Goal: Information Seeking & Learning: Learn about a topic

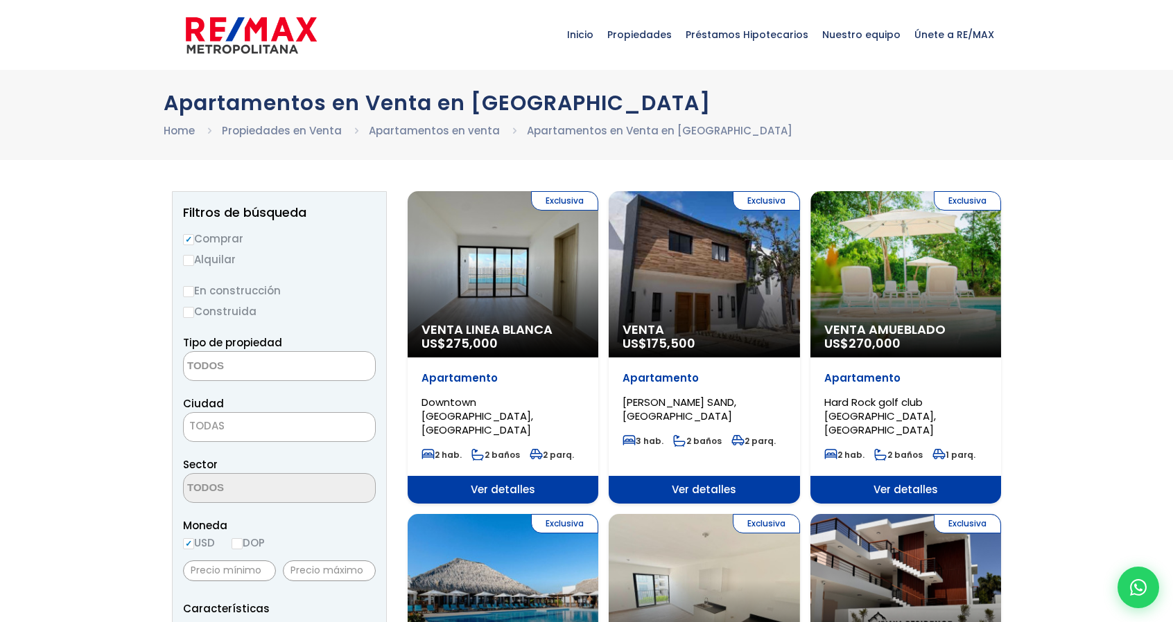
select select
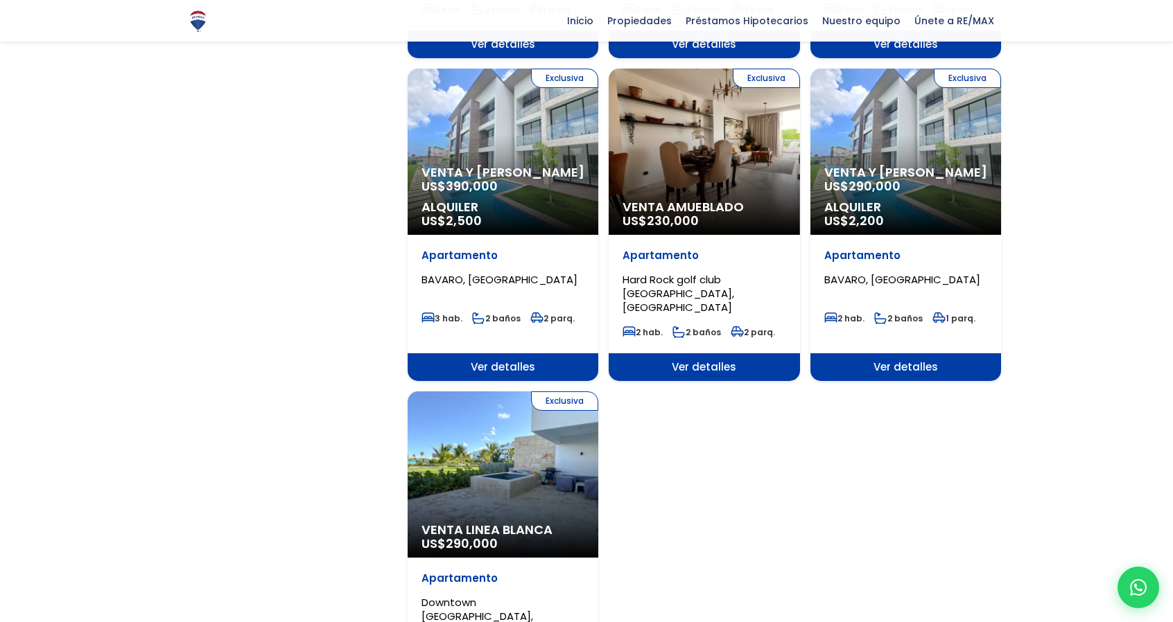
scroll to position [1617, 0]
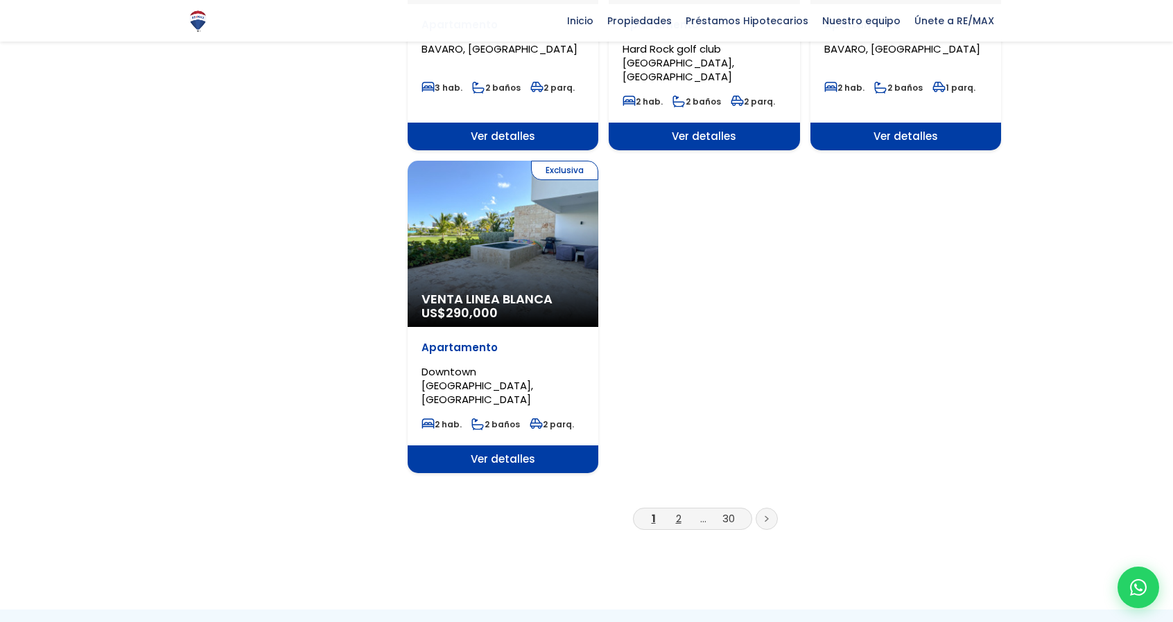
click at [678, 512] on link "2" at bounding box center [679, 519] width 6 height 15
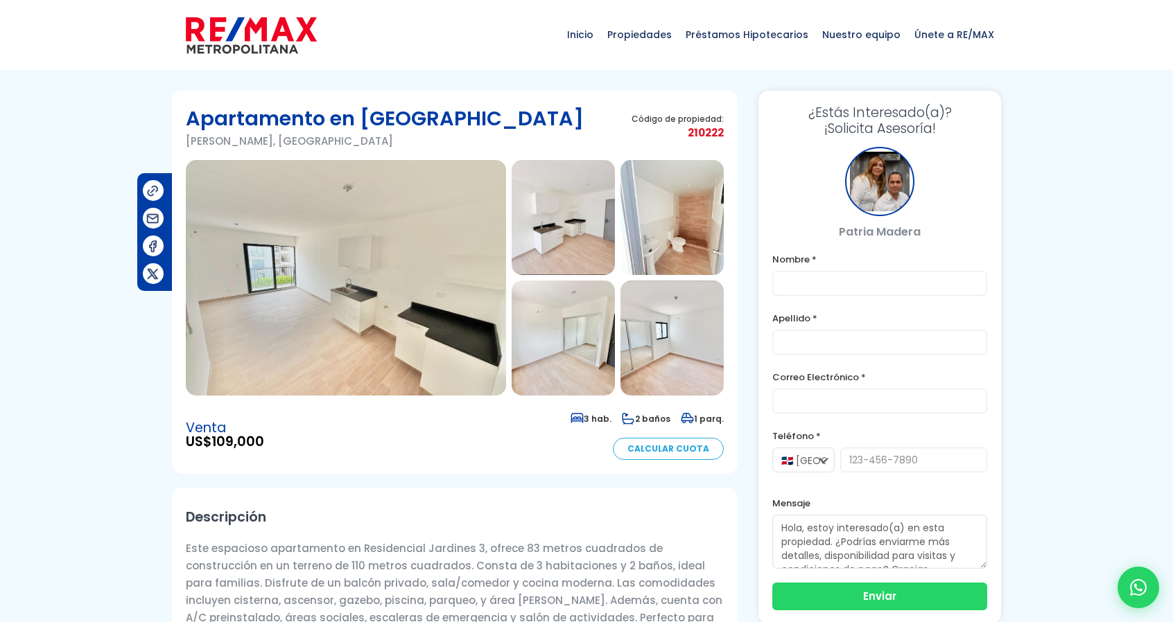
click at [378, 260] on img at bounding box center [346, 278] width 320 height 236
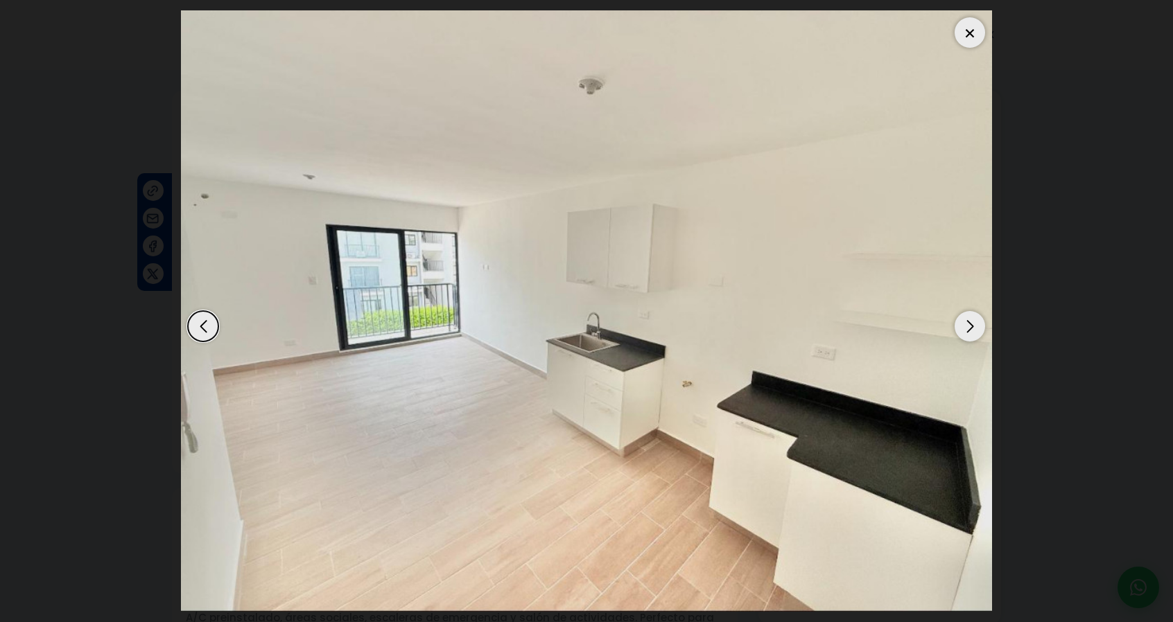
click at [975, 331] on div "Next slide" at bounding box center [969, 326] width 30 height 30
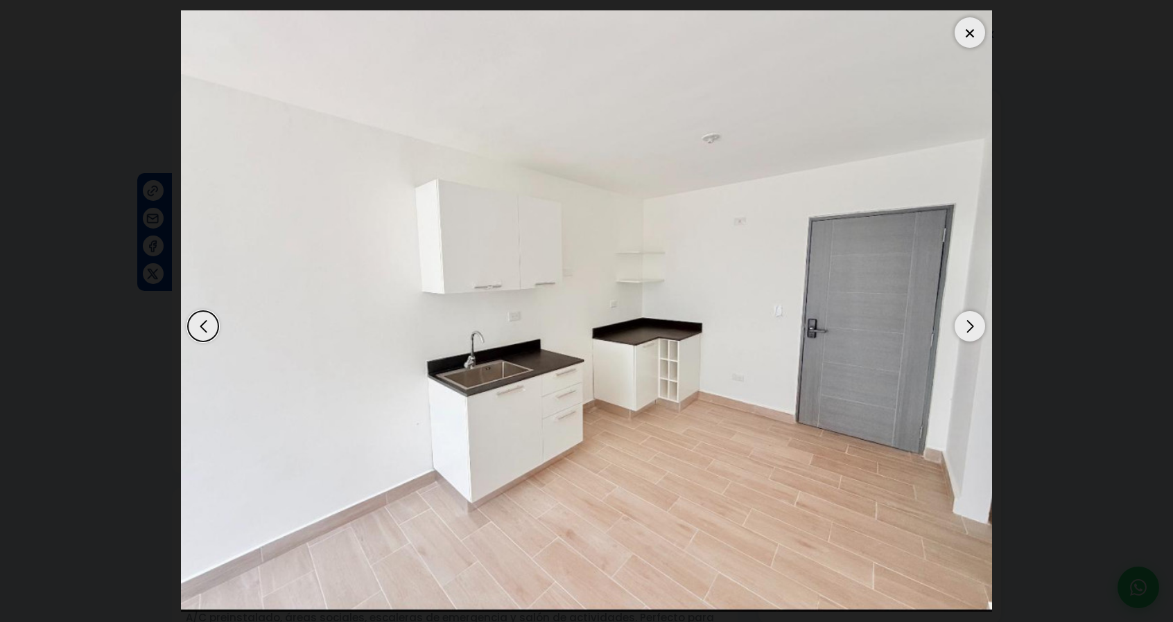
click at [975, 331] on div "Next slide" at bounding box center [969, 326] width 30 height 30
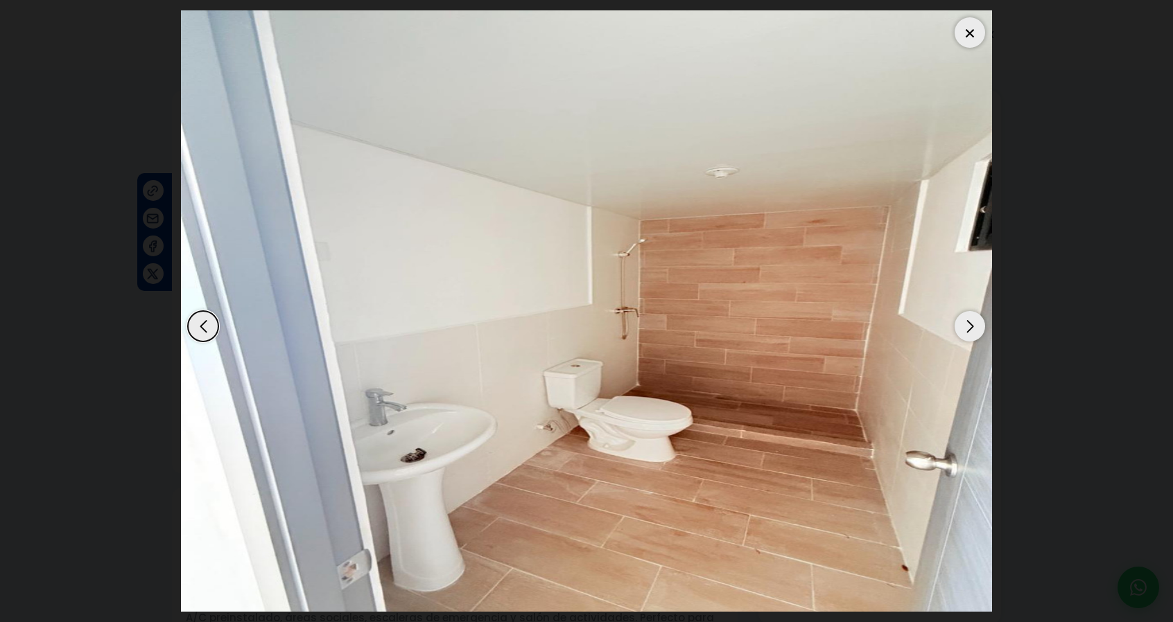
click at [975, 331] on div "Next slide" at bounding box center [969, 326] width 30 height 30
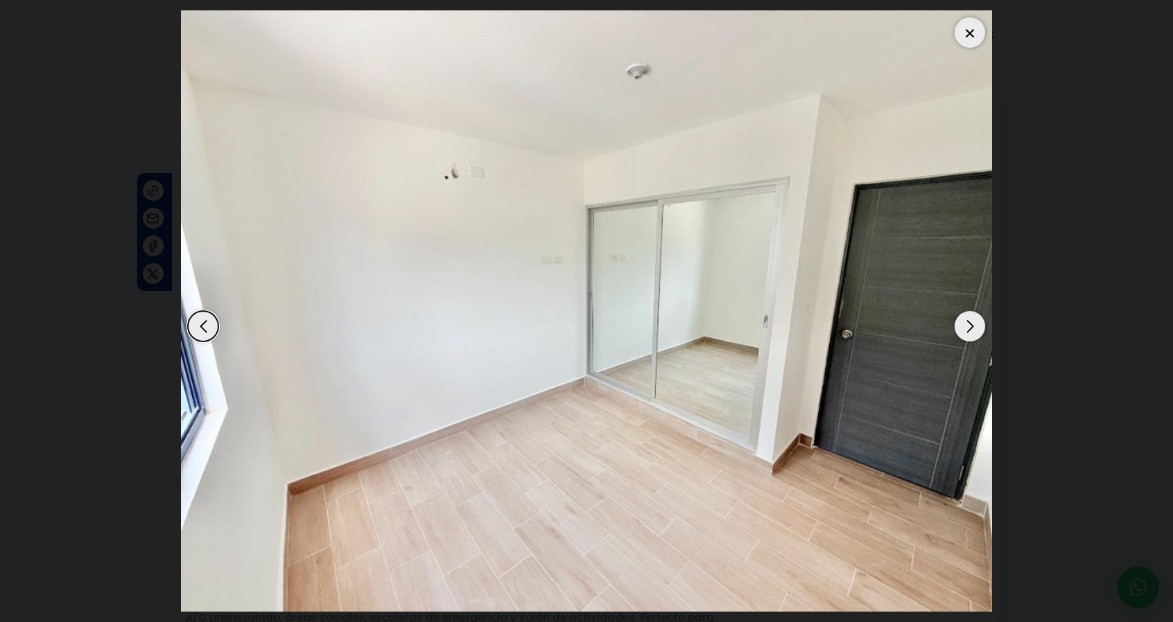
click at [975, 331] on div "Next slide" at bounding box center [969, 326] width 30 height 30
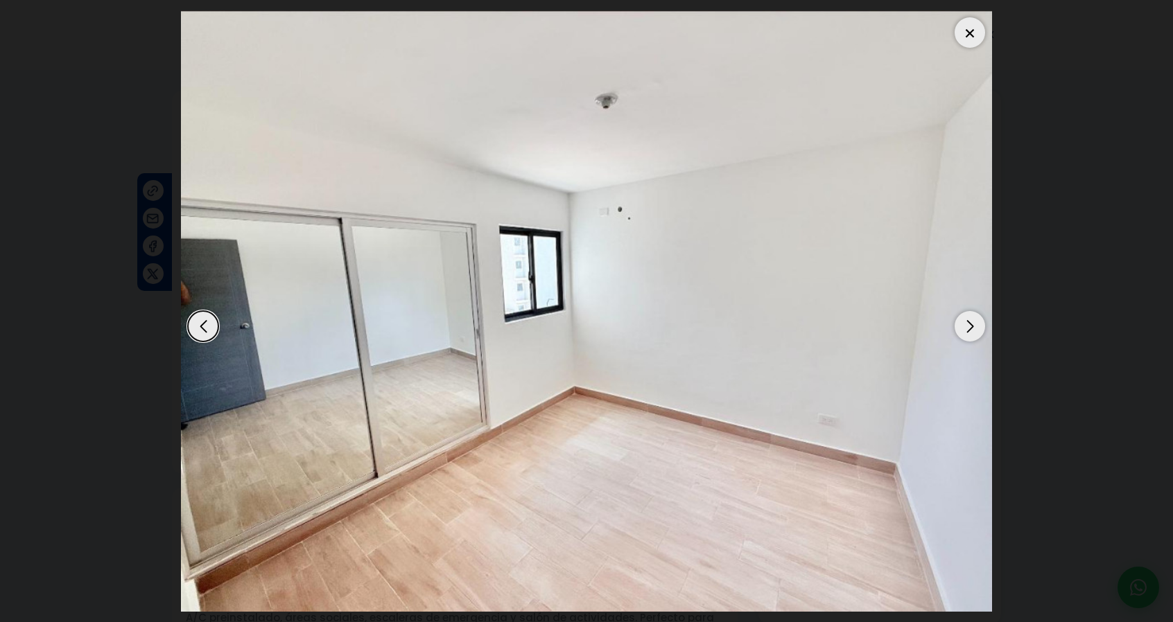
click at [975, 331] on div "Next slide" at bounding box center [969, 326] width 30 height 30
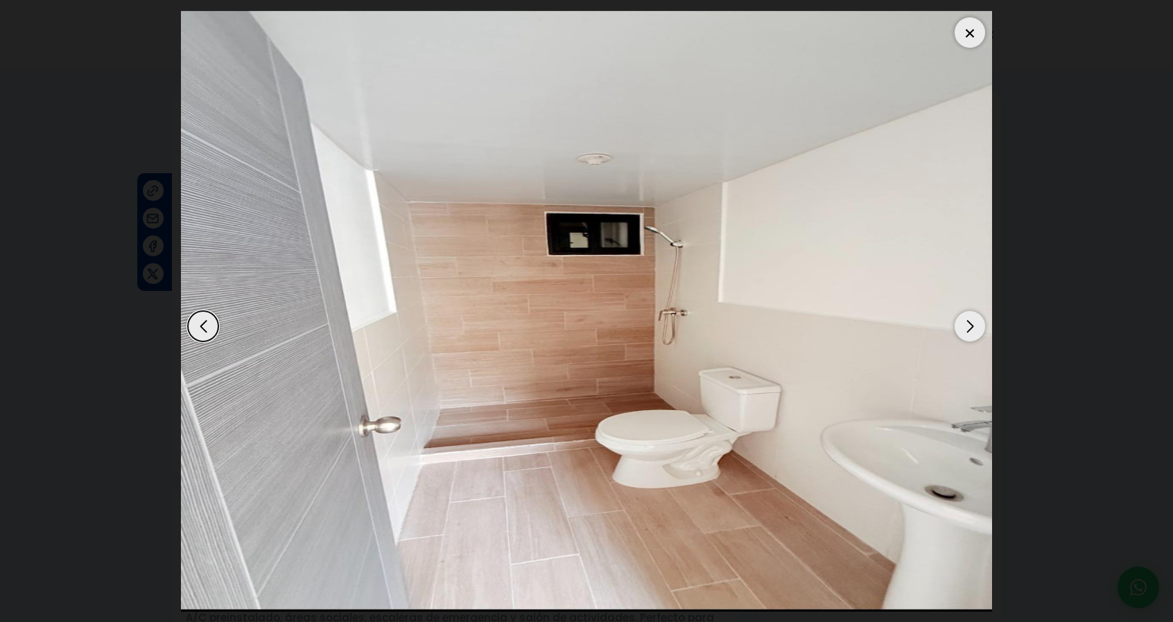
click at [975, 331] on div "Next slide" at bounding box center [969, 326] width 30 height 30
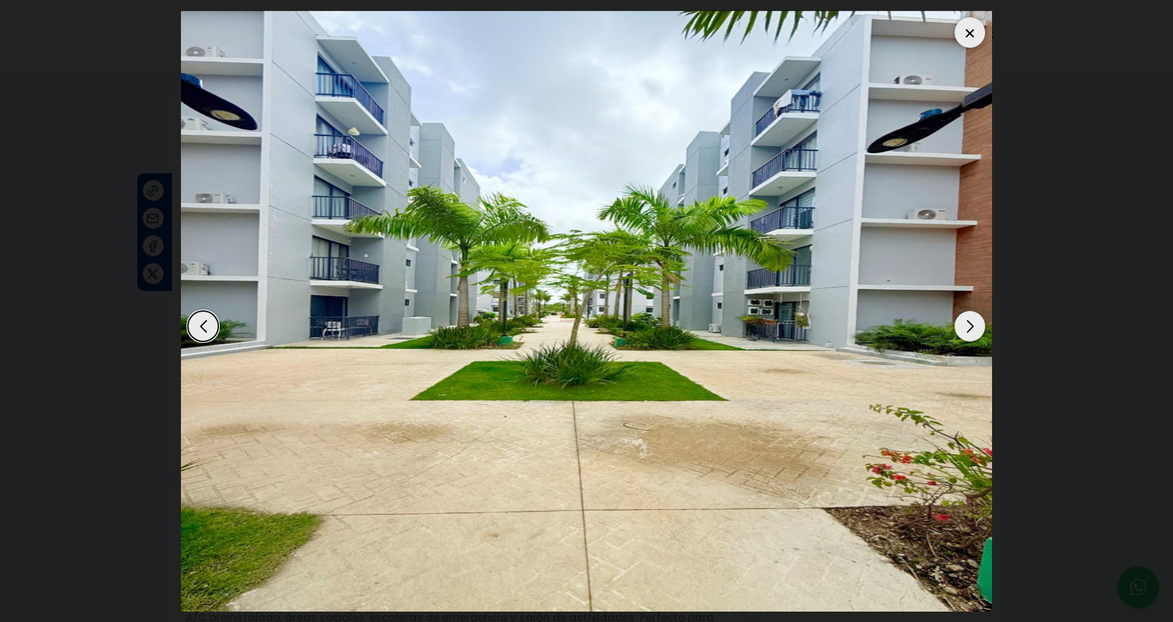
click at [975, 331] on div "Next slide" at bounding box center [969, 326] width 30 height 30
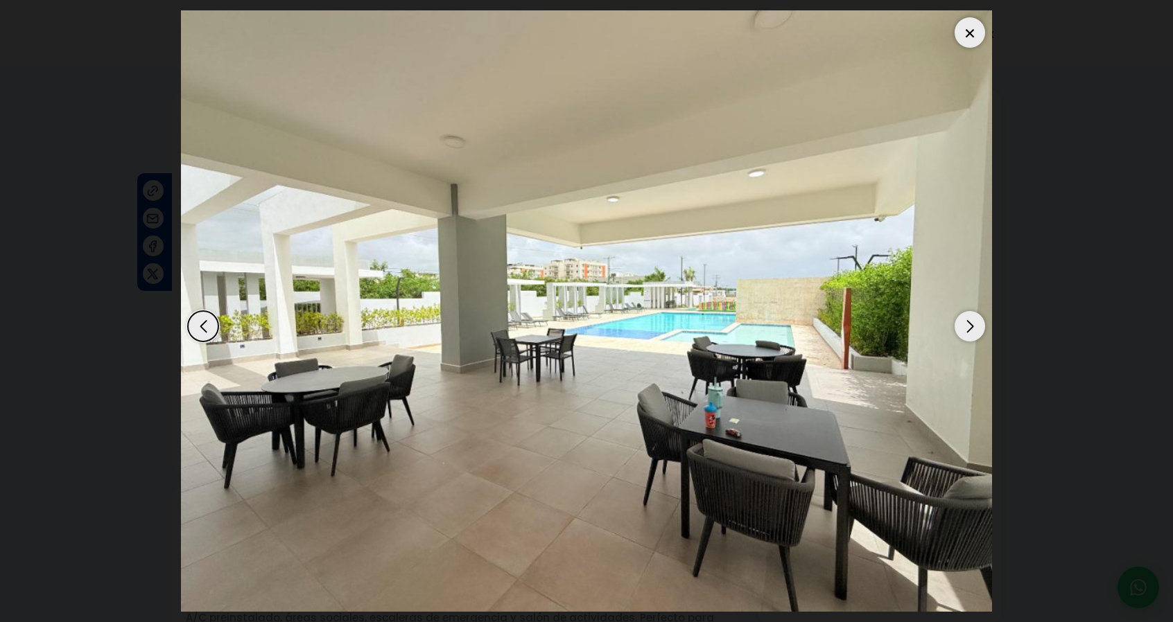
click at [975, 332] on div "Next slide" at bounding box center [969, 326] width 30 height 30
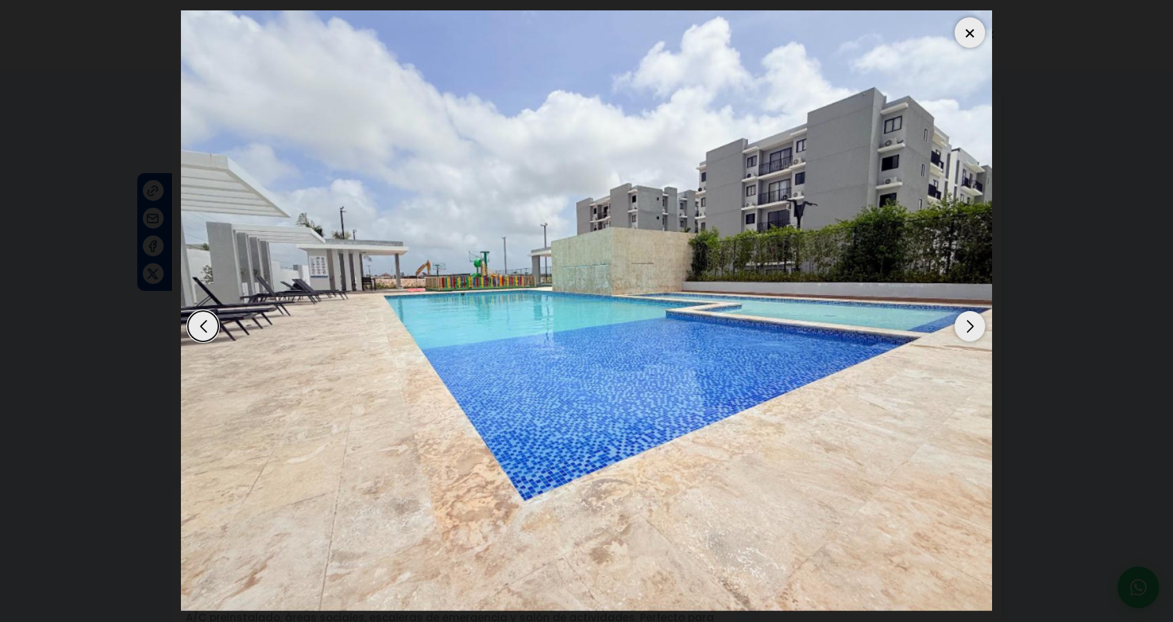
click at [975, 332] on div "Next slide" at bounding box center [969, 326] width 30 height 30
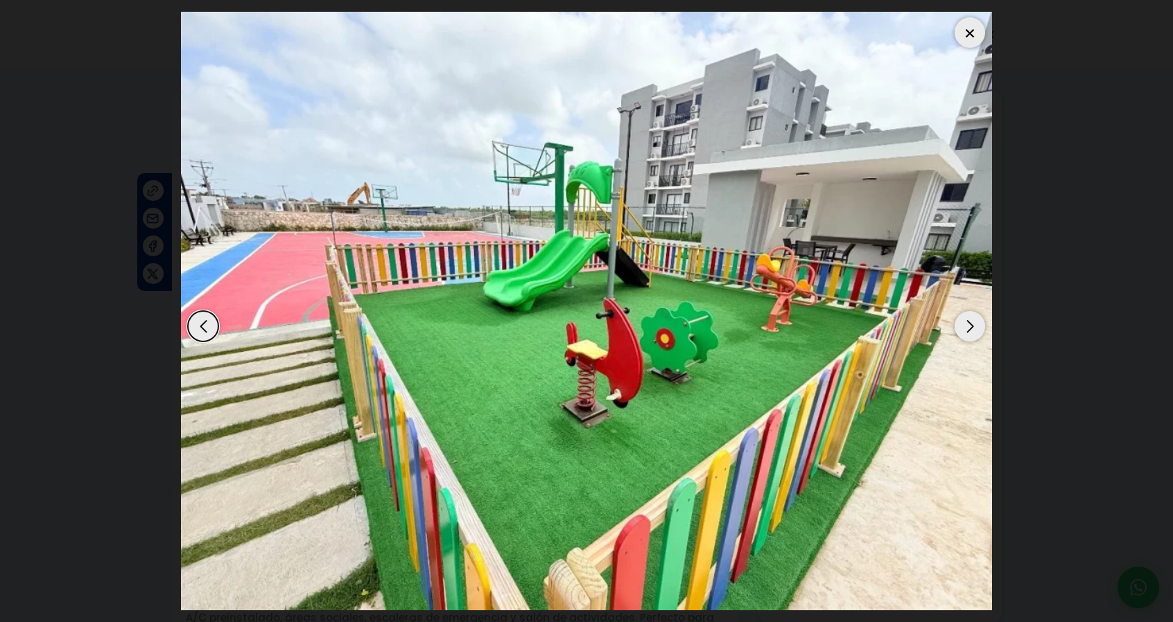
click at [975, 332] on div "Next slide" at bounding box center [969, 326] width 30 height 30
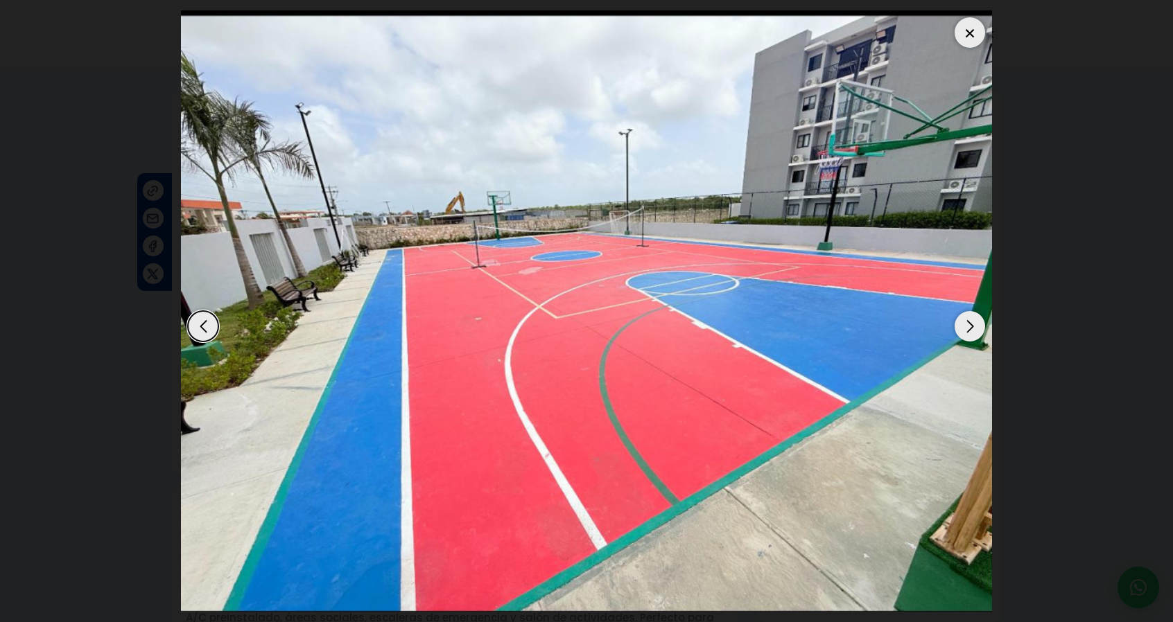
click at [975, 332] on div "Next slide" at bounding box center [969, 326] width 30 height 30
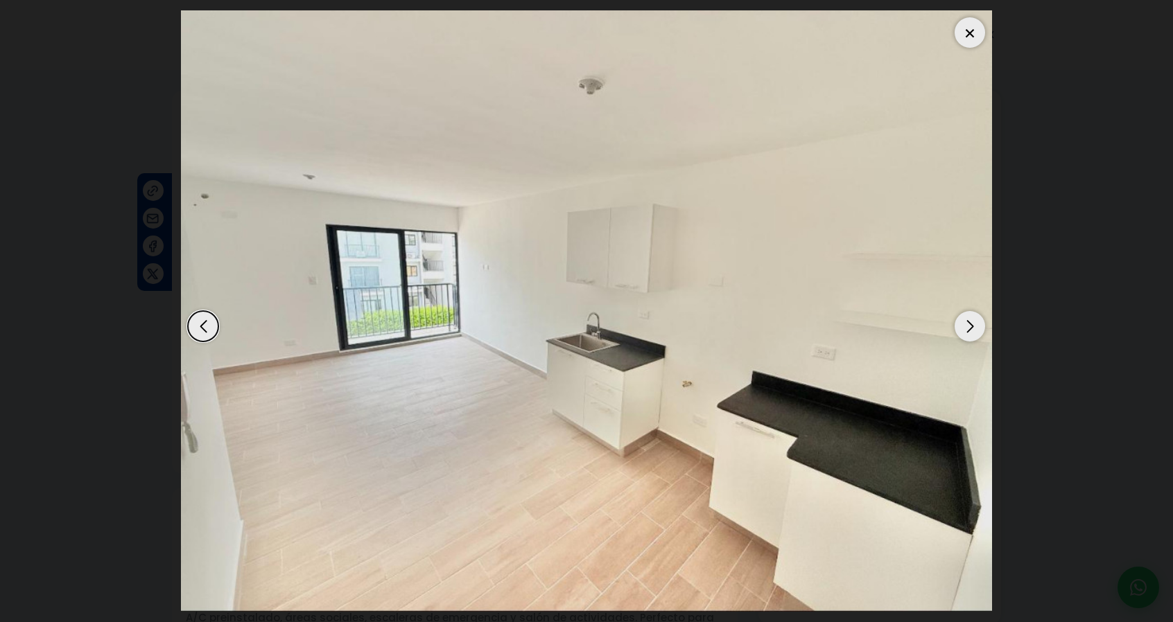
click at [975, 332] on div "Next slide" at bounding box center [969, 326] width 30 height 30
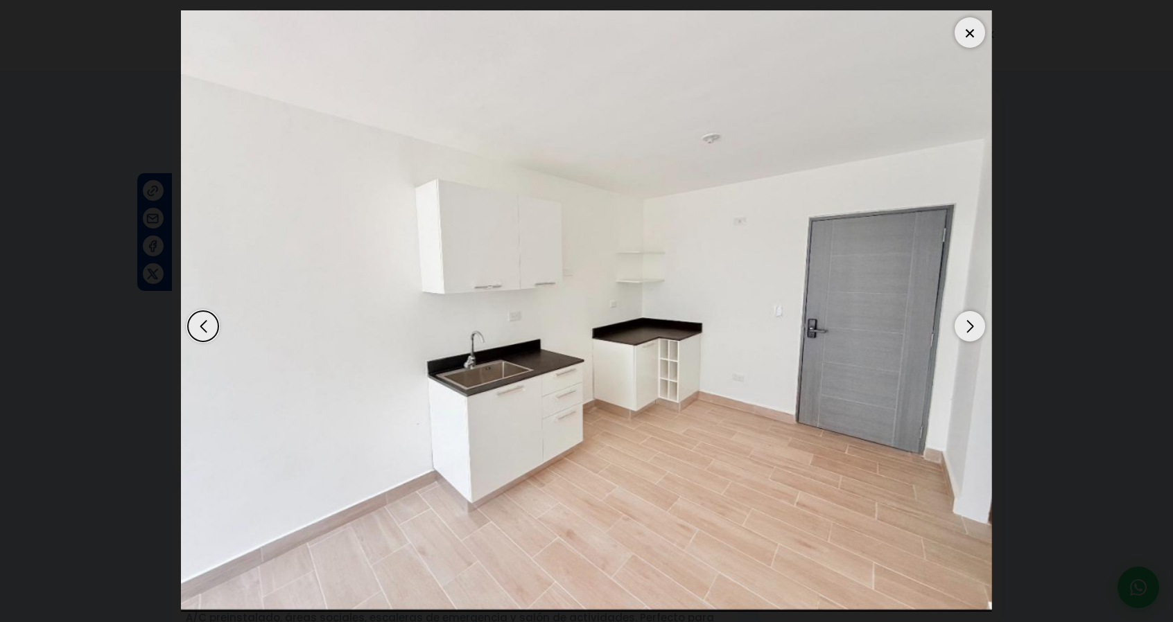
click at [975, 332] on div "Next slide" at bounding box center [969, 326] width 30 height 30
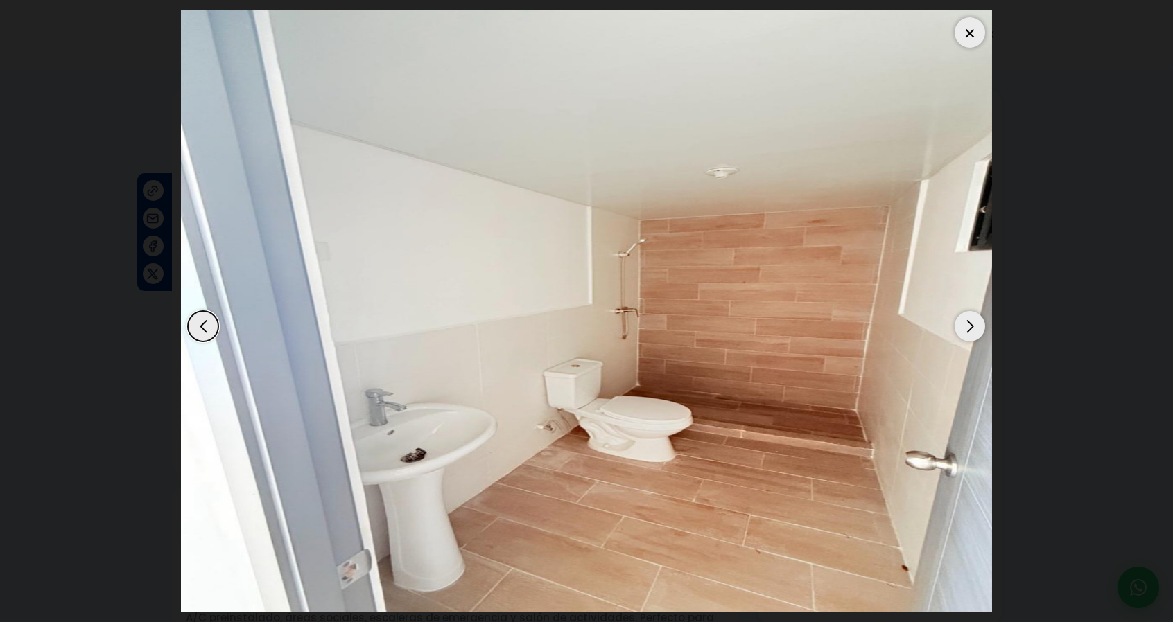
click at [975, 332] on div "Next slide" at bounding box center [969, 326] width 30 height 30
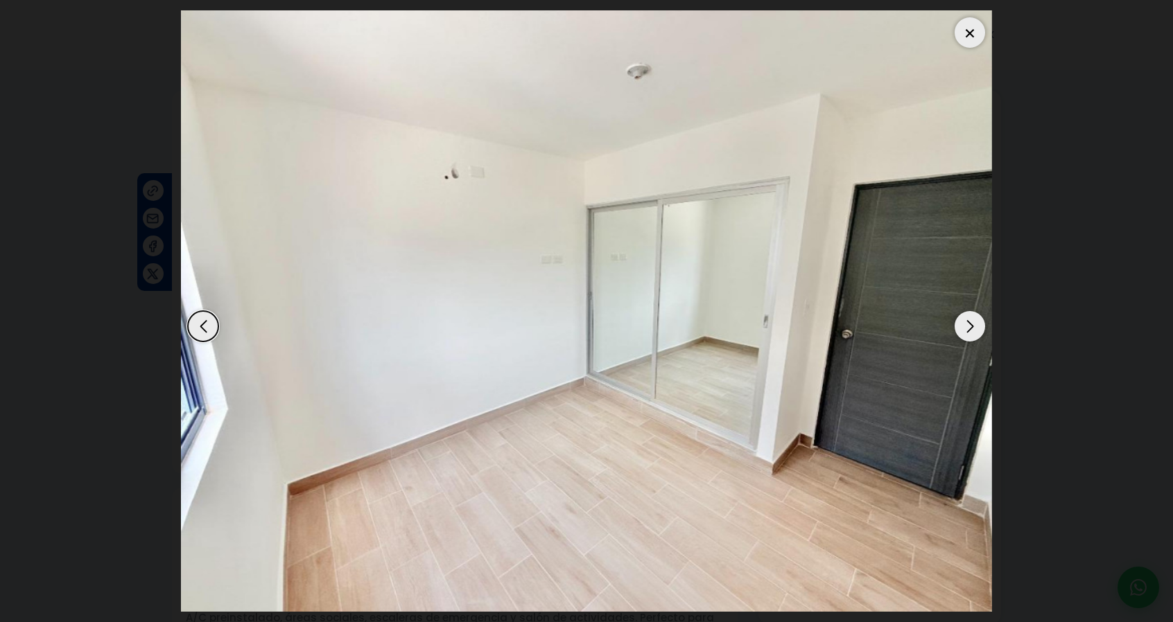
click at [975, 332] on div "Next slide" at bounding box center [969, 326] width 30 height 30
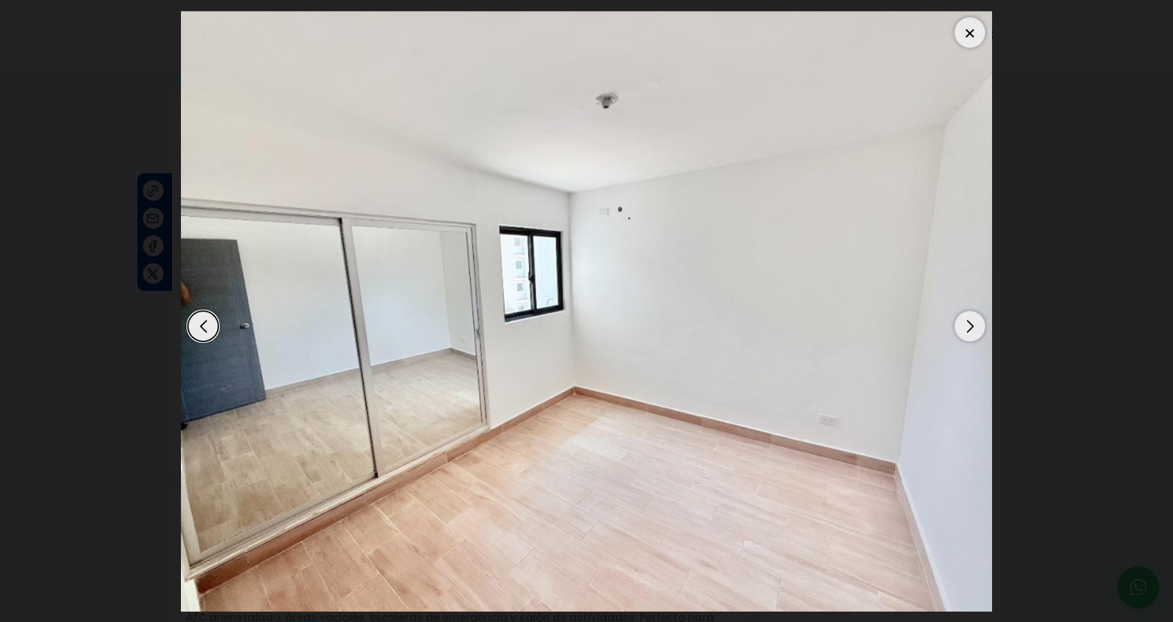
click at [975, 332] on div "Next slide" at bounding box center [969, 326] width 30 height 30
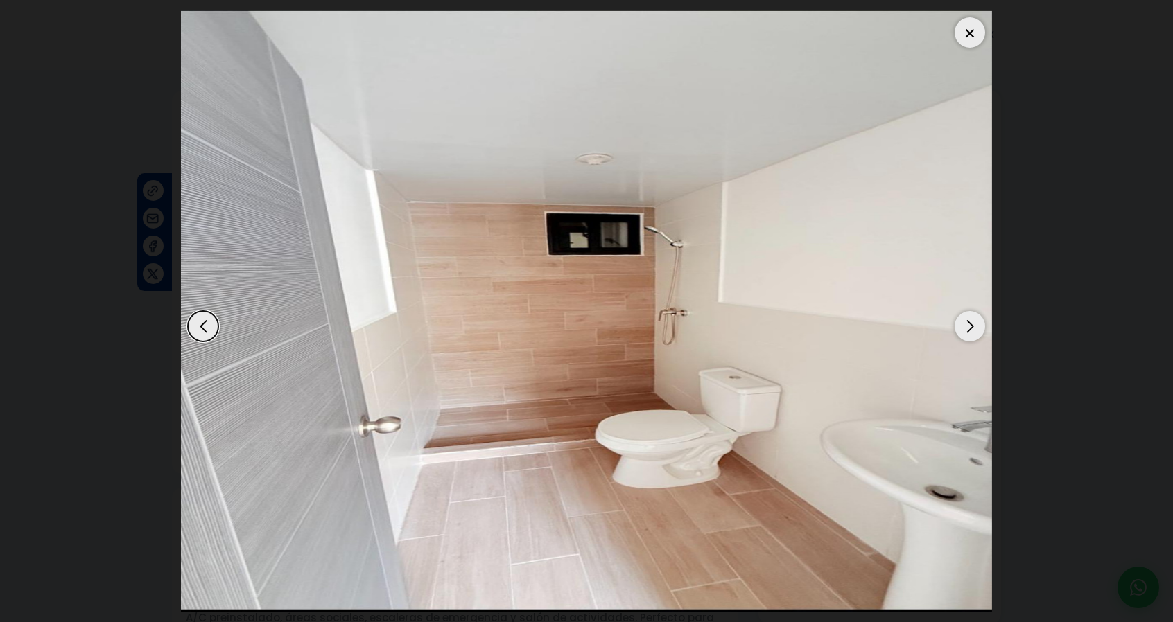
click at [975, 332] on div "Next slide" at bounding box center [969, 326] width 30 height 30
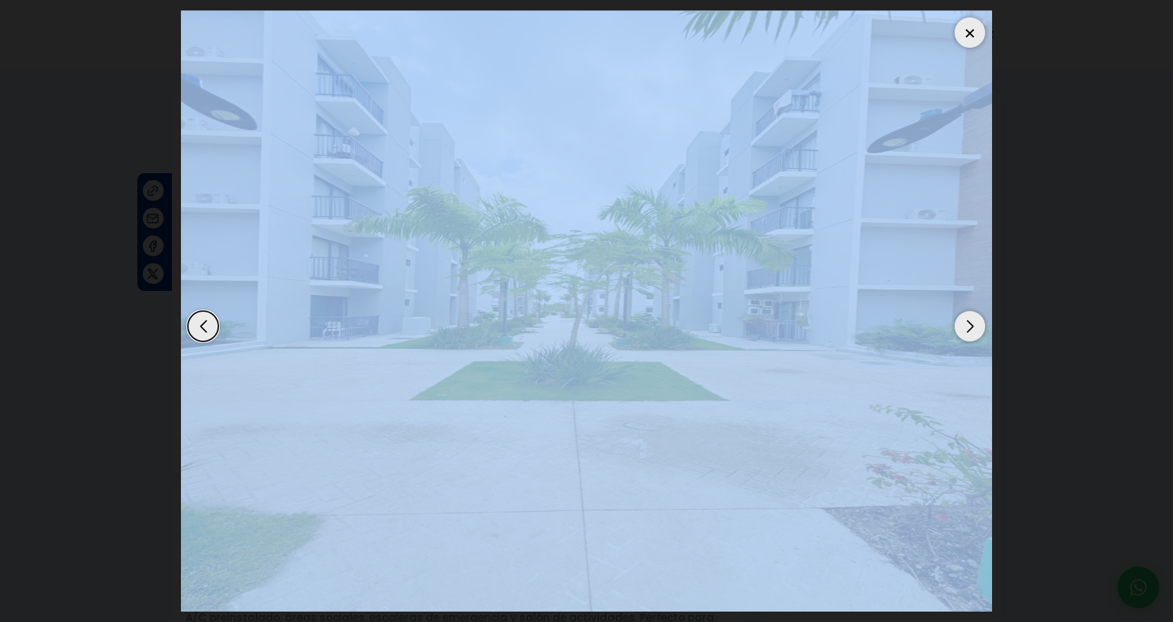
click at [975, 332] on div "Next slide" at bounding box center [969, 326] width 30 height 30
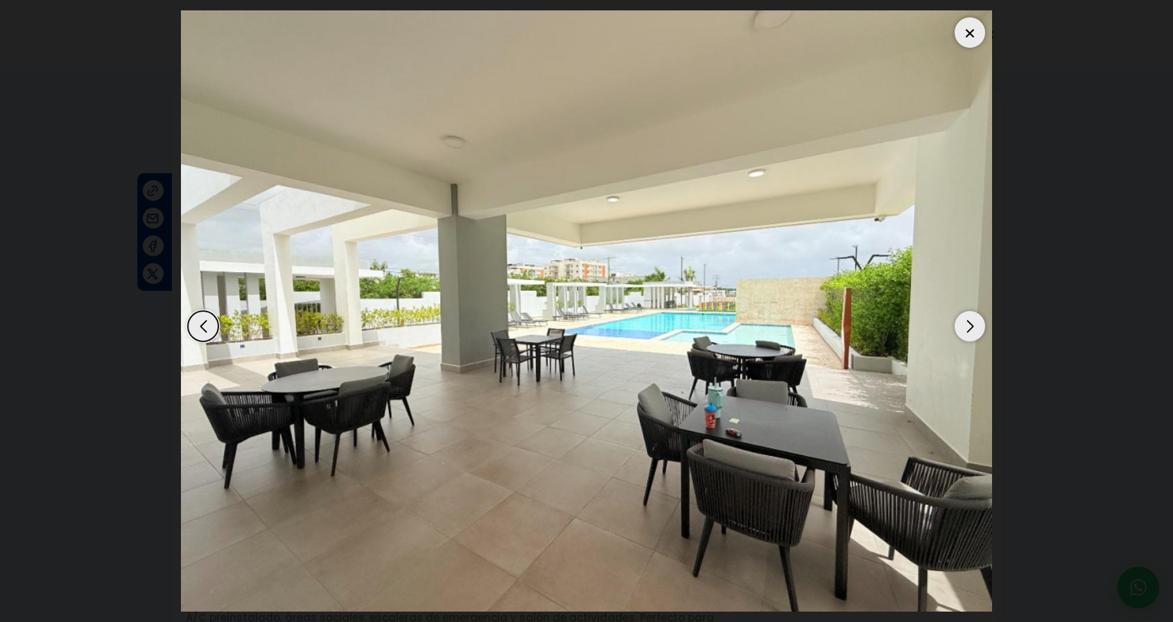
click at [975, 332] on div "Next slide" at bounding box center [969, 326] width 30 height 30
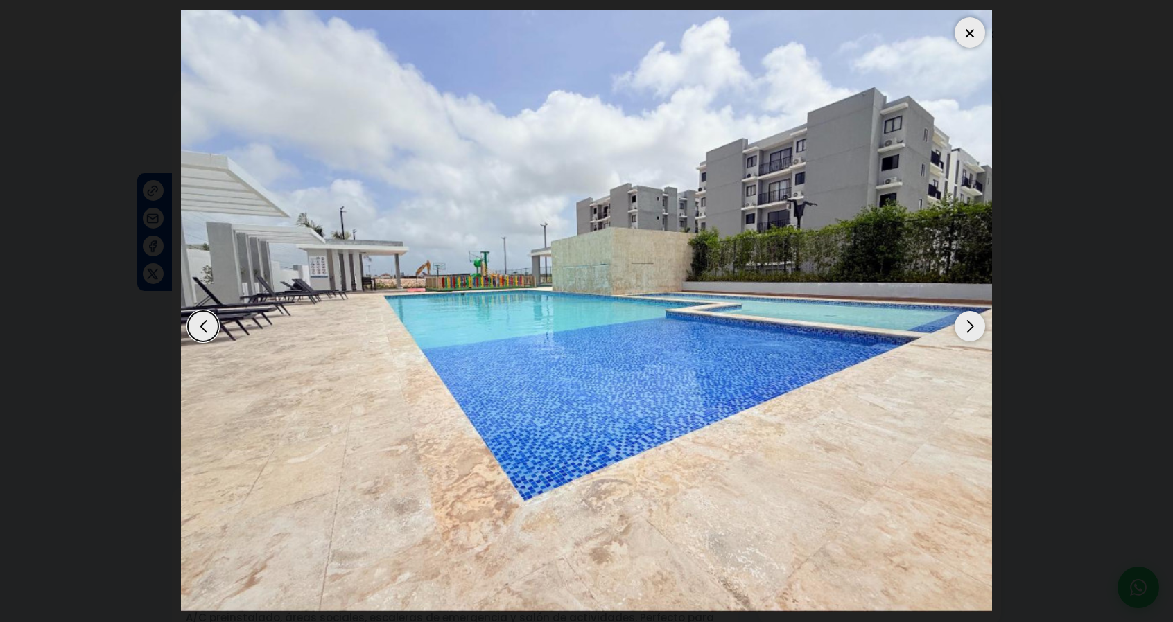
click at [977, 30] on div at bounding box center [969, 32] width 30 height 30
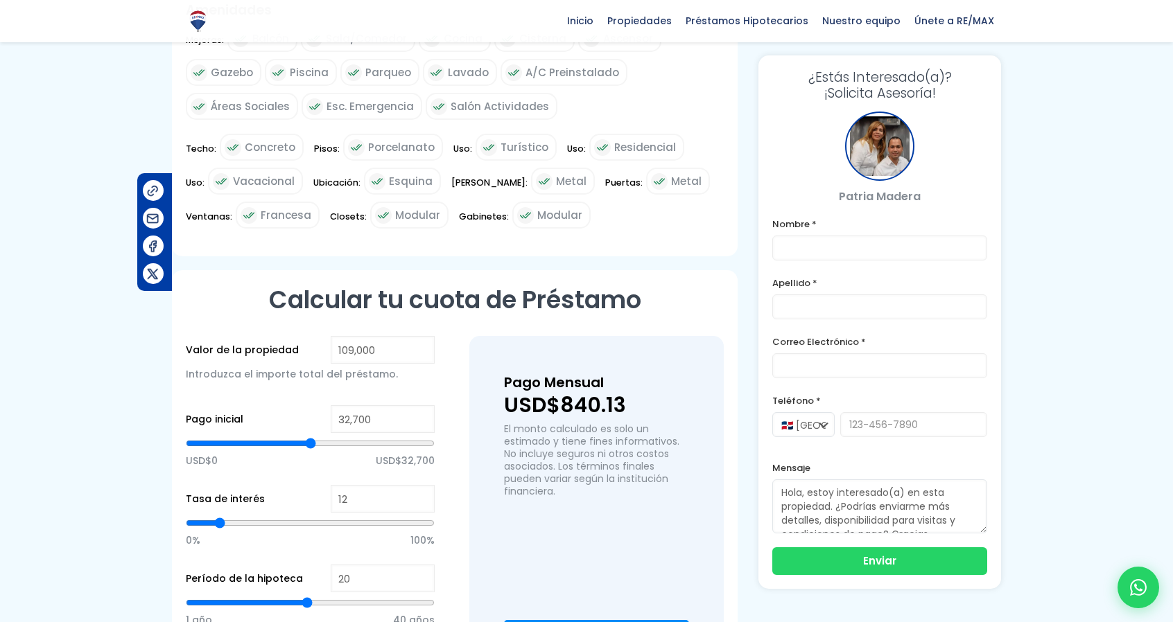
scroll to position [924, 0]
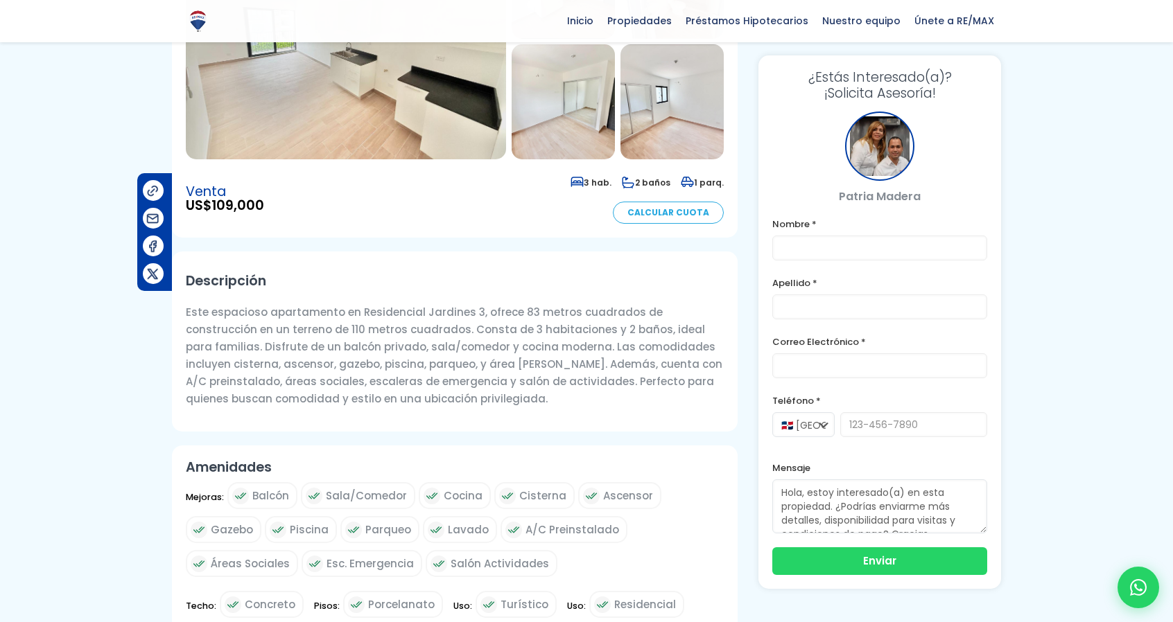
scroll to position [0, 0]
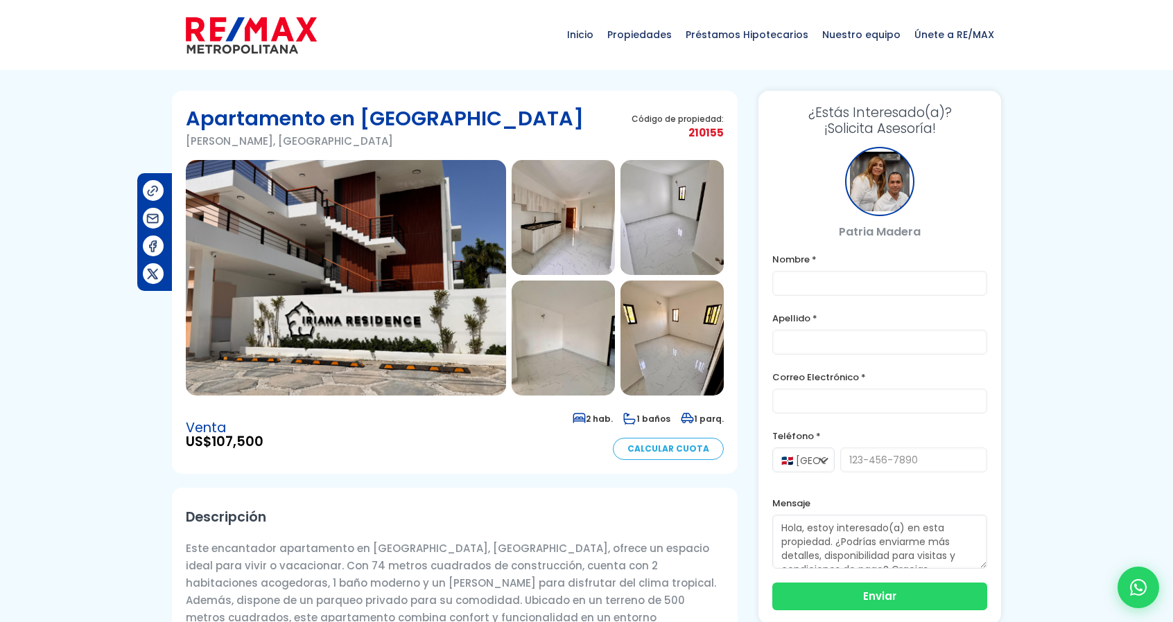
click at [385, 236] on img at bounding box center [346, 278] width 320 height 236
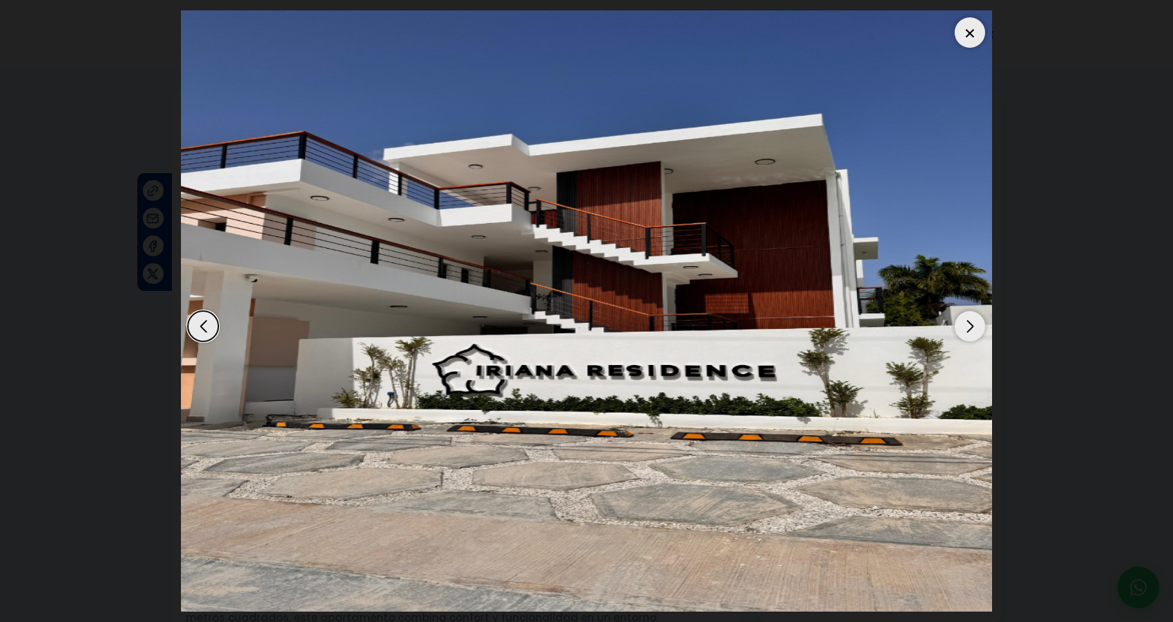
click at [965, 331] on div "Next slide" at bounding box center [969, 326] width 30 height 30
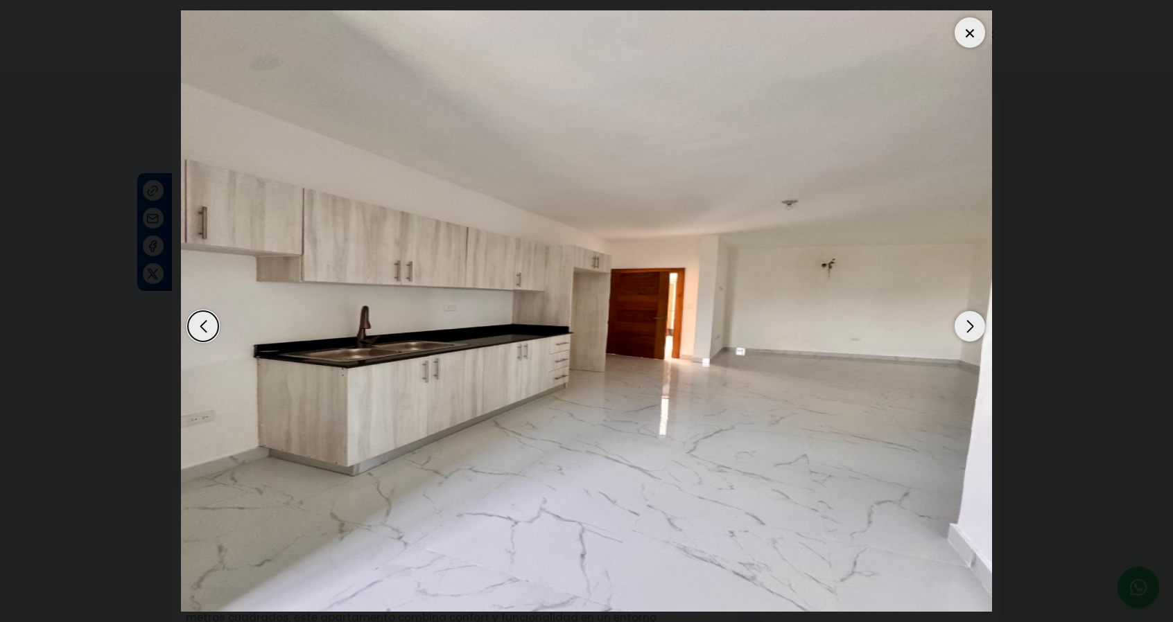
click at [965, 331] on div "Next slide" at bounding box center [969, 326] width 30 height 30
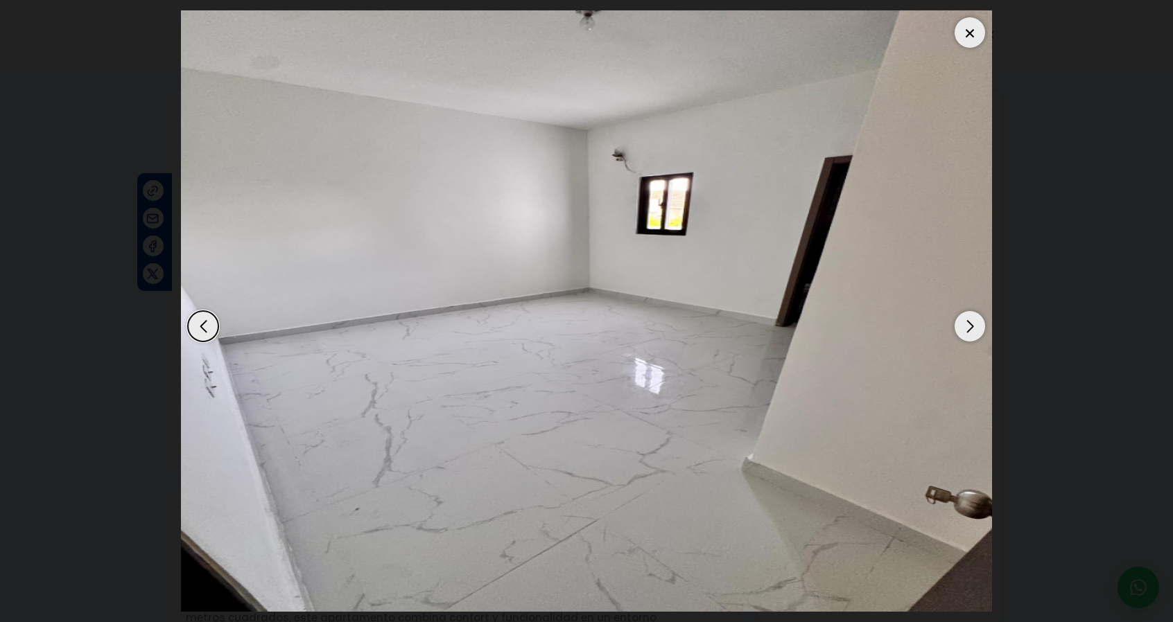
click at [965, 331] on div "Next slide" at bounding box center [969, 326] width 30 height 30
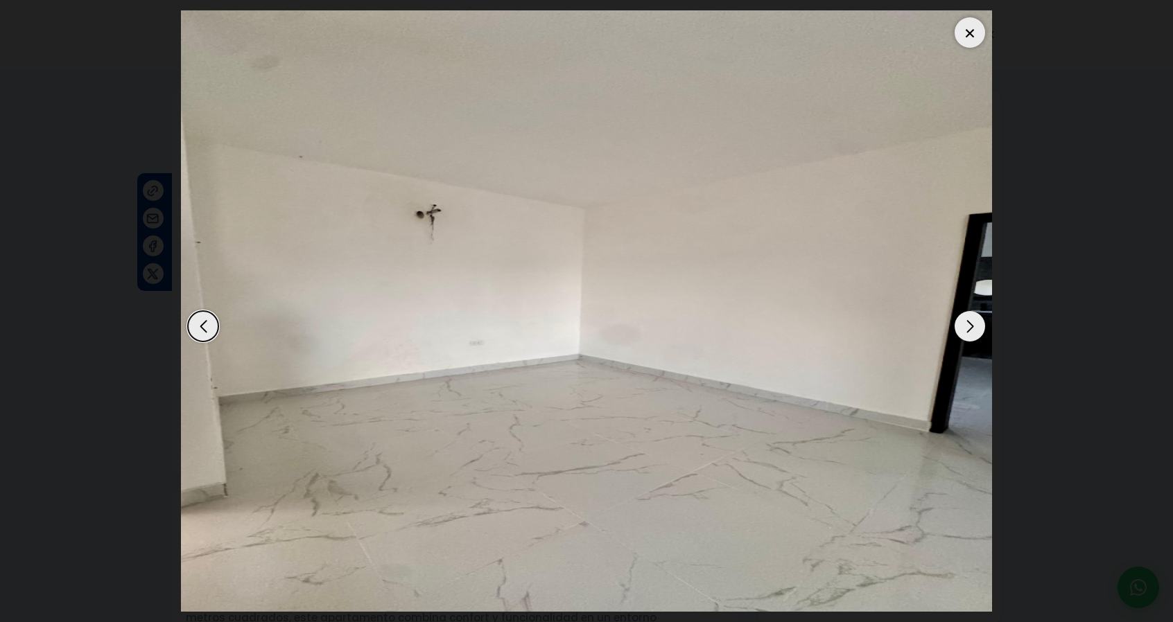
click at [965, 331] on div "Next slide" at bounding box center [969, 326] width 30 height 30
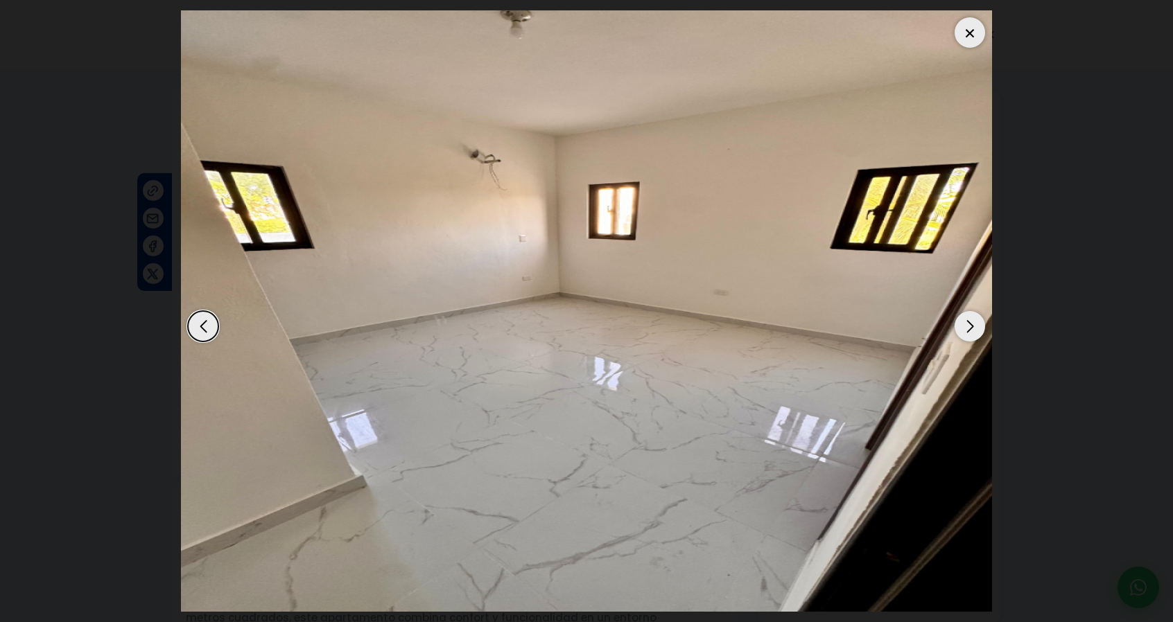
click at [965, 331] on div "Next slide" at bounding box center [969, 326] width 30 height 30
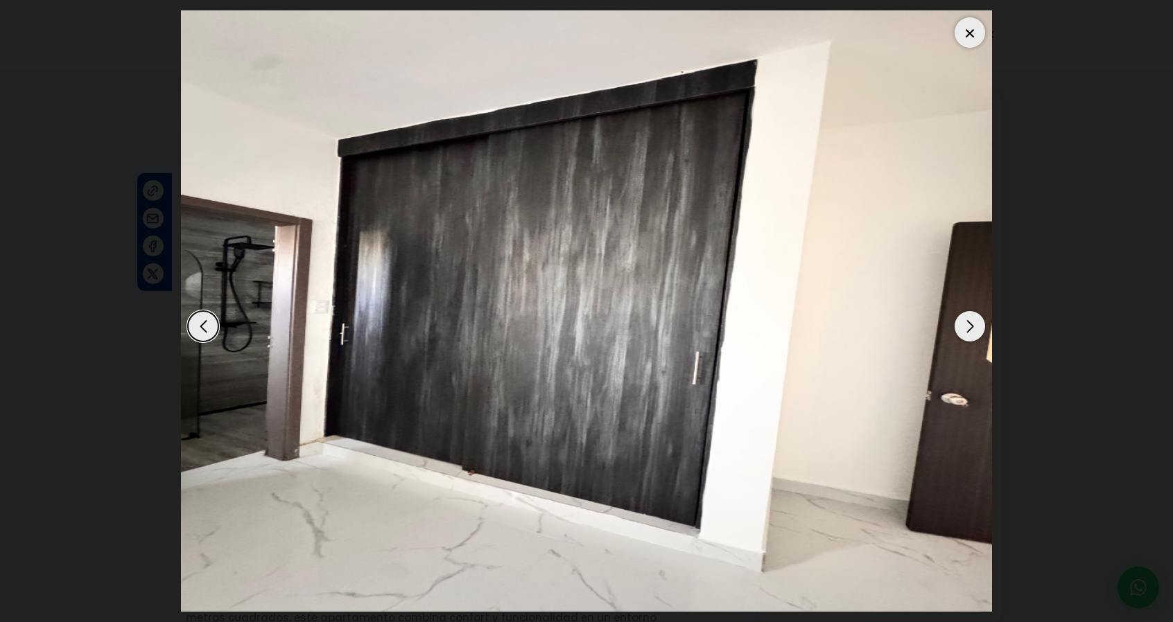
click at [965, 331] on div "Next slide" at bounding box center [969, 326] width 30 height 30
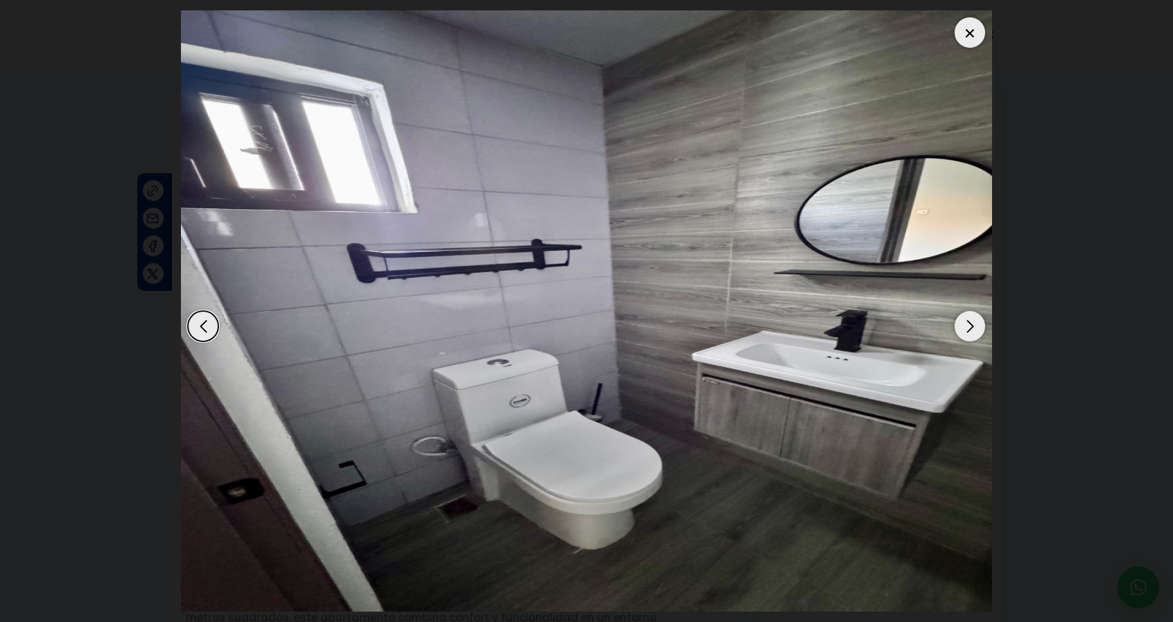
click at [965, 331] on div "Next slide" at bounding box center [969, 326] width 30 height 30
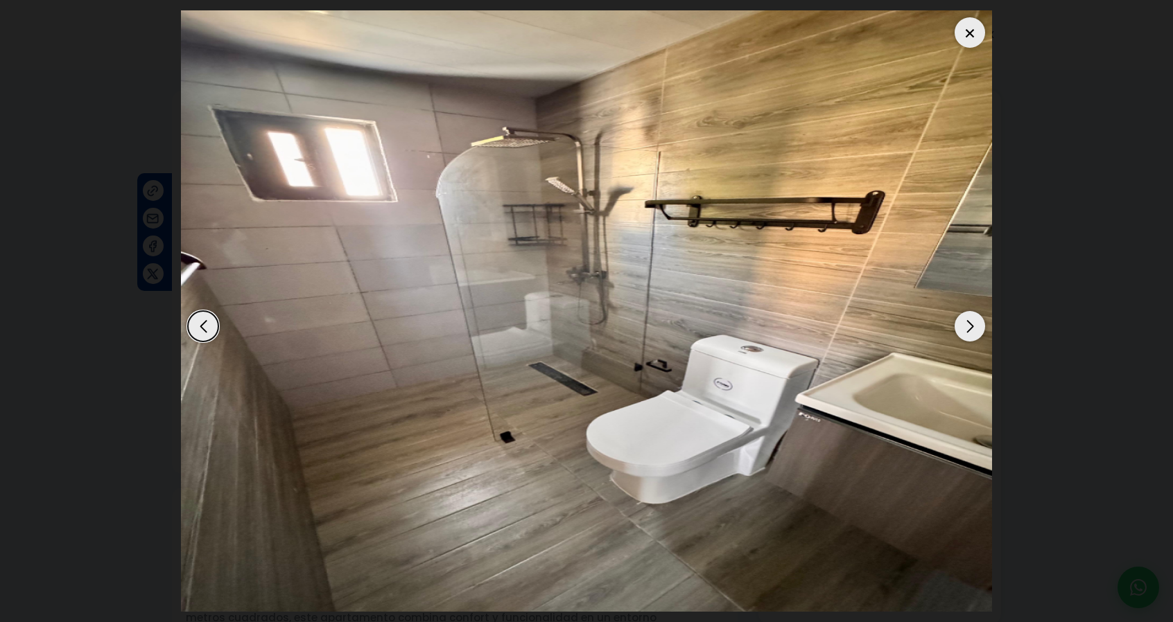
click at [965, 331] on div "Next slide" at bounding box center [969, 326] width 30 height 30
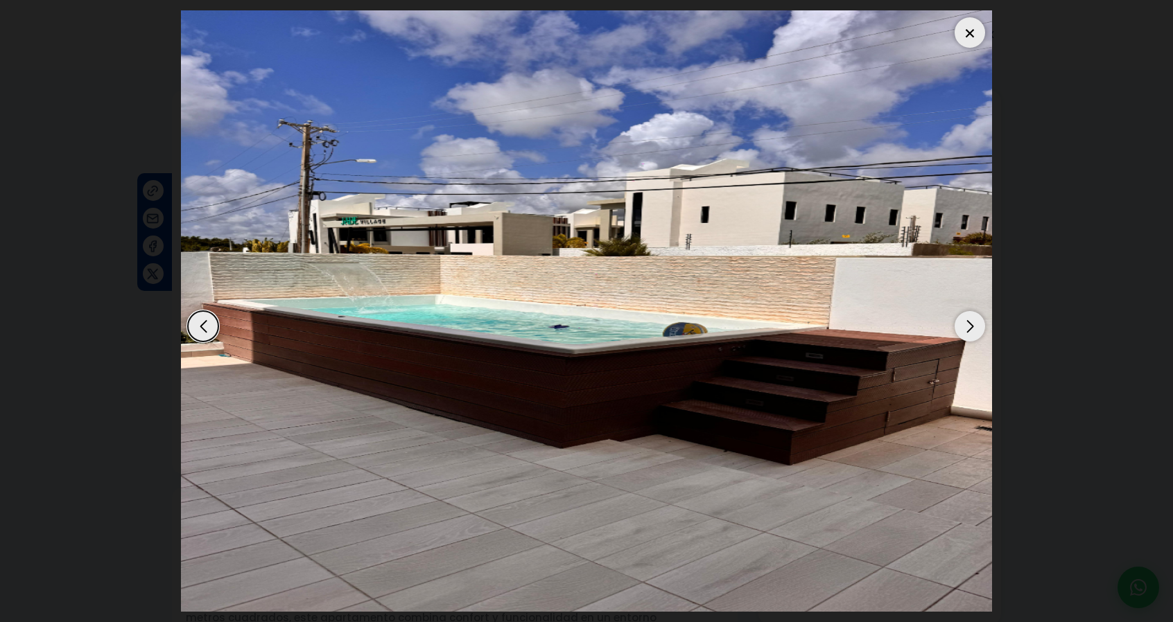
click at [965, 331] on div "Next slide" at bounding box center [969, 326] width 30 height 30
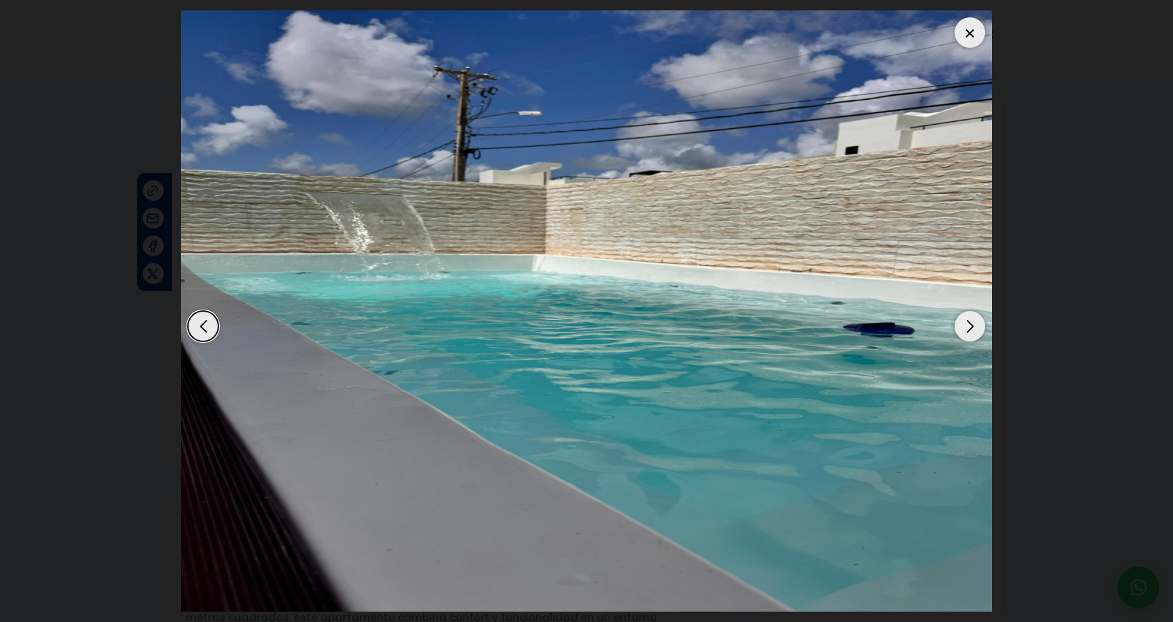
click at [965, 331] on div "Next slide" at bounding box center [969, 326] width 30 height 30
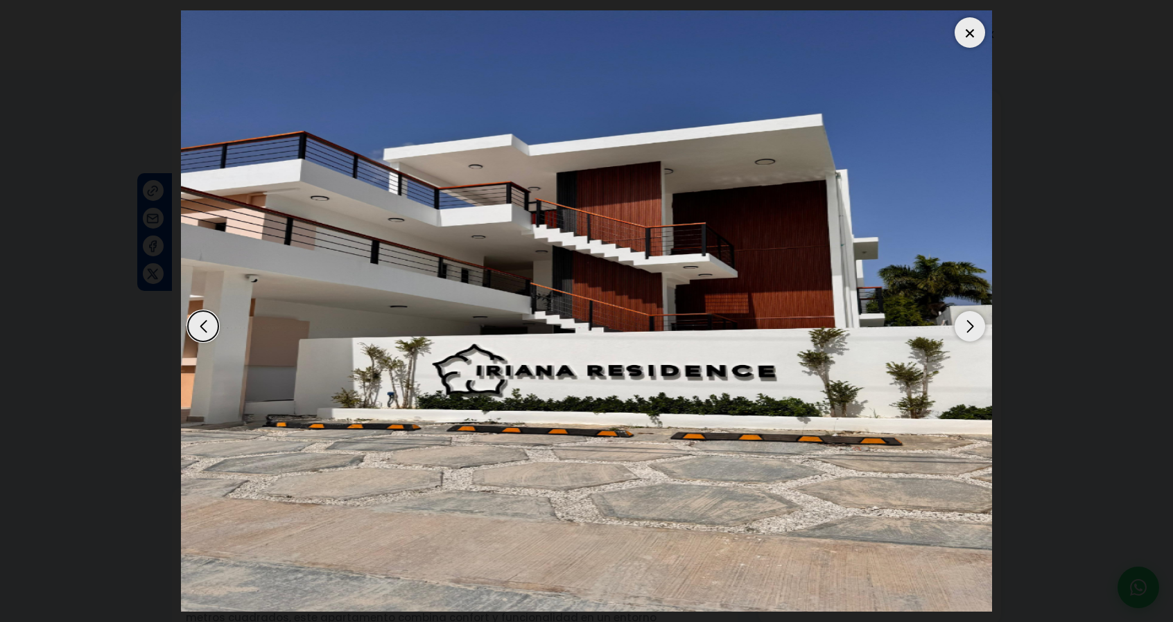
click at [965, 331] on div "Next slide" at bounding box center [969, 326] width 30 height 30
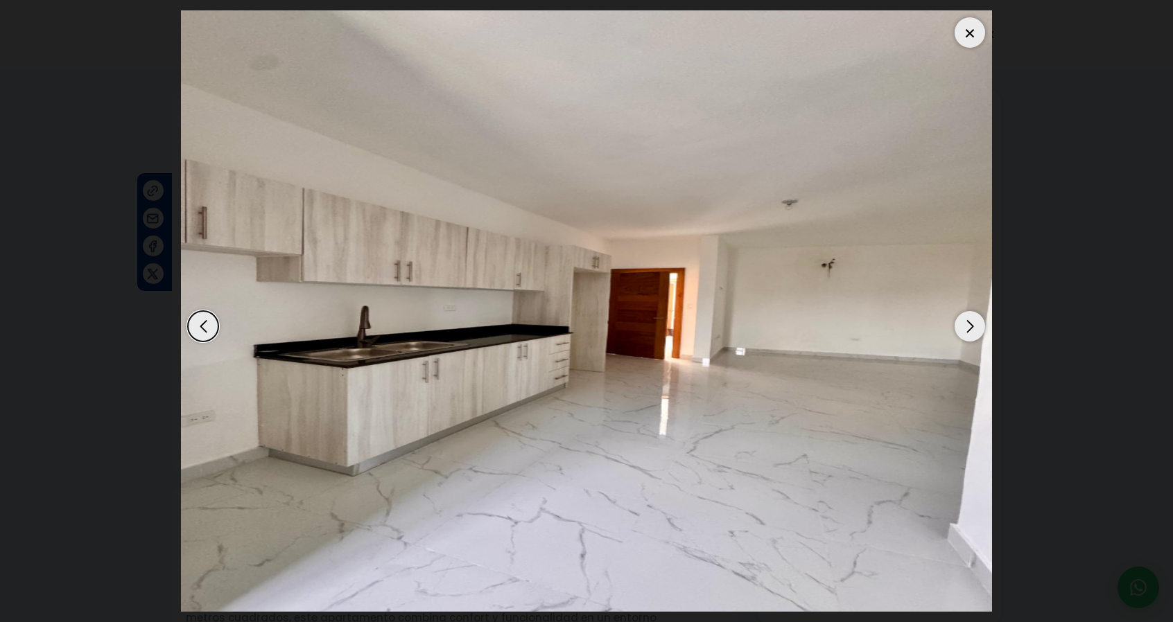
click at [965, 331] on div "Next slide" at bounding box center [969, 326] width 30 height 30
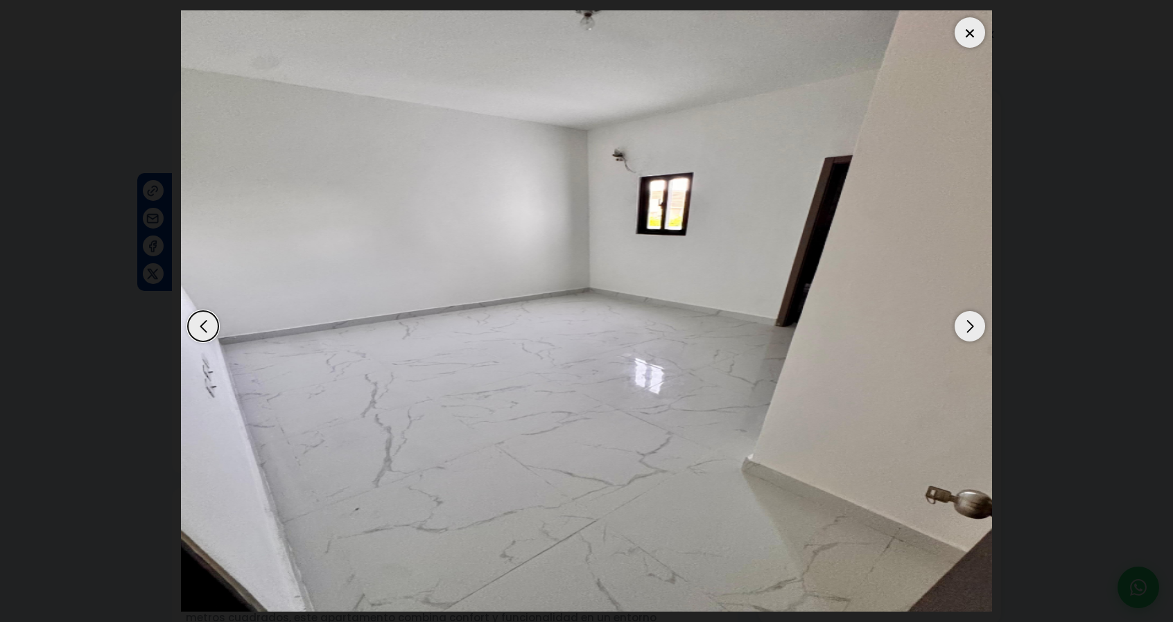
click at [965, 331] on div "Next slide" at bounding box center [969, 326] width 30 height 30
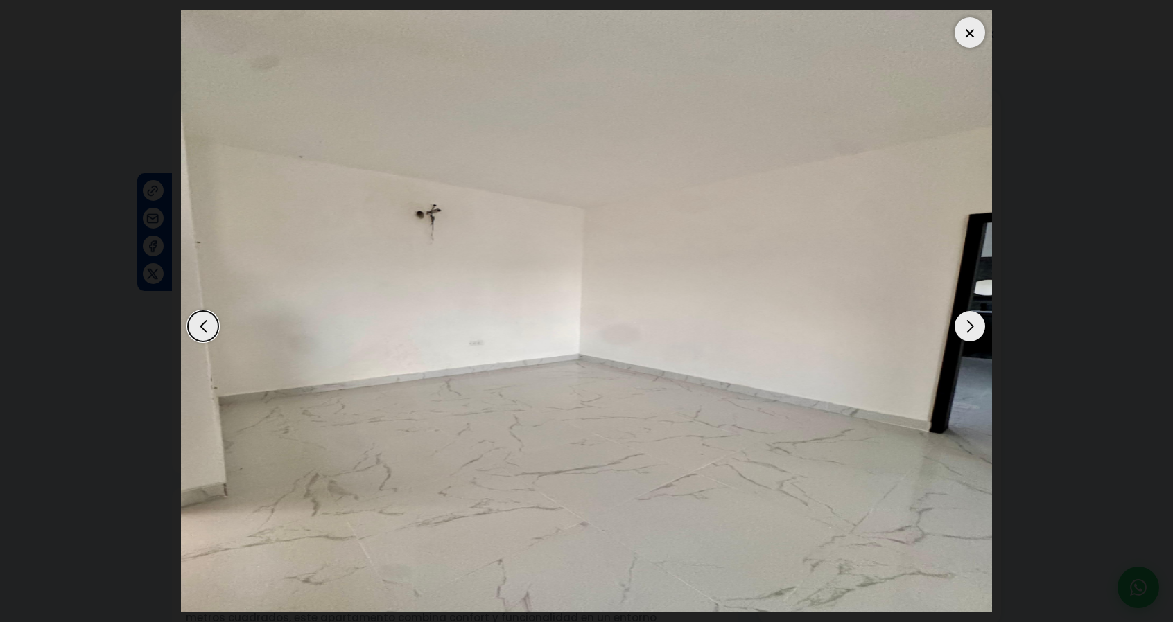
click at [965, 331] on div "Next slide" at bounding box center [969, 326] width 30 height 30
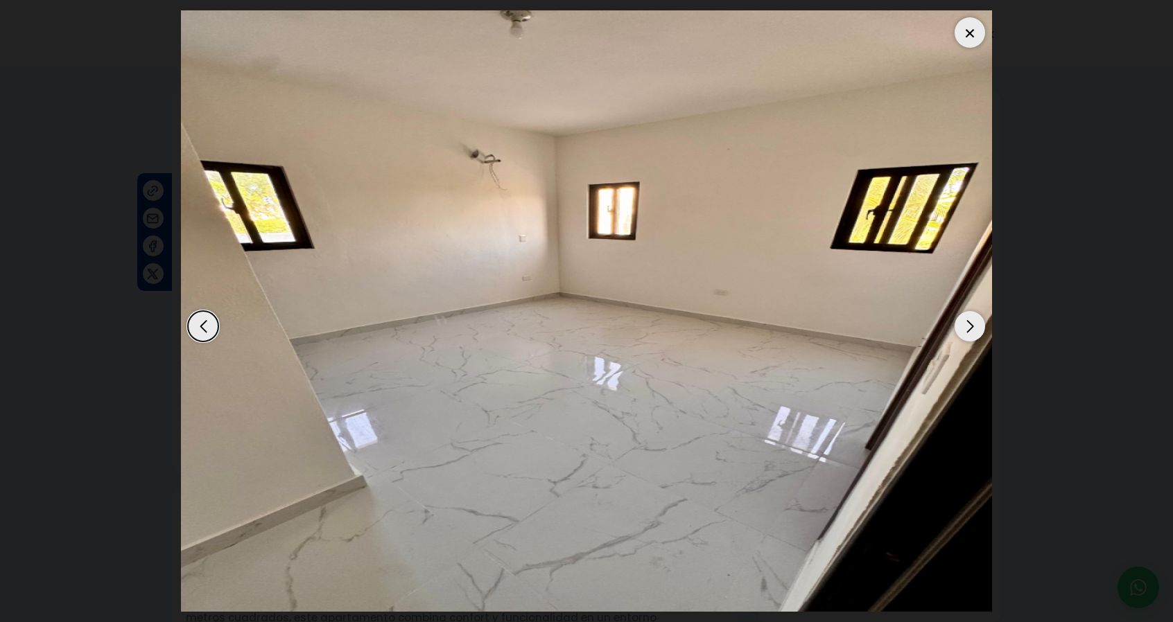
click at [965, 331] on div "Next slide" at bounding box center [969, 326] width 30 height 30
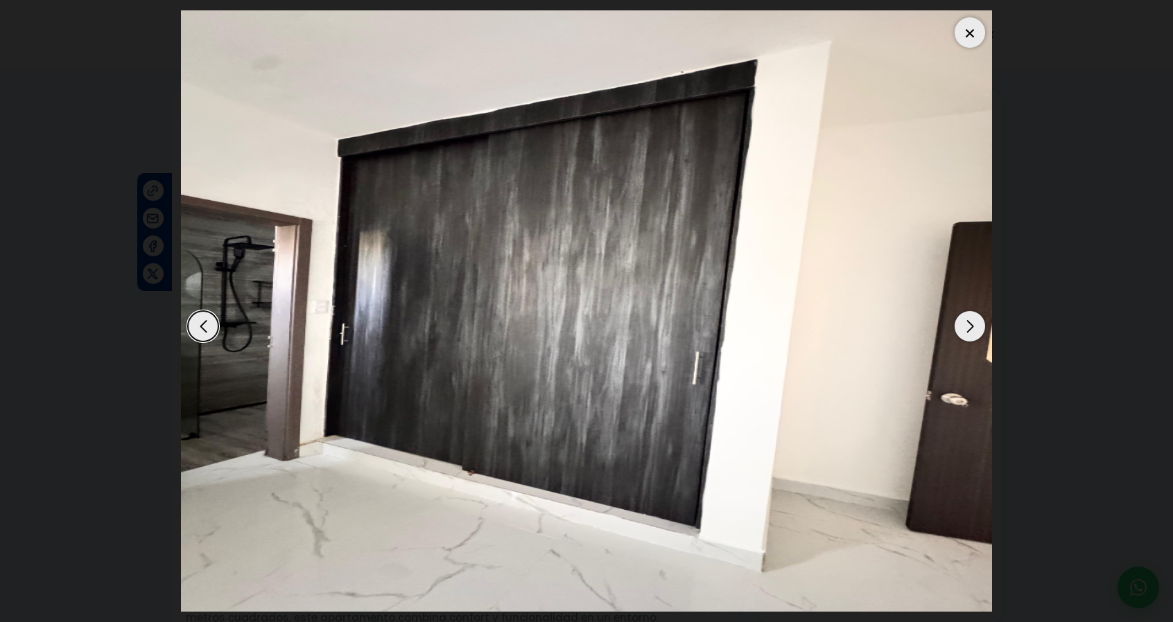
click at [965, 331] on div "Next slide" at bounding box center [969, 326] width 30 height 30
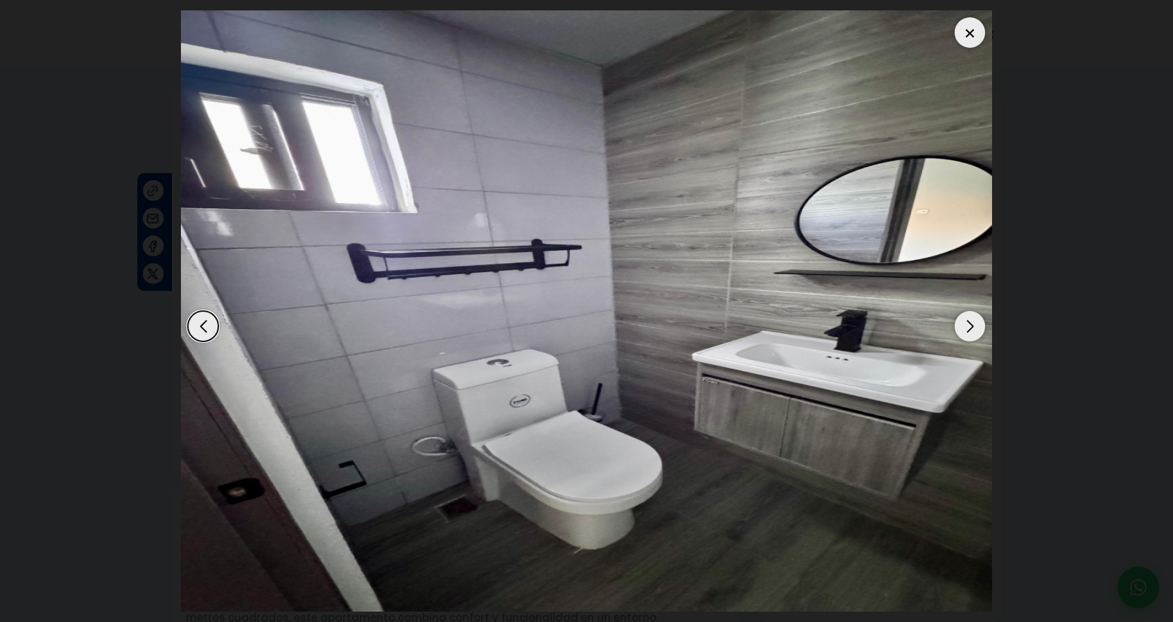
click at [965, 36] on div at bounding box center [969, 32] width 30 height 30
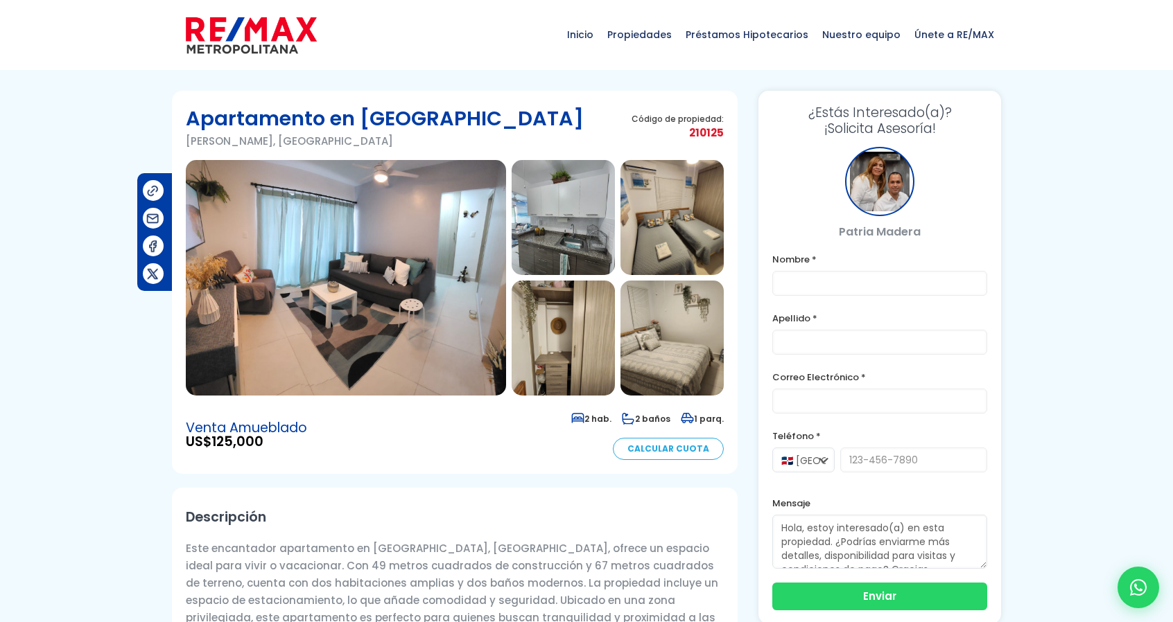
click at [363, 270] on img at bounding box center [346, 278] width 320 height 236
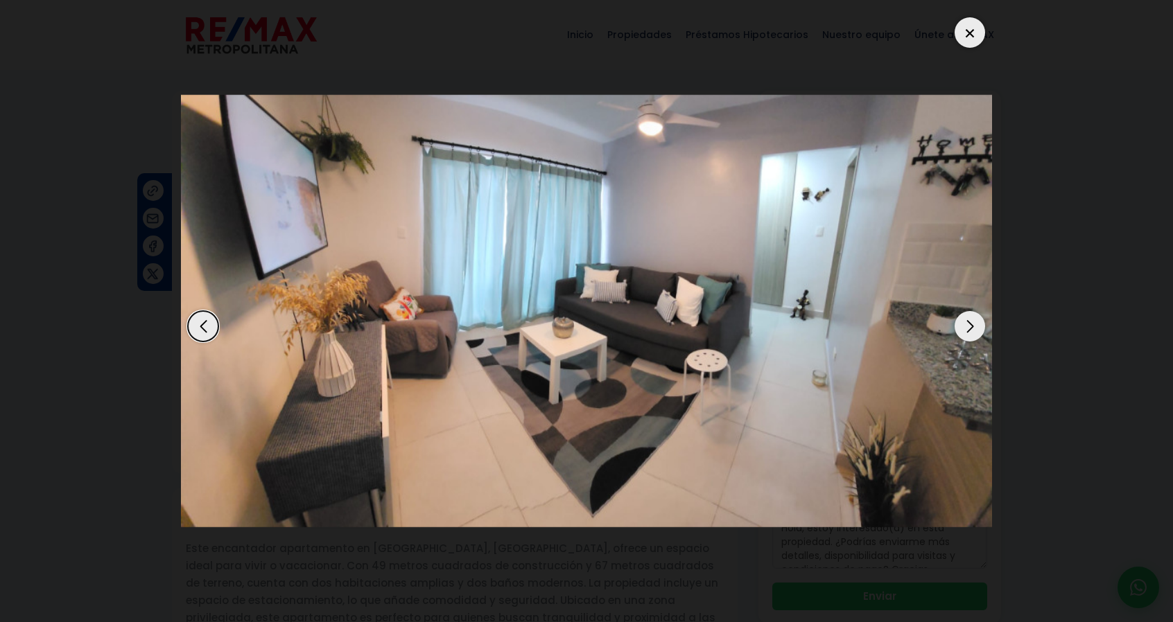
click at [969, 330] on div "Next slide" at bounding box center [969, 326] width 30 height 30
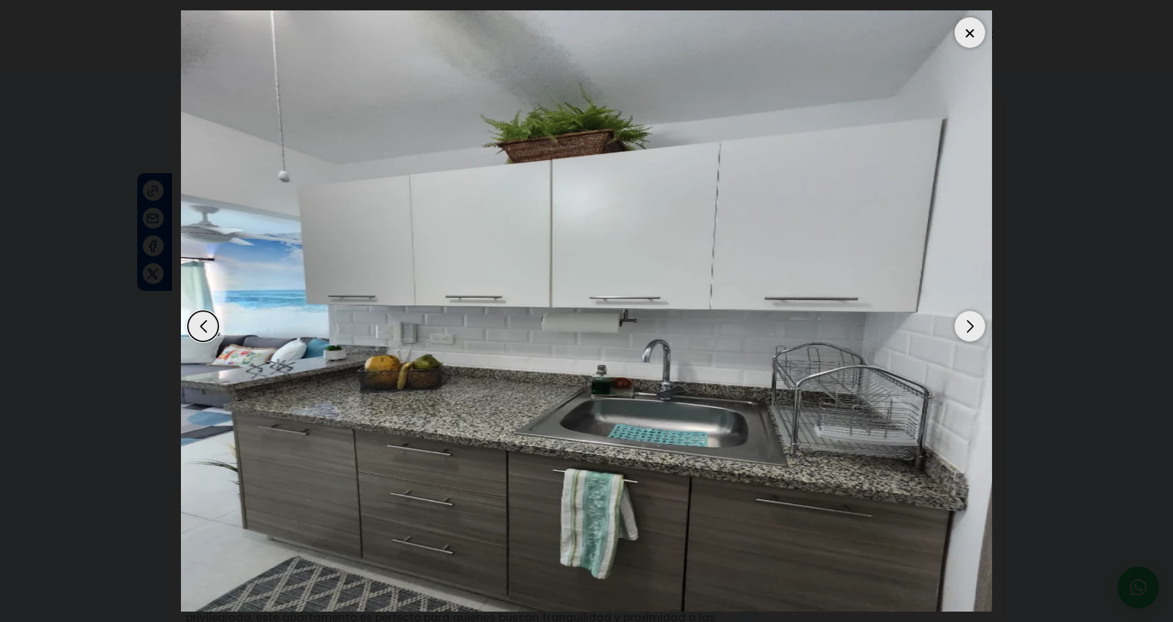
click at [969, 329] on div "Next slide" at bounding box center [969, 326] width 30 height 30
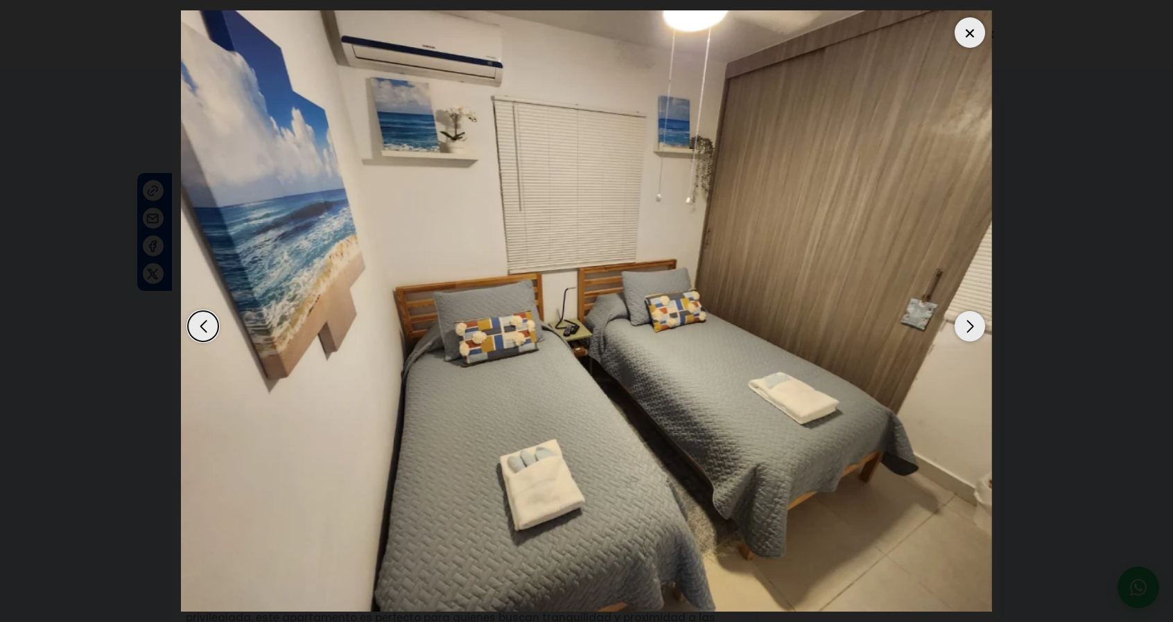
click at [969, 330] on div "Next slide" at bounding box center [969, 326] width 30 height 30
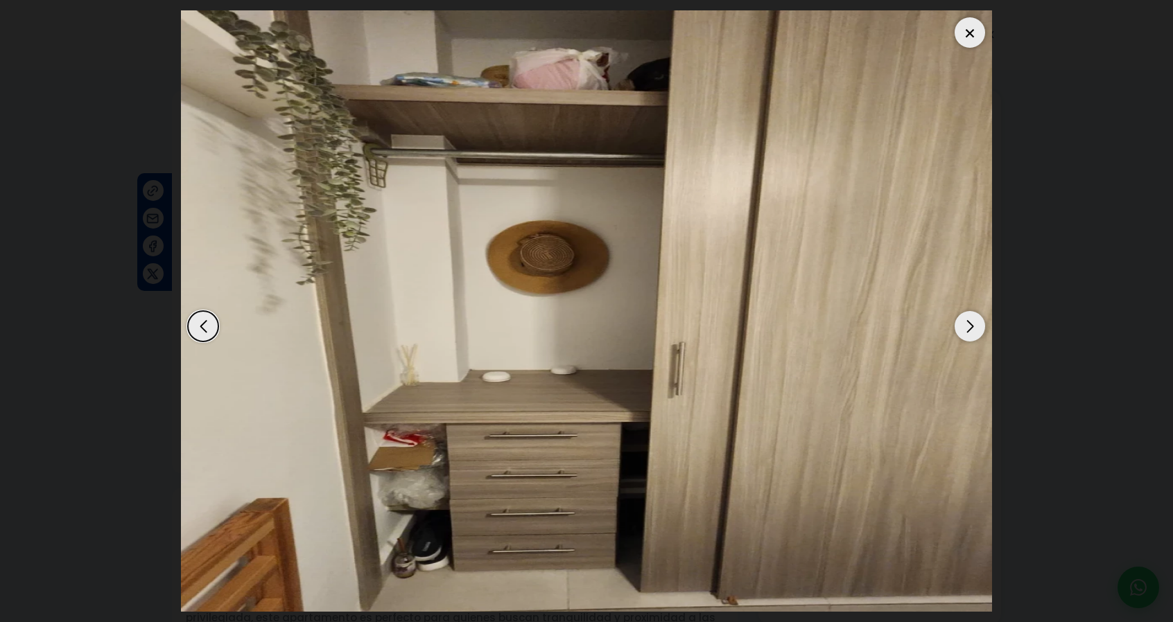
click at [968, 331] on div "Next slide" at bounding box center [969, 326] width 30 height 30
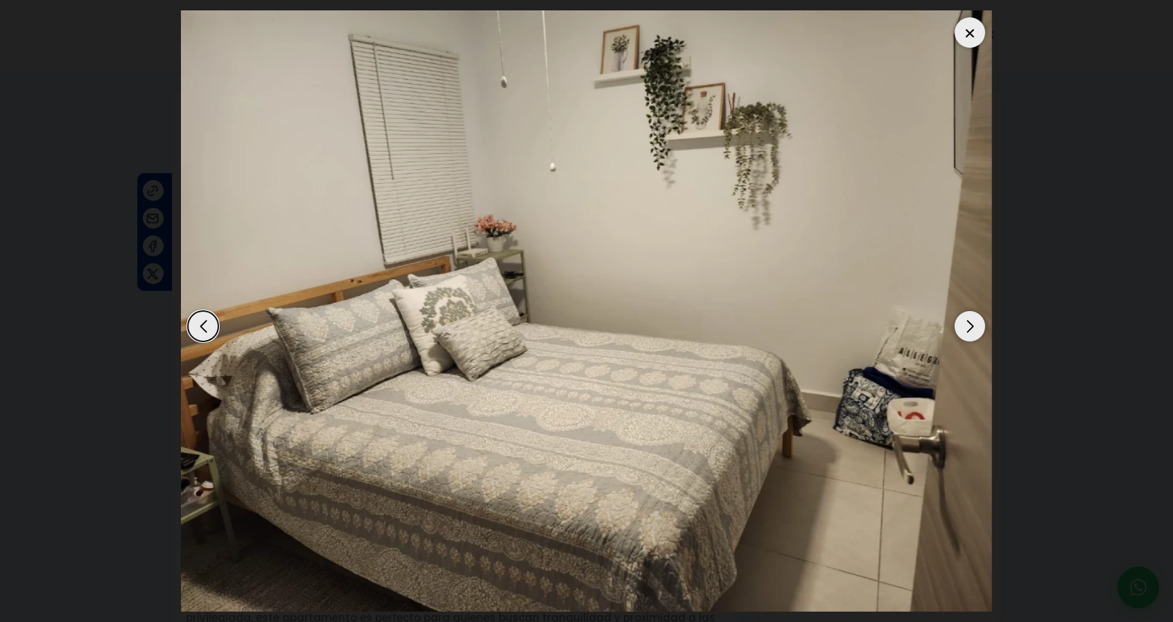
click at [968, 331] on div "Next slide" at bounding box center [969, 326] width 30 height 30
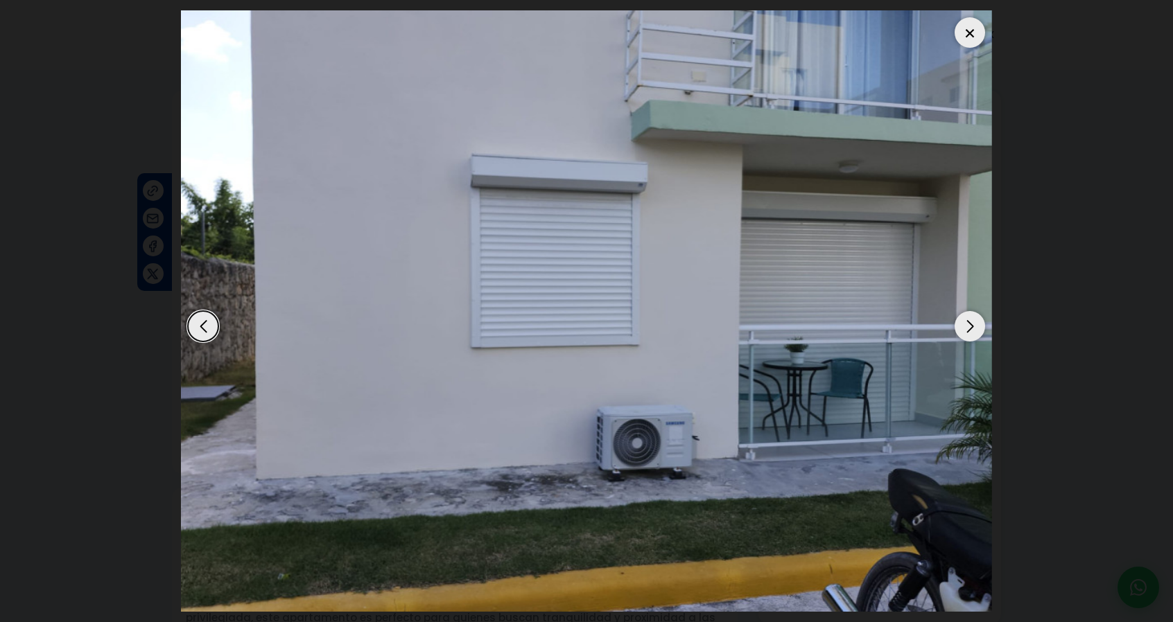
click at [968, 333] on div "Next slide" at bounding box center [969, 326] width 30 height 30
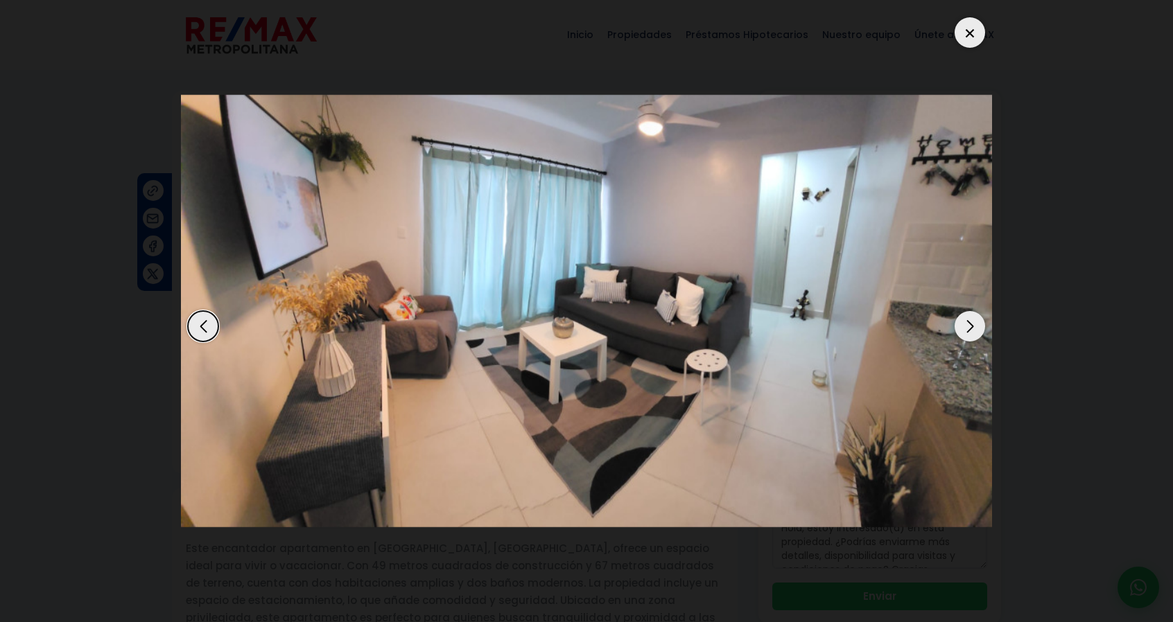
click at [968, 333] on div "Next slide" at bounding box center [969, 326] width 30 height 30
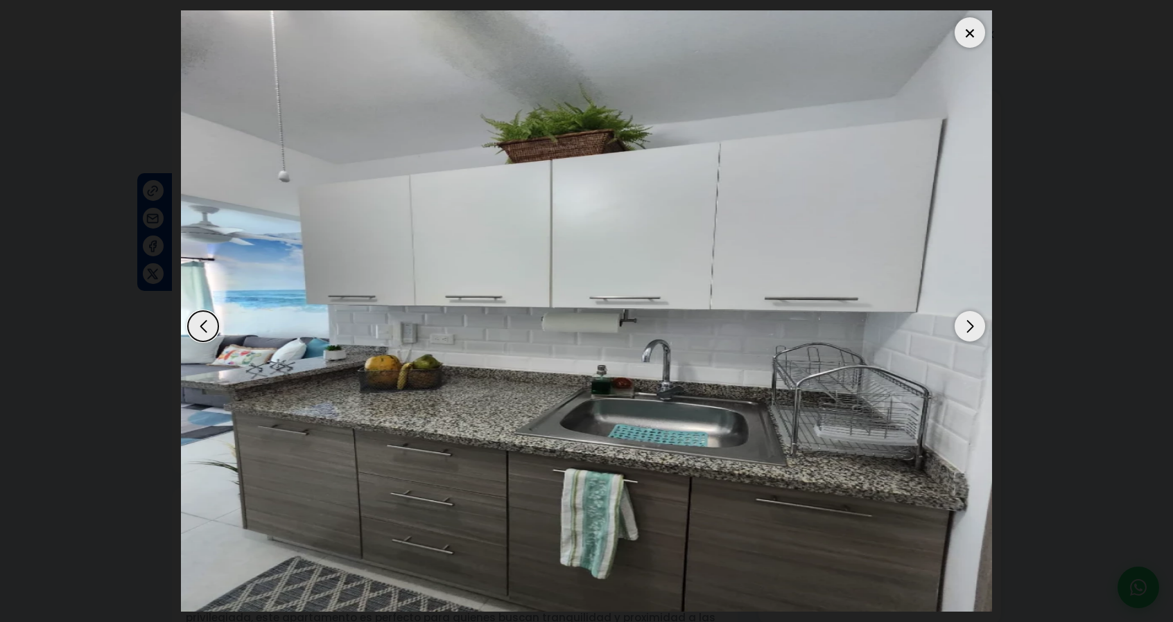
click at [968, 333] on div "Next slide" at bounding box center [969, 326] width 30 height 30
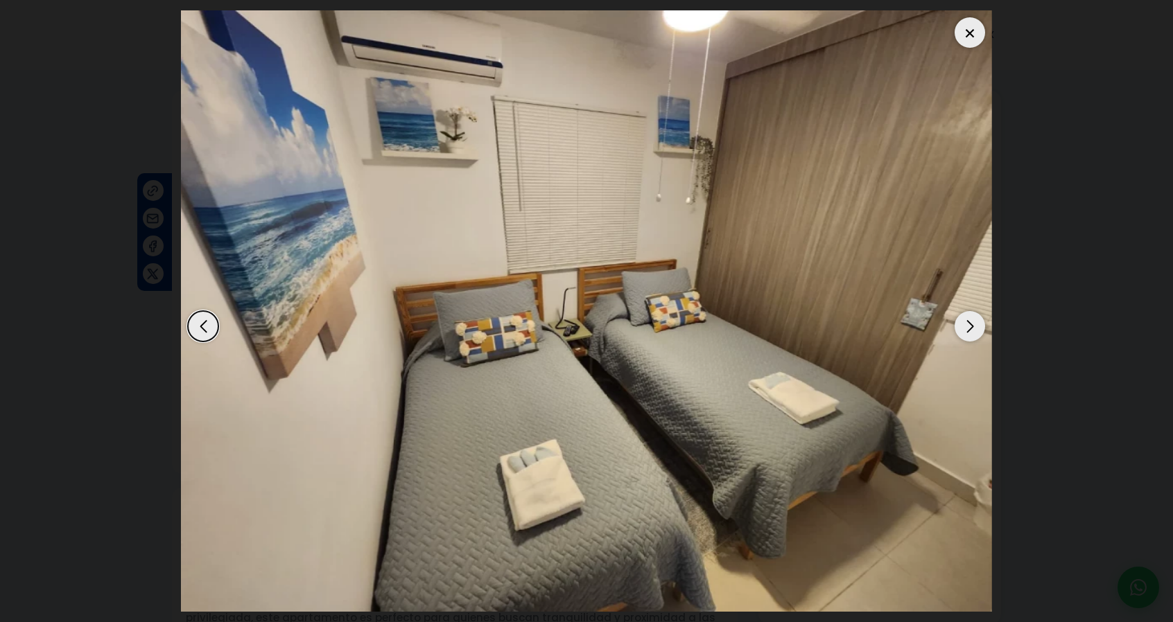
click at [968, 333] on div "Next slide" at bounding box center [969, 326] width 30 height 30
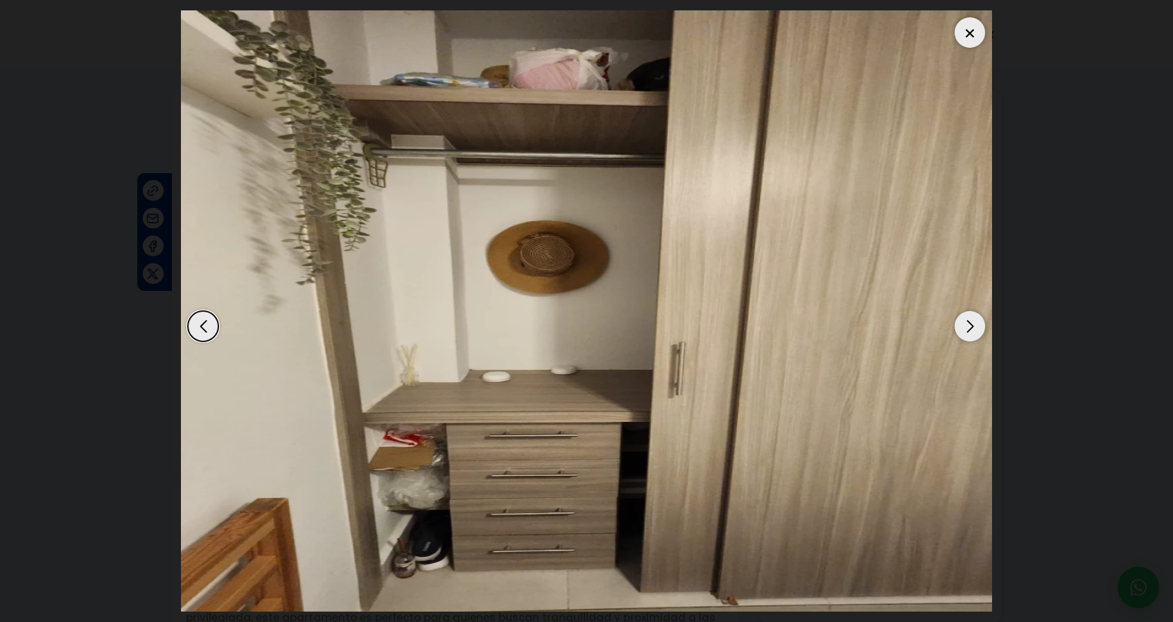
click at [968, 333] on div "Next slide" at bounding box center [969, 326] width 30 height 30
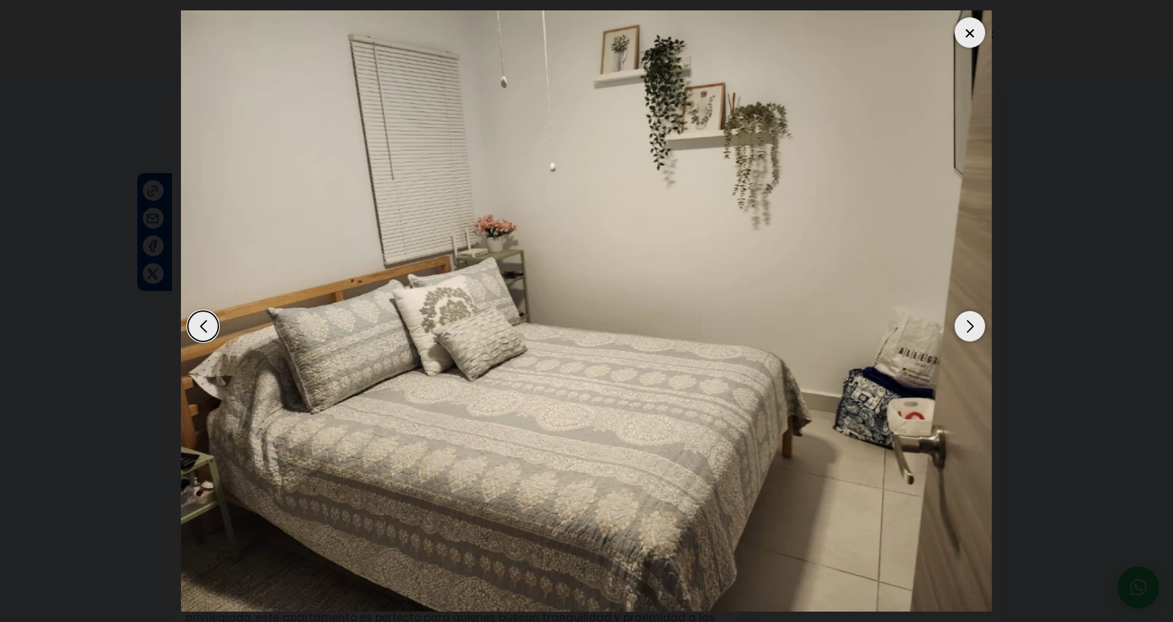
click at [968, 333] on div "Next slide" at bounding box center [969, 326] width 30 height 30
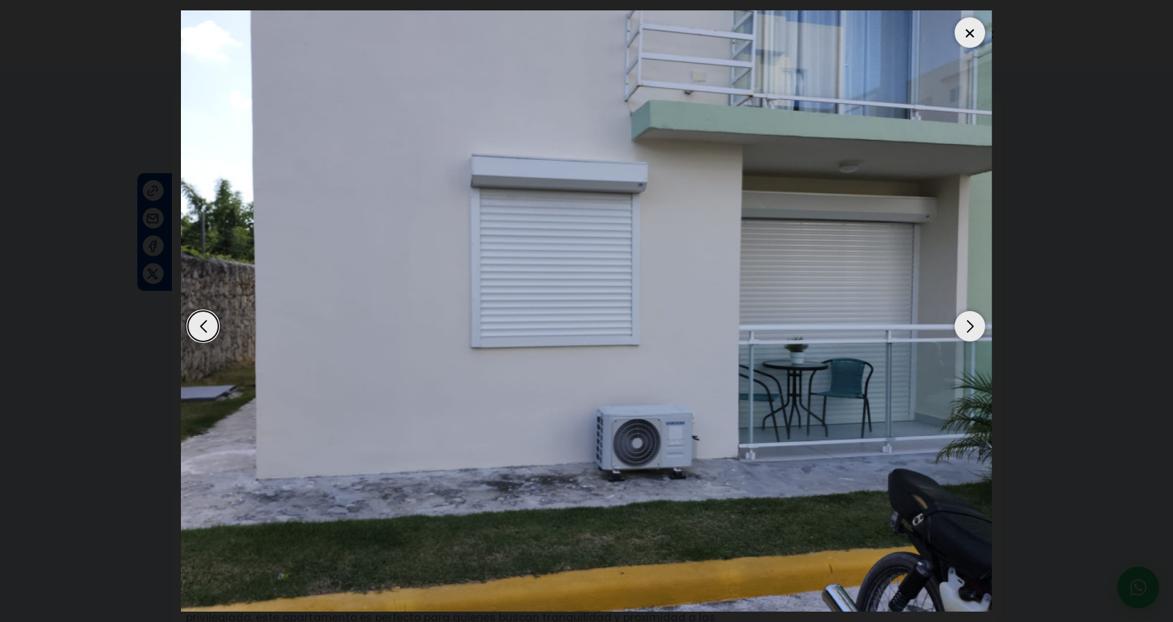
click at [968, 333] on div "Next slide" at bounding box center [969, 326] width 30 height 30
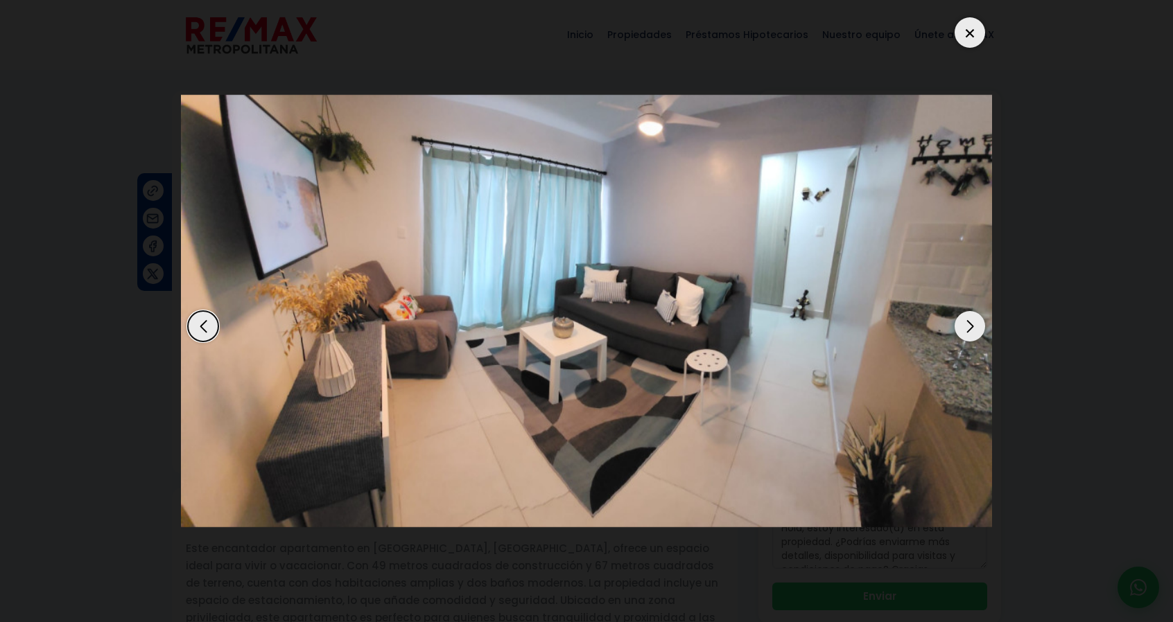
click at [968, 333] on div "Next slide" at bounding box center [969, 326] width 30 height 30
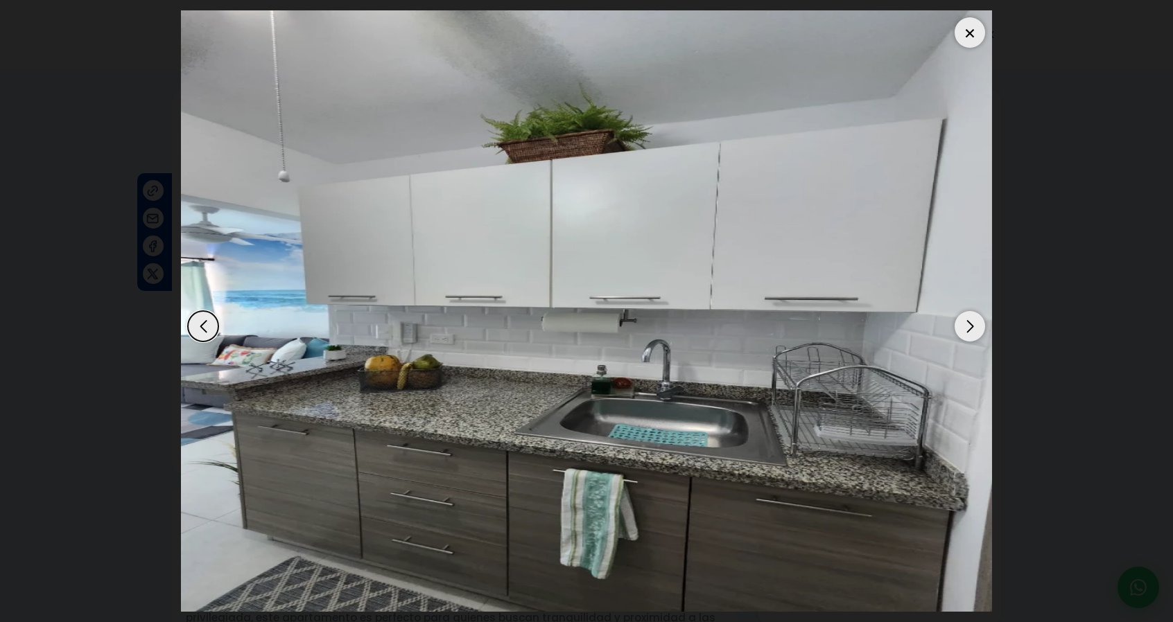
click at [979, 30] on div at bounding box center [969, 32] width 30 height 30
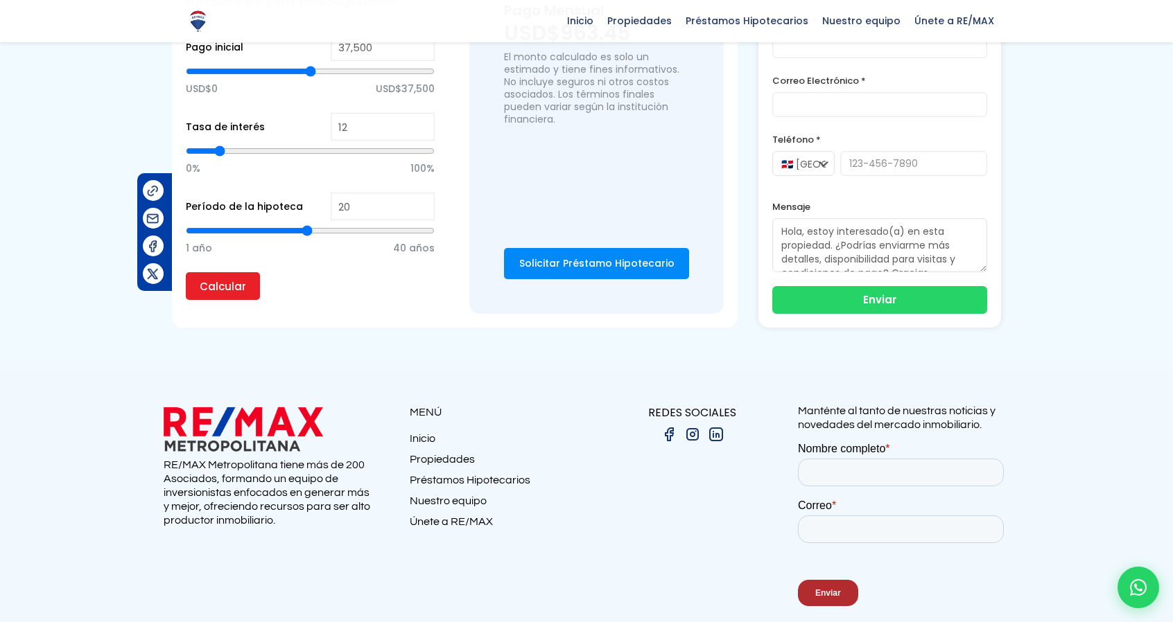
scroll to position [1061, 0]
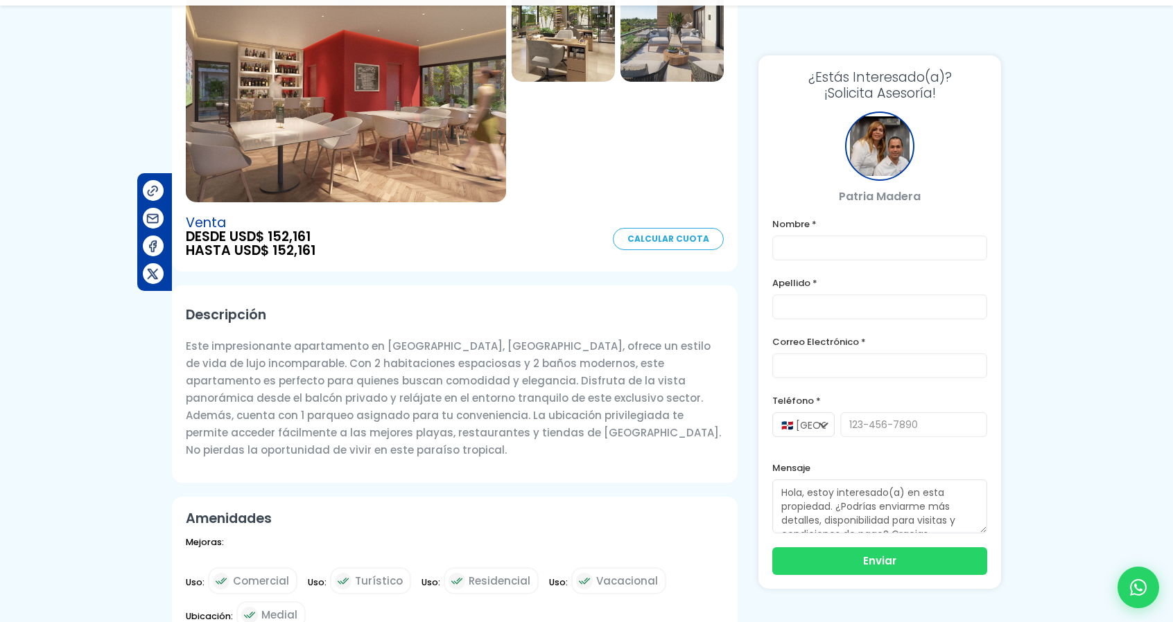
scroll to position [462, 0]
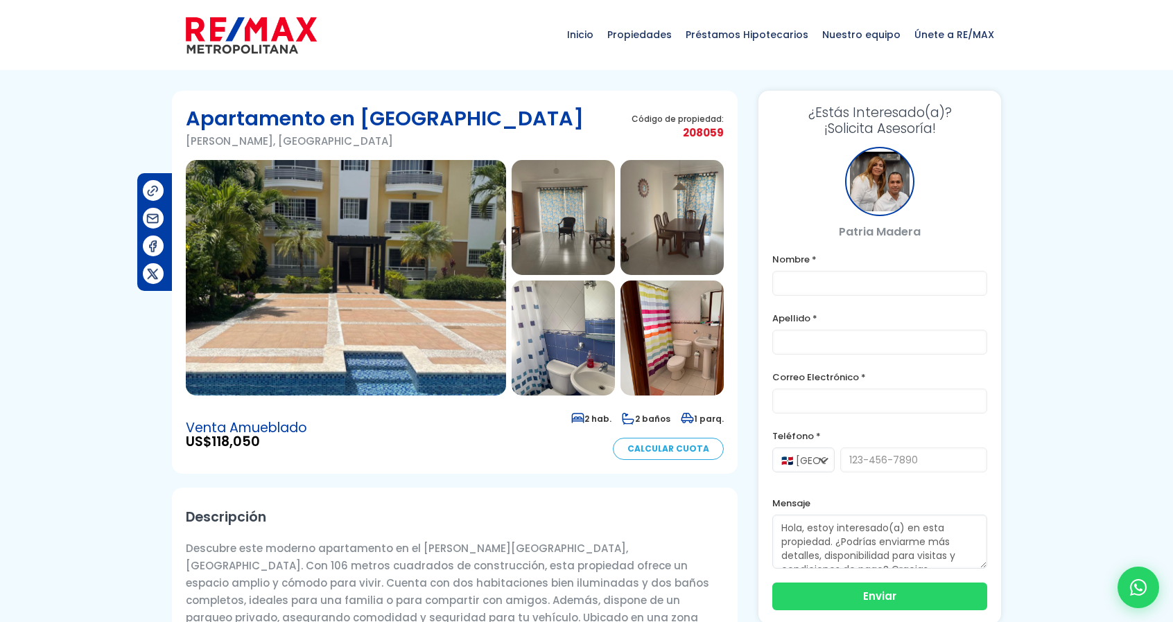
click at [287, 211] on img at bounding box center [346, 278] width 320 height 236
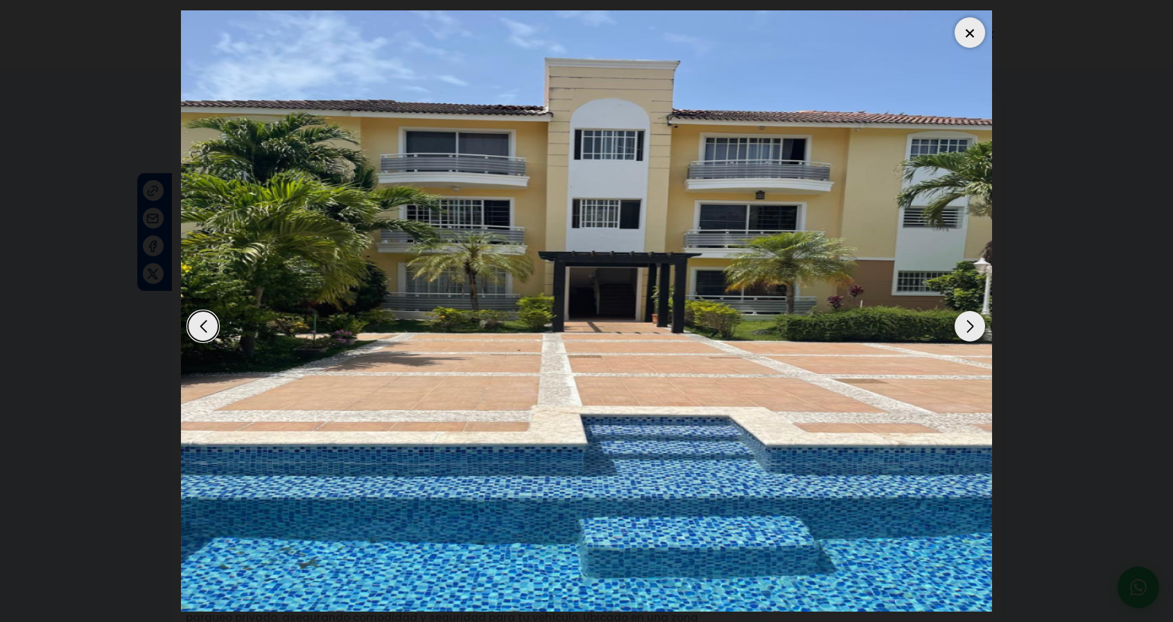
click at [965, 321] on div "Next slide" at bounding box center [969, 326] width 30 height 30
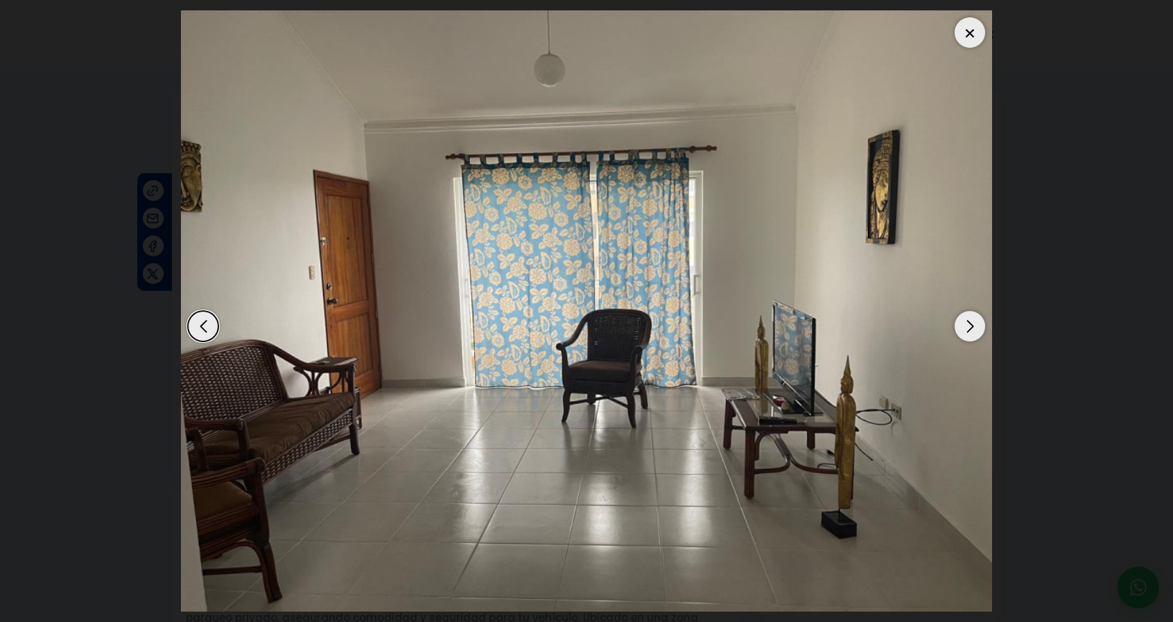
click at [972, 332] on div "Next slide" at bounding box center [969, 326] width 30 height 30
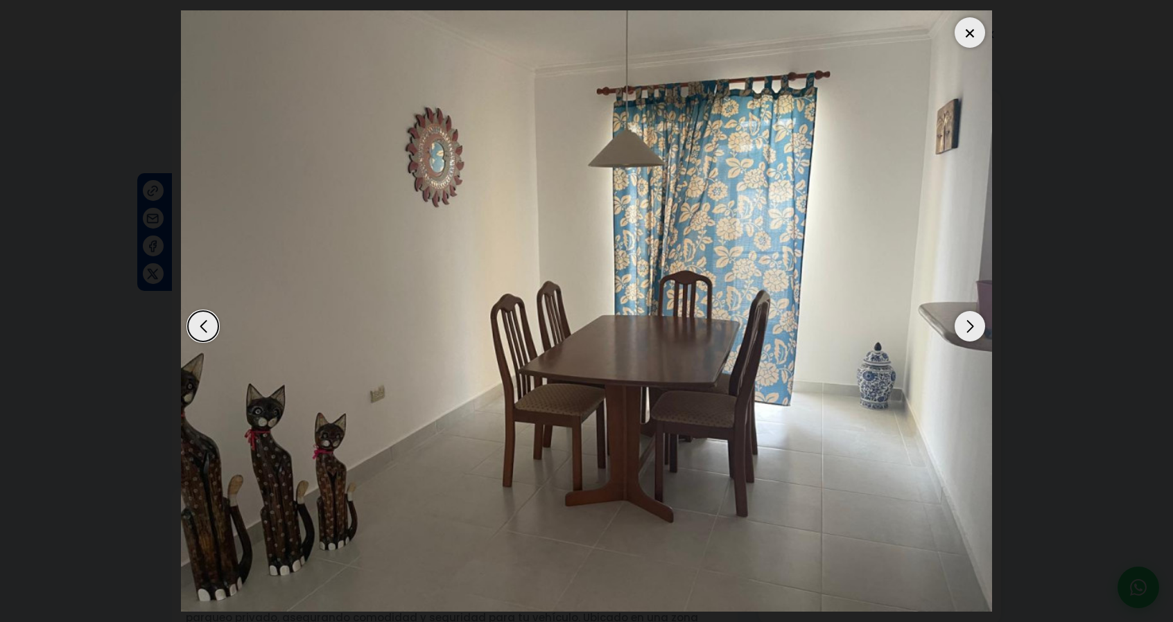
click at [972, 332] on div "Next slide" at bounding box center [969, 326] width 30 height 30
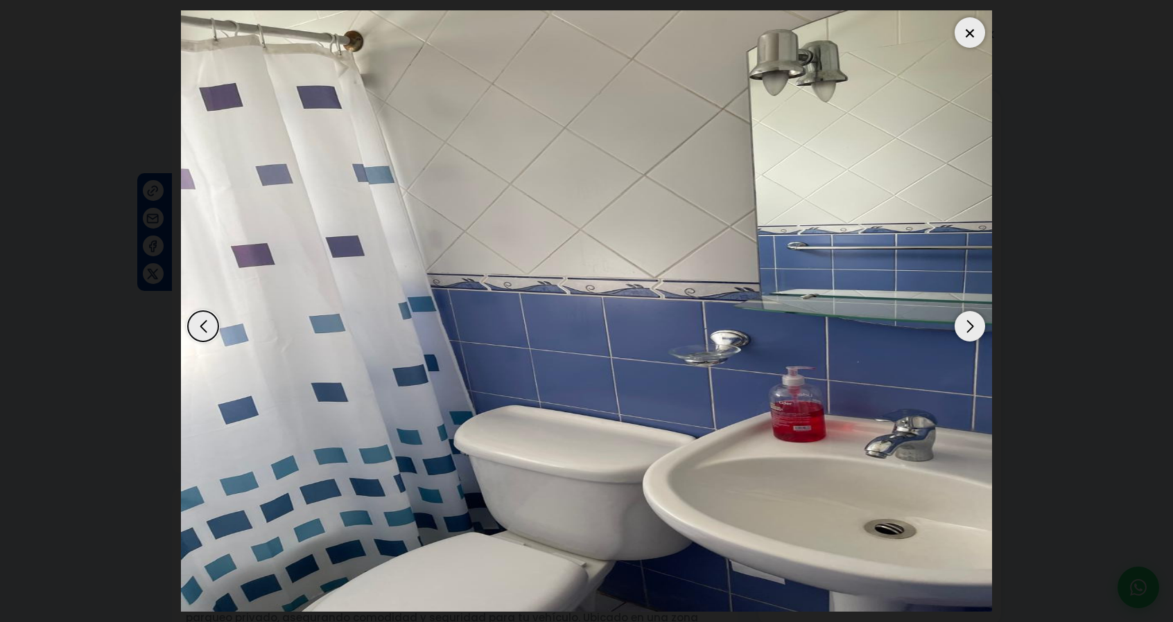
click at [972, 332] on div "Next slide" at bounding box center [969, 326] width 30 height 30
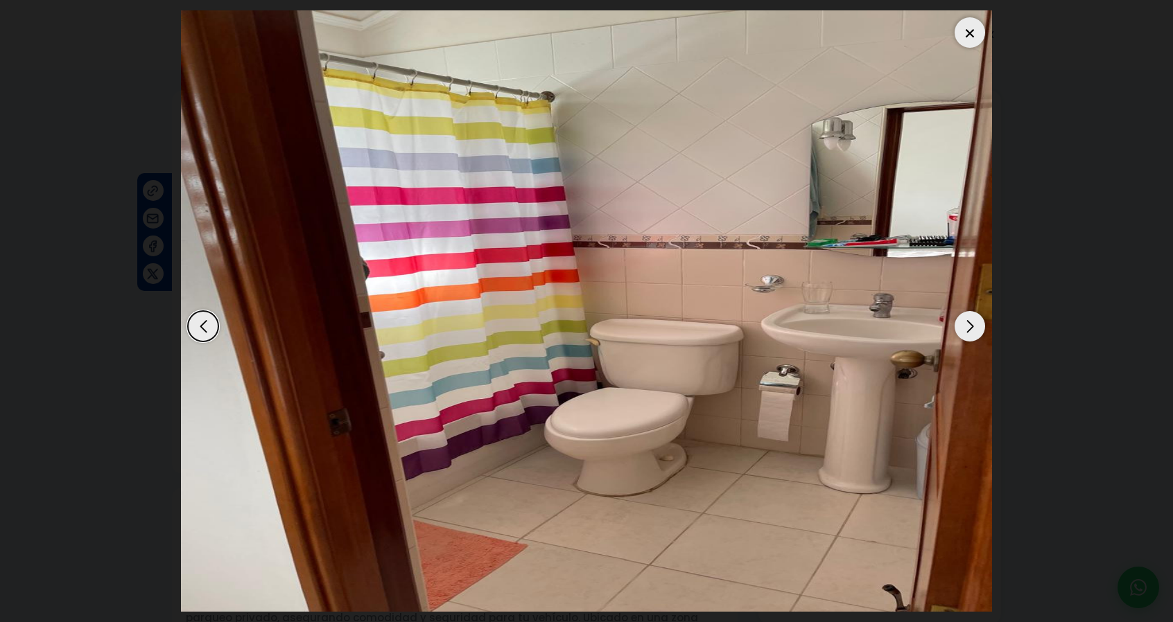
click at [972, 332] on div "Next slide" at bounding box center [969, 326] width 30 height 30
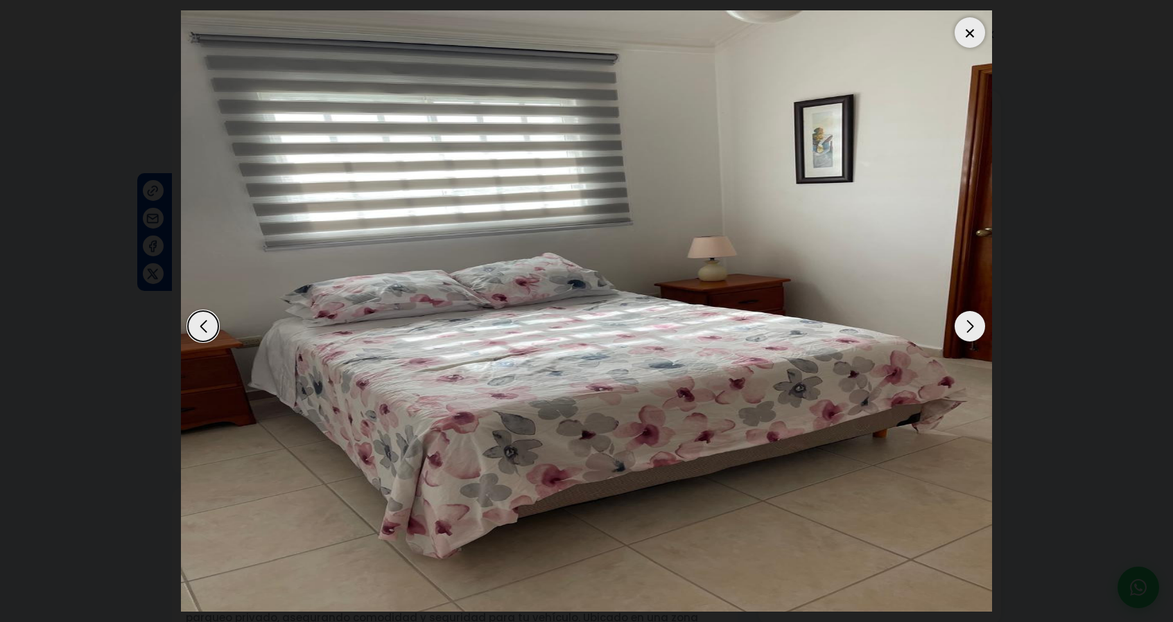
click at [972, 332] on div "Next slide" at bounding box center [969, 326] width 30 height 30
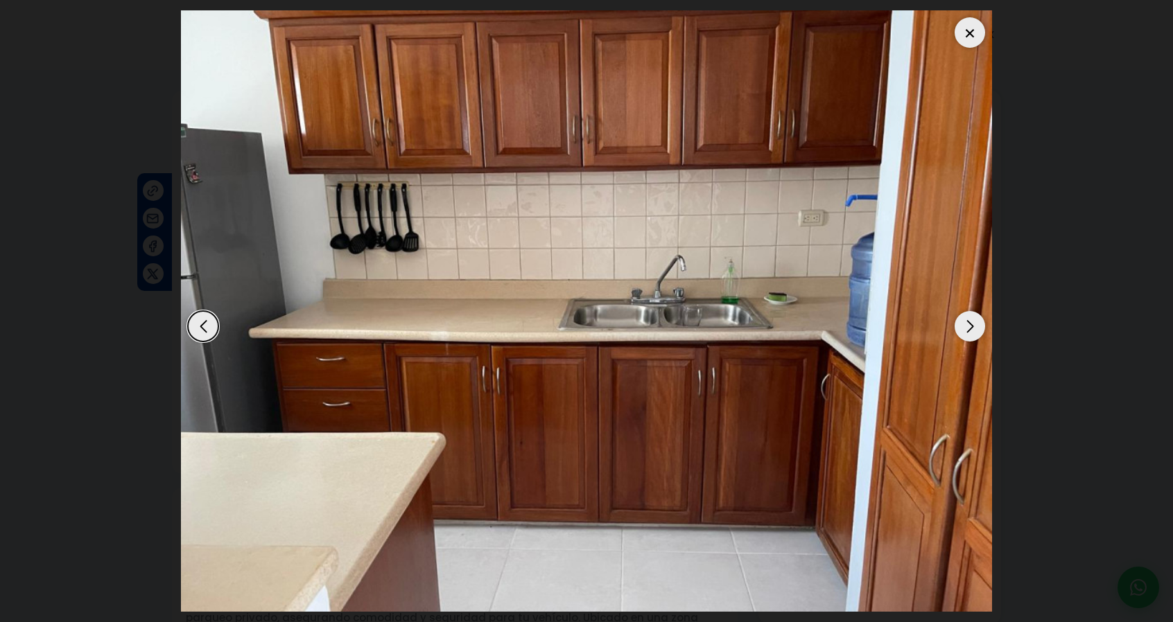
click at [972, 332] on div "Next slide" at bounding box center [969, 326] width 30 height 30
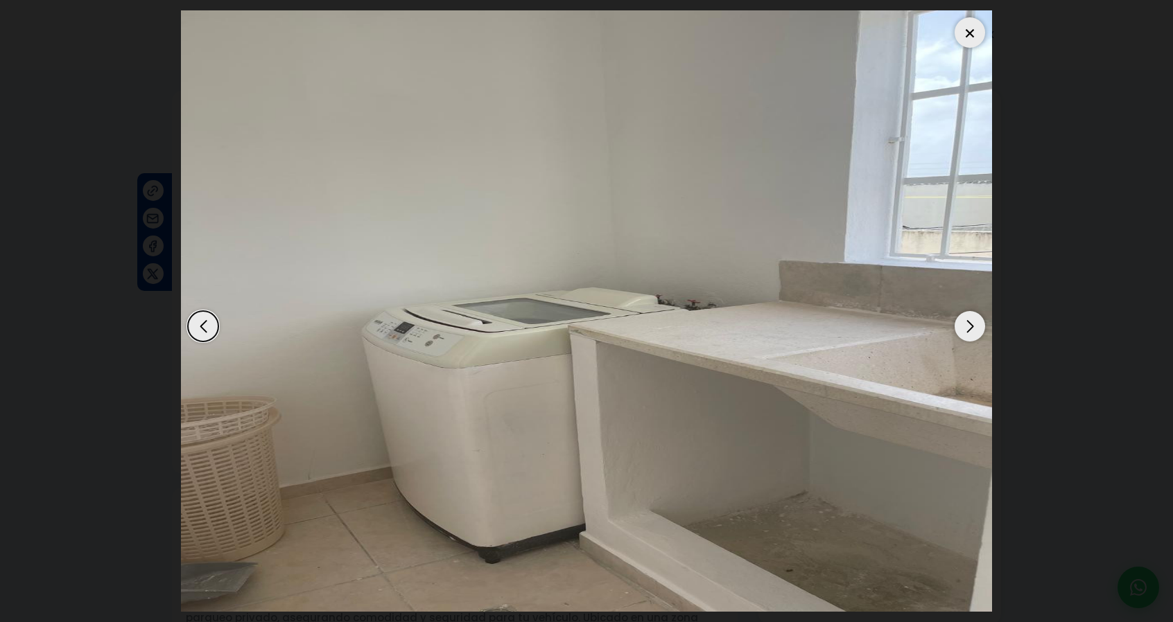
click at [972, 332] on div "Next slide" at bounding box center [969, 326] width 30 height 30
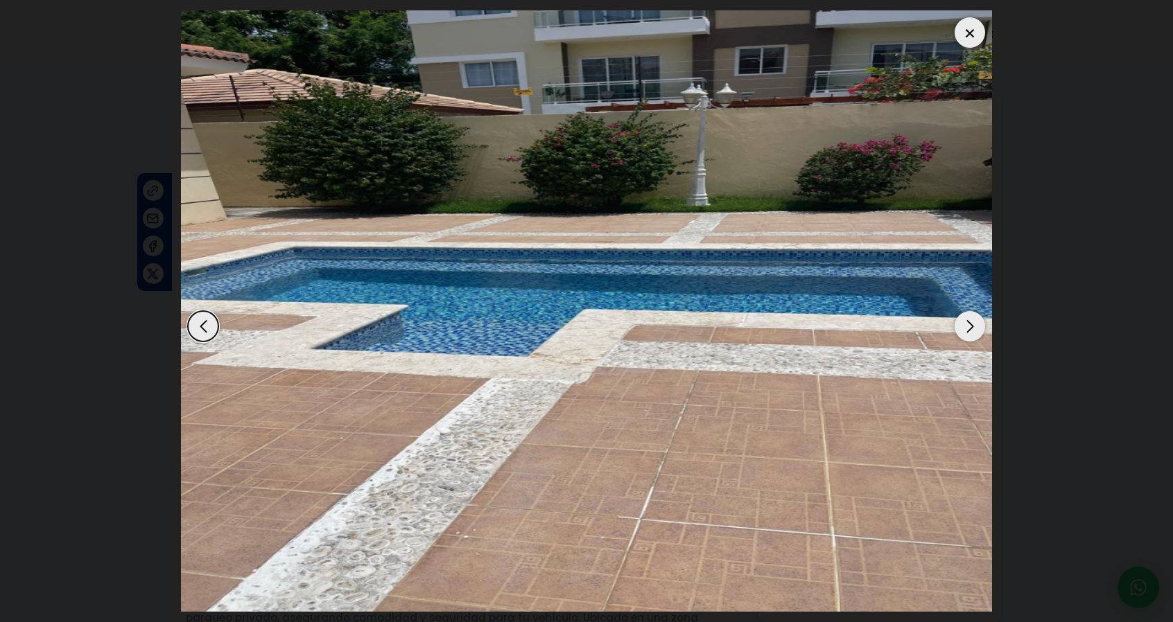
click at [972, 332] on div "Next slide" at bounding box center [969, 326] width 30 height 30
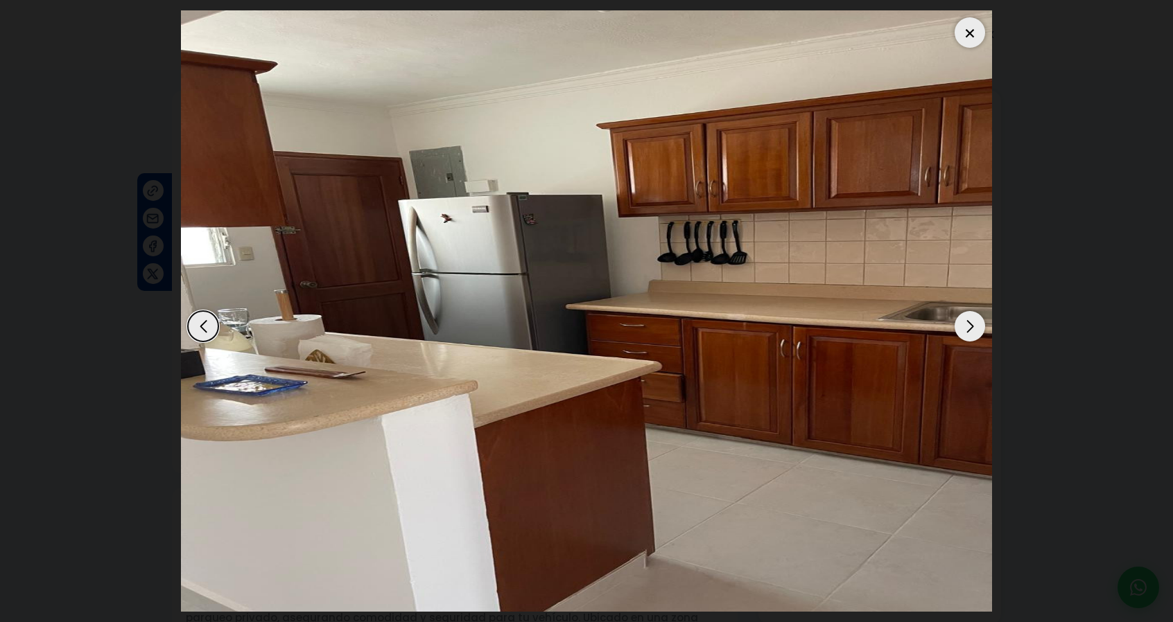
click at [972, 332] on div "Next slide" at bounding box center [969, 326] width 30 height 30
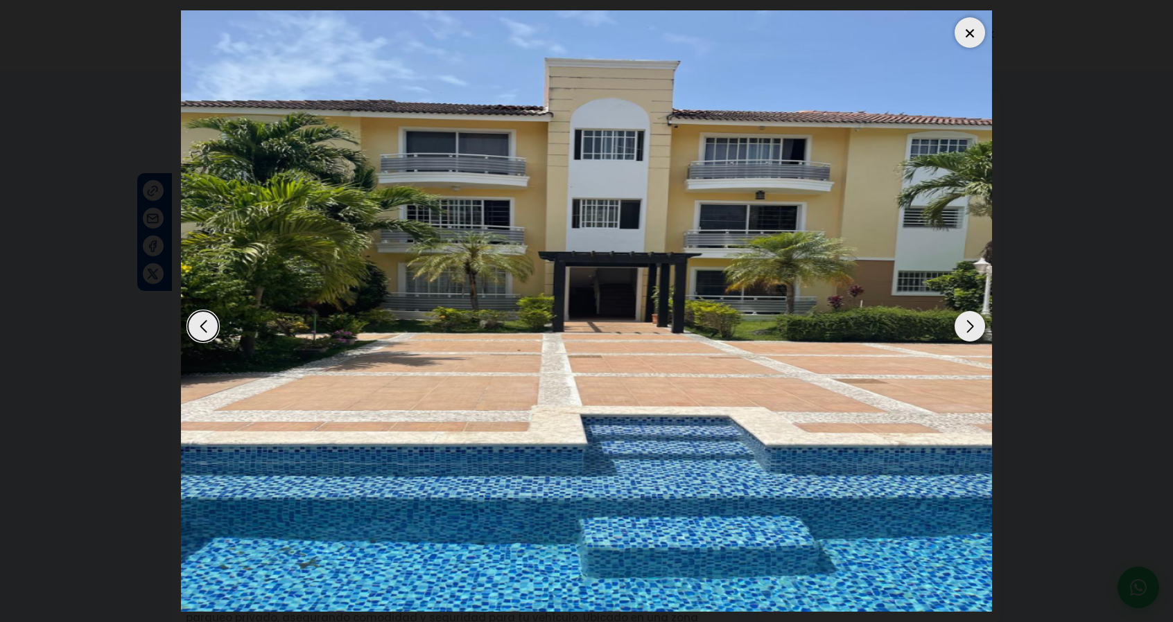
click at [972, 332] on div "Next slide" at bounding box center [969, 326] width 30 height 30
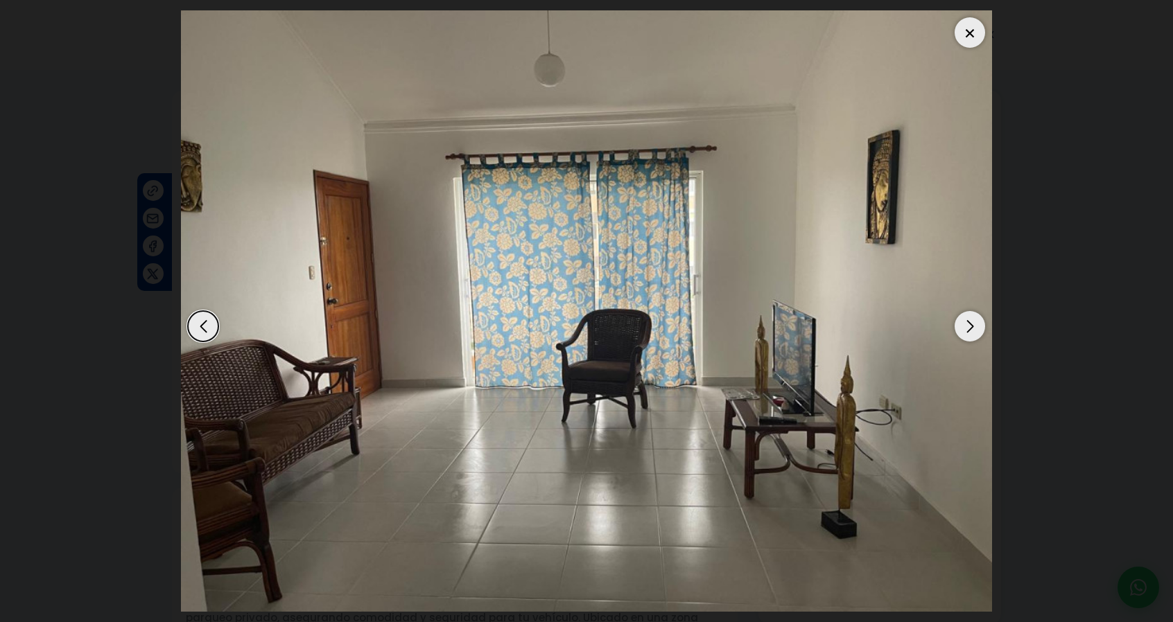
click at [972, 332] on div "Next slide" at bounding box center [969, 326] width 30 height 30
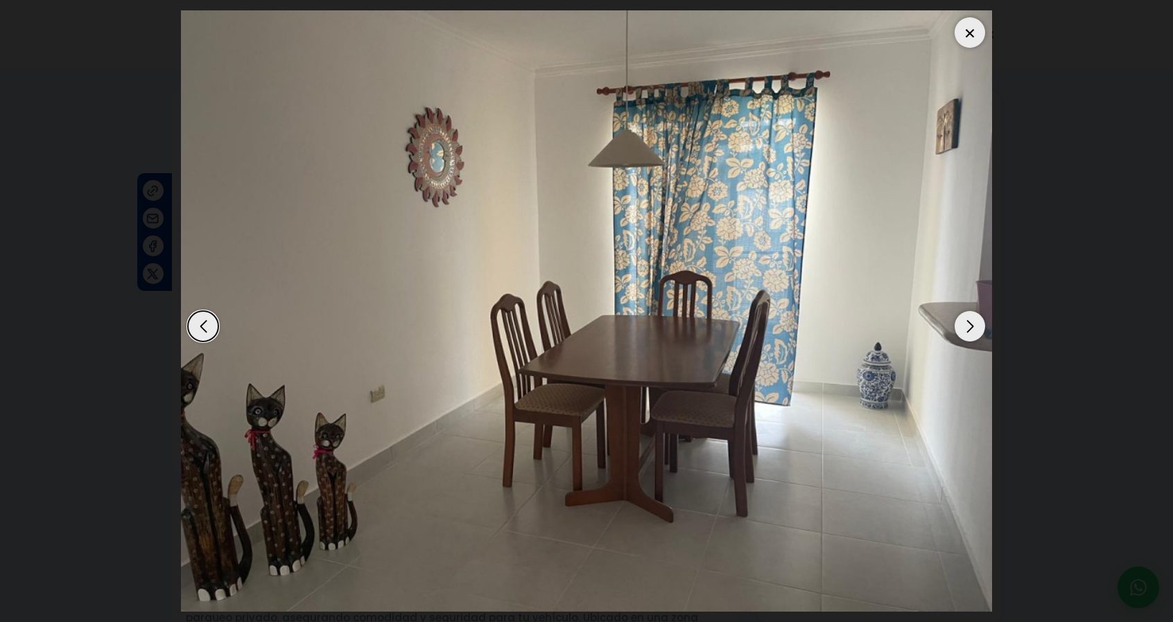
drag, startPoint x: 963, startPoint y: 28, endPoint x: 963, endPoint y: 42, distance: 13.9
click at [963, 27] on div at bounding box center [969, 32] width 30 height 30
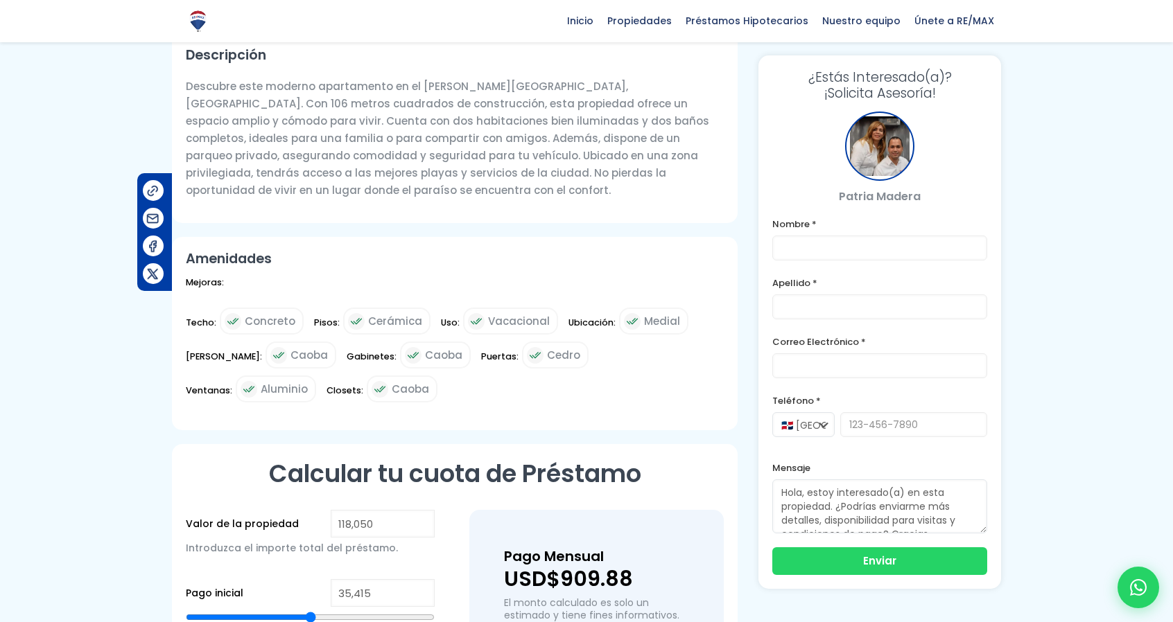
scroll to position [693, 0]
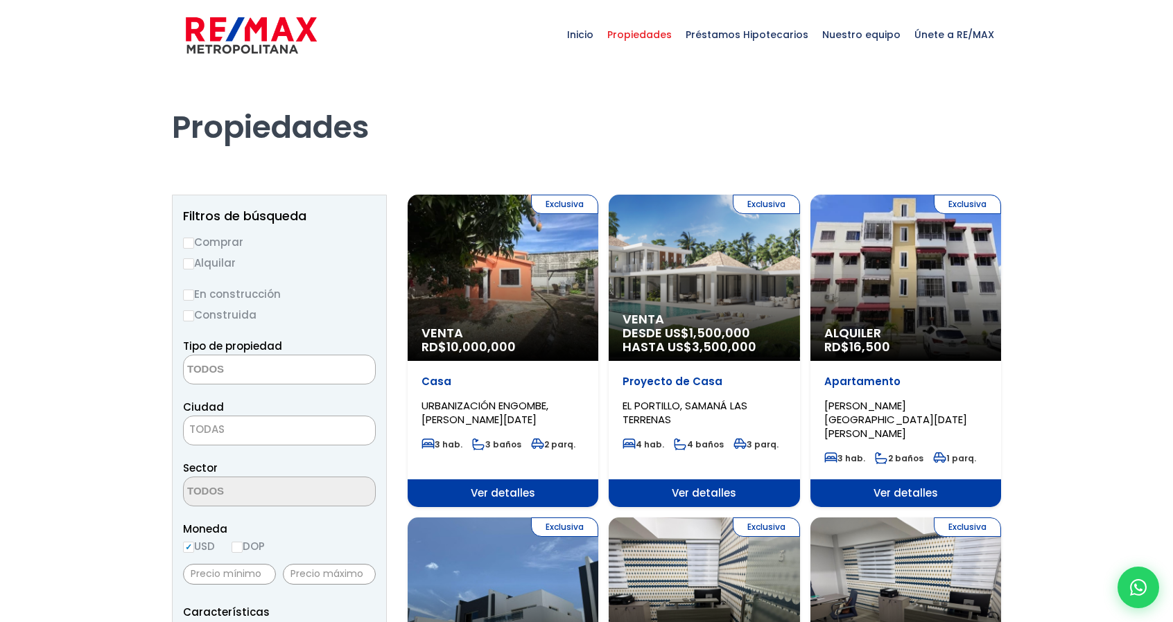
select select
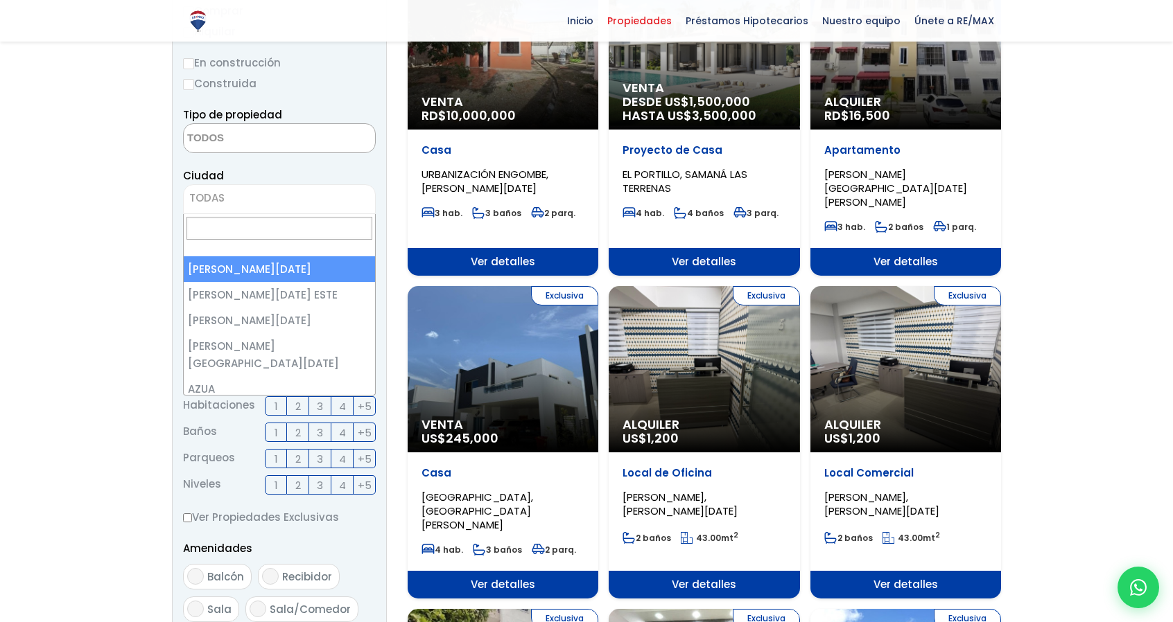
click at [258, 195] on span "TODAS" at bounding box center [279, 198] width 191 height 19
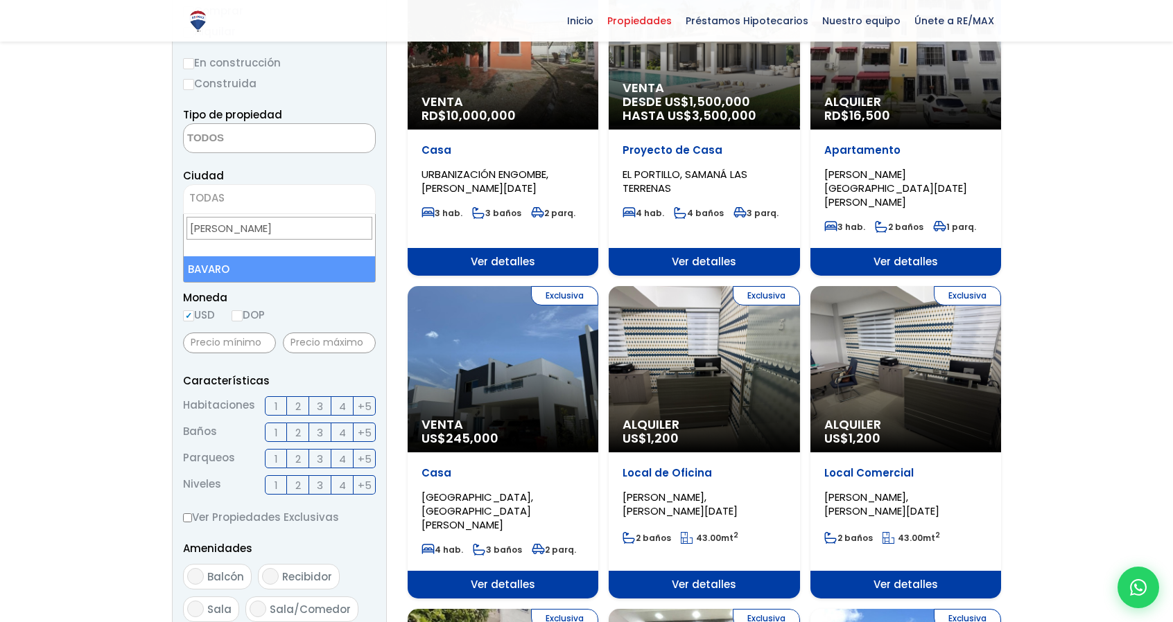
type input "bava"
select select "433"
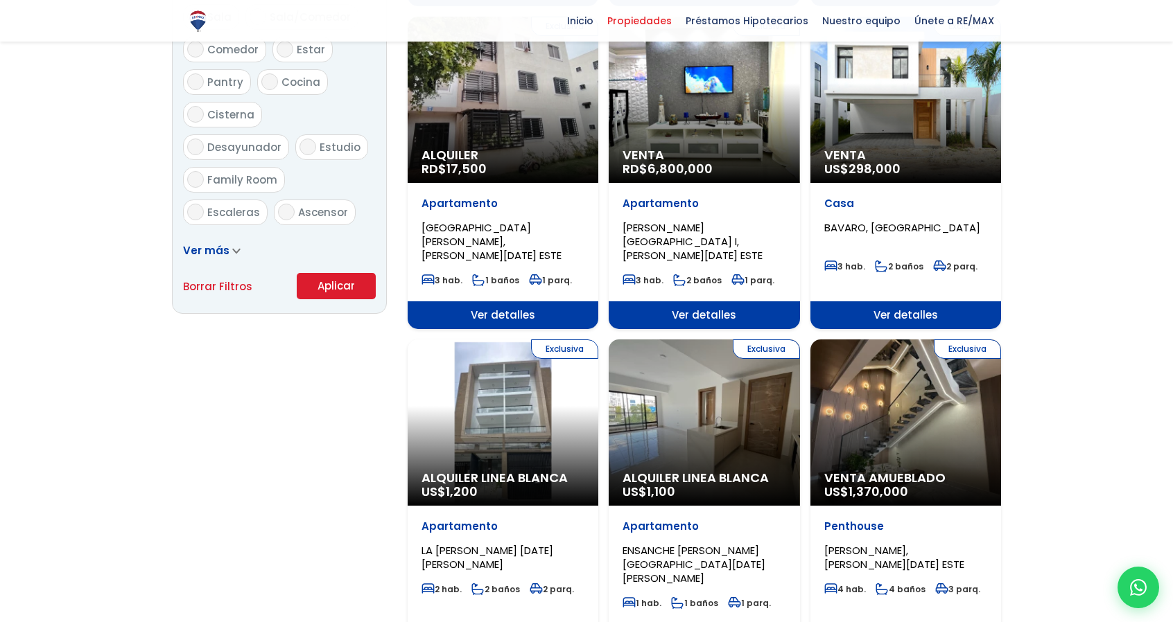
scroll to position [924, 0]
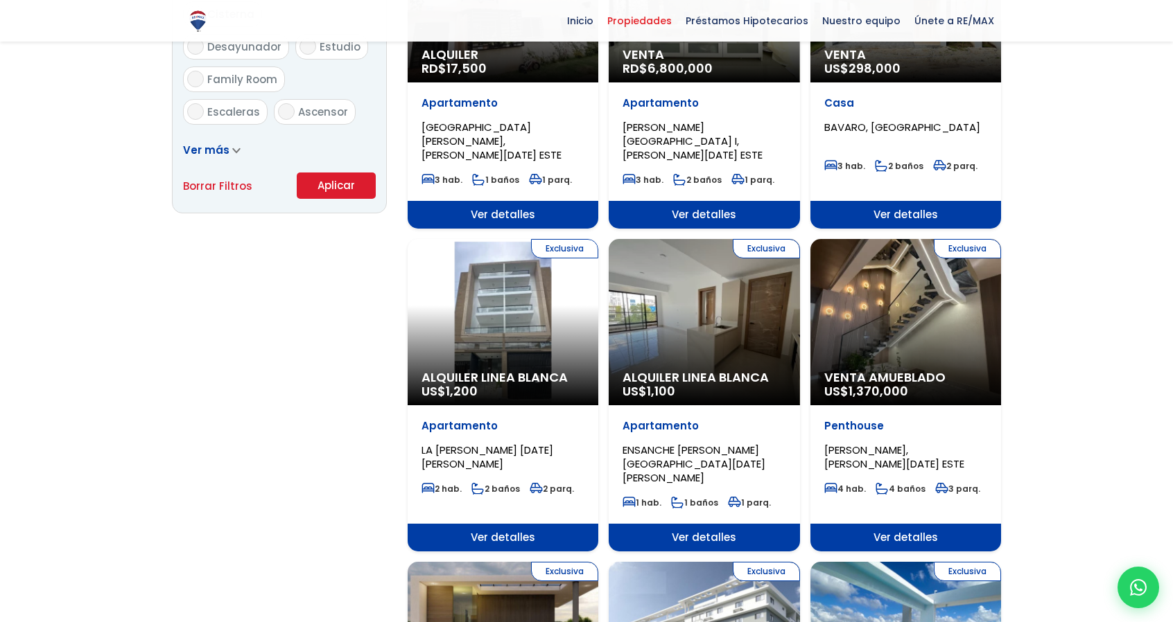
drag, startPoint x: 353, startPoint y: 187, endPoint x: 93, endPoint y: 188, distance: 260.6
click at [353, 187] on button "Aplicar" at bounding box center [336, 186] width 79 height 26
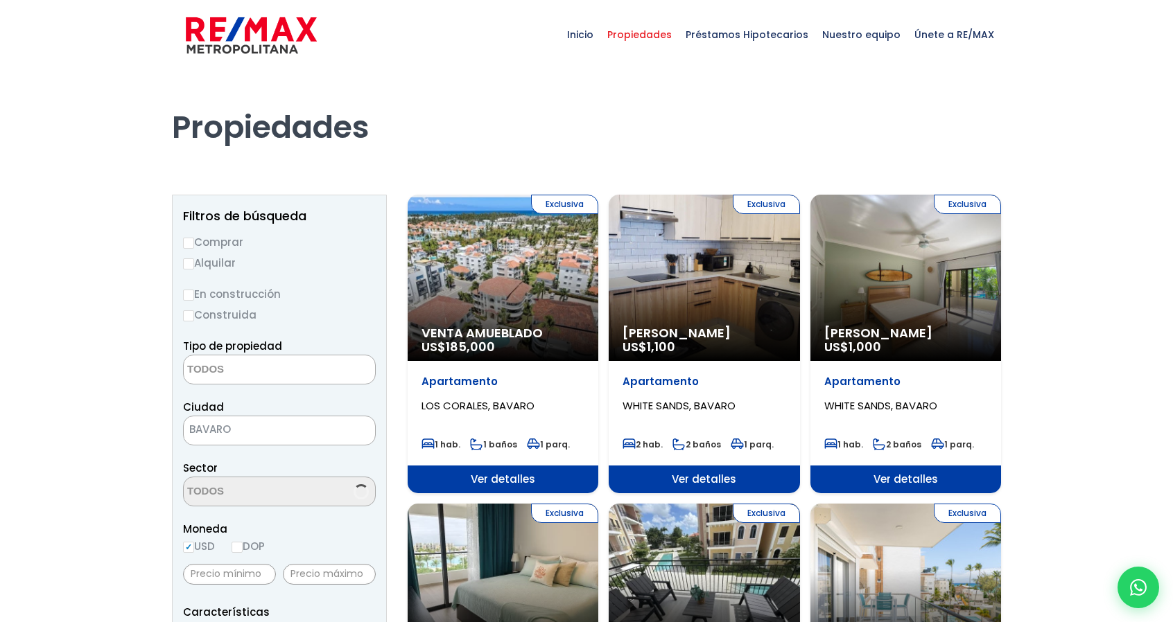
select select
click at [193, 243] on input "Comprar" at bounding box center [188, 243] width 11 height 11
radio input "true"
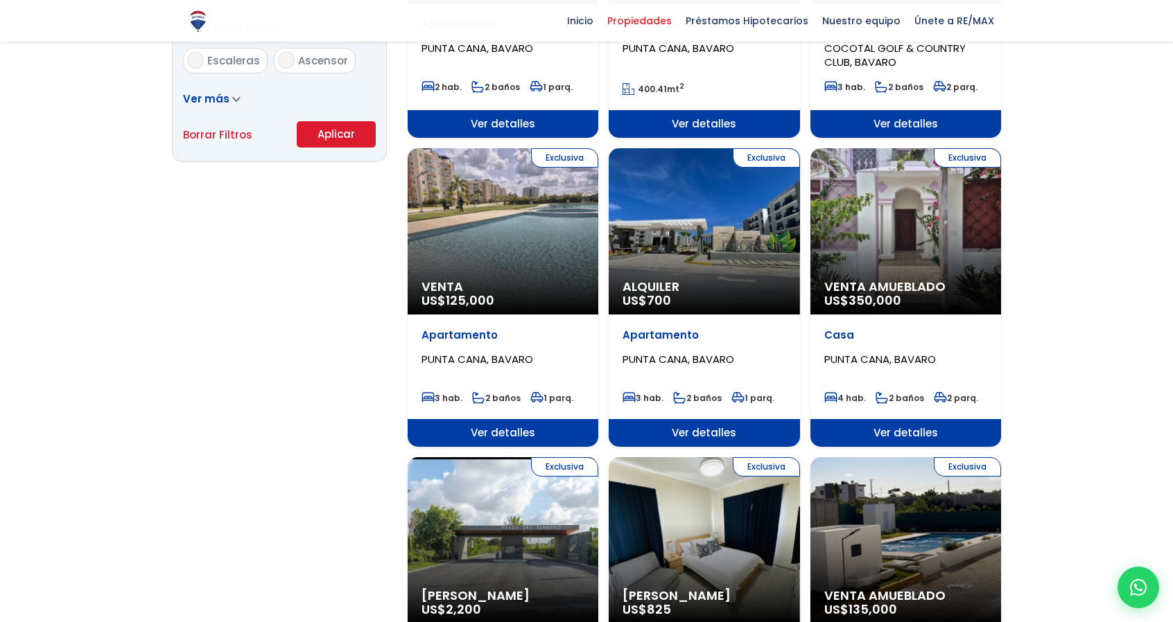
scroll to position [924, 0]
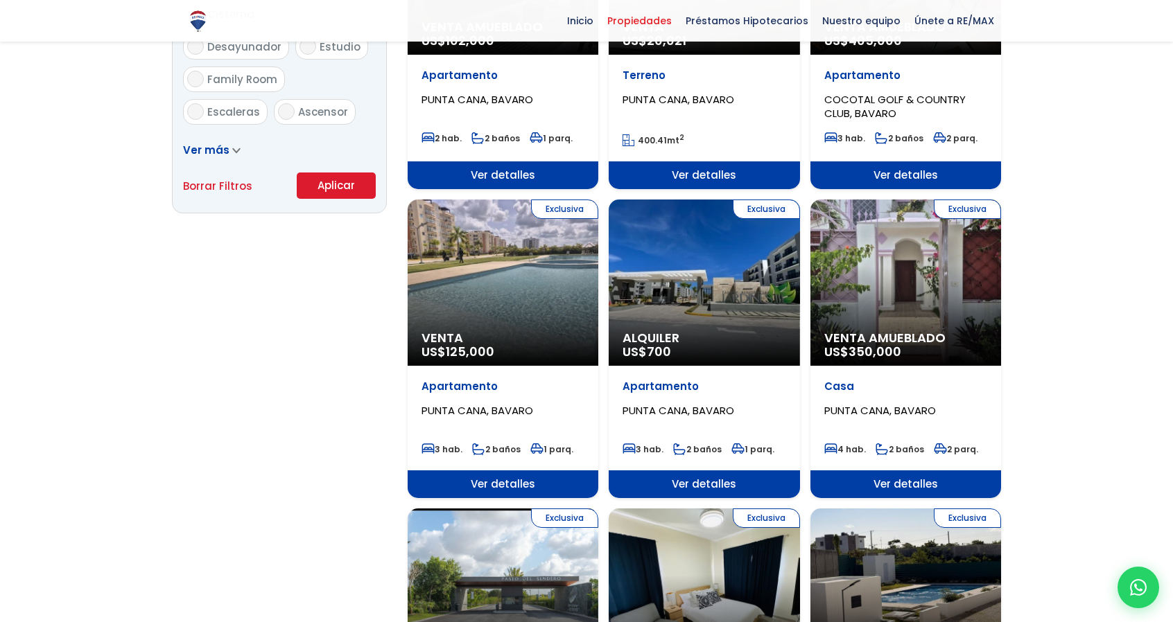
click at [330, 175] on button "Aplicar" at bounding box center [336, 186] width 79 height 26
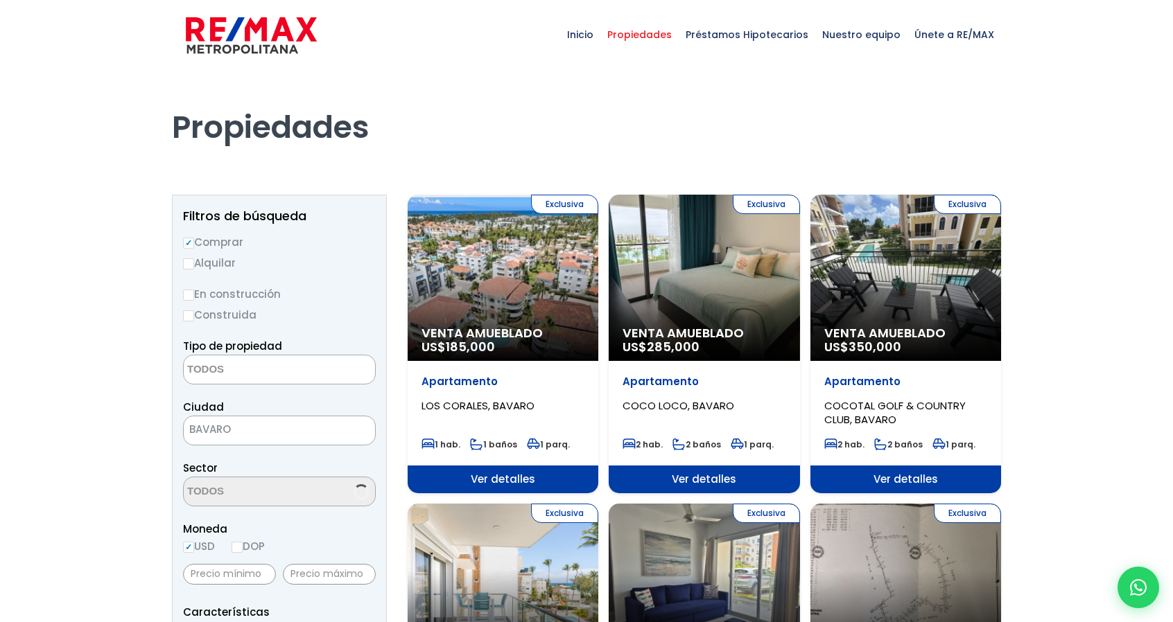
select select
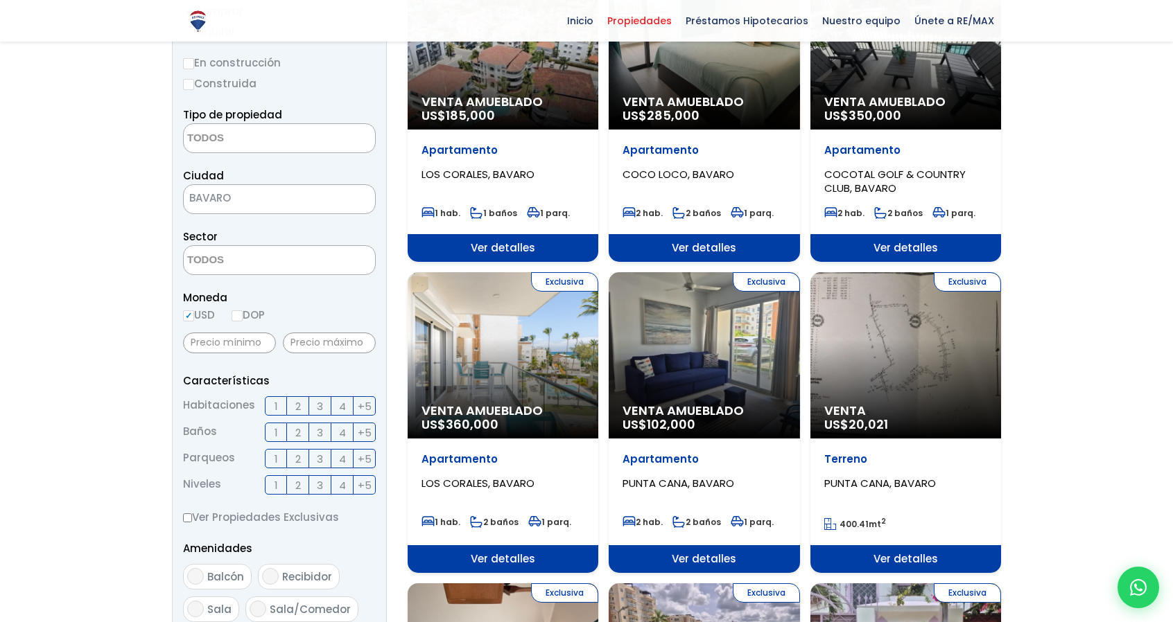
scroll to position [462, 0]
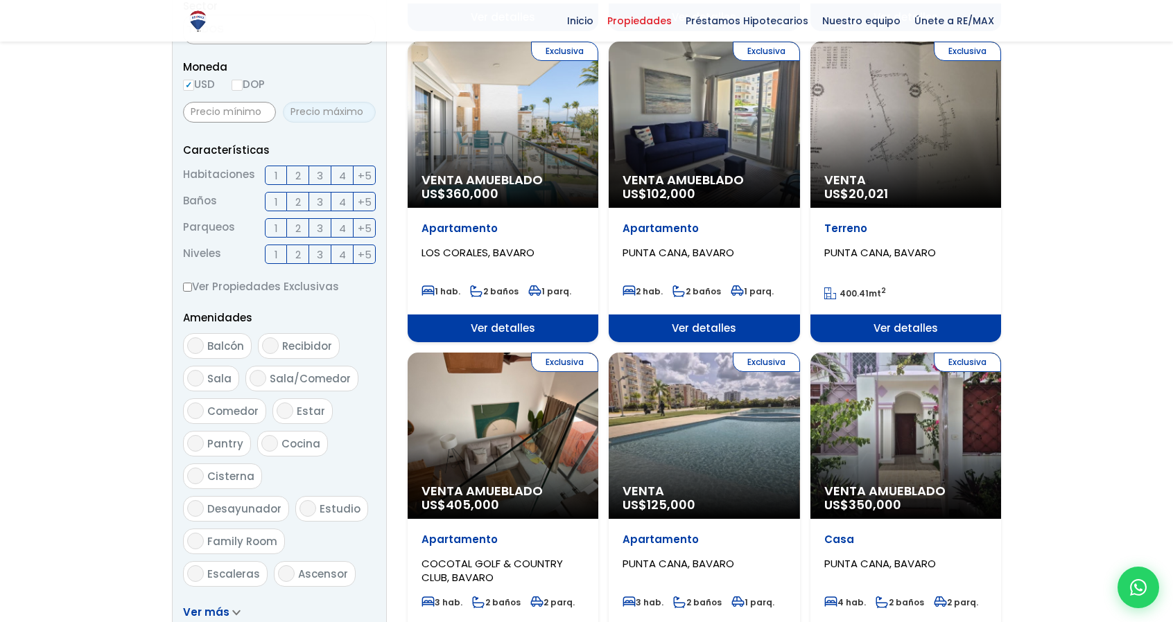
click at [328, 110] on input "text" at bounding box center [329, 112] width 93 height 21
type input "120,000"
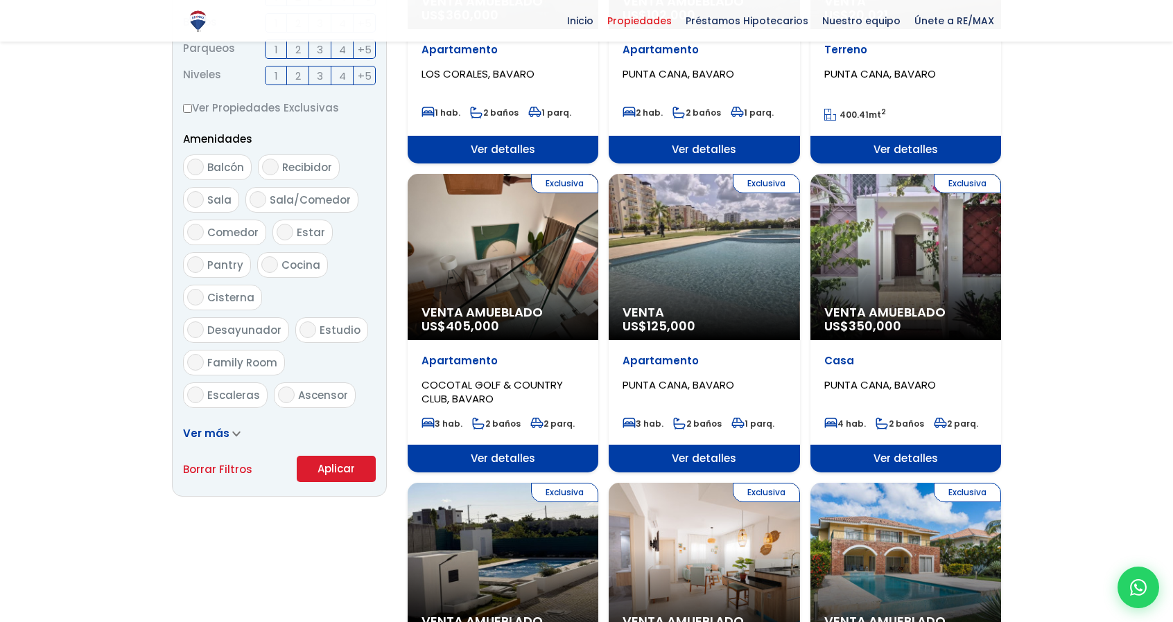
scroll to position [693, 0]
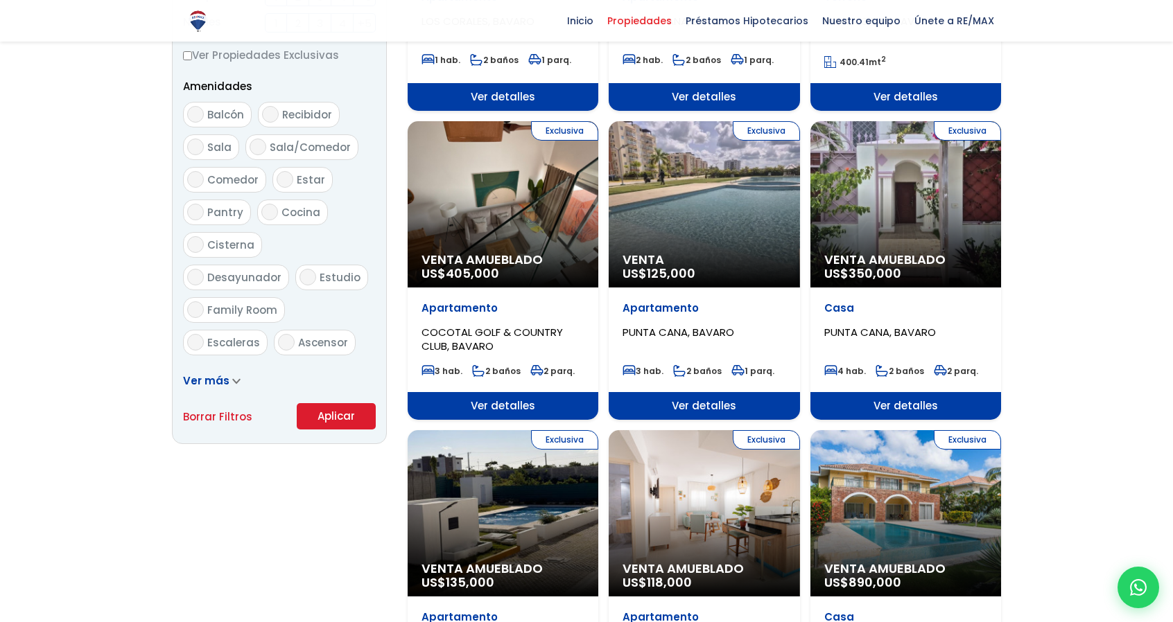
click at [326, 415] on button "Aplicar" at bounding box center [336, 416] width 79 height 26
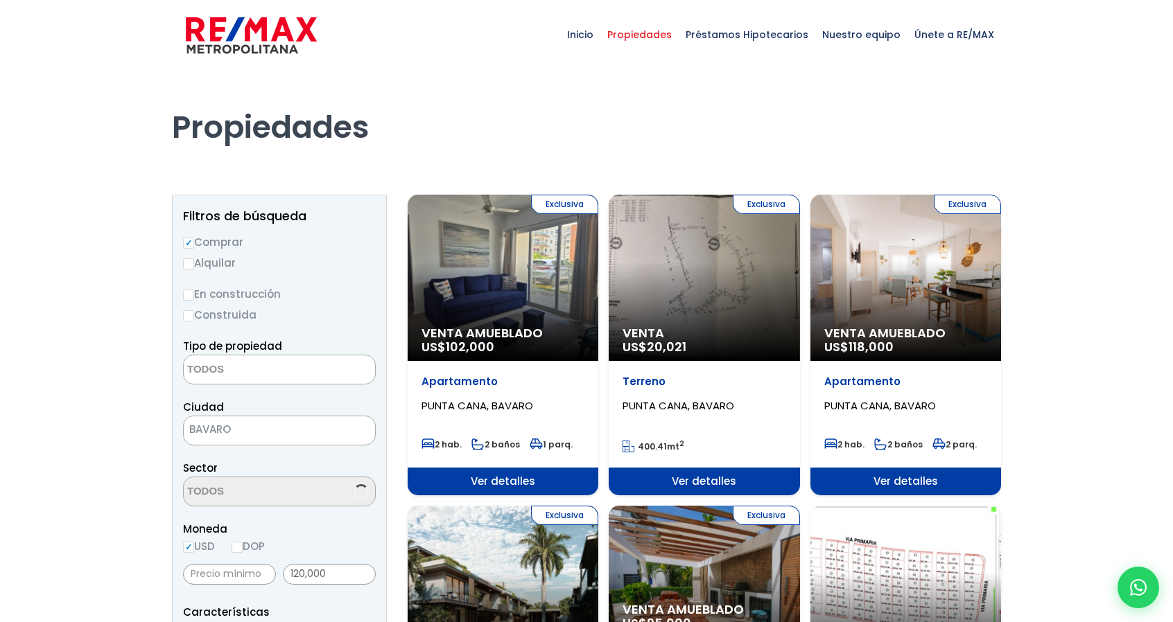
select select
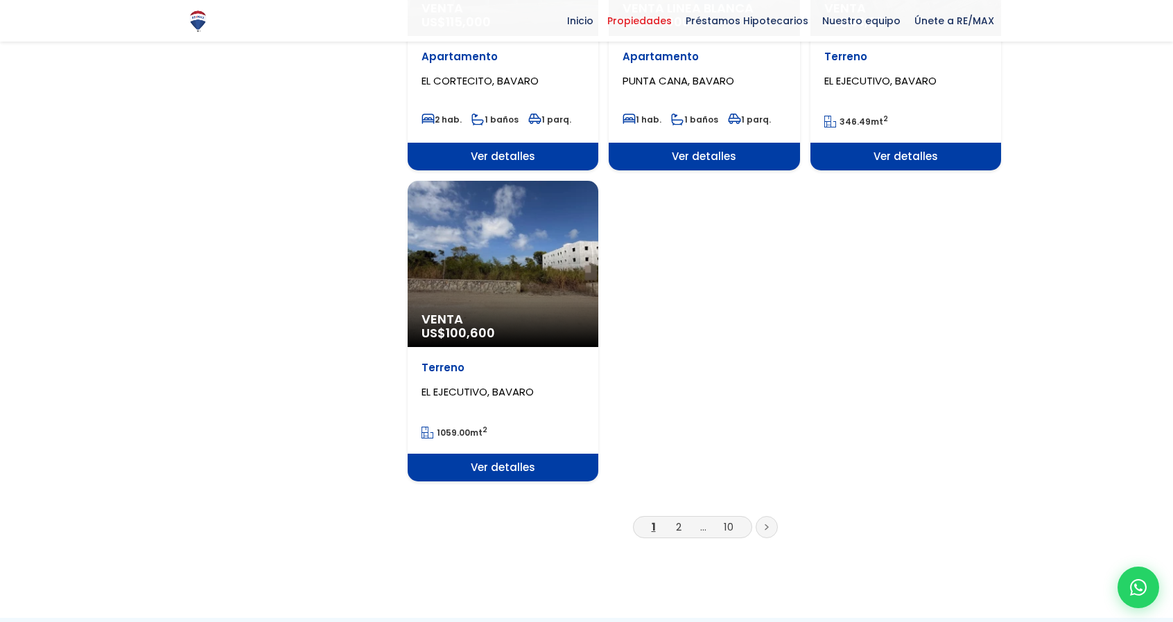
scroll to position [1617, 0]
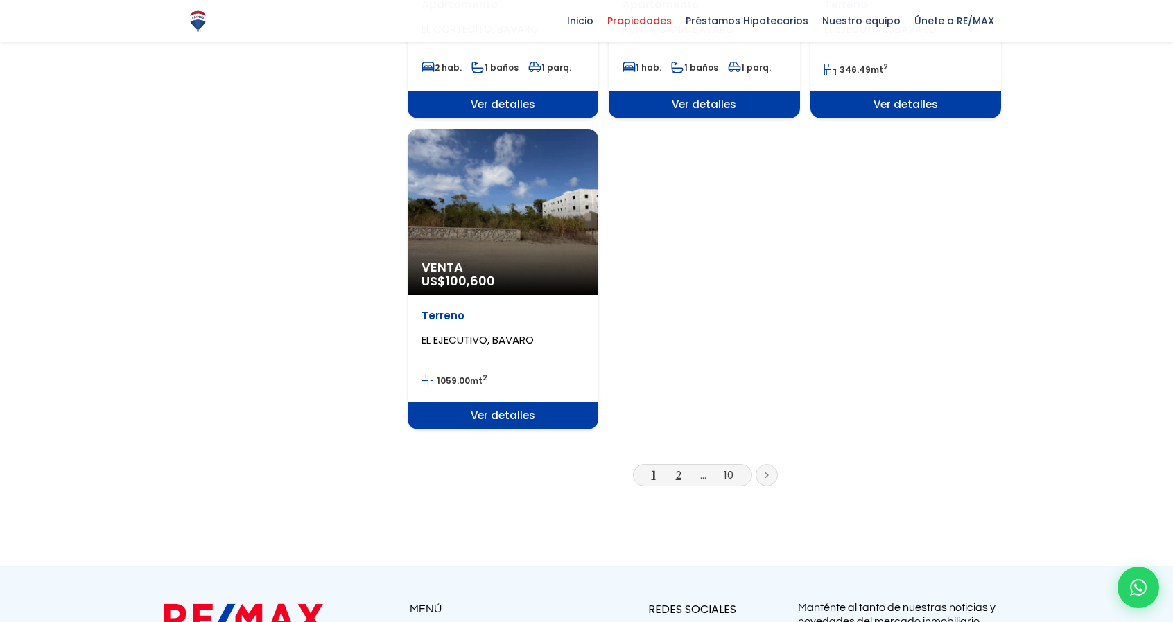
click at [676, 476] on link "2" at bounding box center [679, 475] width 6 height 15
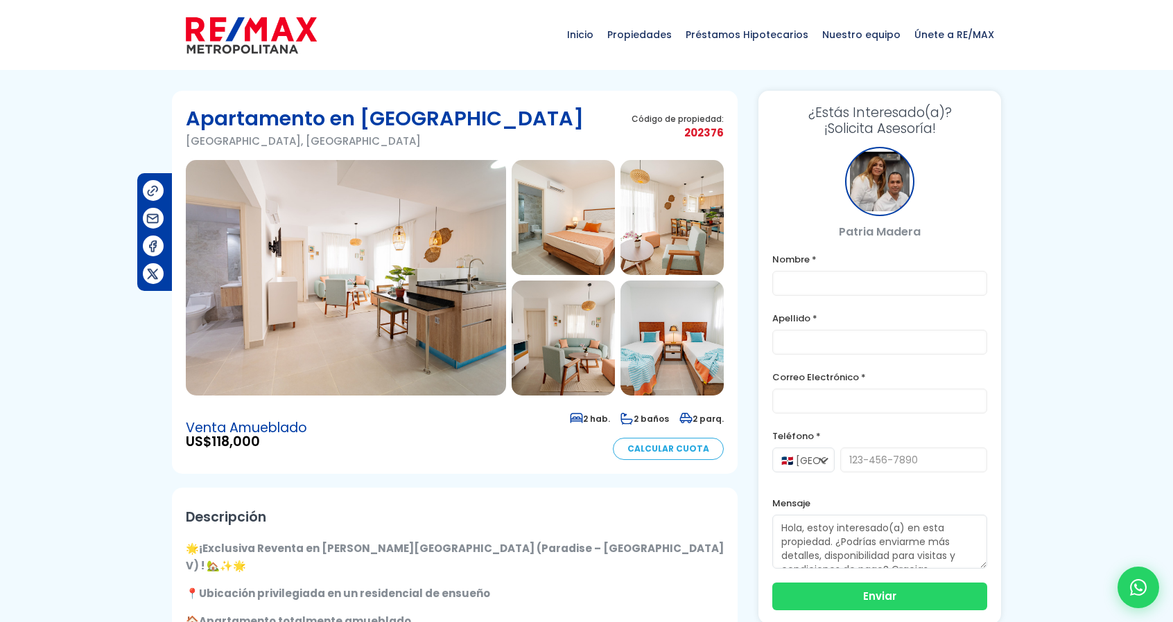
click at [376, 243] on img at bounding box center [346, 278] width 320 height 236
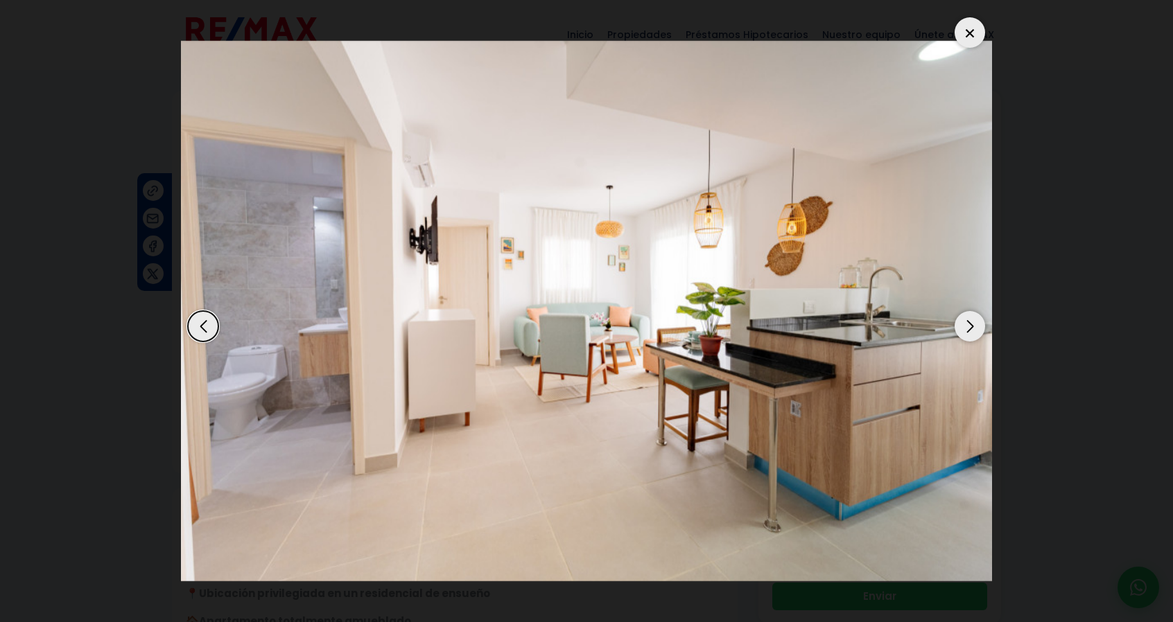
click at [970, 328] on div "Next slide" at bounding box center [969, 326] width 30 height 30
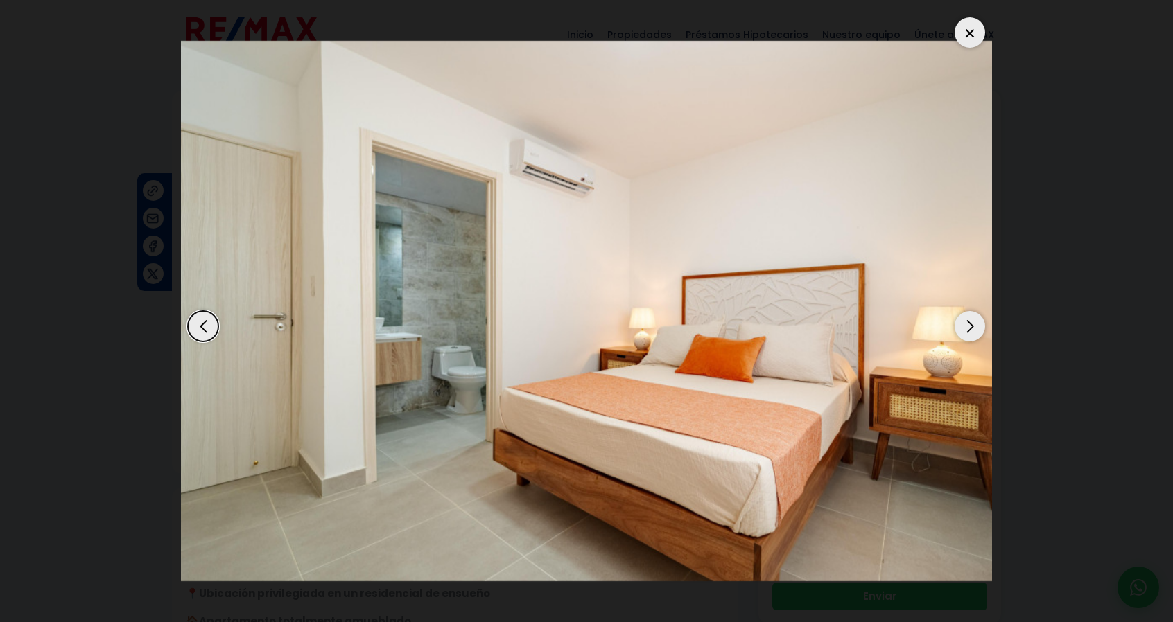
click at [970, 328] on div "Next slide" at bounding box center [969, 326] width 30 height 30
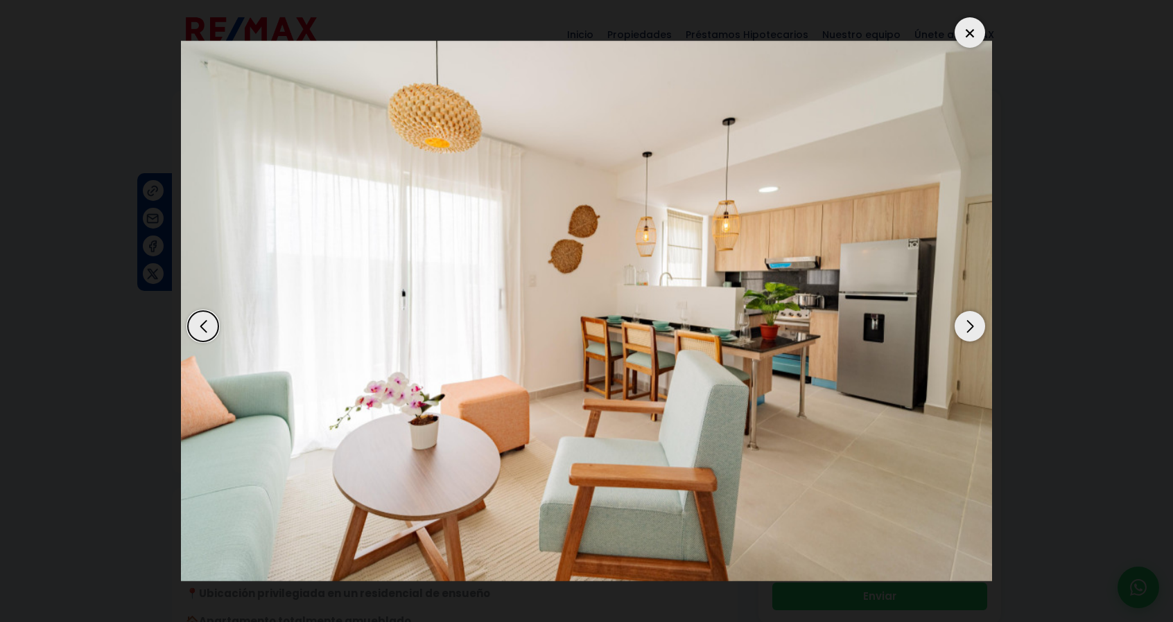
click at [970, 328] on div "Next slide" at bounding box center [969, 326] width 30 height 30
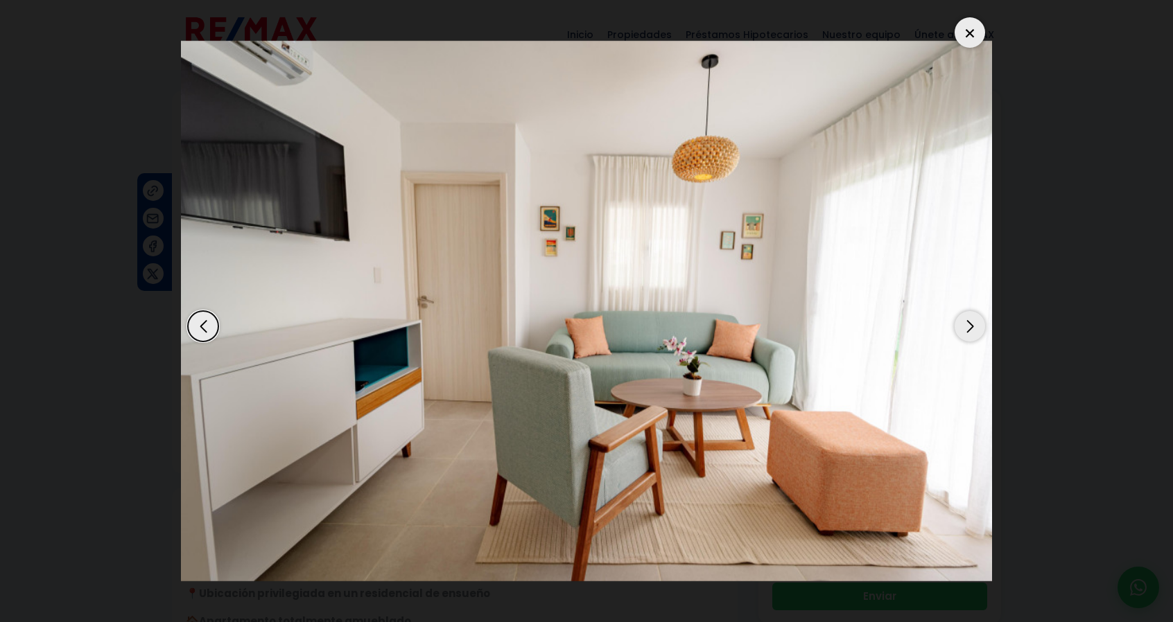
click at [970, 328] on div "Next slide" at bounding box center [969, 326] width 30 height 30
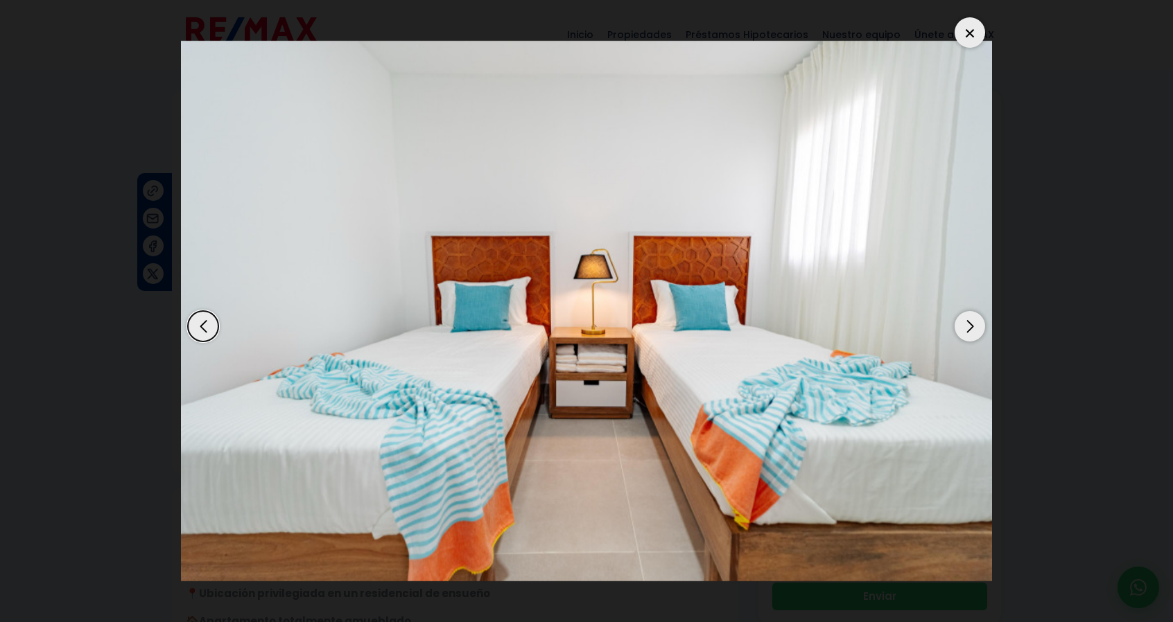
click at [970, 328] on div "Next slide" at bounding box center [969, 326] width 30 height 30
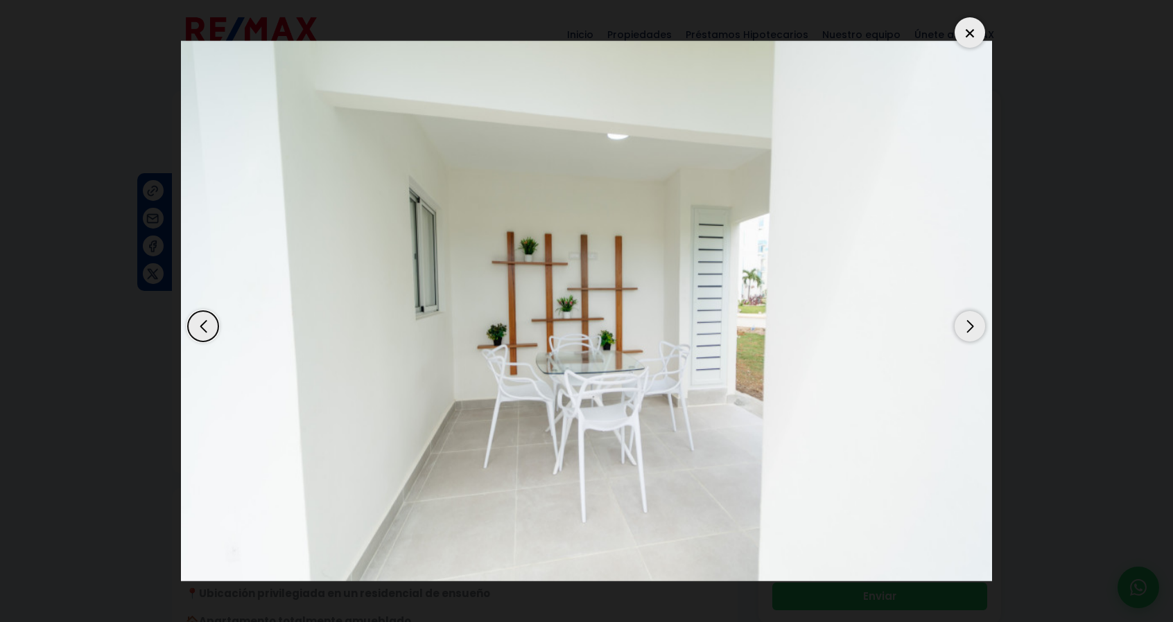
click at [970, 328] on div "Next slide" at bounding box center [969, 326] width 30 height 30
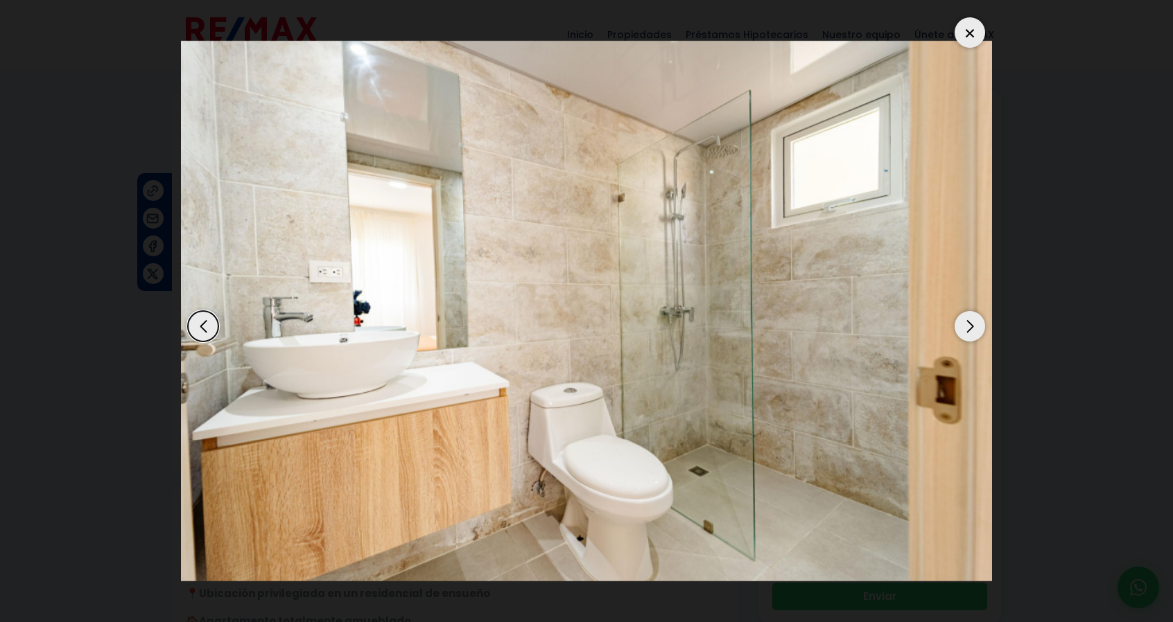
click at [970, 328] on div "Next slide" at bounding box center [969, 326] width 30 height 30
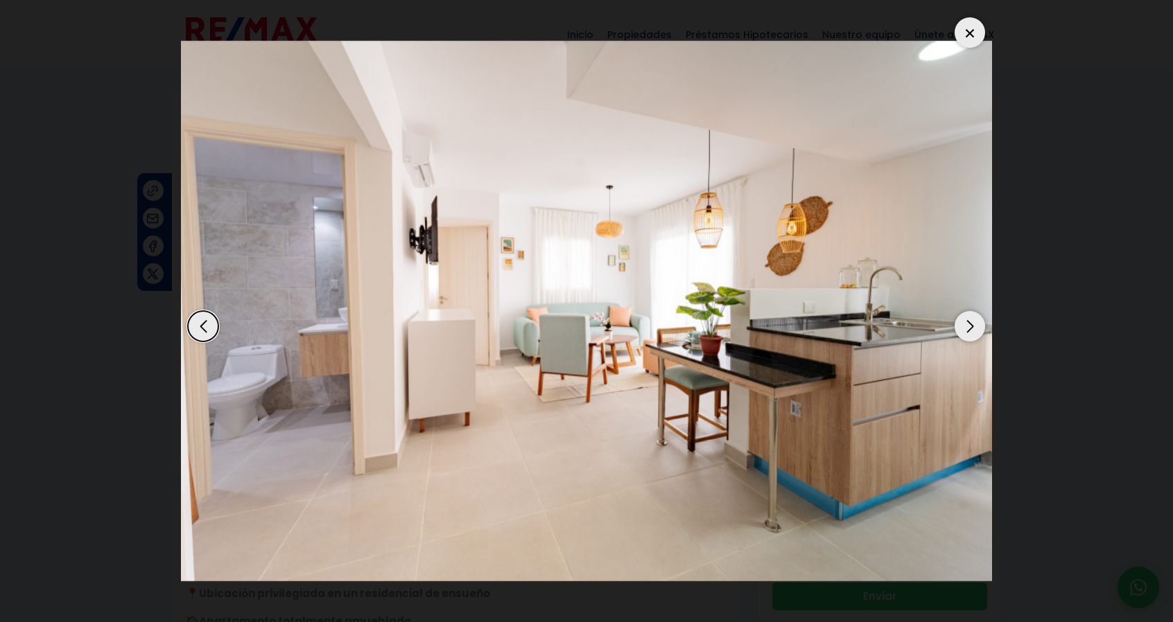
click at [970, 328] on div "Next slide" at bounding box center [969, 326] width 30 height 30
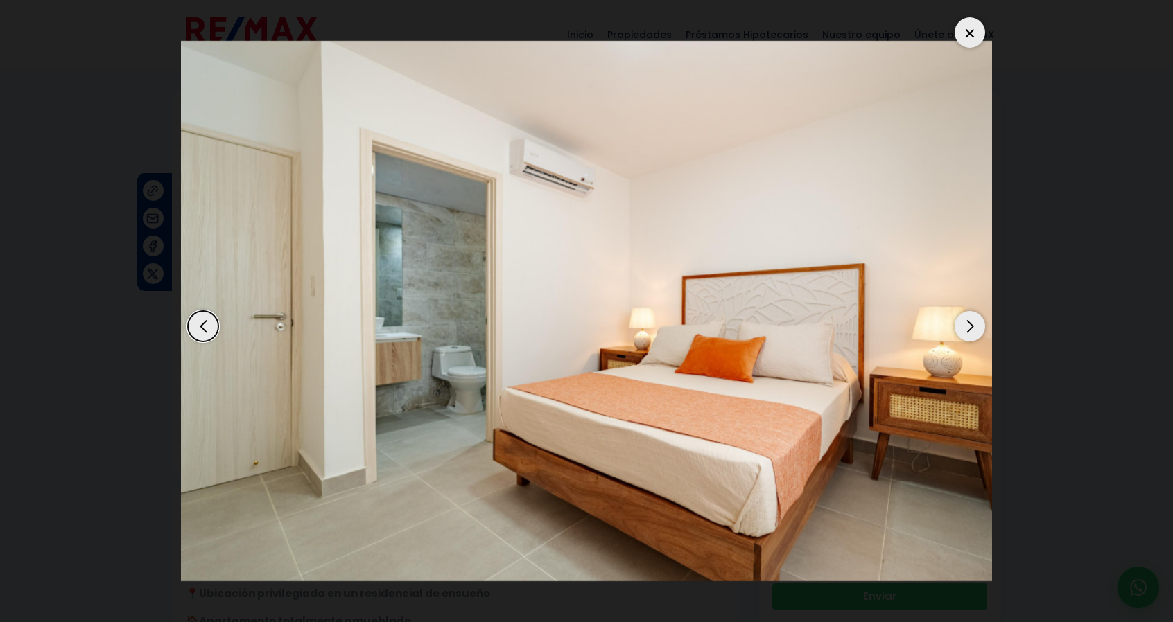
click at [970, 328] on div "Next slide" at bounding box center [969, 326] width 30 height 30
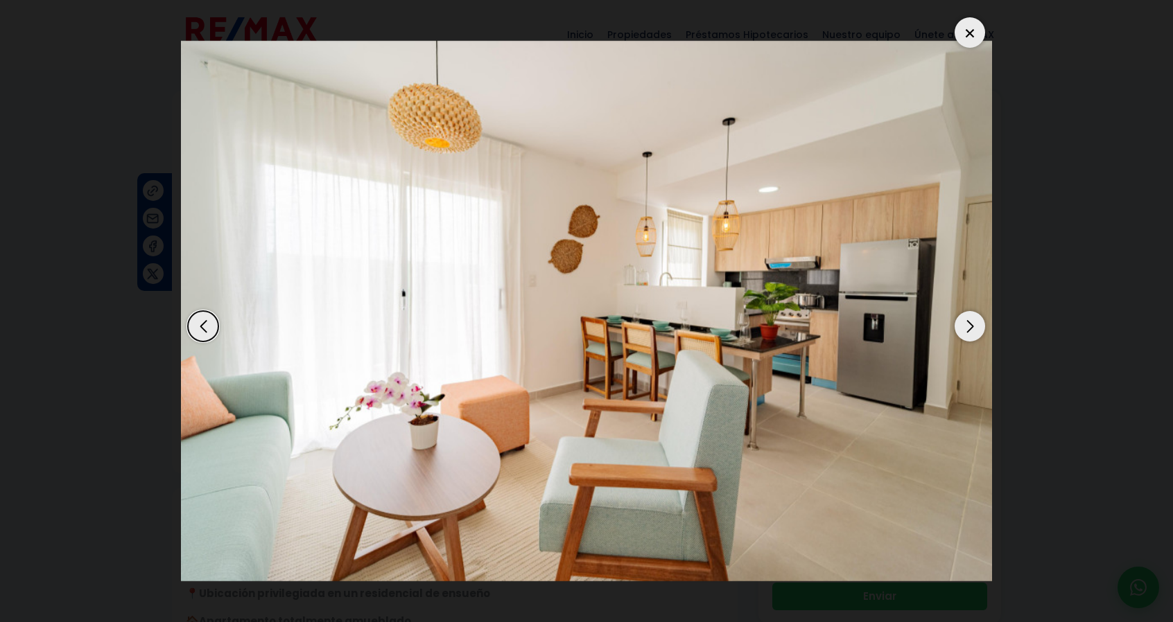
click at [970, 328] on div "Next slide" at bounding box center [969, 326] width 30 height 30
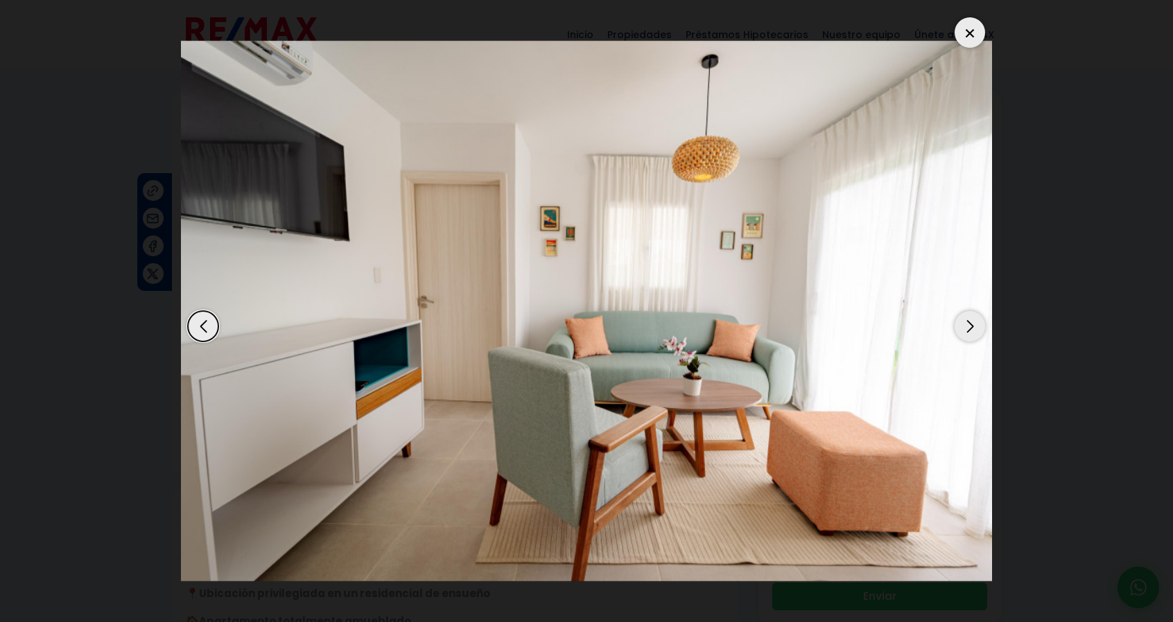
click at [970, 328] on div "Next slide" at bounding box center [969, 326] width 30 height 30
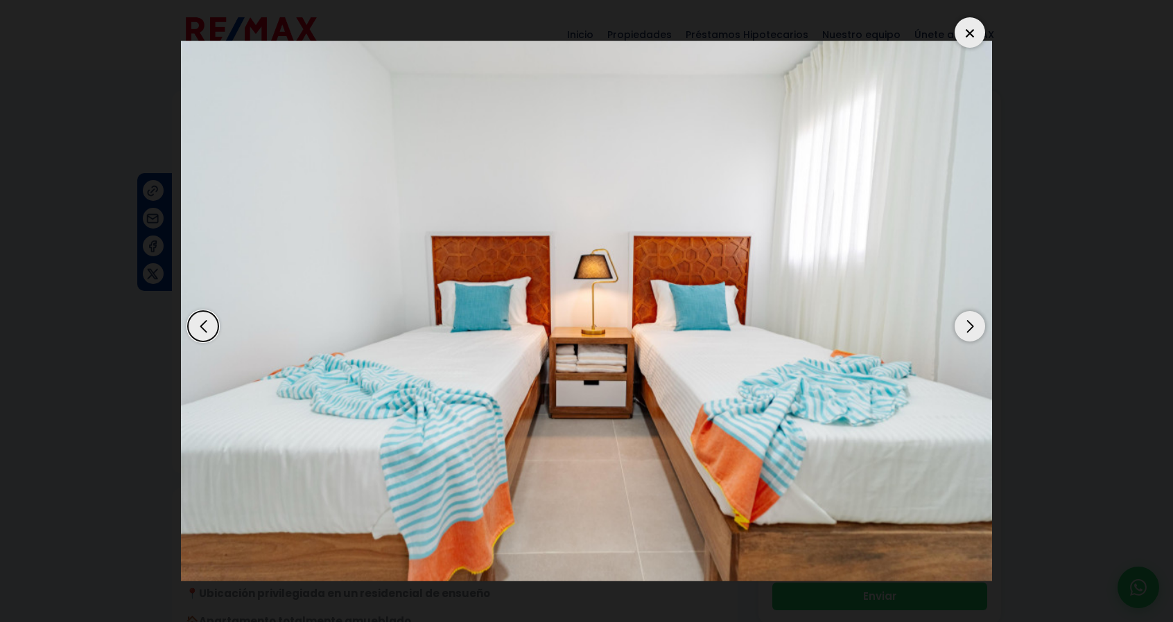
click at [970, 328] on div "Next slide" at bounding box center [969, 326] width 30 height 30
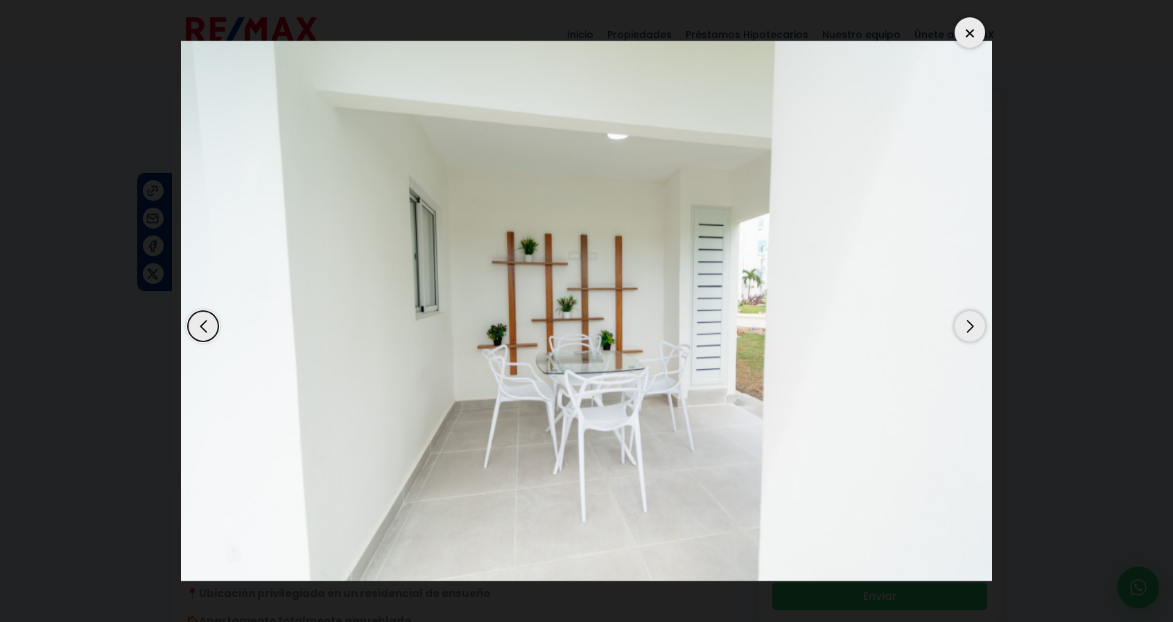
click at [970, 328] on div "Next slide" at bounding box center [969, 326] width 30 height 30
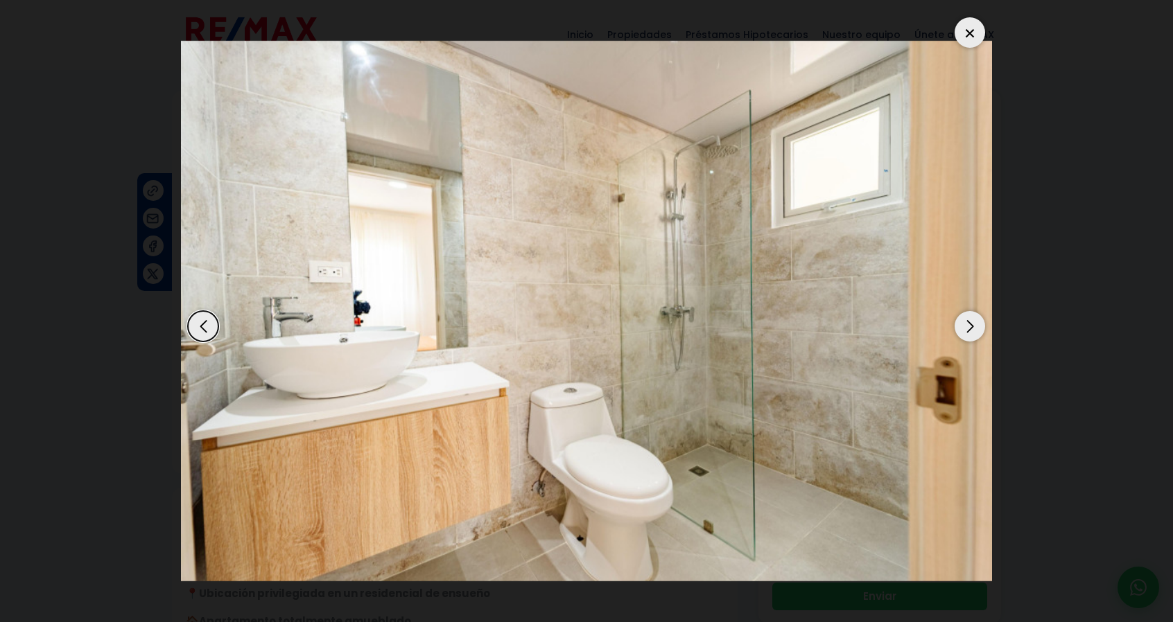
click at [970, 328] on div "Next slide" at bounding box center [969, 326] width 30 height 30
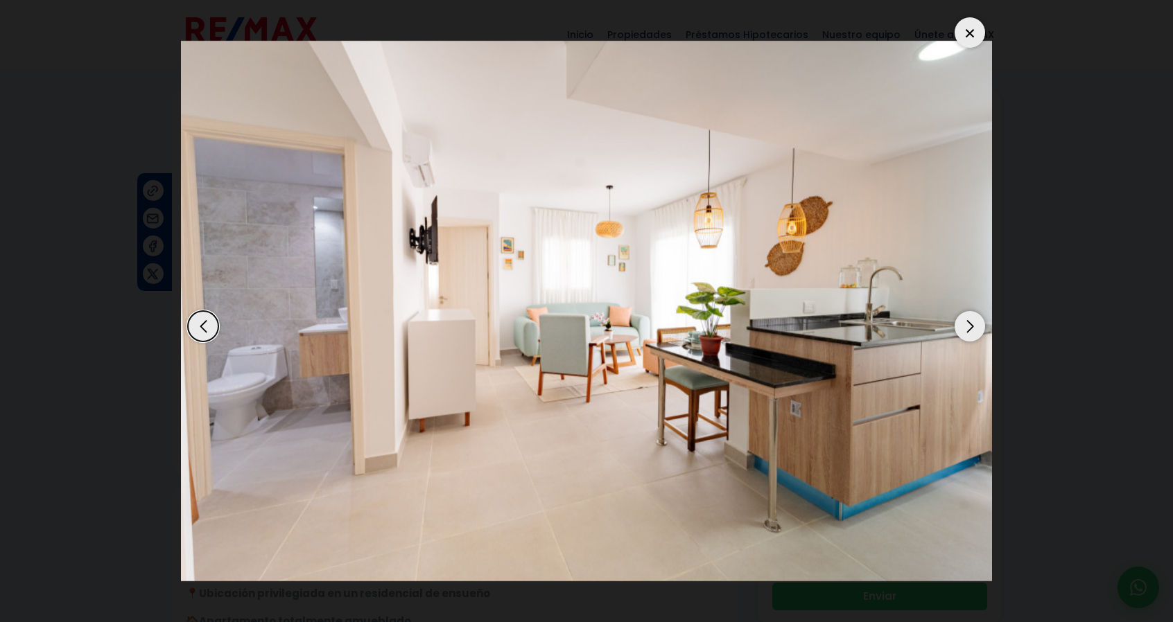
click at [970, 328] on div "Next slide" at bounding box center [969, 326] width 30 height 30
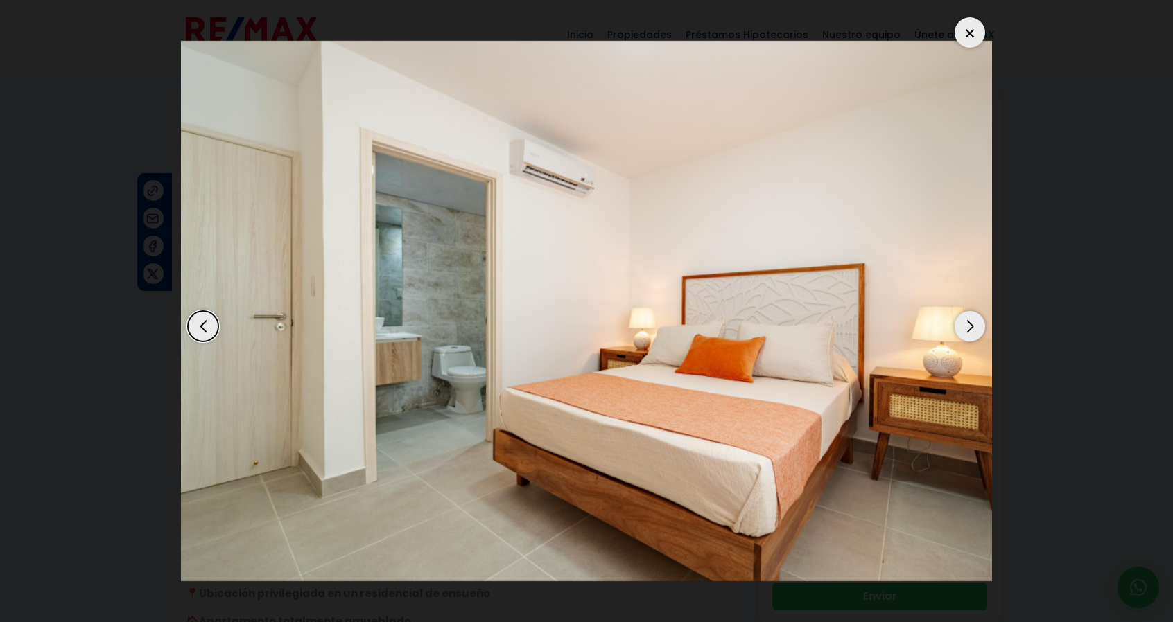
click at [970, 328] on div "Next slide" at bounding box center [969, 326] width 30 height 30
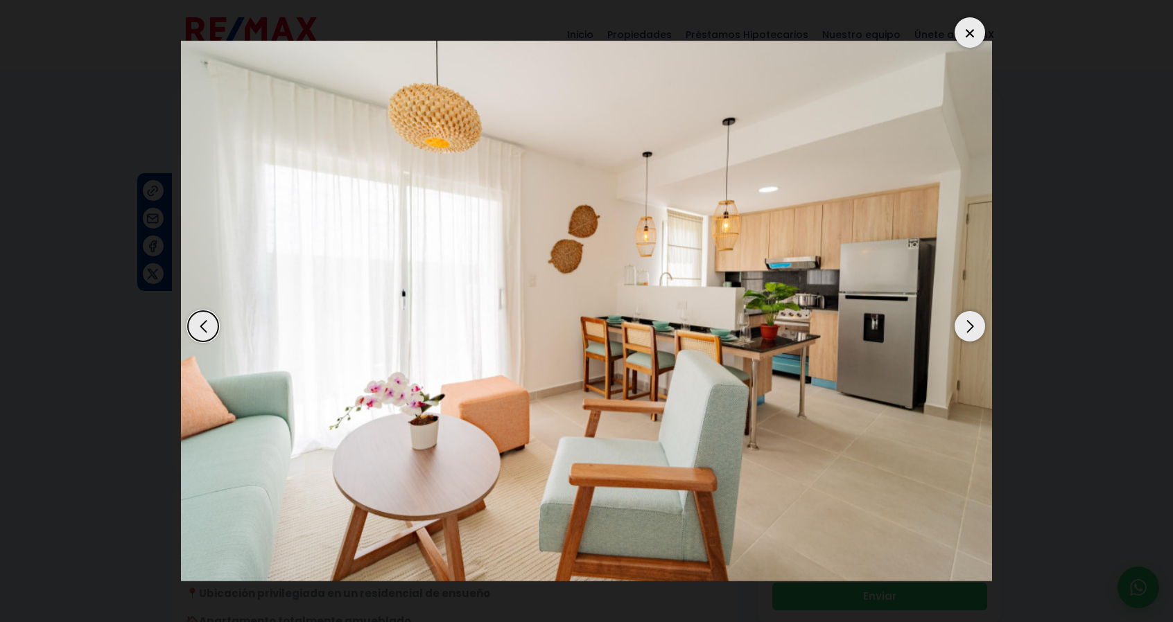
click at [970, 328] on div "Next slide" at bounding box center [969, 326] width 30 height 30
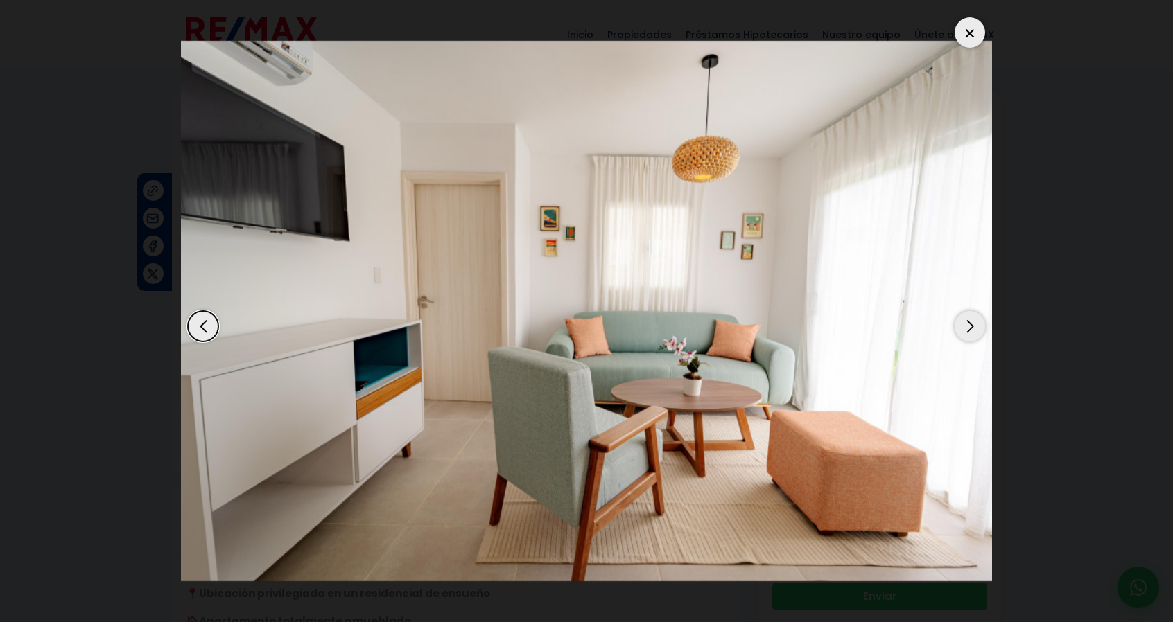
click at [969, 40] on div at bounding box center [969, 32] width 30 height 30
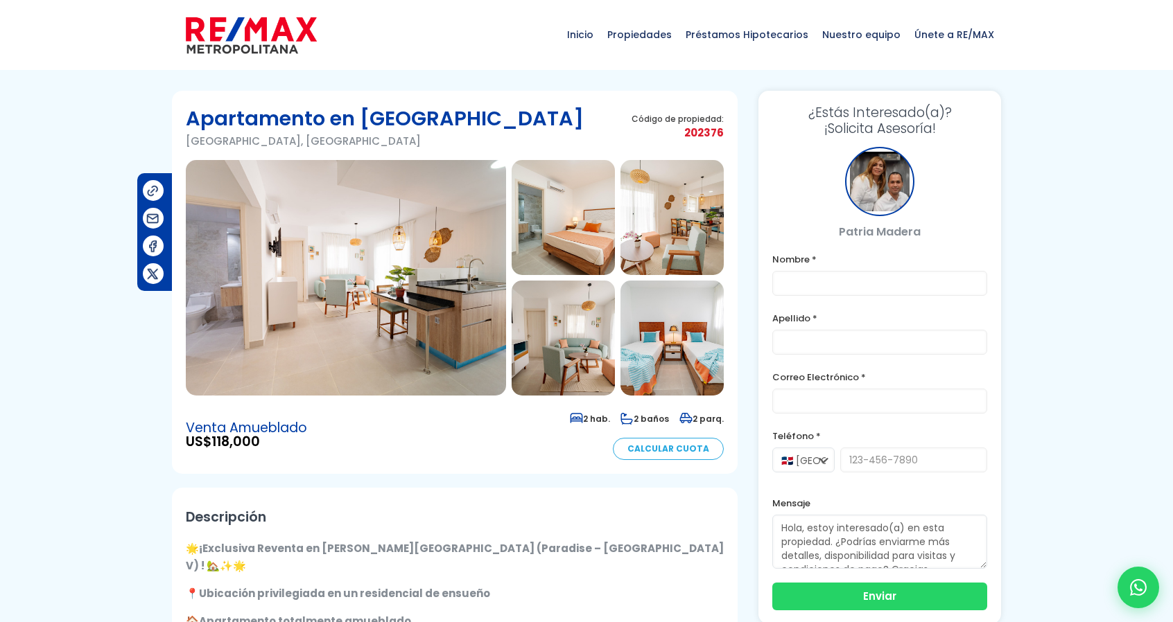
click at [365, 224] on img at bounding box center [346, 278] width 320 height 236
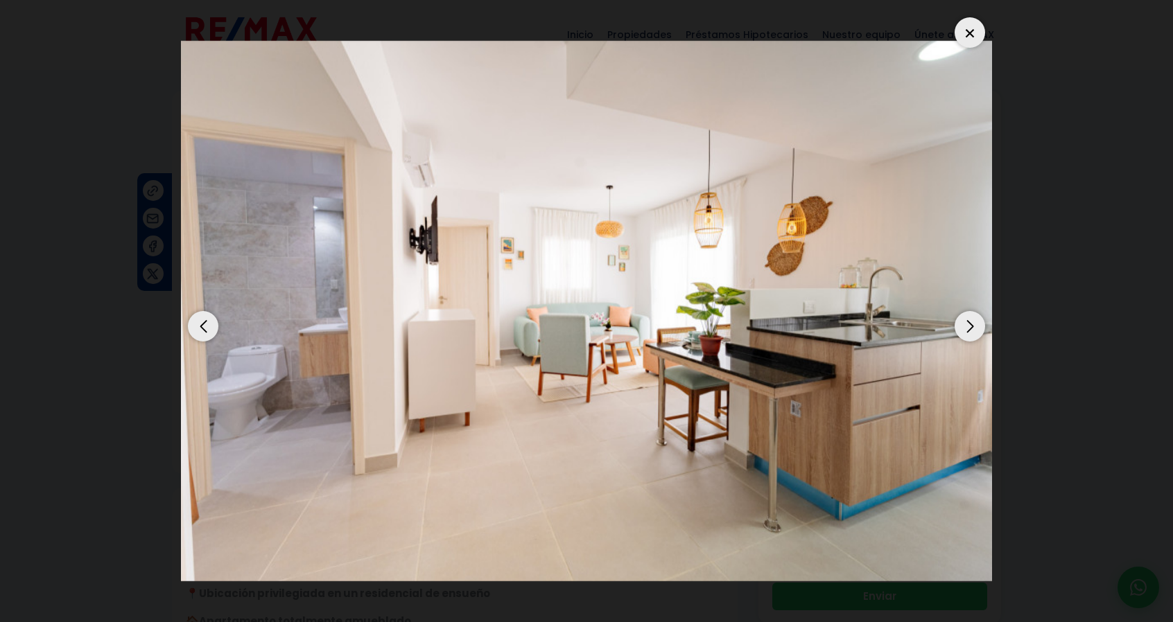
click at [980, 332] on div "Next slide" at bounding box center [969, 326] width 30 height 30
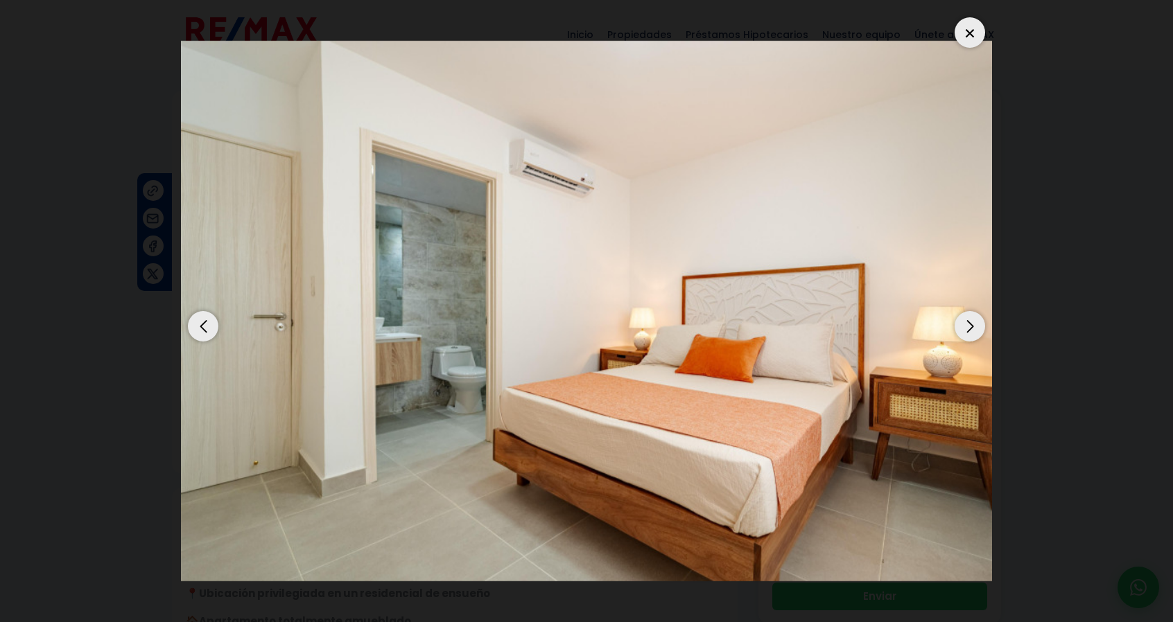
click at [980, 332] on div "Next slide" at bounding box center [969, 326] width 30 height 30
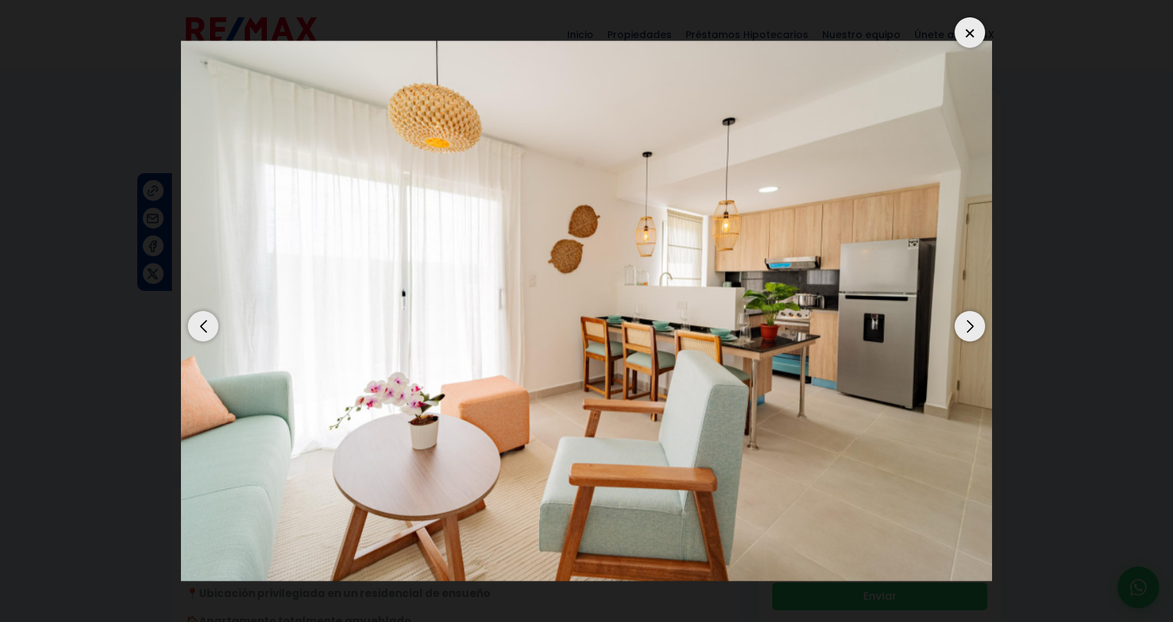
click at [980, 332] on div "Next slide" at bounding box center [969, 326] width 30 height 30
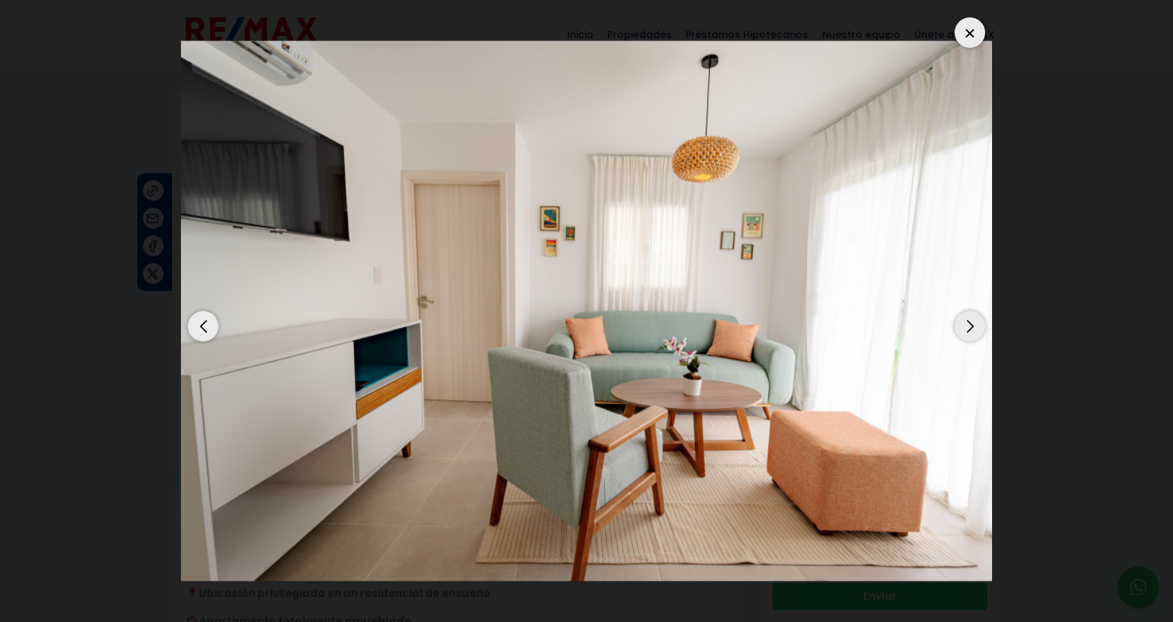
click at [980, 332] on div "Next slide" at bounding box center [969, 326] width 30 height 30
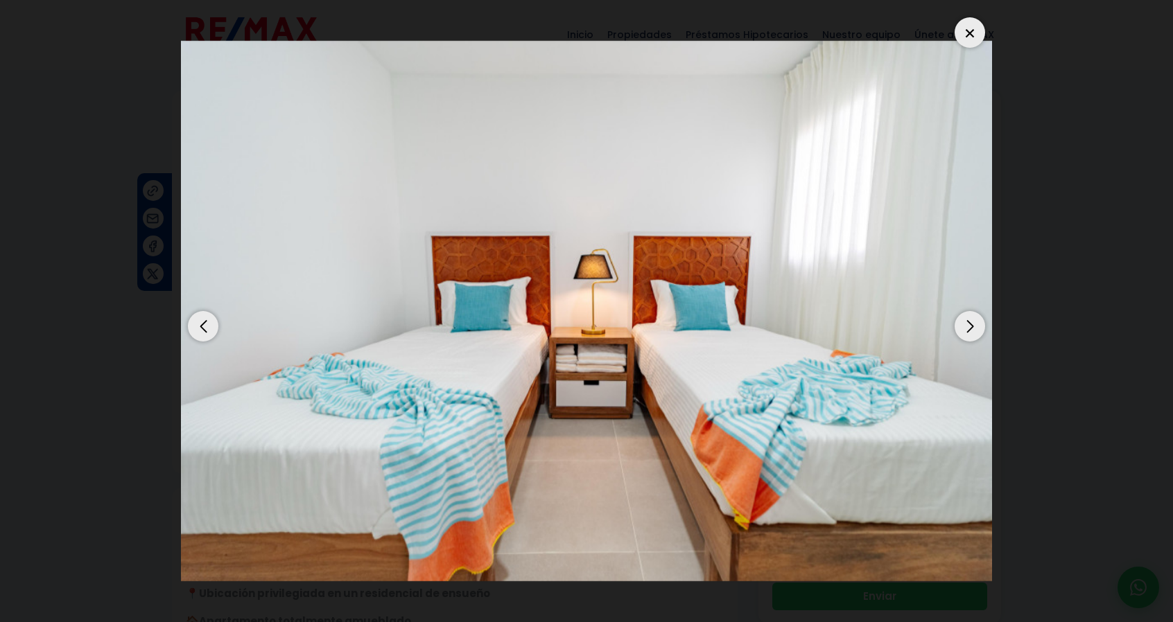
click at [980, 332] on div "Next slide" at bounding box center [969, 326] width 30 height 30
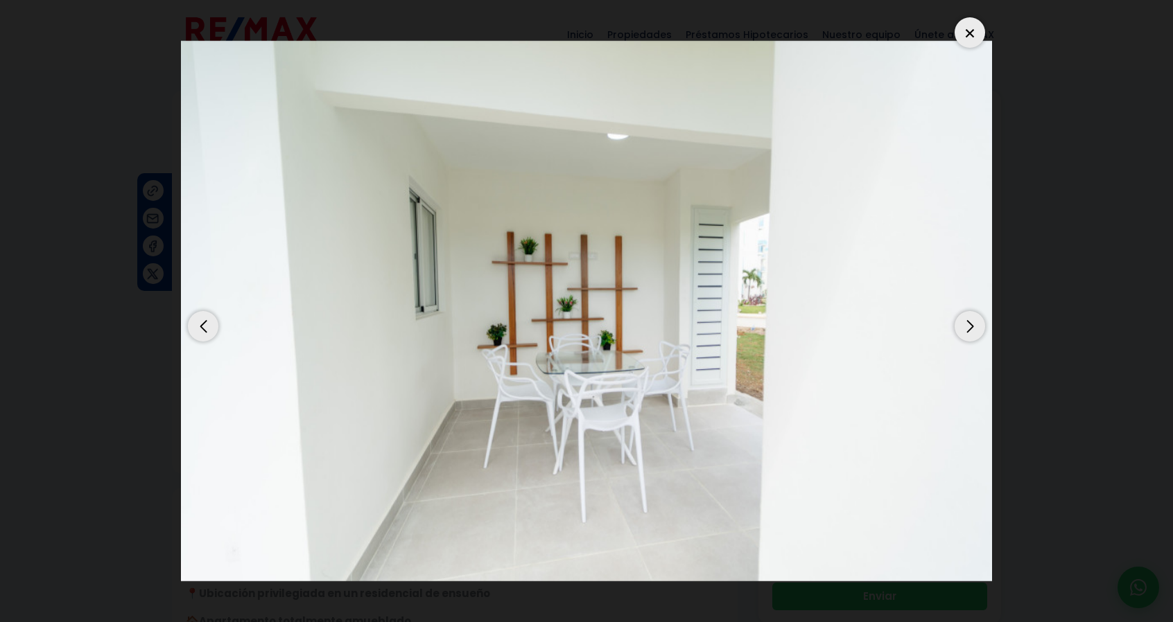
click at [980, 332] on div "Next slide" at bounding box center [969, 326] width 30 height 30
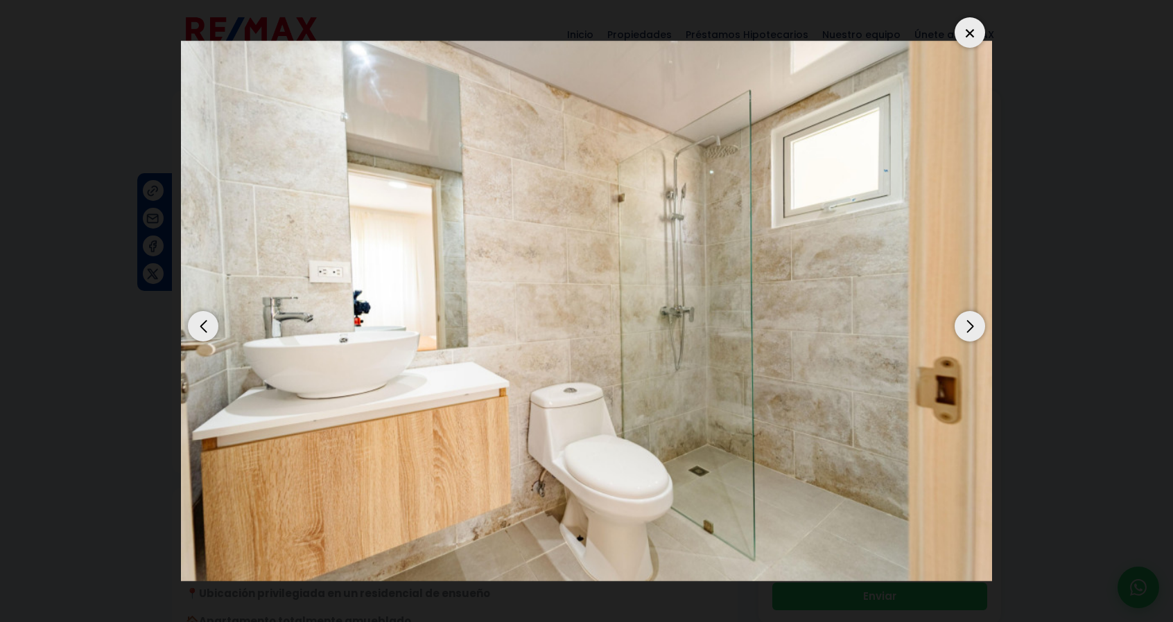
click at [980, 332] on div "Next slide" at bounding box center [969, 326] width 30 height 30
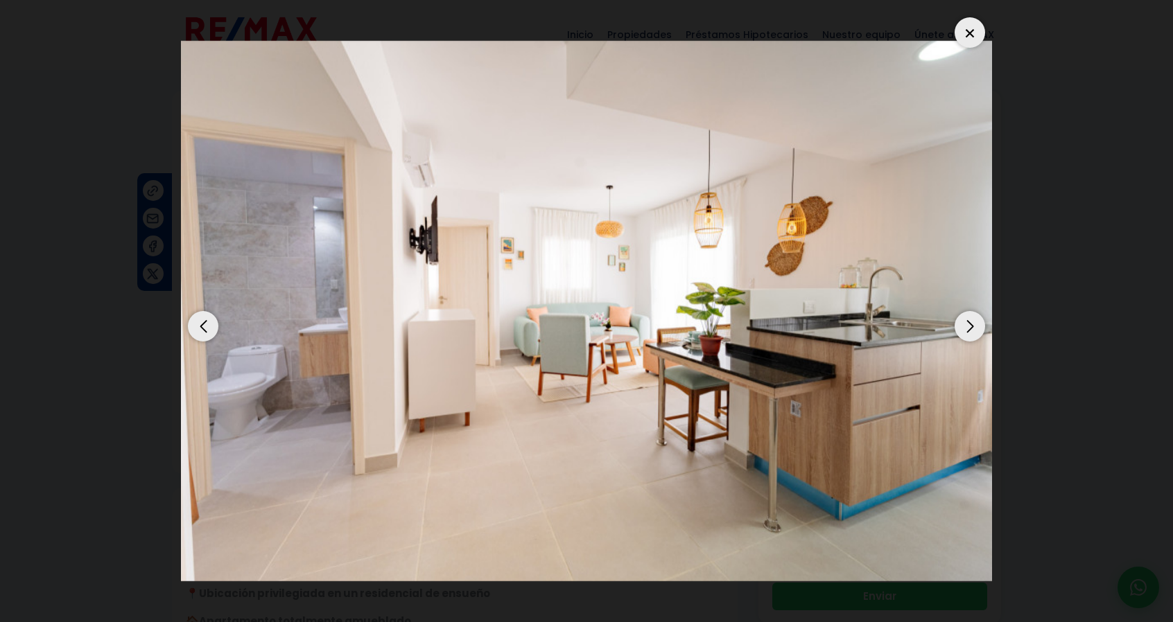
click at [980, 332] on div "Next slide" at bounding box center [969, 326] width 30 height 30
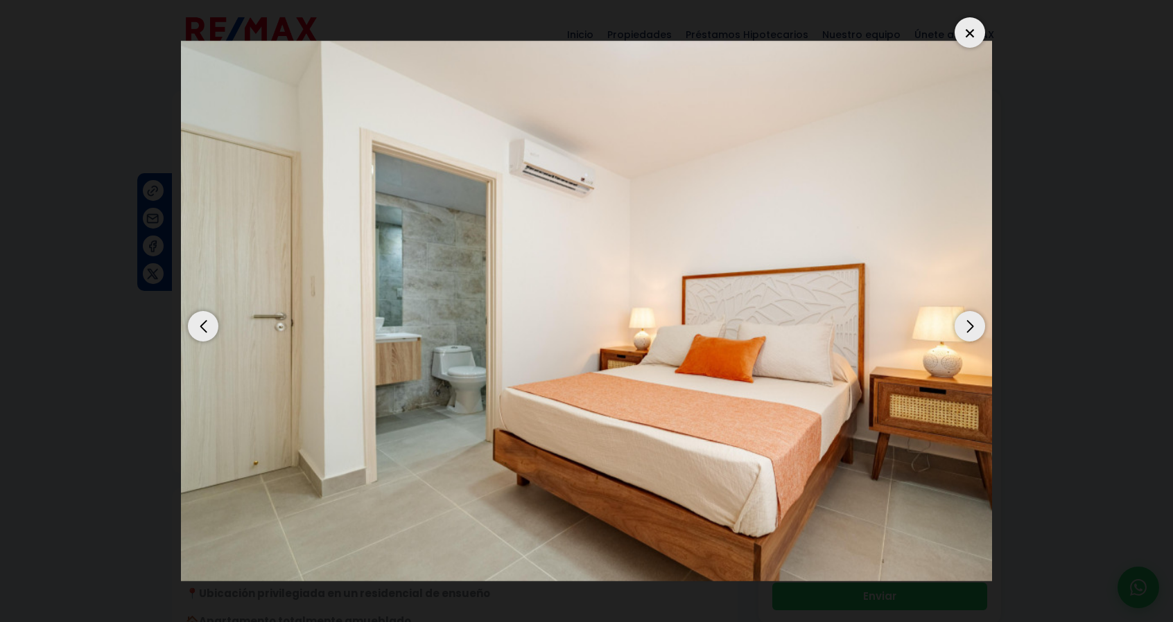
click at [980, 331] on div "Next slide" at bounding box center [969, 326] width 30 height 30
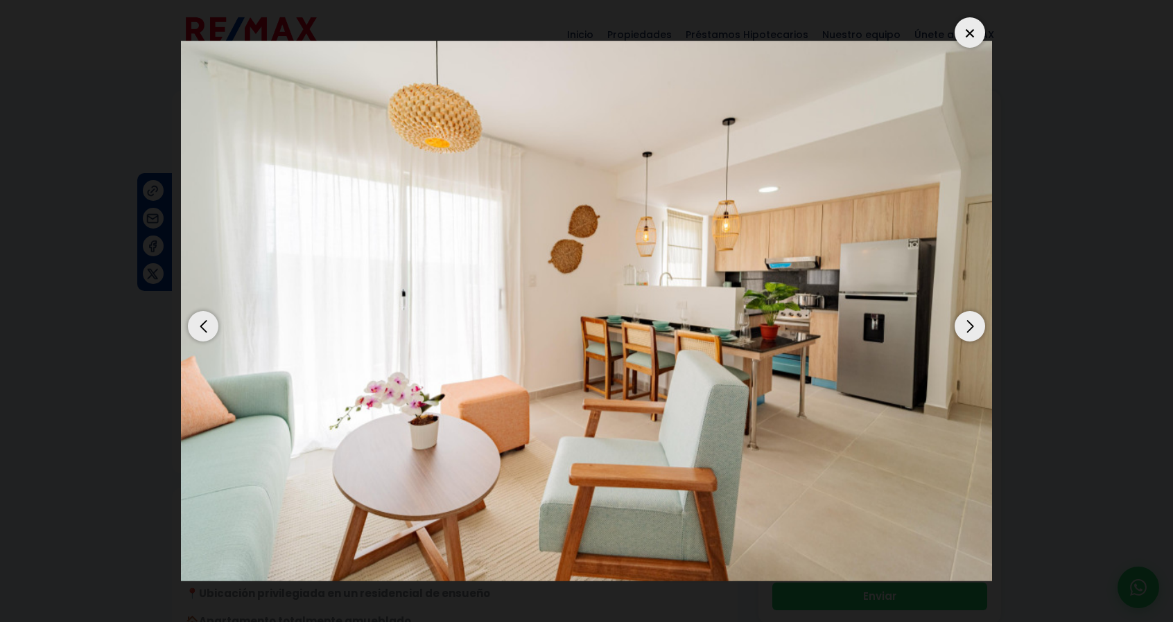
click at [980, 331] on div "Next slide" at bounding box center [969, 326] width 30 height 30
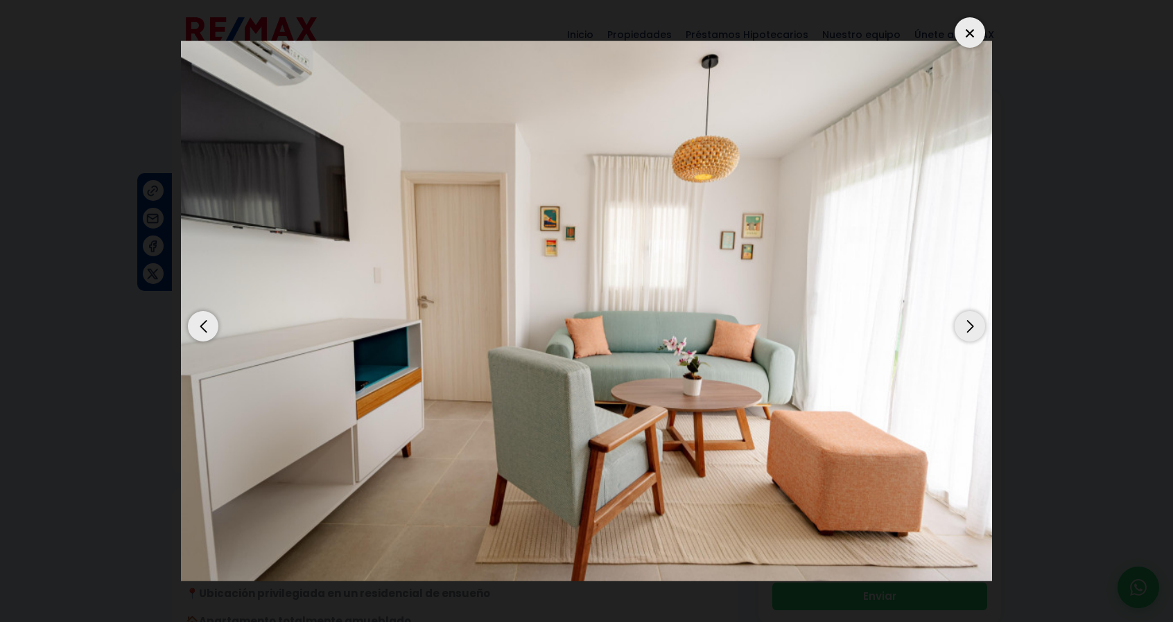
click at [980, 331] on div "Next slide" at bounding box center [969, 326] width 30 height 30
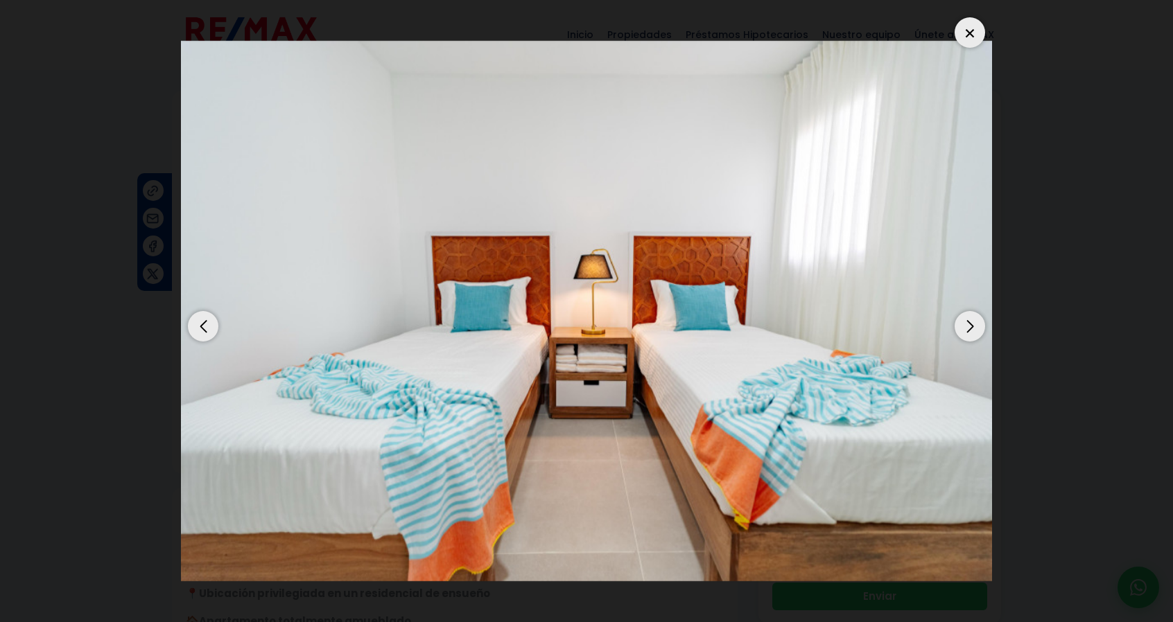
click at [980, 331] on div "Next slide" at bounding box center [969, 326] width 30 height 30
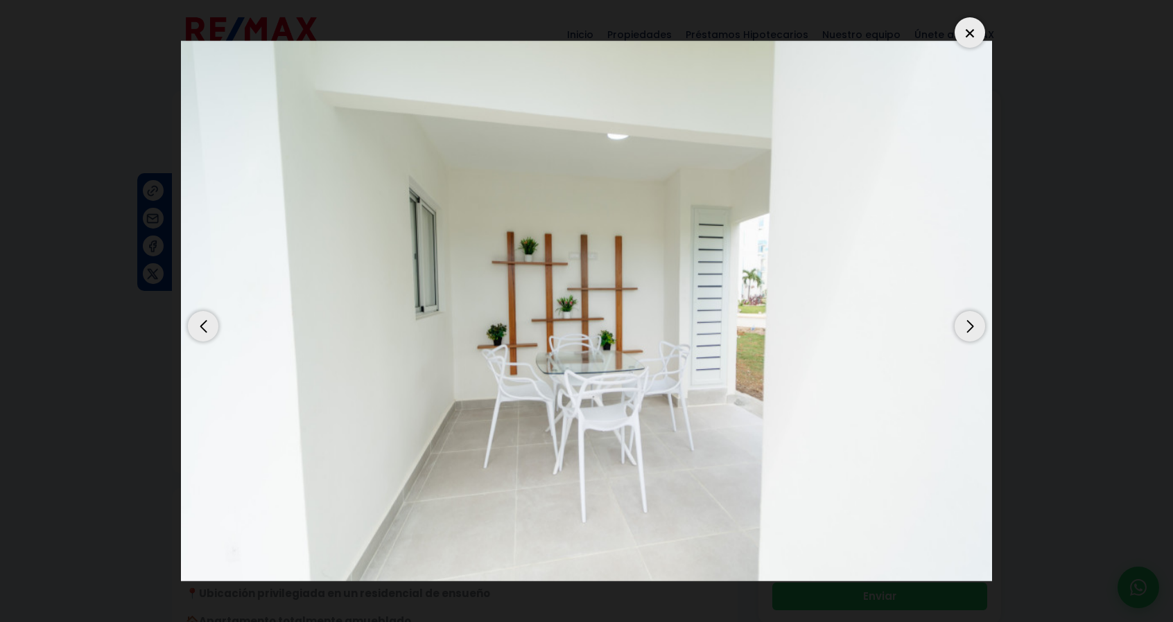
drag, startPoint x: 979, startPoint y: 330, endPoint x: 965, endPoint y: 314, distance: 20.7
click at [978, 330] on div "Next slide" at bounding box center [969, 326] width 30 height 30
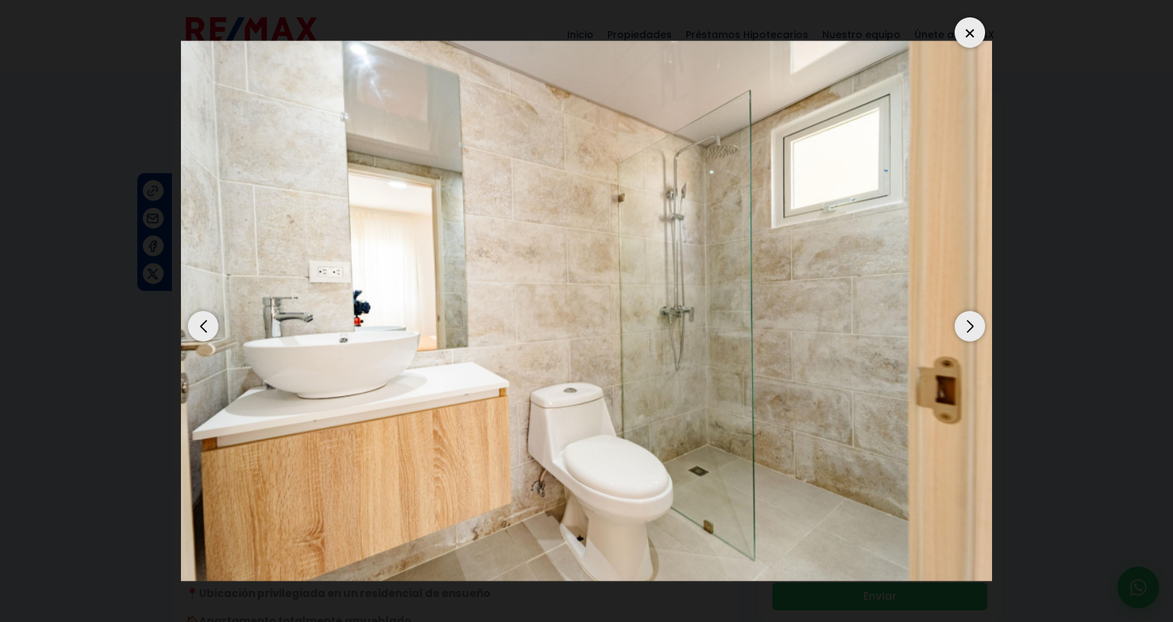
drag, startPoint x: 966, startPoint y: 35, endPoint x: 959, endPoint y: 28, distance: 10.3
click at [966, 37] on div at bounding box center [969, 32] width 30 height 30
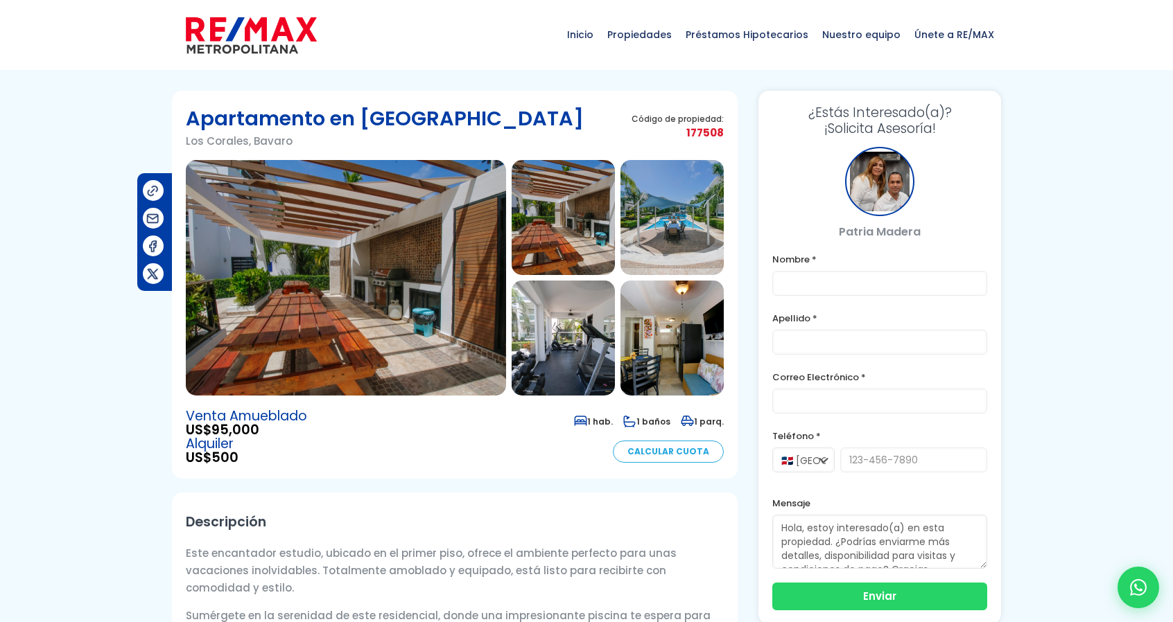
click at [329, 200] on img at bounding box center [346, 278] width 320 height 236
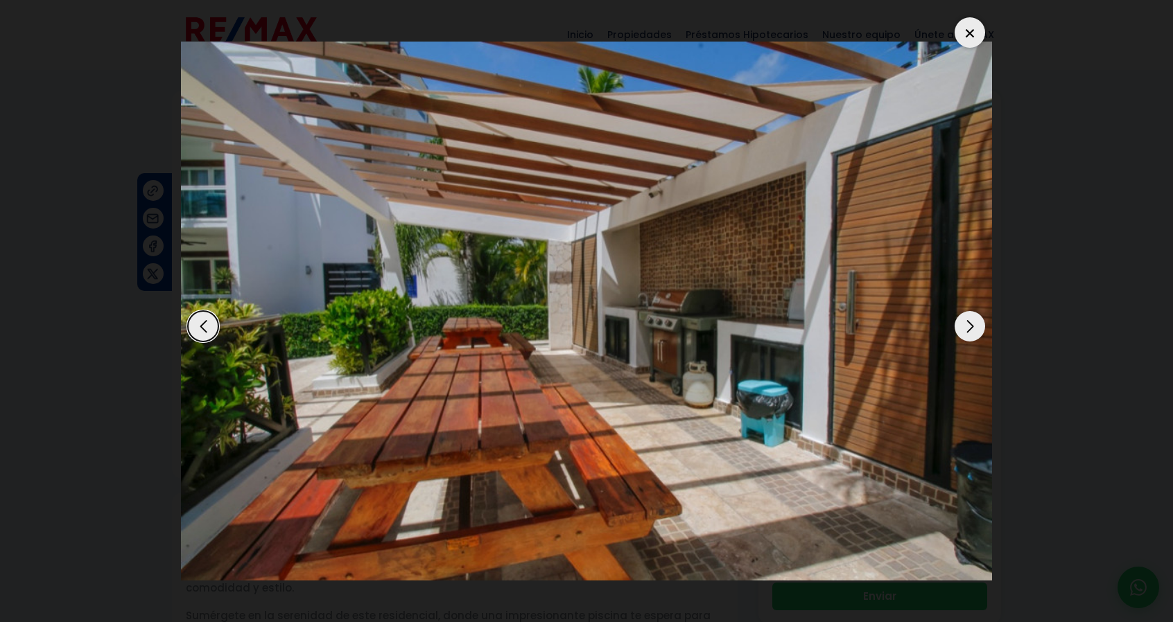
click at [967, 332] on div "Next slide" at bounding box center [969, 326] width 30 height 30
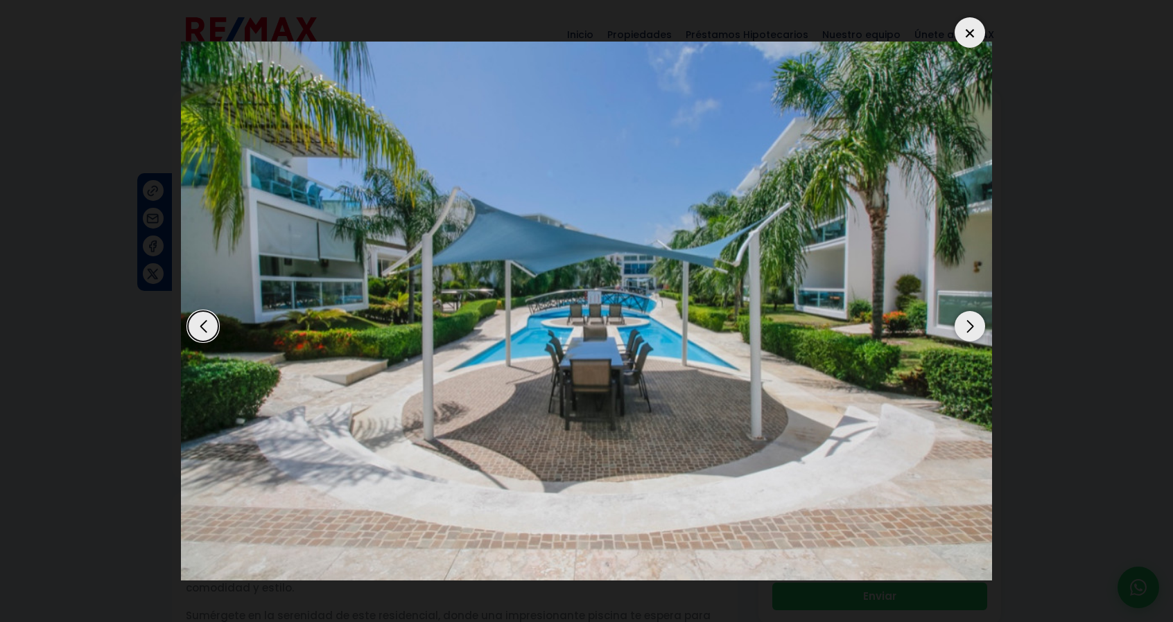
click at [967, 332] on div "Next slide" at bounding box center [969, 326] width 30 height 30
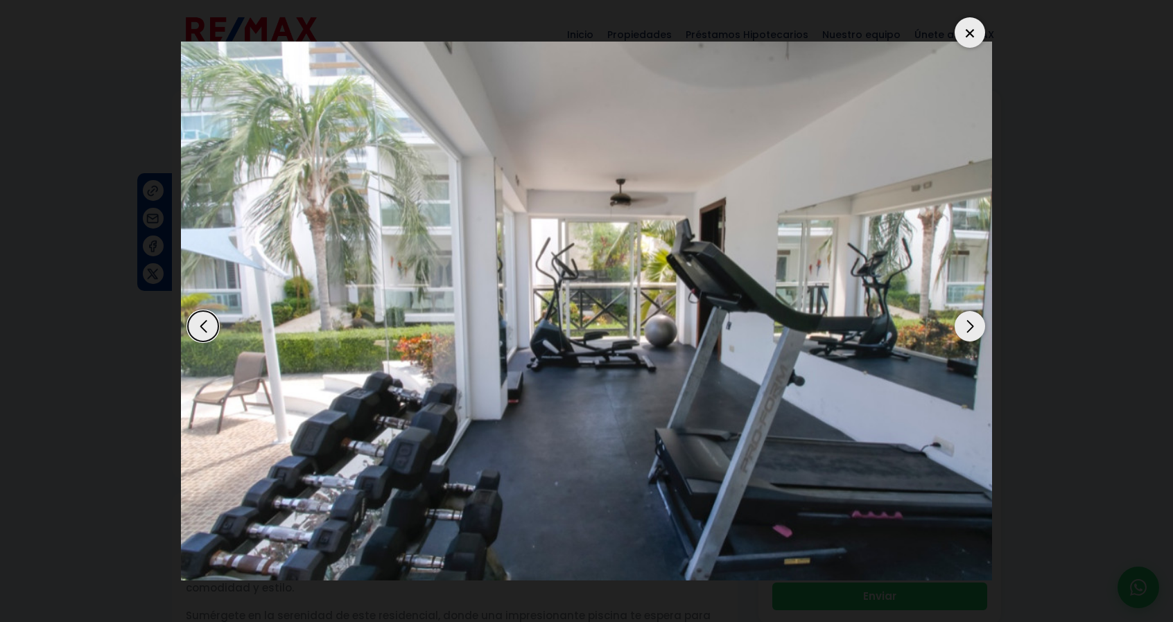
click at [967, 332] on div "Next slide" at bounding box center [969, 326] width 30 height 30
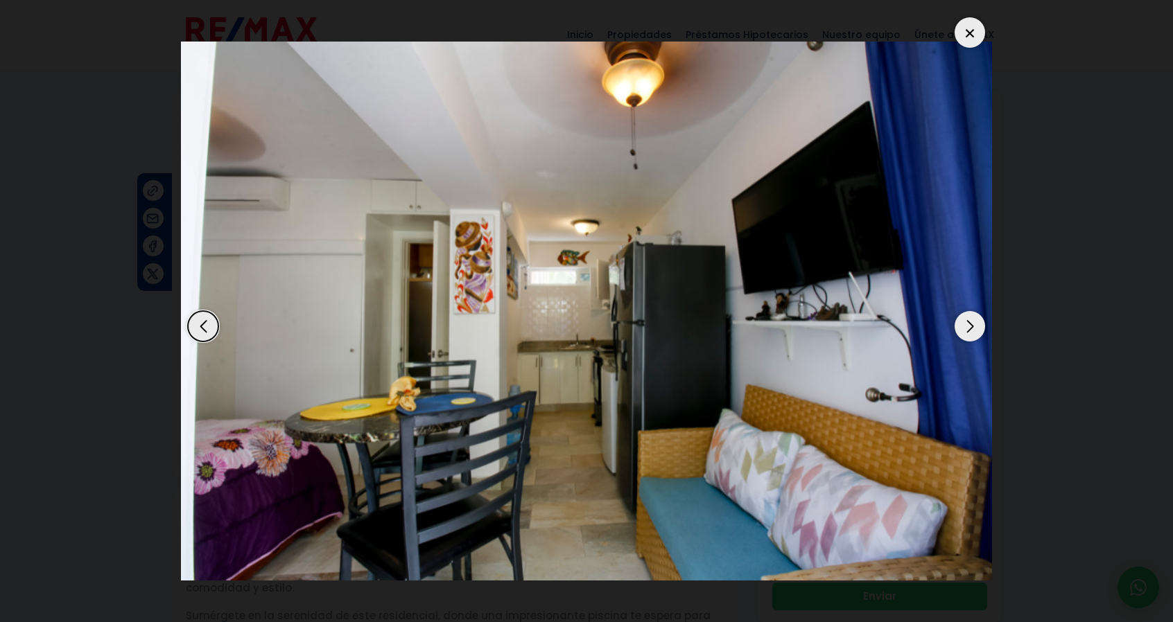
click at [967, 332] on div "Next slide" at bounding box center [969, 326] width 30 height 30
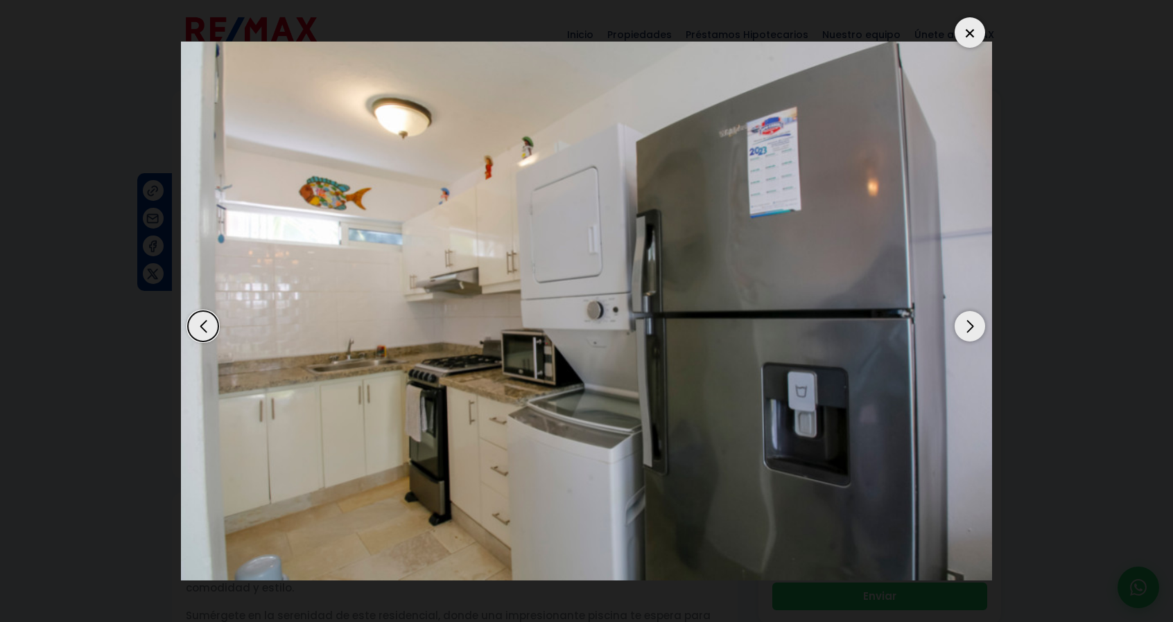
click at [207, 328] on div "Previous slide" at bounding box center [203, 326] width 30 height 30
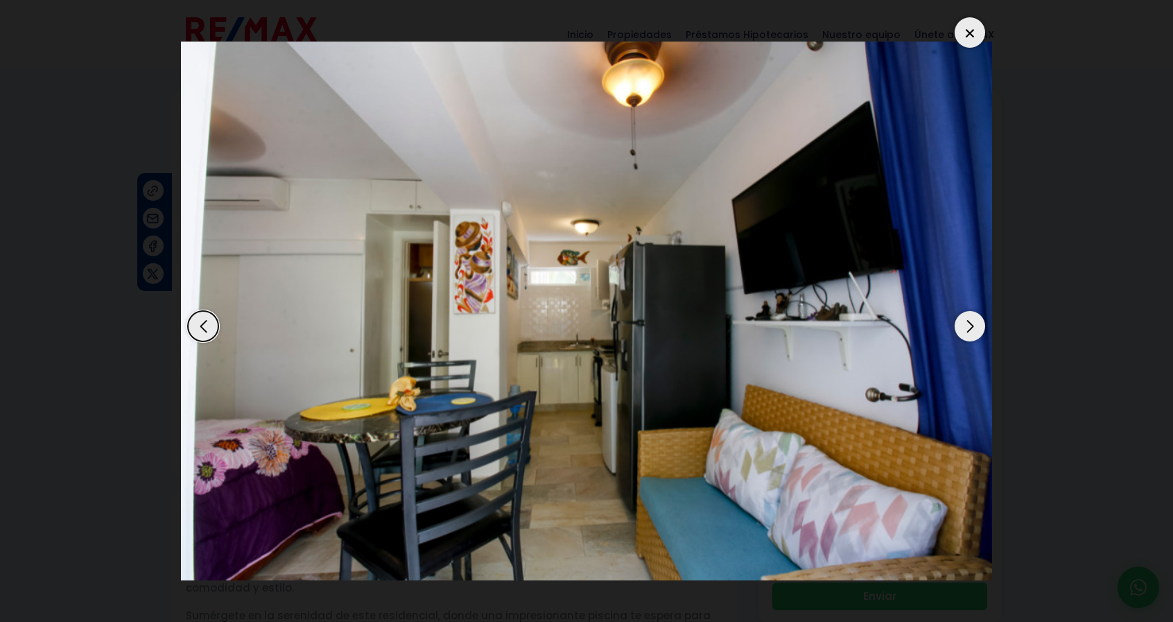
click at [964, 334] on div "Next slide" at bounding box center [969, 326] width 30 height 30
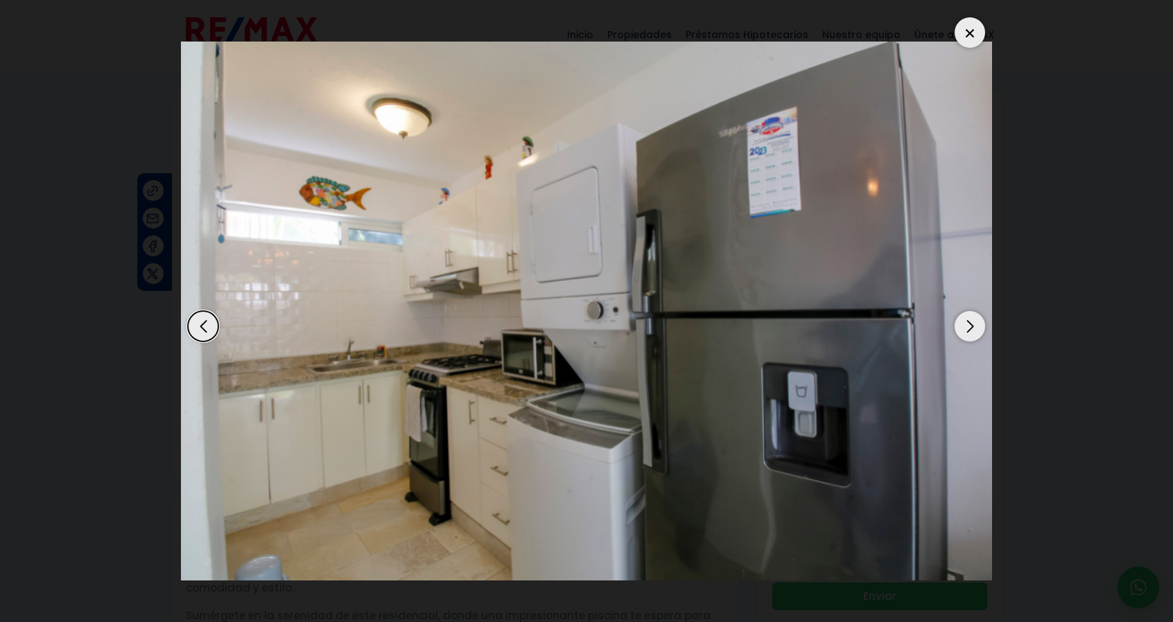
click at [963, 333] on div "Next slide" at bounding box center [969, 326] width 30 height 30
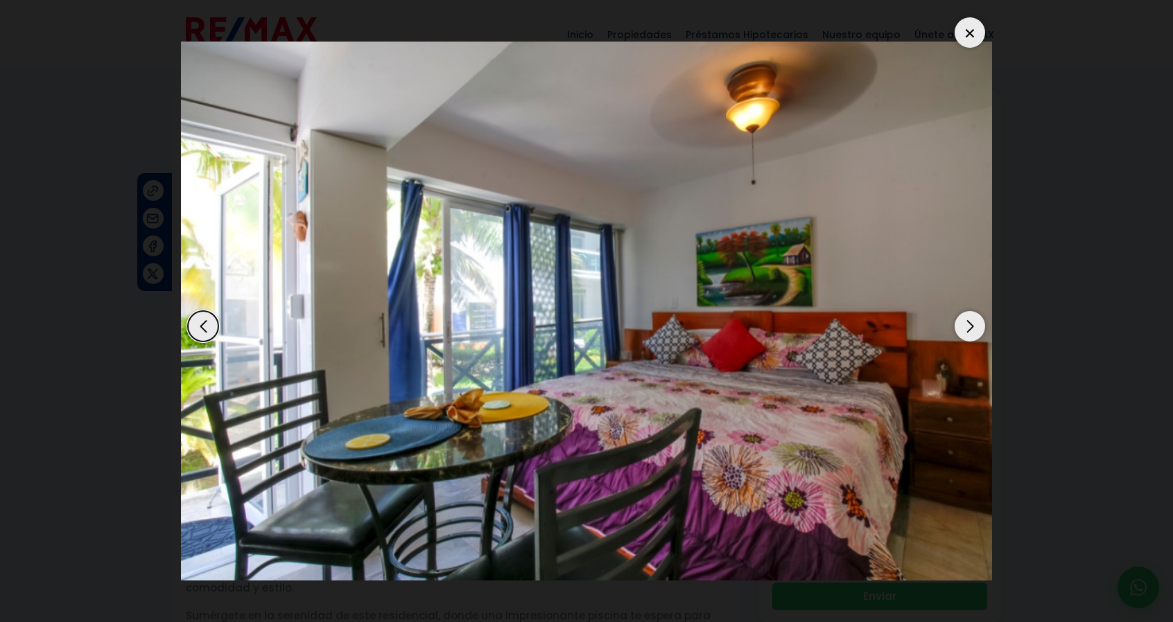
click at [963, 333] on div "Next slide" at bounding box center [969, 326] width 30 height 30
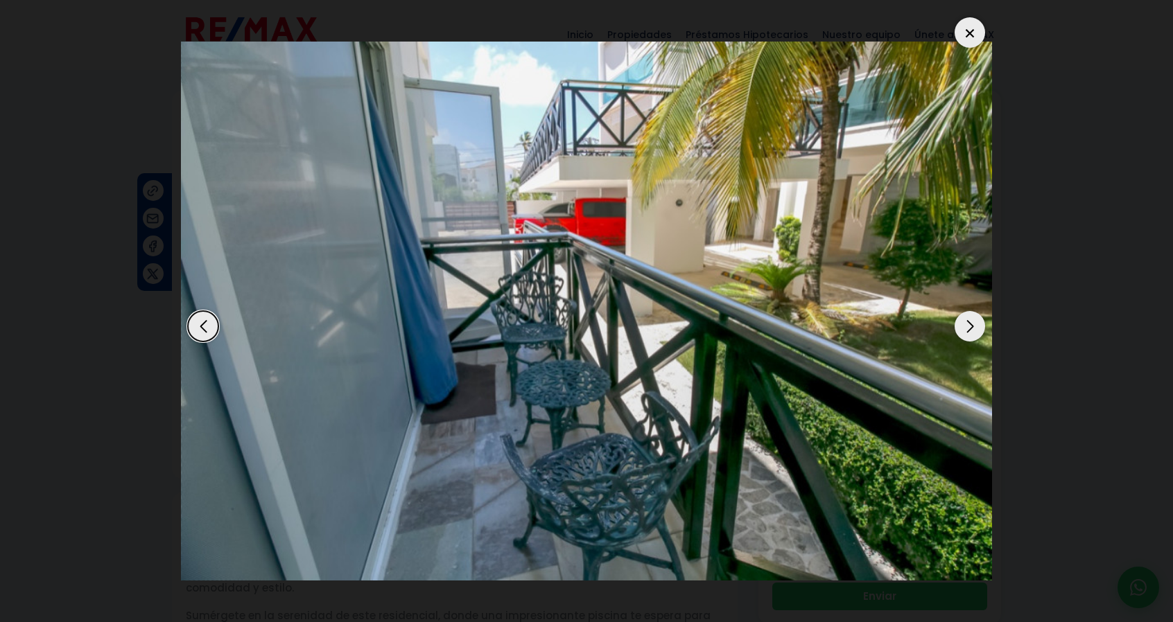
click at [963, 333] on div "Next slide" at bounding box center [969, 326] width 30 height 30
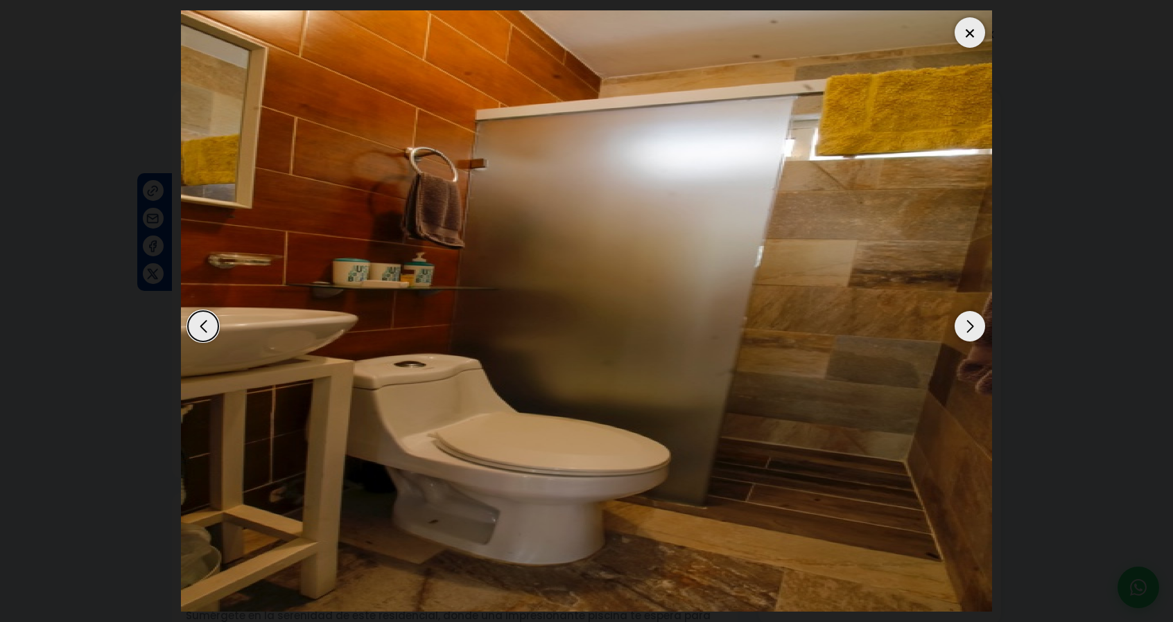
click at [963, 333] on div "Next slide" at bounding box center [969, 326] width 30 height 30
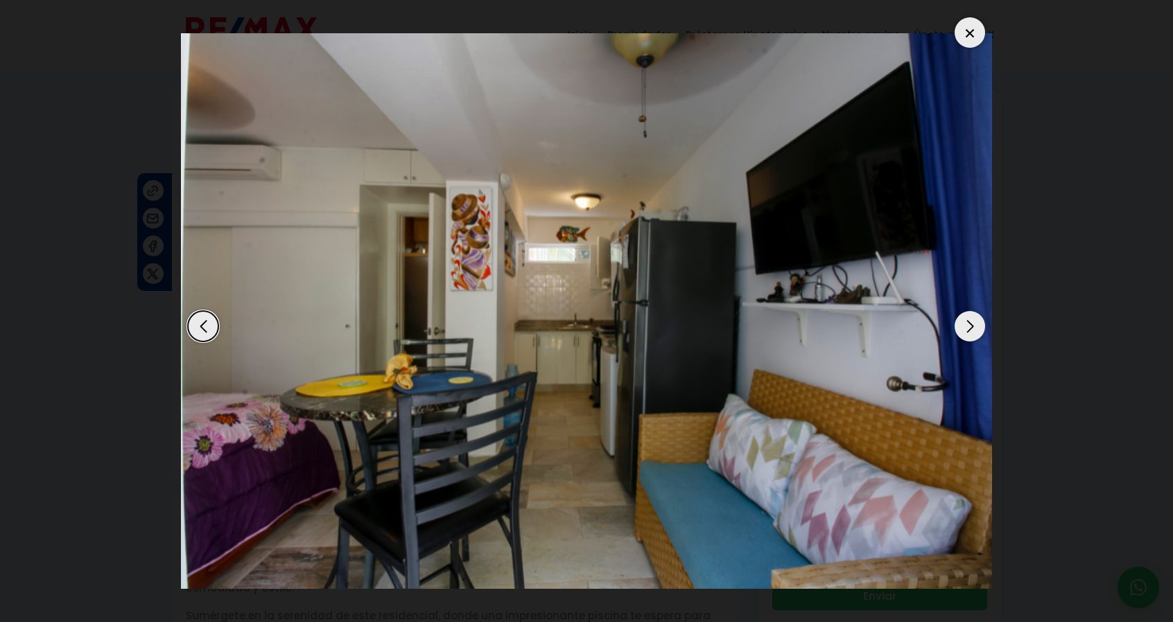
click at [963, 333] on div "Next slide" at bounding box center [969, 326] width 30 height 30
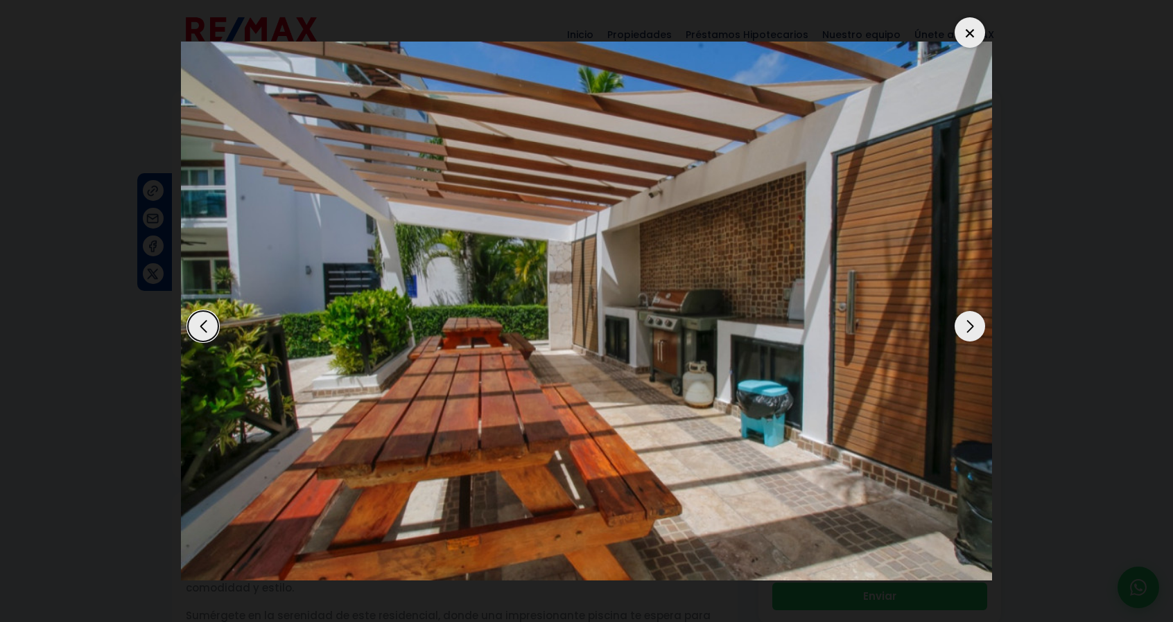
click at [966, 32] on div at bounding box center [969, 32] width 30 height 30
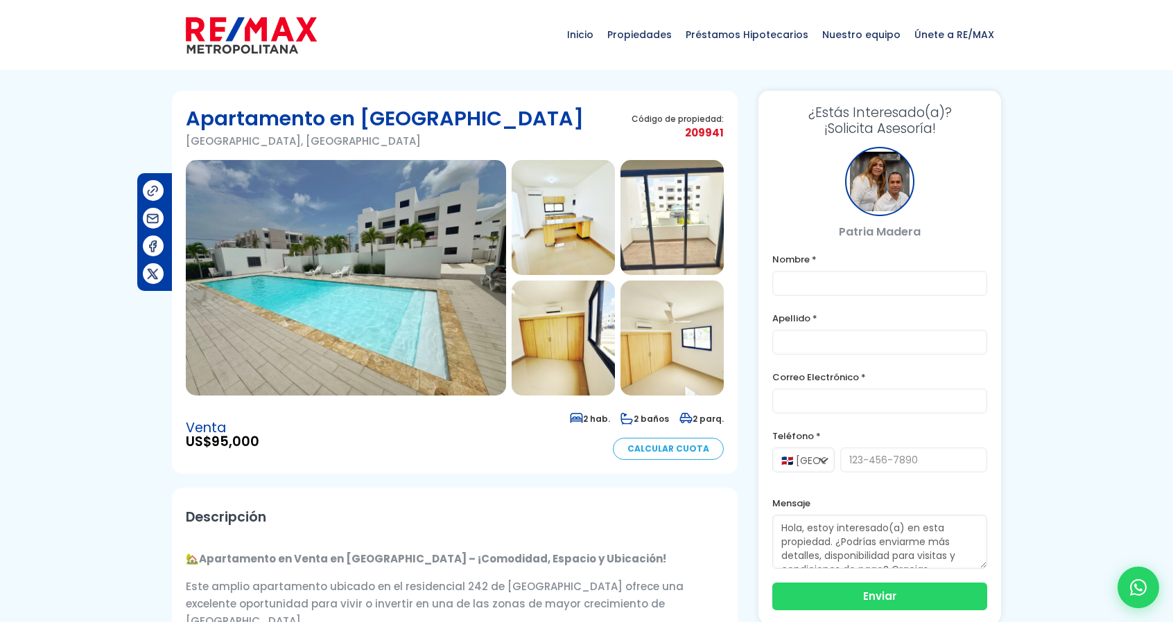
click at [406, 233] on img at bounding box center [346, 278] width 320 height 236
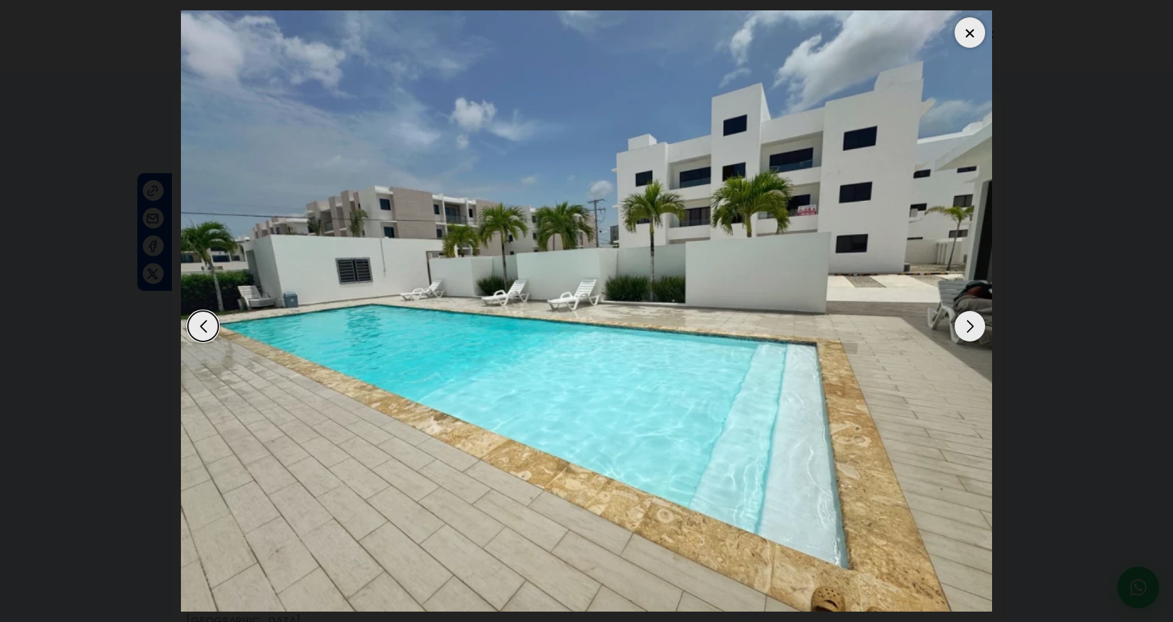
click at [969, 331] on div "Next slide" at bounding box center [969, 326] width 30 height 30
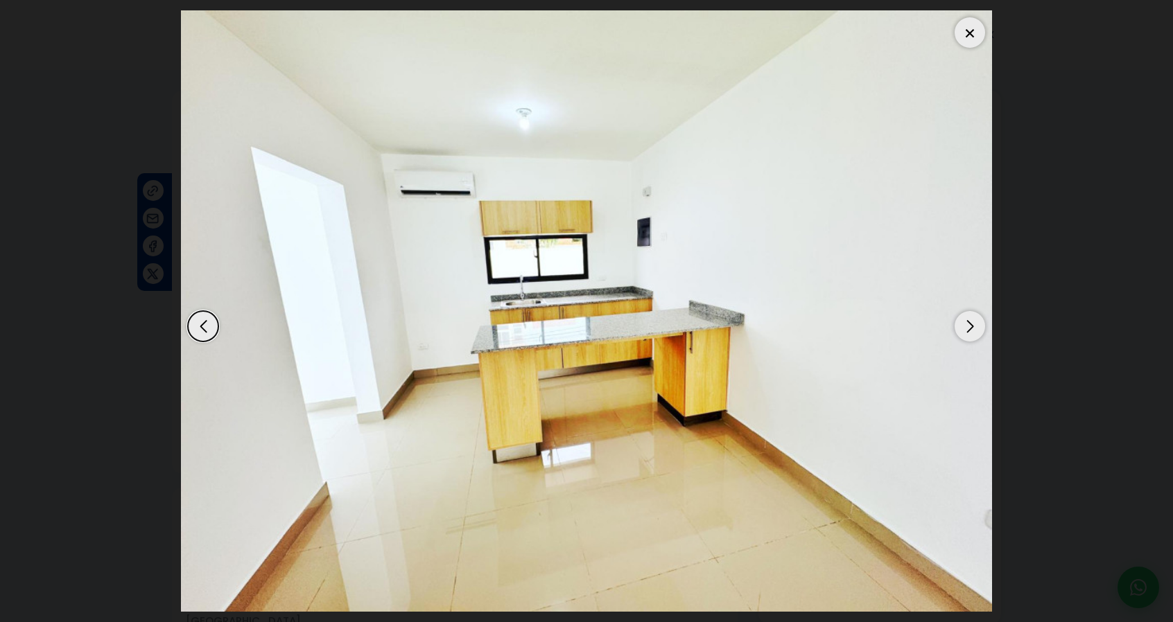
click at [968, 334] on div "Next slide" at bounding box center [969, 326] width 30 height 30
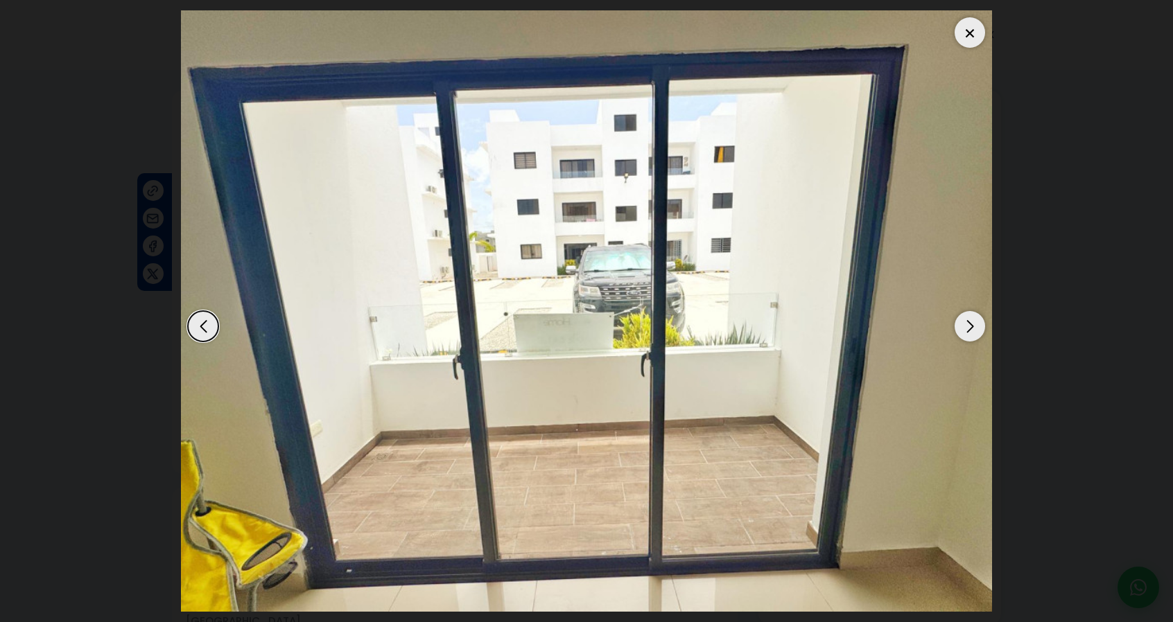
click at [966, 336] on div "Next slide" at bounding box center [969, 326] width 30 height 30
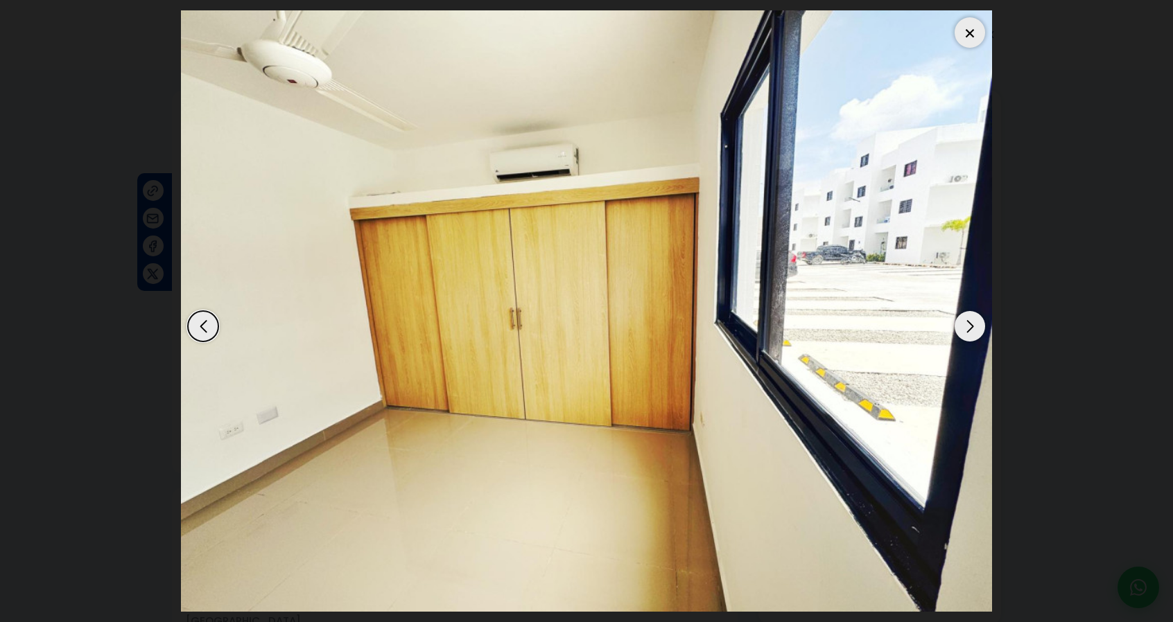
click at [966, 336] on div "Next slide" at bounding box center [969, 326] width 30 height 30
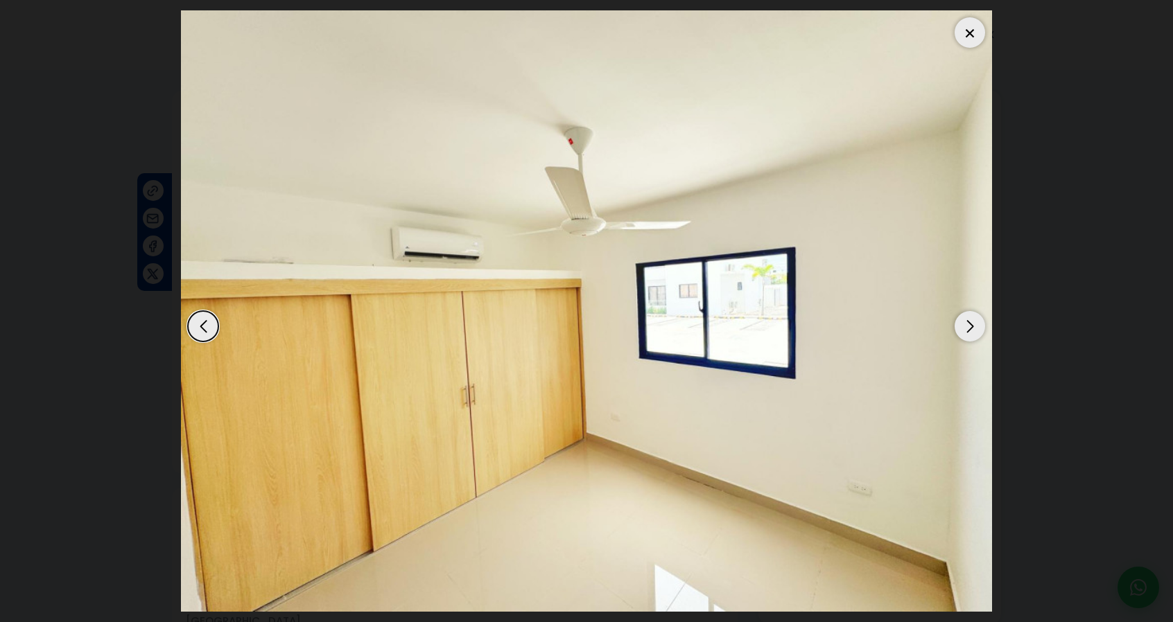
click at [966, 336] on div "Next slide" at bounding box center [969, 326] width 30 height 30
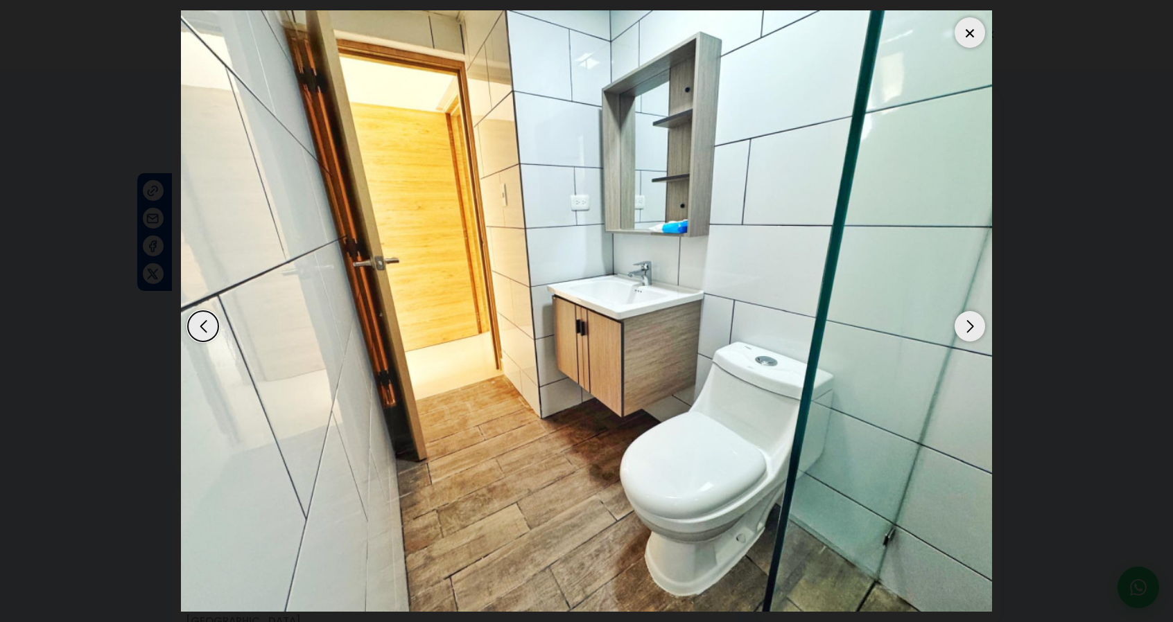
click at [966, 336] on div "Next slide" at bounding box center [969, 326] width 30 height 30
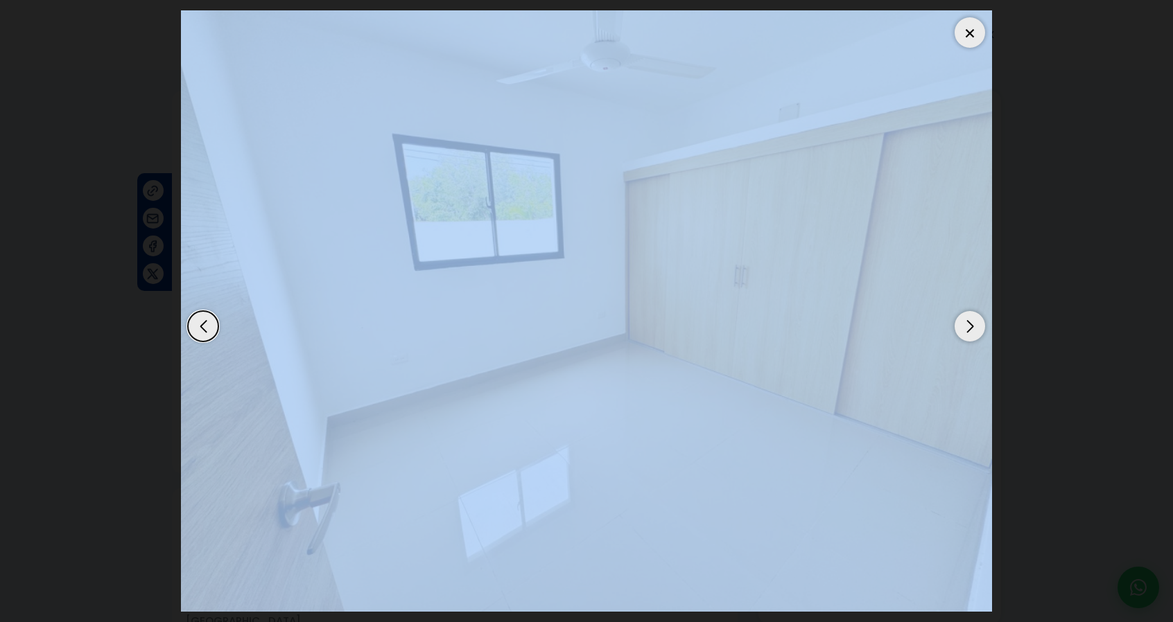
click at [966, 336] on div "Next slide" at bounding box center [969, 326] width 30 height 30
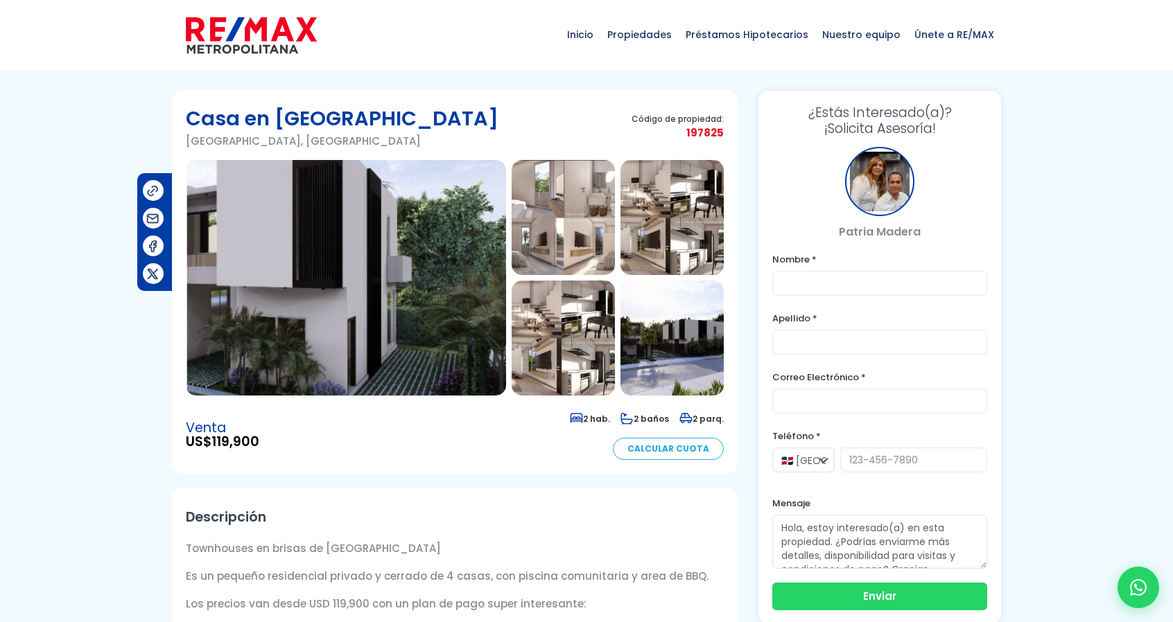
click at [309, 256] on img at bounding box center [346, 278] width 320 height 236
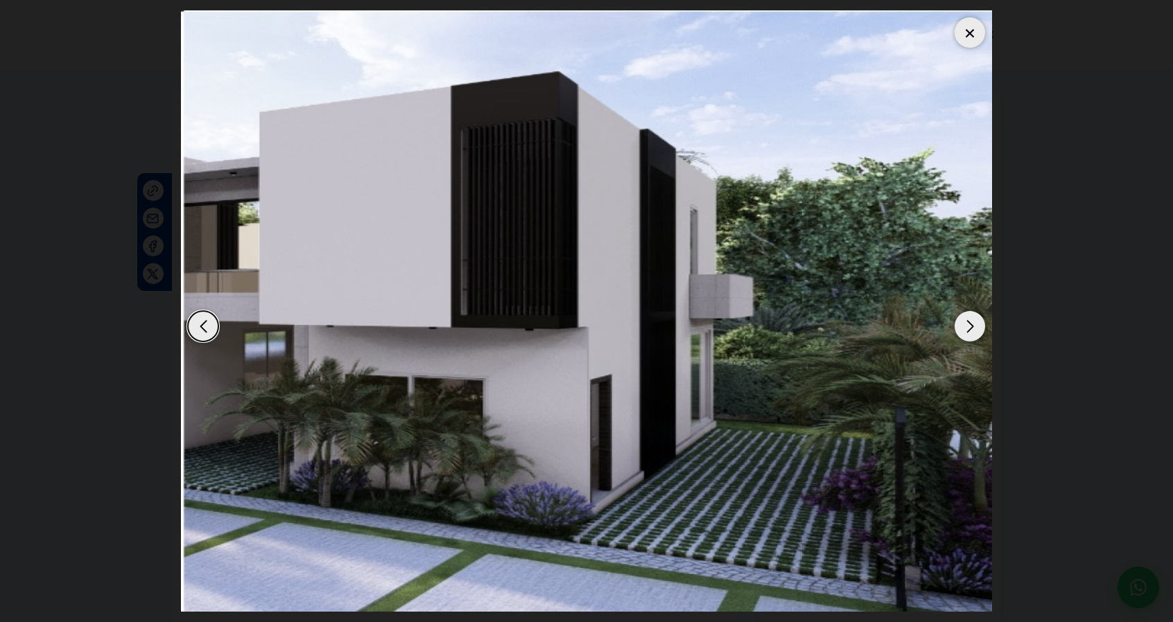
click at [974, 331] on div "Next slide" at bounding box center [969, 326] width 30 height 30
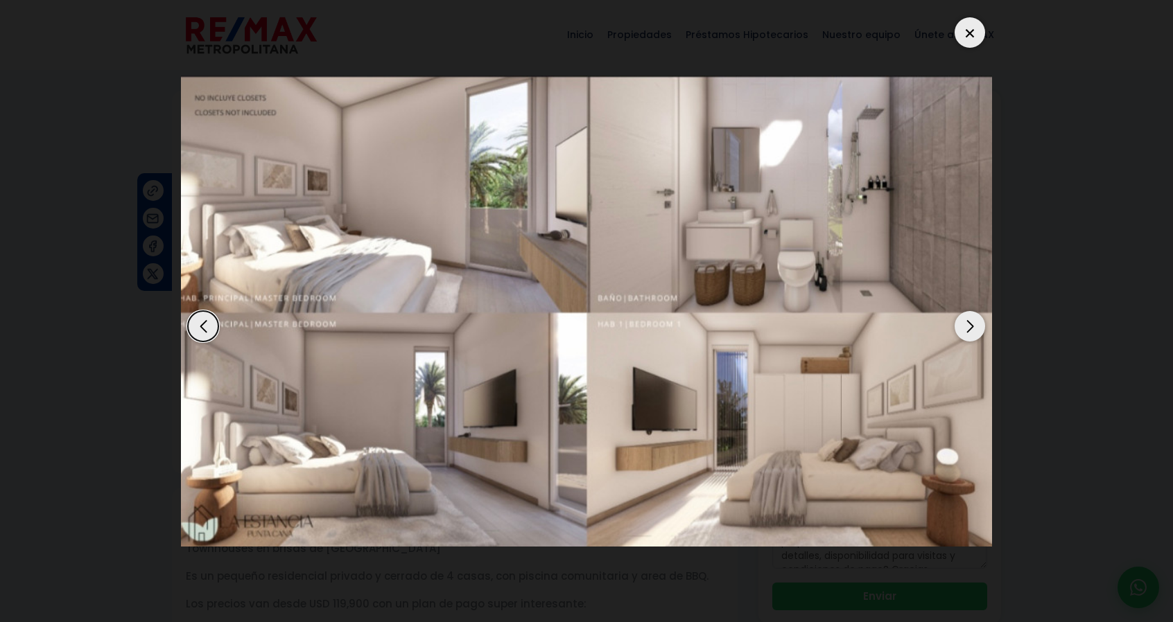
click at [974, 331] on div "Next slide" at bounding box center [969, 326] width 30 height 30
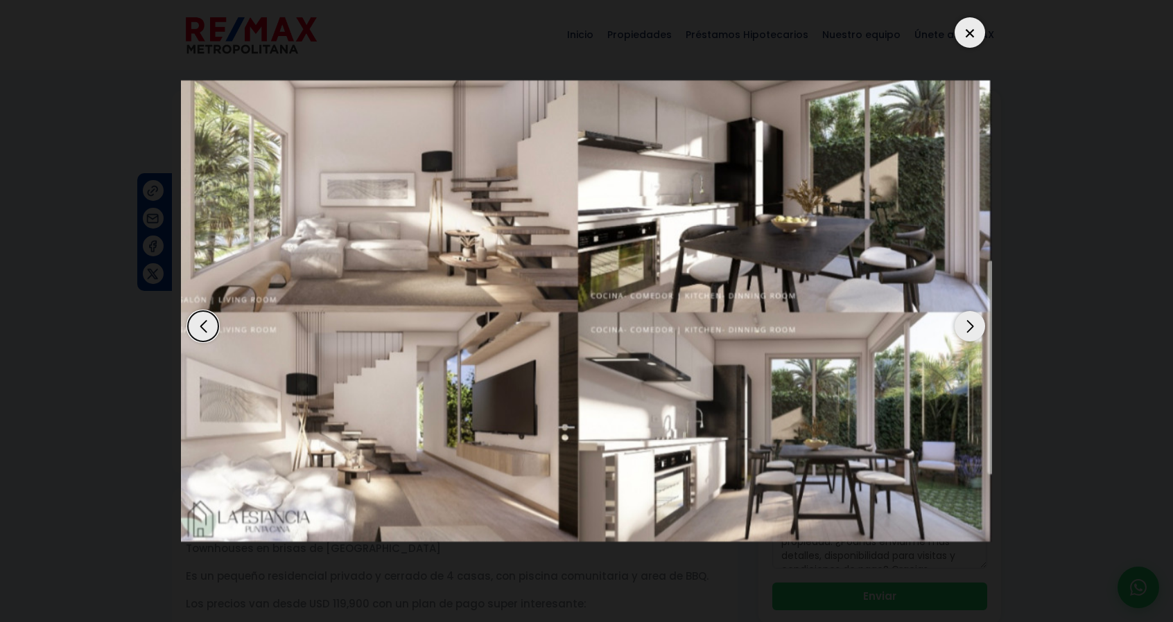
click at [974, 331] on div "Next slide" at bounding box center [969, 326] width 30 height 30
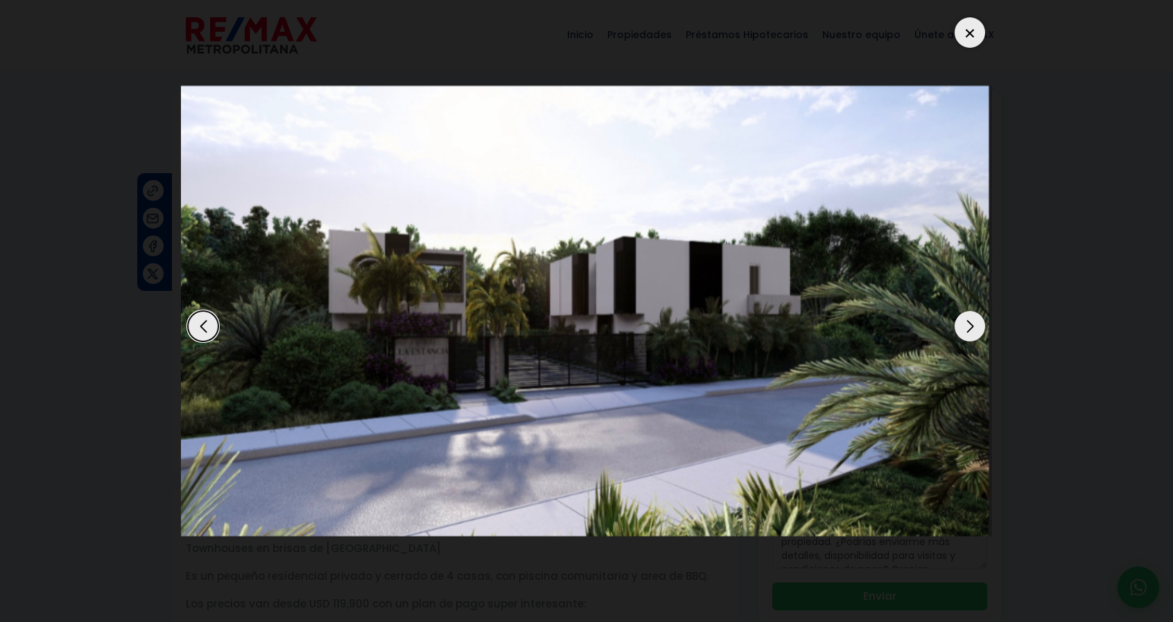
click at [974, 331] on div "Next slide" at bounding box center [969, 326] width 30 height 30
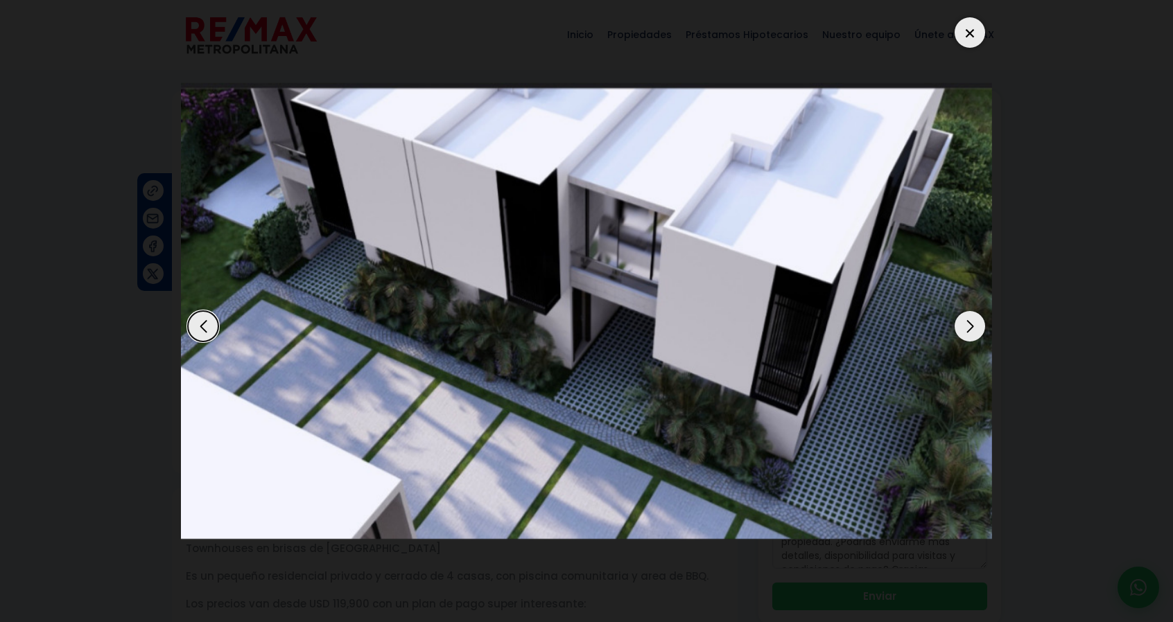
click at [974, 331] on div "Next slide" at bounding box center [969, 326] width 30 height 30
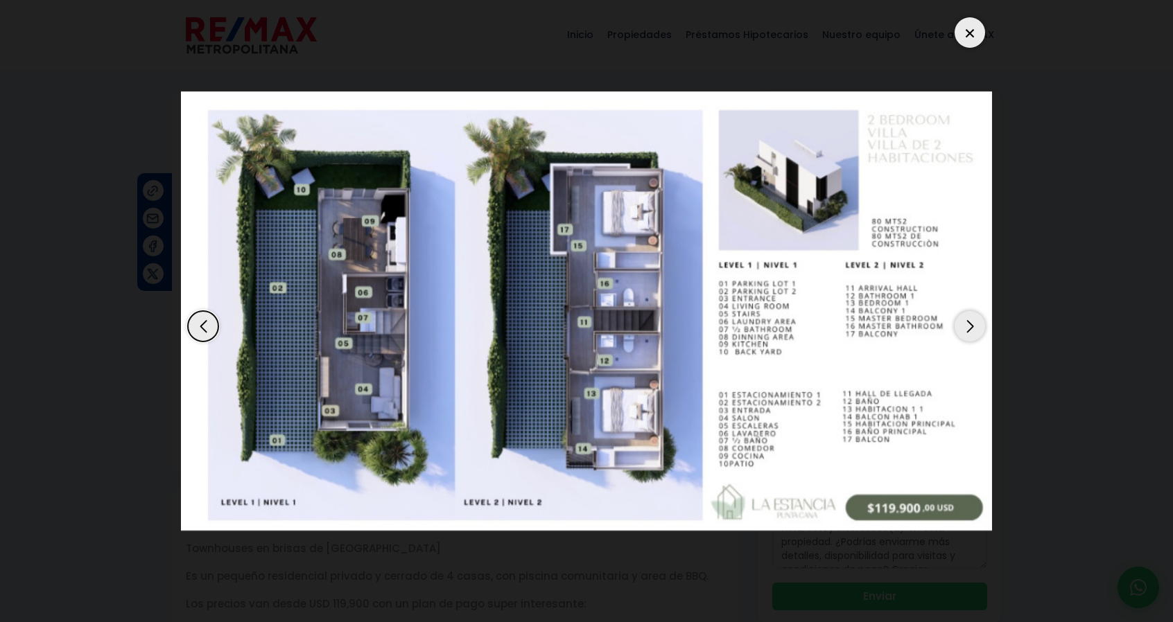
click at [974, 331] on div "Next slide" at bounding box center [969, 326] width 30 height 30
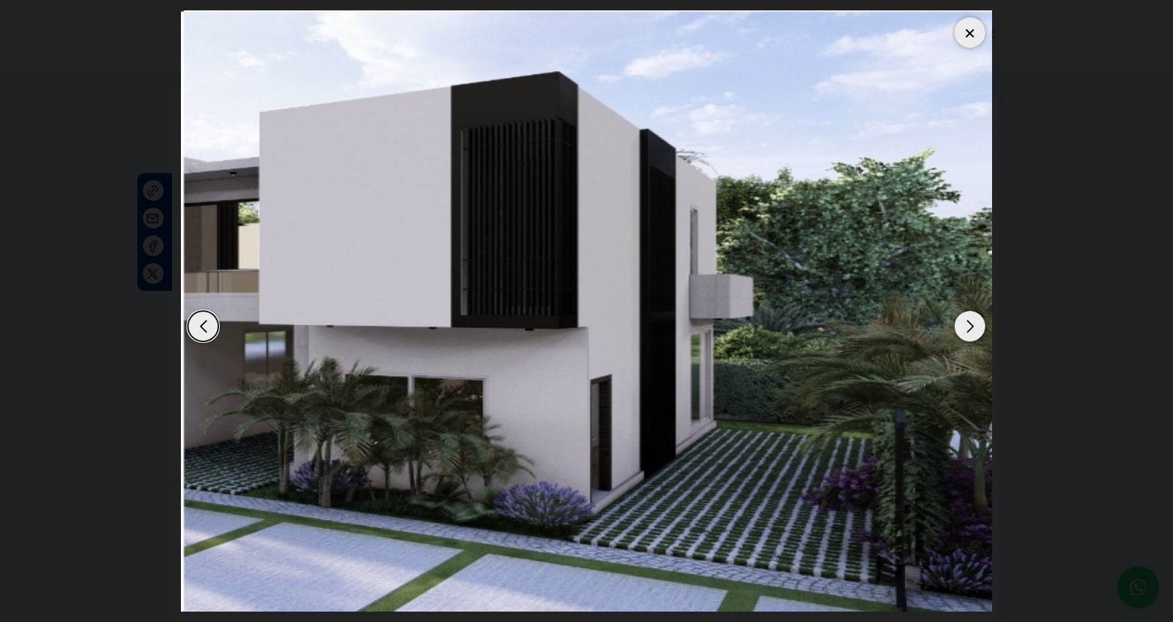
click at [974, 331] on div "Next slide" at bounding box center [969, 326] width 30 height 30
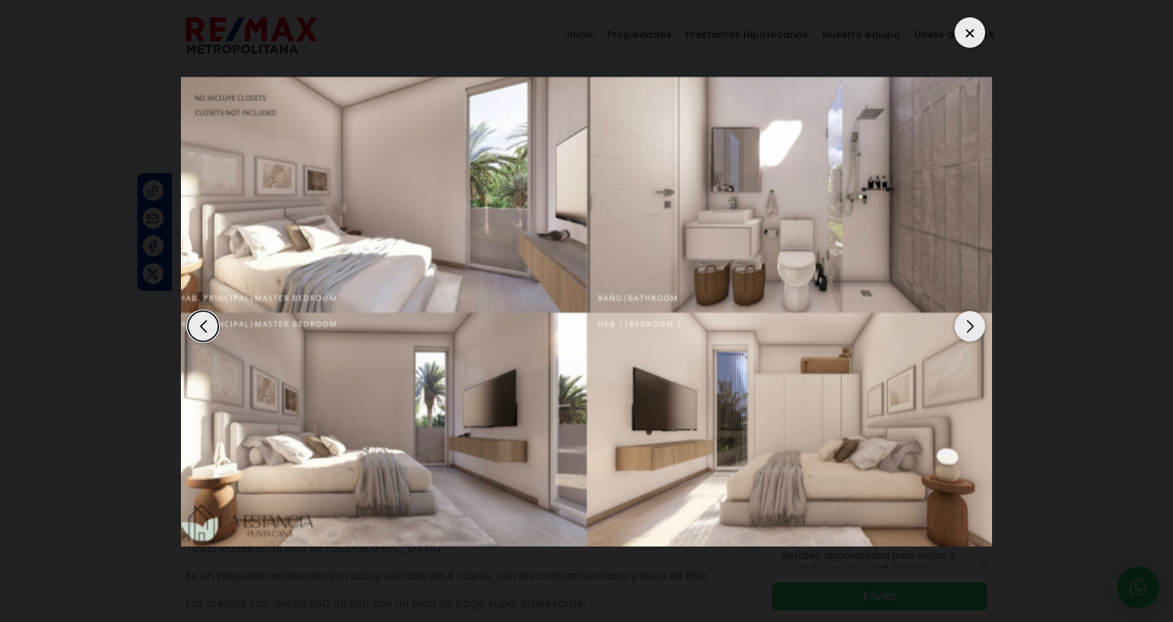
click at [974, 331] on div "Next slide" at bounding box center [969, 326] width 30 height 30
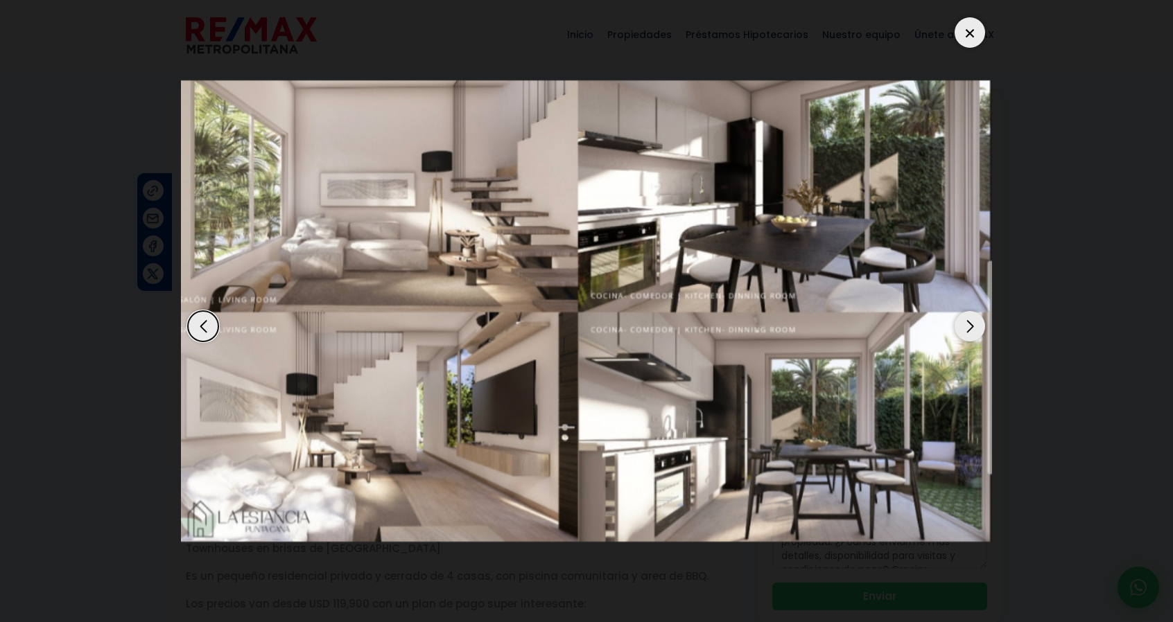
click at [974, 331] on div "Next slide" at bounding box center [969, 326] width 30 height 30
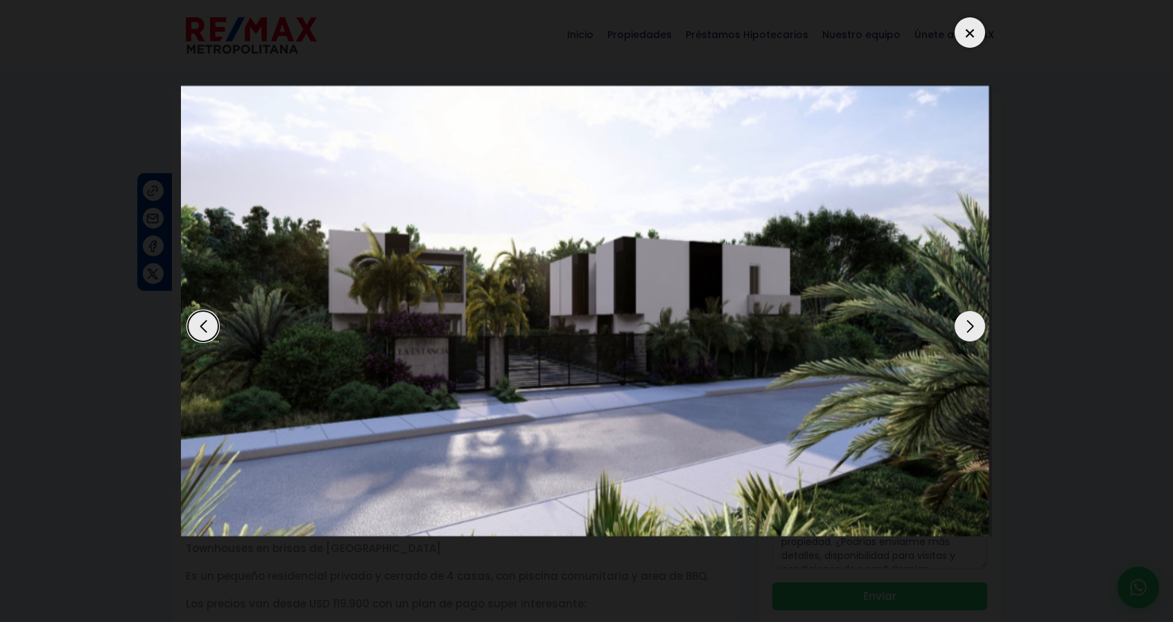
click at [974, 331] on div "Next slide" at bounding box center [969, 326] width 30 height 30
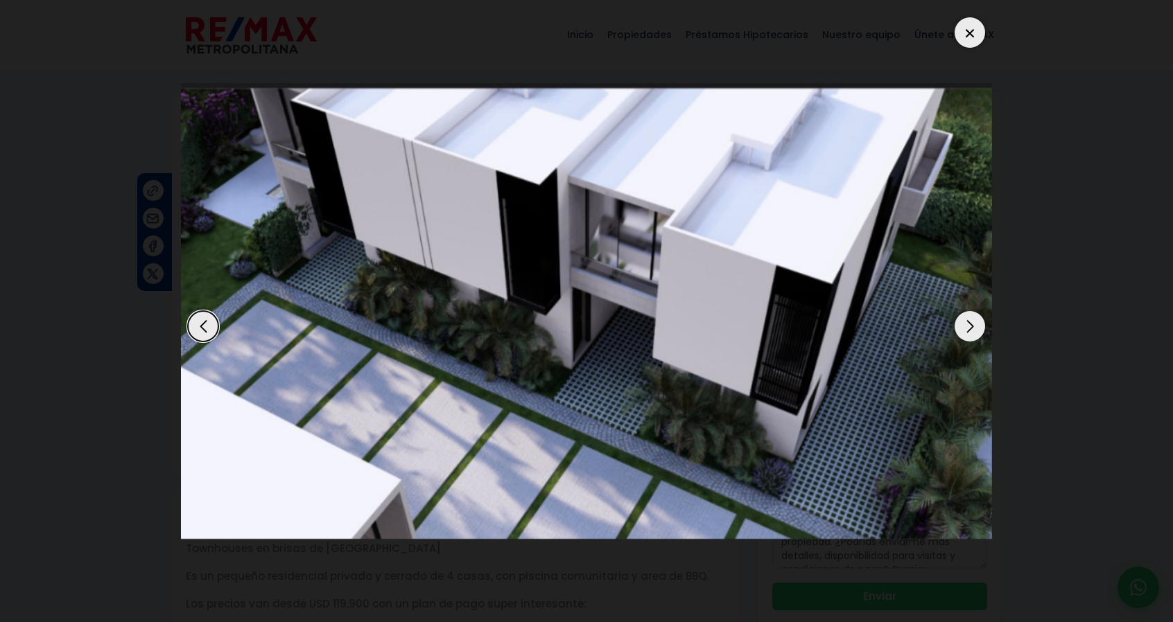
click at [974, 331] on div "Next slide" at bounding box center [969, 326] width 30 height 30
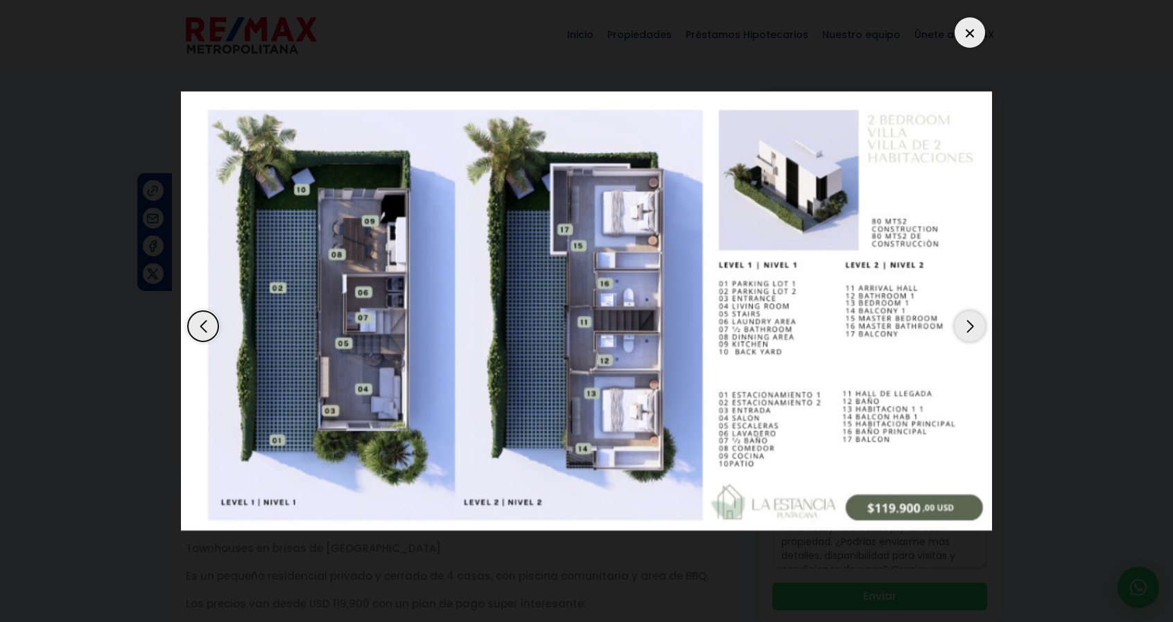
click at [974, 331] on div "Next slide" at bounding box center [969, 326] width 30 height 30
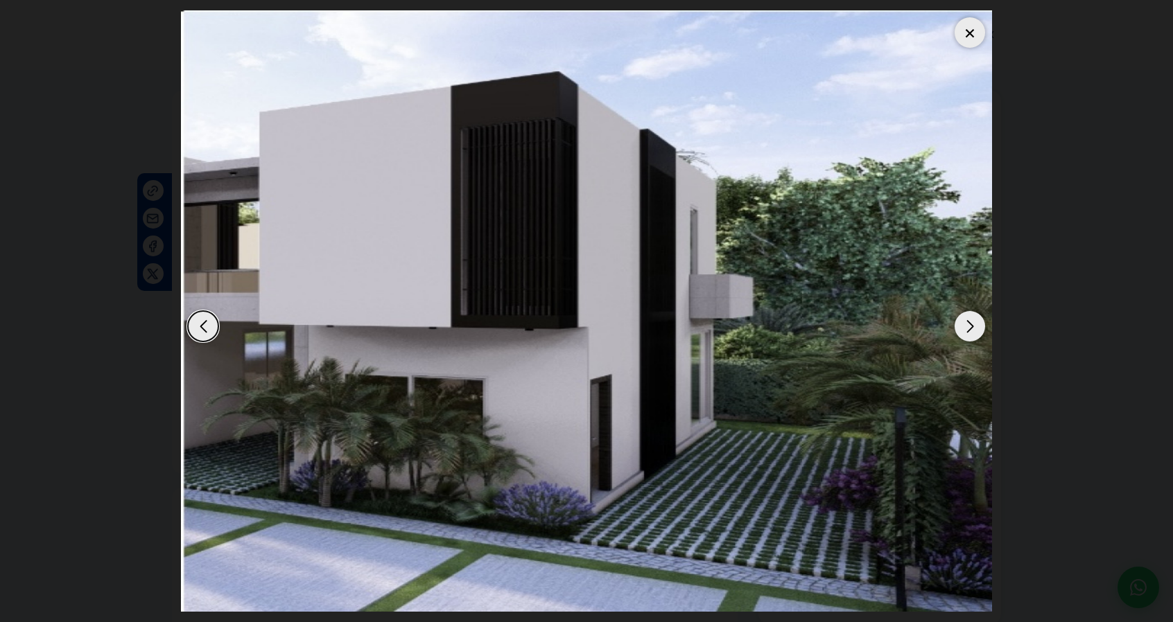
click at [974, 331] on div "Next slide" at bounding box center [969, 326] width 30 height 30
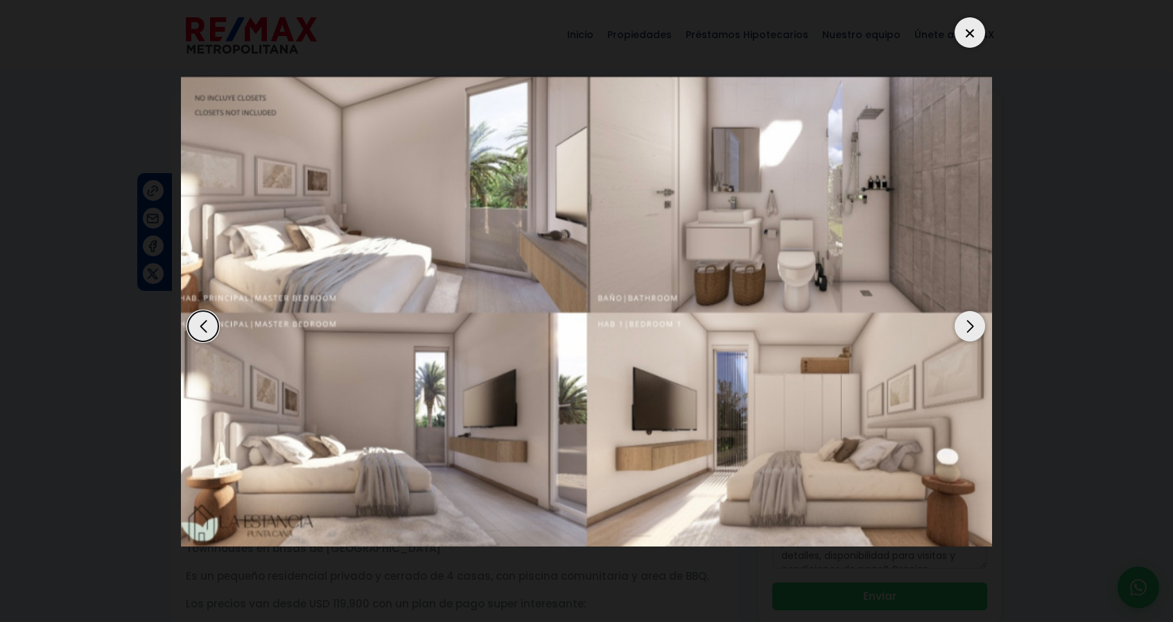
click at [974, 331] on div "Next slide" at bounding box center [969, 326] width 30 height 30
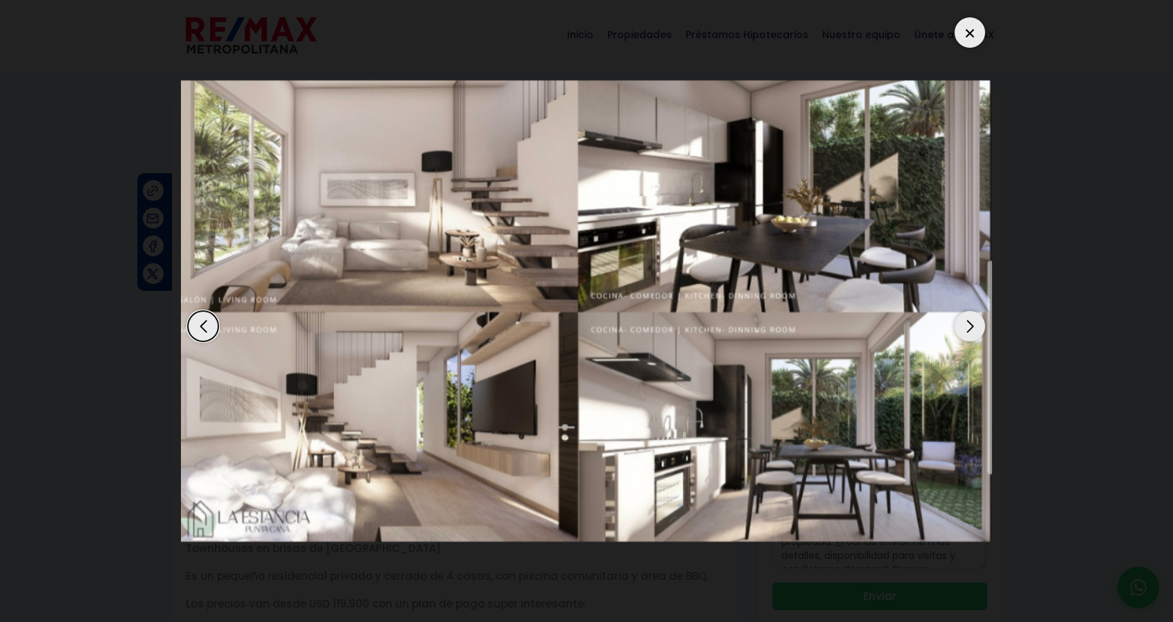
click at [974, 331] on div "Next slide" at bounding box center [969, 326] width 30 height 30
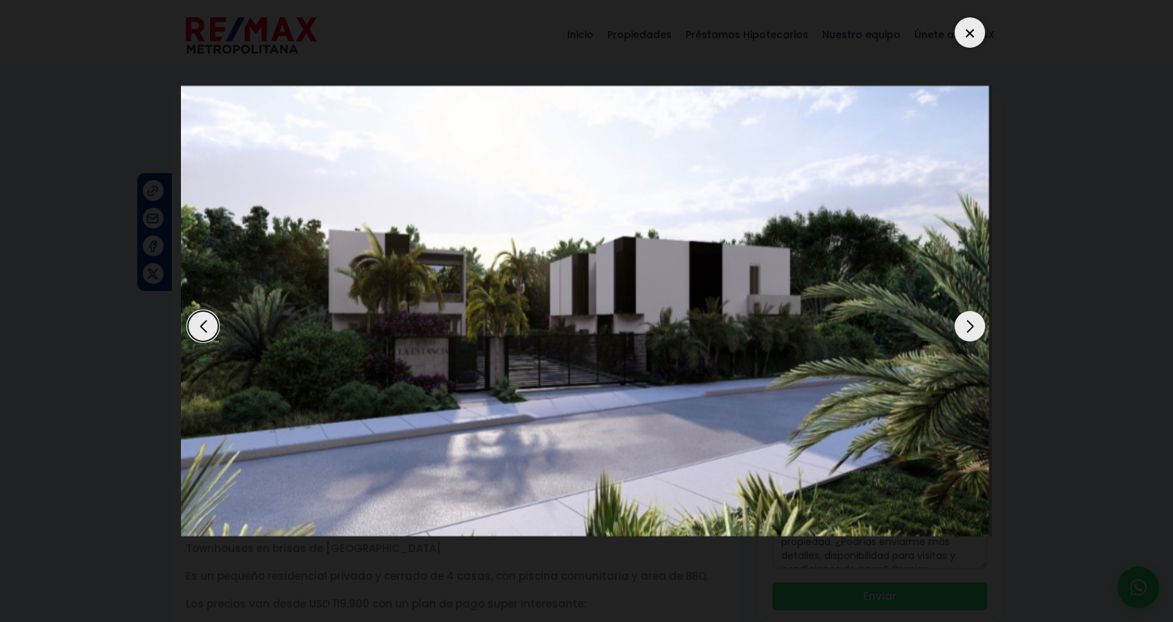
click at [974, 331] on div "Next slide" at bounding box center [969, 326] width 30 height 30
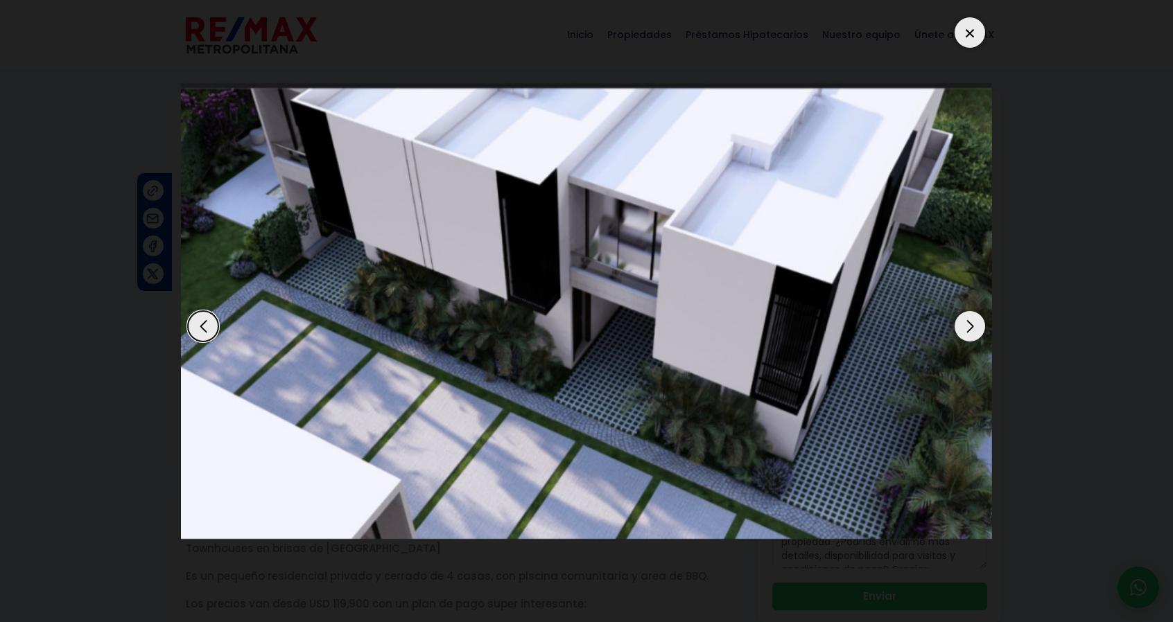
click at [974, 331] on div "Next slide" at bounding box center [969, 326] width 30 height 30
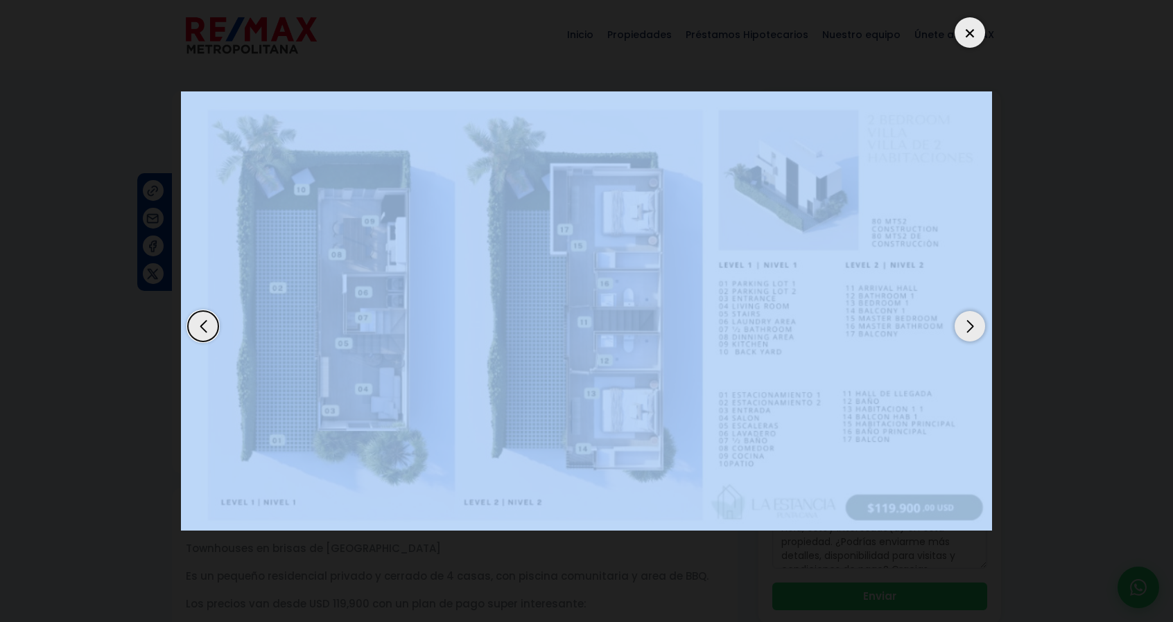
click at [974, 331] on div "Next slide" at bounding box center [969, 326] width 30 height 30
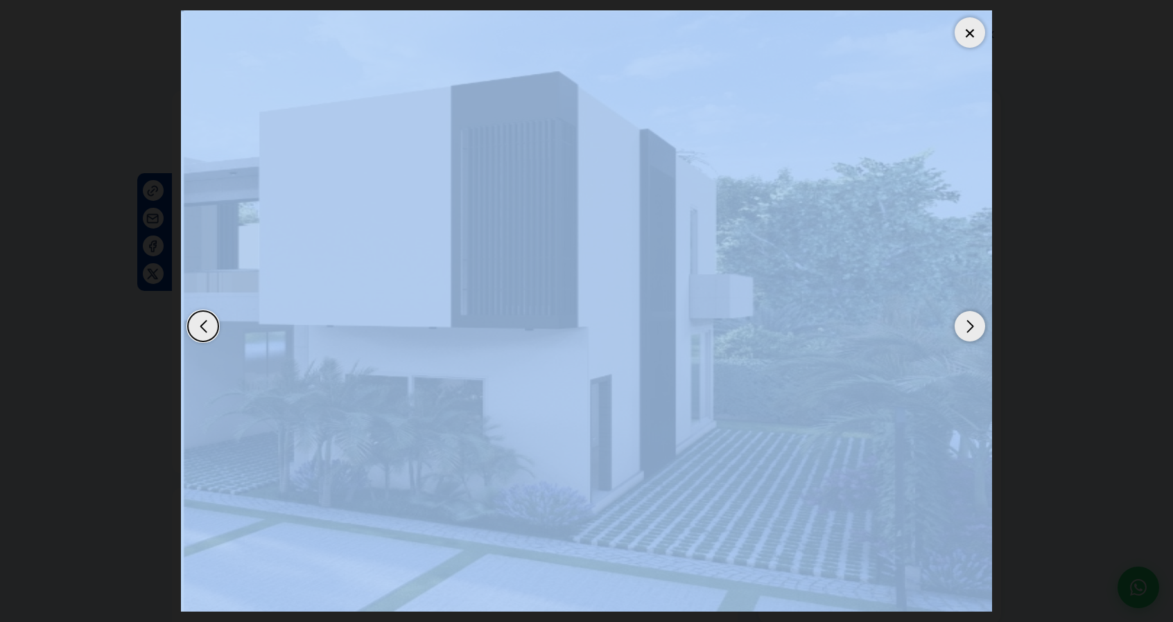
click at [974, 331] on div "Next slide" at bounding box center [969, 326] width 30 height 30
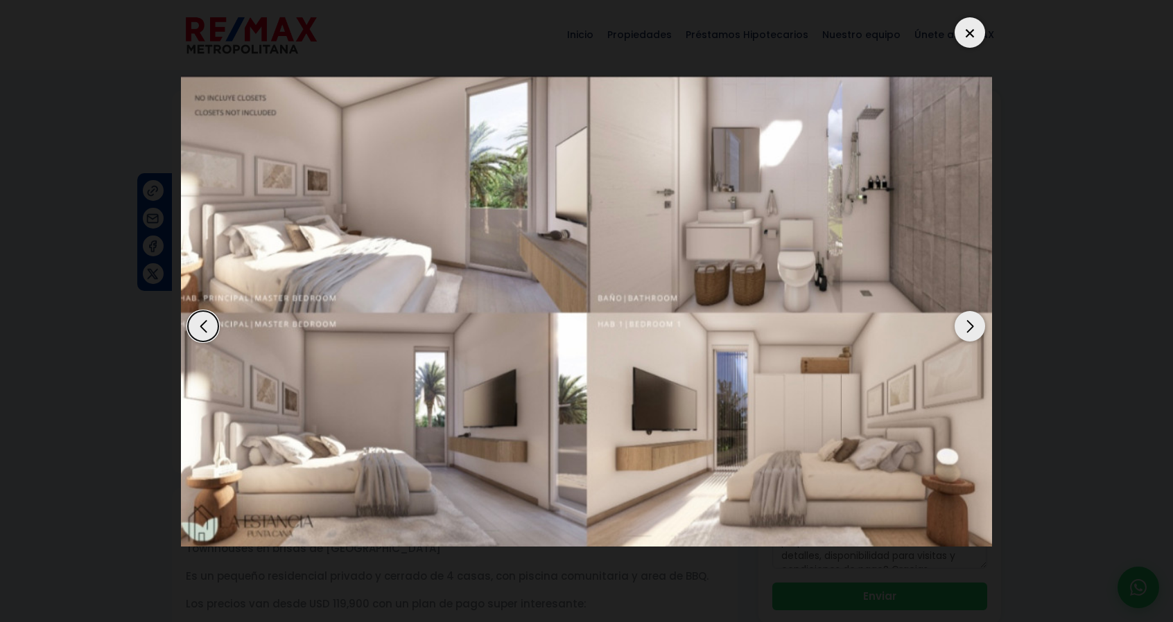
drag, startPoint x: 1092, startPoint y: 232, endPoint x: 1065, endPoint y: 217, distance: 31.0
click at [1002, 232] on dialog at bounding box center [587, 311] width 832 height 622
click at [977, 26] on div at bounding box center [969, 32] width 30 height 30
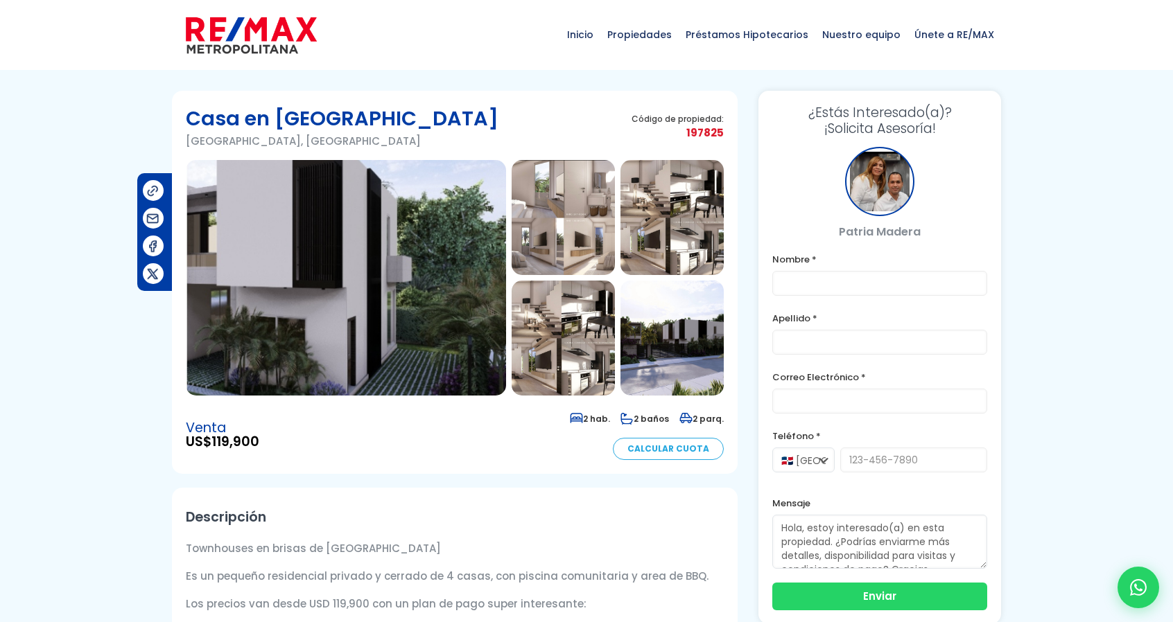
click at [285, 271] on img at bounding box center [346, 278] width 320 height 236
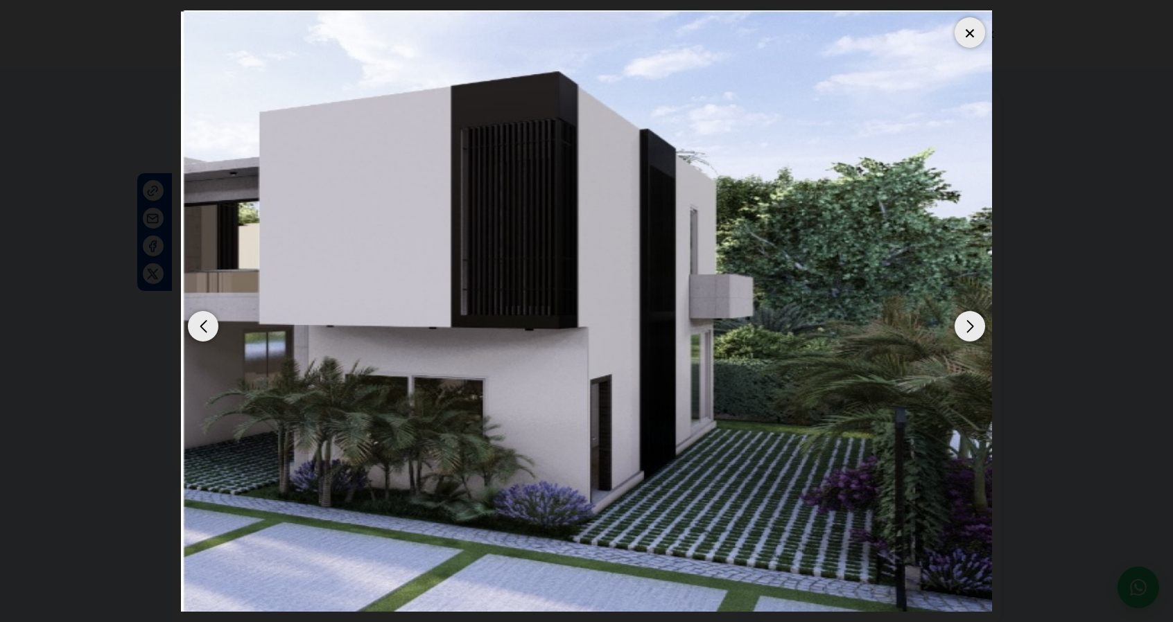
click at [968, 329] on div "Next slide" at bounding box center [969, 326] width 30 height 30
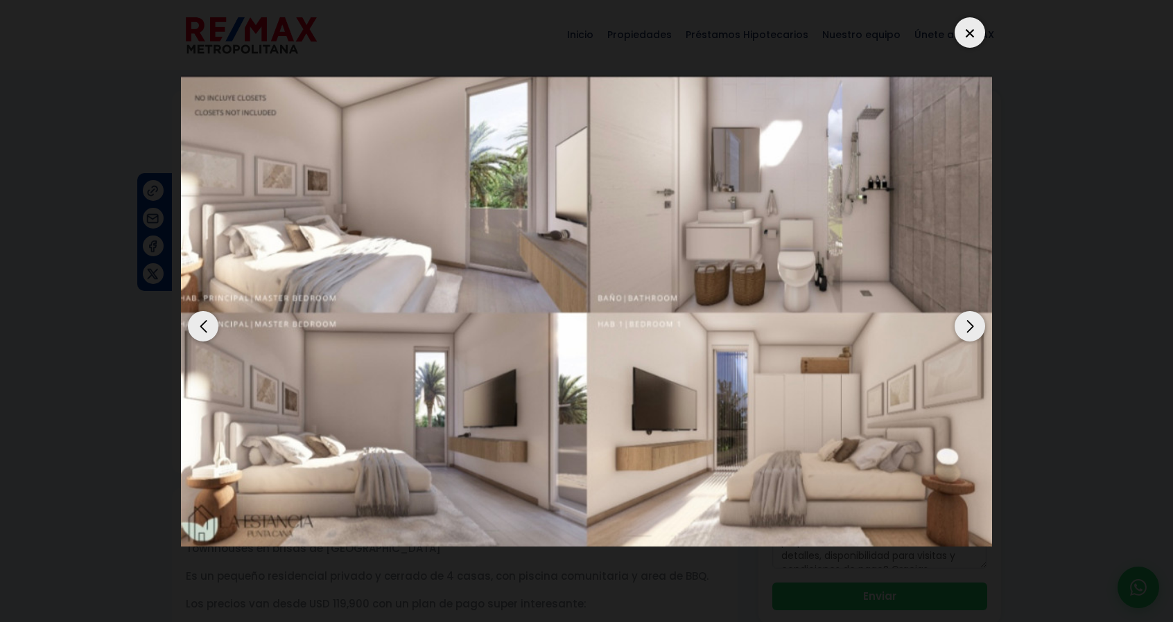
click at [968, 331] on div "Next slide" at bounding box center [969, 326] width 30 height 30
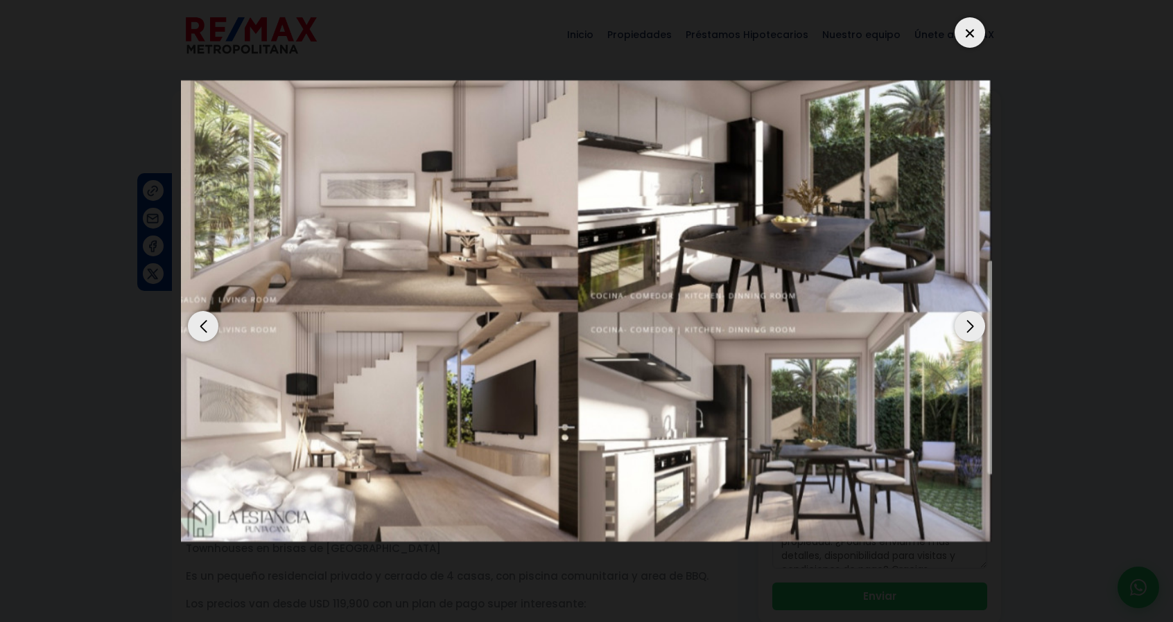
click at [968, 331] on div "Next slide" at bounding box center [969, 326] width 30 height 30
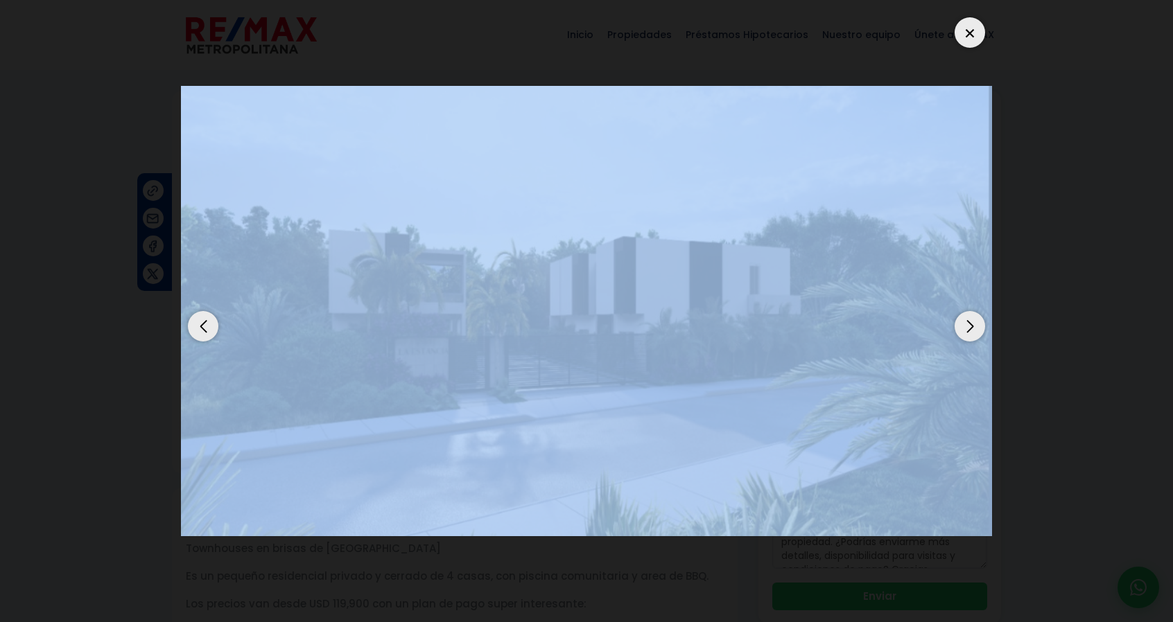
click at [968, 331] on div "Next slide" at bounding box center [969, 326] width 30 height 30
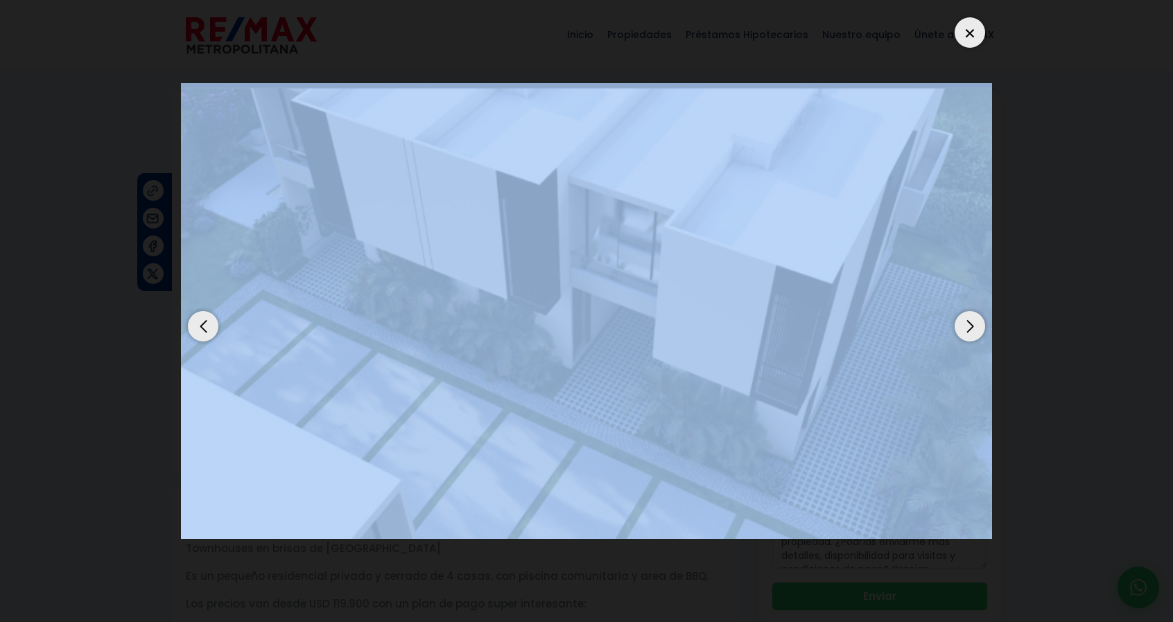
click at [194, 314] on div "Previous slide" at bounding box center [203, 326] width 30 height 30
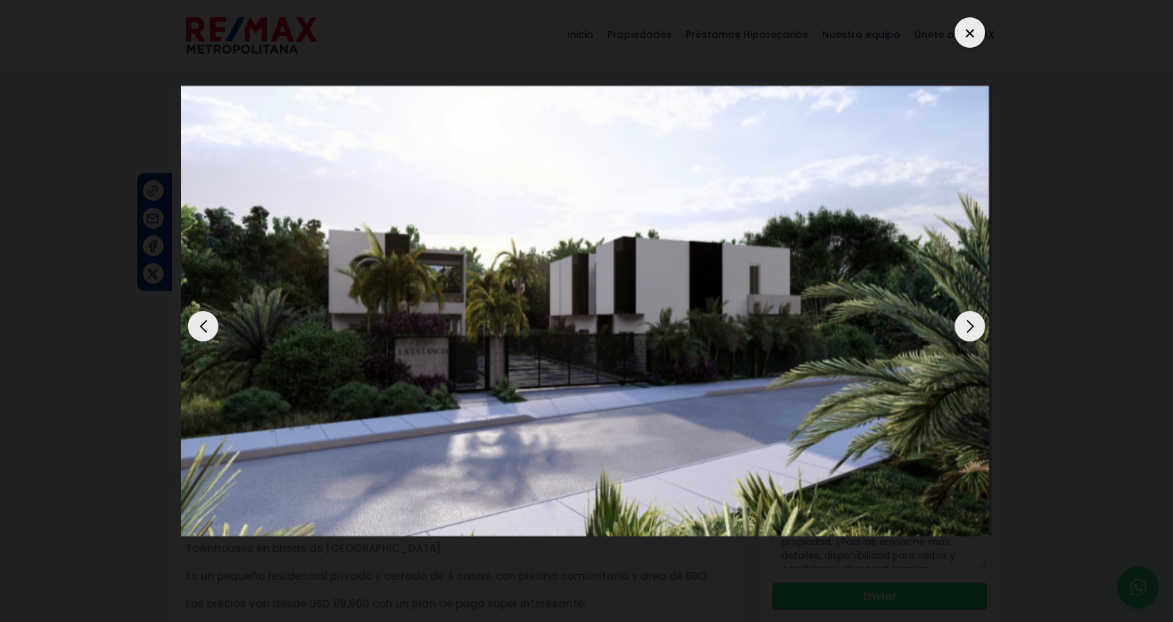
click at [968, 325] on div "Next slide" at bounding box center [969, 326] width 30 height 30
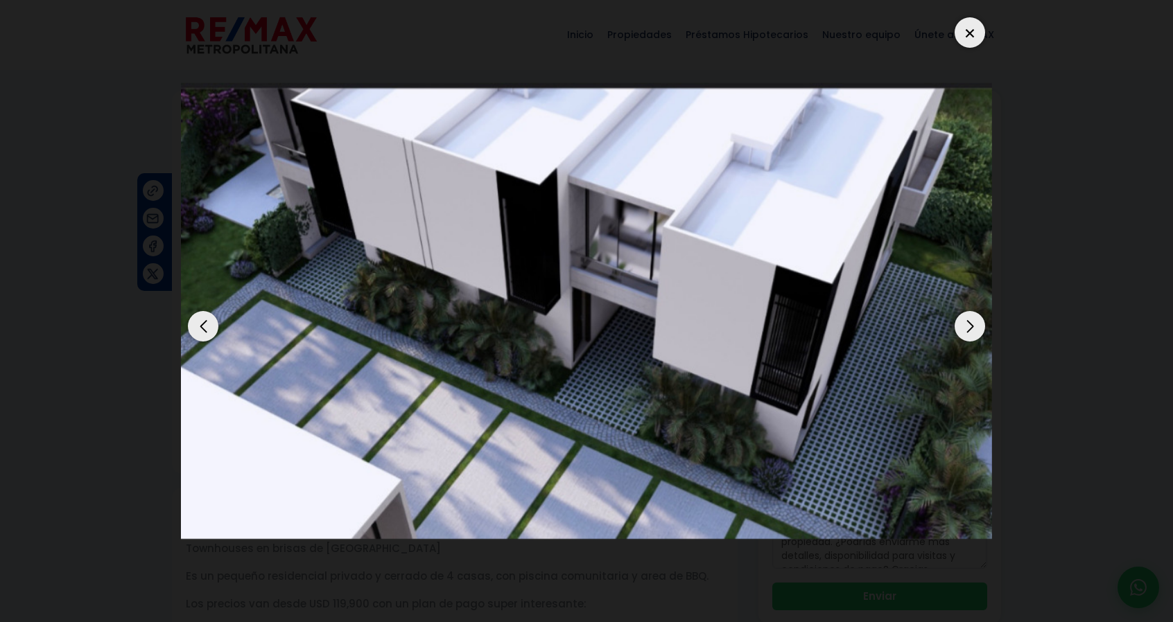
click at [968, 326] on div "Next slide" at bounding box center [969, 326] width 30 height 30
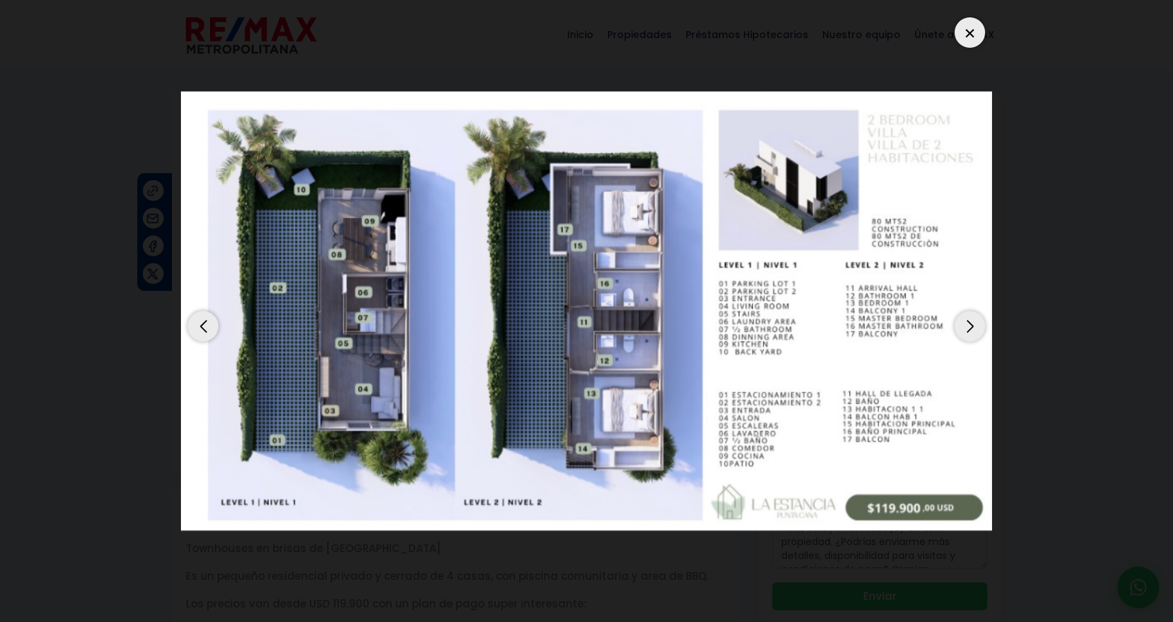
click at [969, 335] on div "Next slide" at bounding box center [969, 326] width 30 height 30
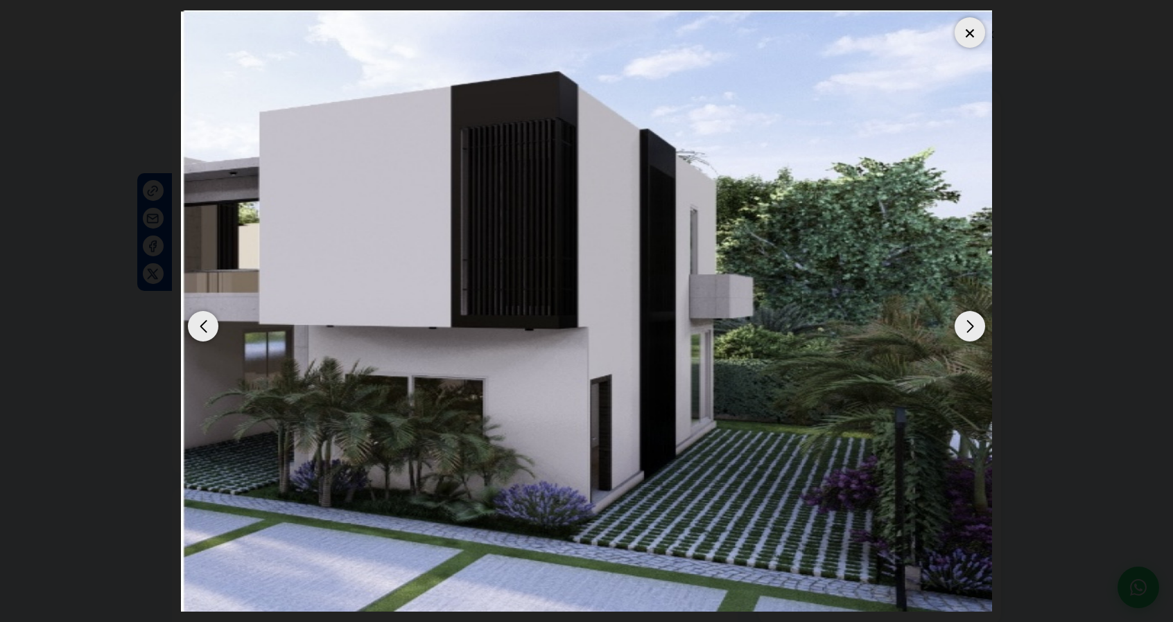
click at [969, 335] on div "Next slide" at bounding box center [969, 326] width 30 height 30
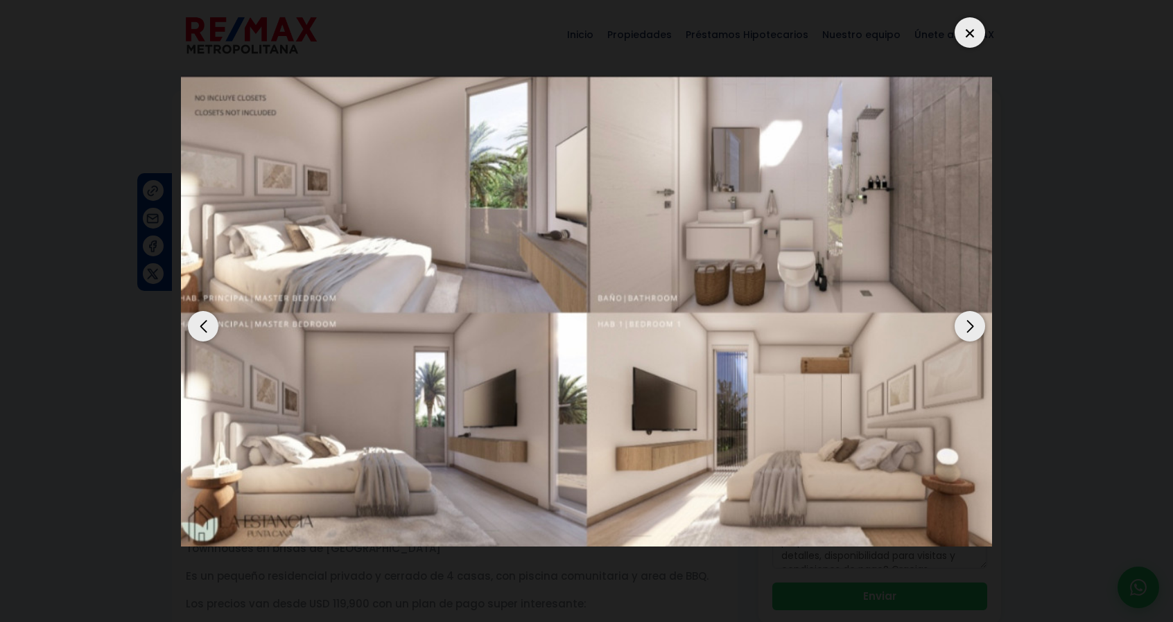
click at [969, 335] on div "Next slide" at bounding box center [969, 326] width 30 height 30
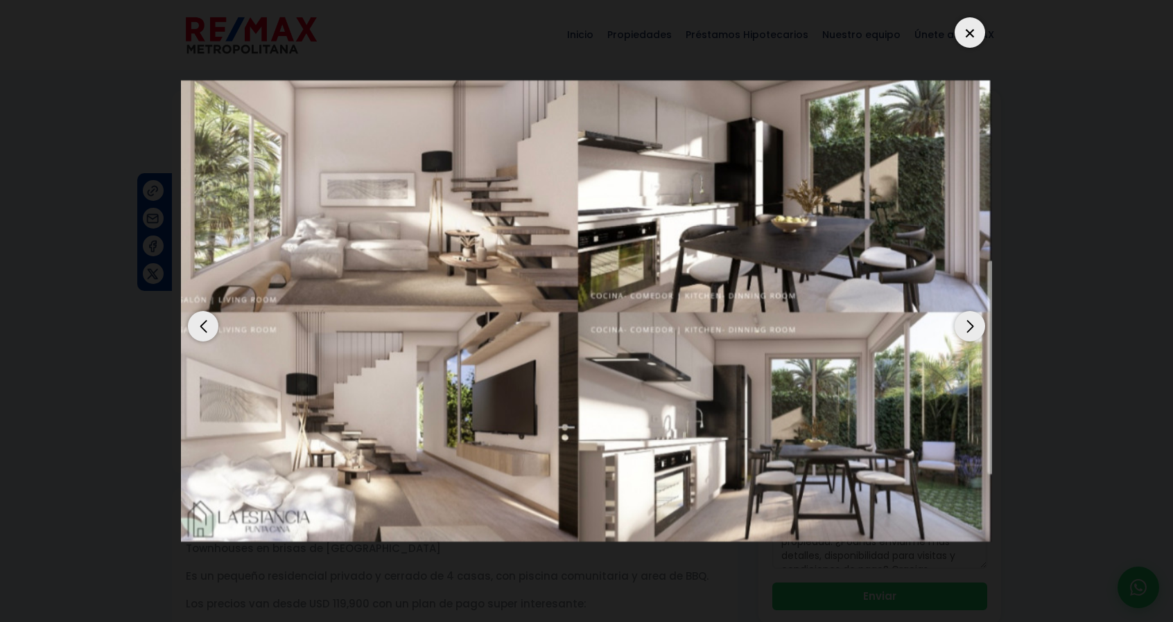
click at [969, 335] on div "Next slide" at bounding box center [969, 326] width 30 height 30
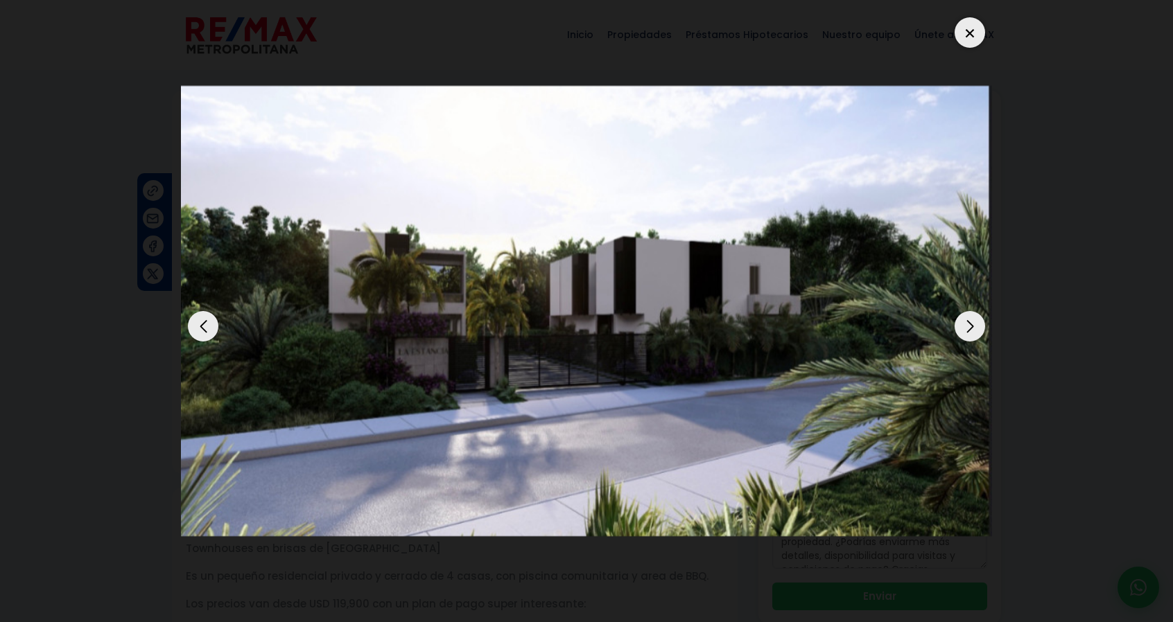
click at [969, 335] on div "Next slide" at bounding box center [969, 326] width 30 height 30
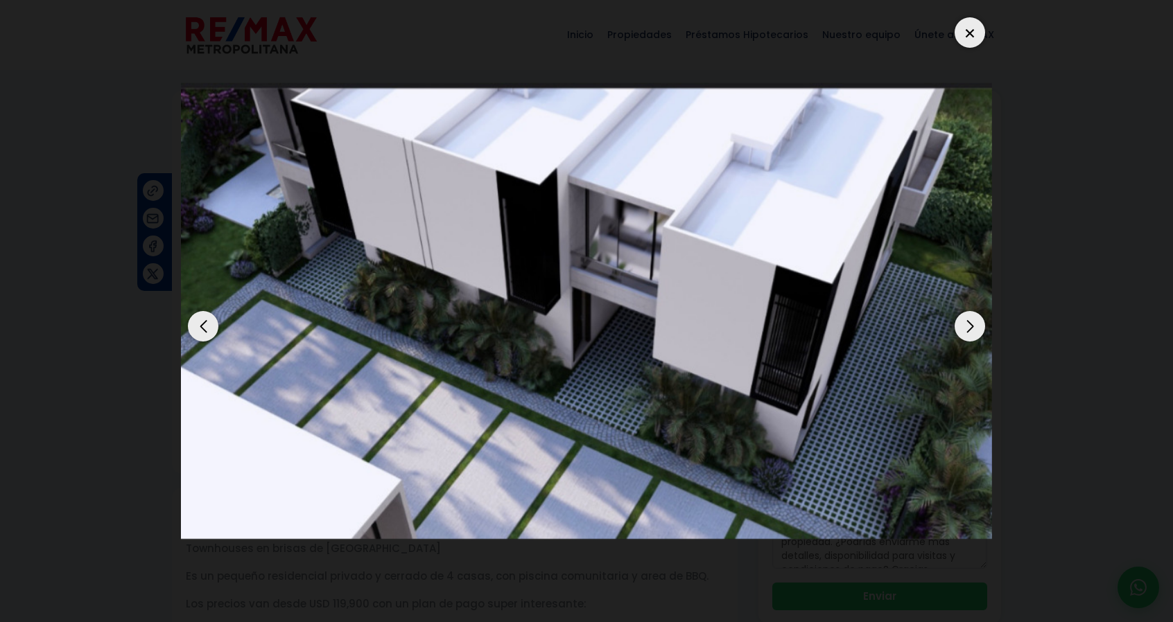
click at [956, 40] on div at bounding box center [586, 311] width 811 height 602
click at [970, 27] on div at bounding box center [969, 32] width 30 height 30
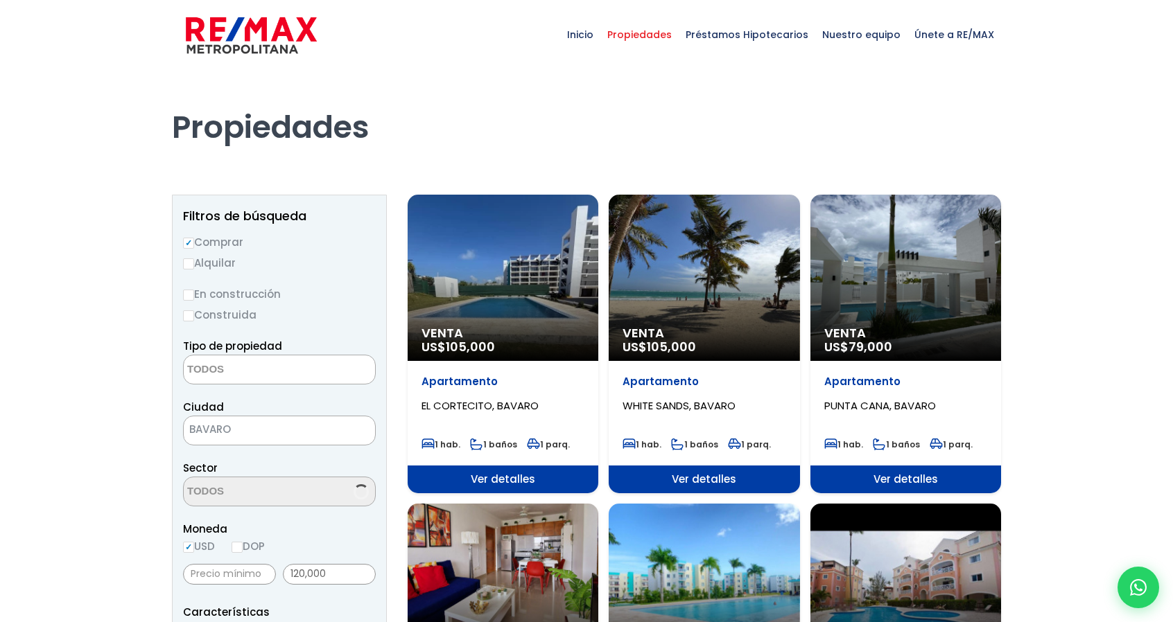
select select
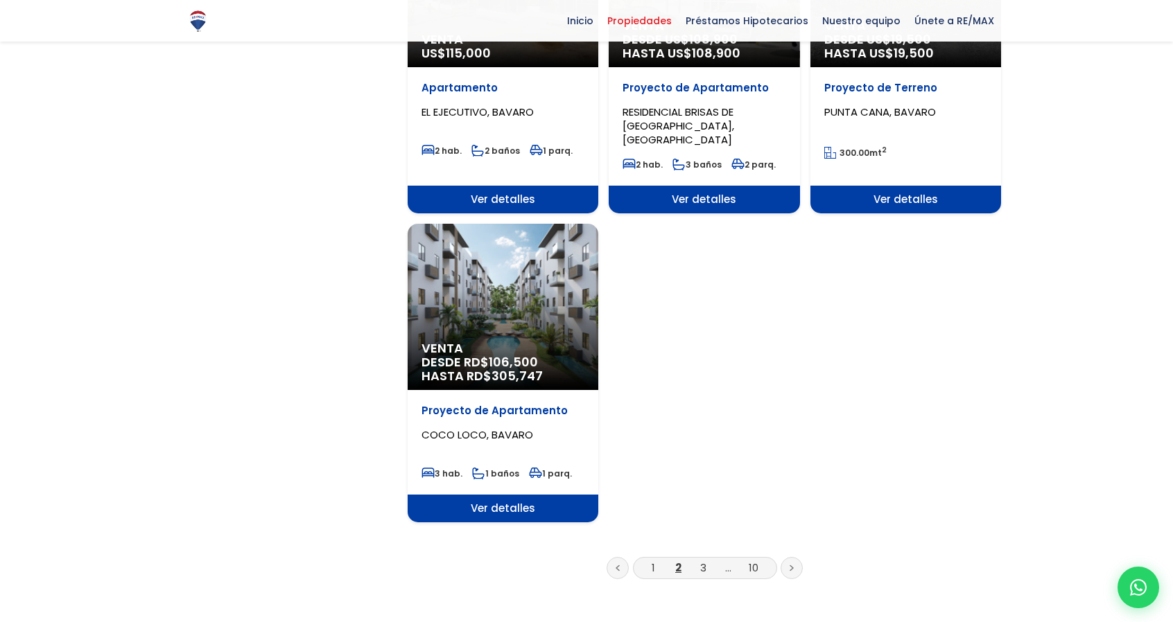
scroll to position [1617, 0]
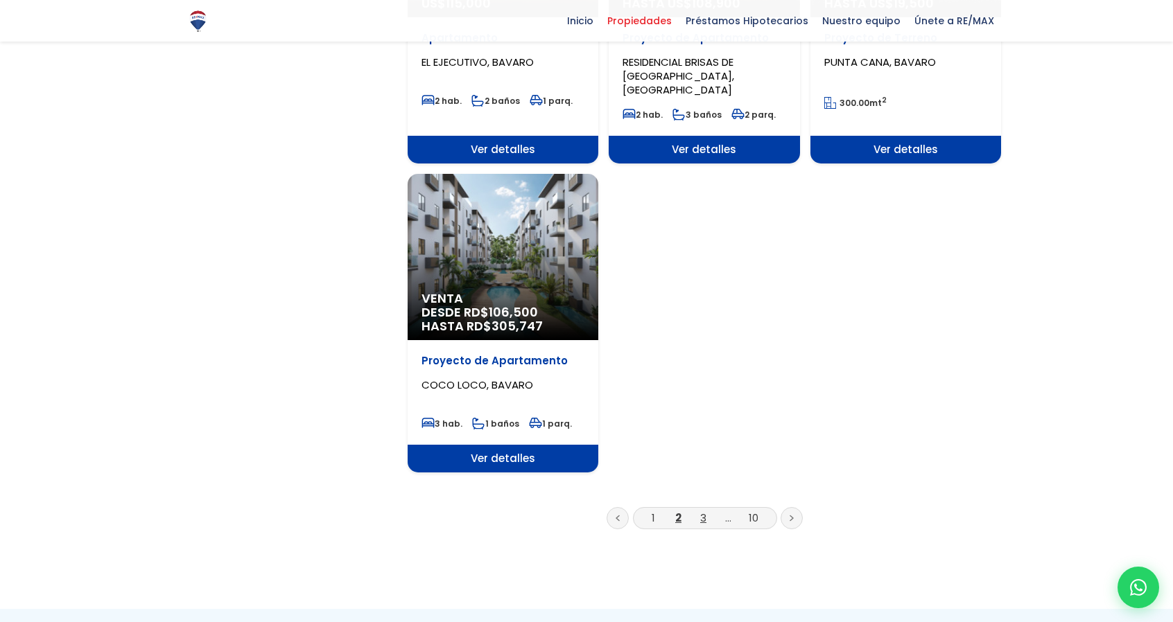
click at [701, 511] on link "3" at bounding box center [703, 518] width 6 height 15
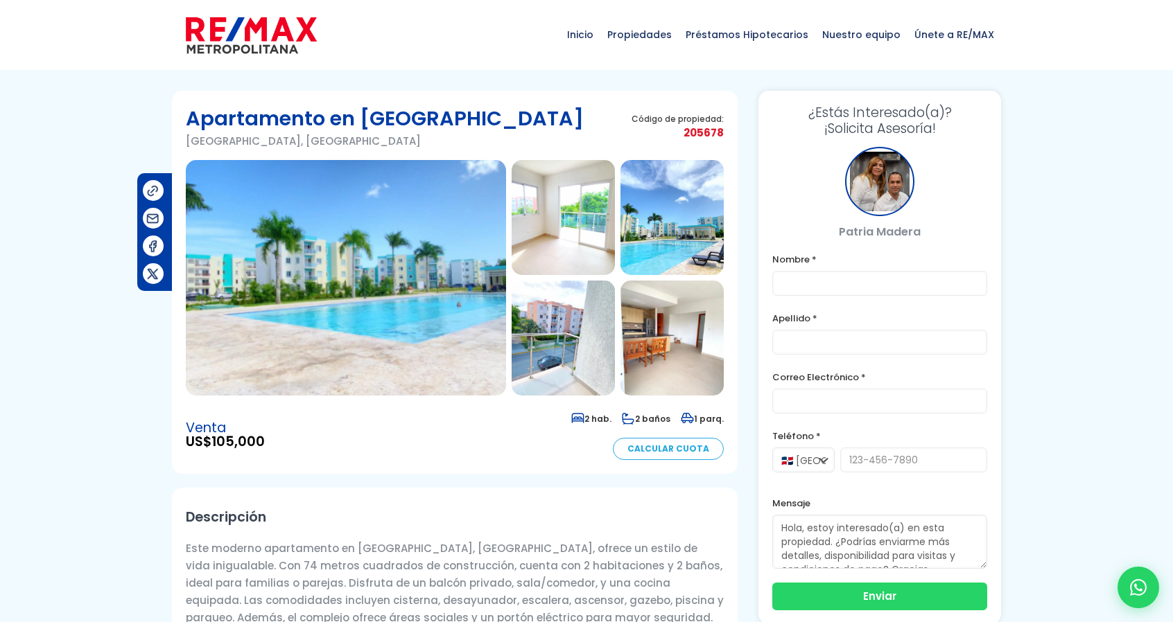
click at [326, 274] on img at bounding box center [346, 278] width 320 height 236
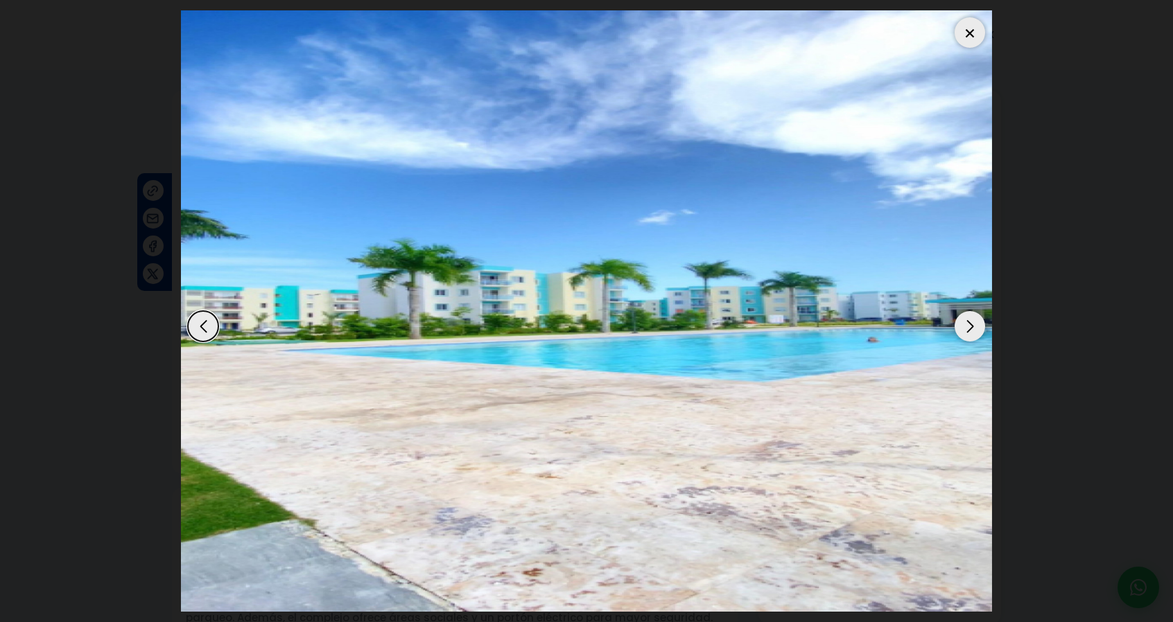
click at [976, 325] on div "Next slide" at bounding box center [969, 326] width 30 height 30
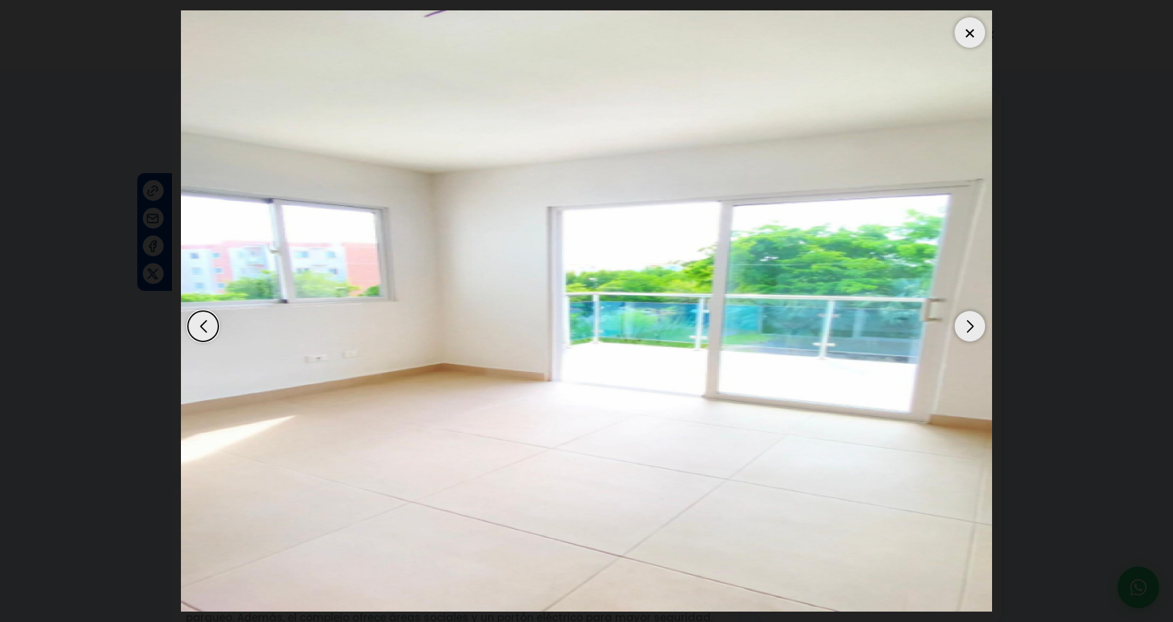
click at [976, 325] on div "Next slide" at bounding box center [969, 326] width 30 height 30
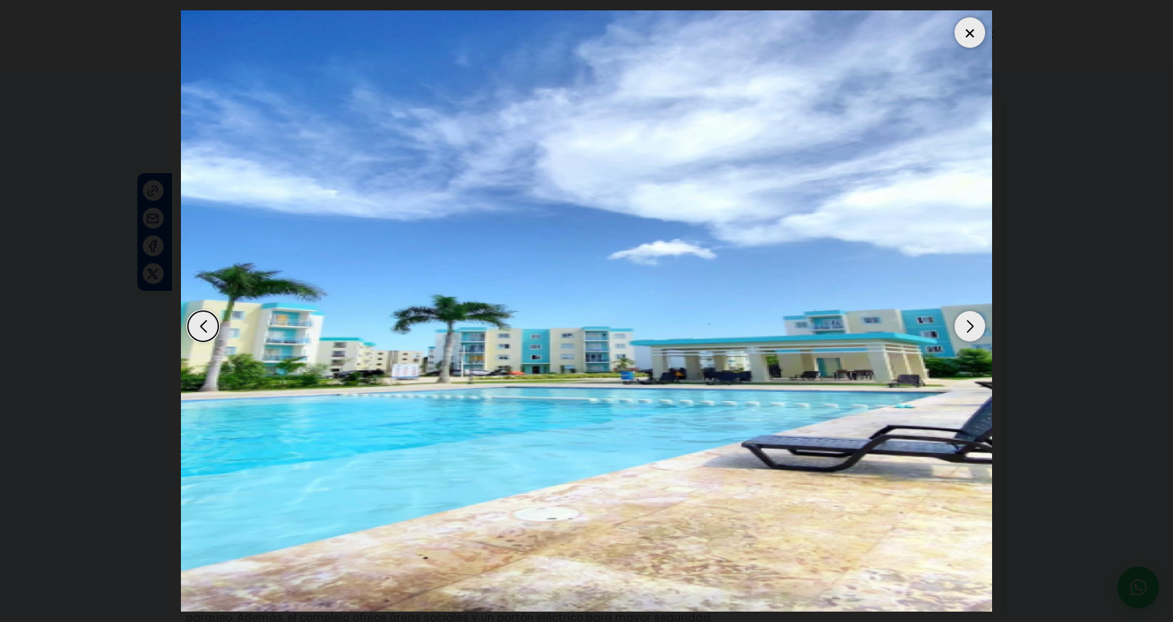
click at [976, 325] on div "Next slide" at bounding box center [969, 326] width 30 height 30
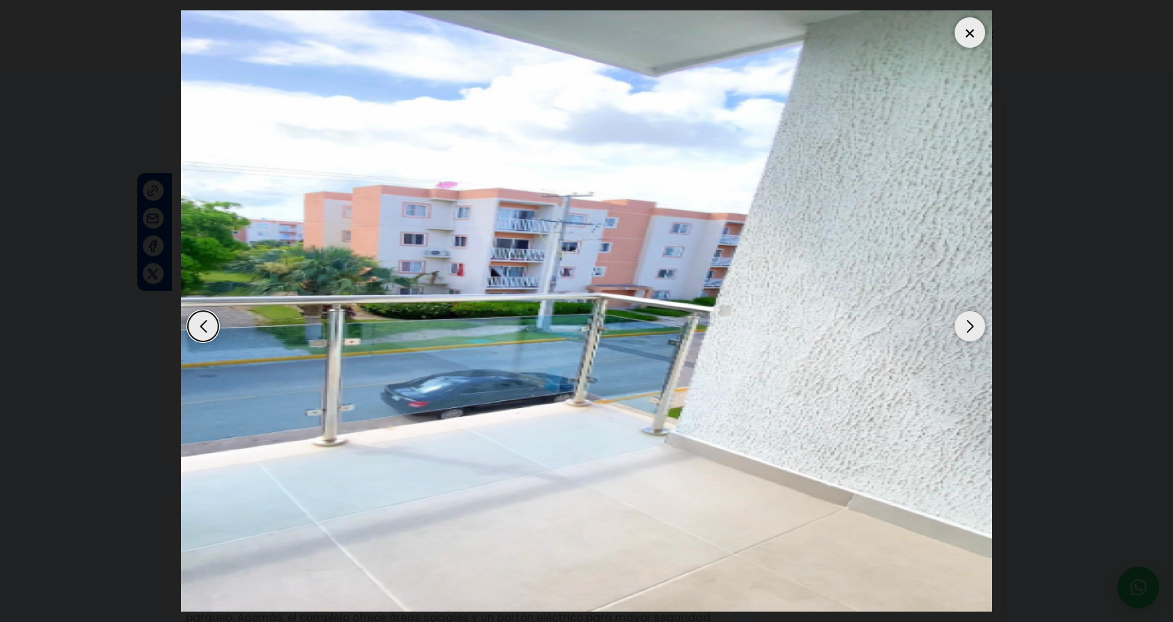
click at [976, 325] on div "Next slide" at bounding box center [969, 326] width 30 height 30
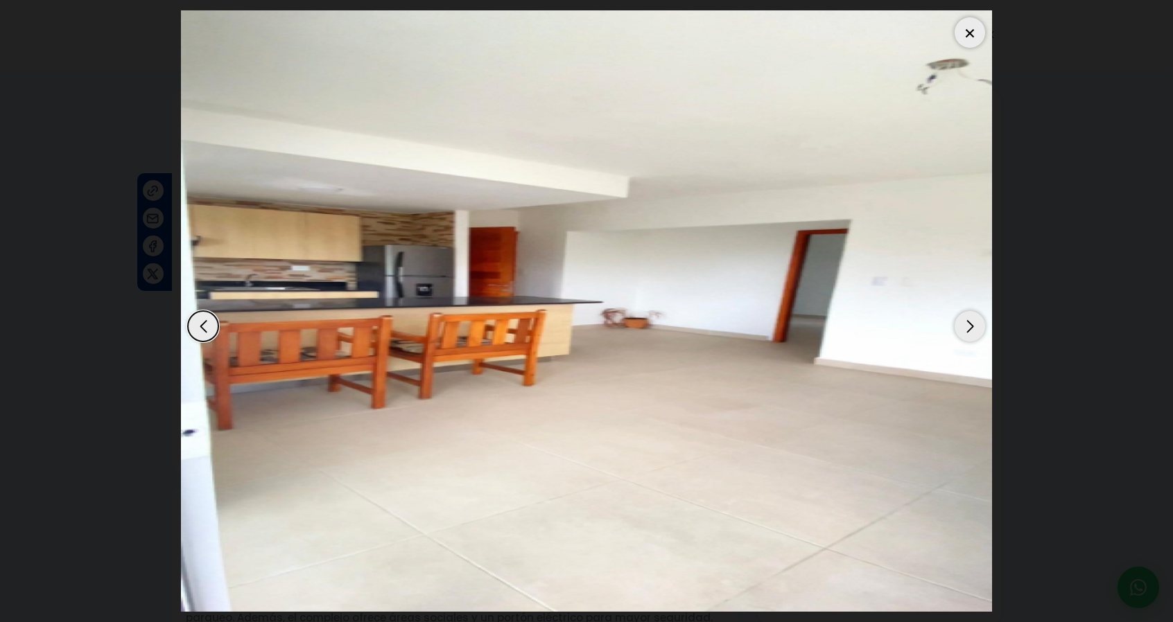
click at [976, 325] on div "Next slide" at bounding box center [969, 326] width 30 height 30
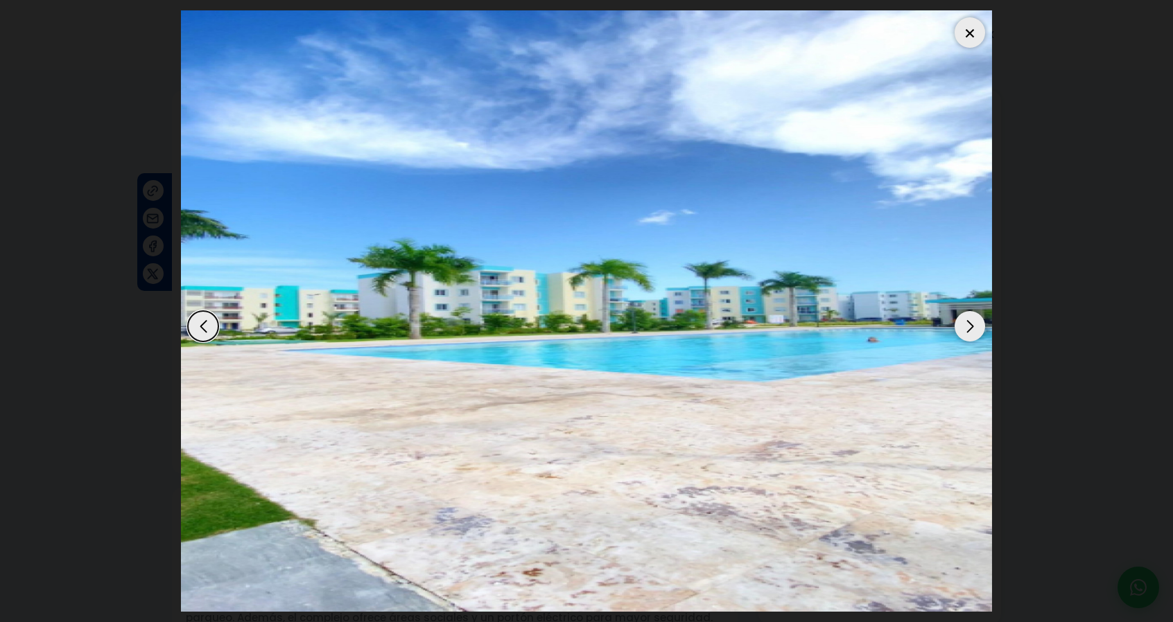
click at [969, 333] on div "Next slide" at bounding box center [969, 326] width 30 height 30
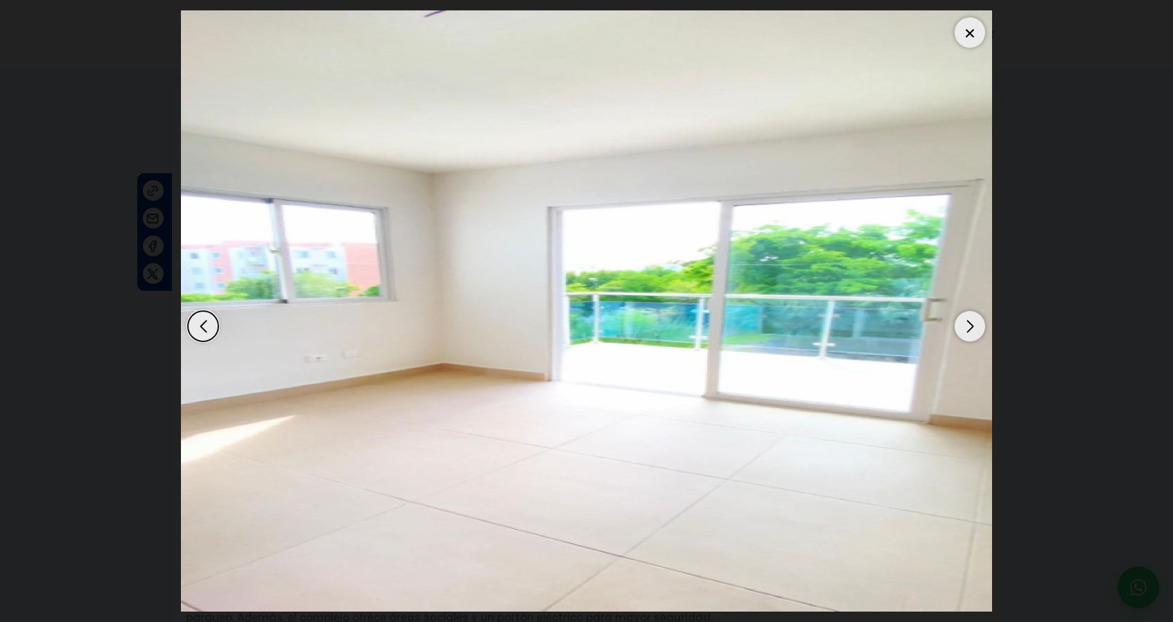
click at [969, 333] on div "Next slide" at bounding box center [969, 326] width 30 height 30
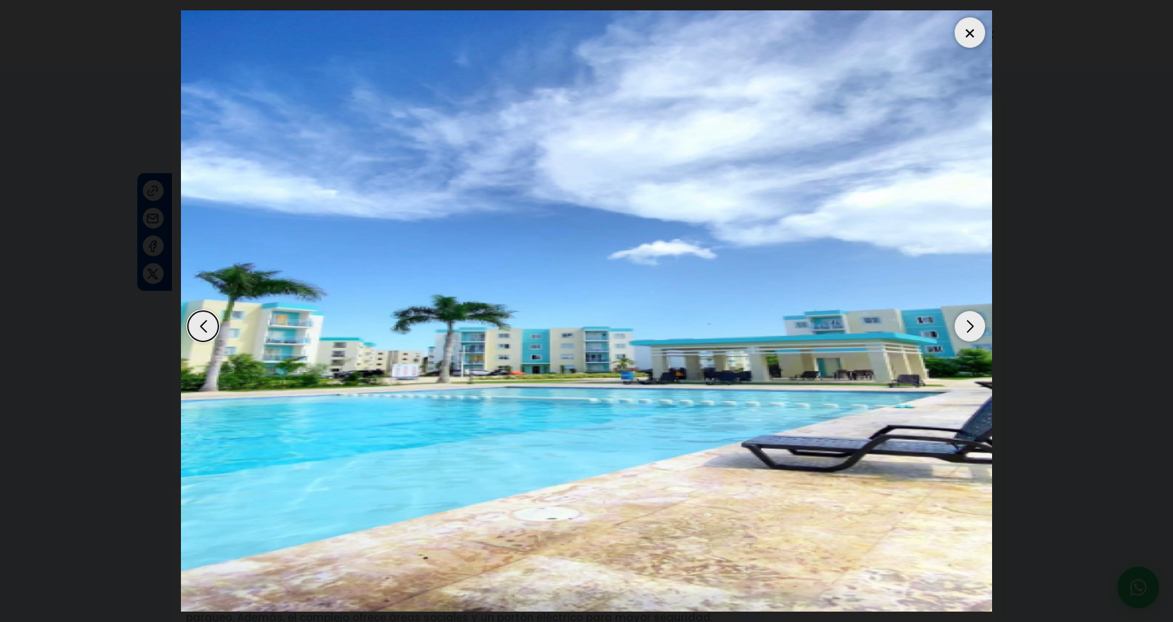
click at [969, 333] on div "Next slide" at bounding box center [969, 326] width 30 height 30
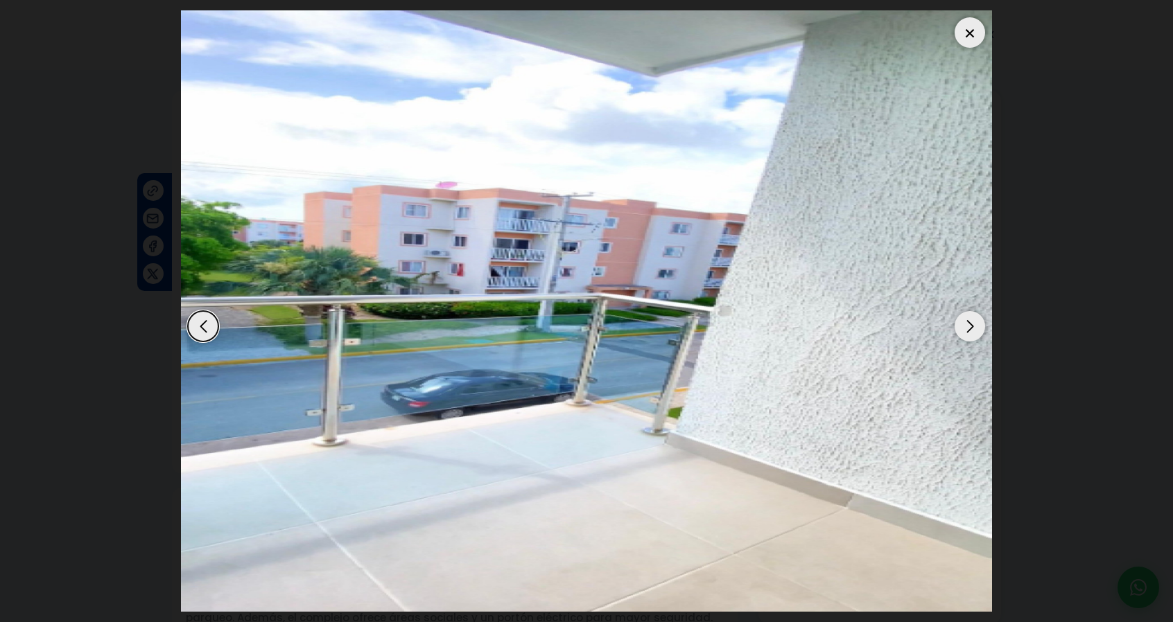
click at [969, 333] on div "Next slide" at bounding box center [969, 326] width 30 height 30
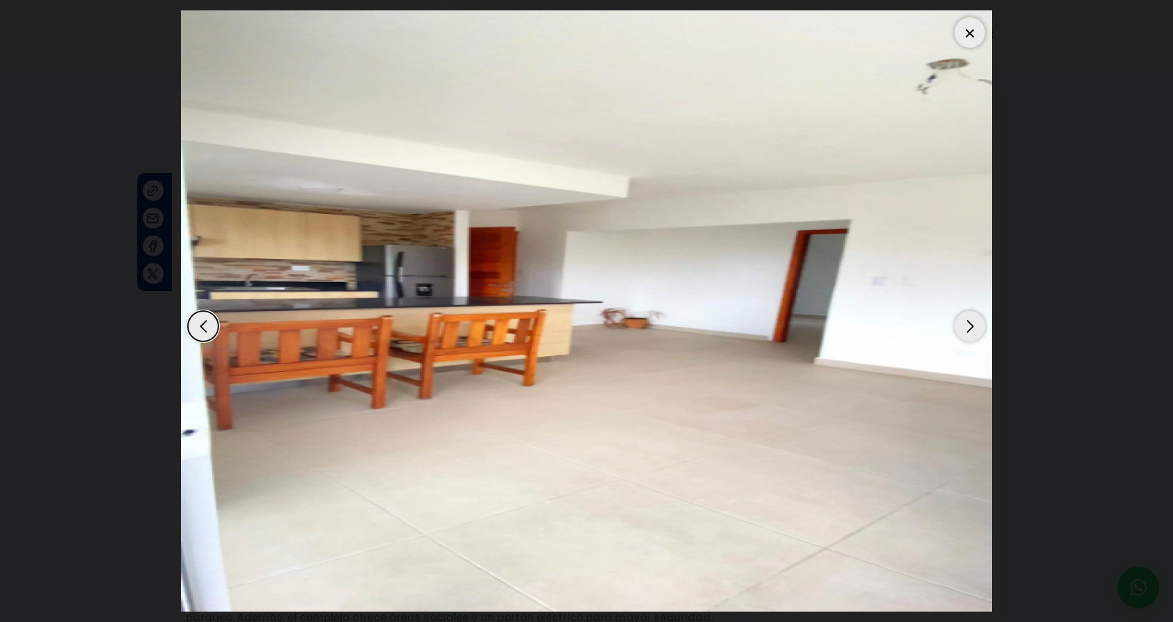
click at [969, 333] on div "Next slide" at bounding box center [969, 326] width 30 height 30
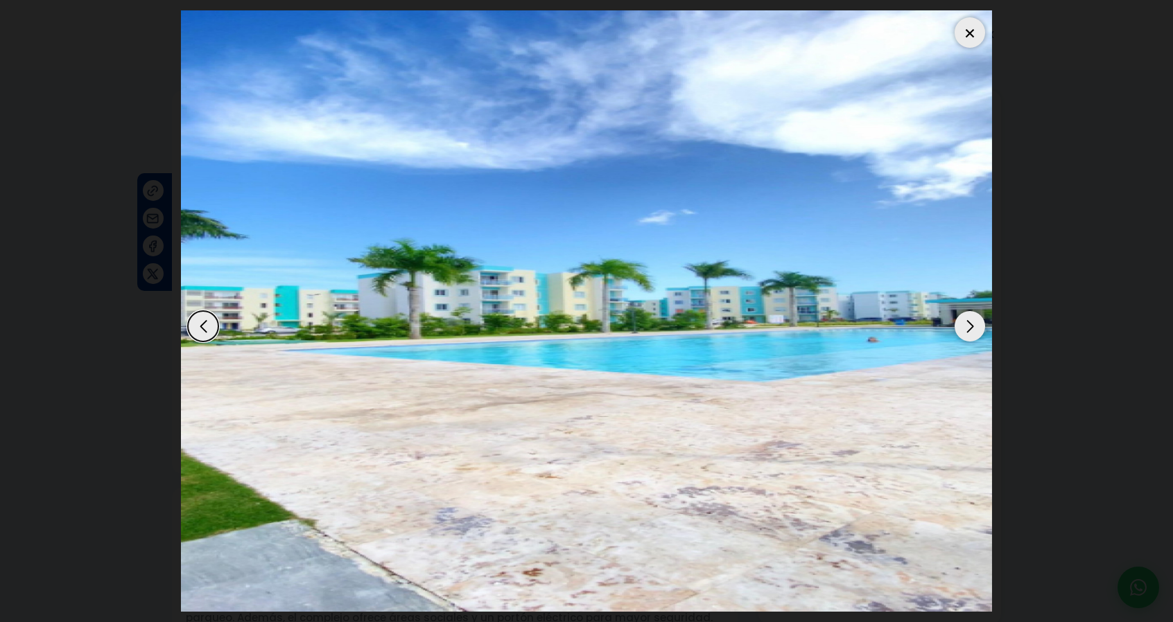
click at [969, 333] on div "Next slide" at bounding box center [969, 326] width 30 height 30
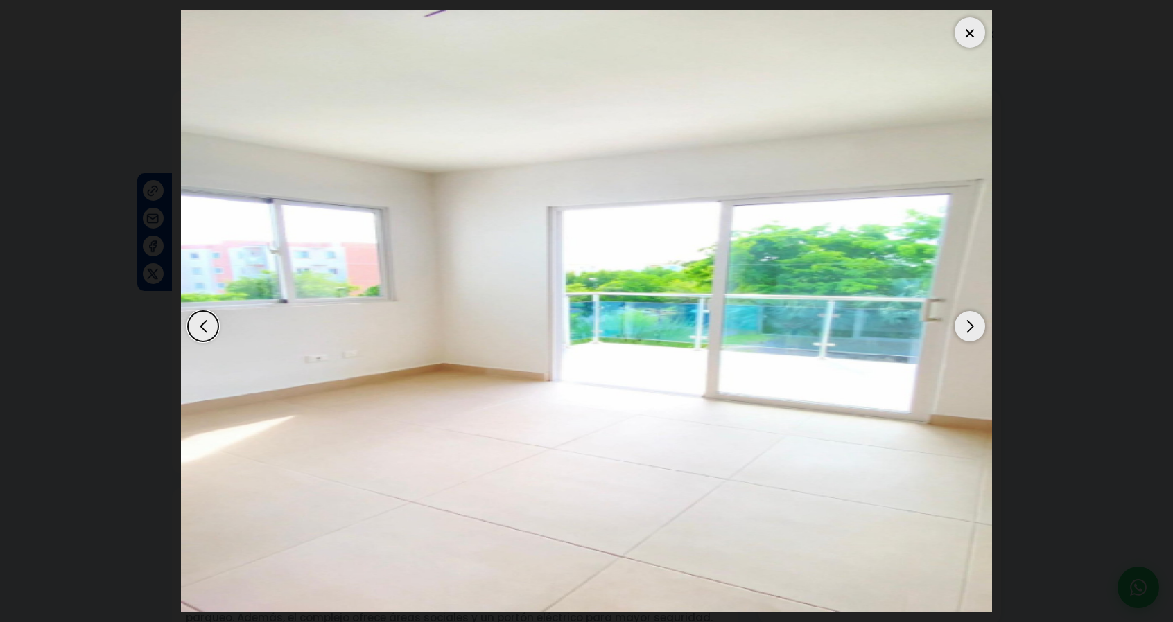
click at [970, 37] on div at bounding box center [969, 32] width 30 height 30
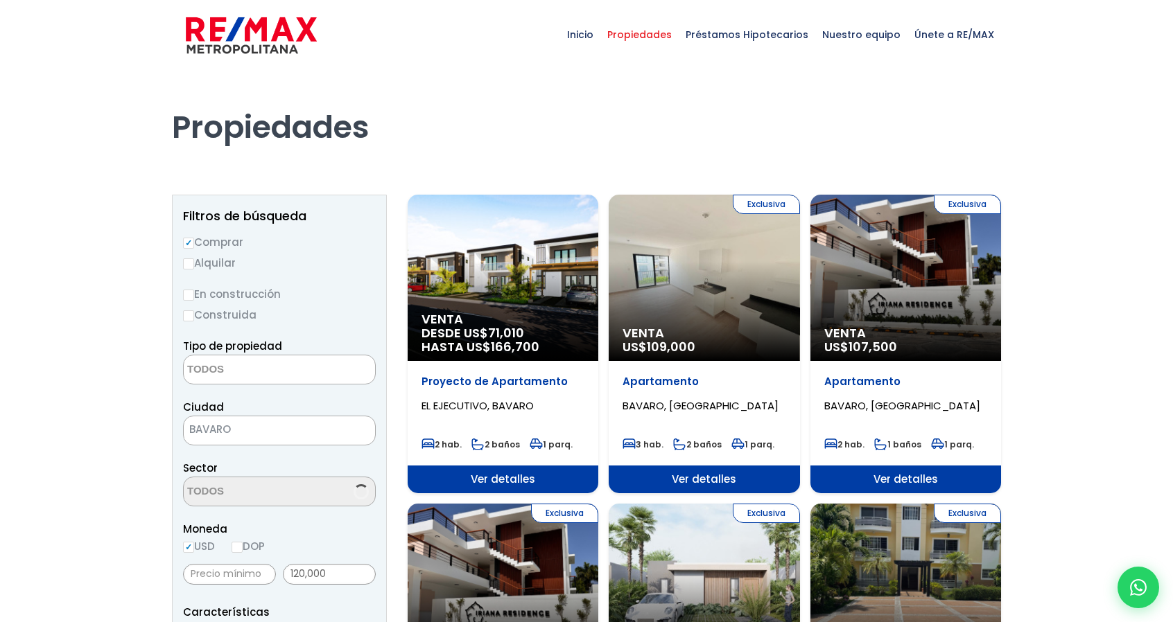
select select
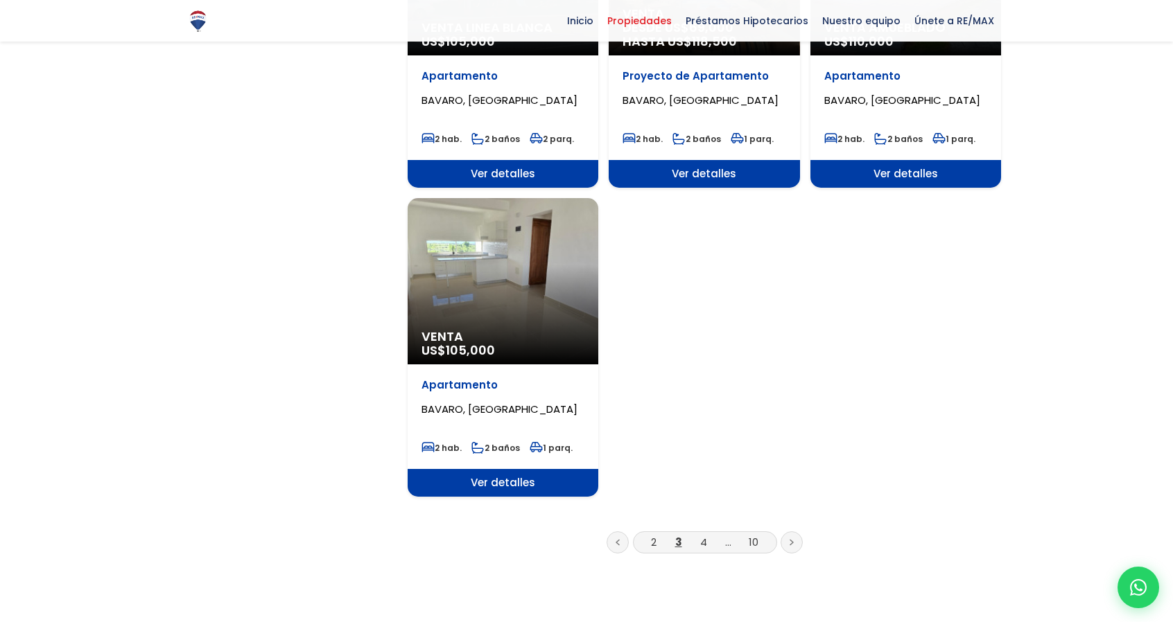
scroll to position [1617, 0]
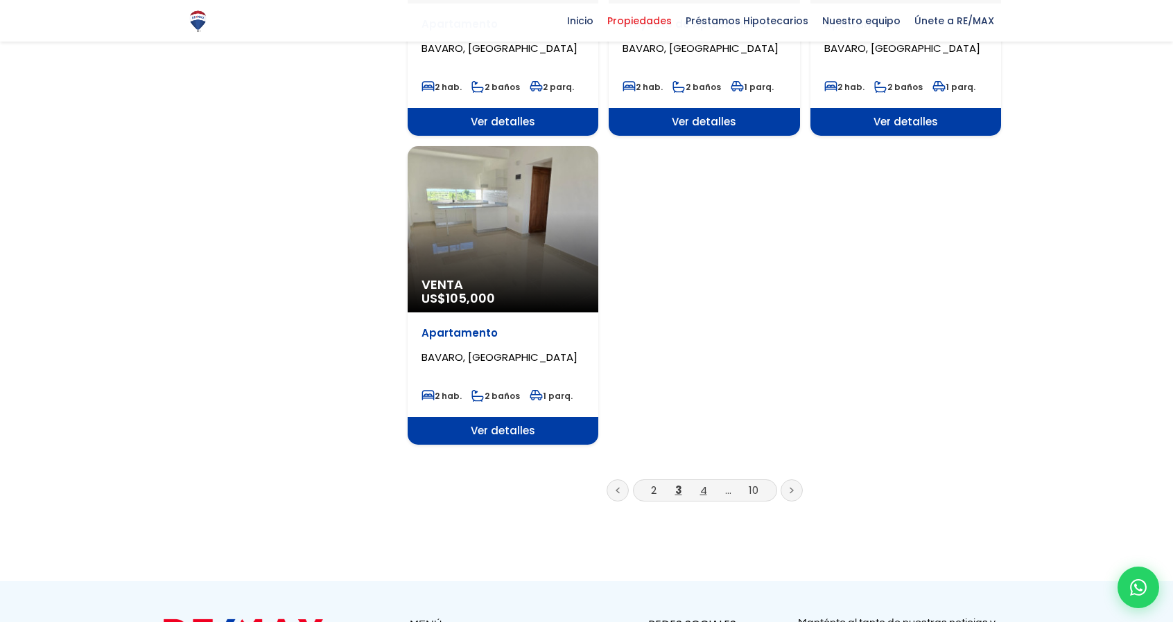
click at [701, 490] on link "4" at bounding box center [703, 490] width 7 height 15
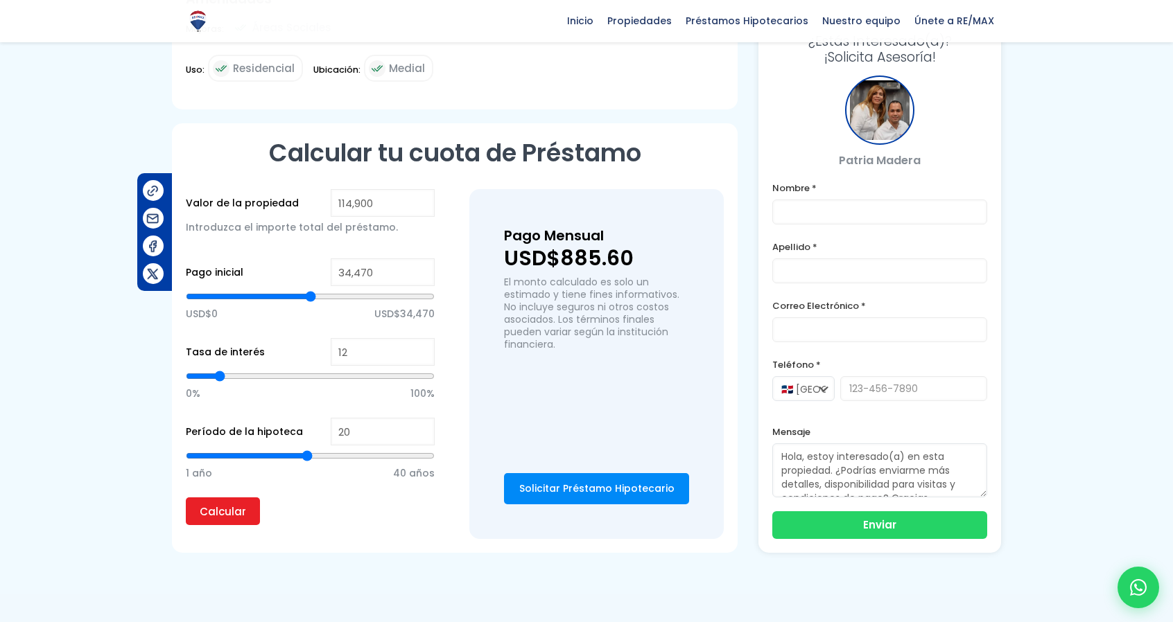
scroll to position [924, 0]
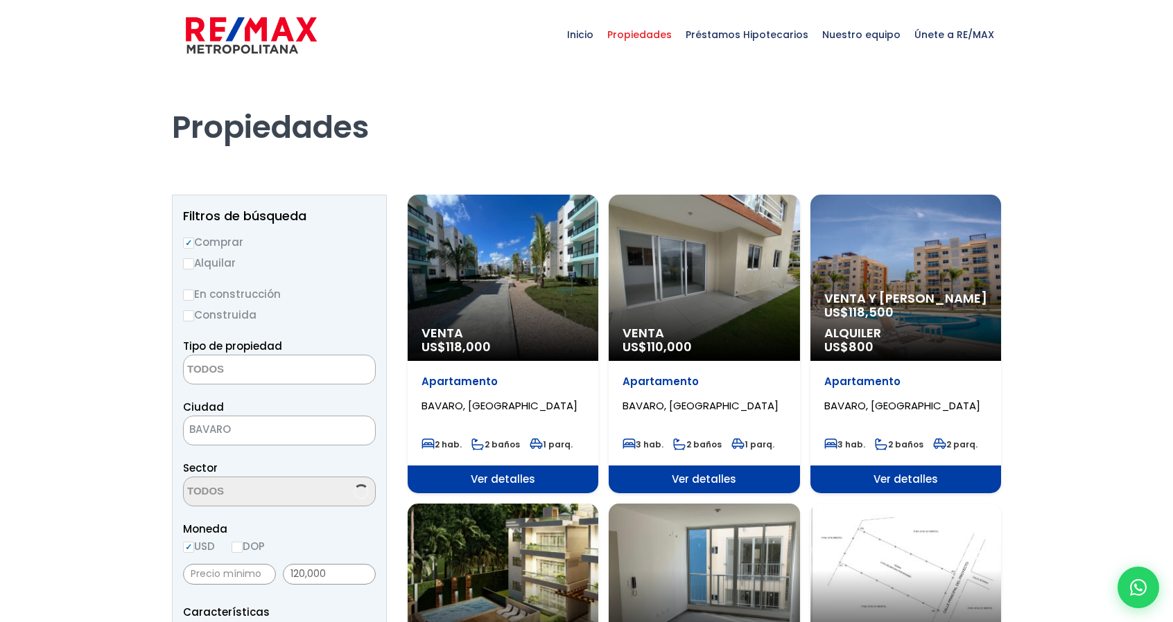
select select
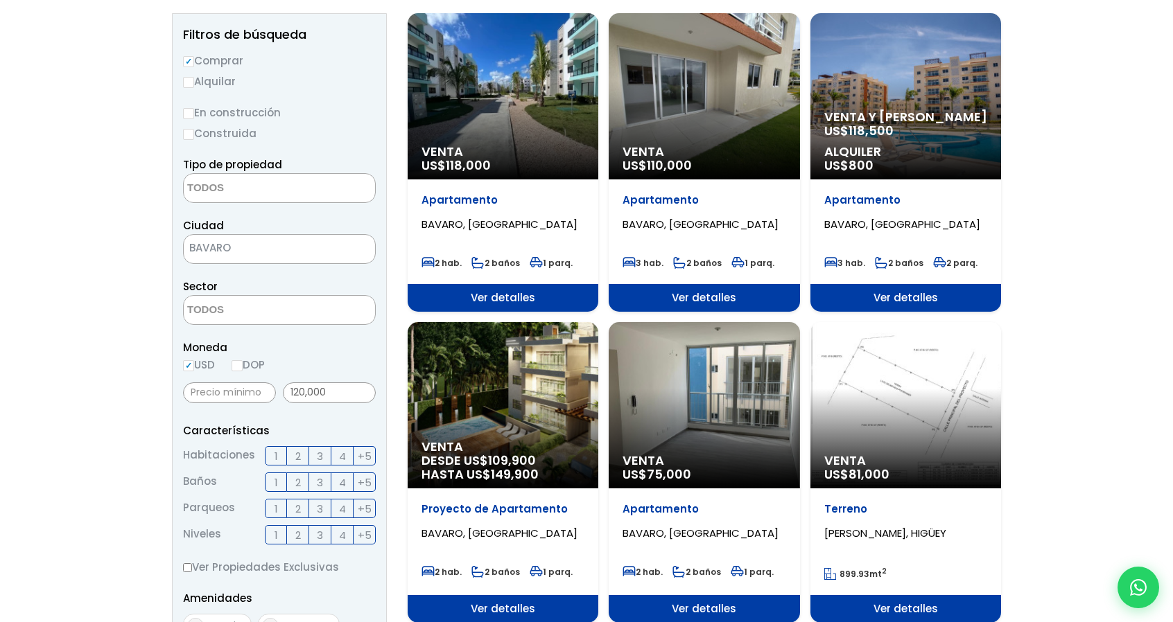
scroll to position [231, 0]
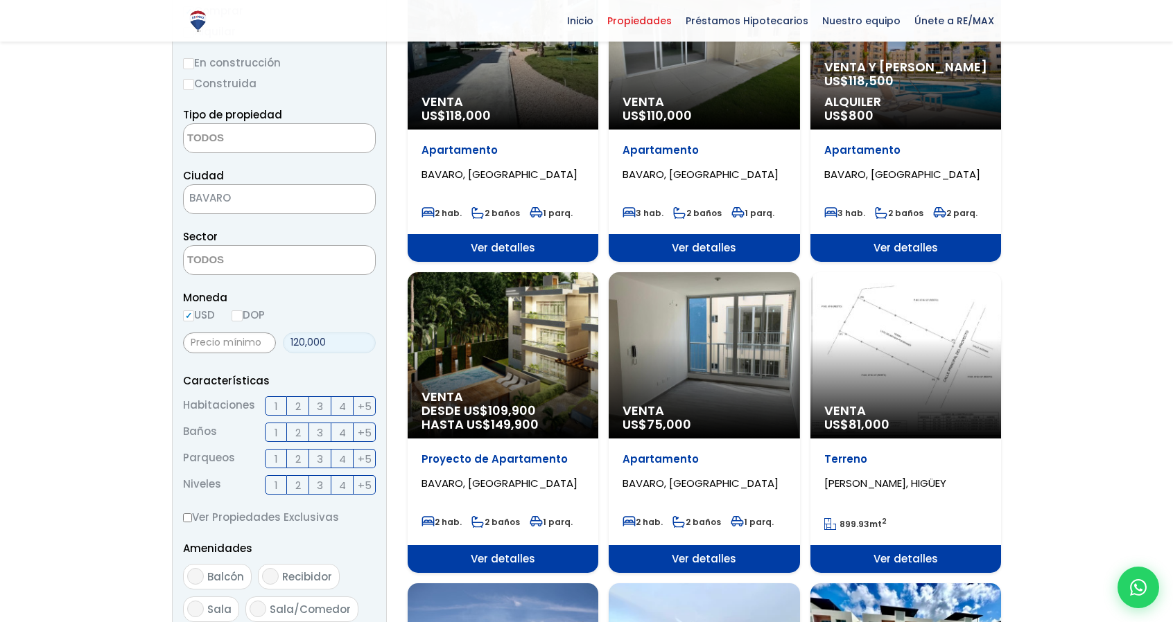
drag, startPoint x: 339, startPoint y: 344, endPoint x: 244, endPoint y: 336, distance: 95.3
click at [245, 336] on div "120,000" at bounding box center [279, 342] width 193 height 31
type input "100,000"
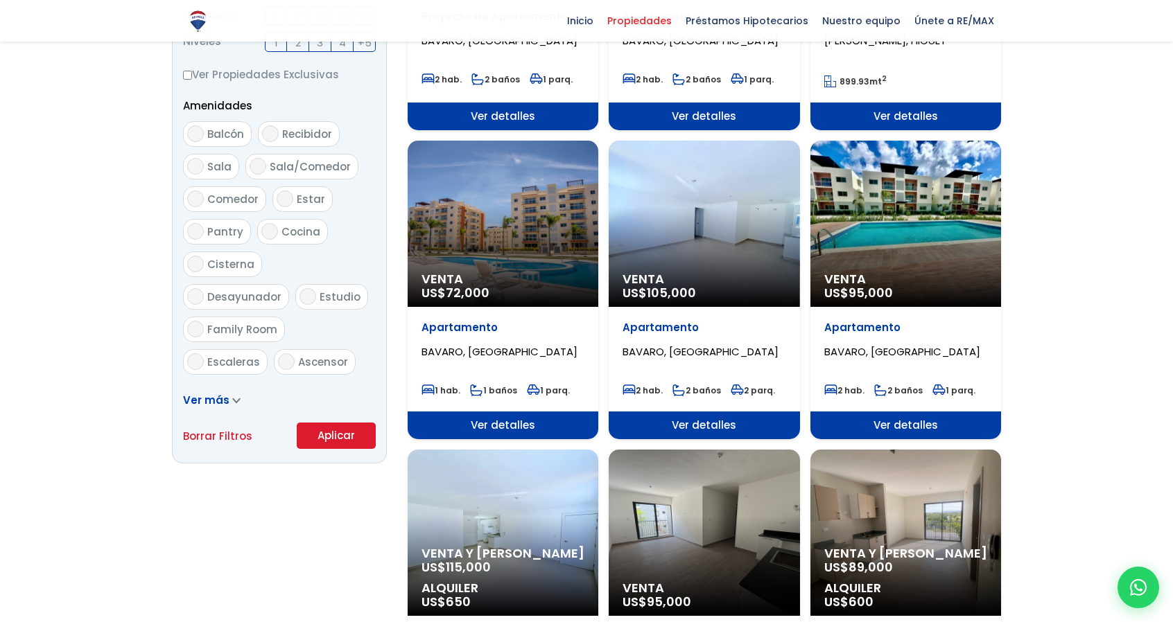
scroll to position [693, 0]
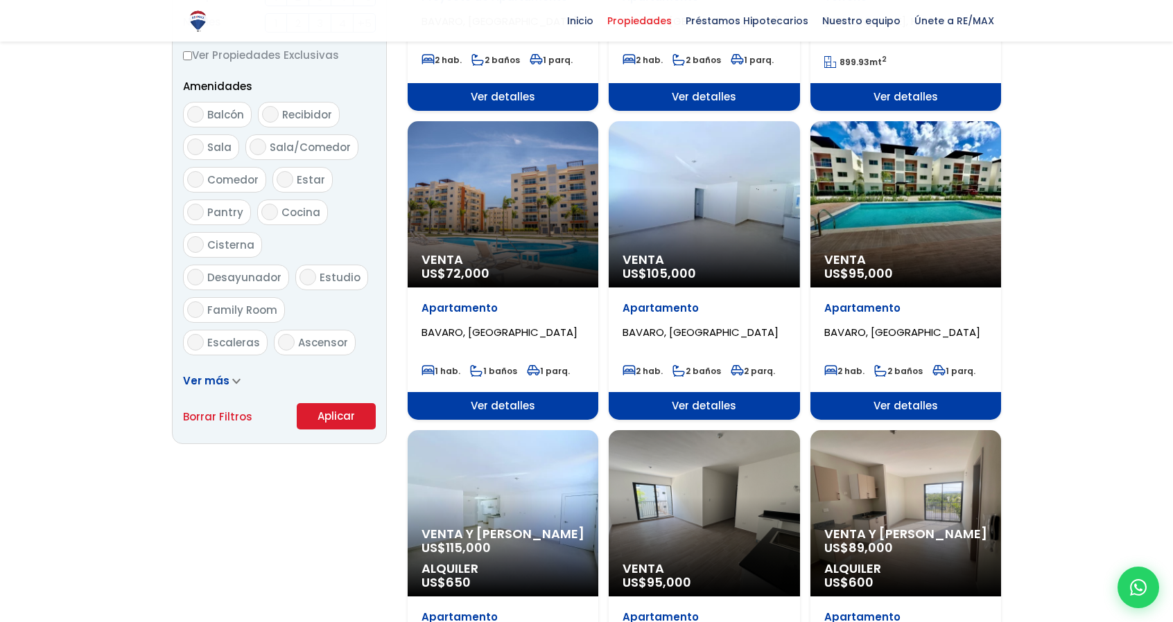
click at [335, 419] on button "Aplicar" at bounding box center [336, 416] width 79 height 26
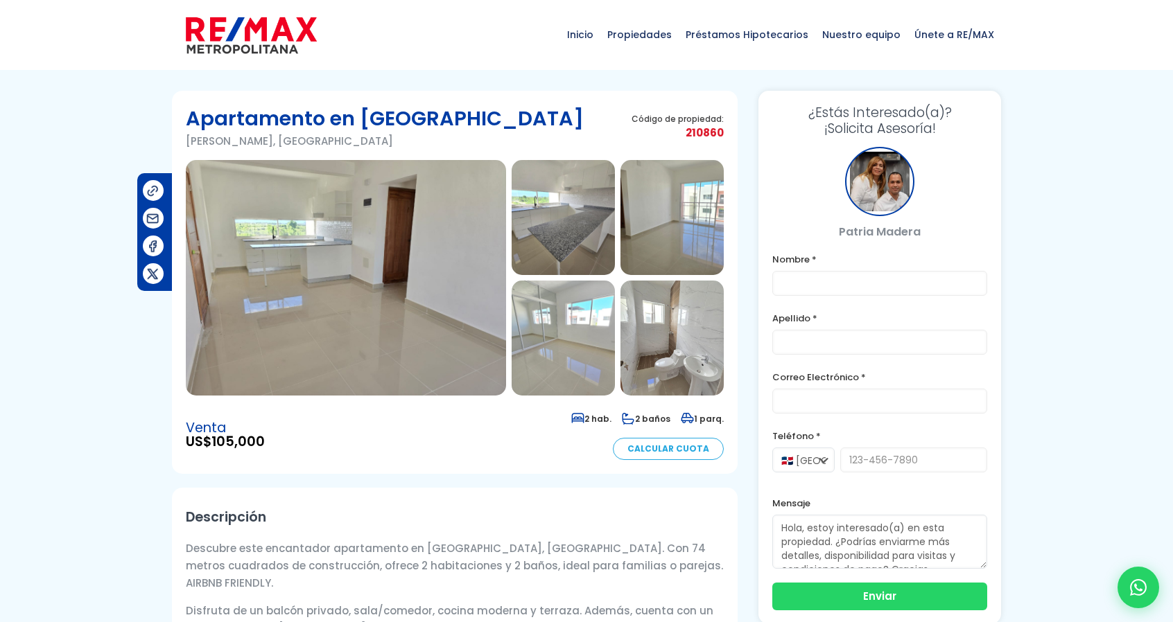
click at [326, 265] on img at bounding box center [346, 278] width 320 height 236
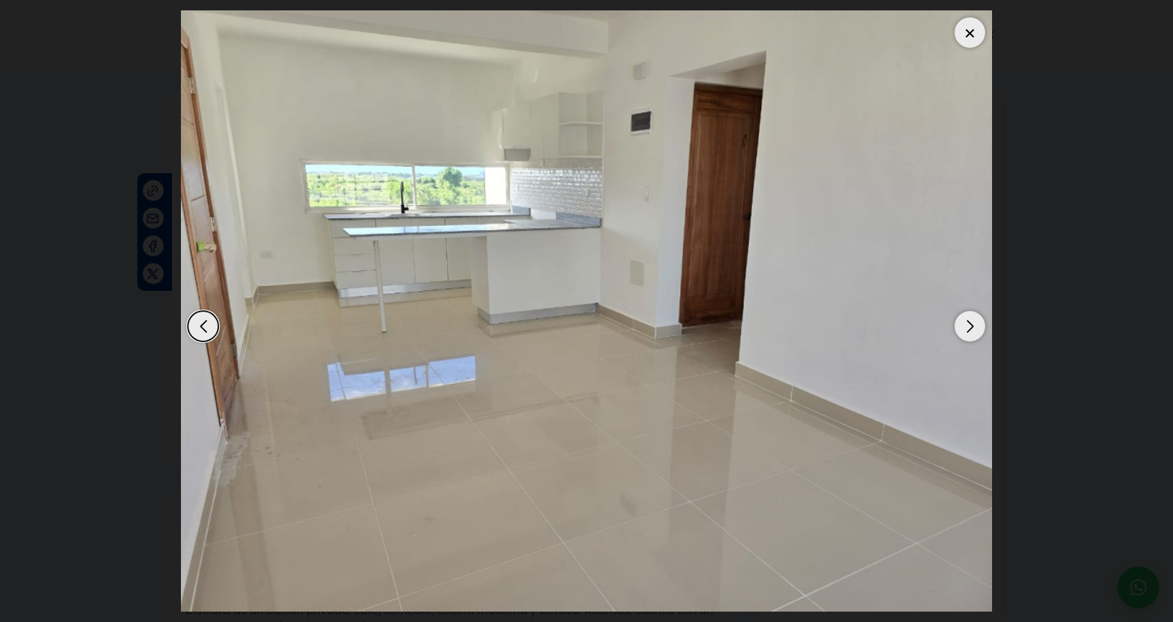
click at [965, 329] on div "Next slide" at bounding box center [969, 326] width 30 height 30
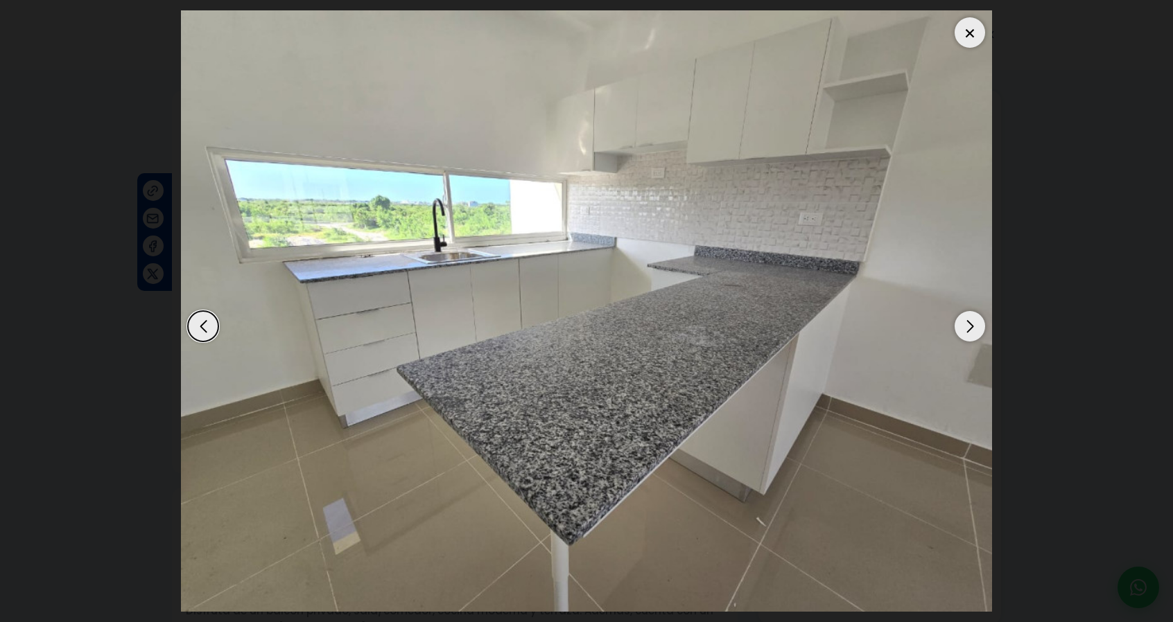
click at [965, 329] on div "Next slide" at bounding box center [969, 326] width 30 height 30
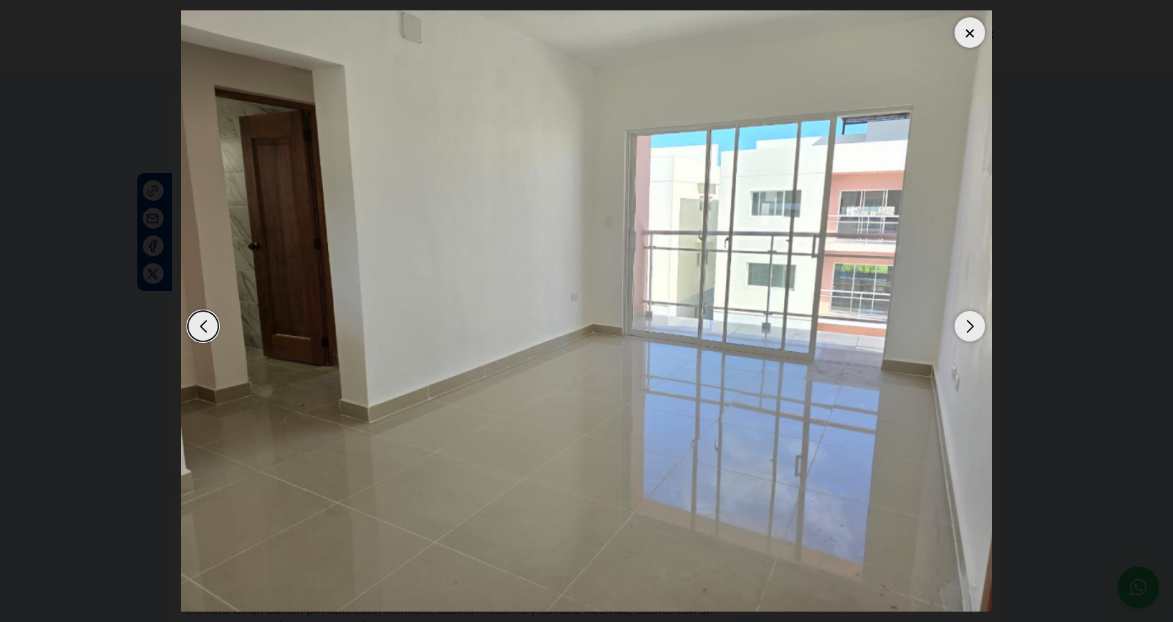
click at [965, 328] on div "Next slide" at bounding box center [969, 326] width 30 height 30
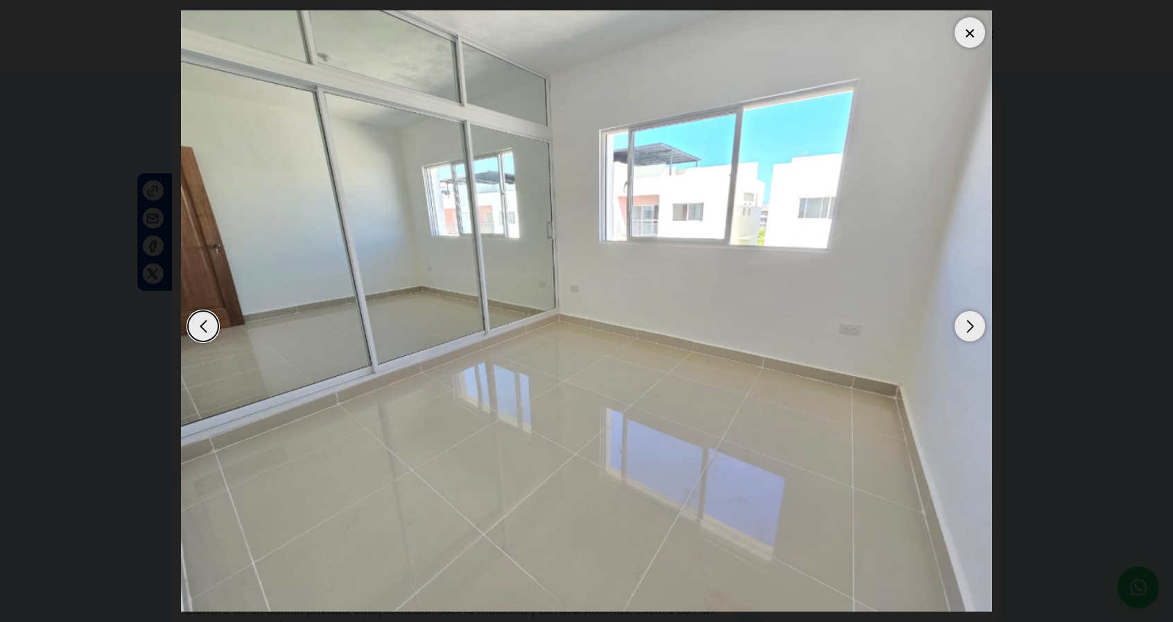
click at [965, 328] on div "Next slide" at bounding box center [969, 326] width 30 height 30
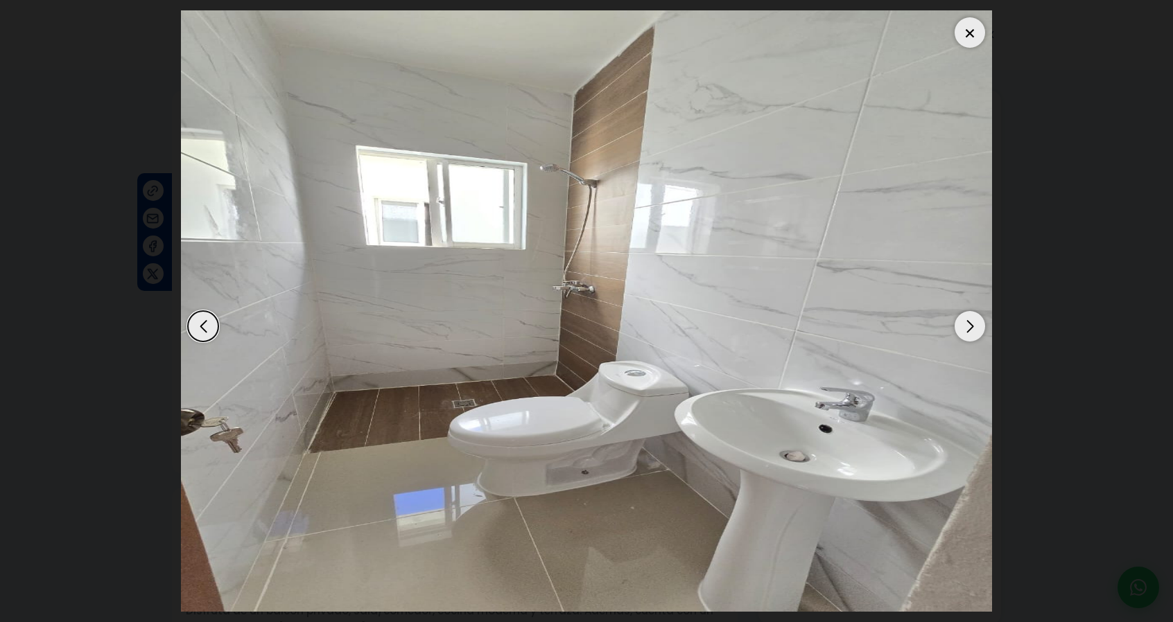
click at [965, 328] on div "Next slide" at bounding box center [969, 326] width 30 height 30
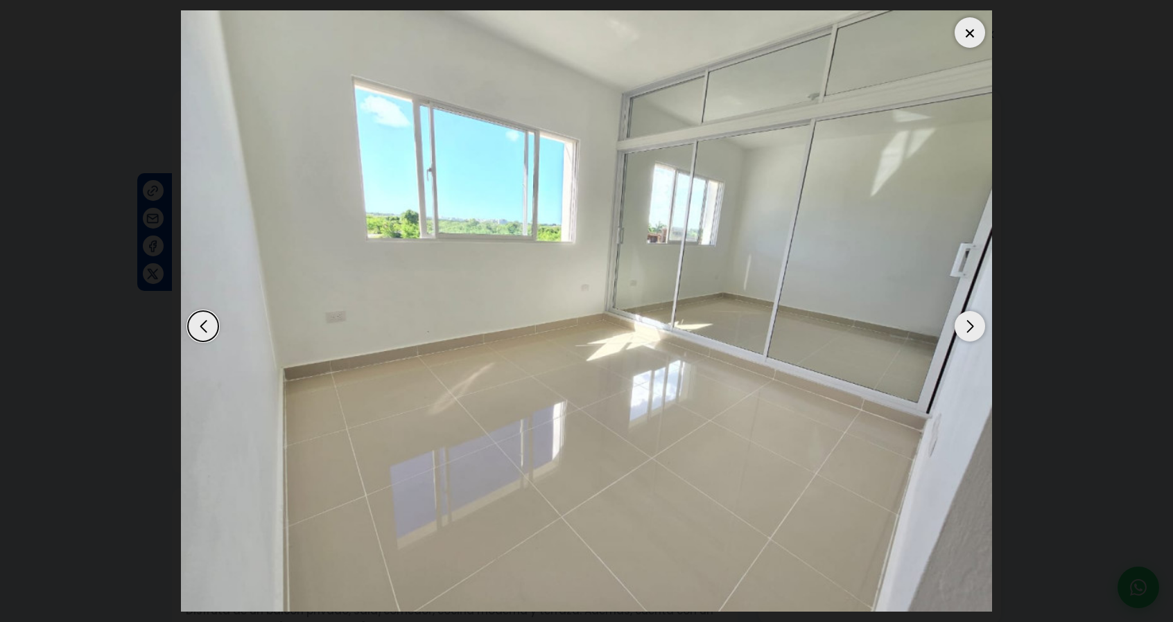
click at [965, 328] on div "Next slide" at bounding box center [969, 326] width 30 height 30
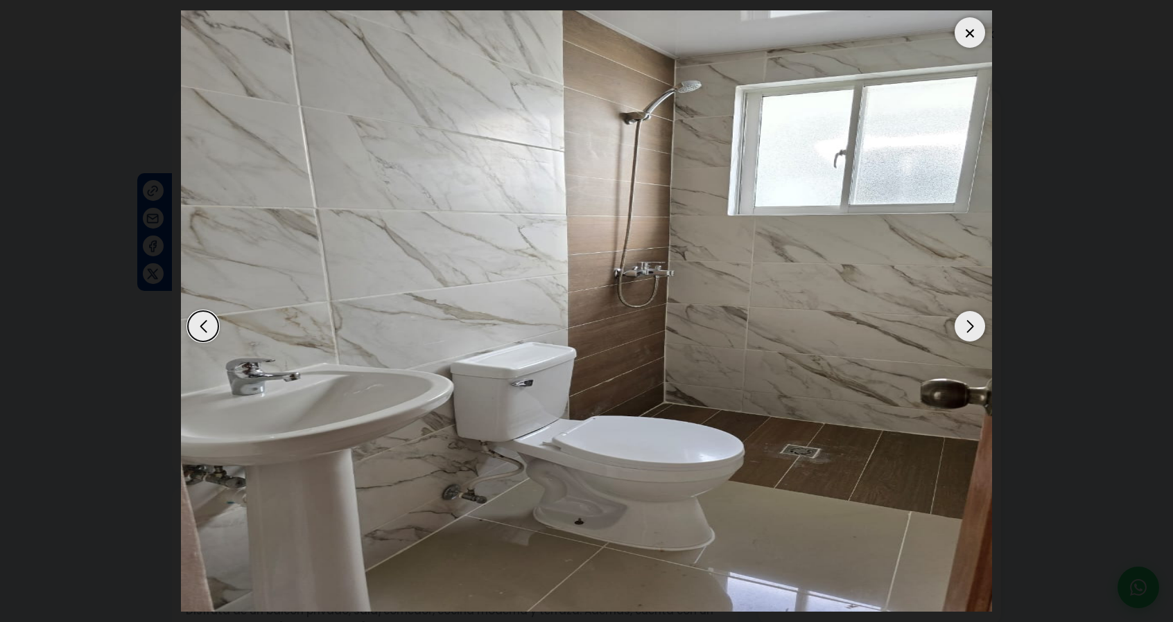
click at [965, 328] on div "Next slide" at bounding box center [969, 326] width 30 height 30
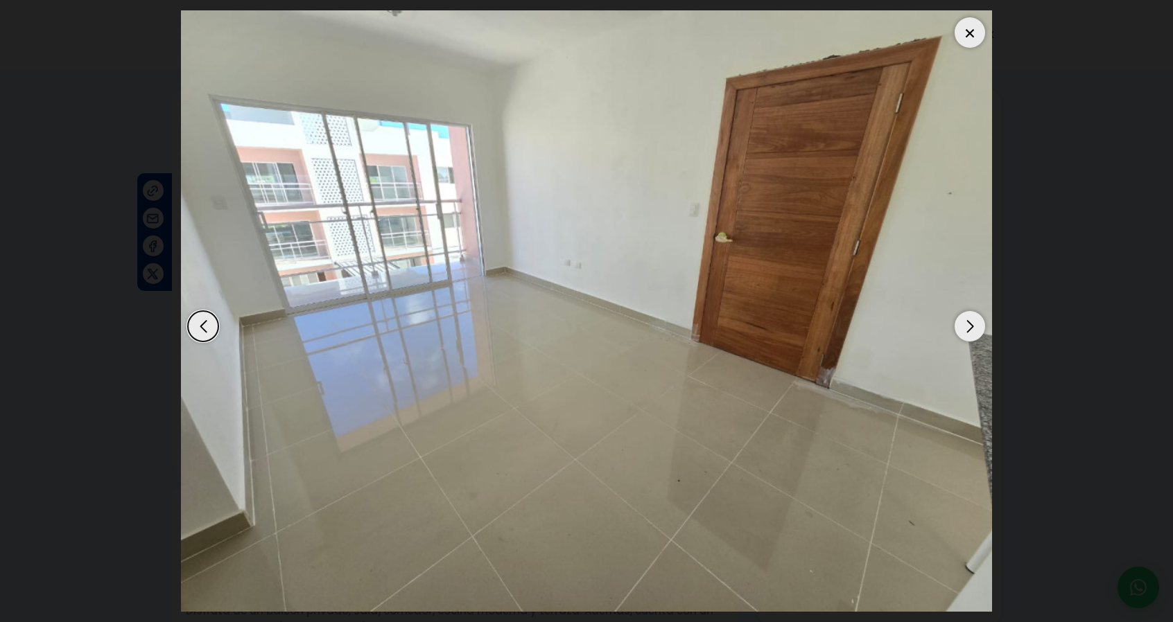
click at [965, 328] on div "Next slide" at bounding box center [969, 326] width 30 height 30
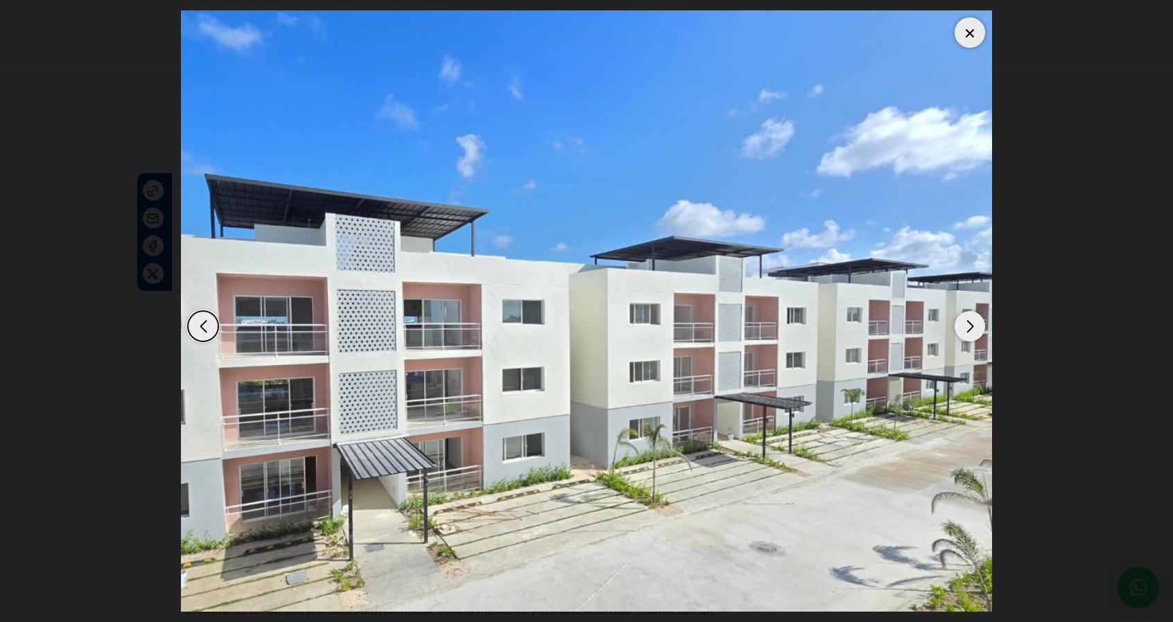
click at [965, 328] on div "Next slide" at bounding box center [969, 326] width 30 height 30
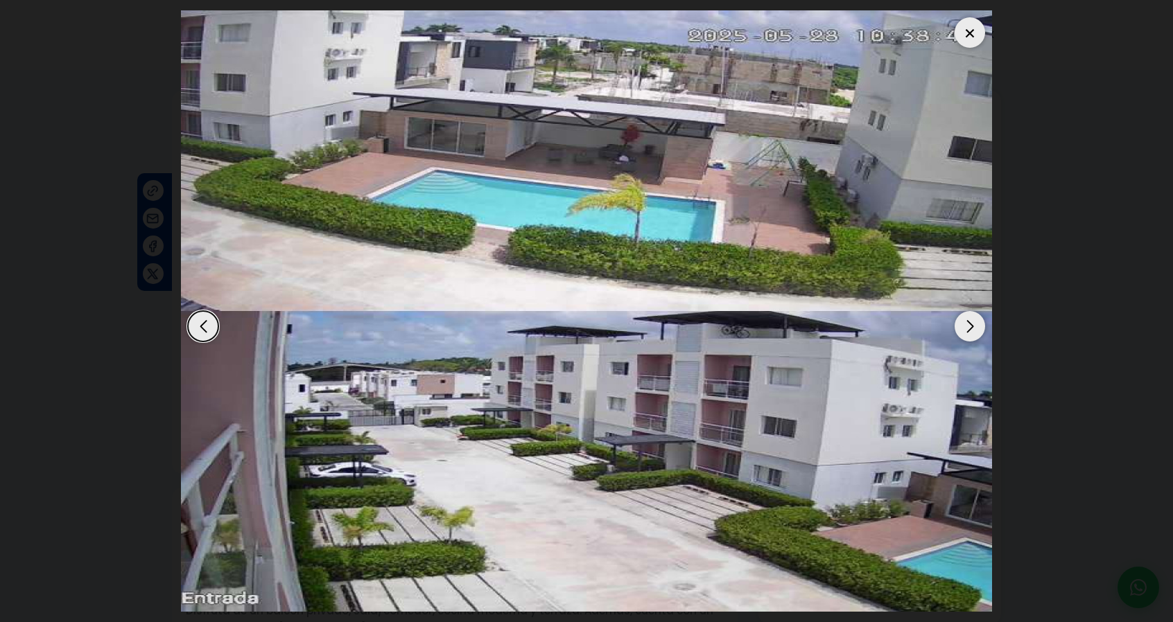
click at [965, 328] on div "Next slide" at bounding box center [969, 326] width 30 height 30
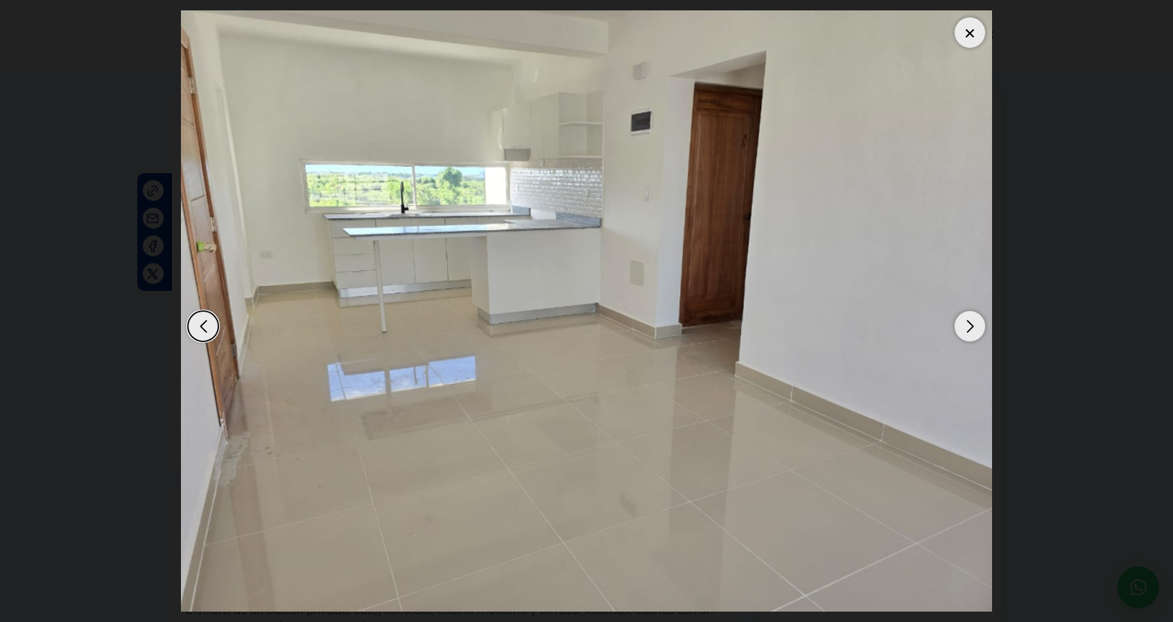
click at [965, 328] on div "Next slide" at bounding box center [969, 326] width 30 height 30
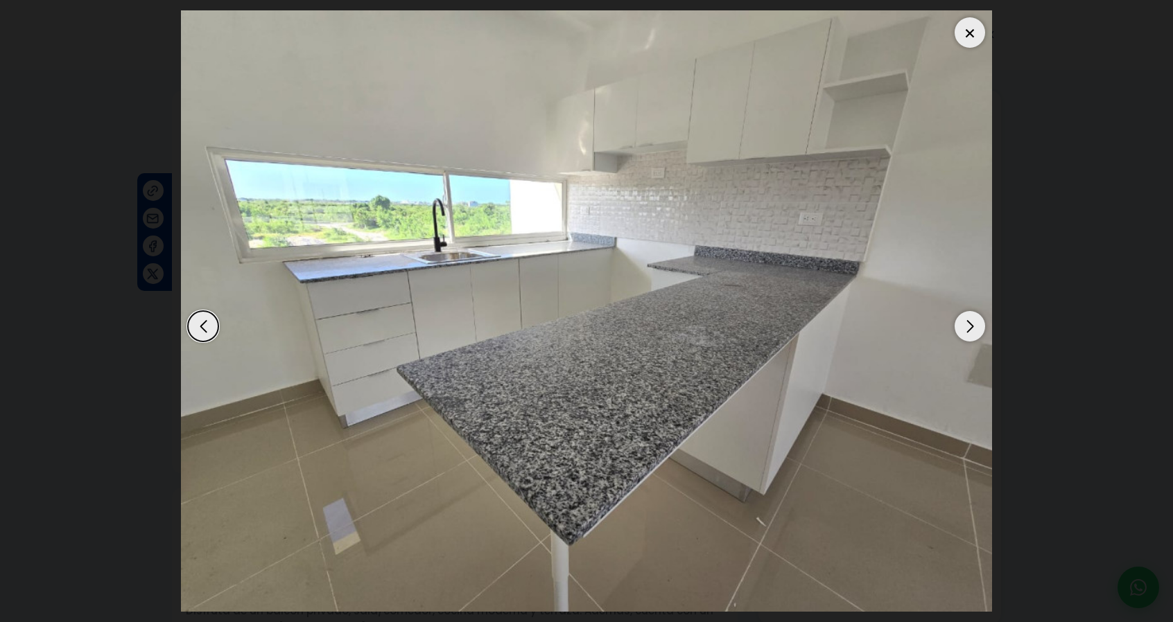
click at [965, 328] on div "Next slide" at bounding box center [969, 326] width 30 height 30
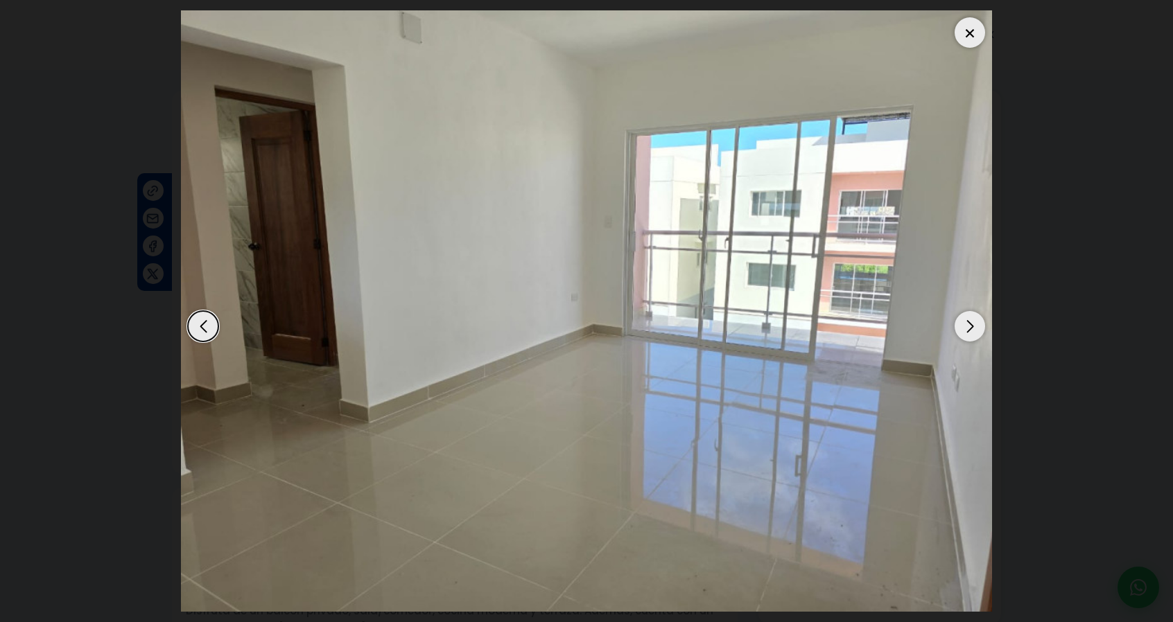
drag, startPoint x: 980, startPoint y: 39, endPoint x: 970, endPoint y: 52, distance: 16.4
click at [980, 39] on div at bounding box center [969, 32] width 30 height 30
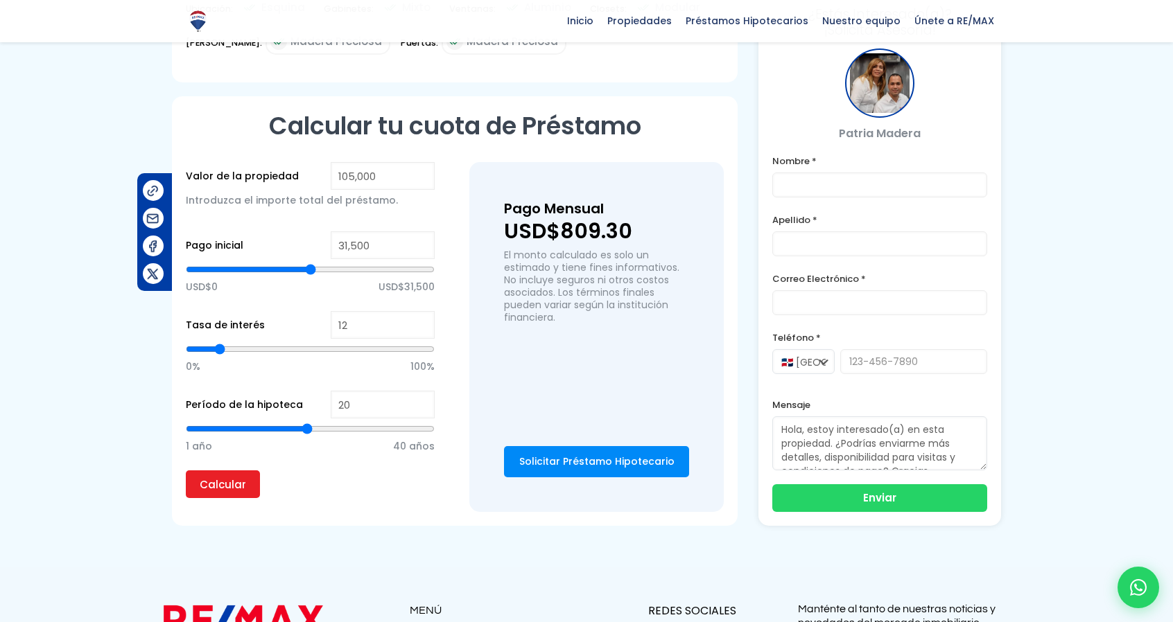
scroll to position [924, 0]
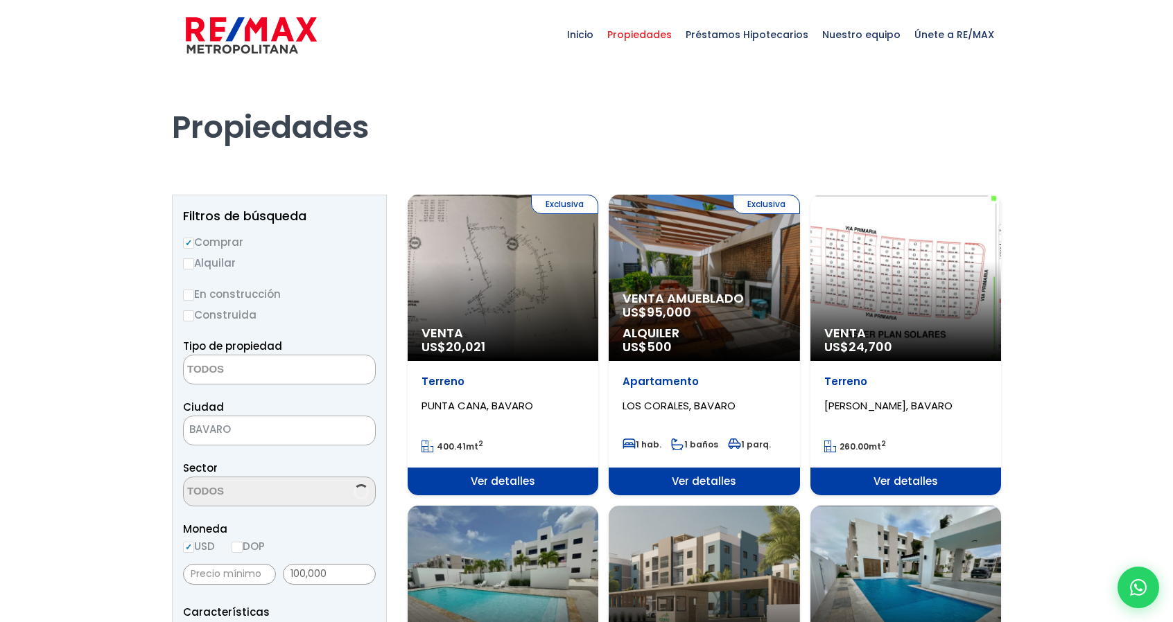
select select
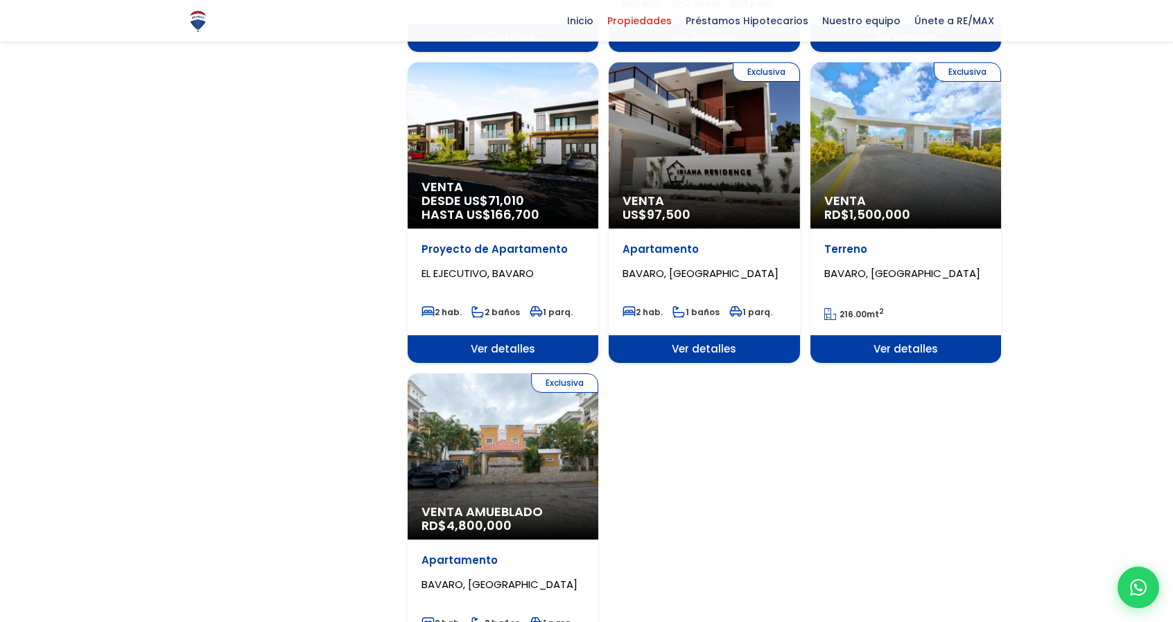
scroll to position [1617, 0]
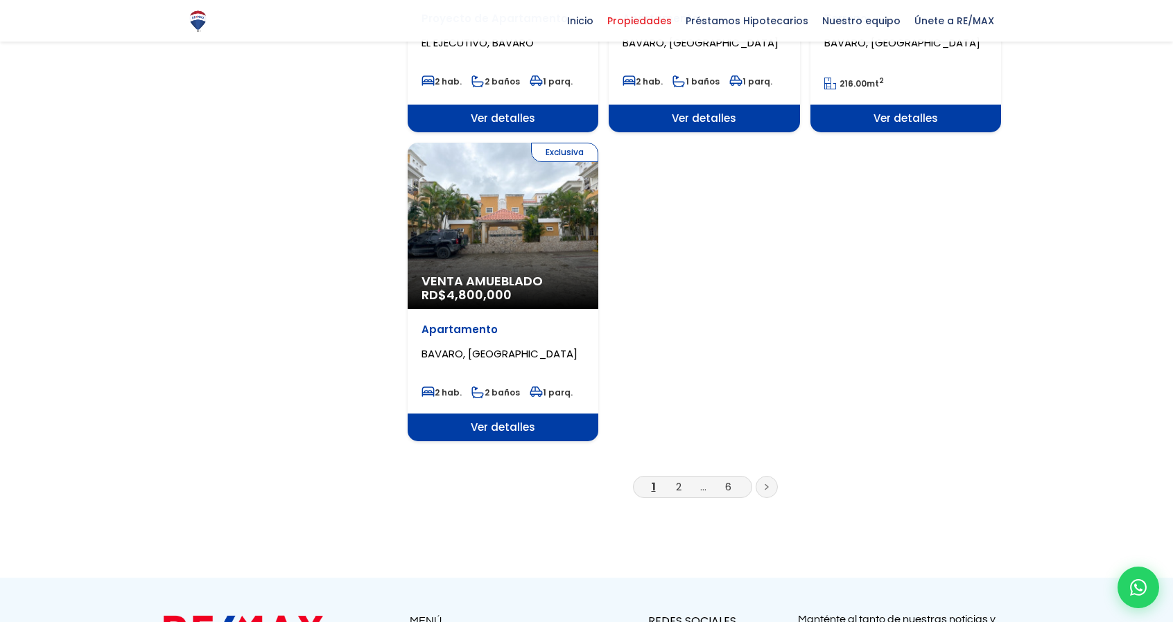
click at [681, 478] on li "2" at bounding box center [678, 486] width 22 height 17
click at [678, 480] on link "2" at bounding box center [679, 487] width 6 height 15
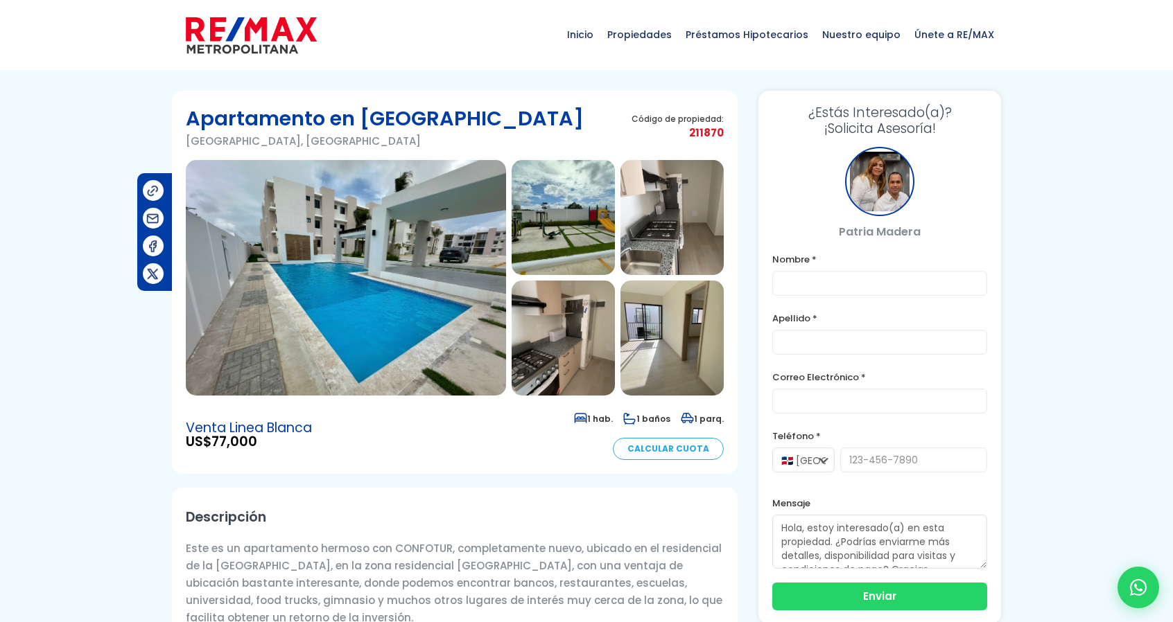
click at [348, 244] on img at bounding box center [346, 278] width 320 height 236
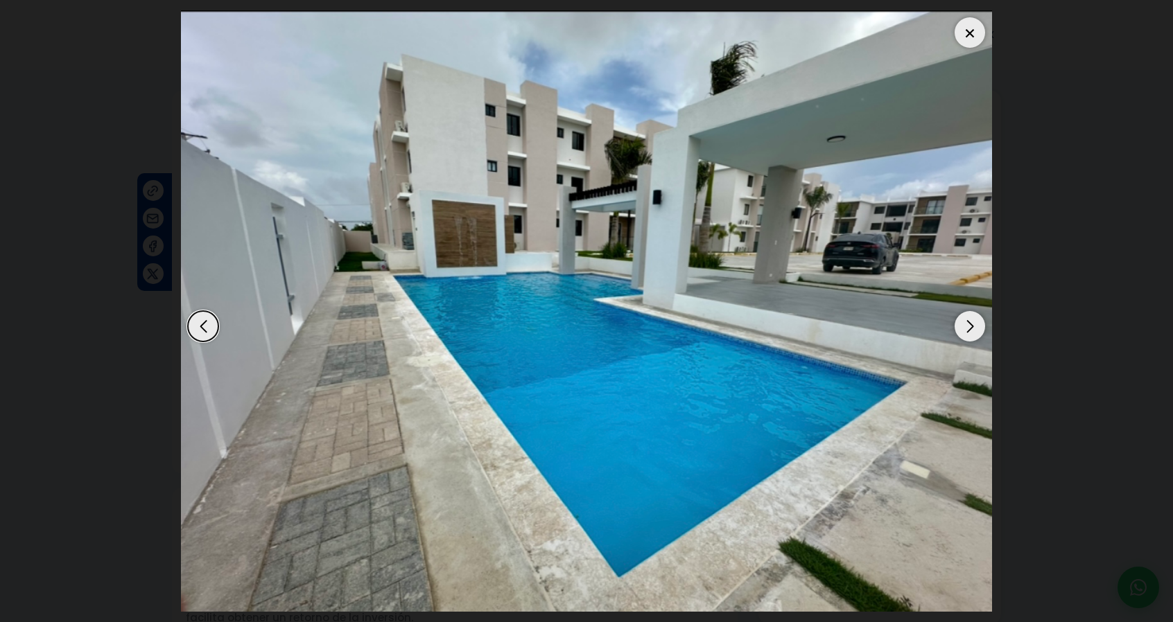
click at [975, 332] on div "Next slide" at bounding box center [969, 326] width 30 height 30
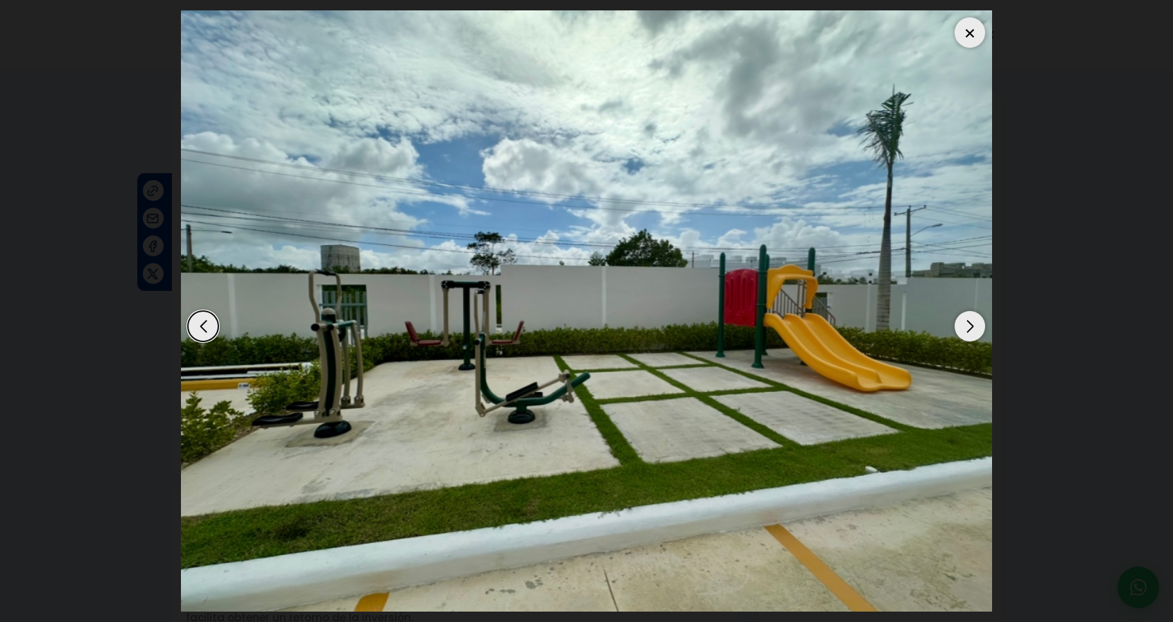
click at [974, 331] on div "Next slide" at bounding box center [969, 326] width 30 height 30
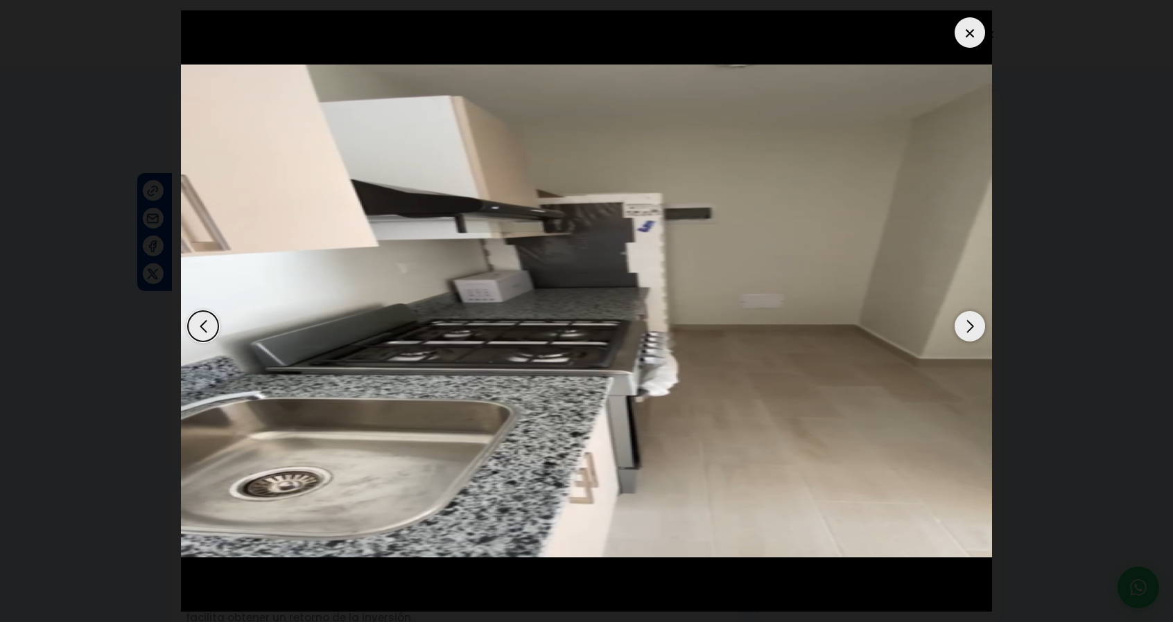
click at [974, 332] on div "Next slide" at bounding box center [969, 326] width 30 height 30
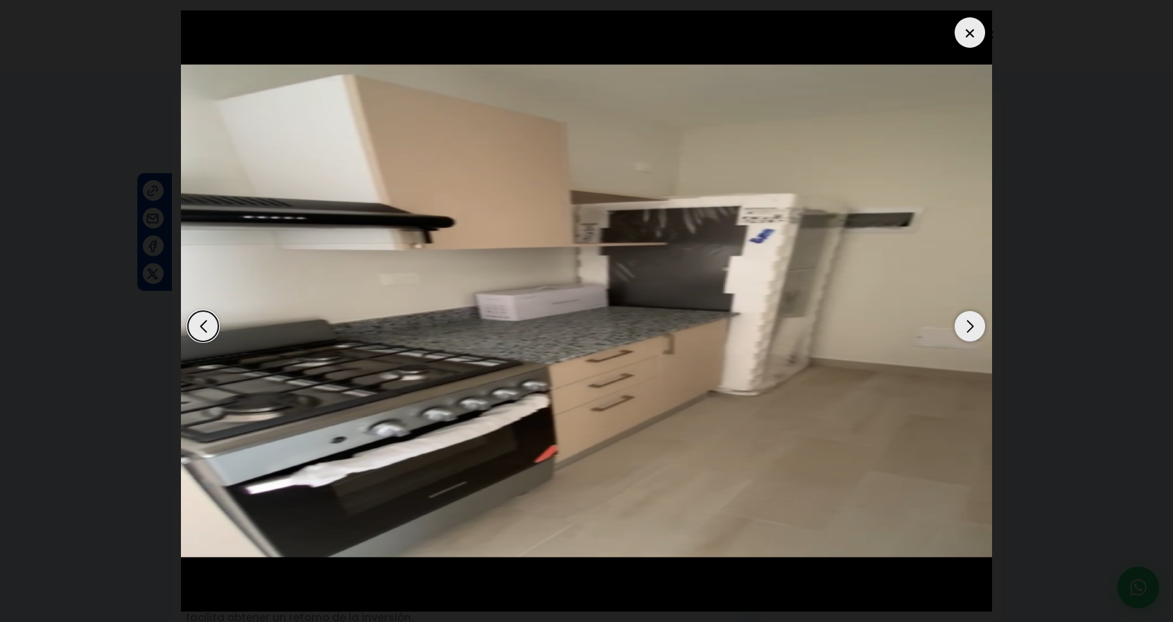
click at [974, 331] on div "Next slide" at bounding box center [969, 326] width 30 height 30
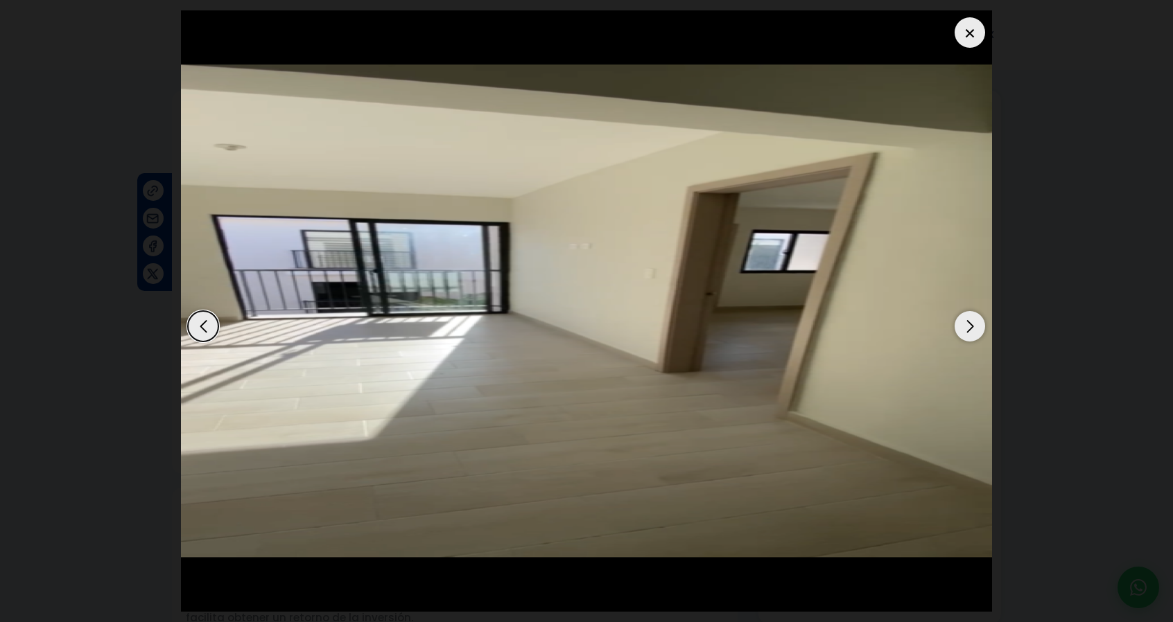
click at [974, 331] on div "Next slide" at bounding box center [969, 326] width 30 height 30
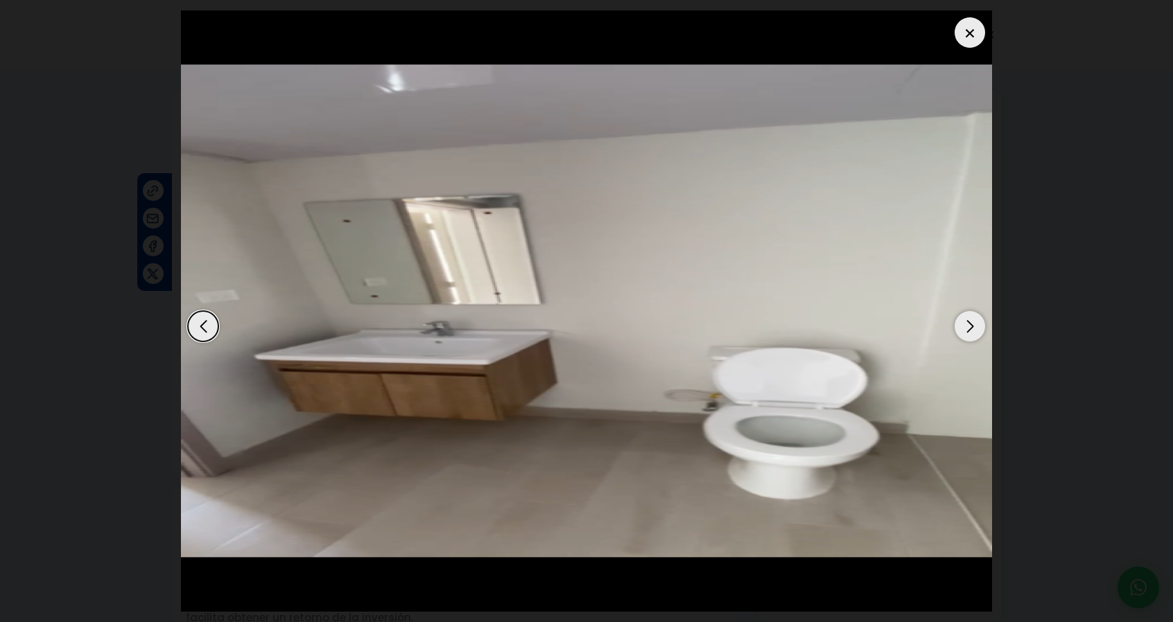
click at [974, 333] on div "Next slide" at bounding box center [969, 326] width 30 height 30
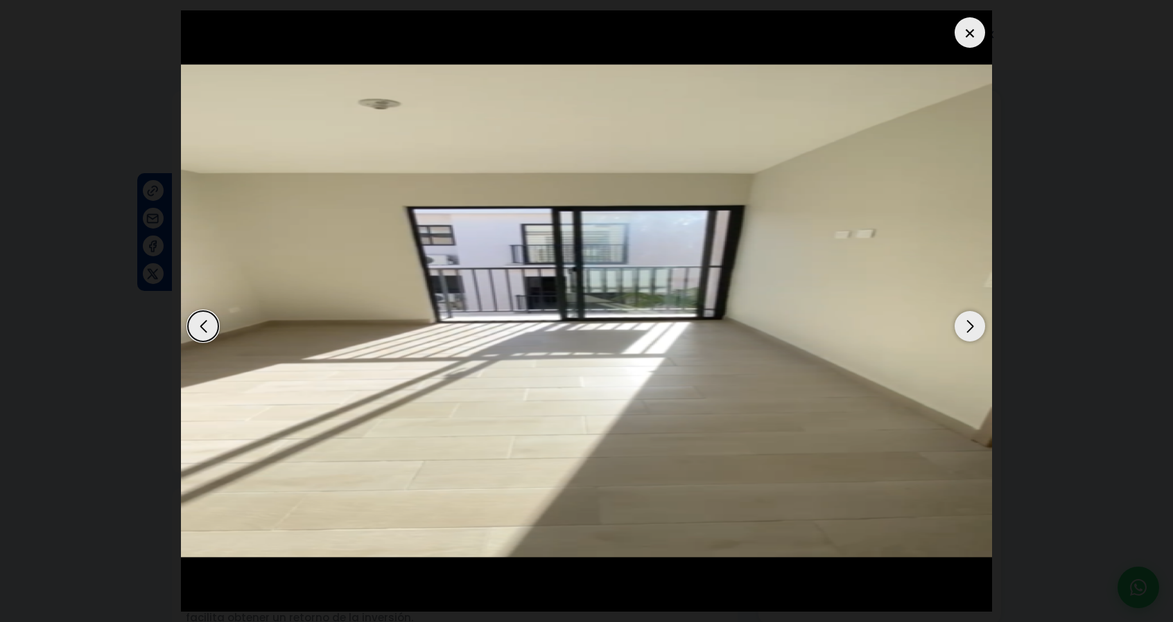
click at [974, 333] on div "Next slide" at bounding box center [969, 326] width 30 height 30
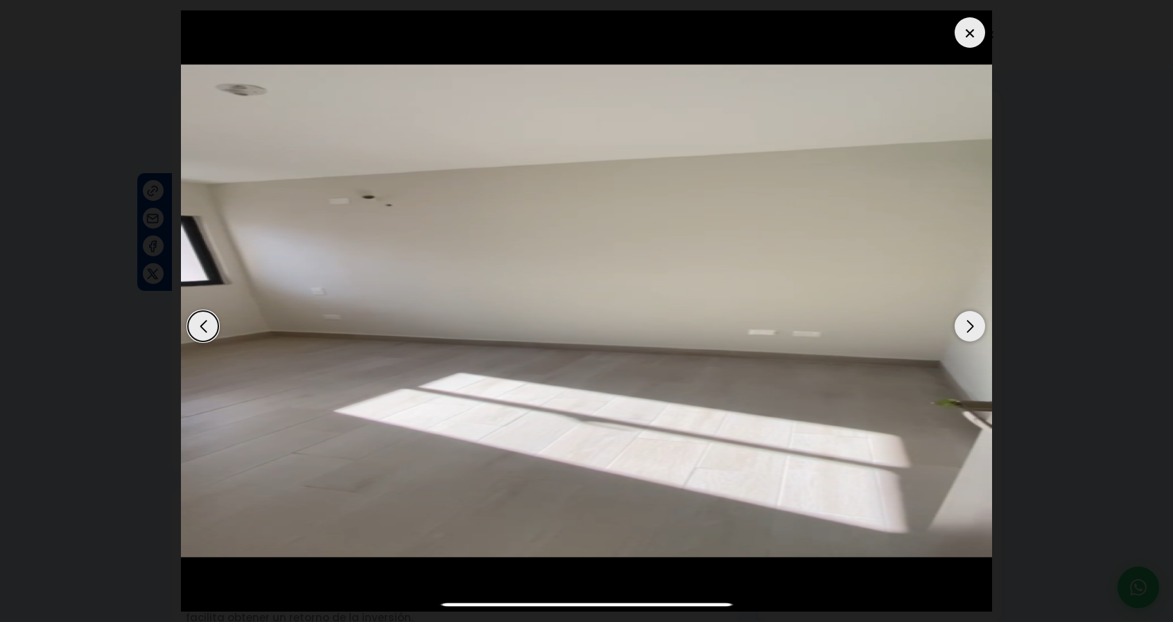
click at [974, 333] on div "Next slide" at bounding box center [969, 326] width 30 height 30
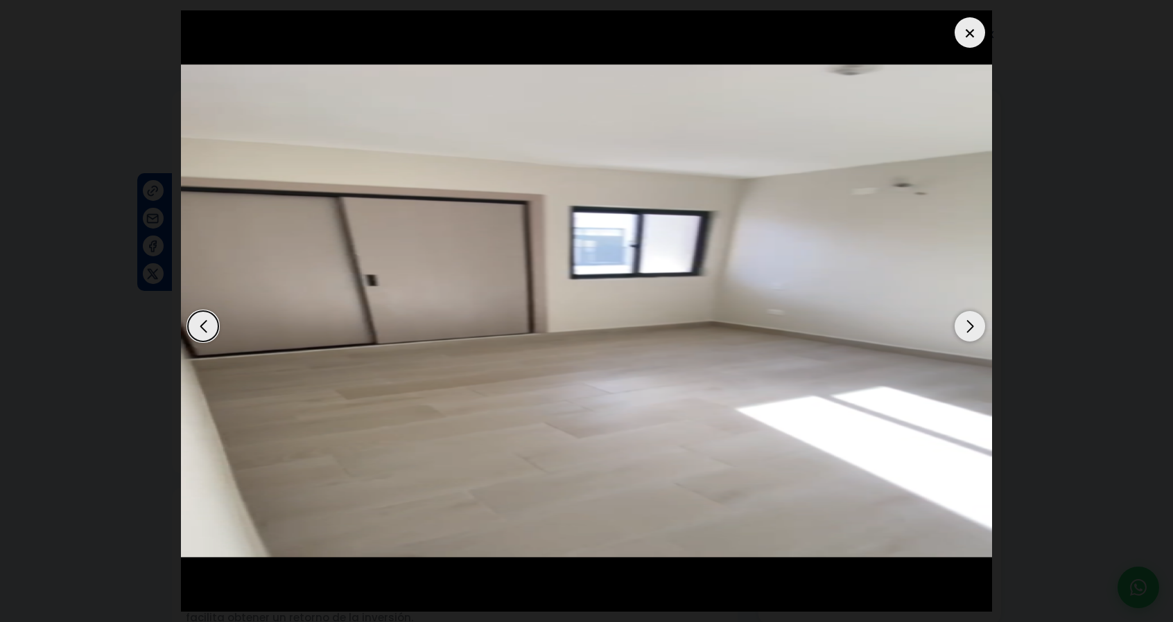
click at [974, 333] on div "Next slide" at bounding box center [969, 326] width 30 height 30
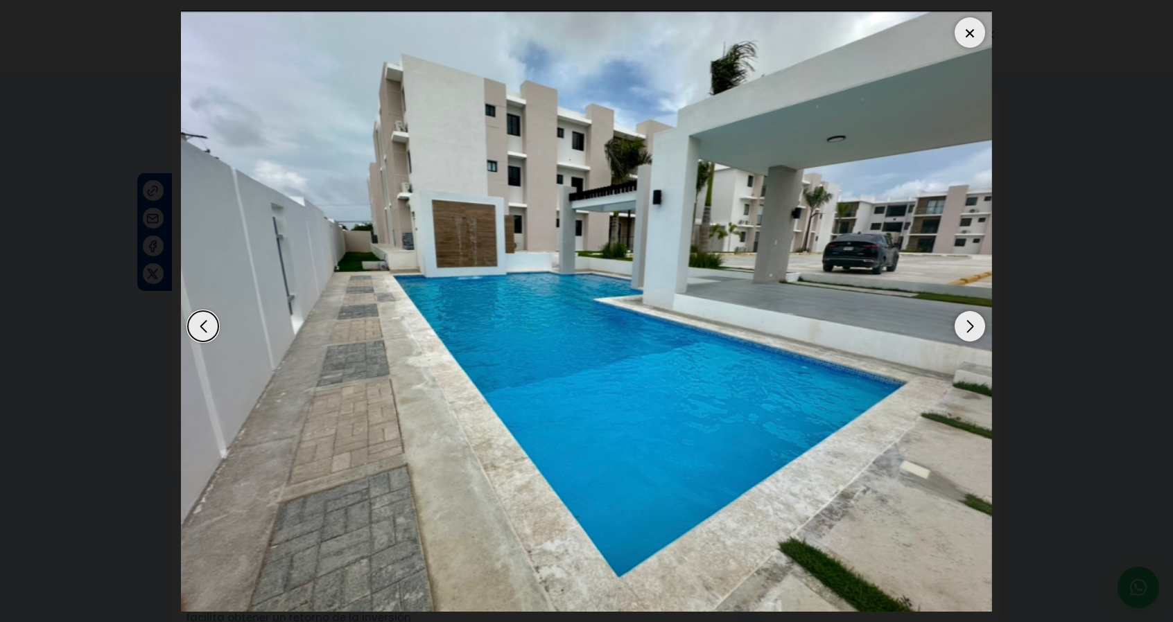
click at [974, 333] on div "Next slide" at bounding box center [969, 326] width 30 height 30
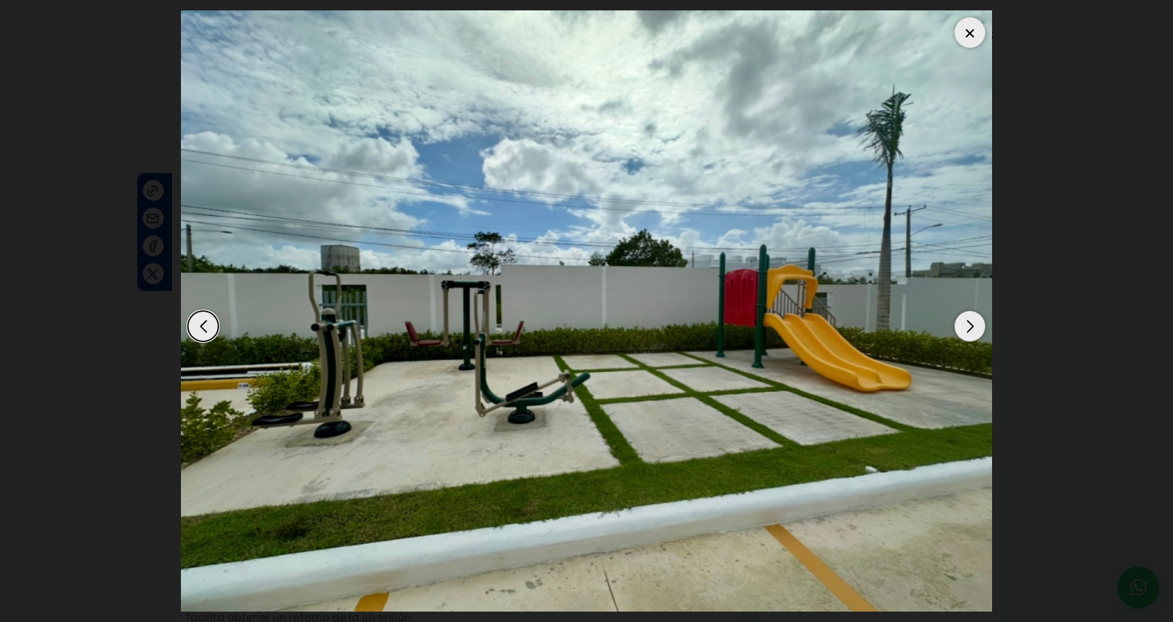
click at [966, 34] on div at bounding box center [969, 32] width 30 height 30
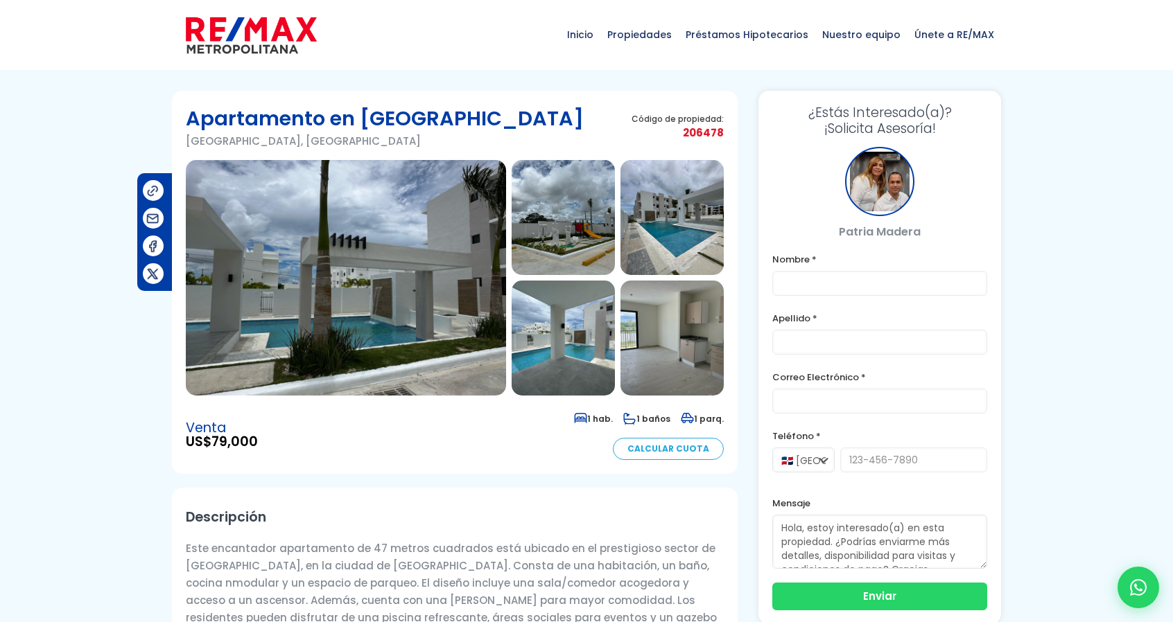
click at [332, 220] on img at bounding box center [346, 278] width 320 height 236
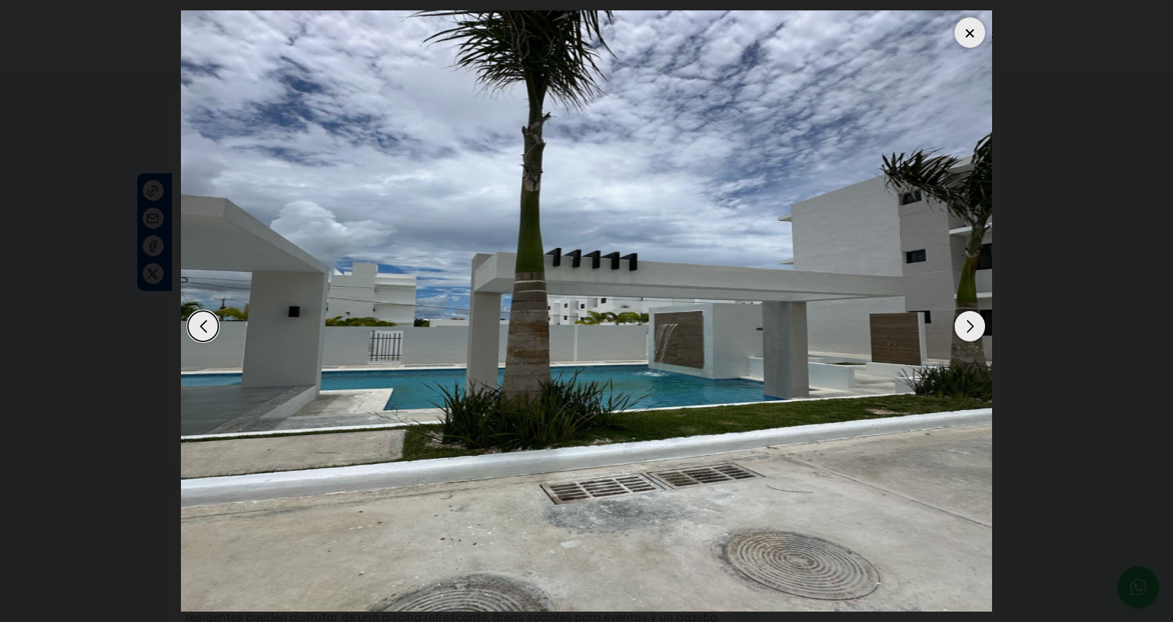
click at [972, 324] on div "Next slide" at bounding box center [969, 326] width 30 height 30
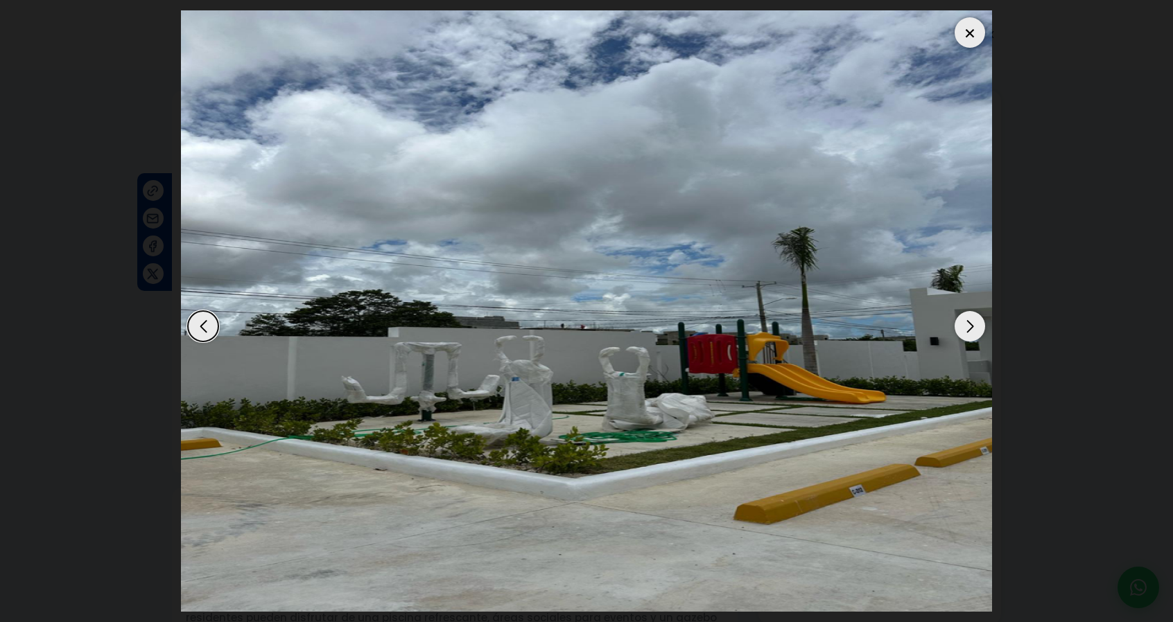
click at [972, 323] on div "Next slide" at bounding box center [969, 326] width 30 height 30
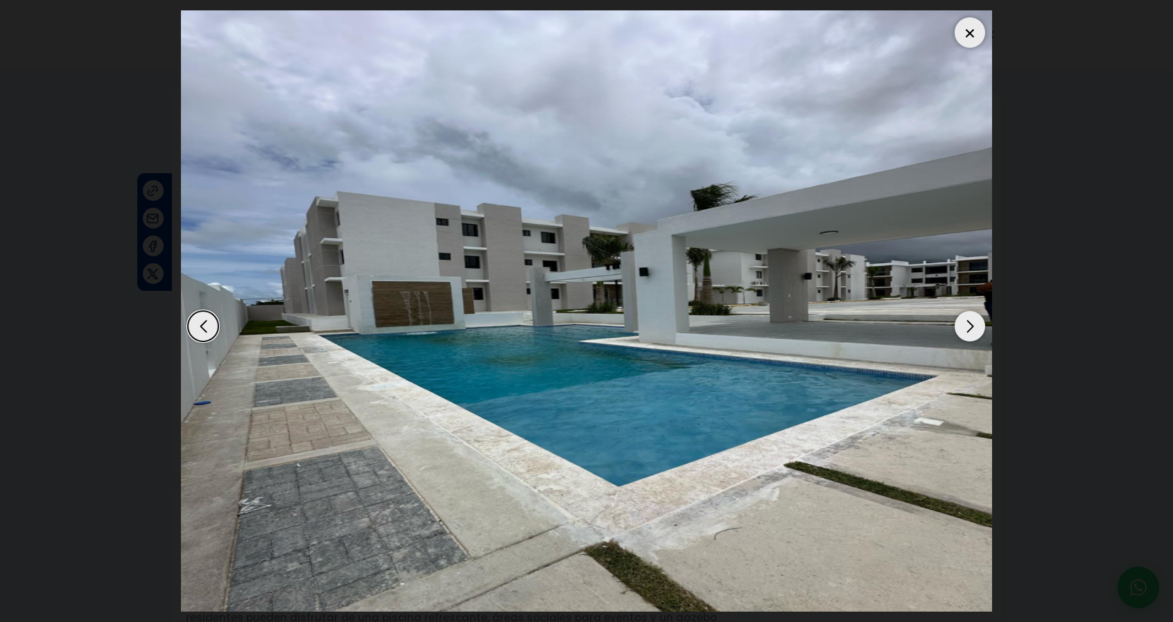
click at [972, 317] on div "Next slide" at bounding box center [969, 326] width 30 height 30
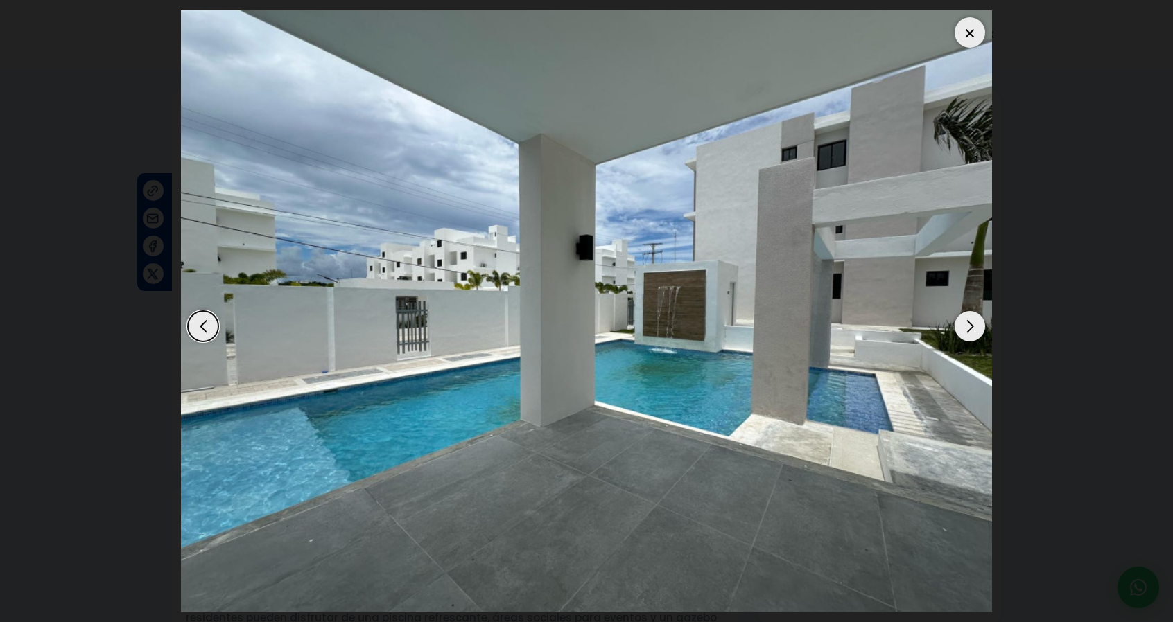
click at [972, 317] on div "Next slide" at bounding box center [969, 326] width 30 height 30
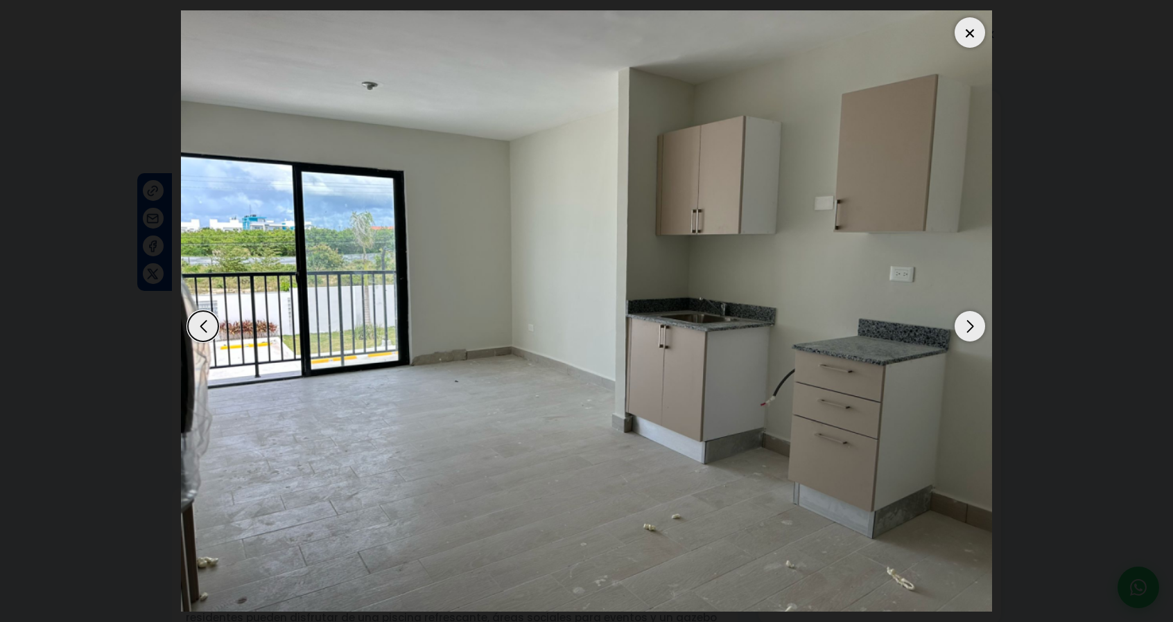
click at [972, 317] on div "Next slide" at bounding box center [969, 326] width 30 height 30
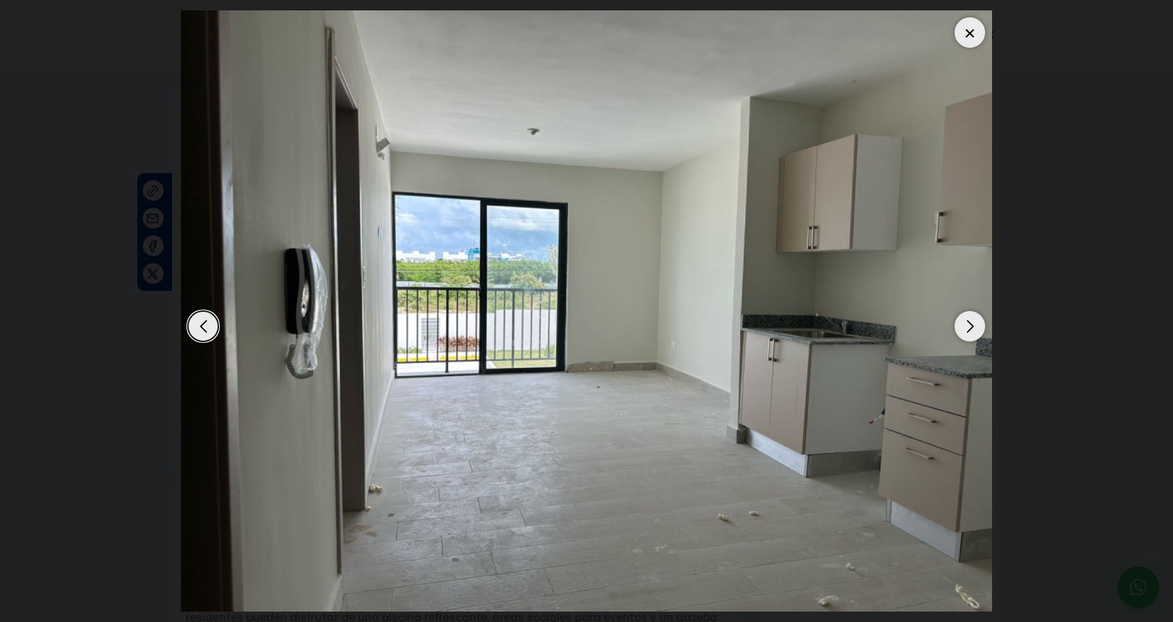
click at [970, 315] on div "Next slide" at bounding box center [969, 326] width 30 height 30
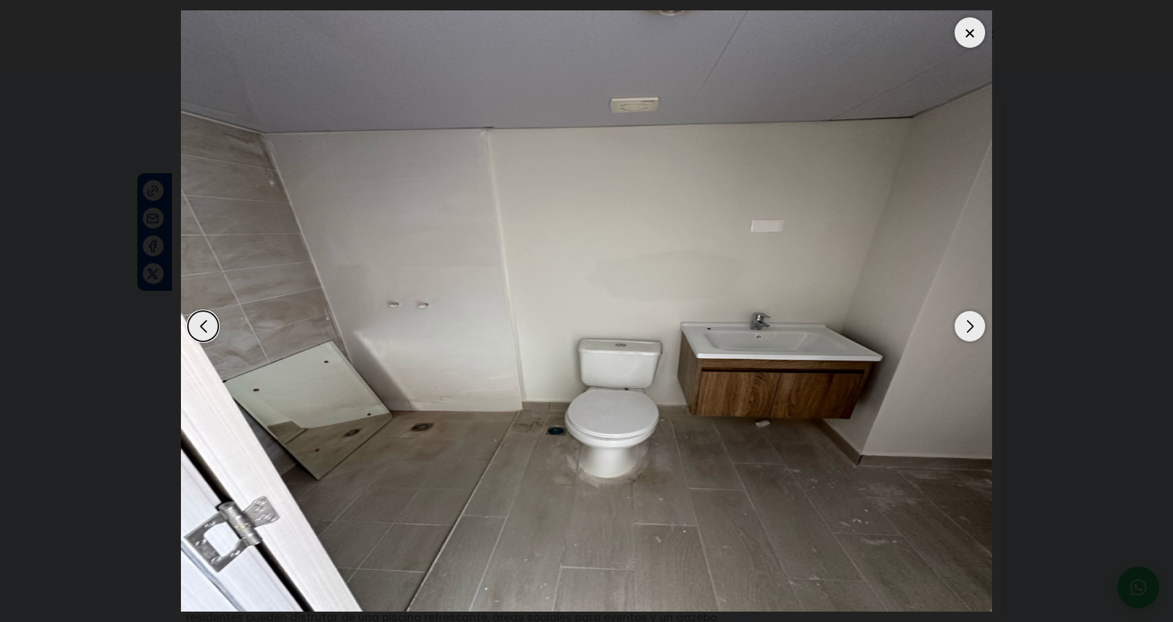
click at [970, 313] on div "Next slide" at bounding box center [969, 326] width 30 height 30
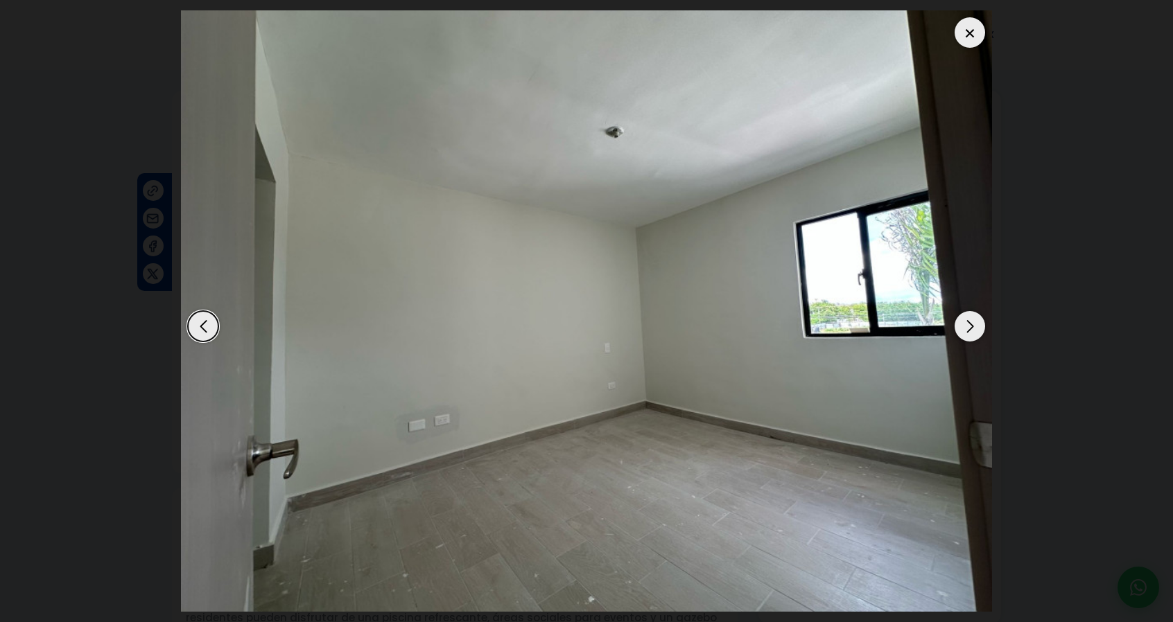
click at [970, 313] on div "Next slide" at bounding box center [969, 326] width 30 height 30
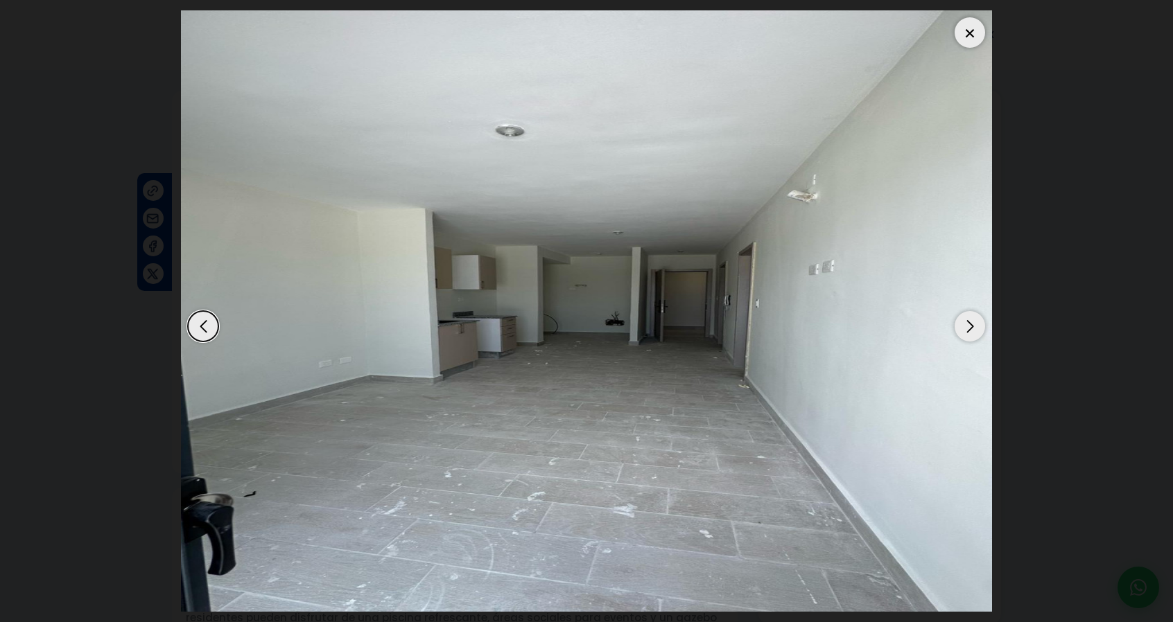
click at [970, 324] on div "Next slide" at bounding box center [969, 326] width 30 height 30
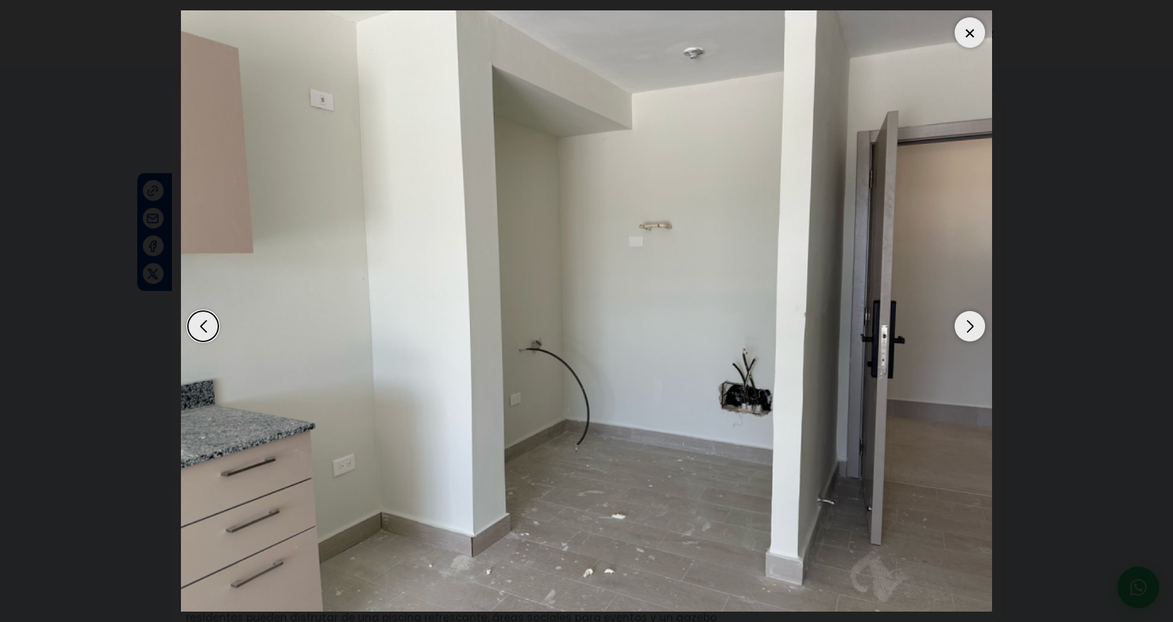
click at [968, 321] on div "Next slide" at bounding box center [969, 326] width 30 height 30
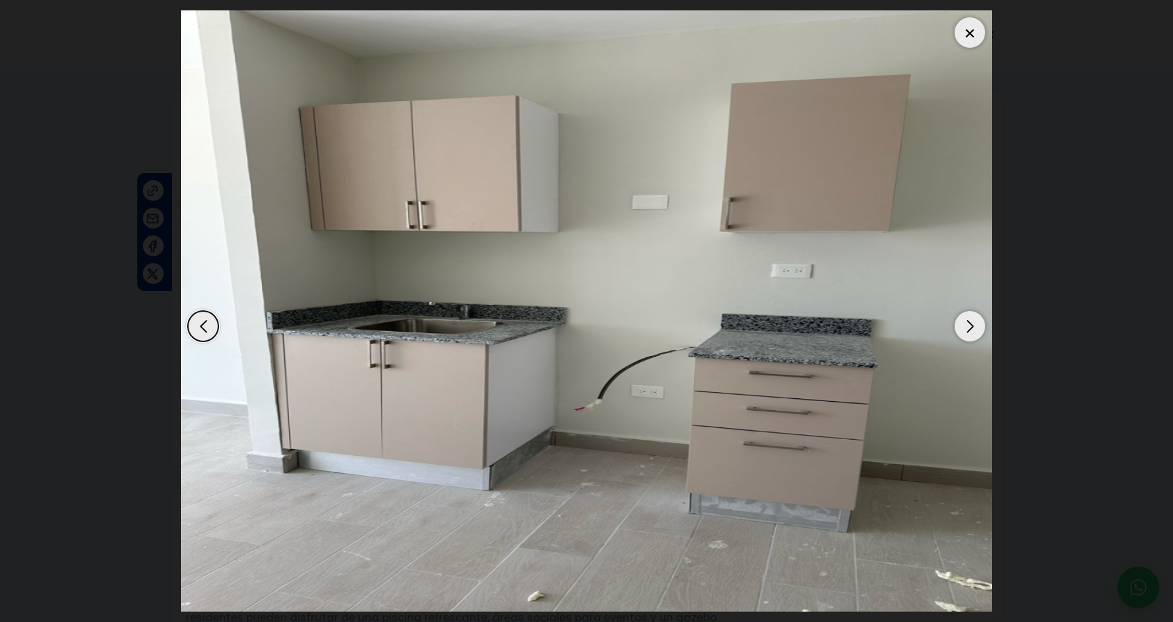
click at [968, 320] on div "Next slide" at bounding box center [969, 326] width 30 height 30
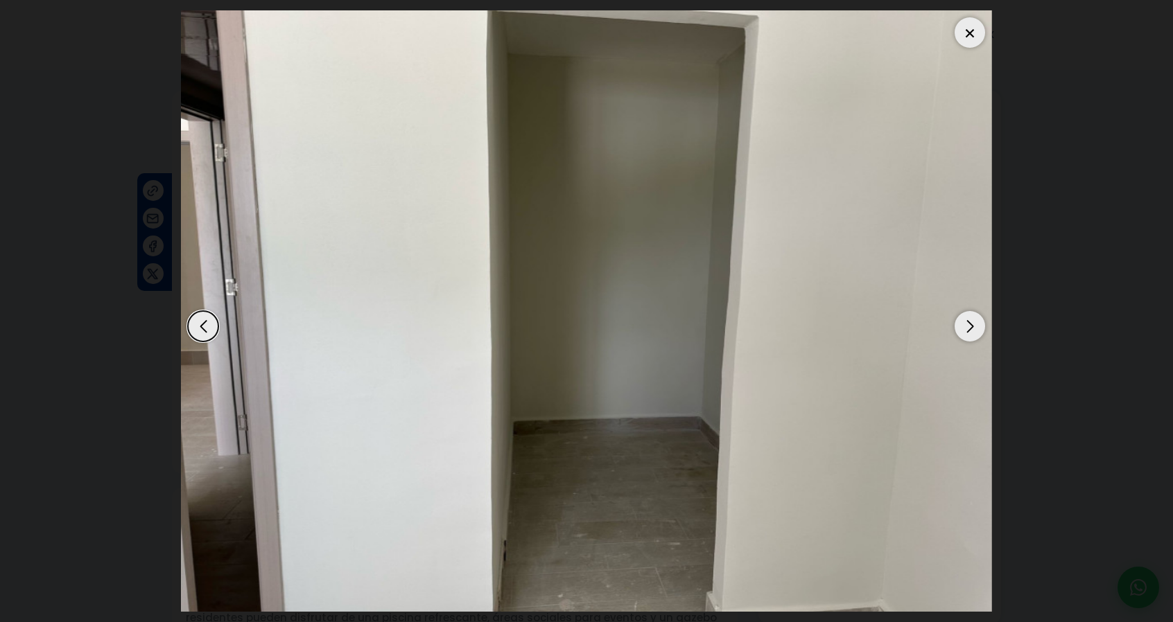
click at [968, 317] on div "Next slide" at bounding box center [969, 326] width 30 height 30
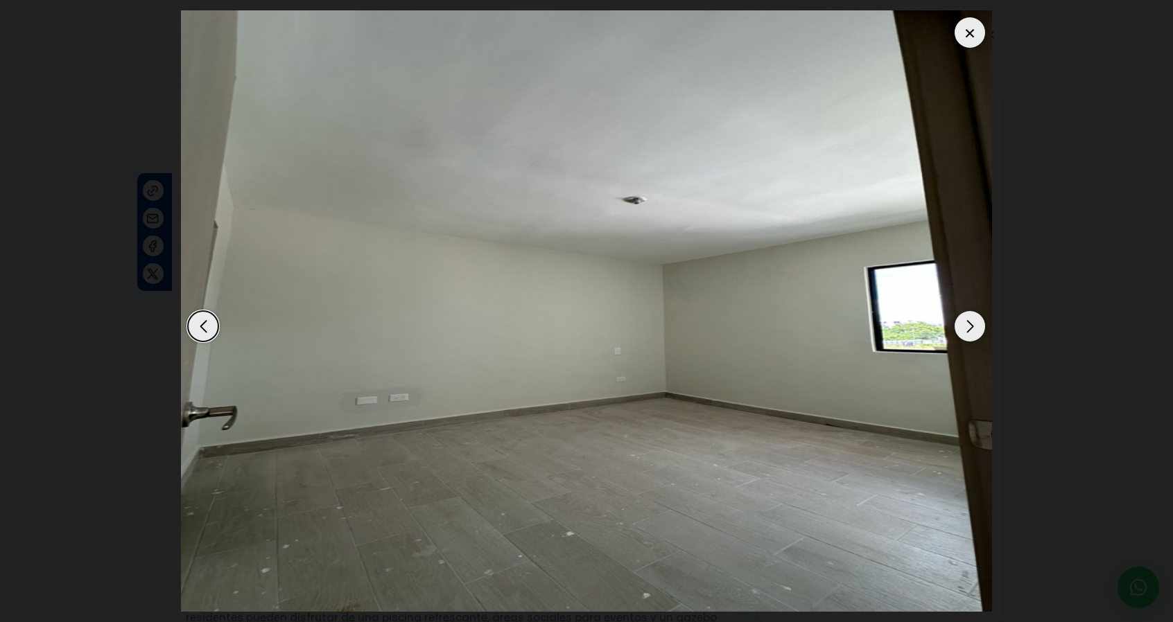
click at [968, 317] on div "Next slide" at bounding box center [969, 326] width 30 height 30
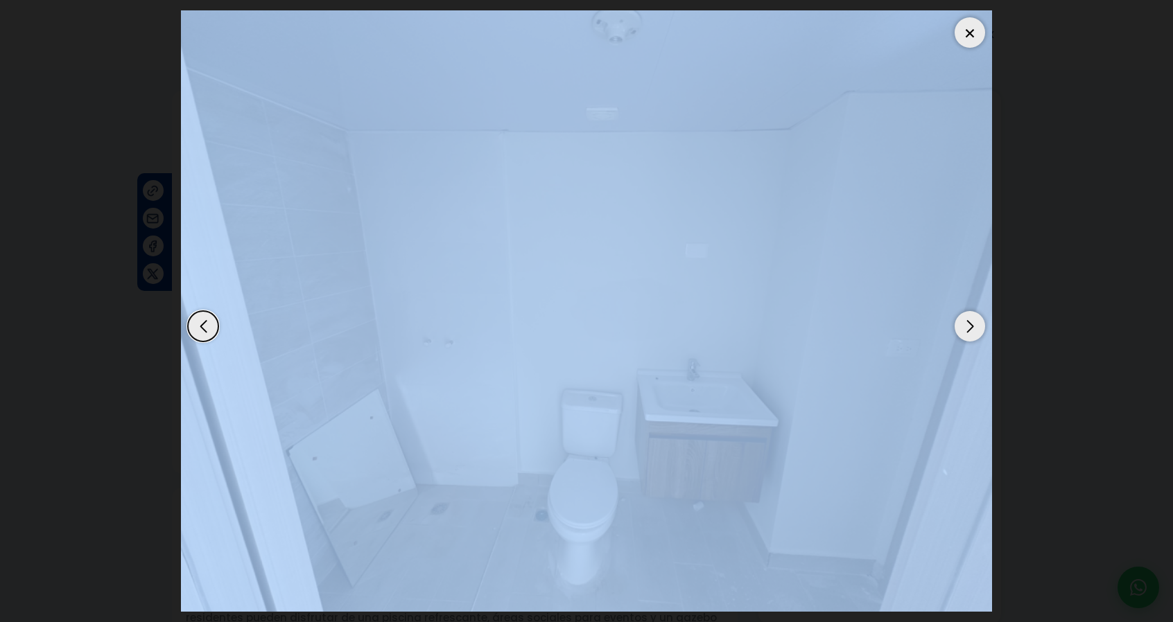
click at [968, 317] on div "Next slide" at bounding box center [969, 326] width 30 height 30
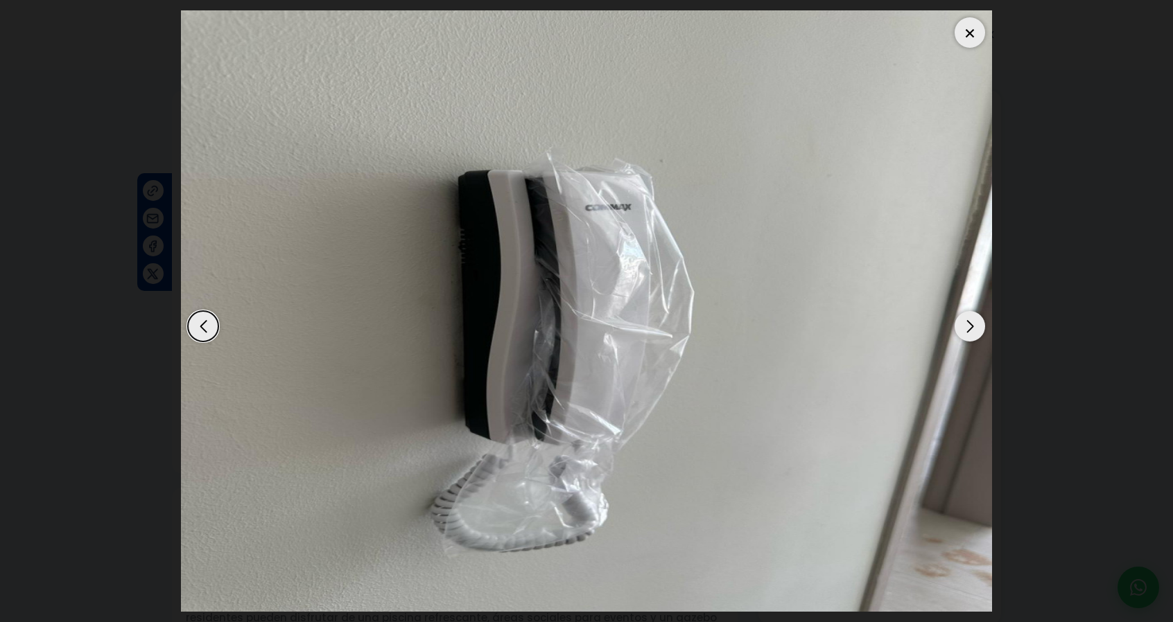
drag, startPoint x: 1056, startPoint y: 289, endPoint x: 1020, endPoint y: 298, distance: 36.5
click at [1002, 289] on dialog at bounding box center [587, 311] width 832 height 622
click at [968, 340] on div "Next slide" at bounding box center [969, 326] width 30 height 30
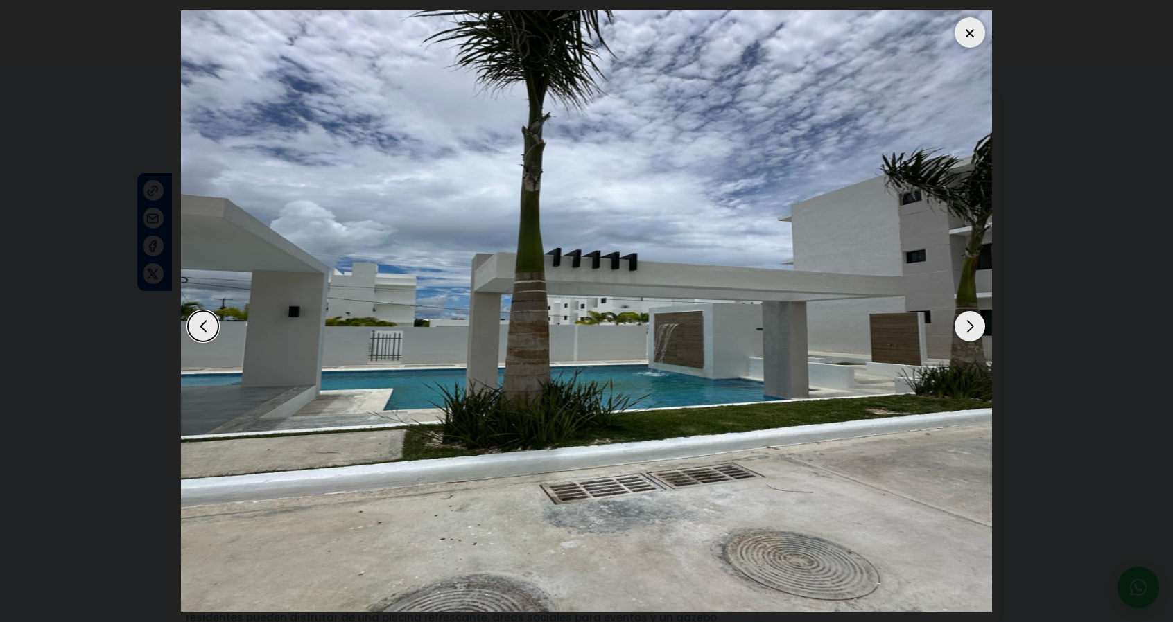
click at [968, 24] on div at bounding box center [969, 32] width 30 height 30
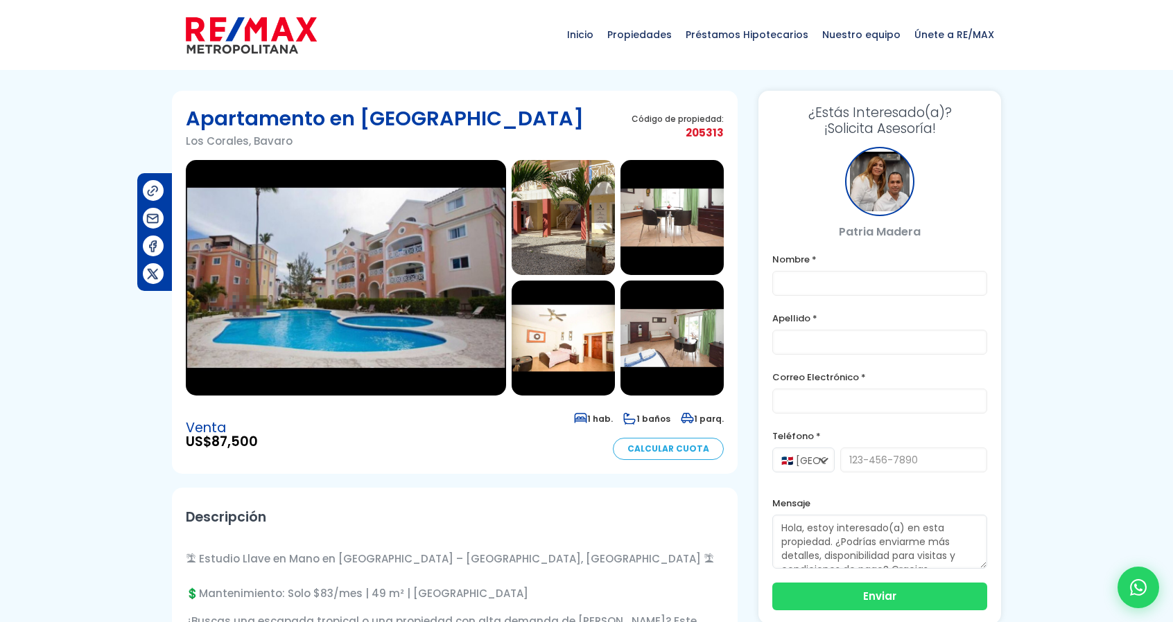
click at [322, 282] on img at bounding box center [346, 278] width 320 height 236
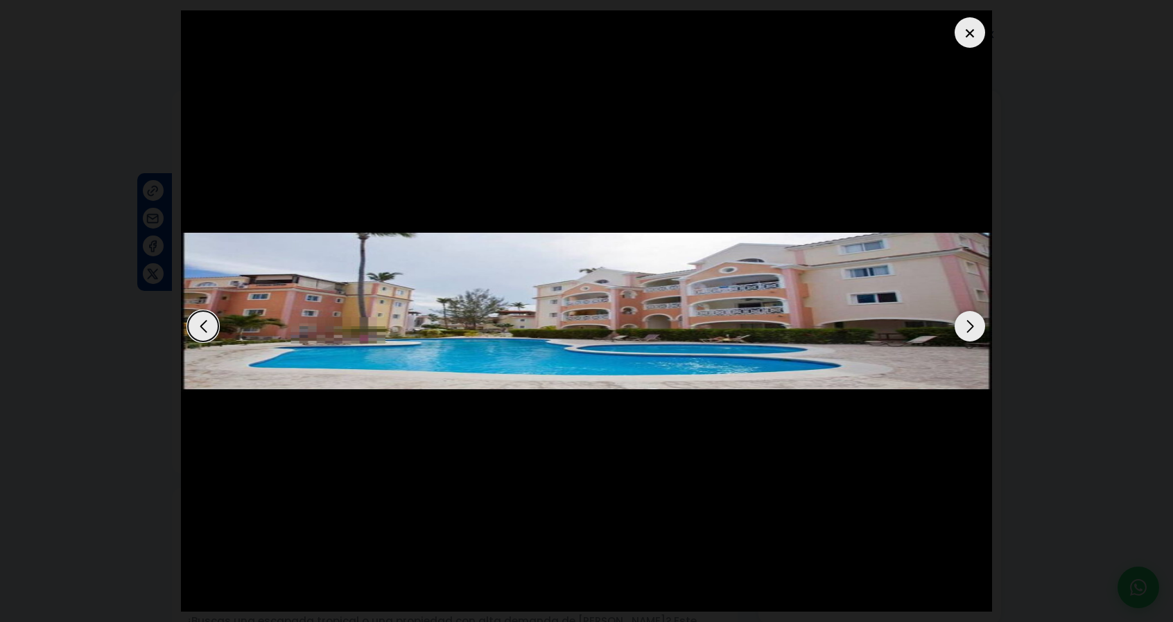
click at [966, 326] on div "Next slide" at bounding box center [969, 326] width 30 height 30
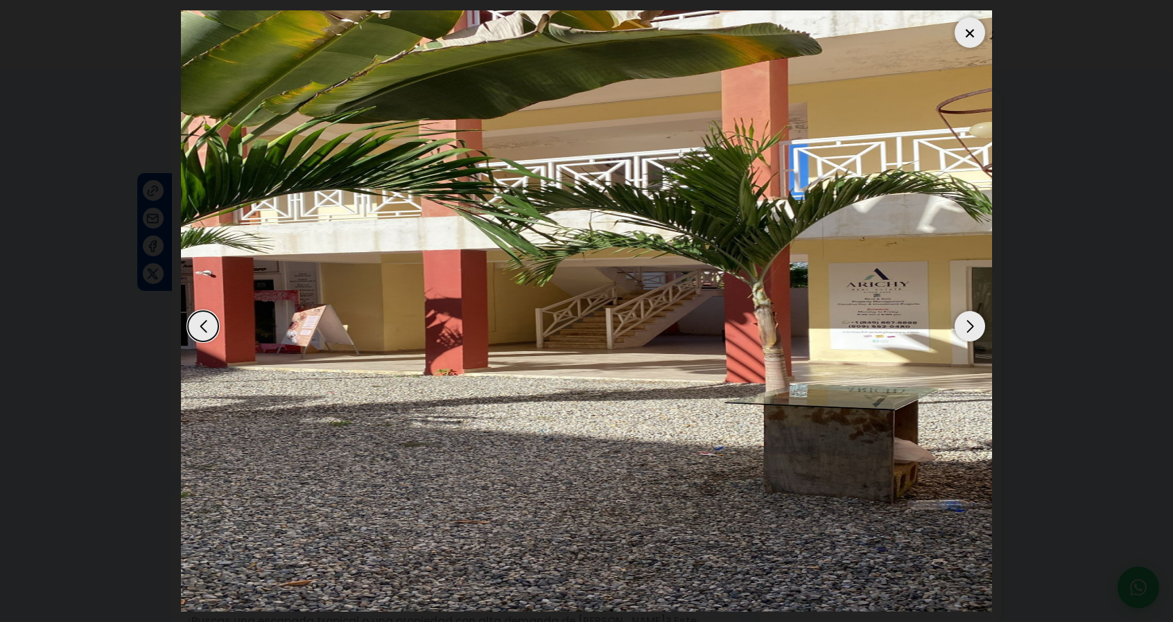
click at [966, 326] on div "Next slide" at bounding box center [969, 326] width 30 height 30
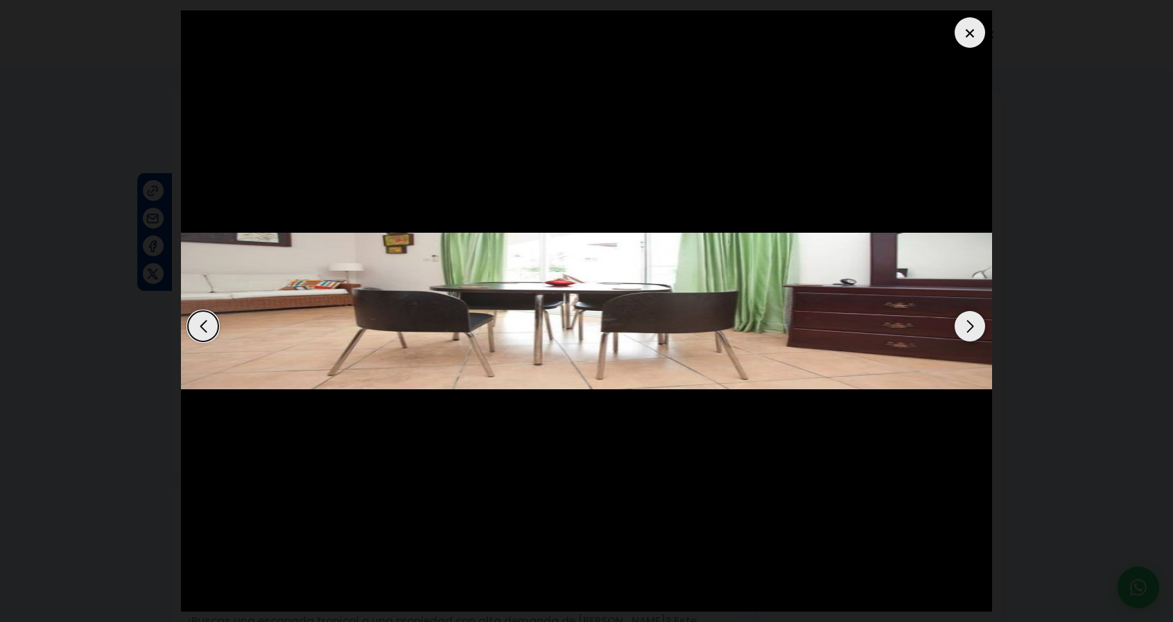
click at [966, 326] on div "Next slide" at bounding box center [969, 326] width 30 height 30
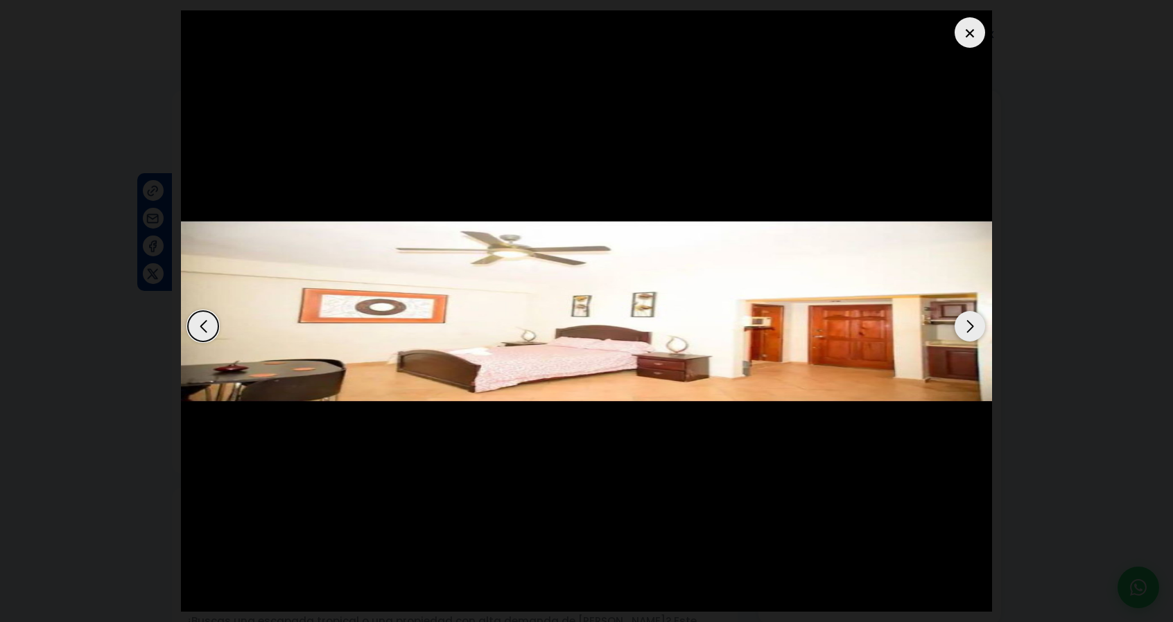
click at [966, 324] on div "Next slide" at bounding box center [969, 326] width 30 height 30
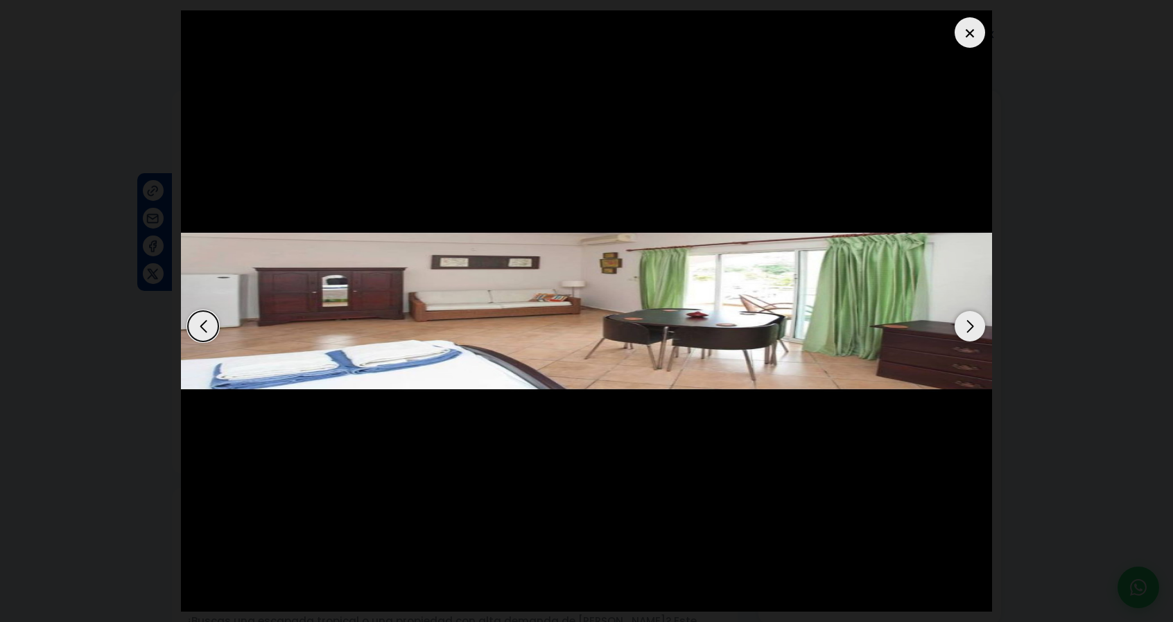
click at [966, 324] on div "Next slide" at bounding box center [969, 326] width 30 height 30
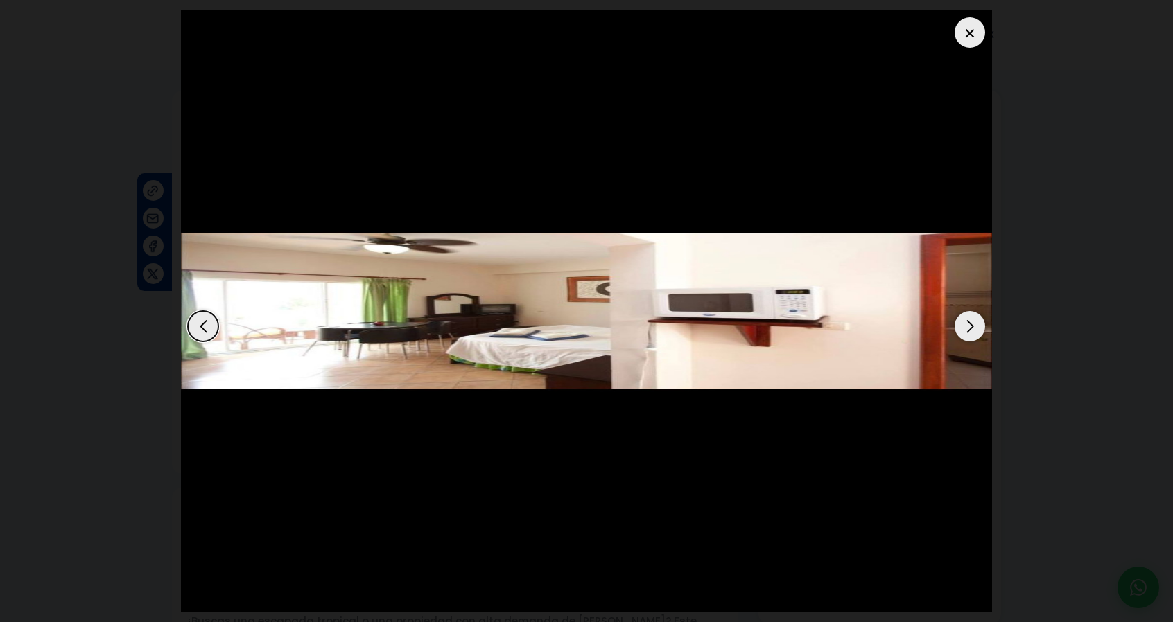
click at [966, 322] on div "Next slide" at bounding box center [969, 326] width 30 height 30
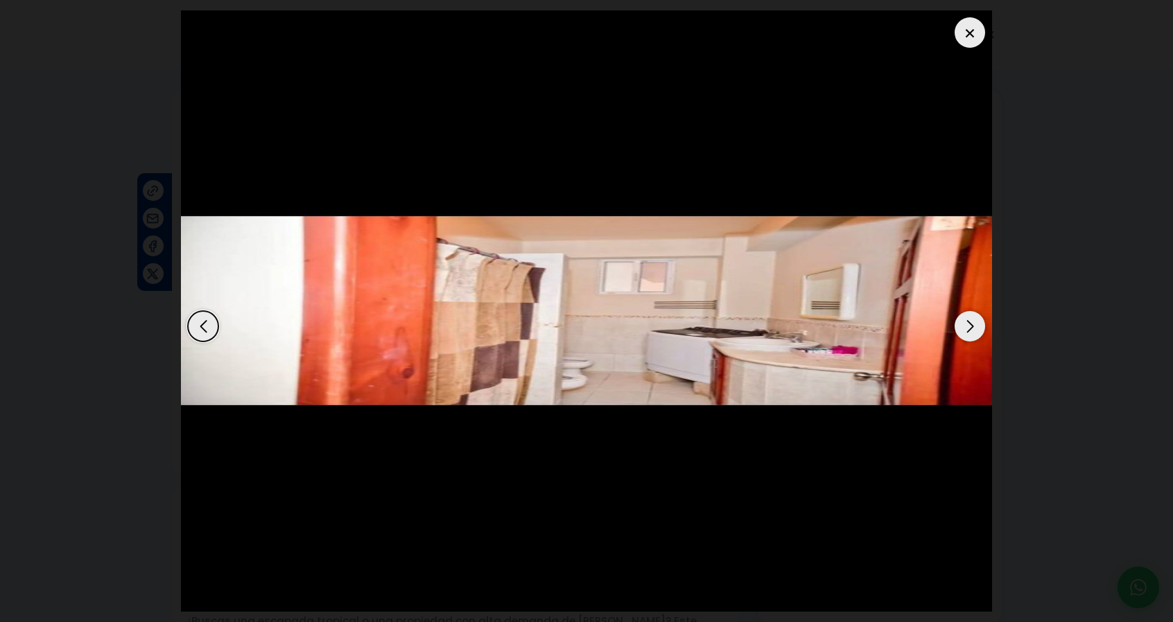
click at [966, 322] on div "Next slide" at bounding box center [969, 326] width 30 height 30
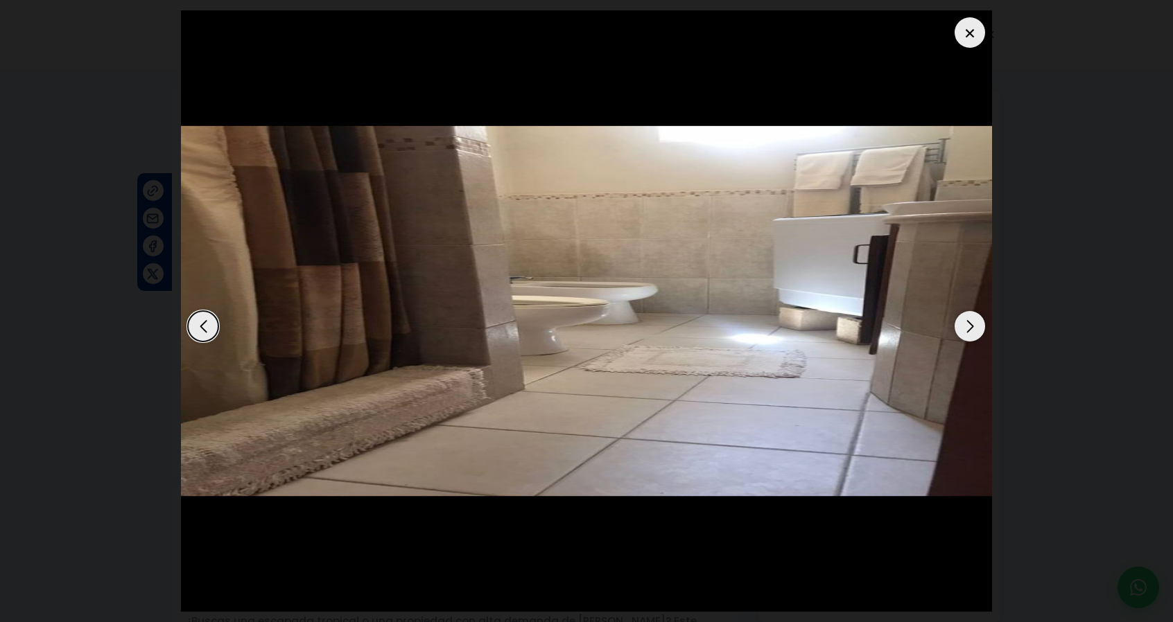
click at [966, 322] on div "Next slide" at bounding box center [969, 326] width 30 height 30
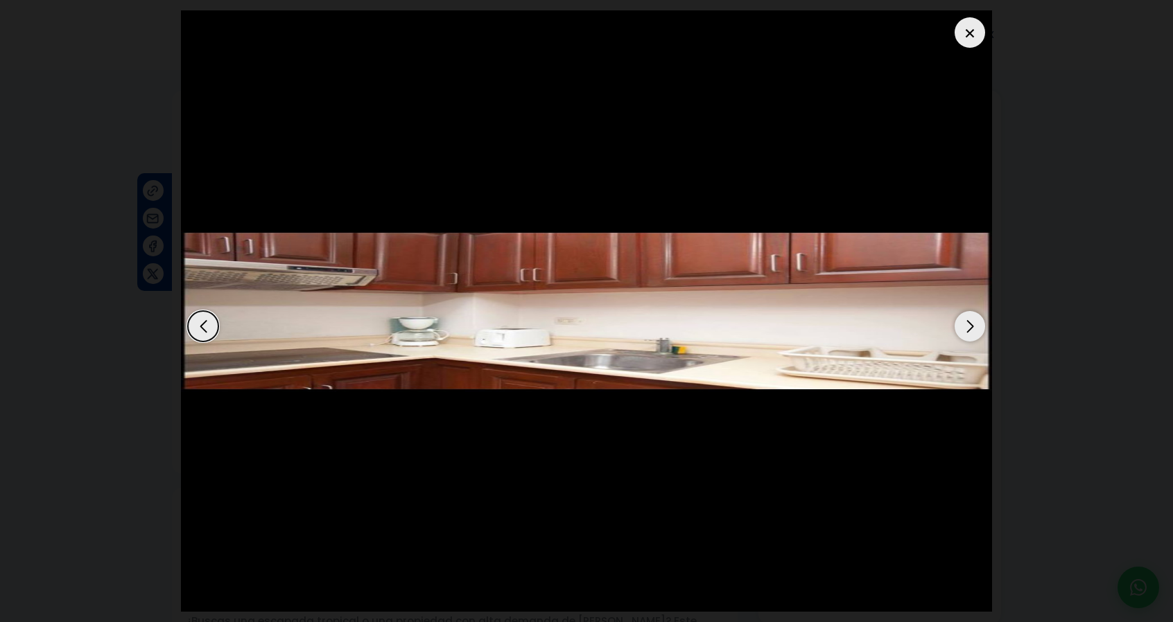
click at [966, 322] on div "Next slide" at bounding box center [969, 326] width 30 height 30
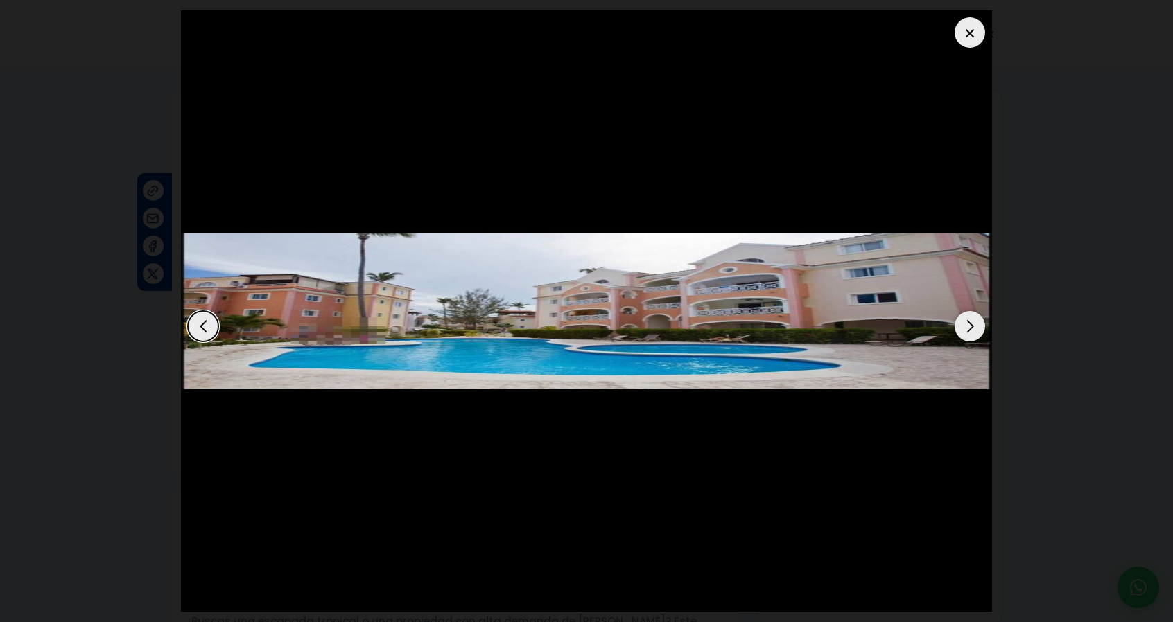
click at [967, 318] on div "Next slide" at bounding box center [969, 326] width 30 height 30
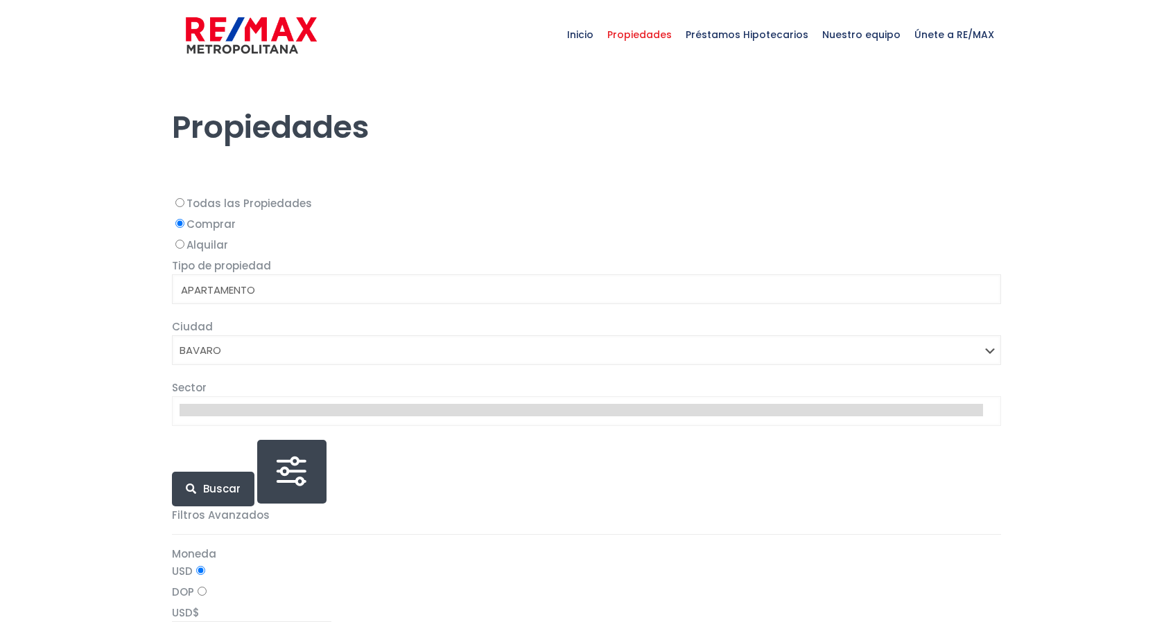
select select
select select "433"
select select
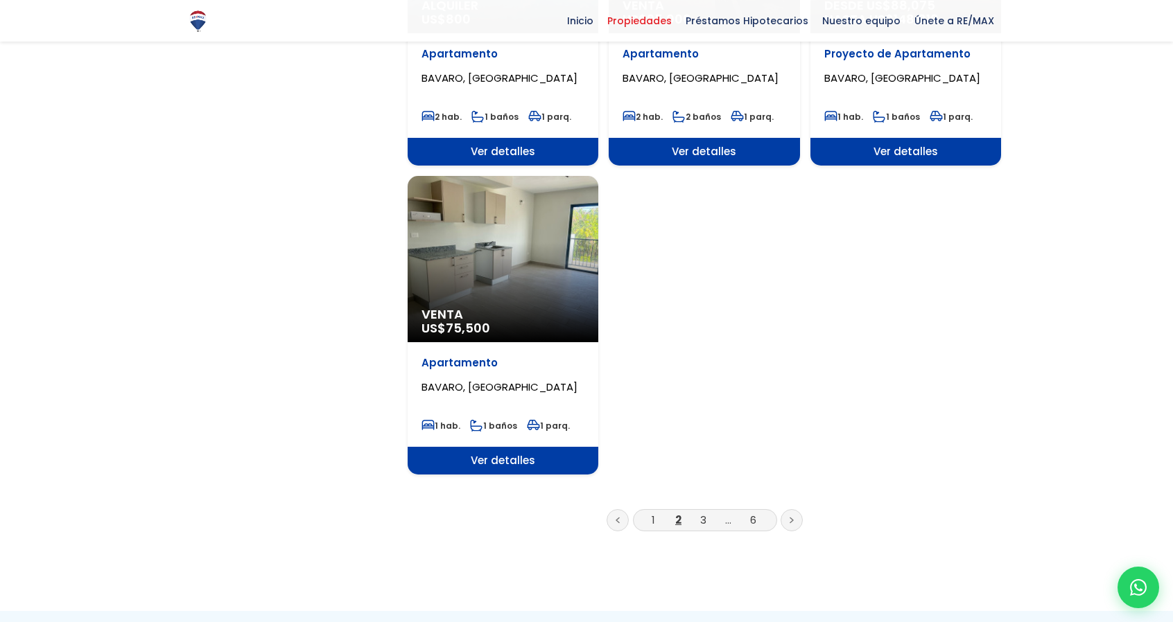
scroll to position [1617, 0]
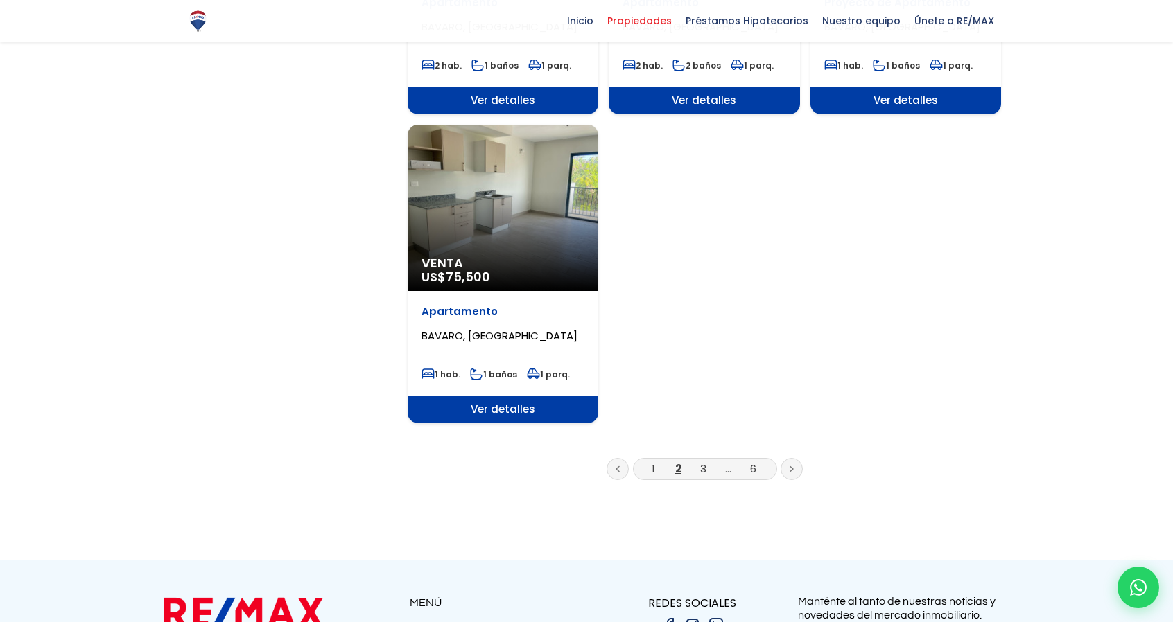
click at [707, 466] on li "3" at bounding box center [703, 468] width 22 height 17
click at [704, 469] on link "3" at bounding box center [703, 469] width 6 height 15
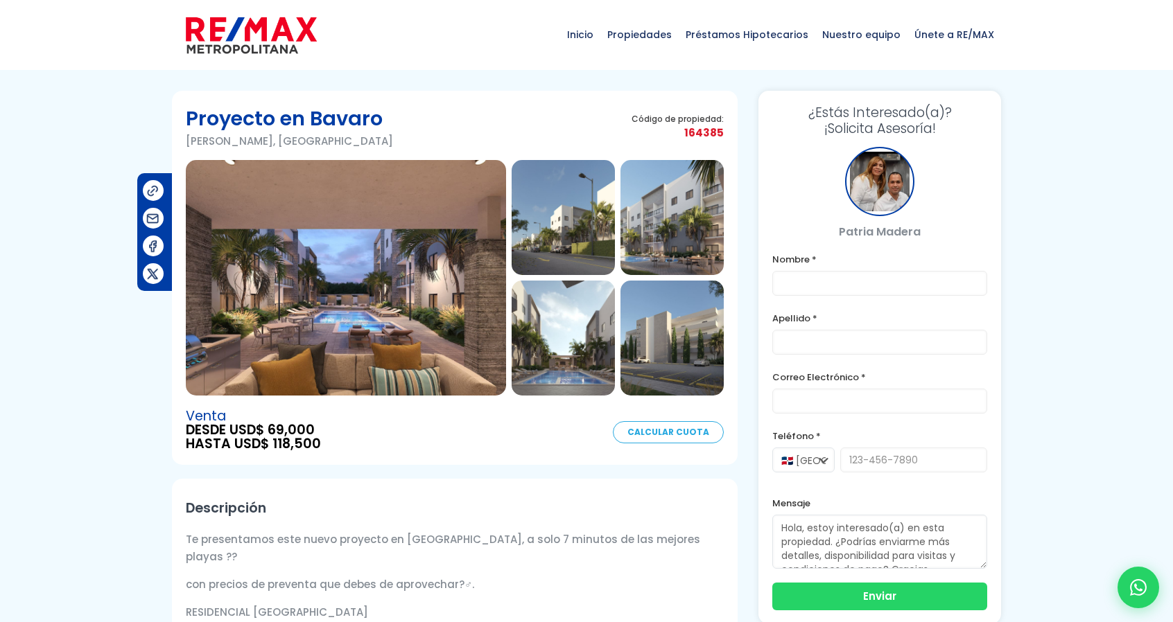
click at [374, 256] on img at bounding box center [346, 278] width 320 height 236
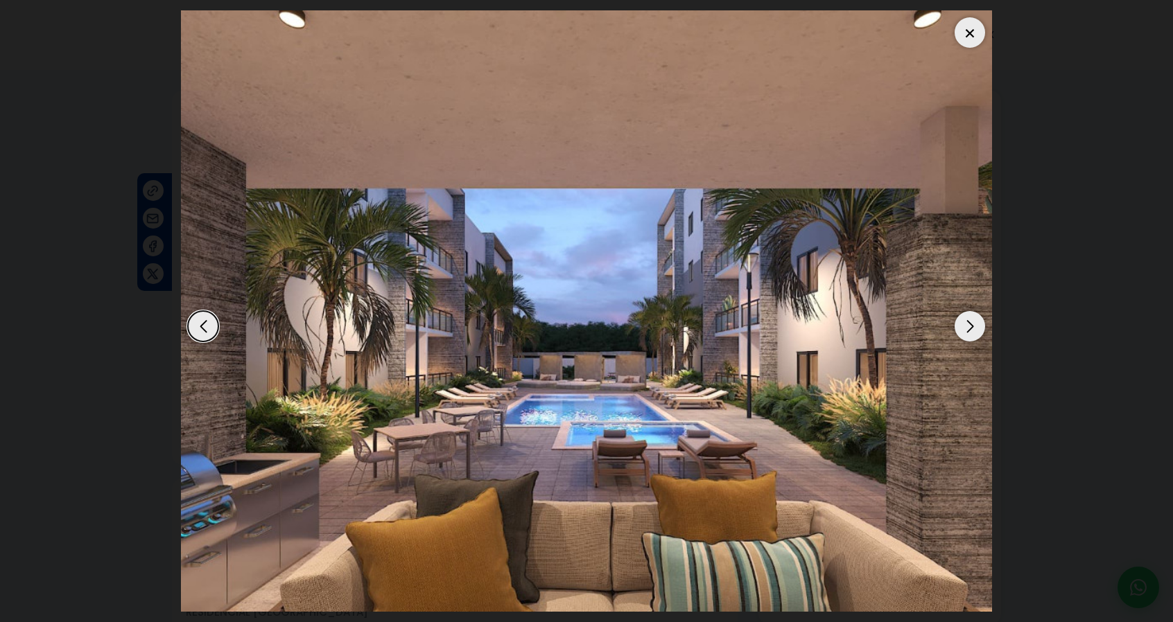
click at [970, 330] on div "Next slide" at bounding box center [969, 326] width 30 height 30
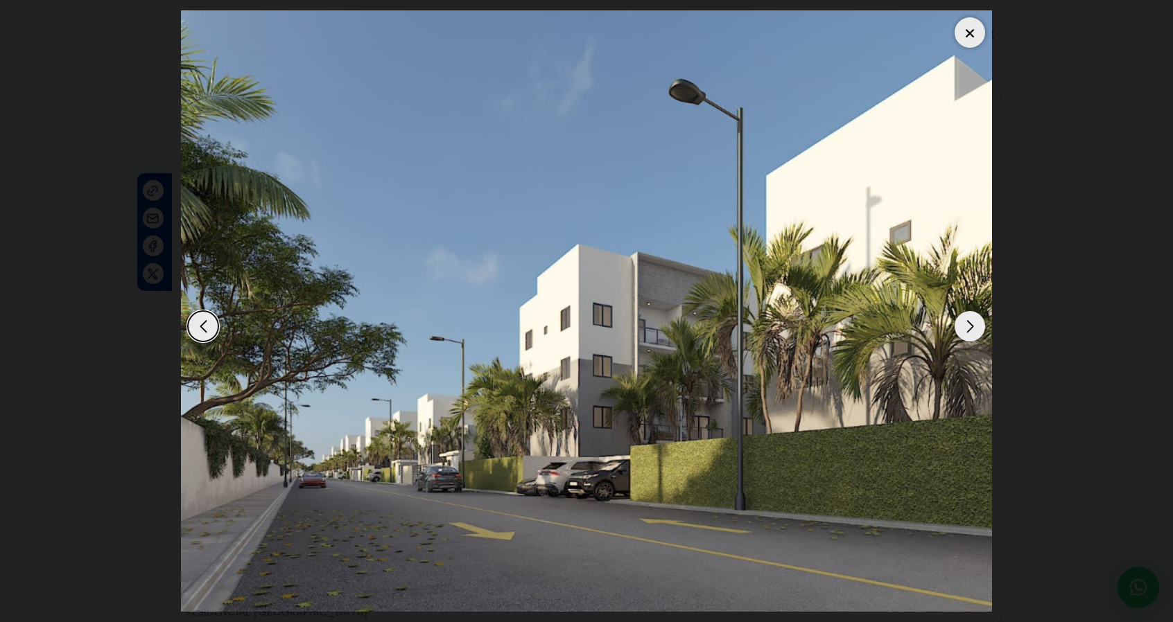
click at [969, 333] on div "Next slide" at bounding box center [969, 326] width 30 height 30
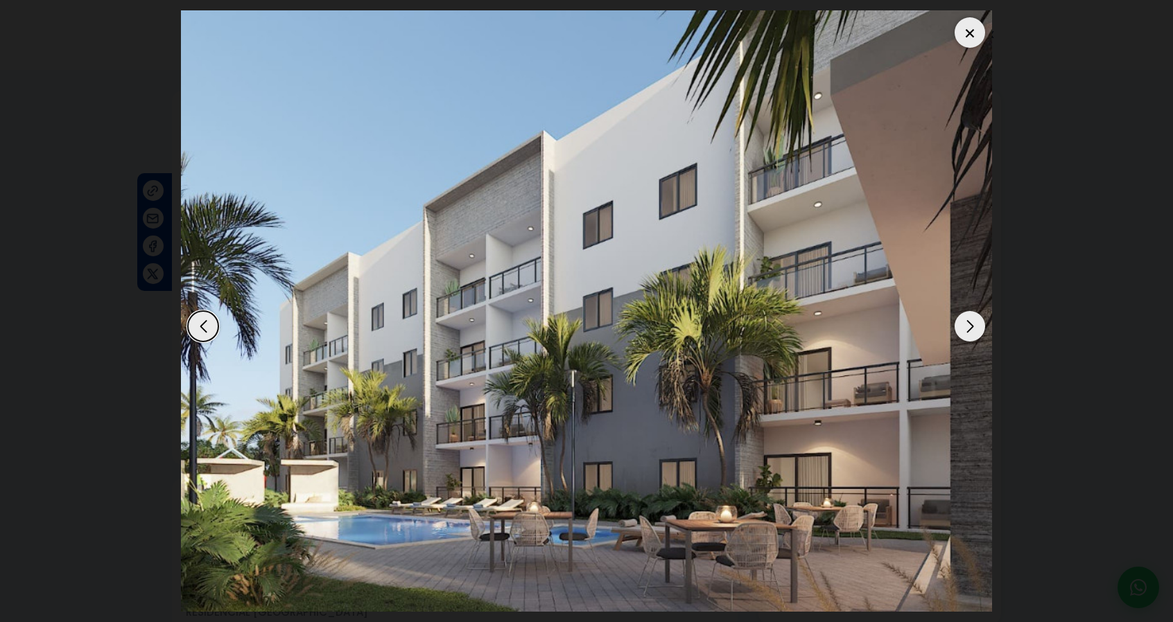
click at [969, 333] on div "Next slide" at bounding box center [969, 326] width 30 height 30
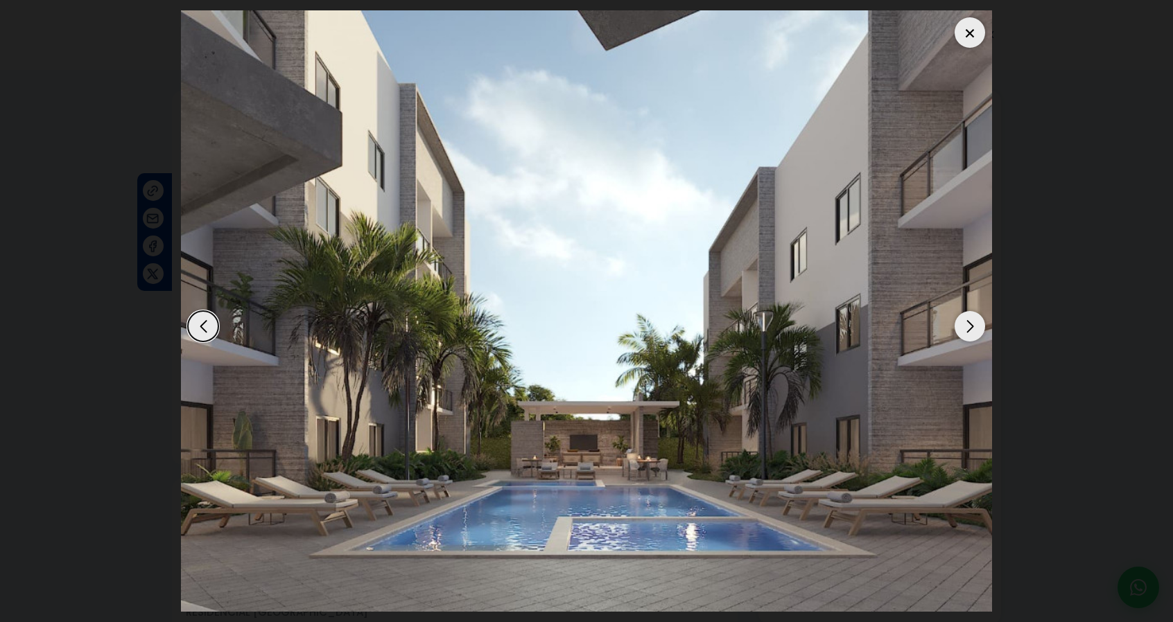
click at [969, 333] on div "Next slide" at bounding box center [969, 326] width 30 height 30
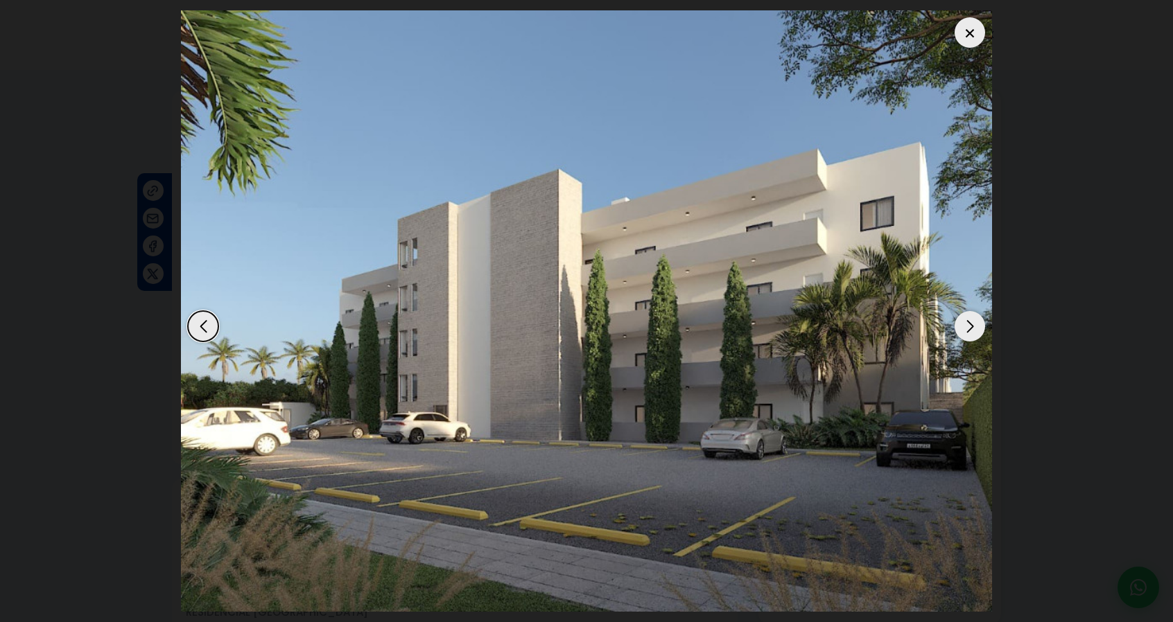
click at [969, 333] on div "Next slide" at bounding box center [969, 326] width 30 height 30
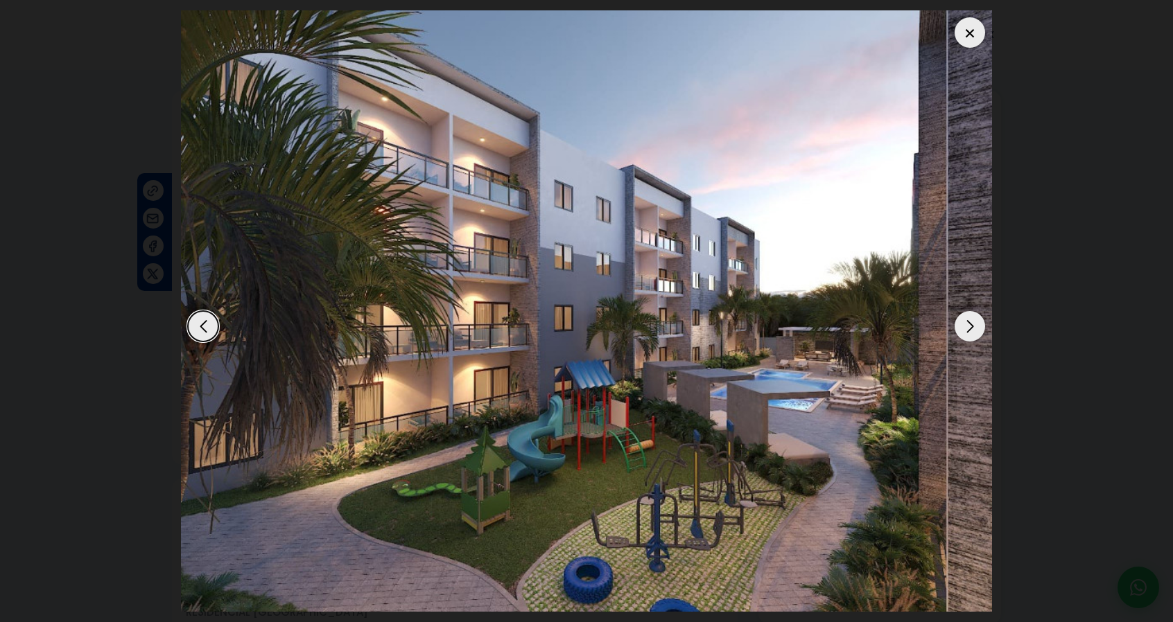
click at [969, 332] on div "Next slide" at bounding box center [969, 326] width 30 height 30
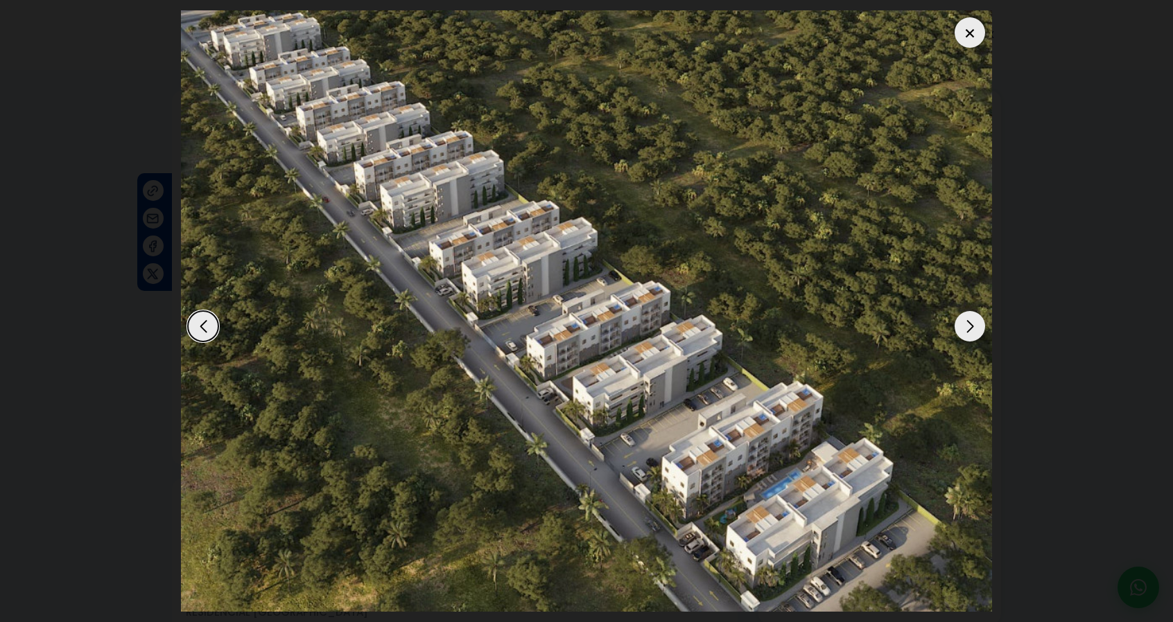
click at [969, 332] on div "Next slide" at bounding box center [969, 326] width 30 height 30
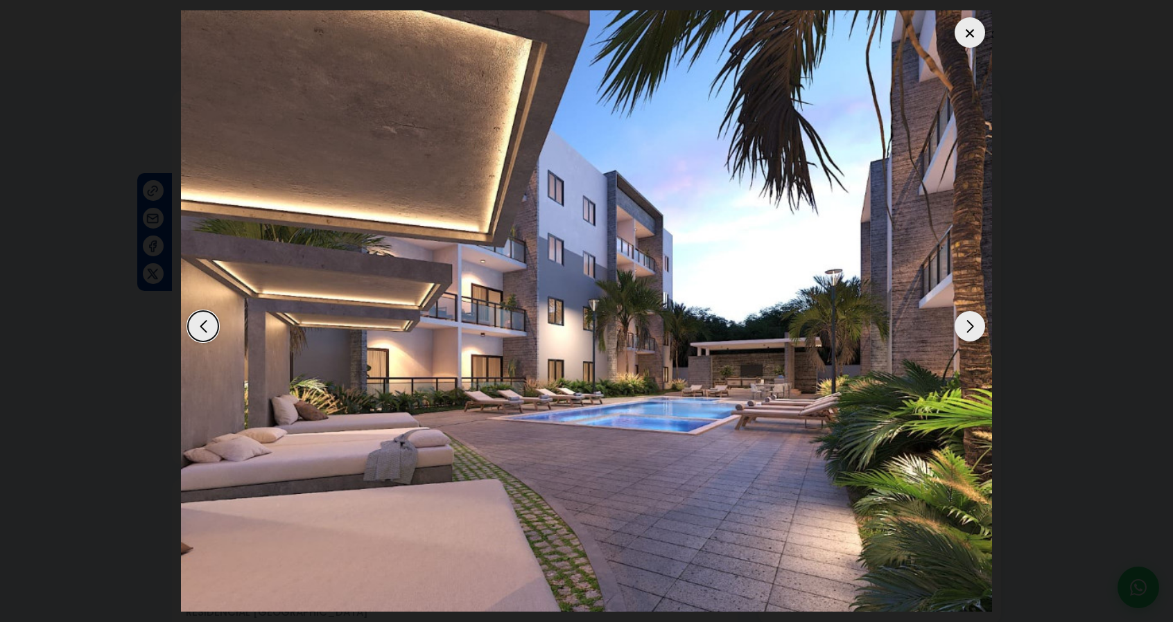
click at [969, 332] on div "Next slide" at bounding box center [969, 326] width 30 height 30
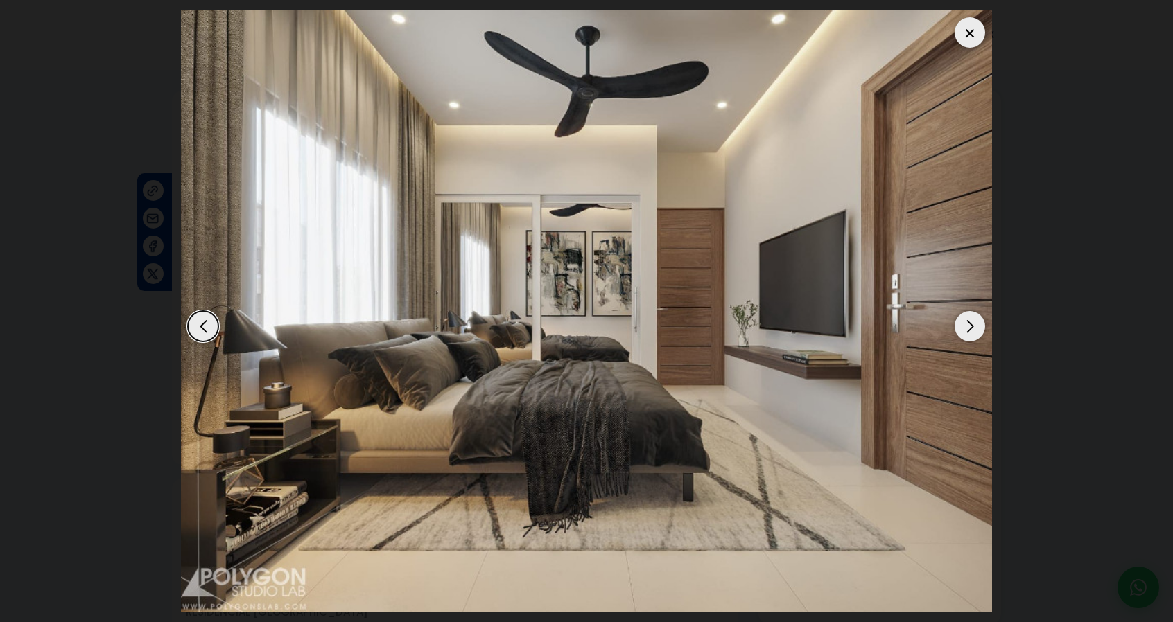
click at [969, 331] on div "Next slide" at bounding box center [969, 326] width 30 height 30
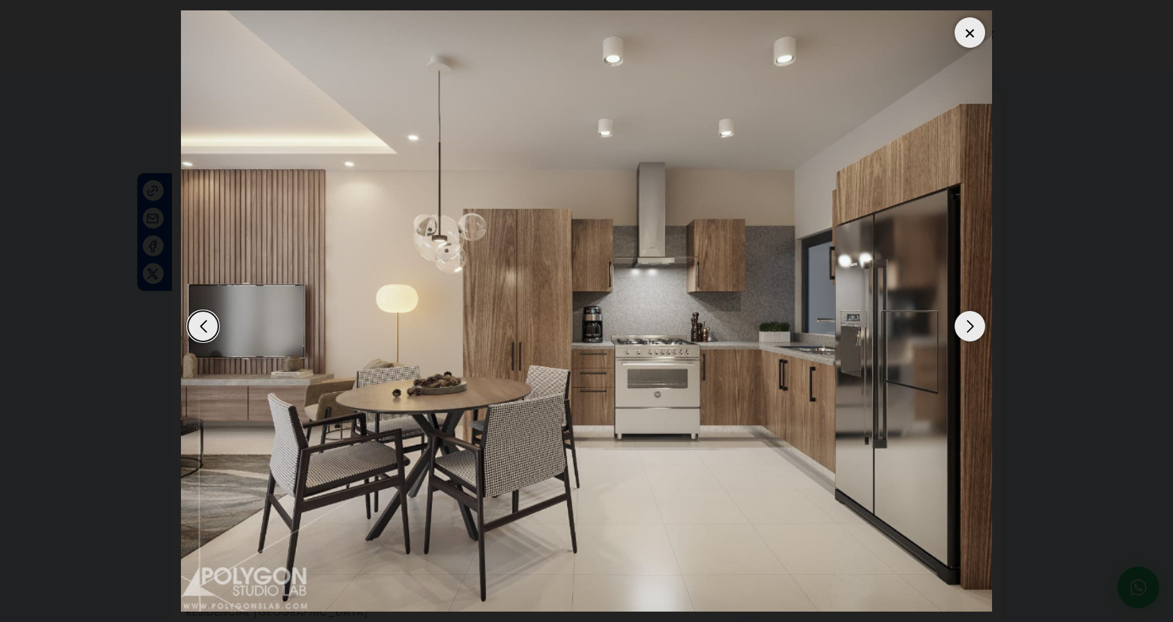
click at [969, 331] on div "Next slide" at bounding box center [969, 326] width 30 height 30
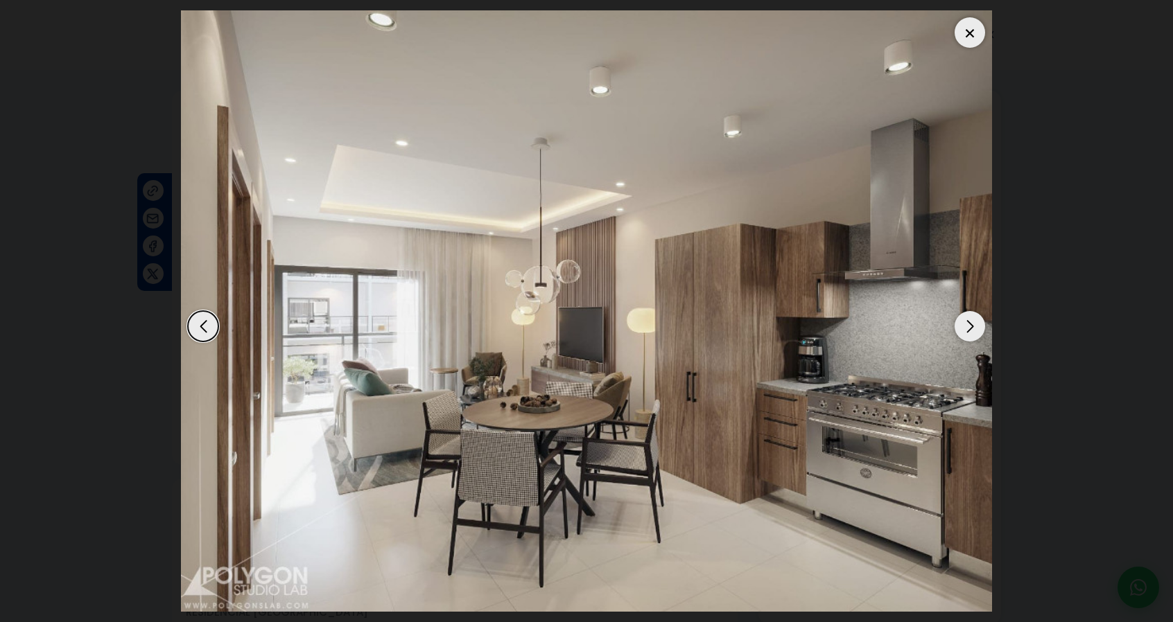
click at [969, 331] on div "Next slide" at bounding box center [969, 326] width 30 height 30
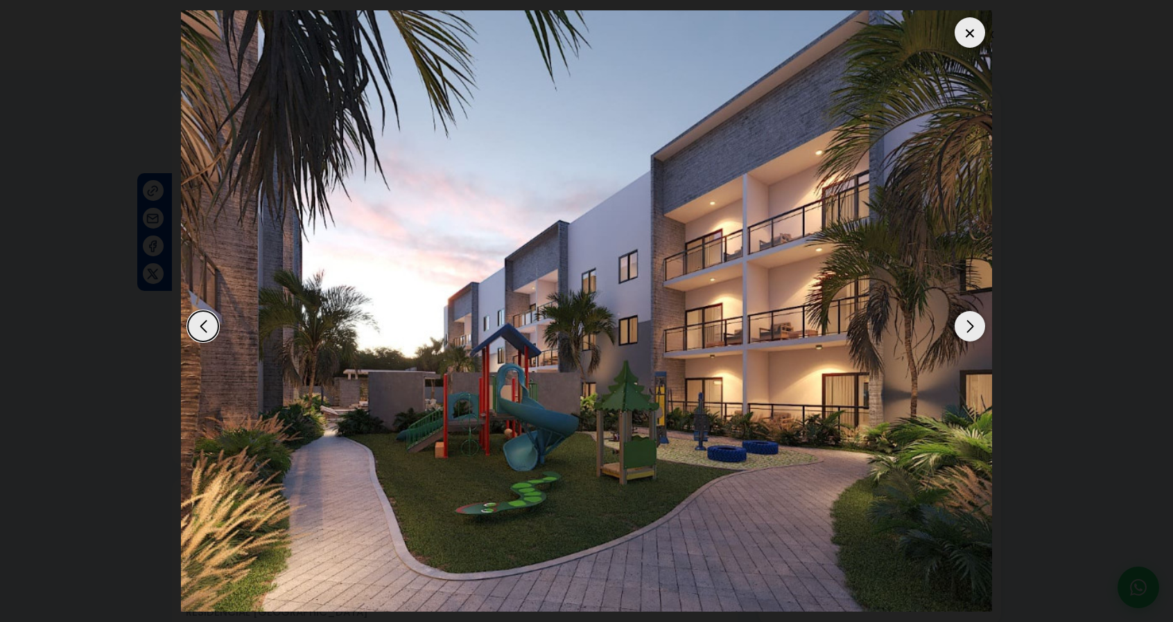
click at [969, 332] on div "Next slide" at bounding box center [969, 326] width 30 height 30
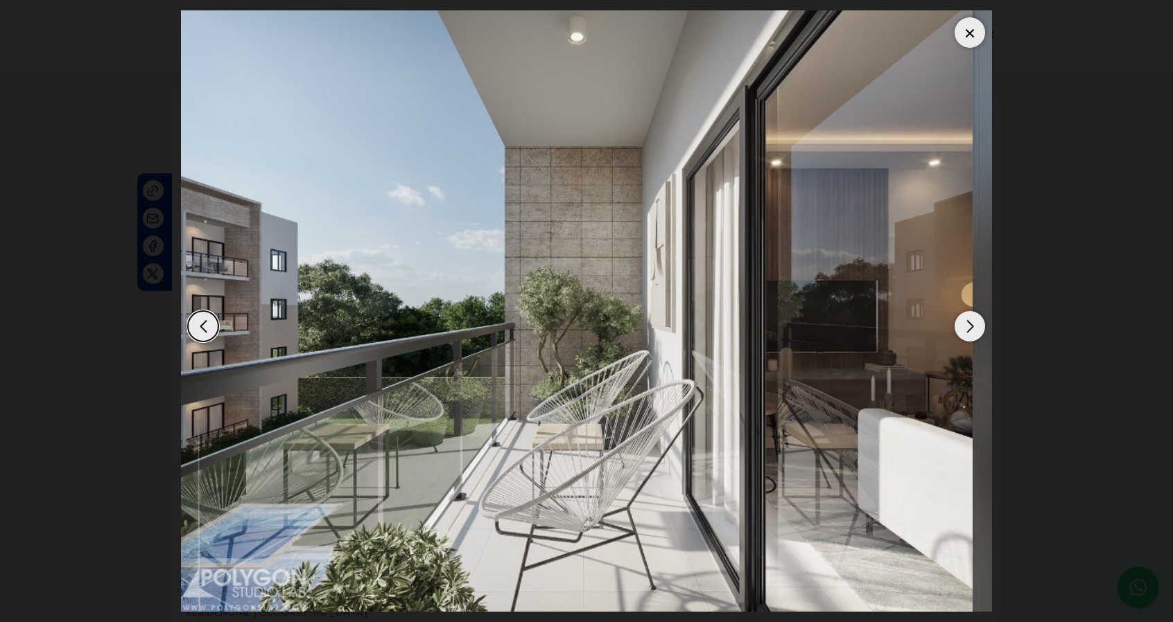
click at [969, 332] on div "Next slide" at bounding box center [969, 326] width 30 height 30
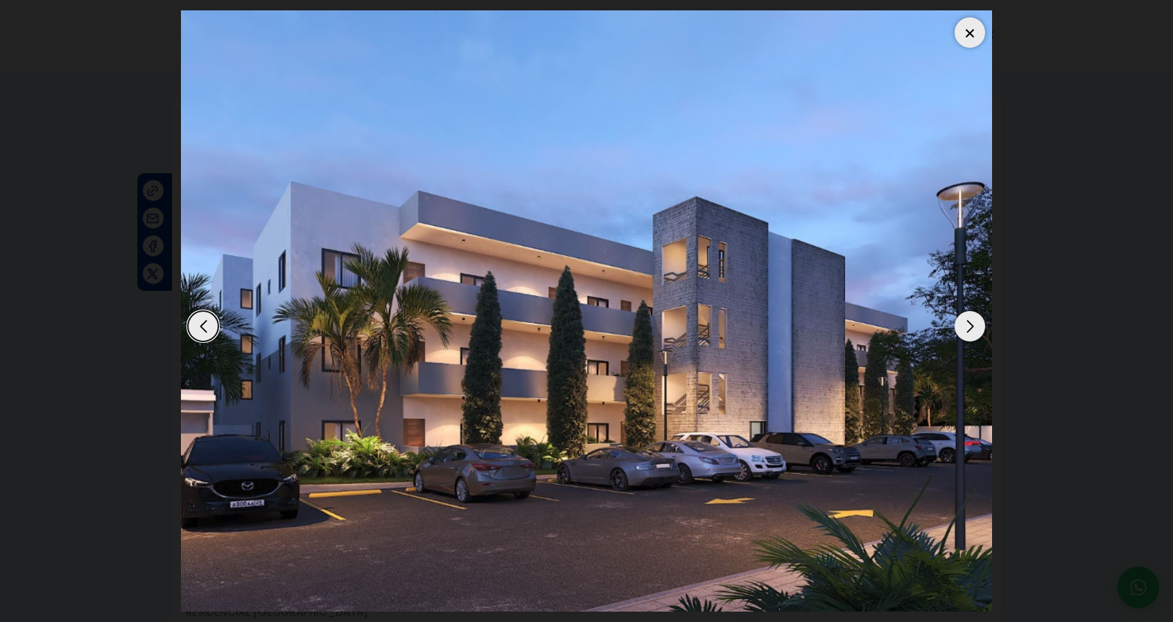
click at [969, 329] on div "Next slide" at bounding box center [969, 326] width 30 height 30
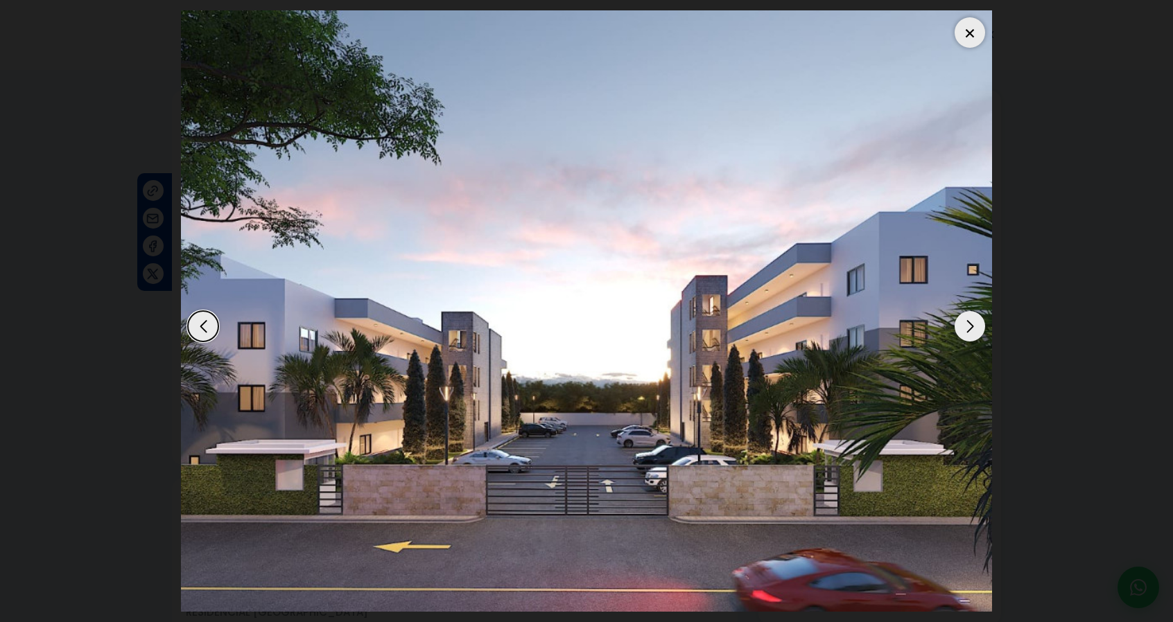
click at [969, 329] on div "Next slide" at bounding box center [969, 326] width 30 height 30
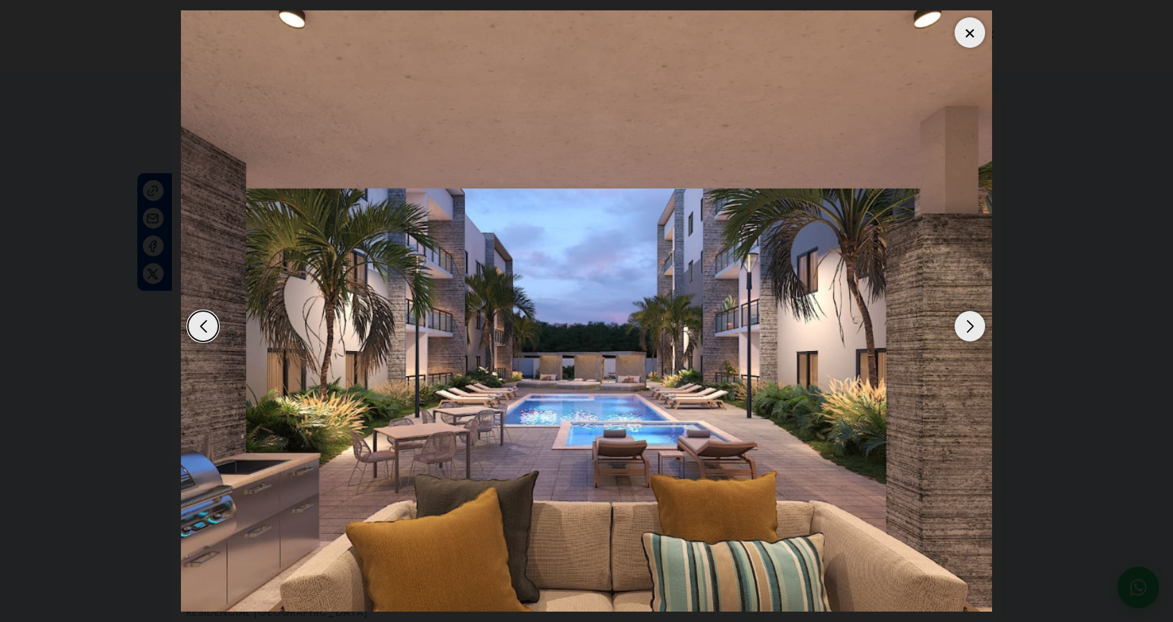
click at [969, 329] on div "Next slide" at bounding box center [969, 326] width 30 height 30
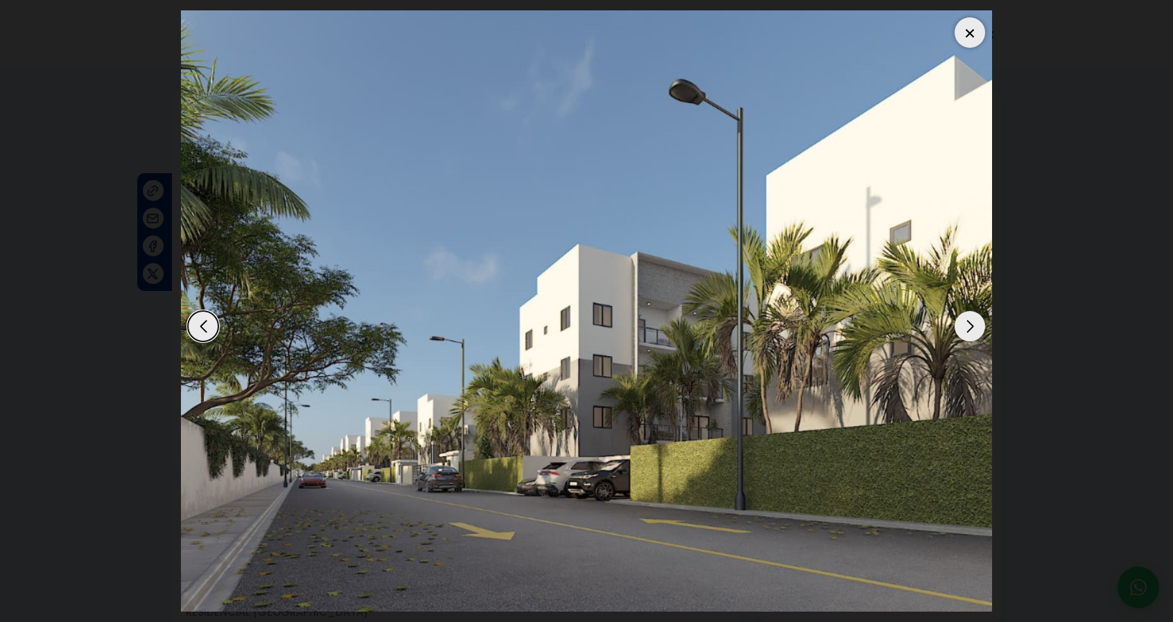
click at [969, 329] on div "Next slide" at bounding box center [969, 326] width 30 height 30
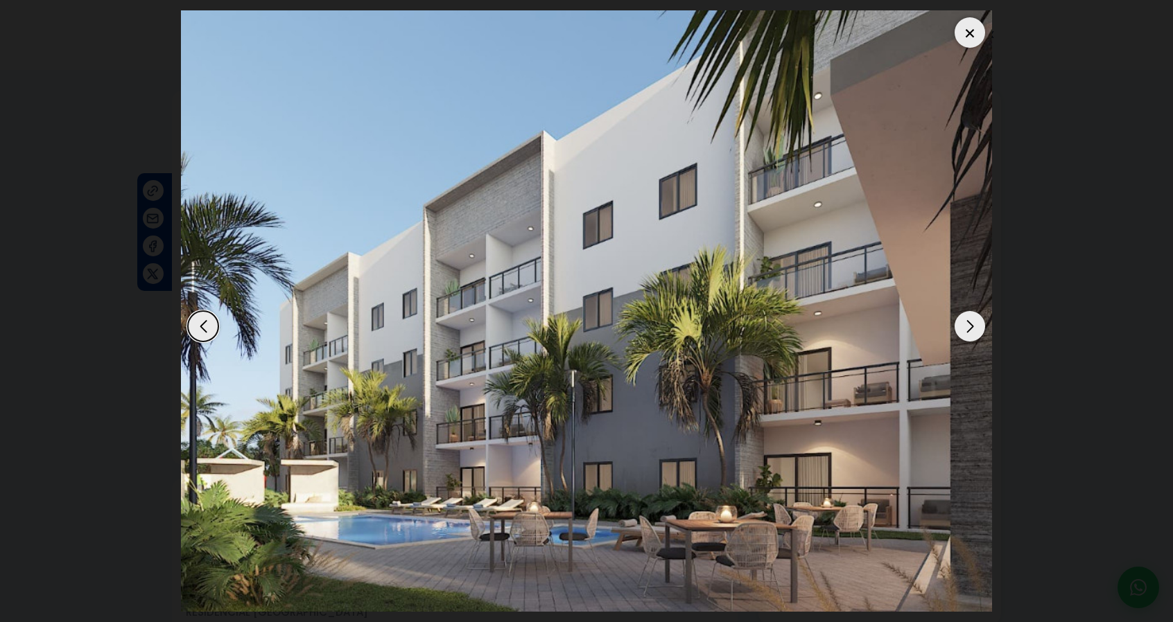
click at [969, 329] on div "Next slide" at bounding box center [969, 326] width 30 height 30
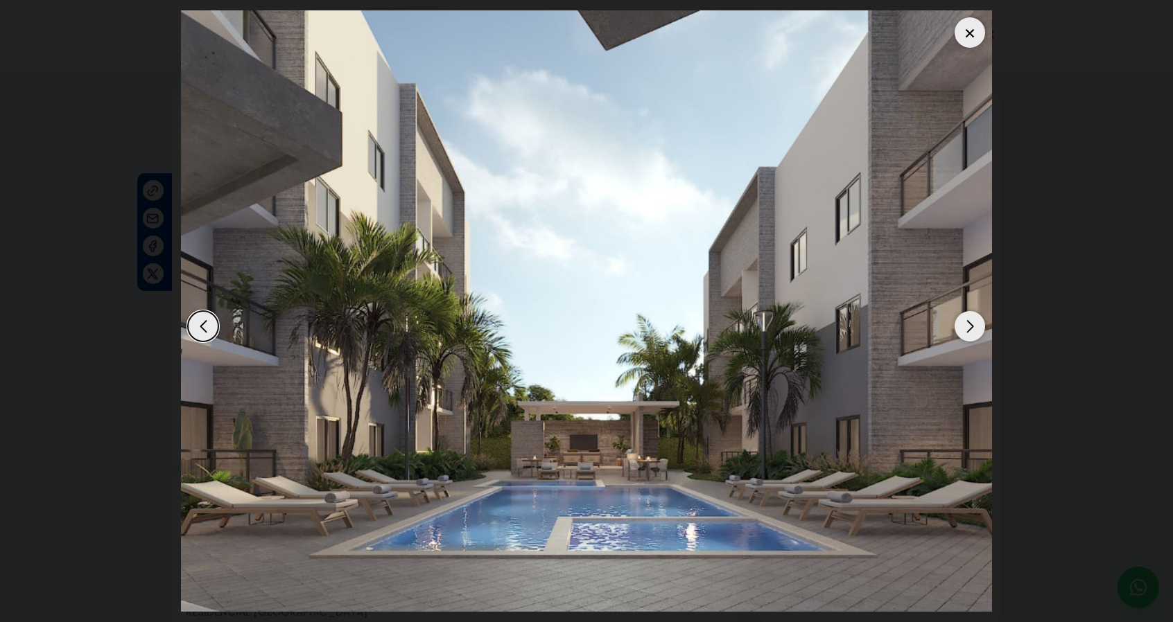
click at [969, 329] on div "Next slide" at bounding box center [969, 326] width 30 height 30
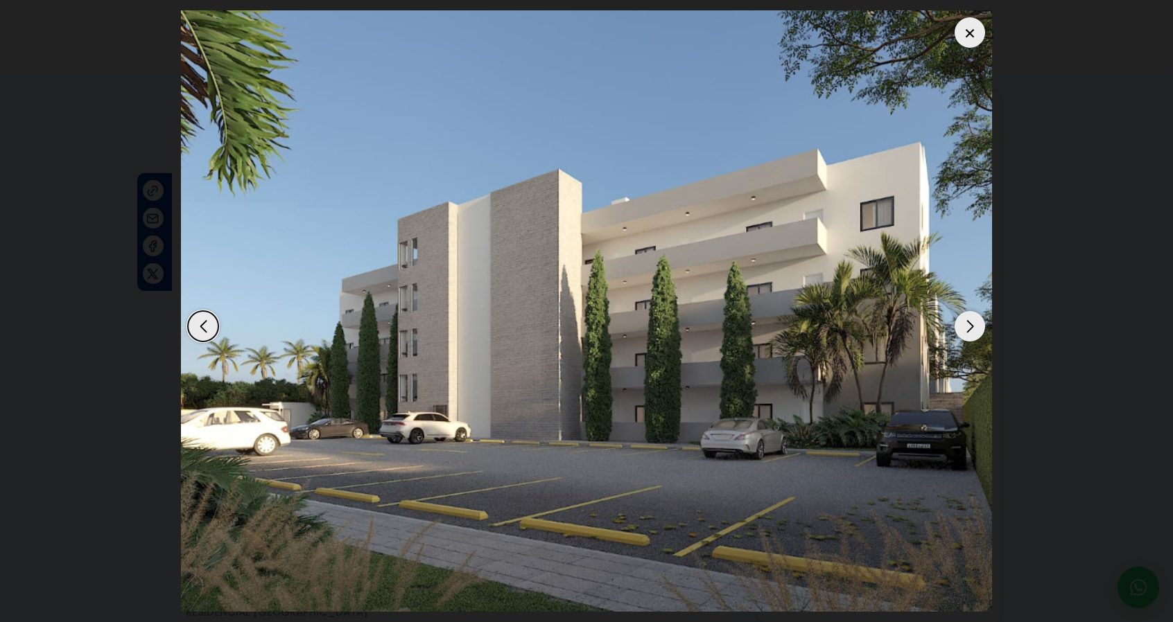
click at [969, 329] on div "Next slide" at bounding box center [969, 326] width 30 height 30
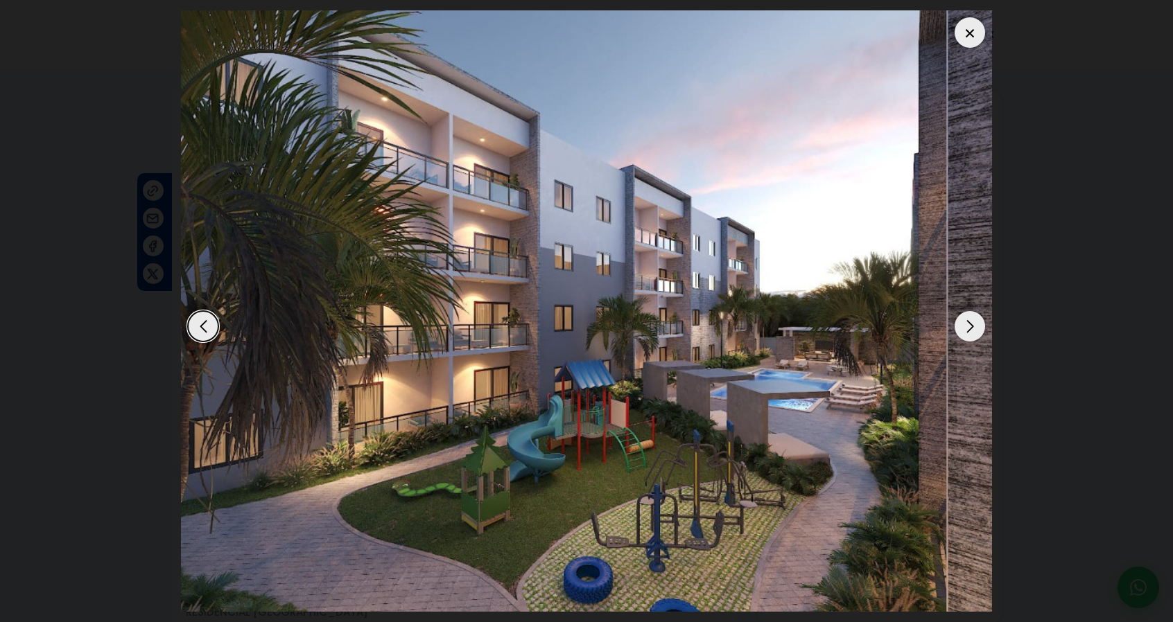
click at [969, 329] on div "Next slide" at bounding box center [969, 326] width 30 height 30
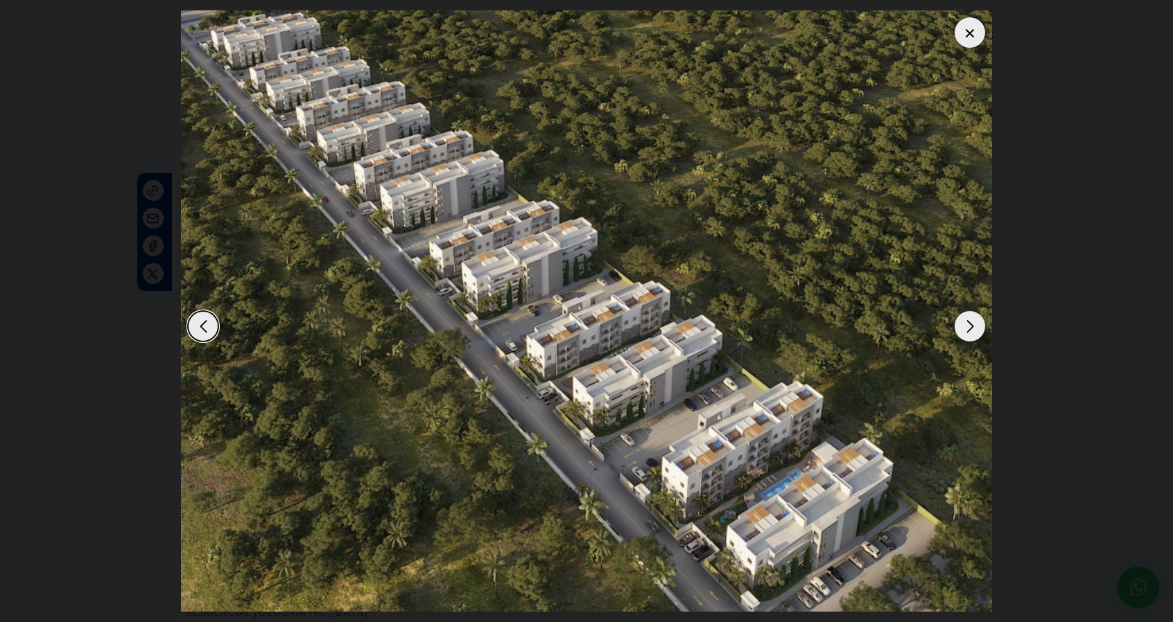
click at [969, 324] on div "Next slide" at bounding box center [969, 326] width 30 height 30
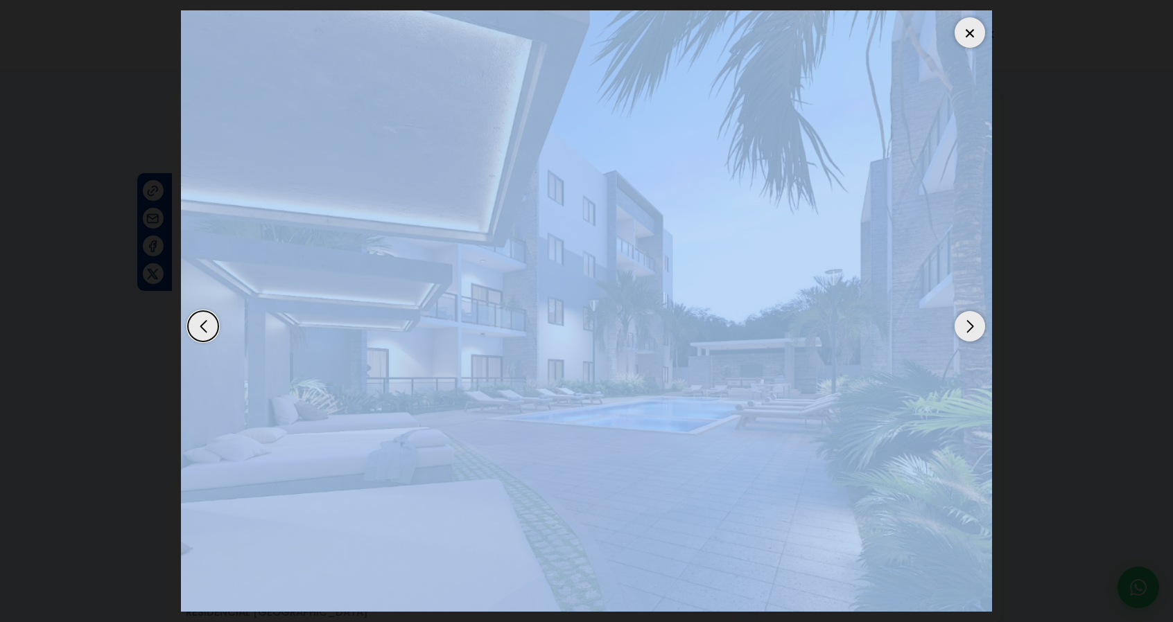
click at [969, 324] on div "Next slide" at bounding box center [969, 326] width 30 height 30
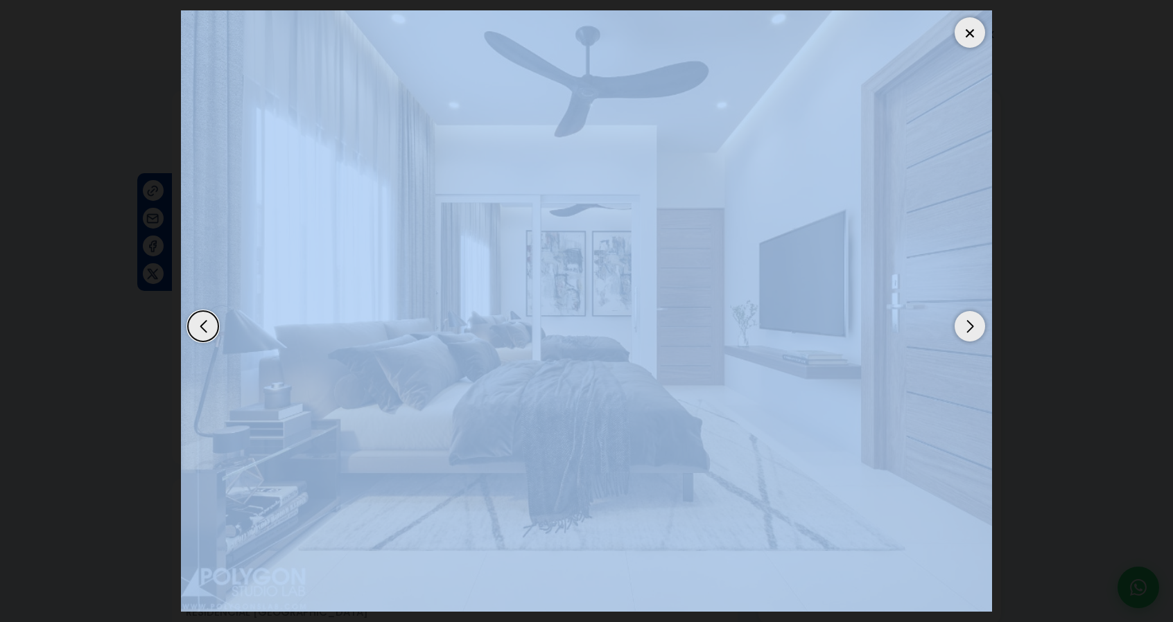
click at [970, 38] on div at bounding box center [969, 32] width 30 height 30
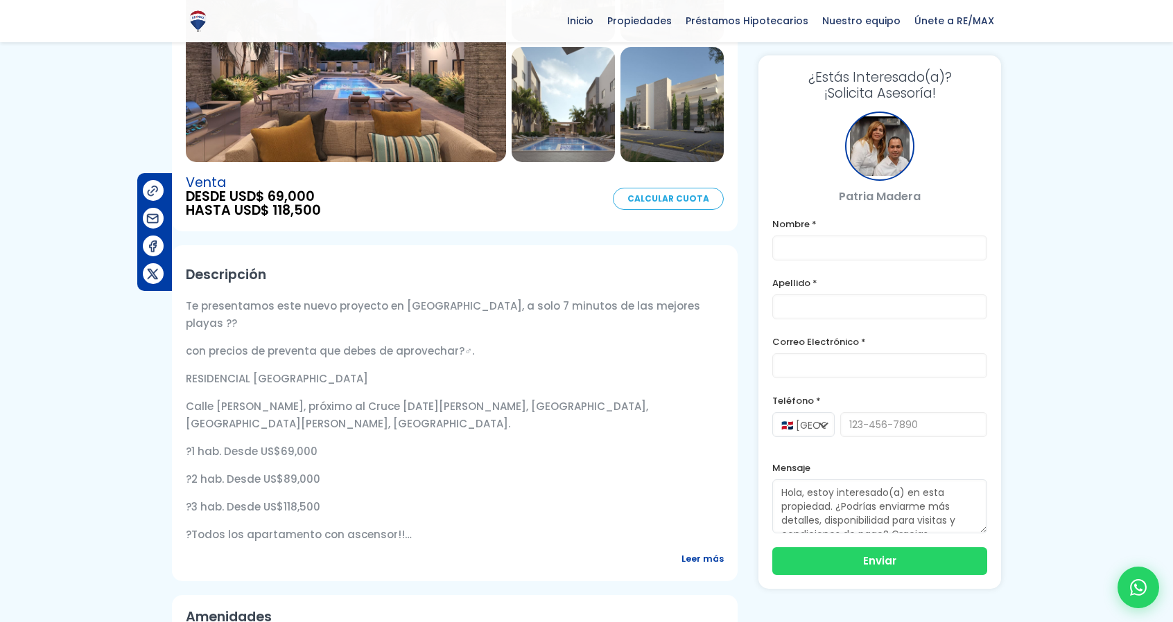
scroll to position [231, 0]
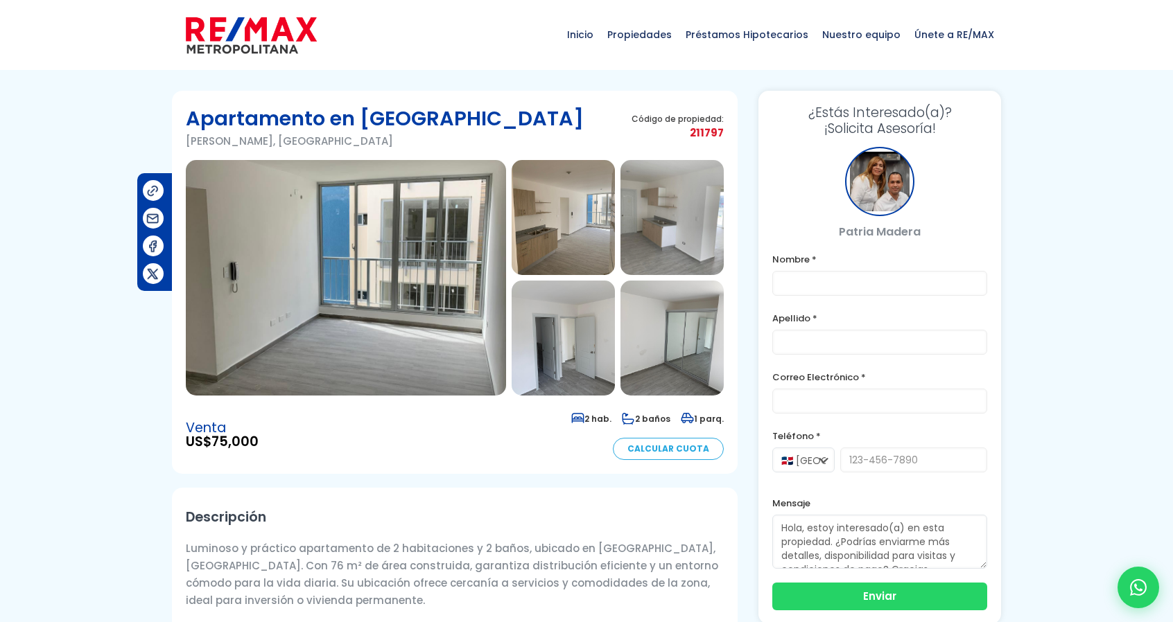
click at [429, 234] on img at bounding box center [346, 278] width 320 height 236
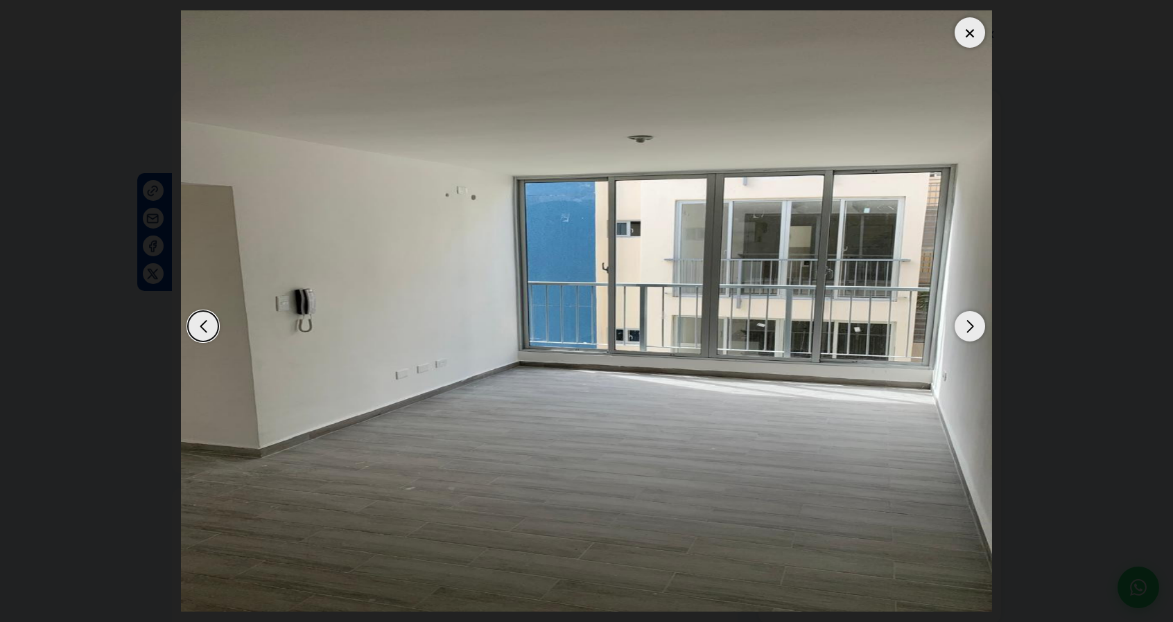
click at [971, 329] on div "Next slide" at bounding box center [969, 326] width 30 height 30
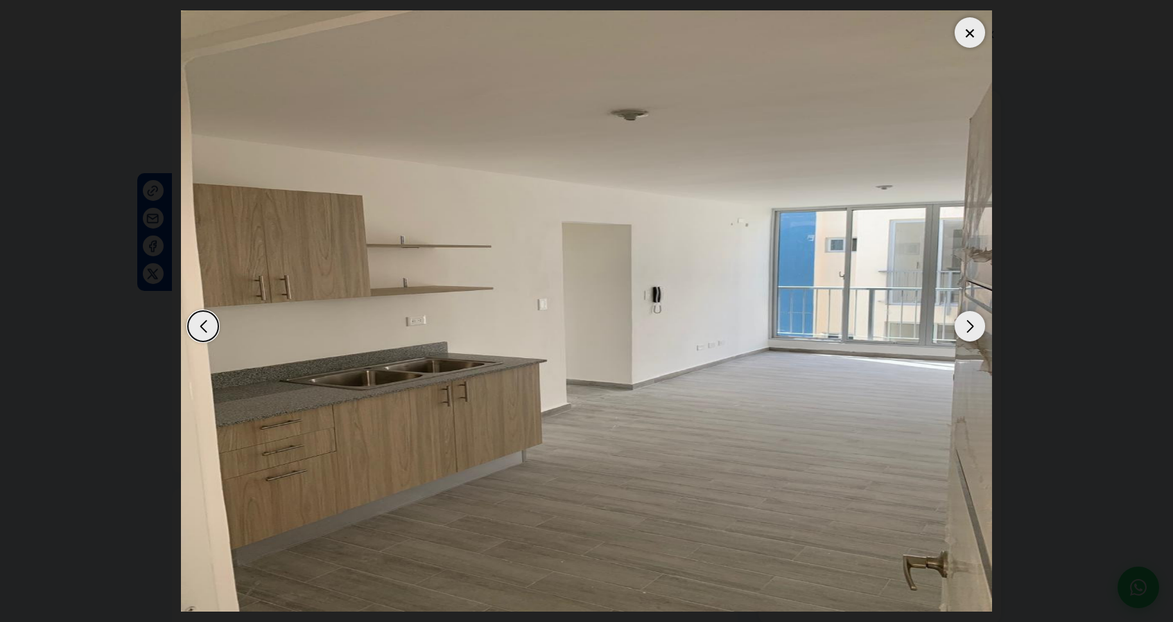
click at [970, 328] on div "Next slide" at bounding box center [969, 326] width 30 height 30
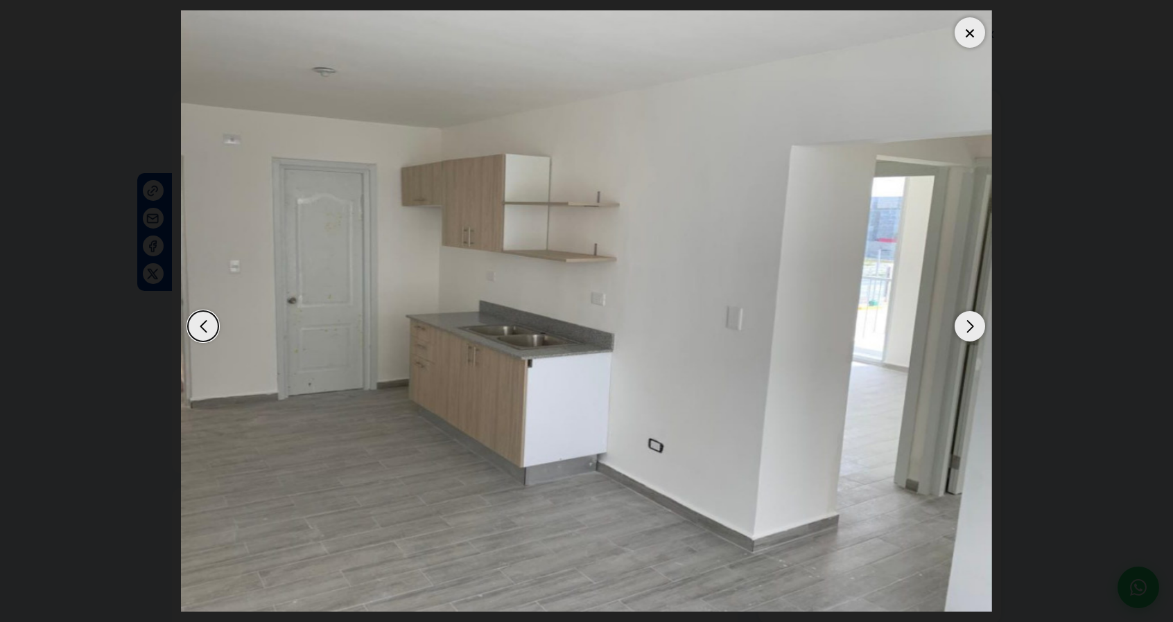
click at [970, 328] on div "Next slide" at bounding box center [969, 326] width 30 height 30
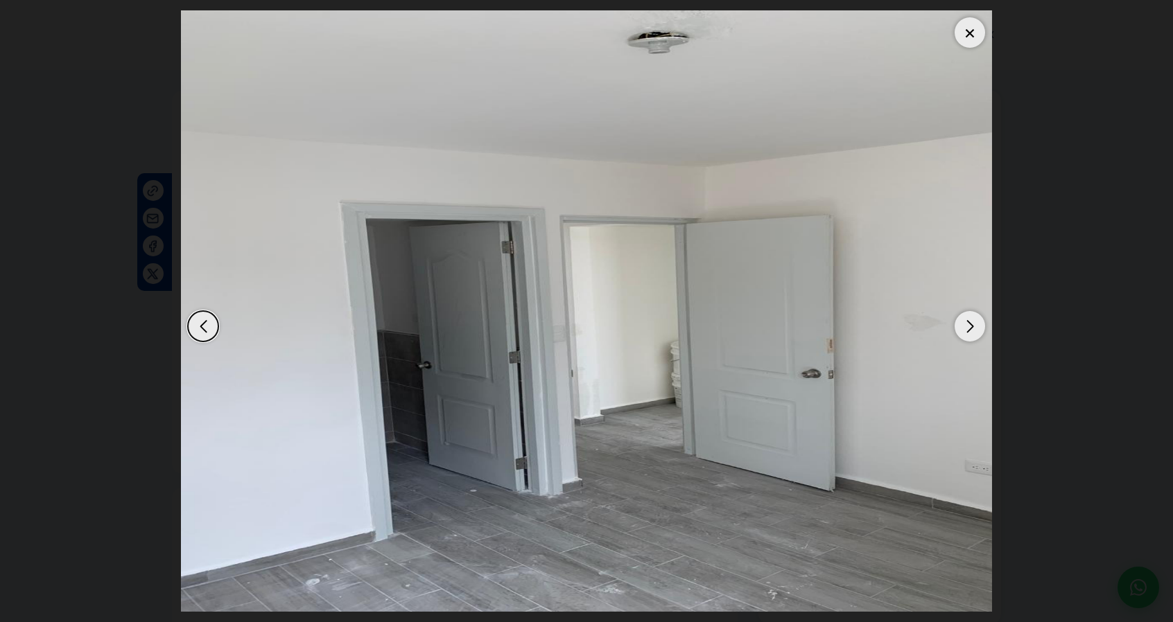
click at [970, 328] on div "Next slide" at bounding box center [969, 326] width 30 height 30
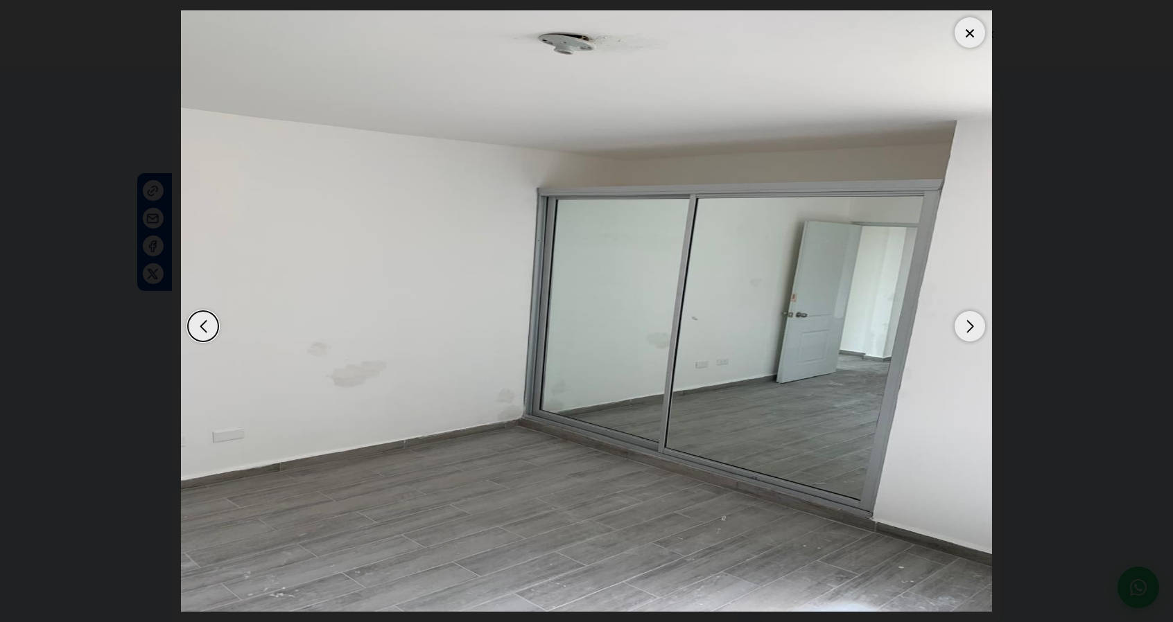
click at [970, 328] on div "Next slide" at bounding box center [969, 326] width 30 height 30
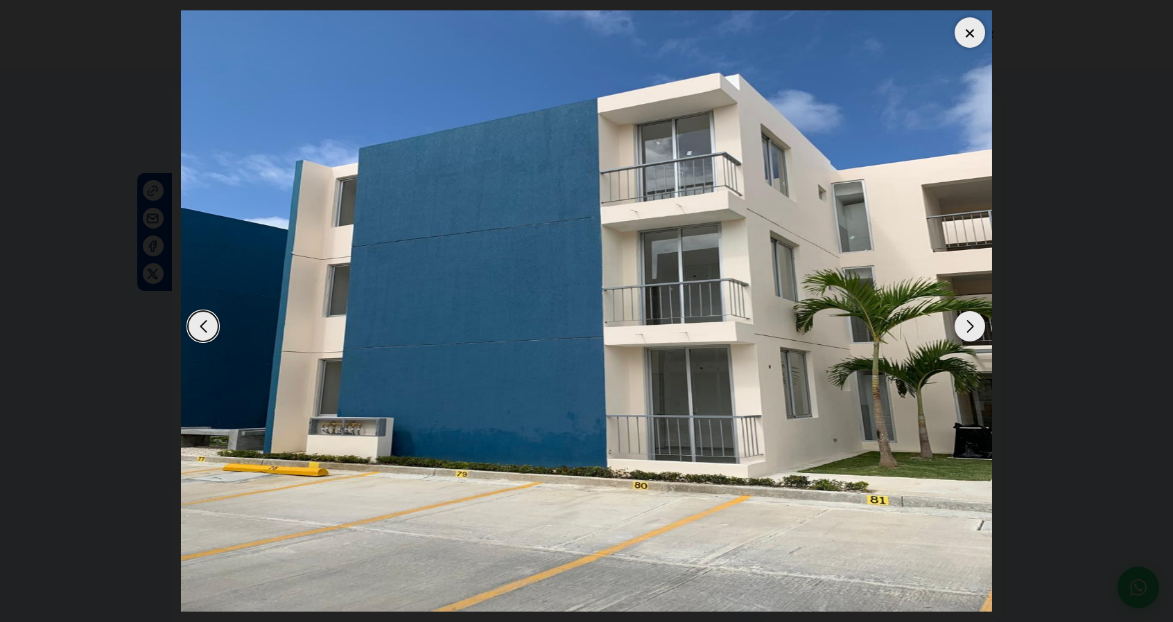
click at [970, 328] on div "Next slide" at bounding box center [969, 326] width 30 height 30
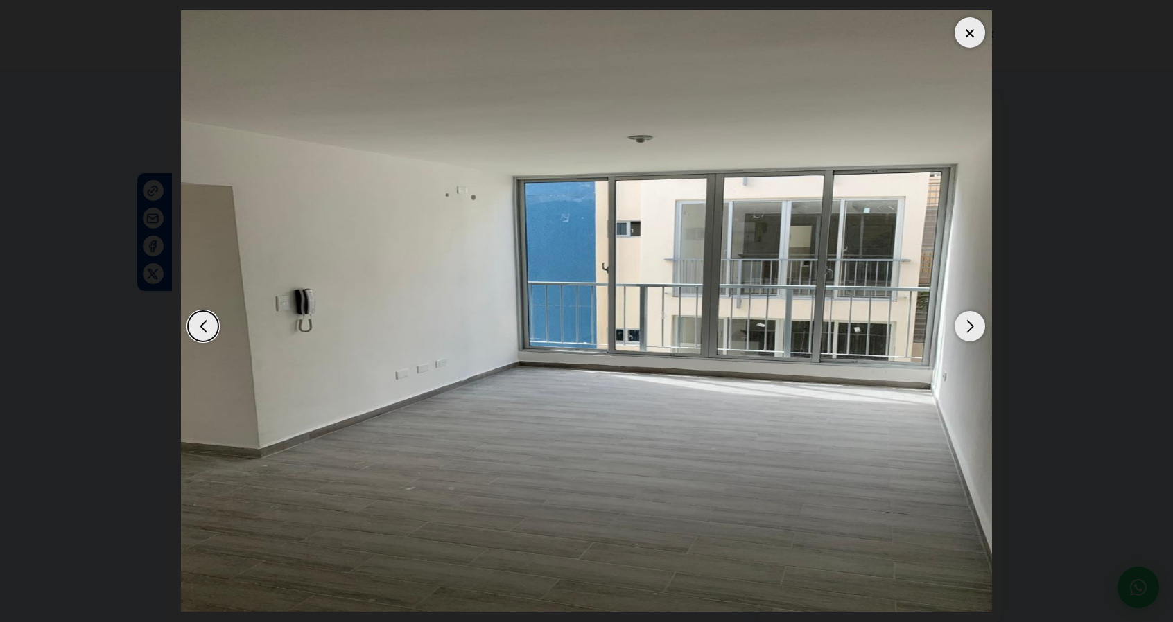
click at [970, 328] on div "Next slide" at bounding box center [969, 326] width 30 height 30
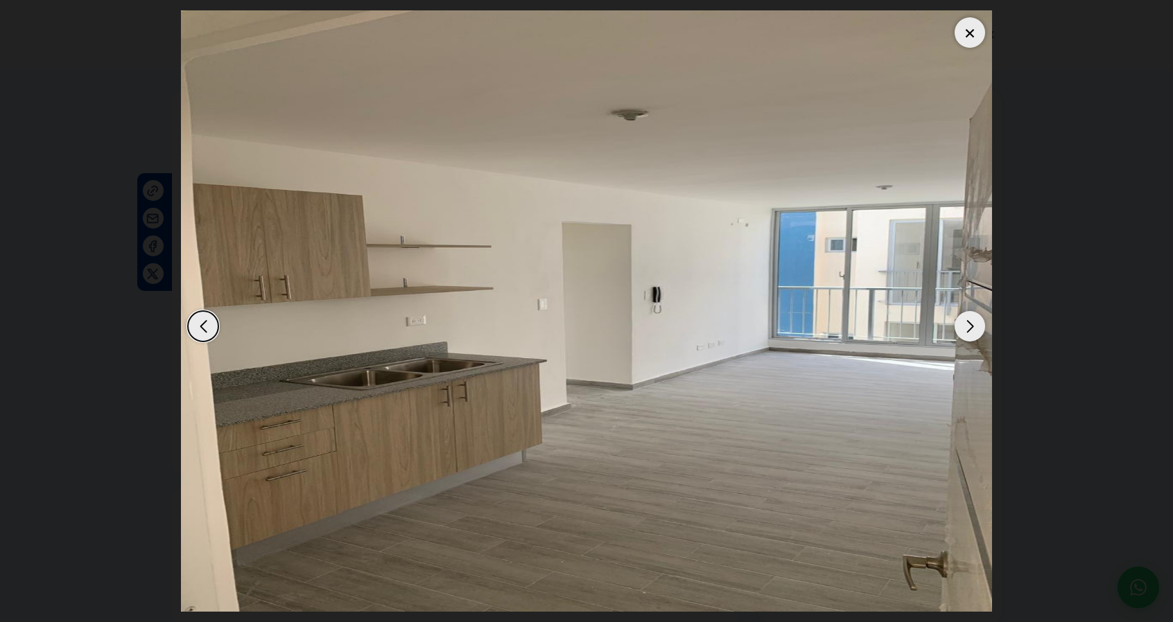
click at [970, 327] on div "Next slide" at bounding box center [969, 326] width 30 height 30
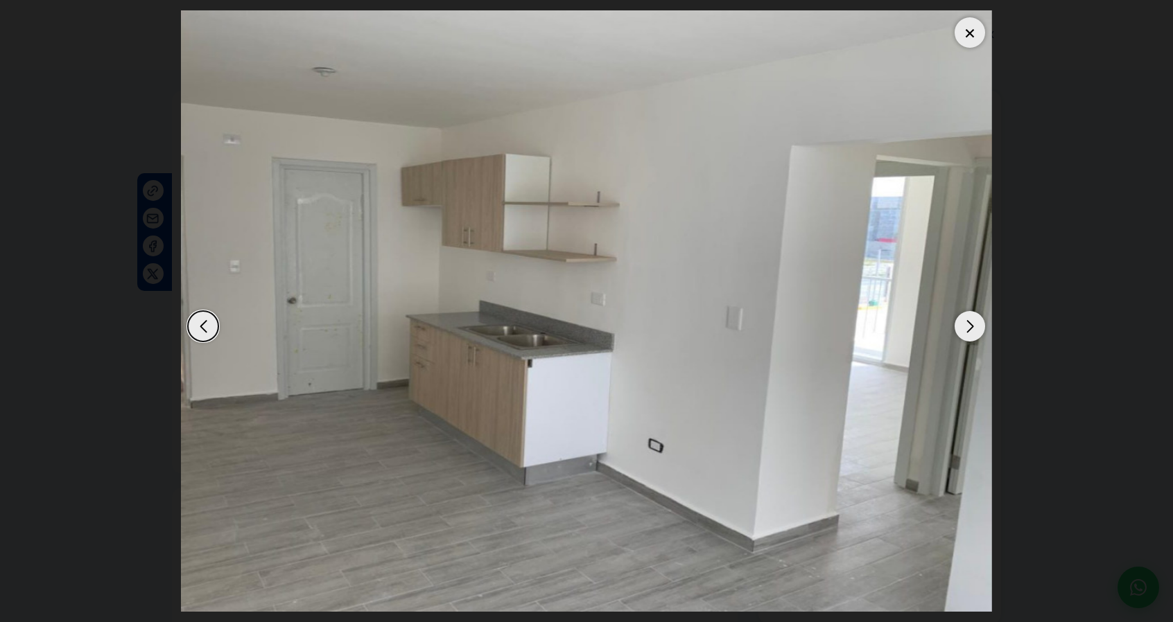
click at [970, 327] on div "Next slide" at bounding box center [969, 326] width 30 height 30
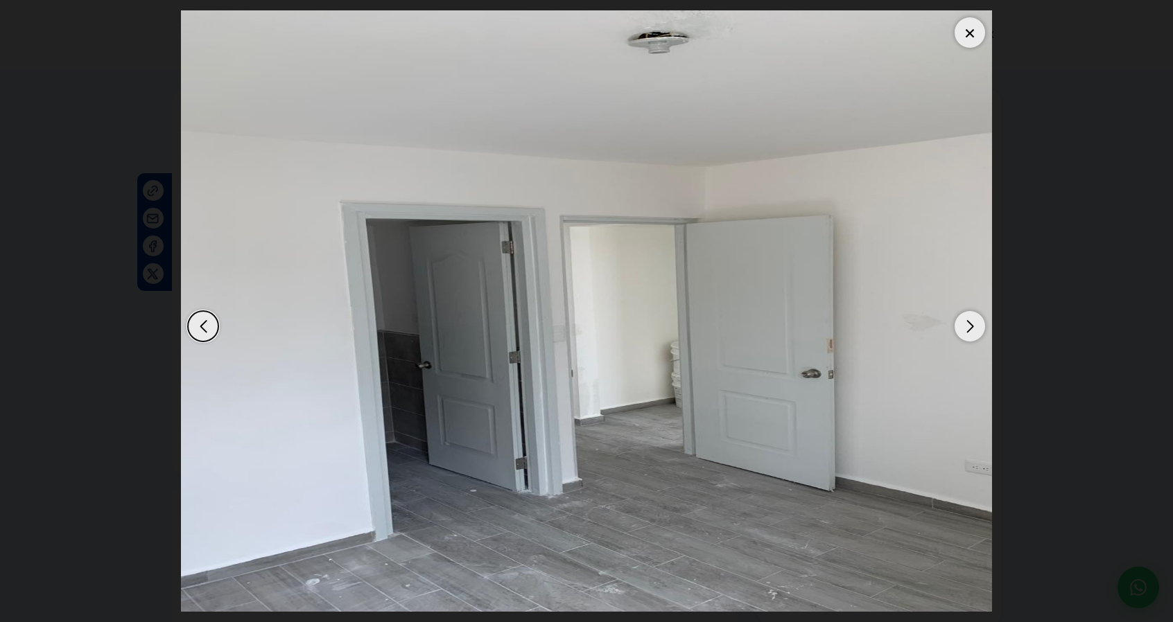
click at [970, 327] on div "Next slide" at bounding box center [969, 326] width 30 height 30
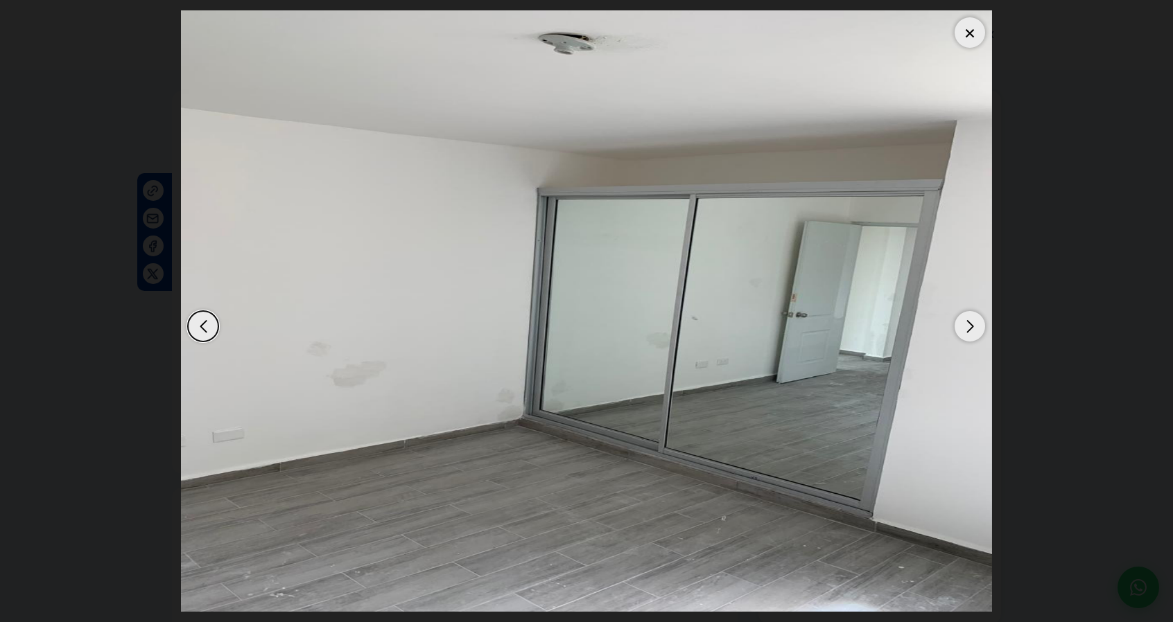
click at [970, 327] on div "Next slide" at bounding box center [969, 326] width 30 height 30
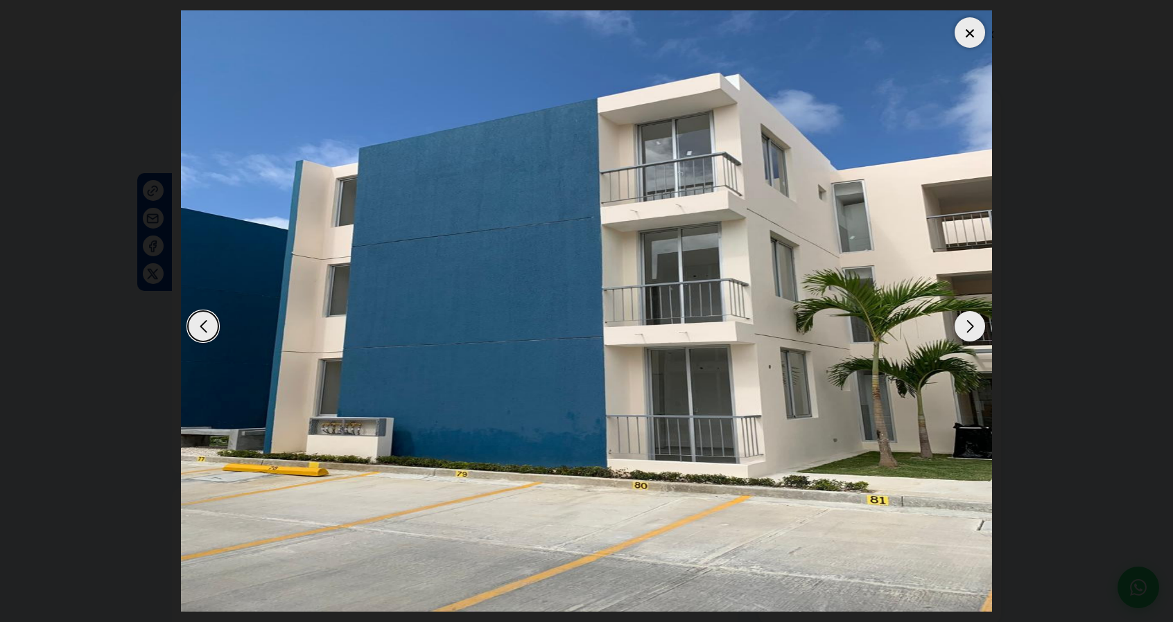
click at [970, 327] on div "Next slide" at bounding box center [969, 326] width 30 height 30
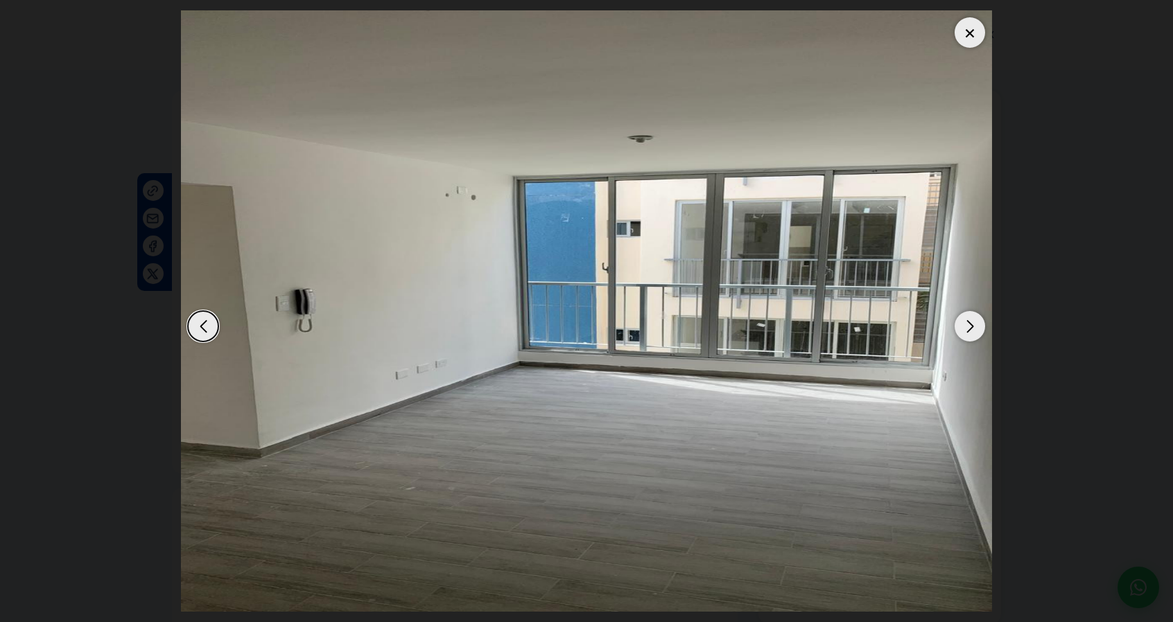
click at [970, 325] on div "Next slide" at bounding box center [969, 326] width 30 height 30
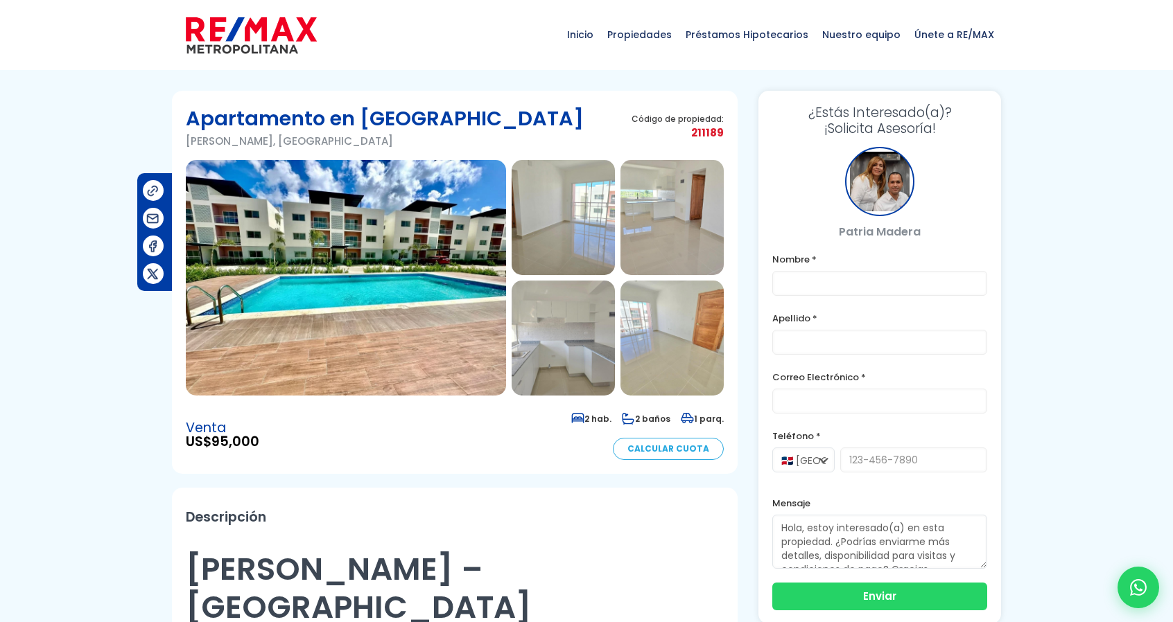
drag, startPoint x: 345, startPoint y: 239, endPoint x: 355, endPoint y: 234, distance: 10.8
click at [345, 238] on img at bounding box center [346, 278] width 320 height 236
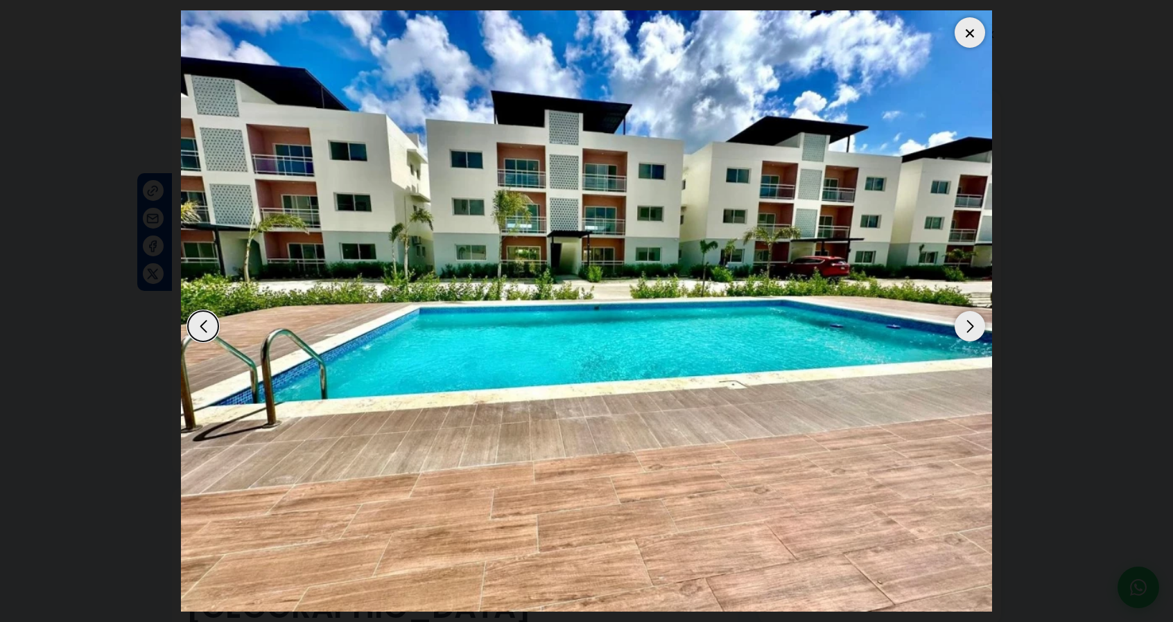
click at [969, 338] on div "Next slide" at bounding box center [969, 326] width 30 height 30
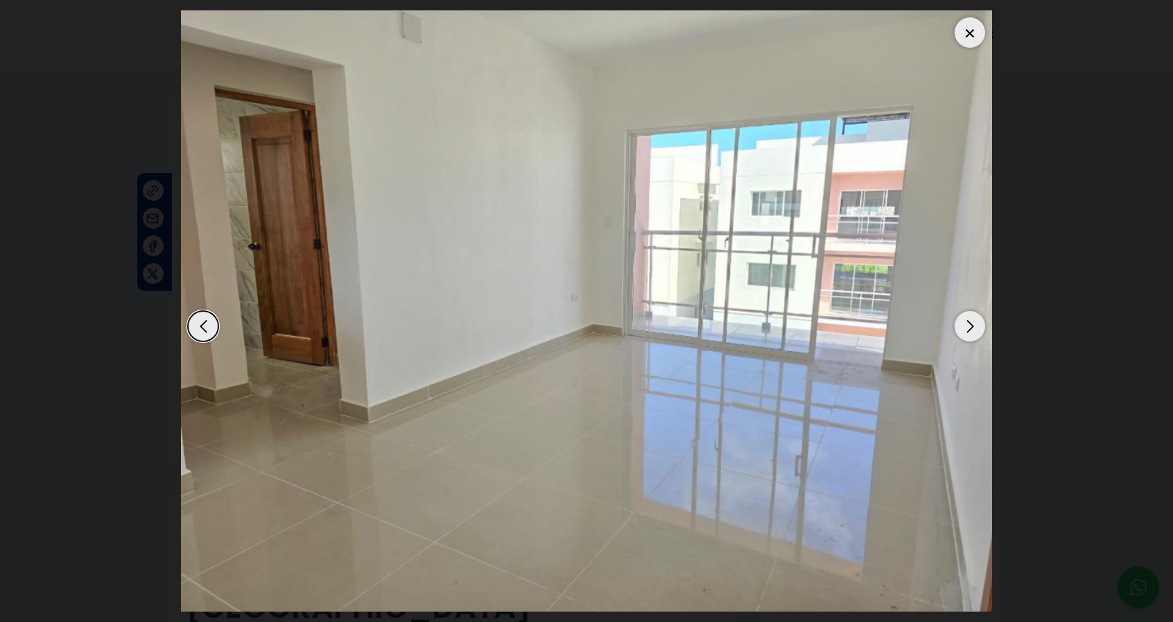
click at [968, 335] on div "Next slide" at bounding box center [969, 326] width 30 height 30
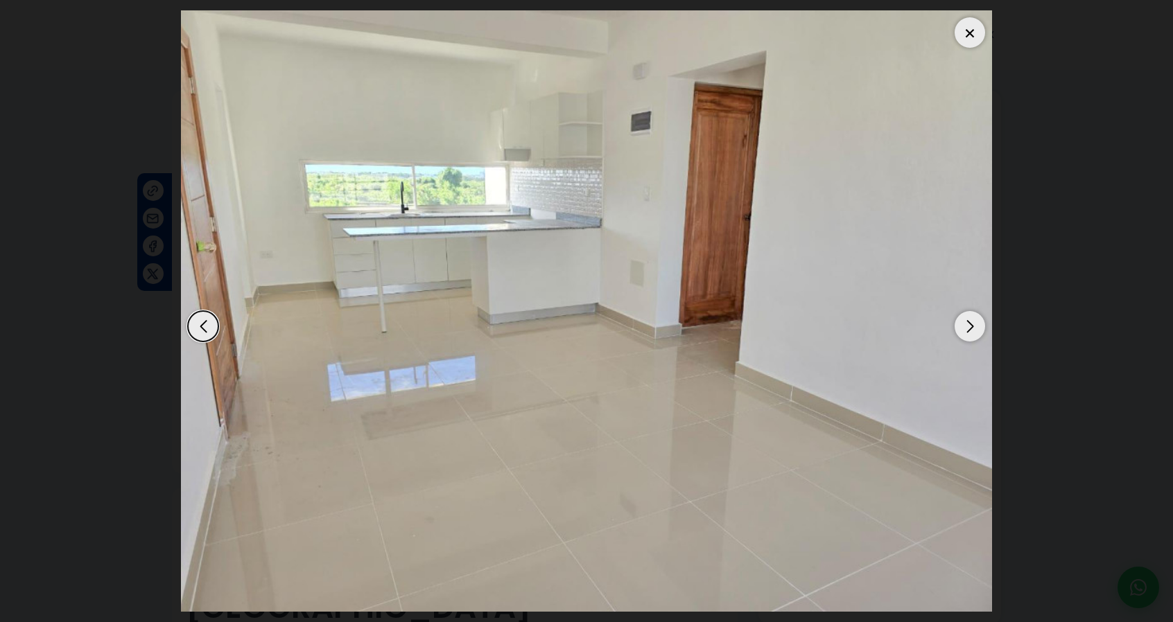
click at [968, 335] on div "Next slide" at bounding box center [969, 326] width 30 height 30
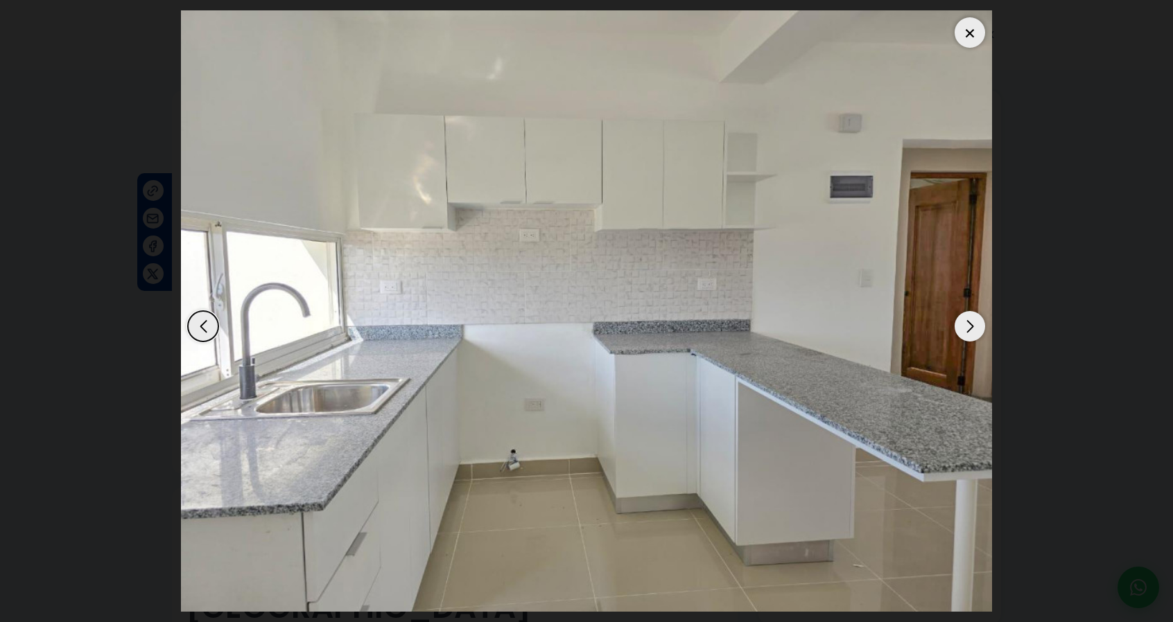
click at [968, 335] on div "Next slide" at bounding box center [969, 326] width 30 height 30
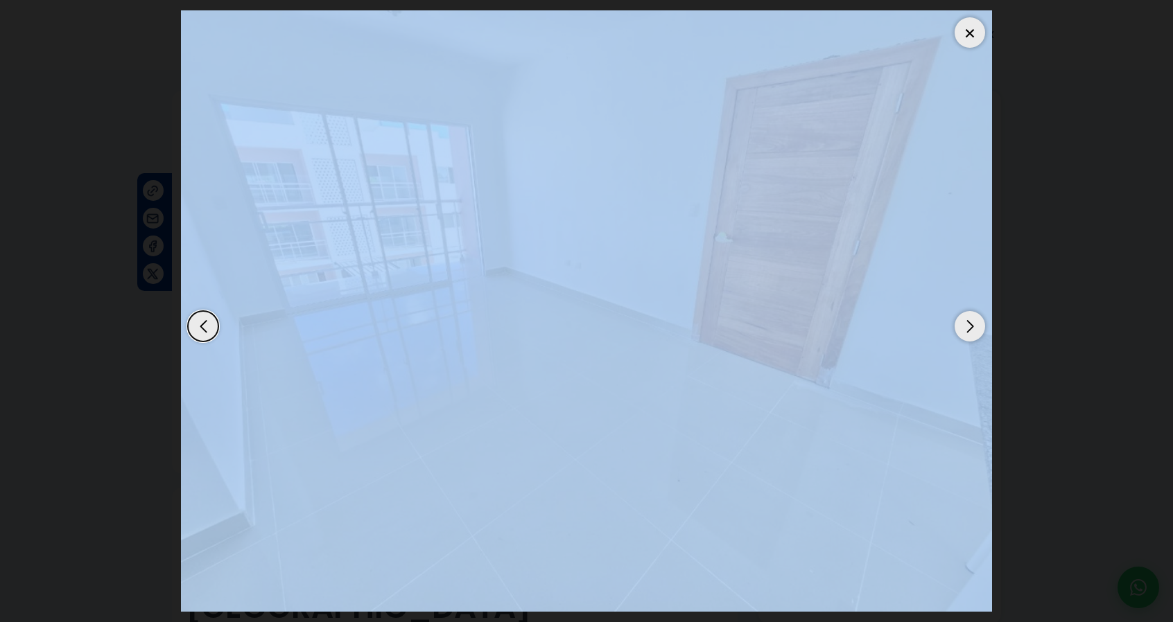
click at [968, 335] on div "Next slide" at bounding box center [969, 326] width 30 height 30
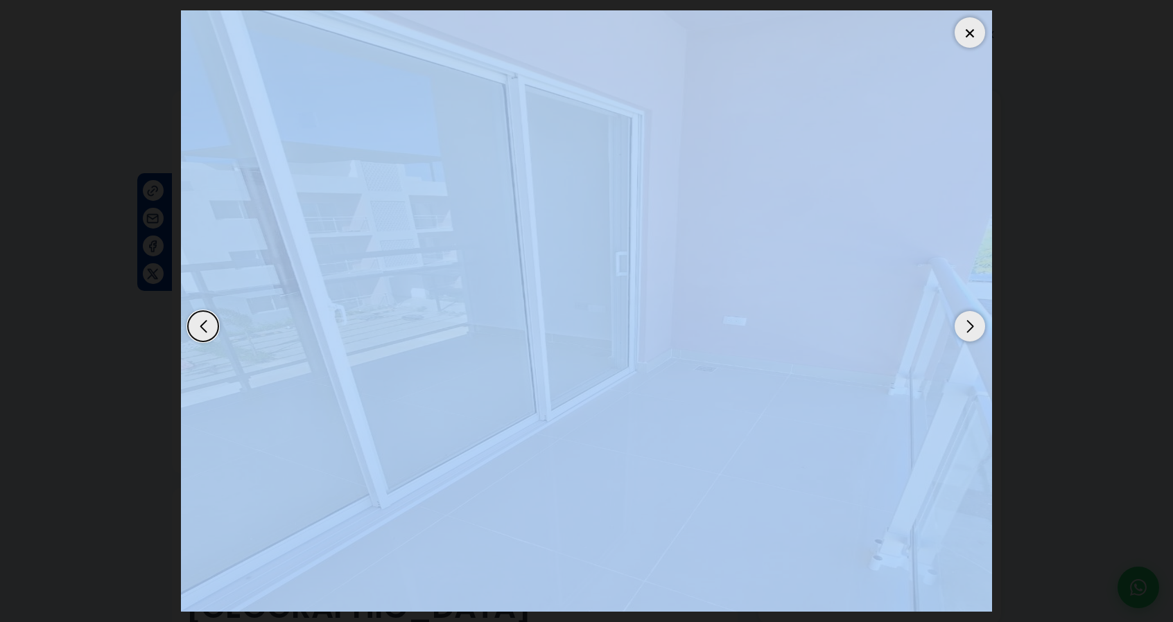
click at [968, 335] on div "Next slide" at bounding box center [969, 326] width 30 height 30
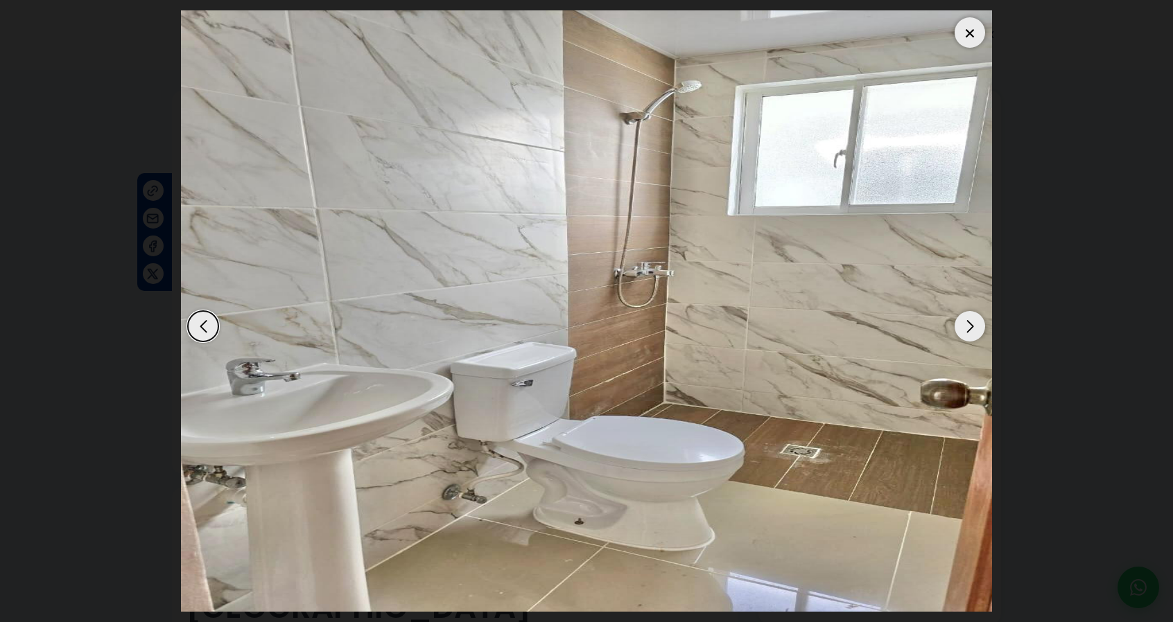
click at [968, 335] on div "Next slide" at bounding box center [969, 326] width 30 height 30
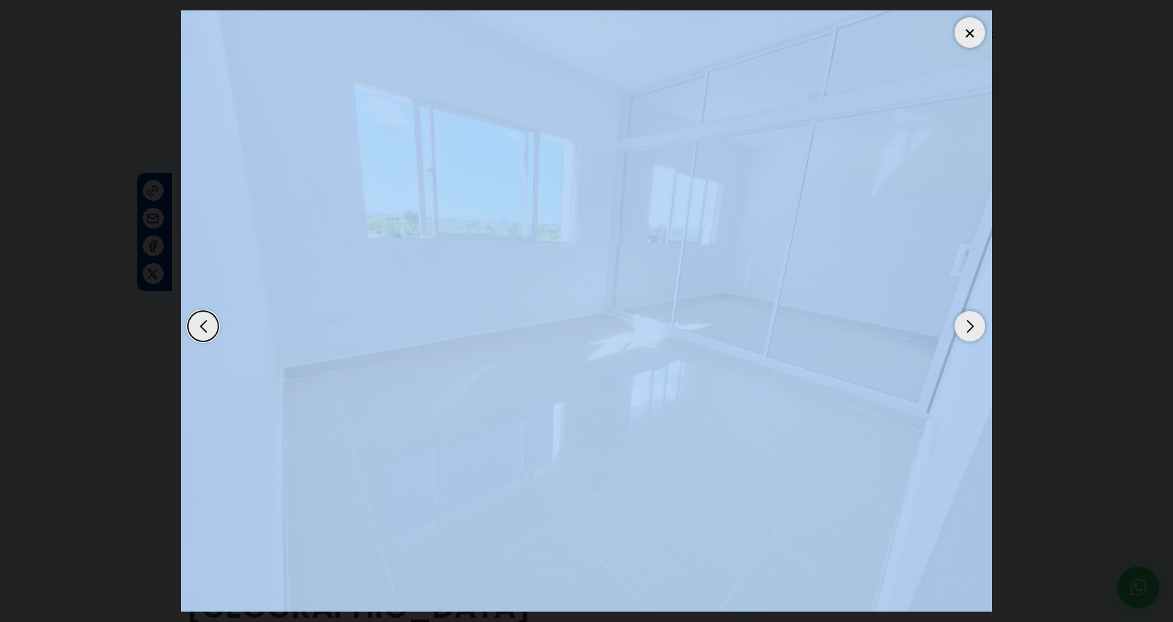
click at [968, 335] on div "Next slide" at bounding box center [969, 326] width 30 height 30
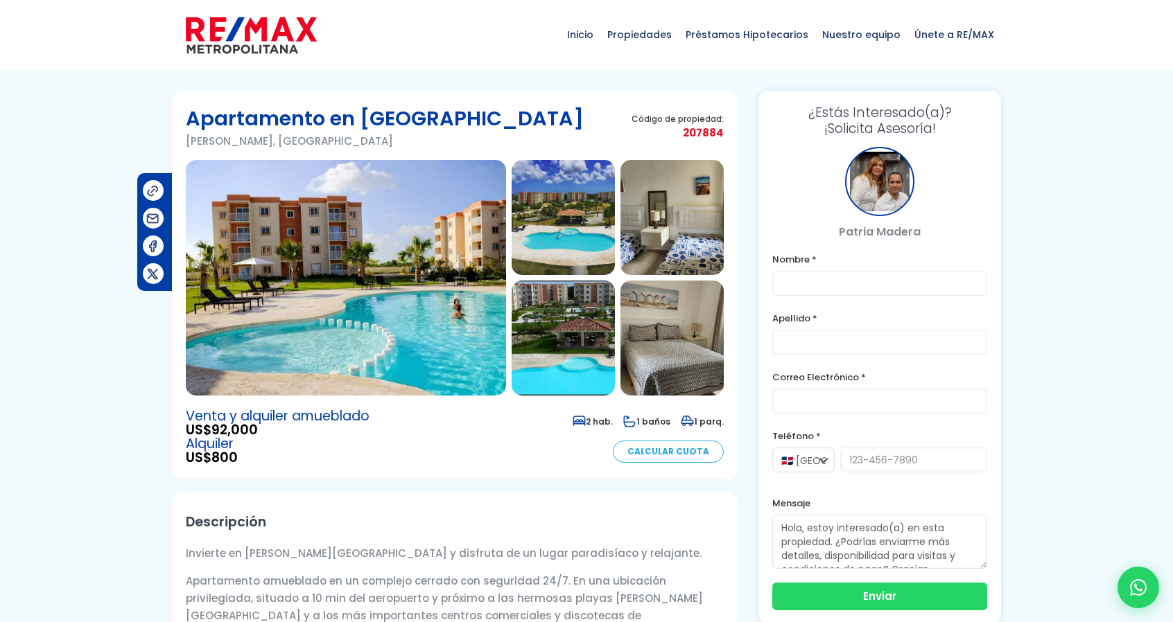
click at [348, 296] on img at bounding box center [346, 278] width 320 height 236
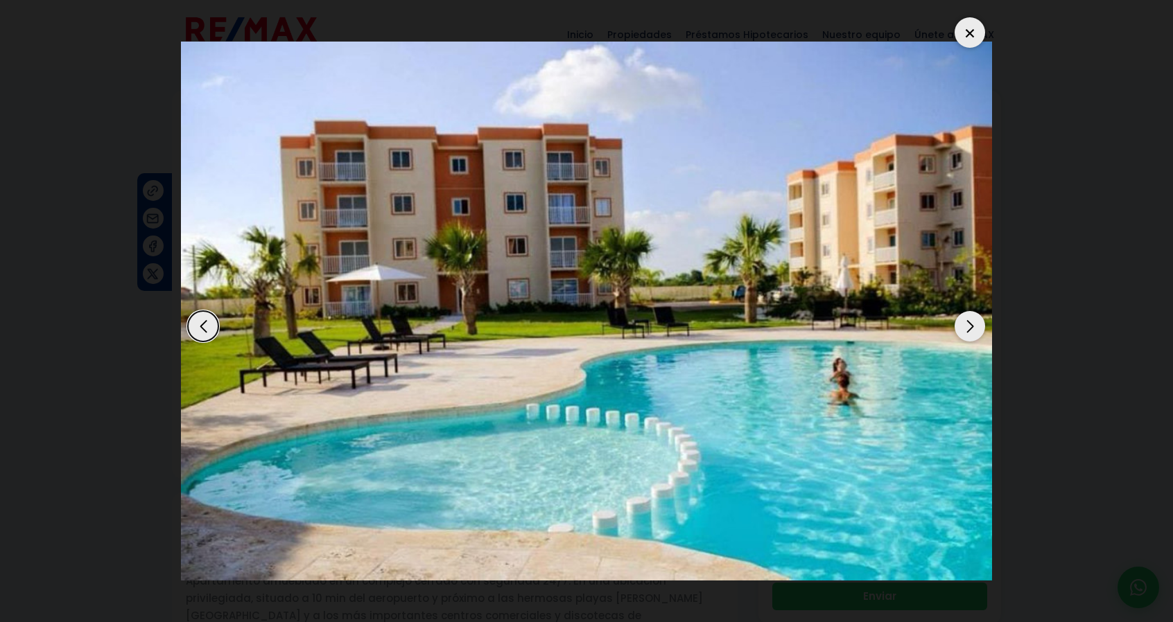
click at [970, 332] on div "Next slide" at bounding box center [969, 326] width 30 height 30
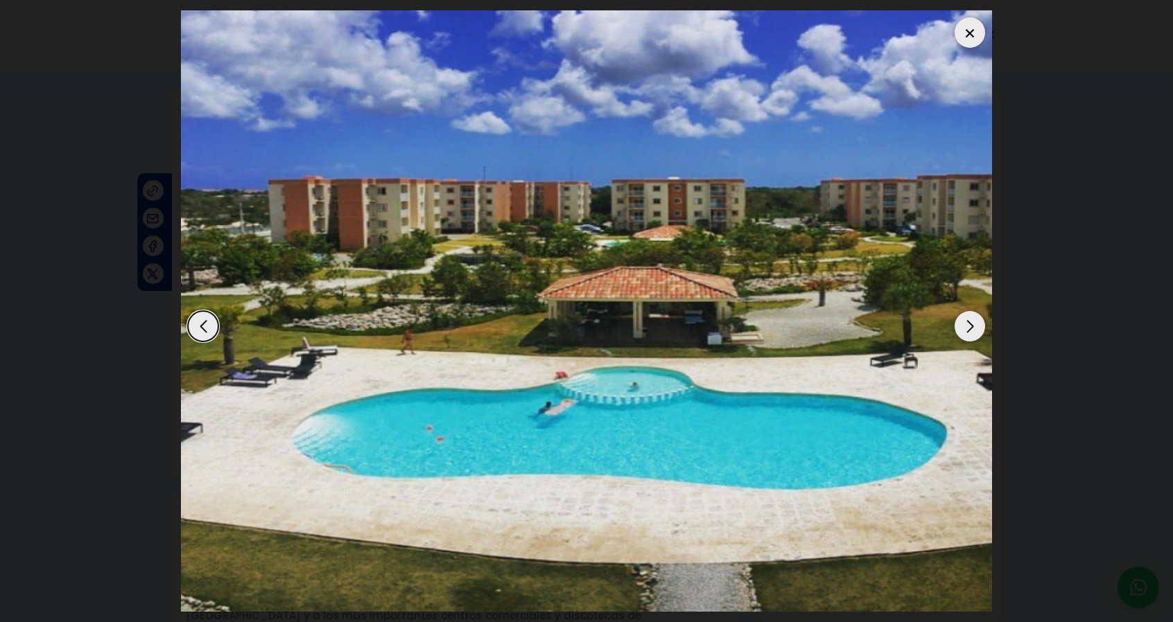
click at [969, 329] on div "Next slide" at bounding box center [969, 326] width 30 height 30
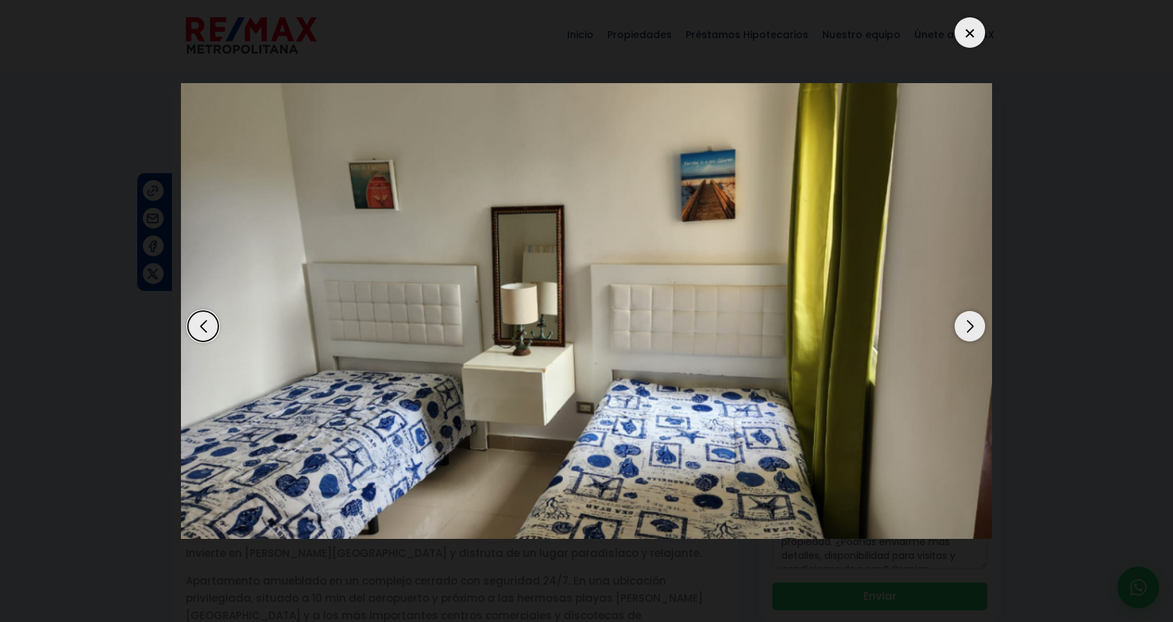
click at [968, 330] on div "Next slide" at bounding box center [969, 326] width 30 height 30
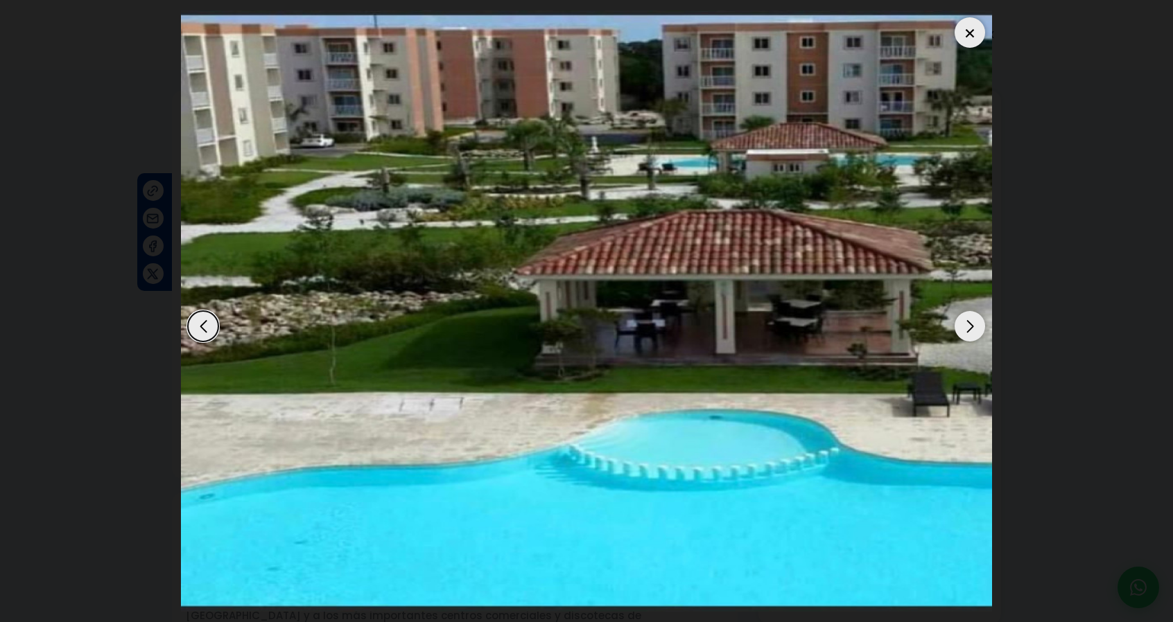
click at [968, 330] on div "Next slide" at bounding box center [969, 326] width 30 height 30
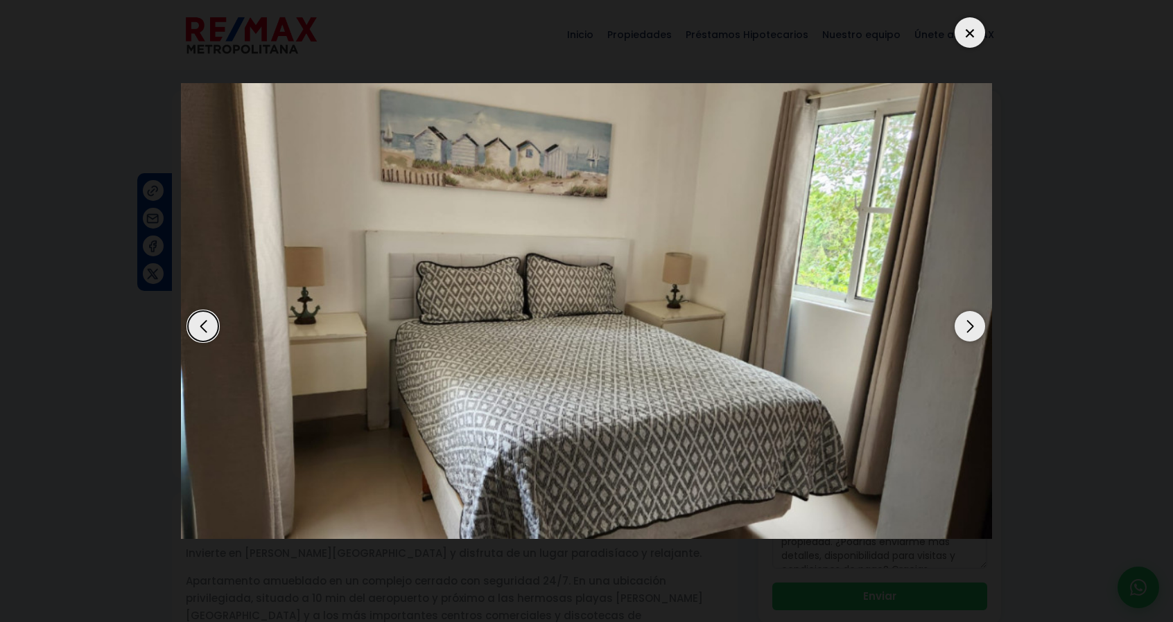
click at [965, 333] on div "Next slide" at bounding box center [969, 326] width 30 height 30
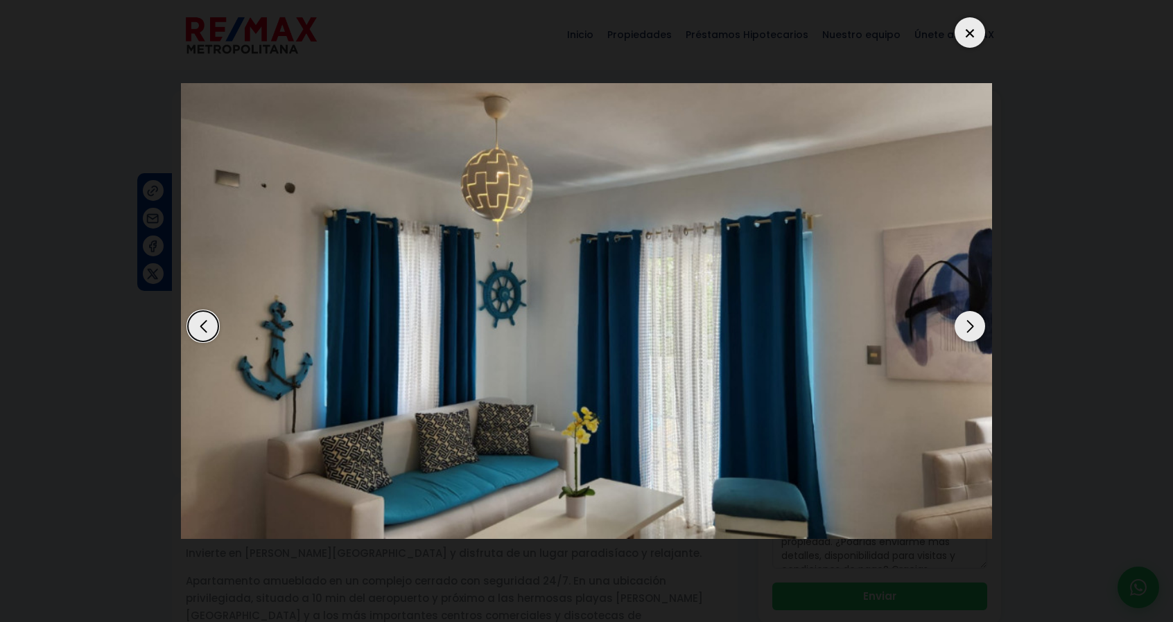
click at [965, 333] on div "Next slide" at bounding box center [969, 326] width 30 height 30
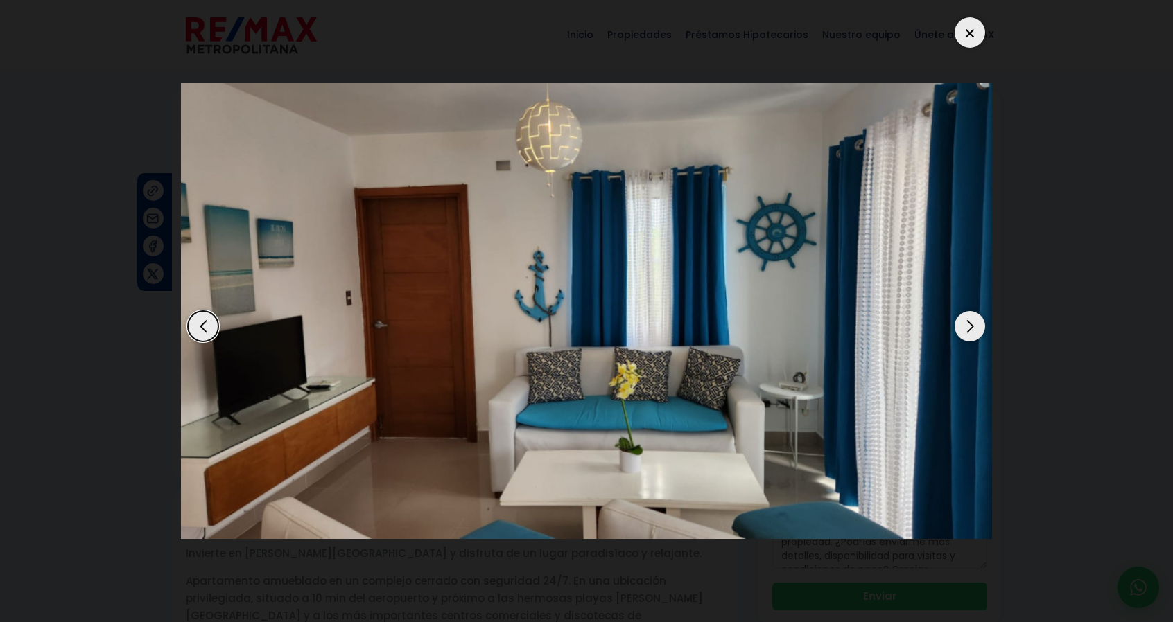
click at [965, 333] on div "Next slide" at bounding box center [969, 326] width 30 height 30
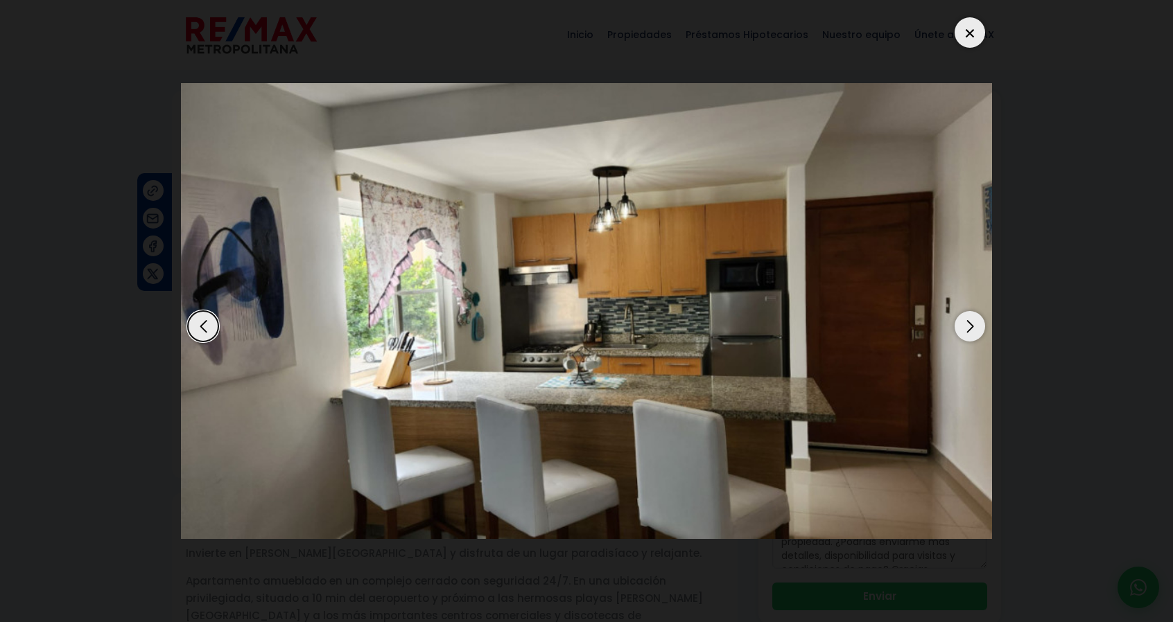
click at [965, 333] on div "Next slide" at bounding box center [969, 326] width 30 height 30
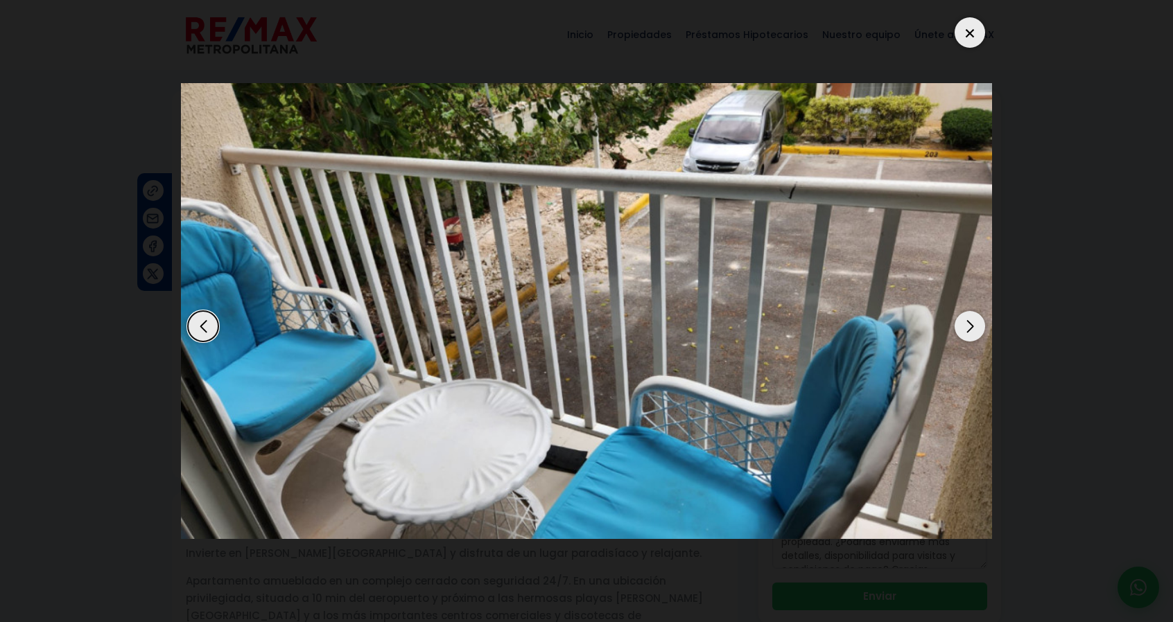
click at [965, 335] on div "Next slide" at bounding box center [969, 326] width 30 height 30
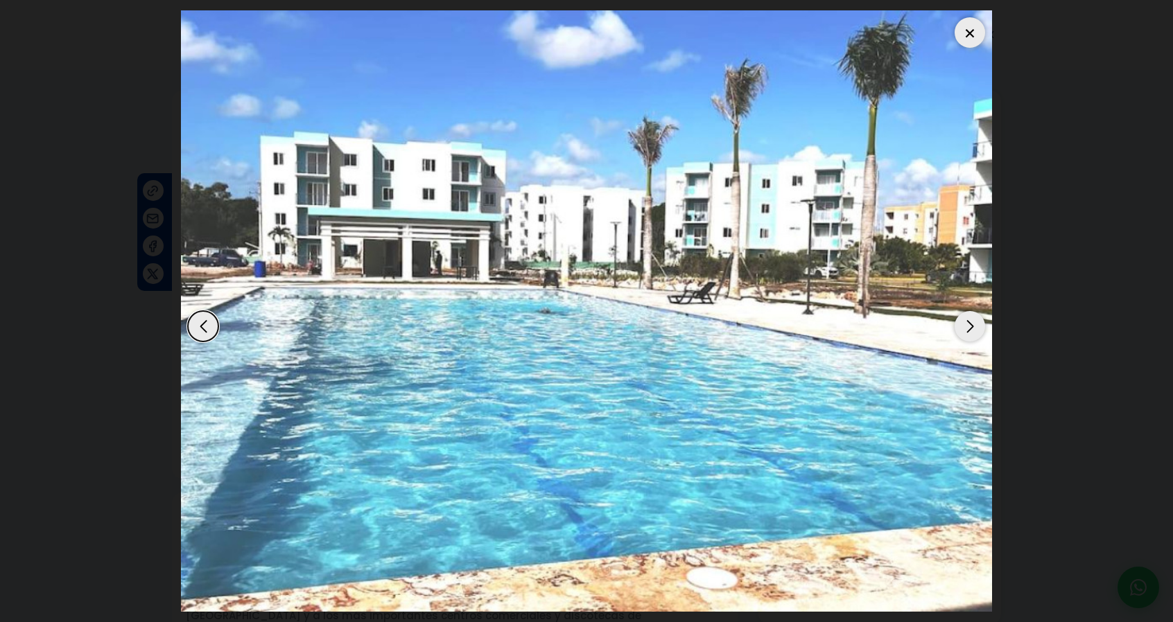
click at [965, 335] on div "Next slide" at bounding box center [969, 326] width 30 height 30
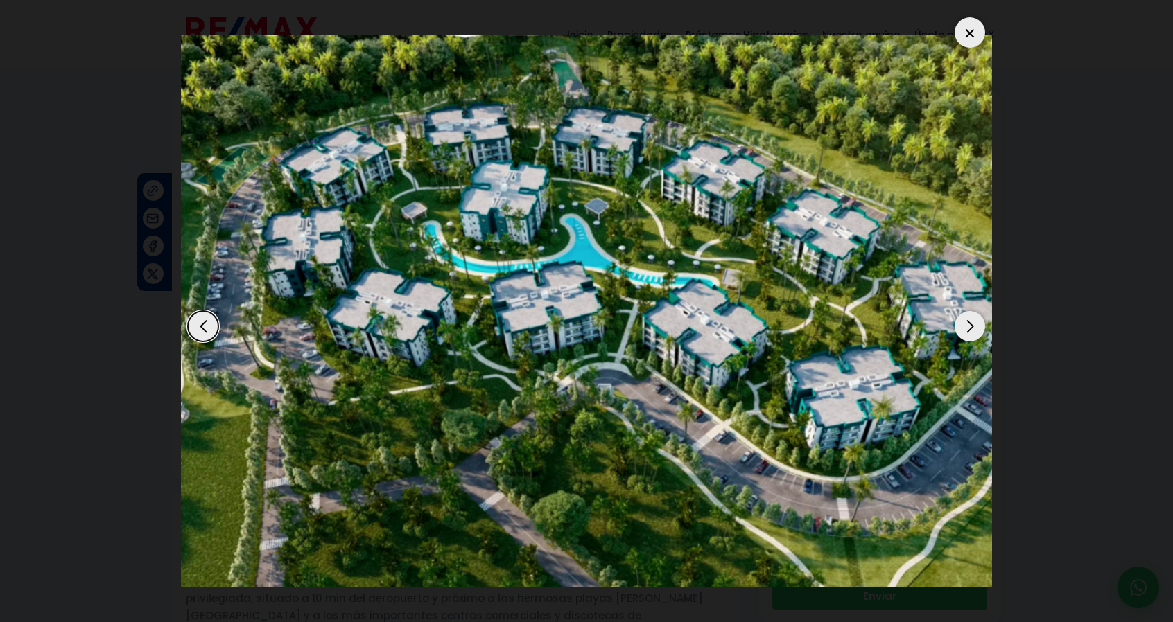
click at [965, 335] on div "Next slide" at bounding box center [969, 326] width 30 height 30
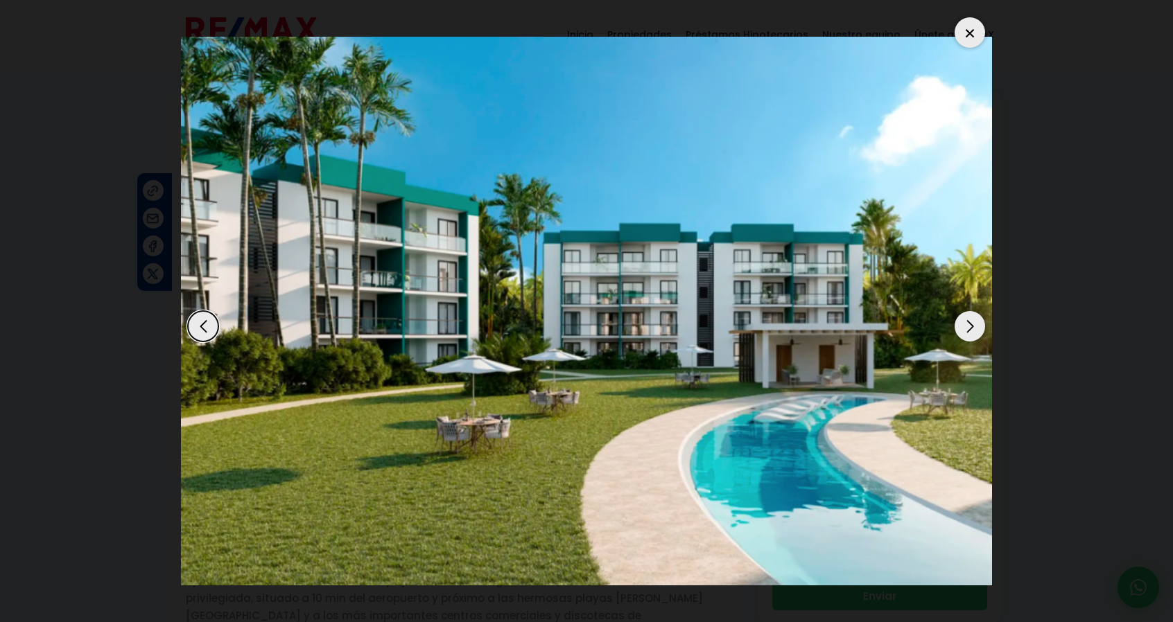
click at [965, 335] on div "Next slide" at bounding box center [969, 326] width 30 height 30
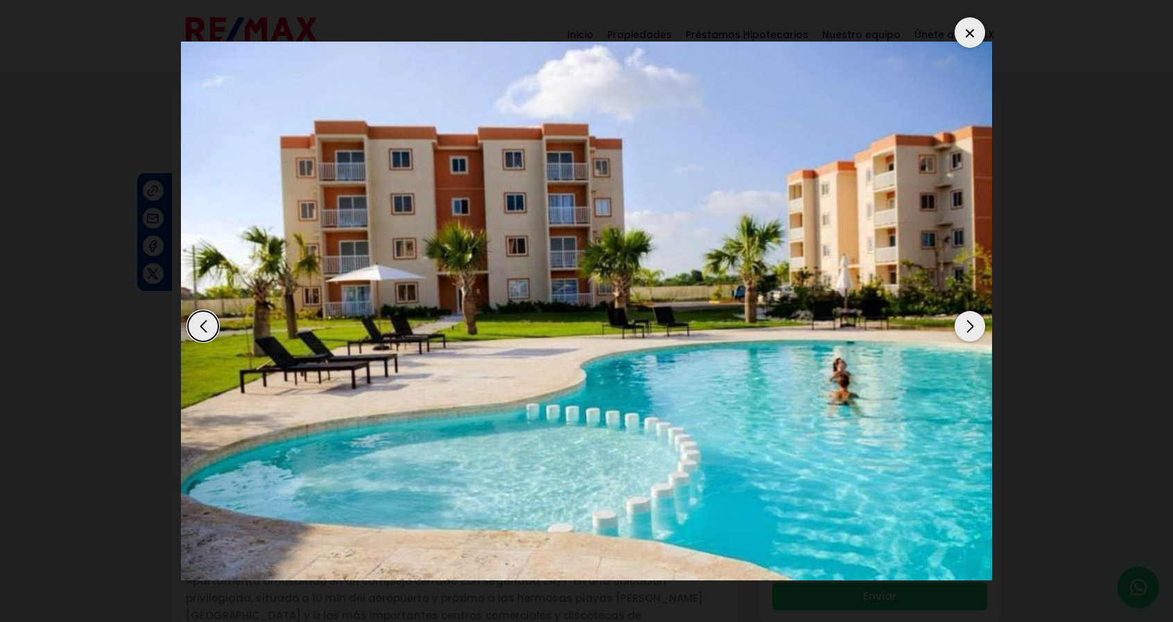
click at [965, 334] on div "Next slide" at bounding box center [969, 326] width 30 height 30
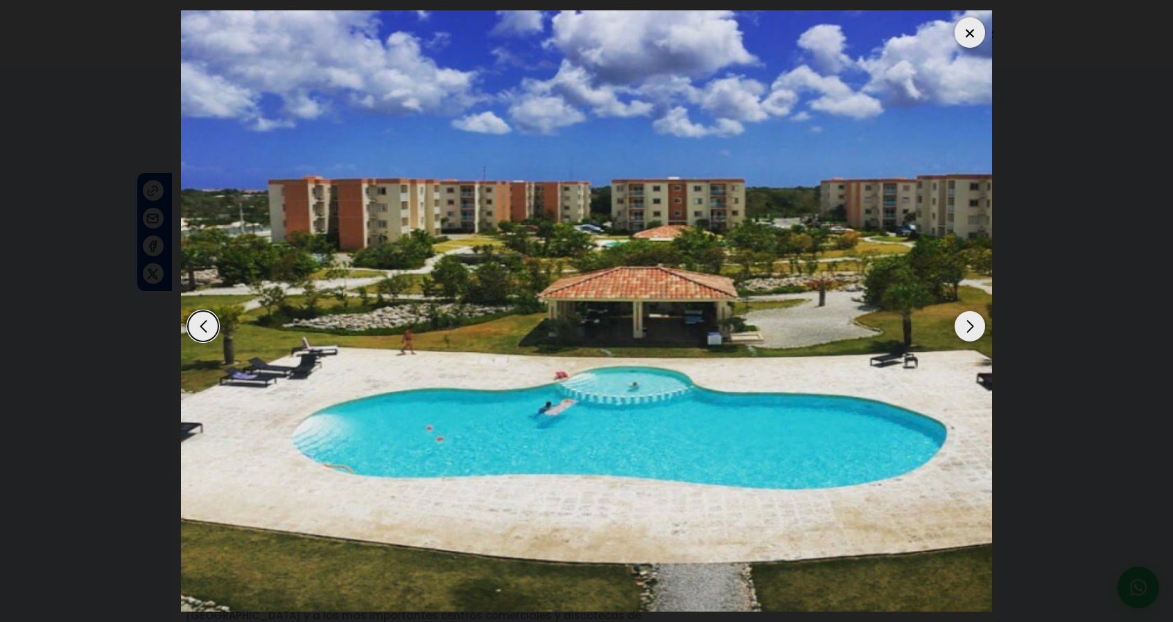
click at [962, 33] on div at bounding box center [969, 32] width 30 height 30
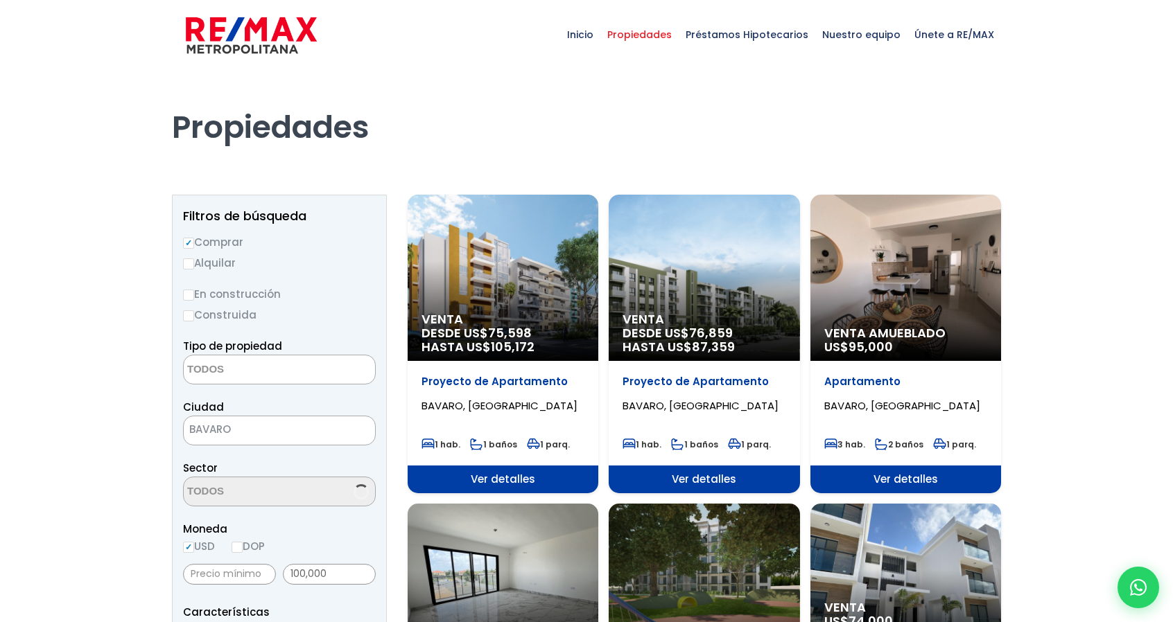
select select
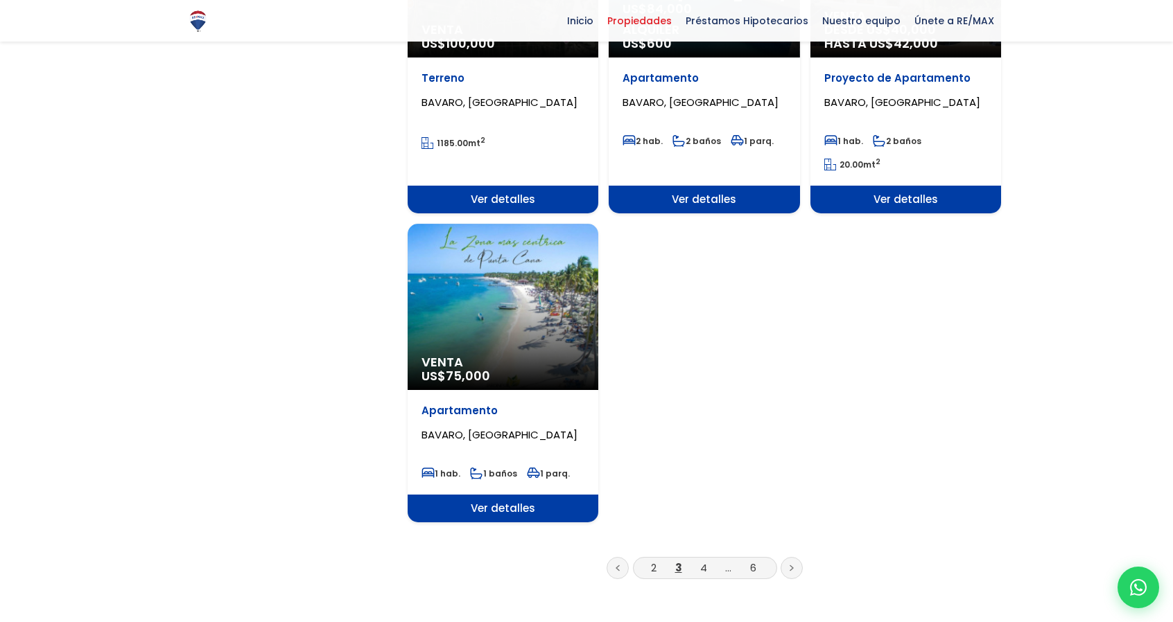
scroll to position [1617, 0]
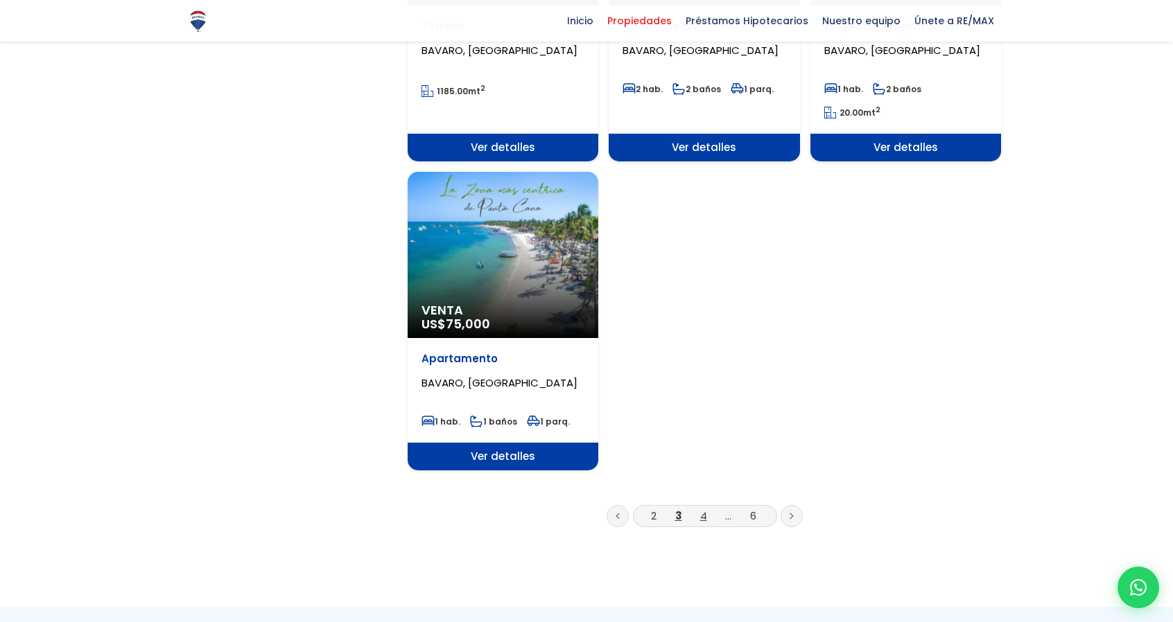
click at [704, 517] on link "4" at bounding box center [703, 516] width 7 height 15
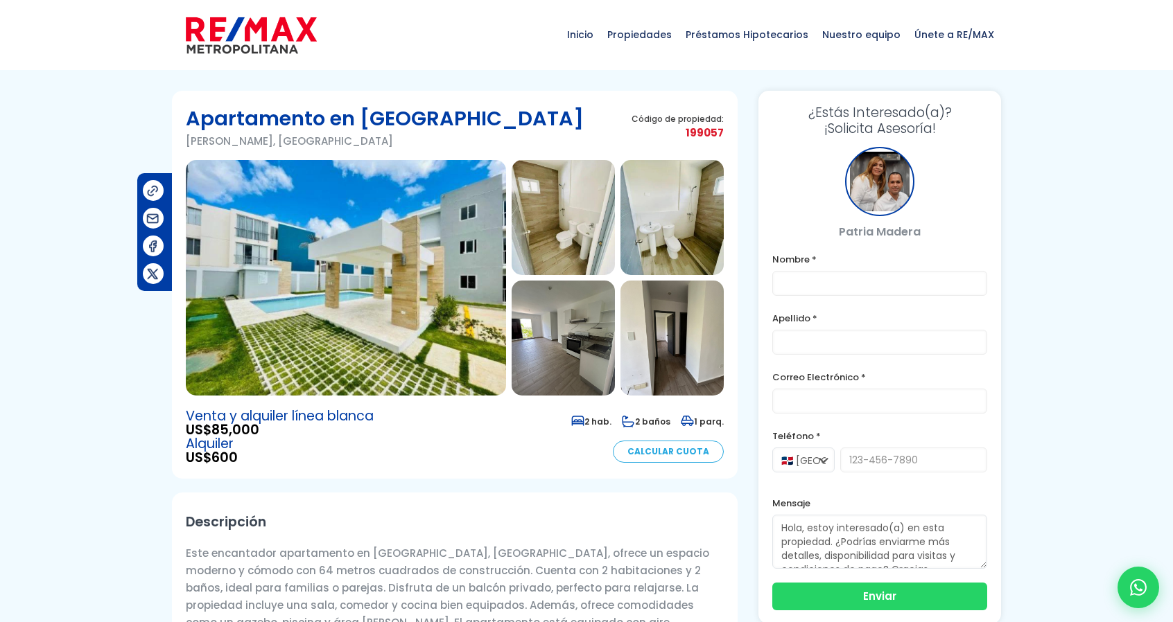
click at [243, 328] on img at bounding box center [346, 278] width 320 height 236
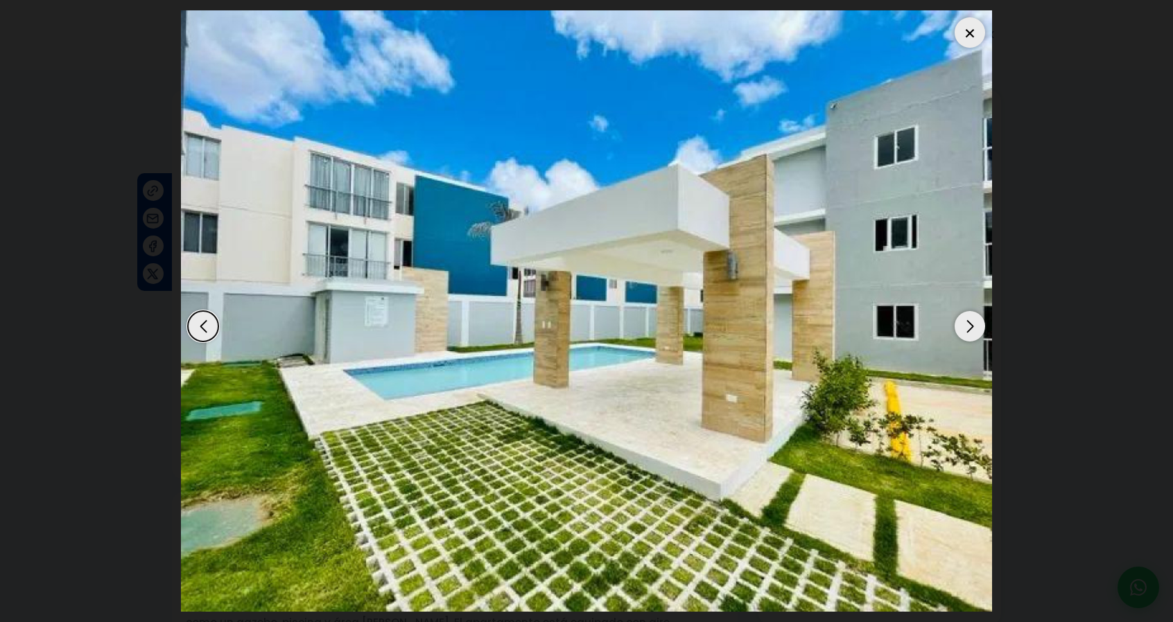
click at [969, 323] on div "Next slide" at bounding box center [969, 326] width 30 height 30
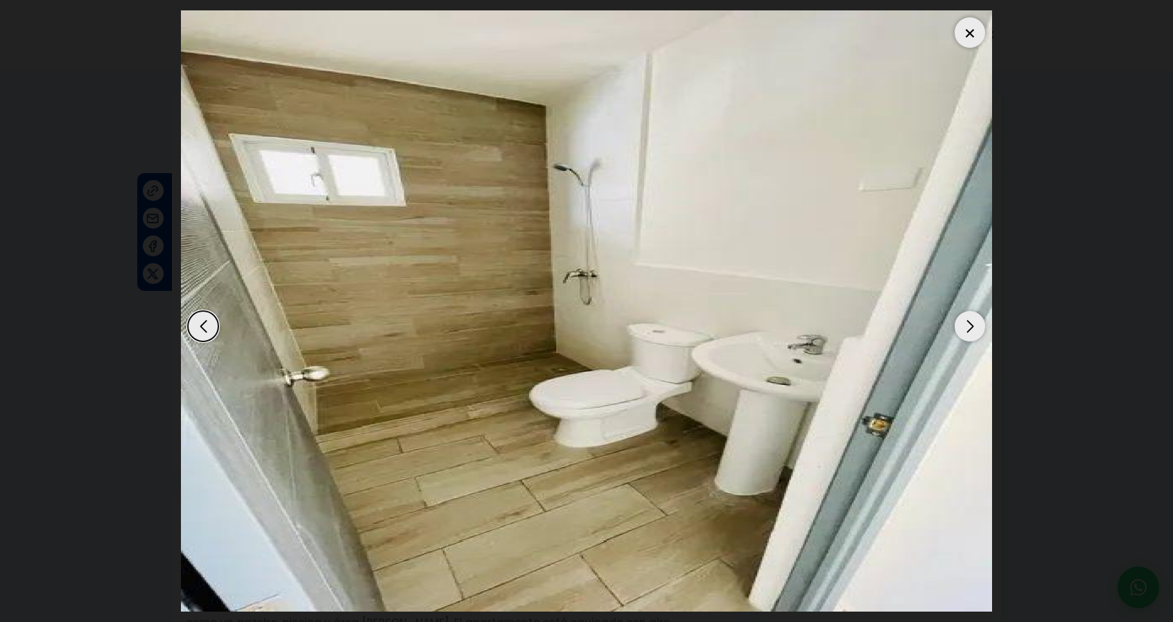
click at [969, 323] on div "Next slide" at bounding box center [969, 326] width 30 height 30
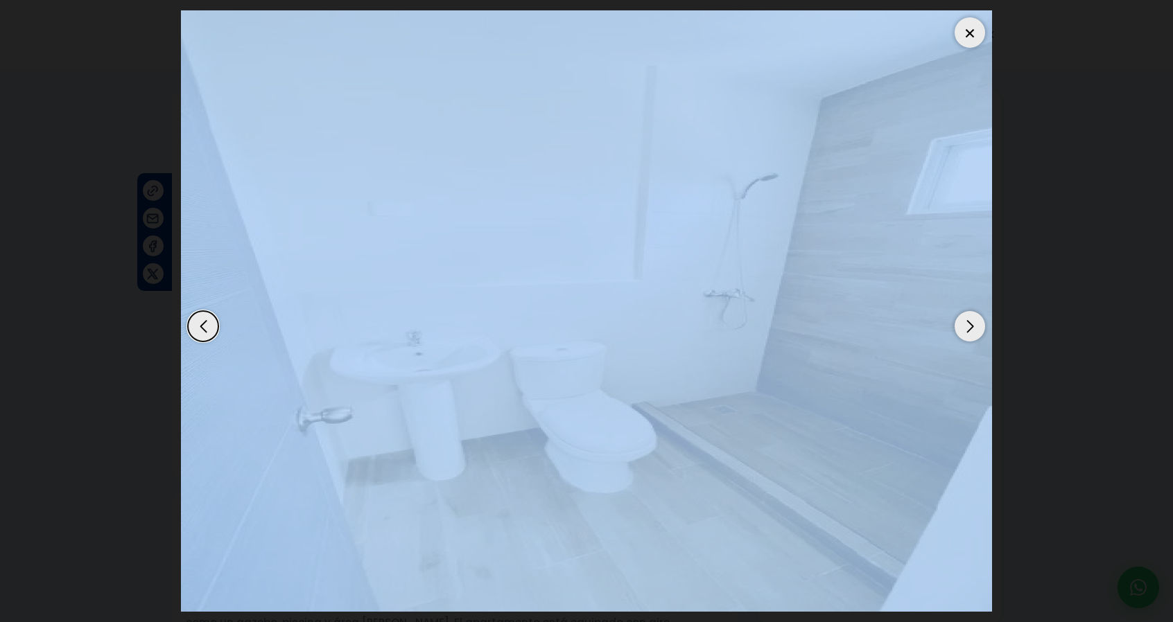
click at [969, 323] on div "Next slide" at bounding box center [969, 326] width 30 height 30
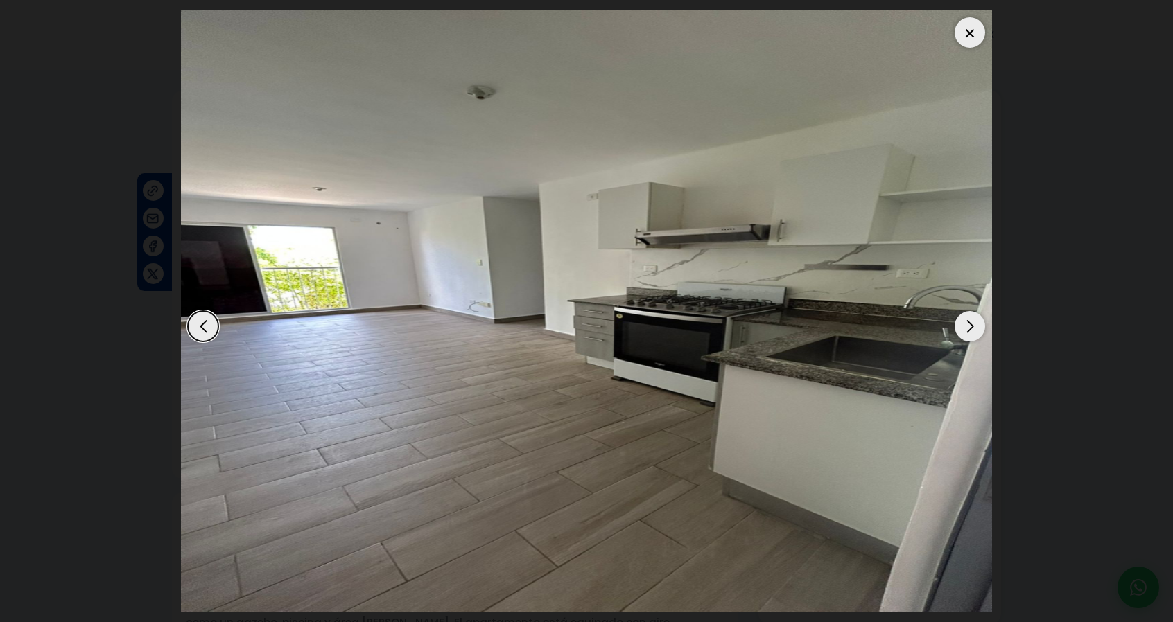
click at [969, 323] on div "Next slide" at bounding box center [969, 326] width 30 height 30
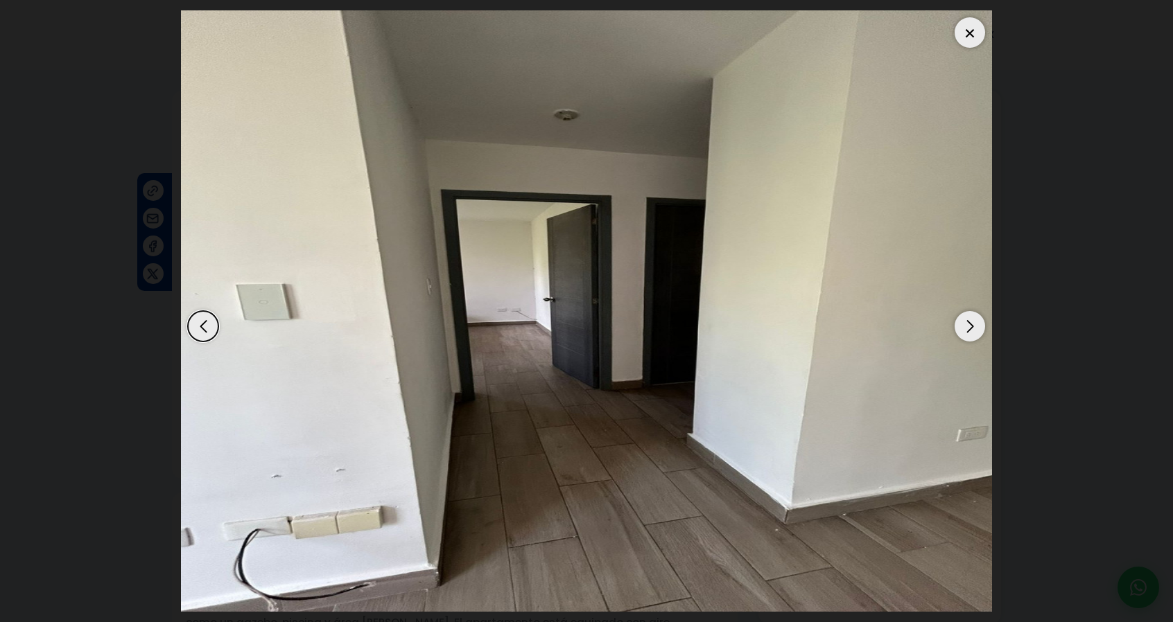
click at [969, 323] on div "Next slide" at bounding box center [969, 326] width 30 height 30
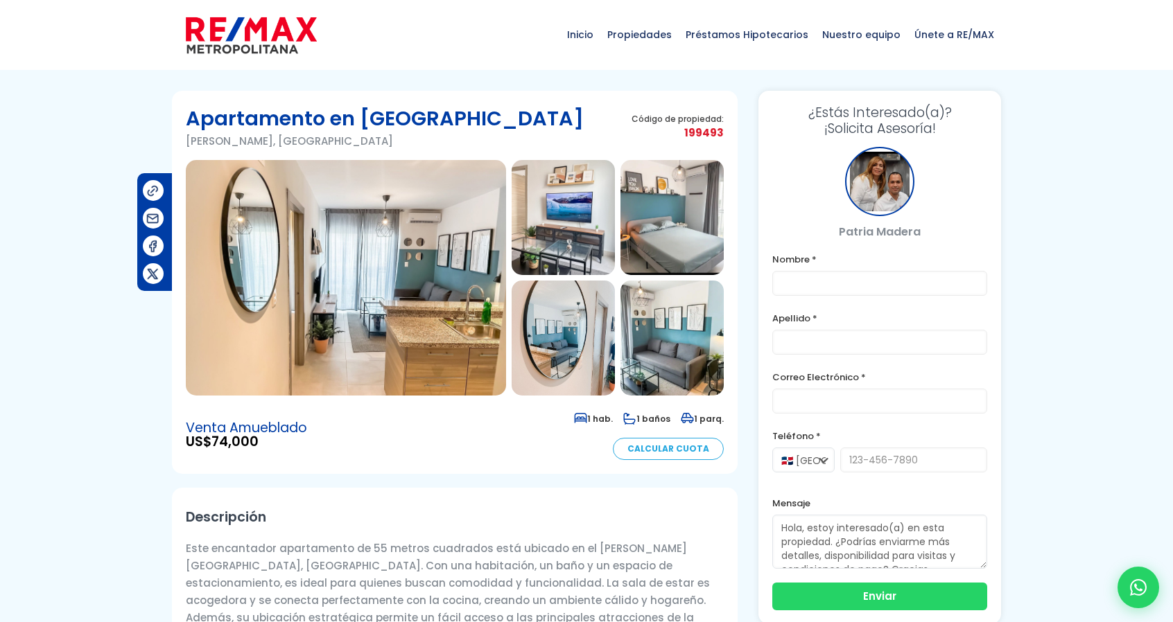
click at [376, 254] on img at bounding box center [346, 278] width 320 height 236
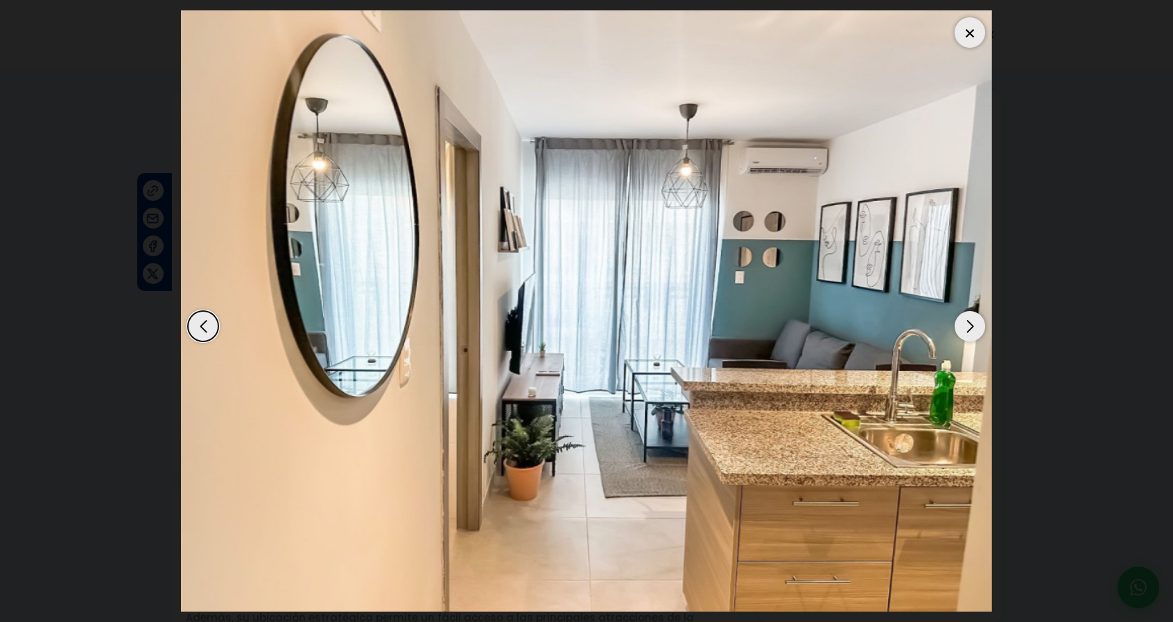
click at [972, 325] on div "Next slide" at bounding box center [969, 326] width 30 height 30
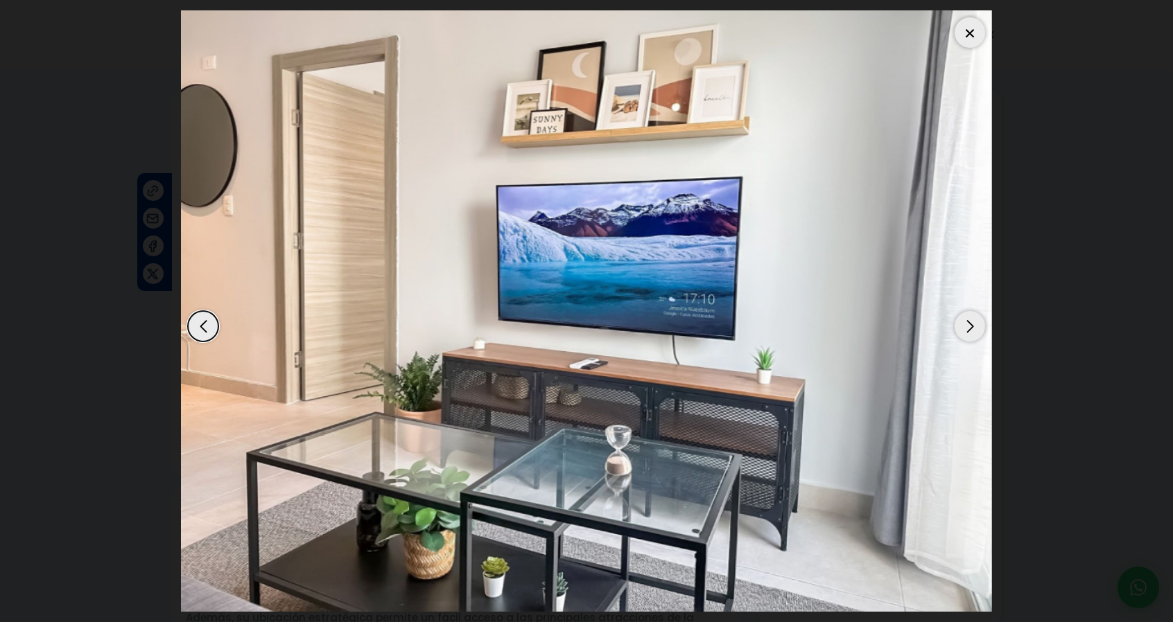
click at [970, 320] on div "Next slide" at bounding box center [969, 326] width 30 height 30
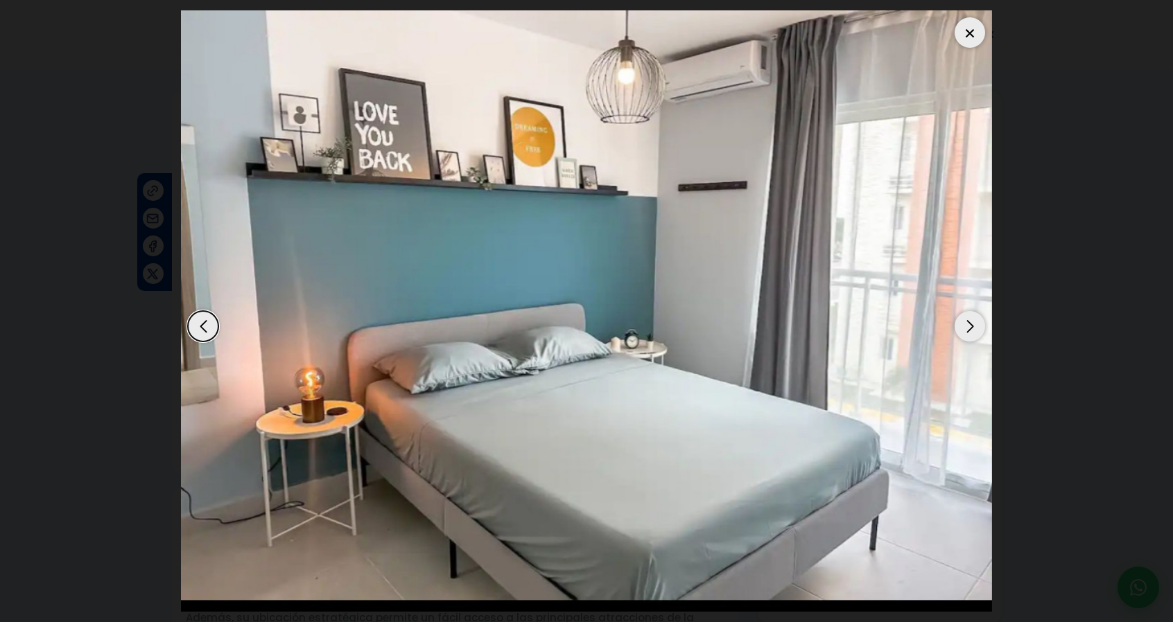
click at [970, 320] on div "Next slide" at bounding box center [969, 326] width 30 height 30
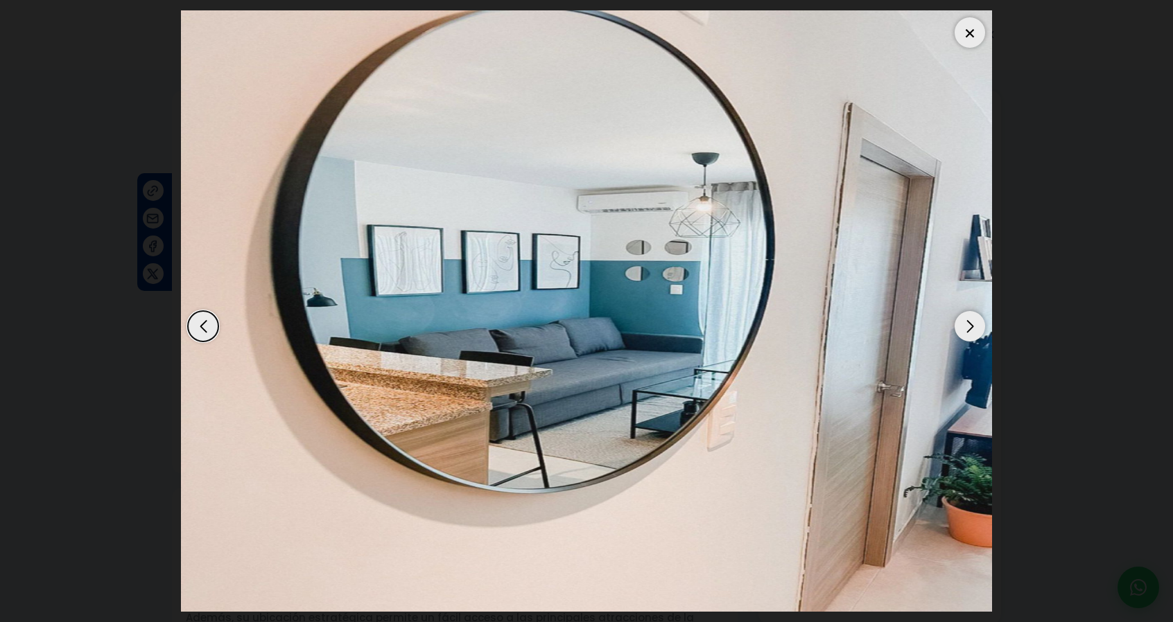
click at [970, 318] on div "Next slide" at bounding box center [969, 326] width 30 height 30
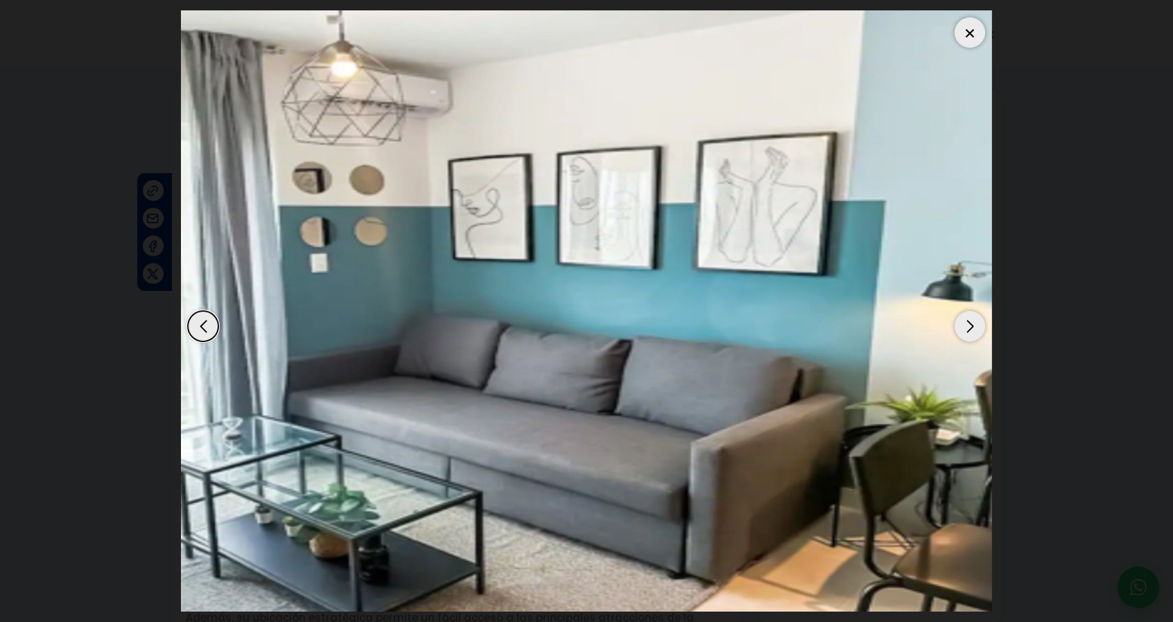
click at [970, 318] on div "Next slide" at bounding box center [969, 326] width 30 height 30
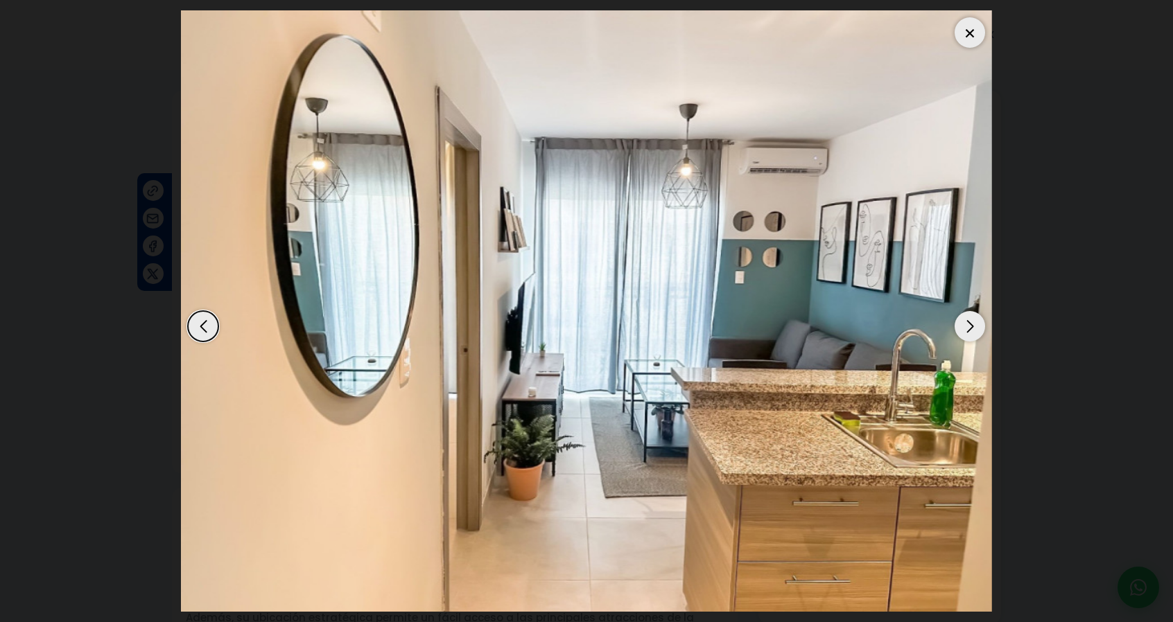
click at [970, 318] on div "Next slide" at bounding box center [969, 326] width 30 height 30
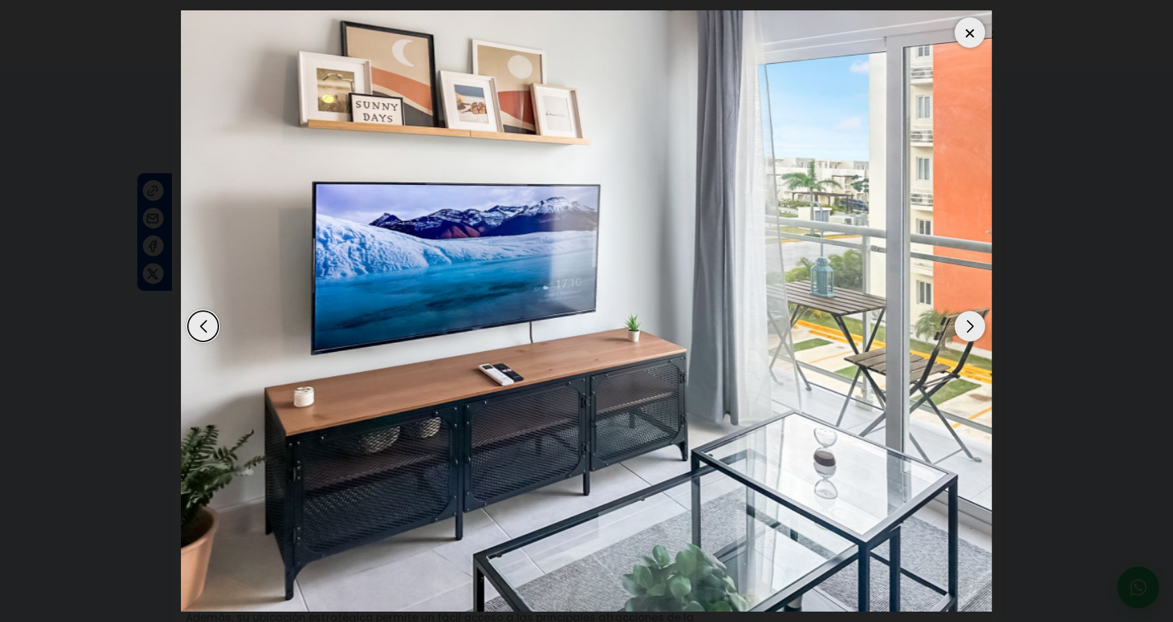
click at [970, 320] on div "Next slide" at bounding box center [969, 326] width 30 height 30
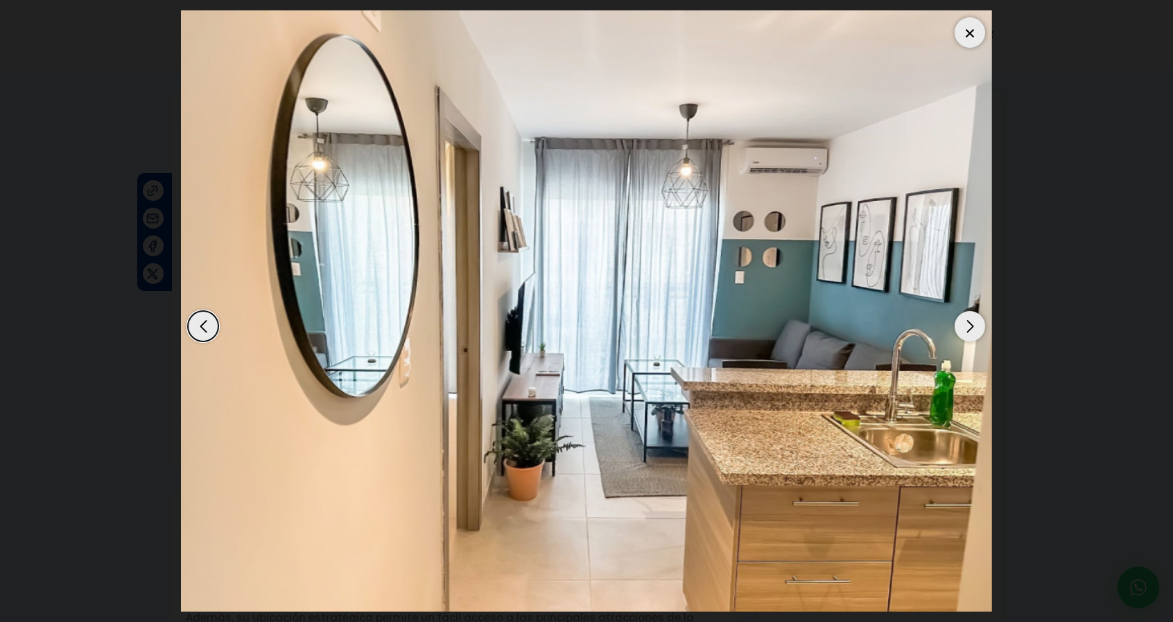
click at [970, 320] on div "Next slide" at bounding box center [969, 326] width 30 height 30
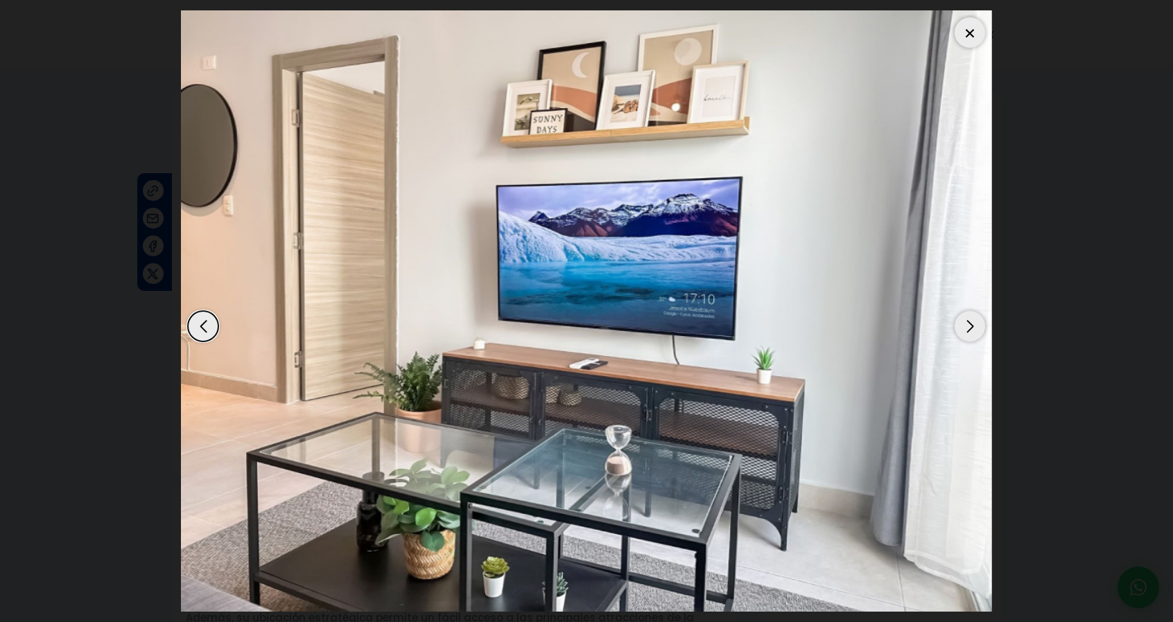
click at [969, 320] on div "Next slide" at bounding box center [969, 326] width 30 height 30
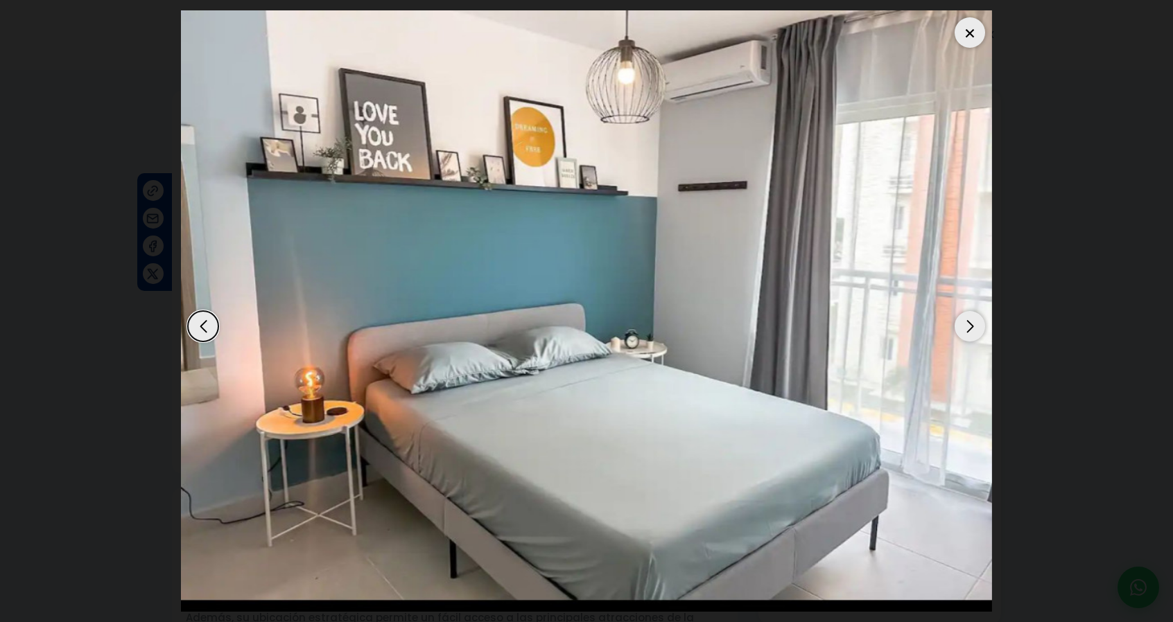
click at [968, 320] on div "Next slide" at bounding box center [969, 326] width 30 height 30
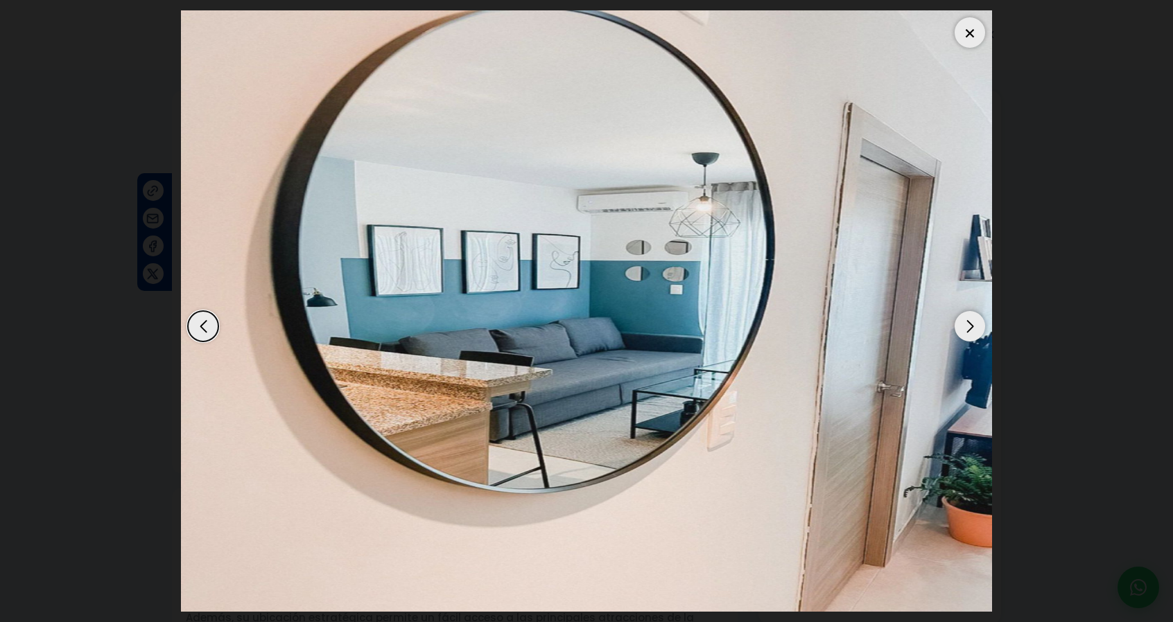
click at [967, 318] on div "Next slide" at bounding box center [969, 326] width 30 height 30
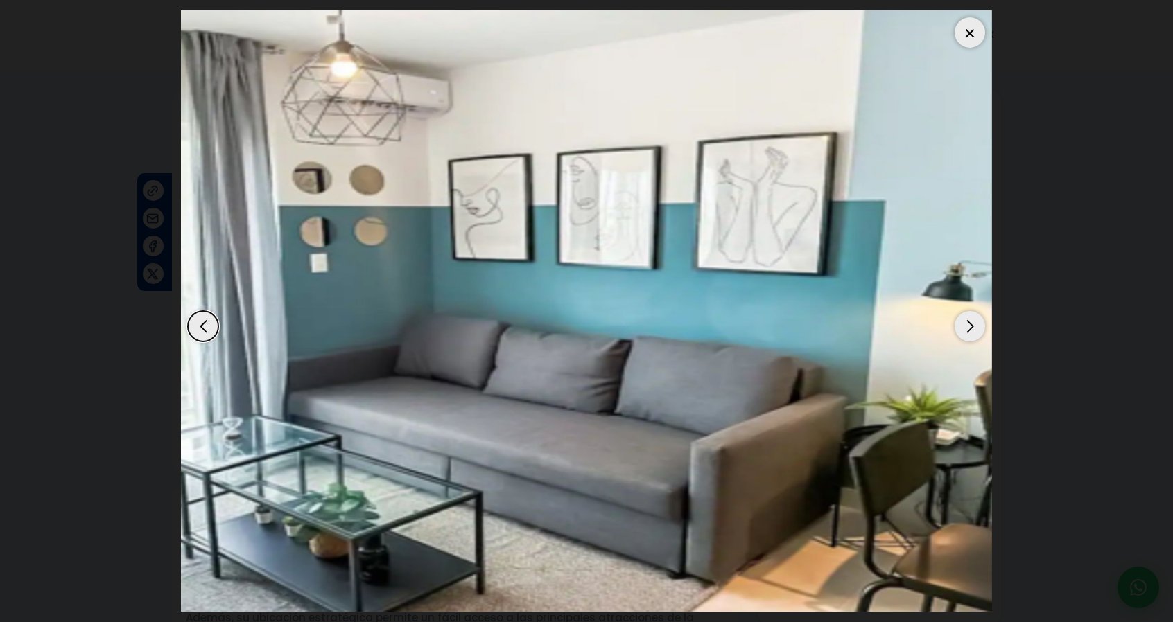
click at [966, 318] on div "Next slide" at bounding box center [969, 326] width 30 height 30
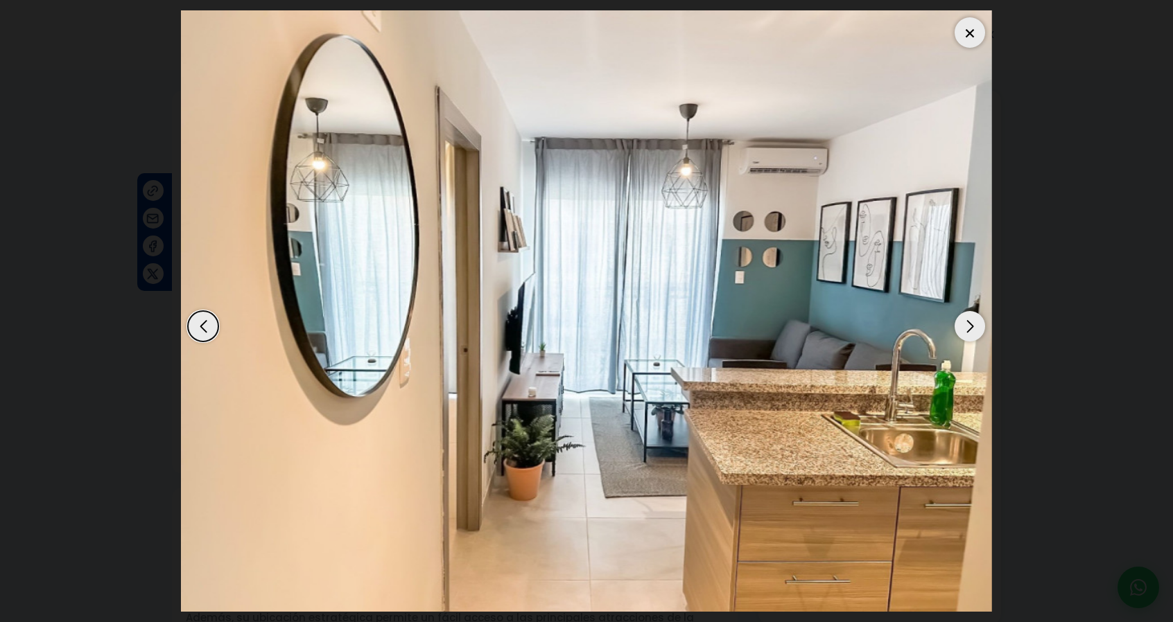
click at [966, 318] on div "Next slide" at bounding box center [969, 326] width 30 height 30
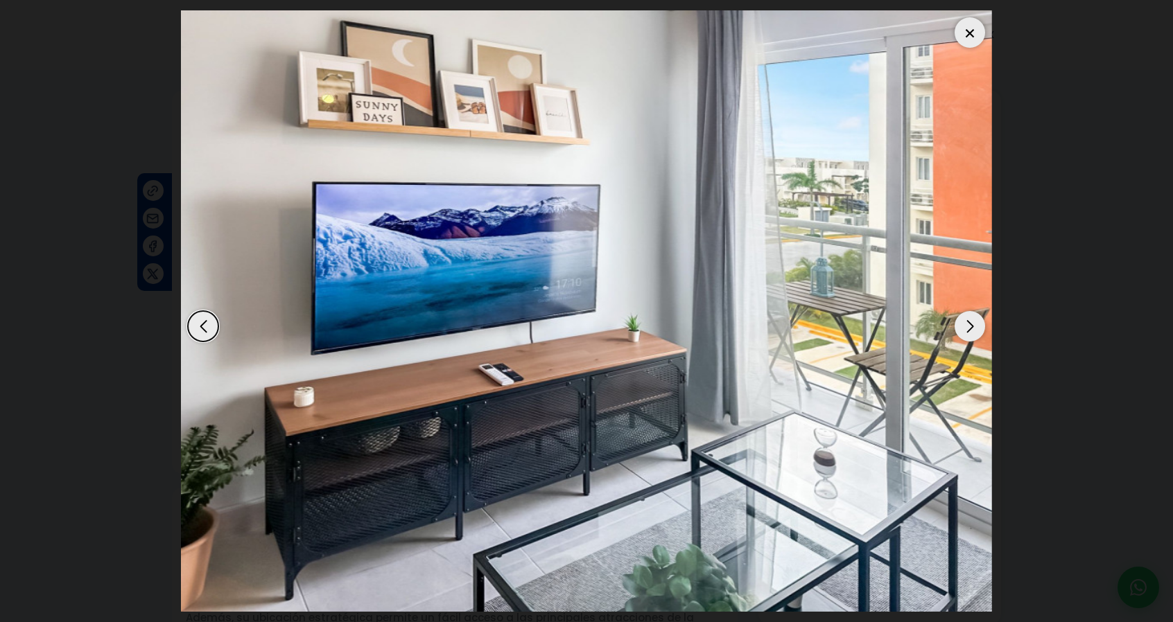
click at [966, 320] on div "Next slide" at bounding box center [969, 326] width 30 height 30
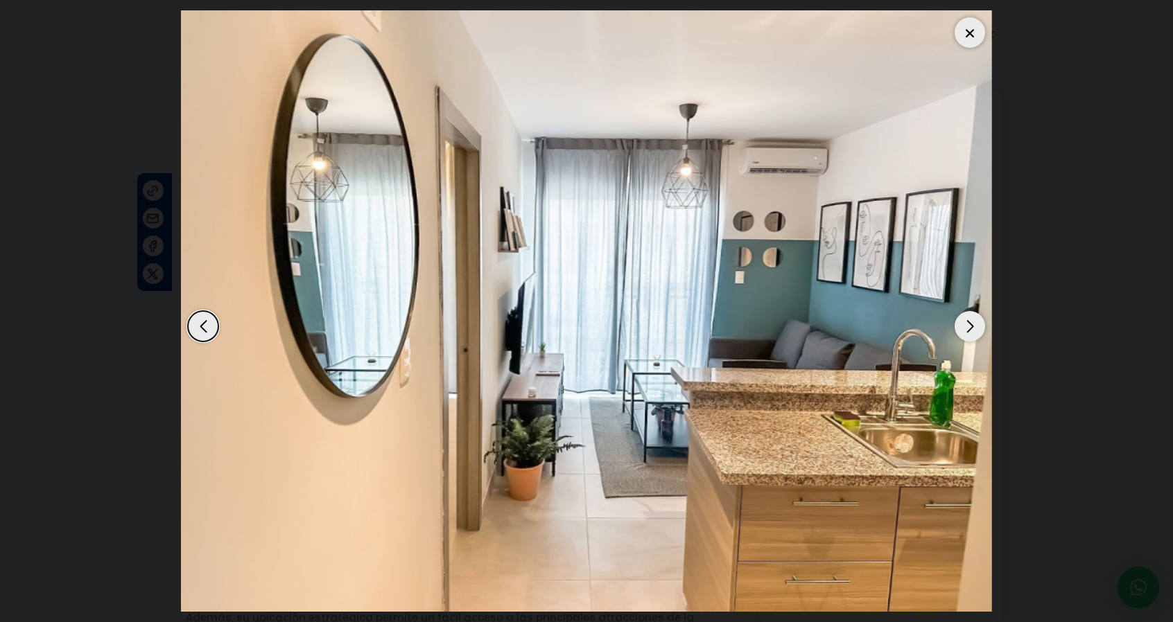
click at [961, 325] on div "Next slide" at bounding box center [969, 326] width 30 height 30
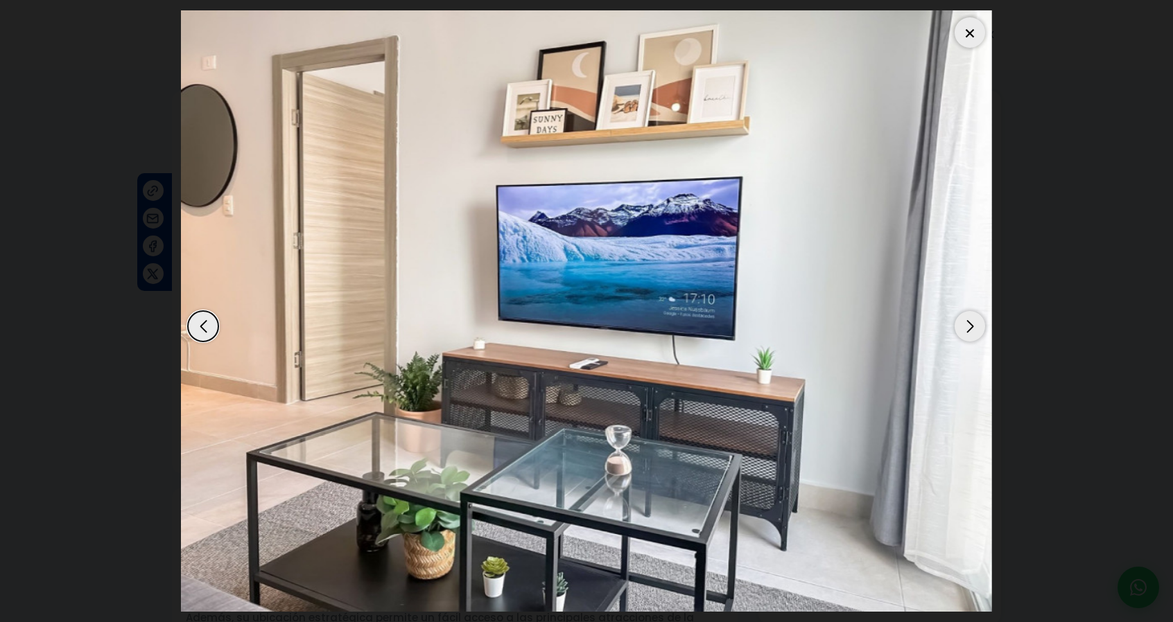
click at [974, 33] on div at bounding box center [969, 32] width 30 height 30
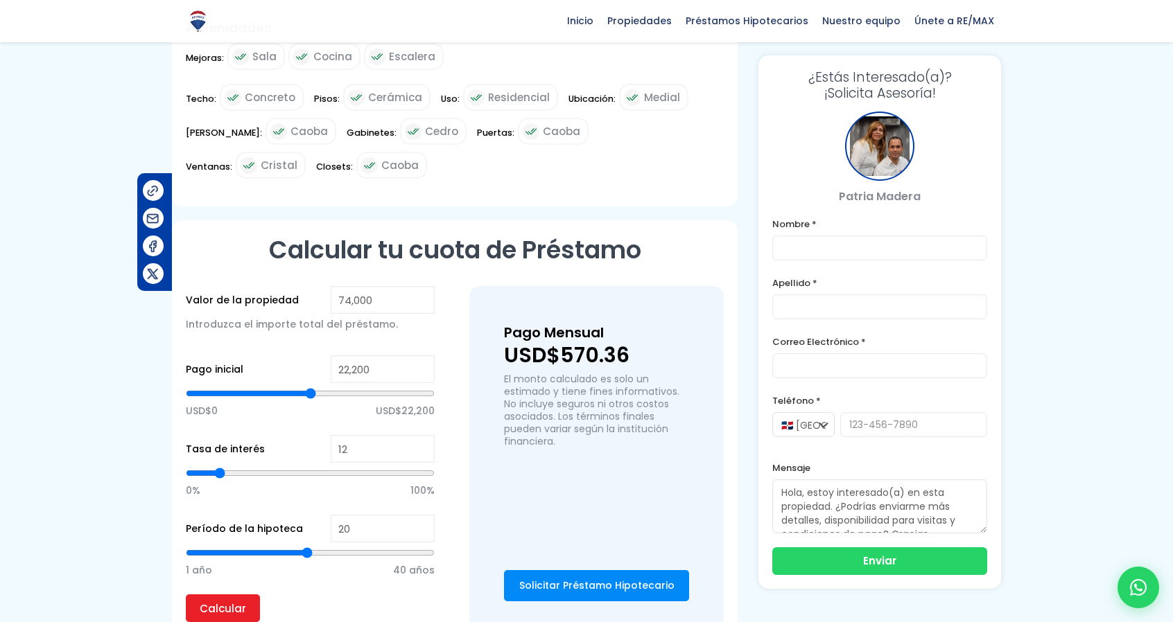
scroll to position [231, 0]
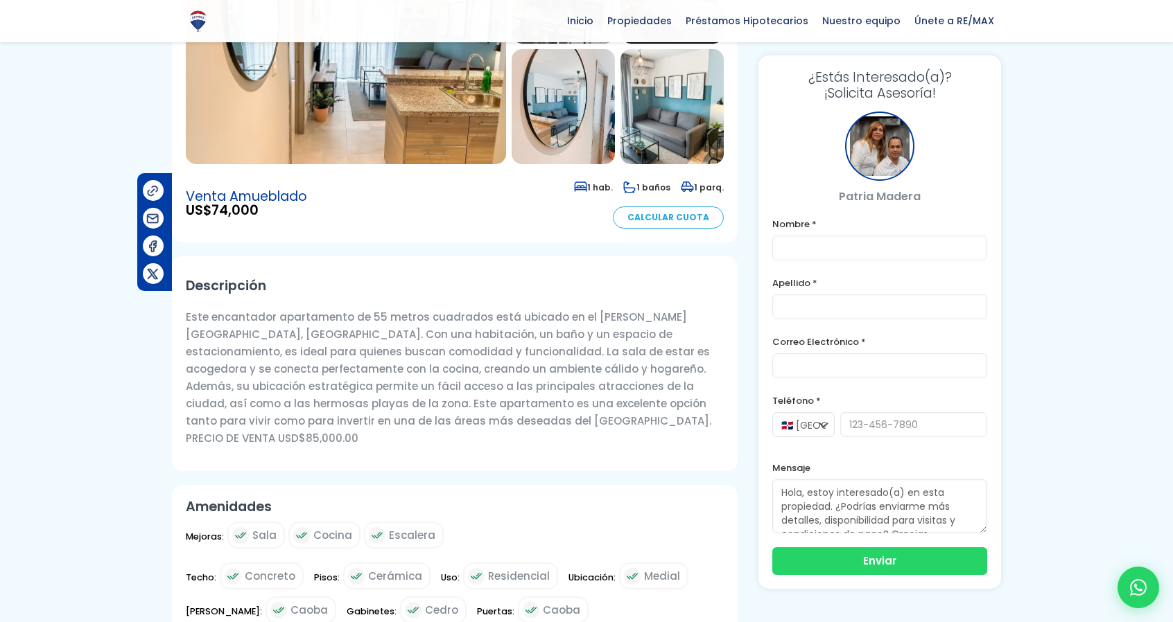
drag, startPoint x: 993, startPoint y: 317, endPoint x: 945, endPoint y: 297, distance: 51.5
click at [945, 297] on div "¿Estás Interesado(a)? ¡Solicita Asesoría! Patria Madera Nombre * Apellido * Cor…" at bounding box center [879, 322] width 243 height 534
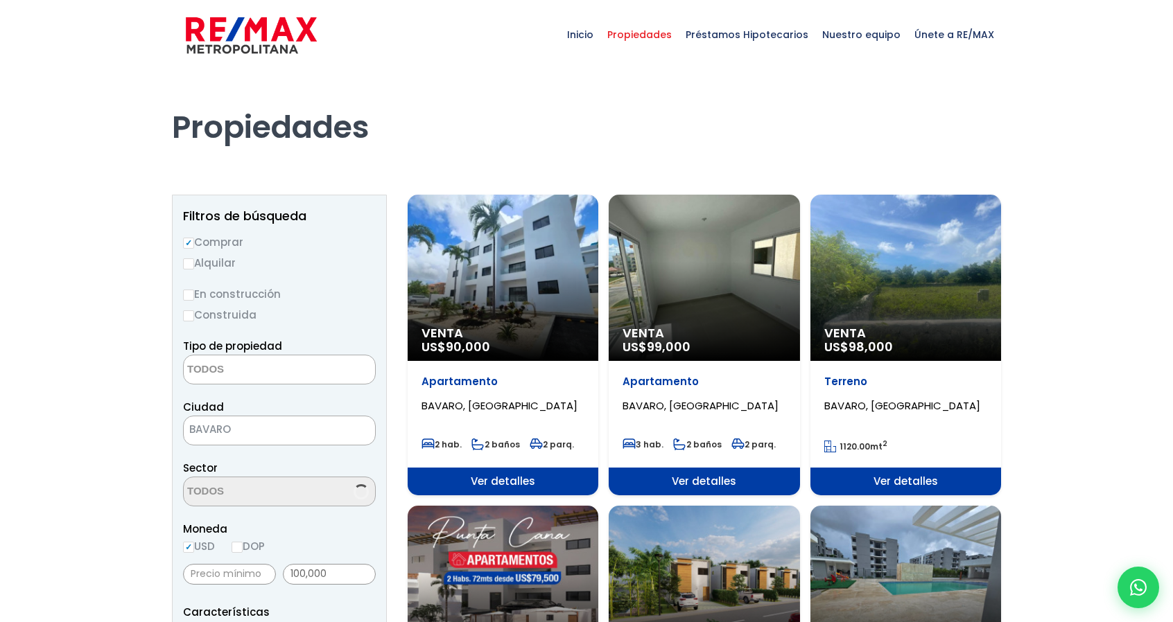
select select
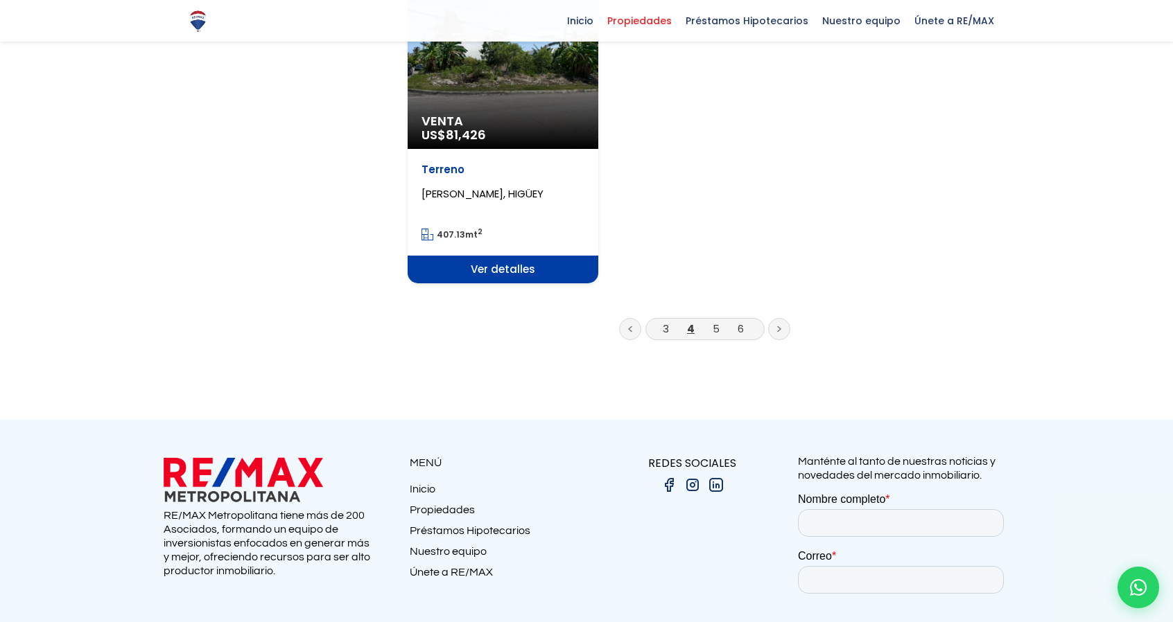
scroll to position [1848, 0]
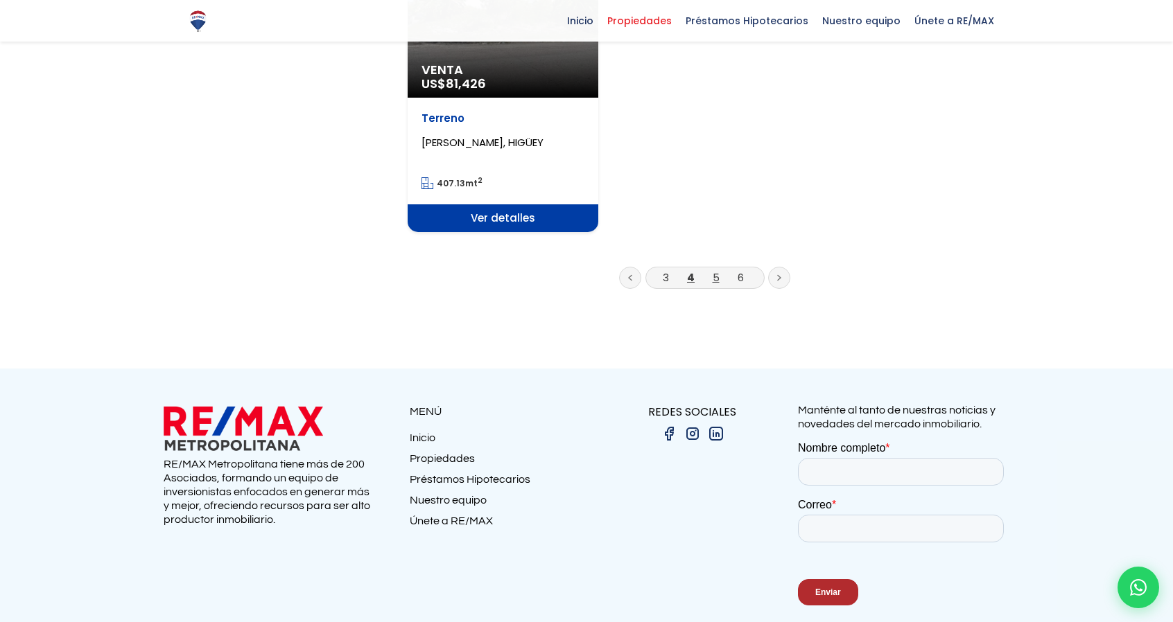
click at [718, 270] on link "5" at bounding box center [716, 277] width 7 height 15
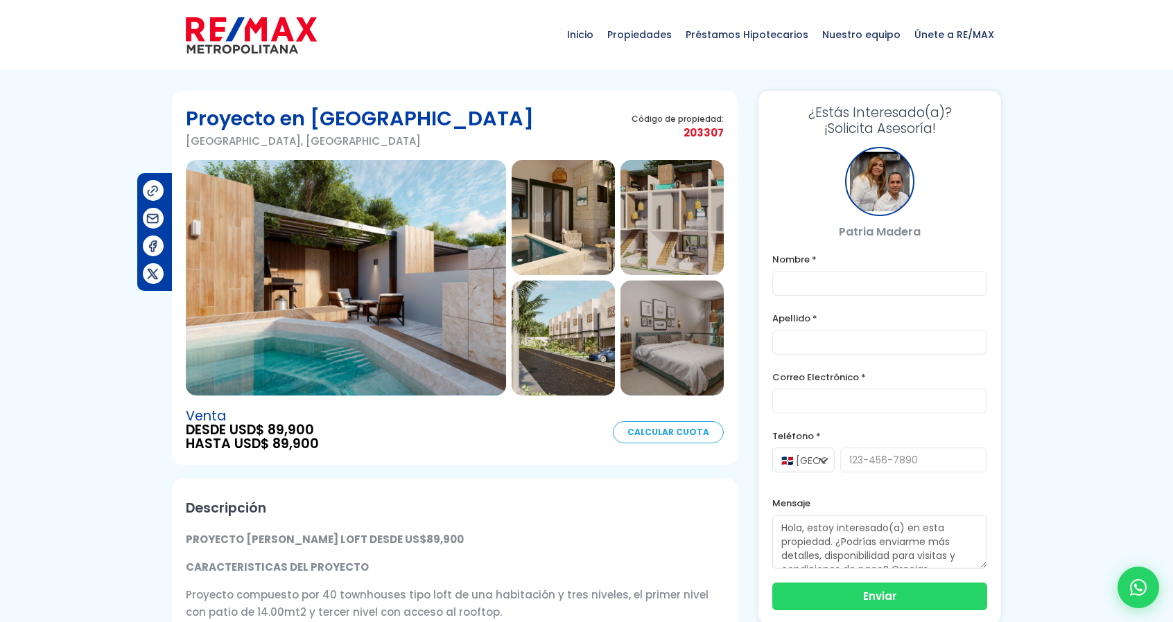
click at [392, 241] on img at bounding box center [346, 278] width 320 height 236
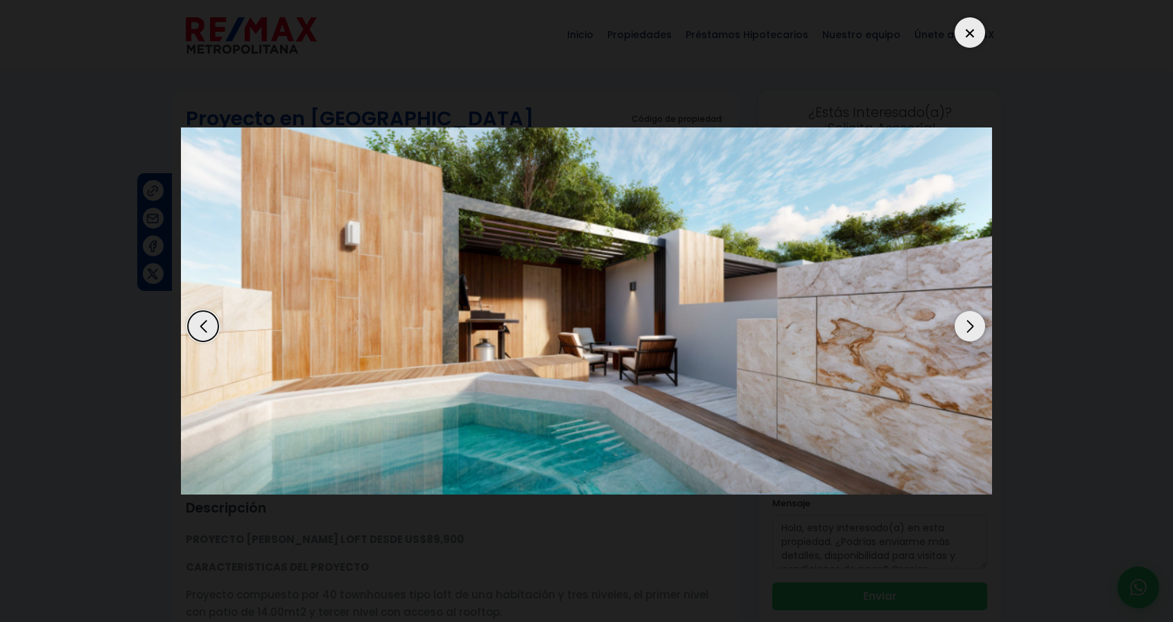
click at [965, 331] on div "Next slide" at bounding box center [969, 326] width 30 height 30
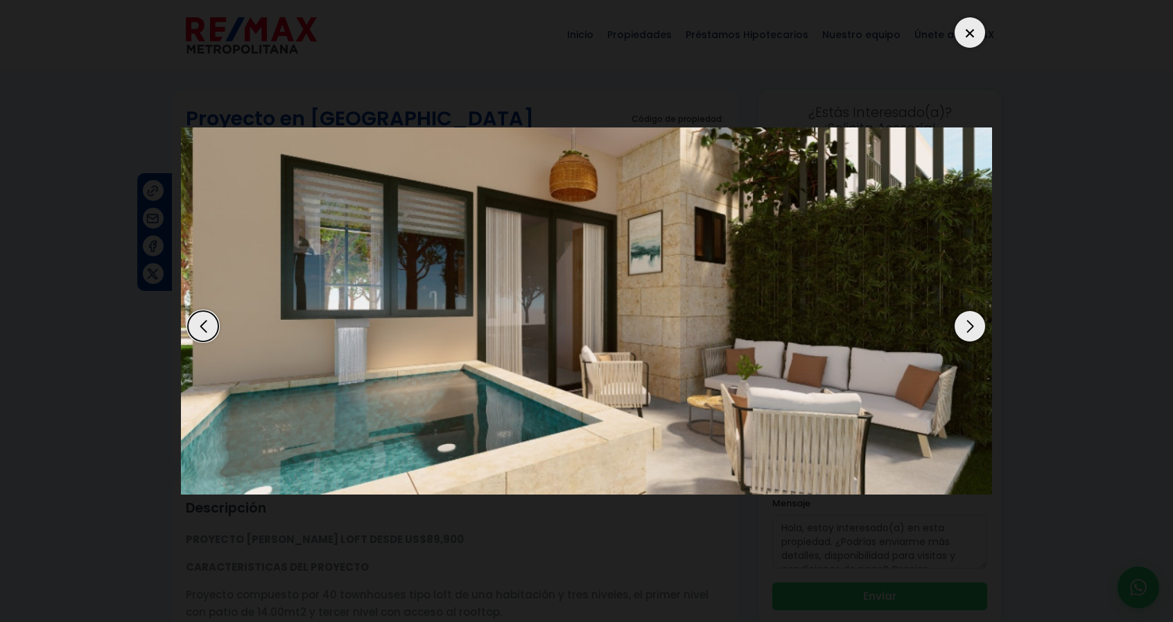
click at [965, 336] on div "Next slide" at bounding box center [969, 326] width 30 height 30
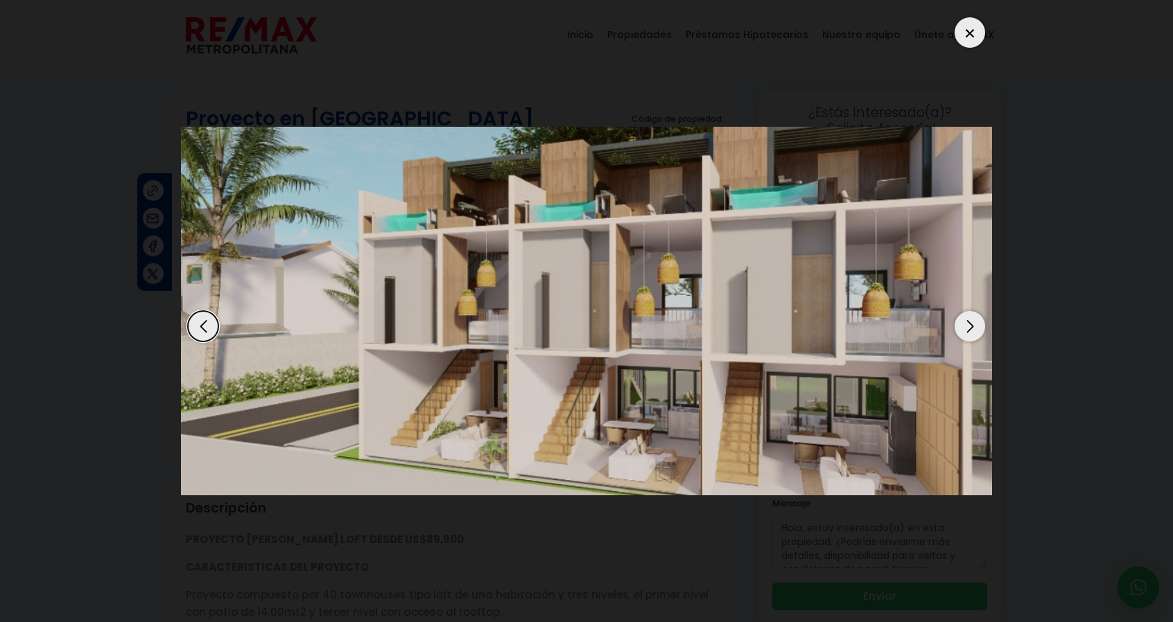
click at [964, 342] on img "3 / 10" at bounding box center [586, 311] width 811 height 368
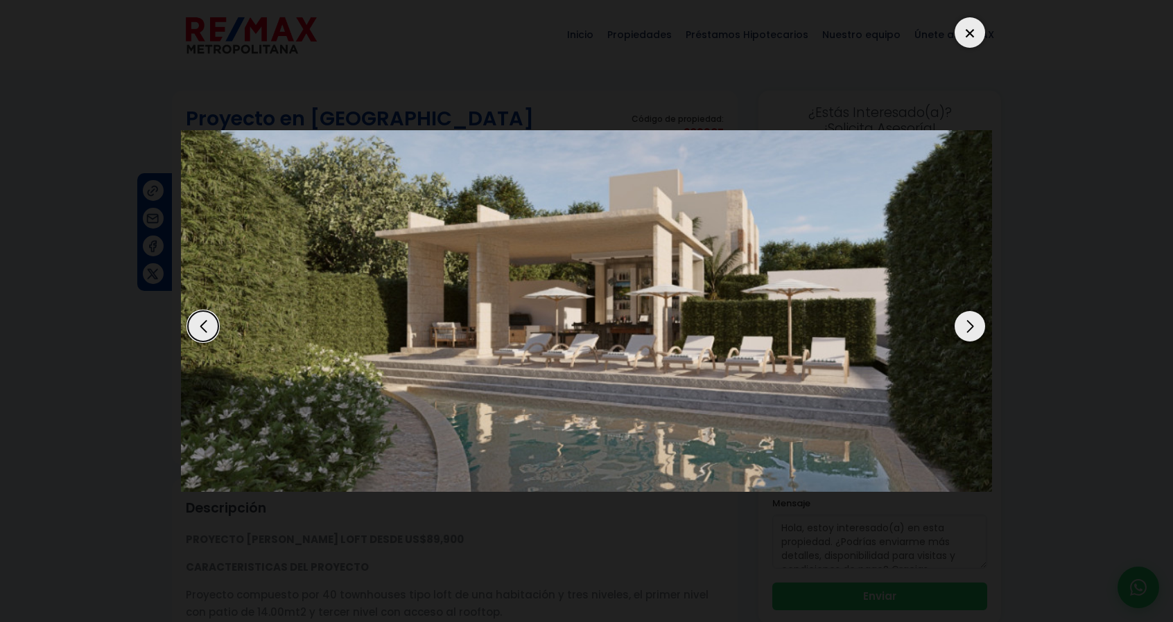
click at [963, 340] on div "Next slide" at bounding box center [969, 326] width 30 height 30
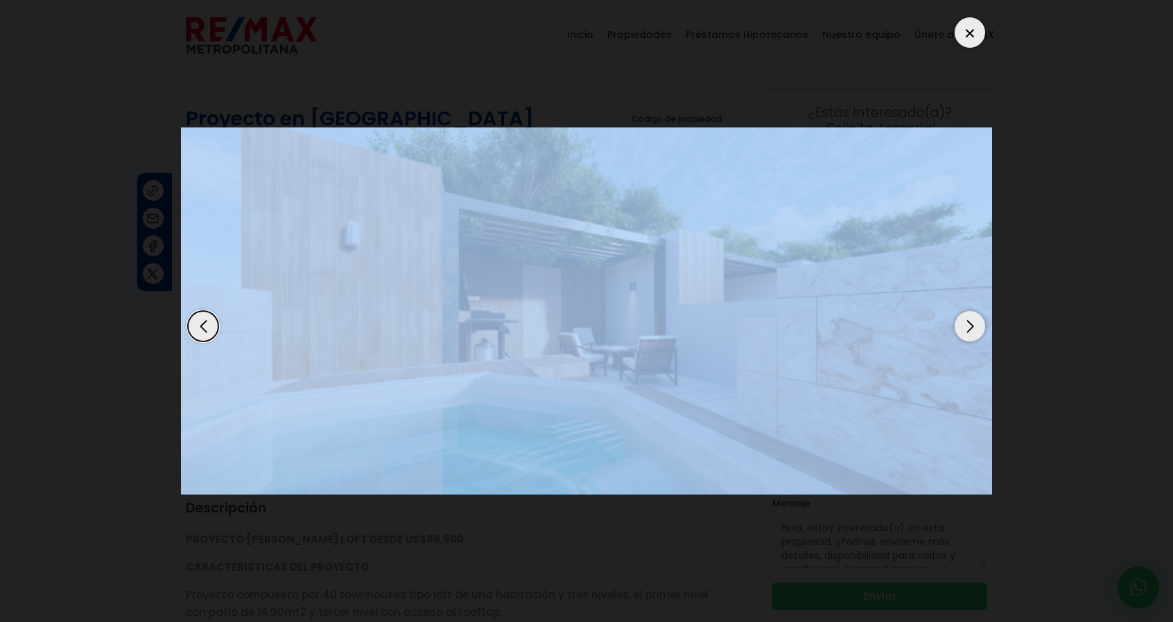
click at [963, 340] on div at bounding box center [586, 311] width 811 height 602
click at [973, 331] on div "Next slide" at bounding box center [969, 326] width 30 height 30
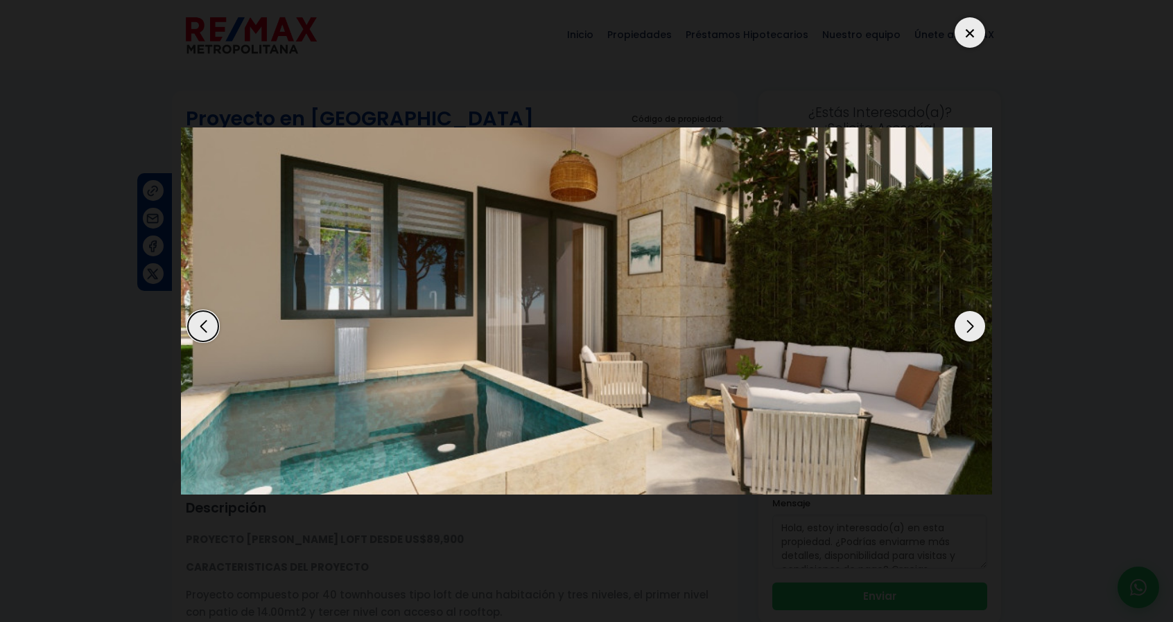
click at [973, 332] on div "Next slide" at bounding box center [969, 326] width 30 height 30
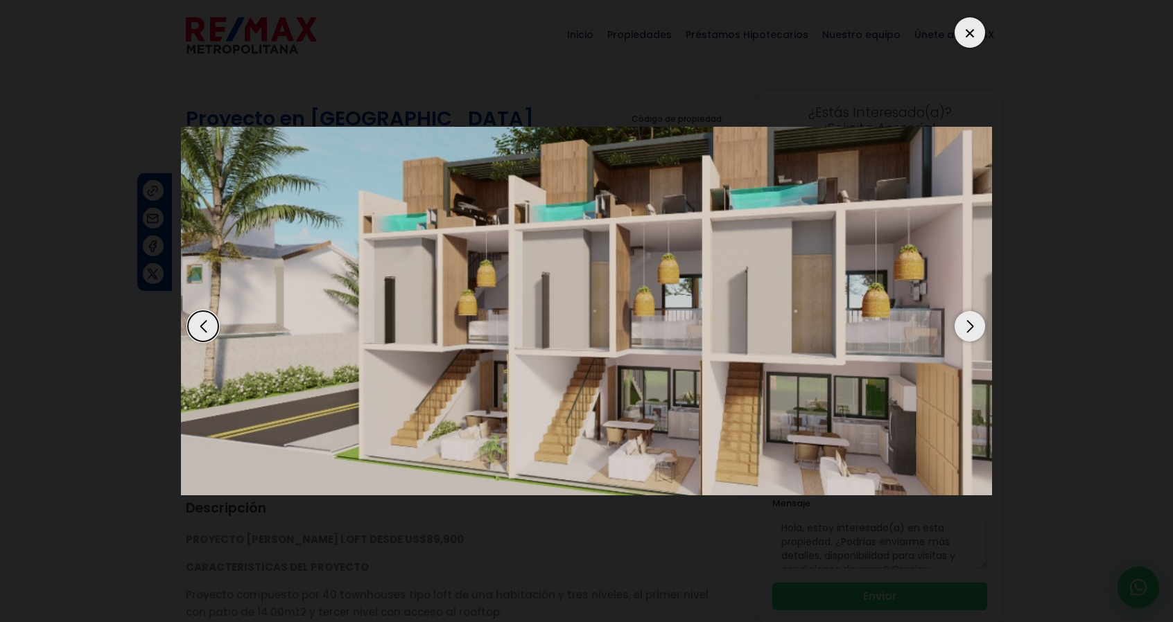
click at [969, 20] on div at bounding box center [969, 32] width 30 height 30
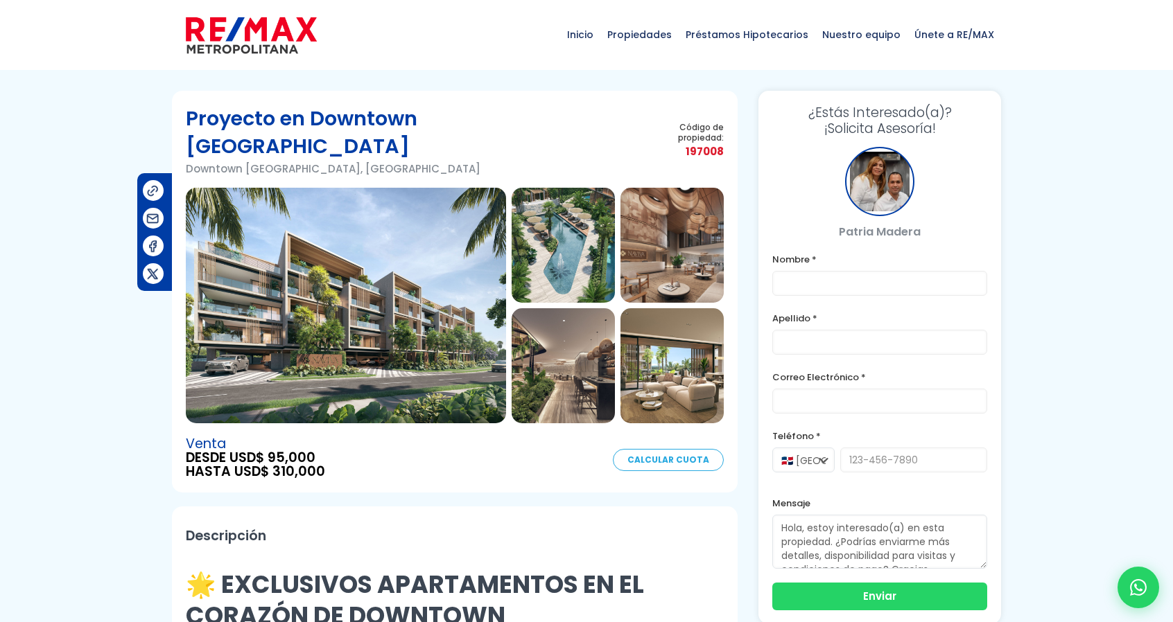
click at [359, 195] on img at bounding box center [346, 306] width 320 height 236
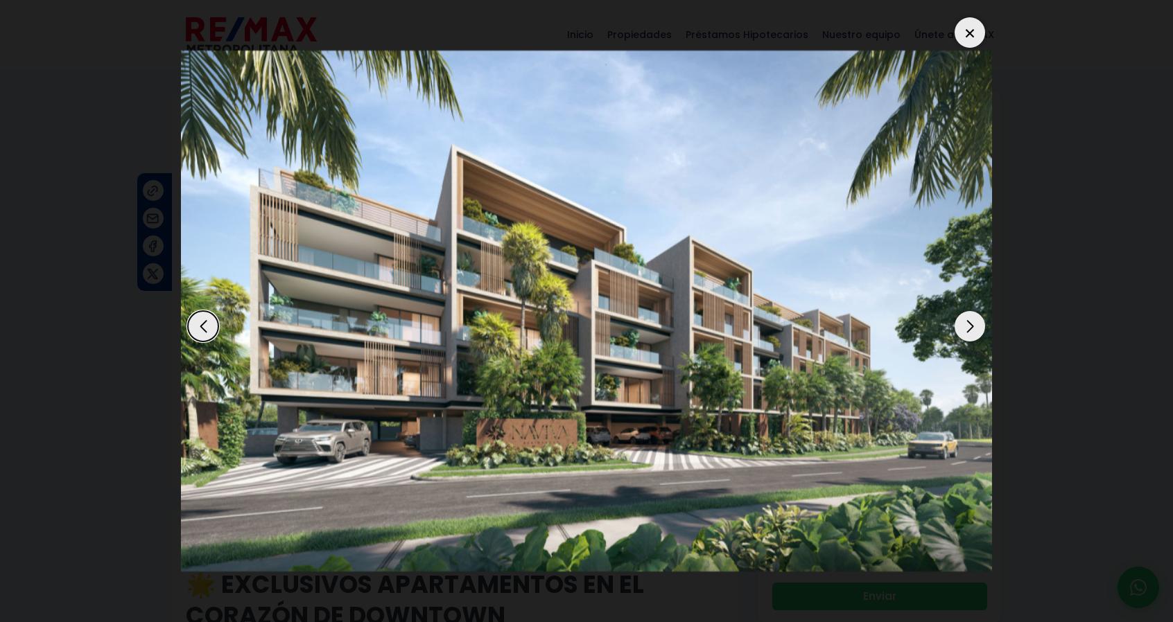
click at [963, 327] on div "Next slide" at bounding box center [969, 326] width 30 height 30
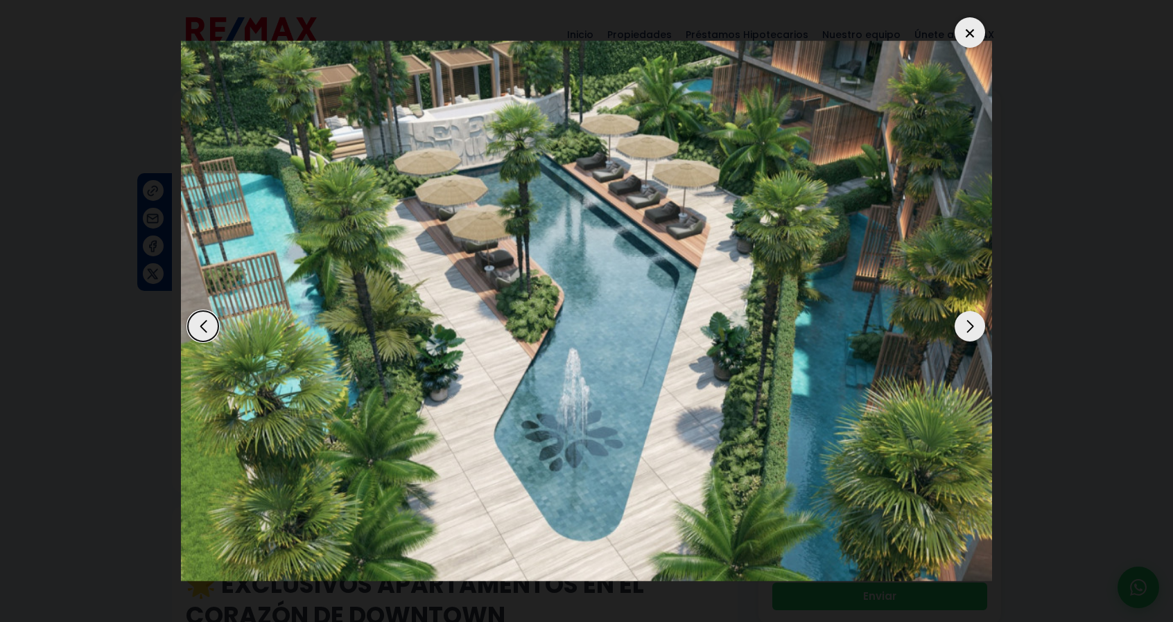
click at [963, 326] on div "Next slide" at bounding box center [969, 326] width 30 height 30
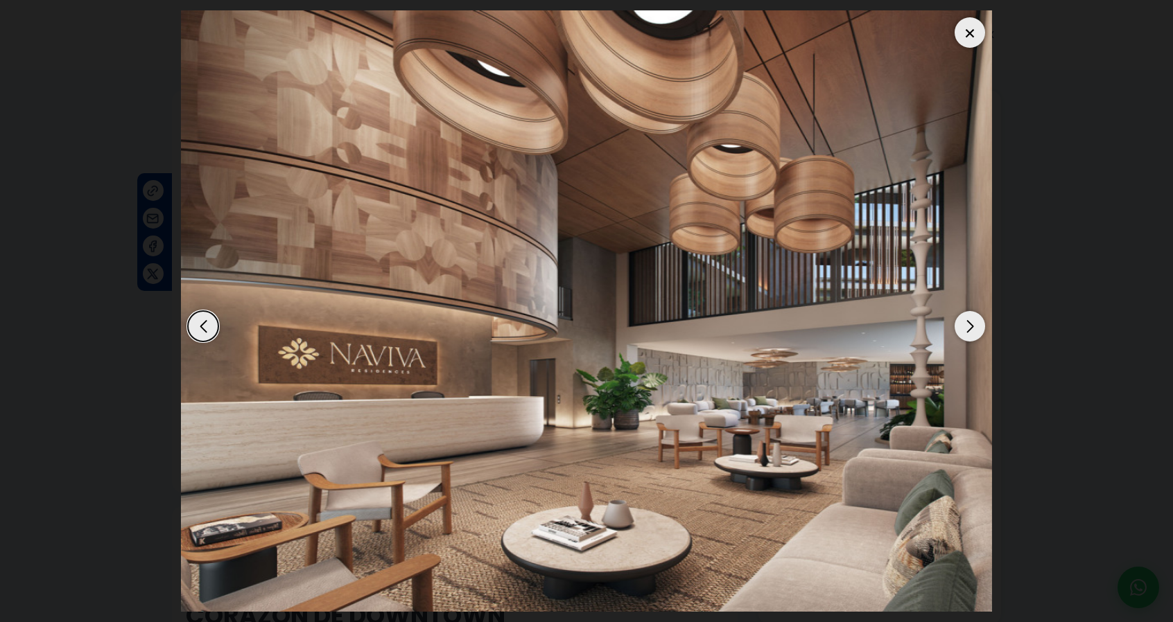
click at [963, 330] on div "Next slide" at bounding box center [969, 326] width 30 height 30
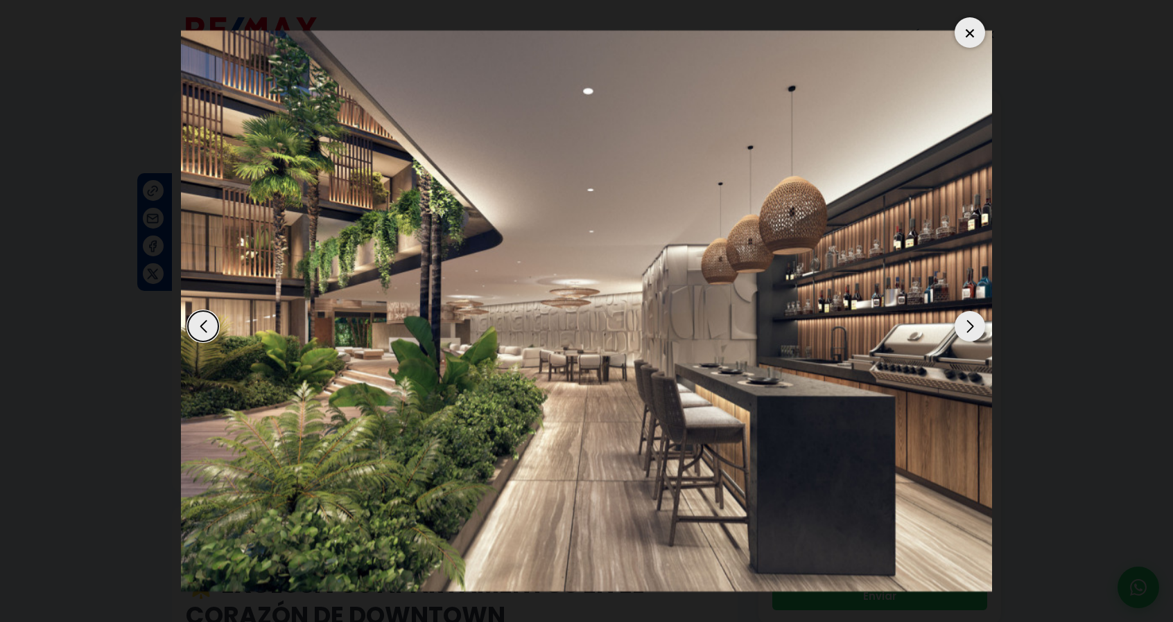
click at [961, 333] on div "Next slide" at bounding box center [969, 326] width 30 height 30
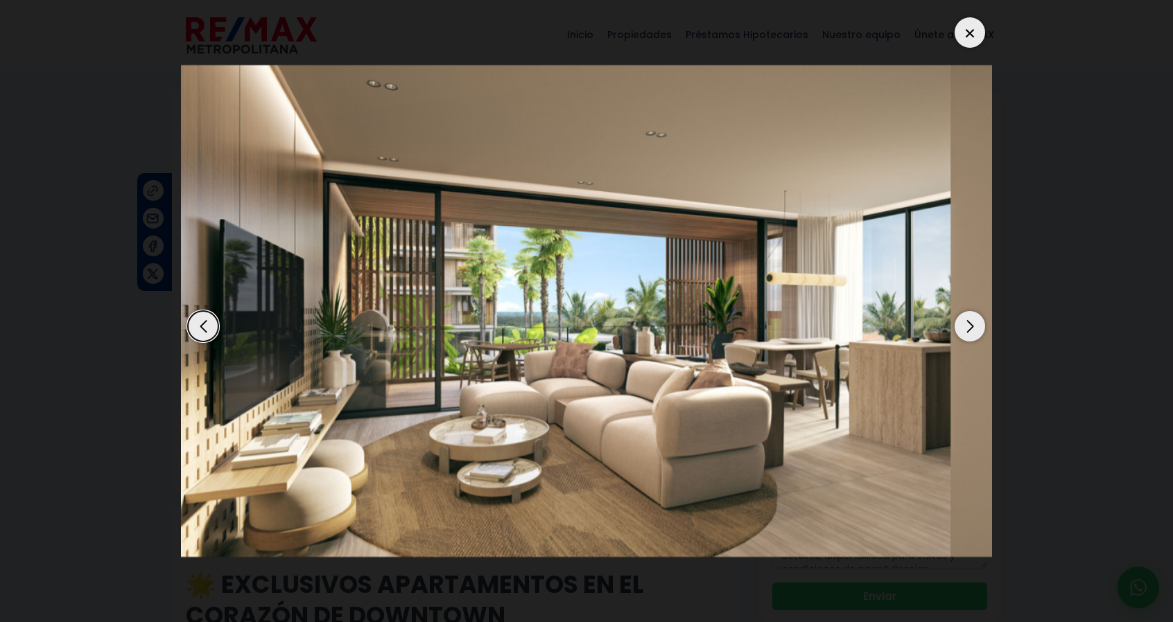
click at [961, 335] on div "Next slide" at bounding box center [969, 326] width 30 height 30
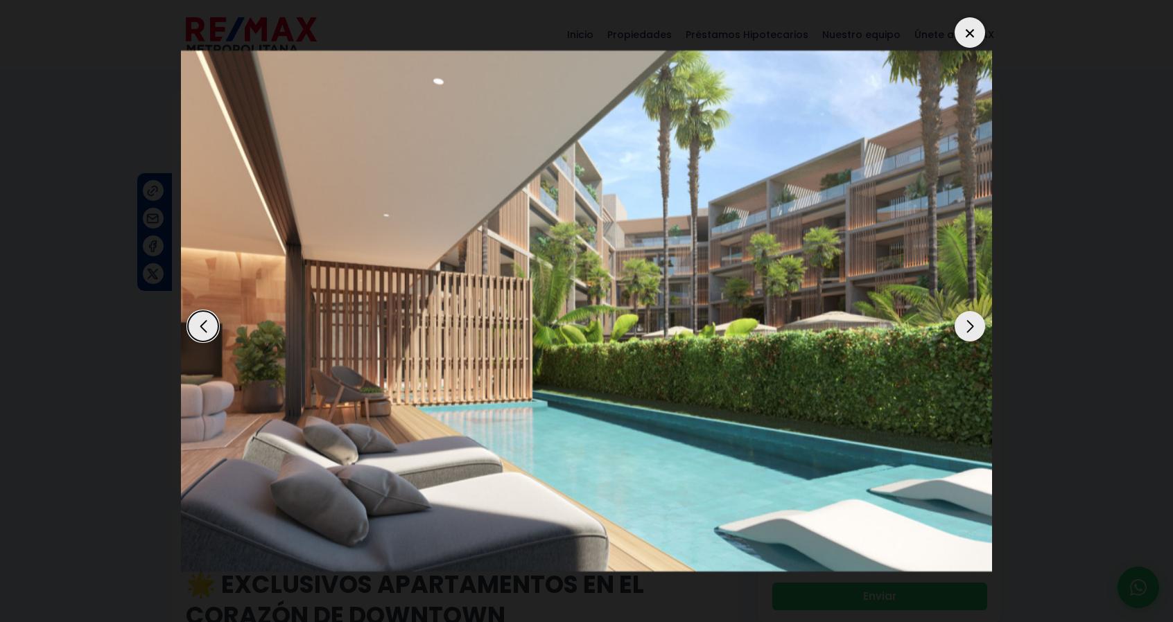
click at [961, 333] on div "Next slide" at bounding box center [969, 326] width 30 height 30
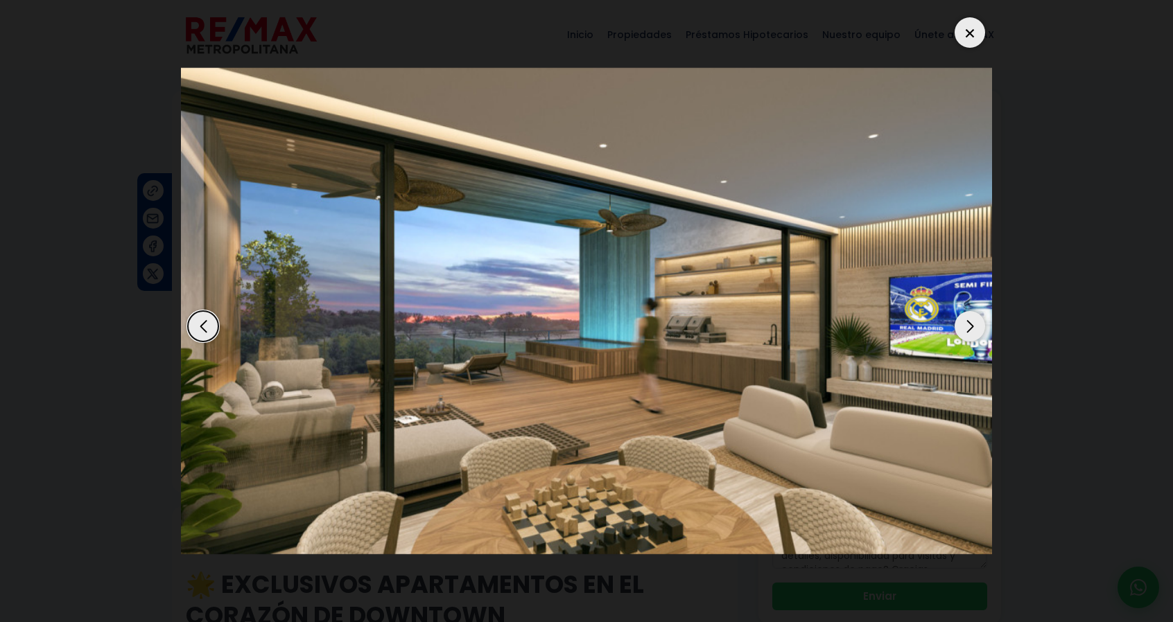
click at [961, 333] on div "Next slide" at bounding box center [969, 326] width 30 height 30
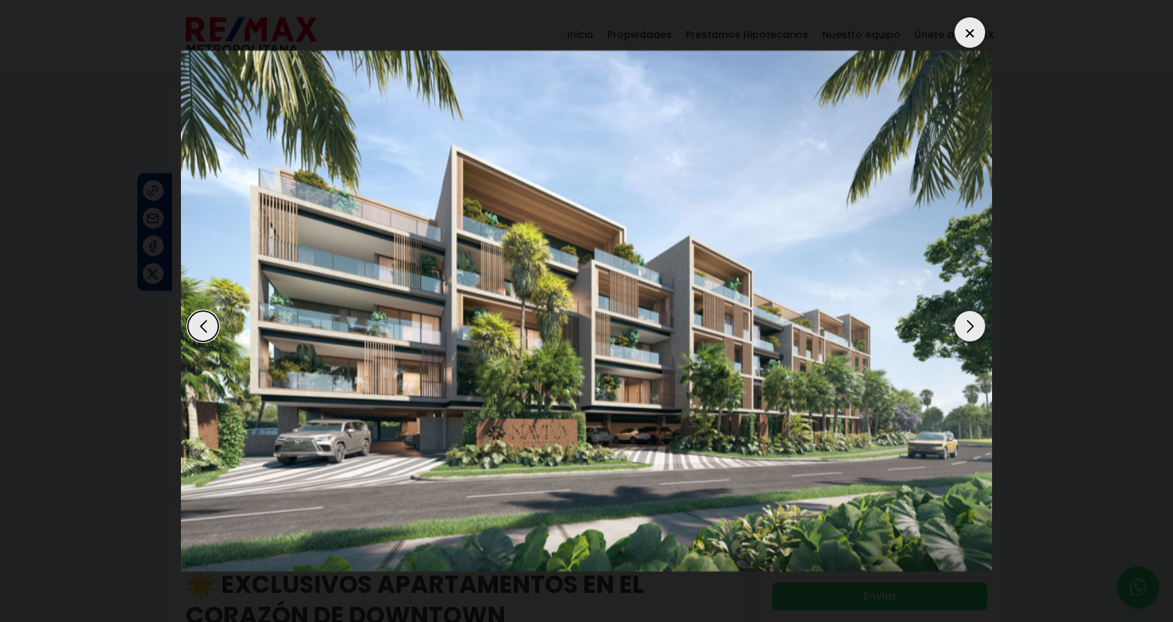
click at [961, 333] on div "Next slide" at bounding box center [969, 326] width 30 height 30
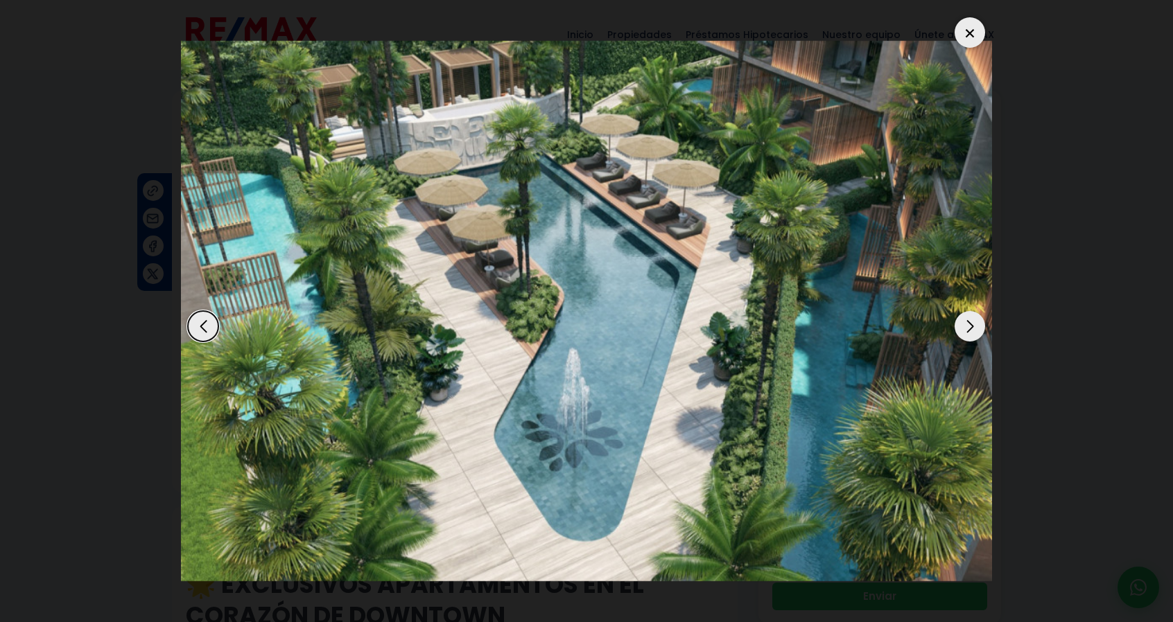
click at [961, 334] on div "Next slide" at bounding box center [969, 326] width 30 height 30
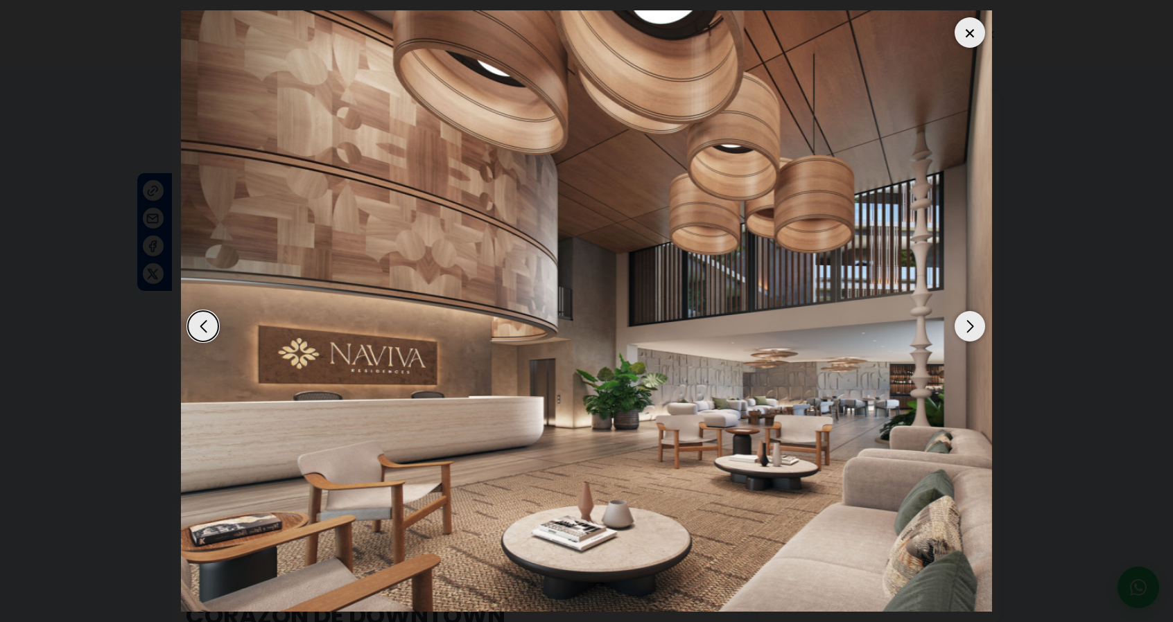
click at [969, 331] on div "Next slide" at bounding box center [969, 326] width 30 height 30
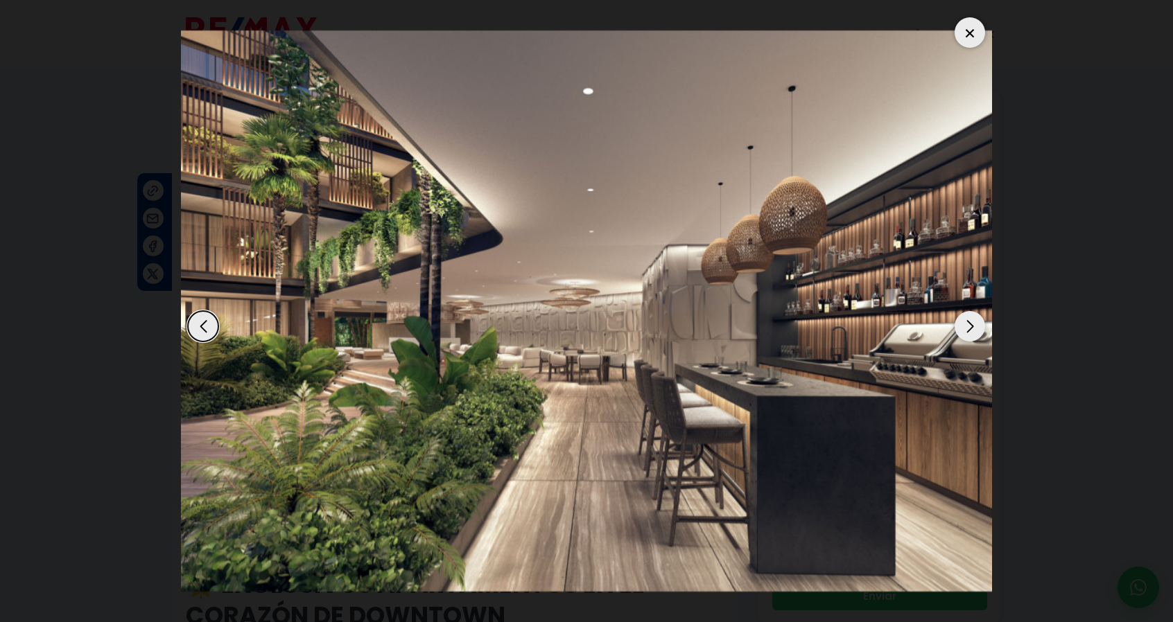
click at [969, 333] on div "Next slide" at bounding box center [969, 326] width 30 height 30
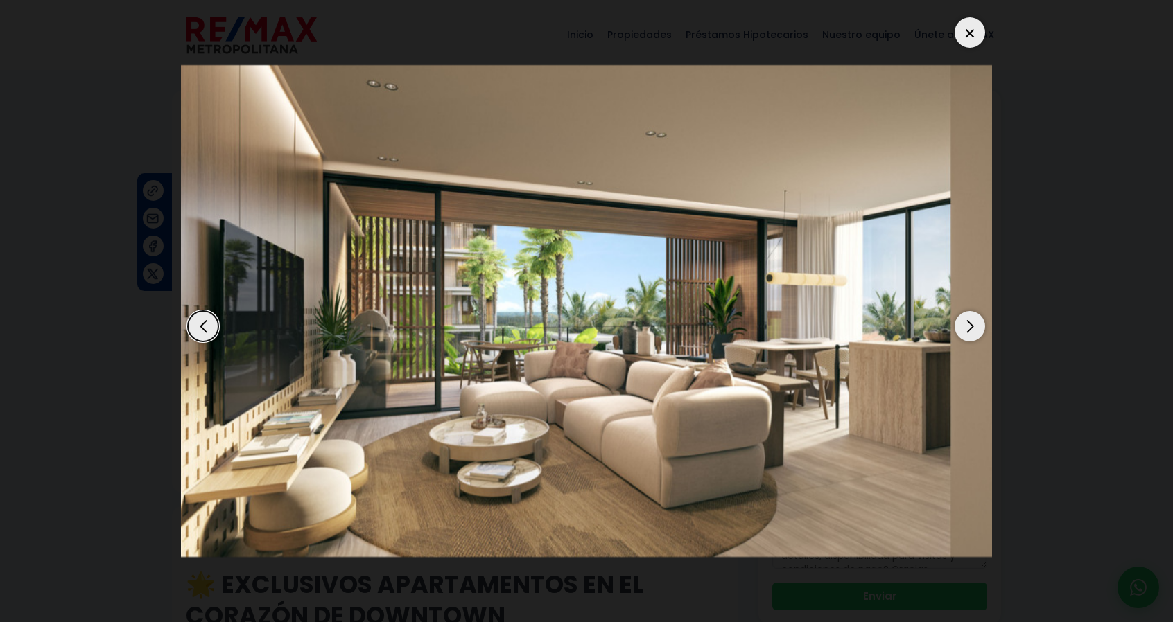
click at [969, 333] on div "Next slide" at bounding box center [969, 326] width 30 height 30
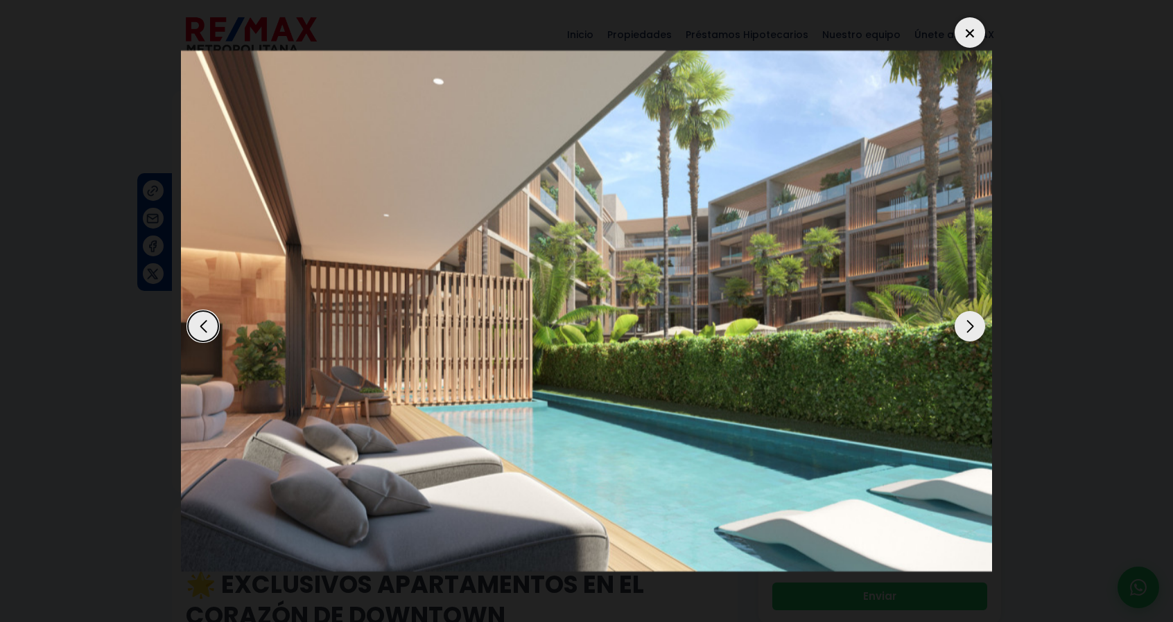
click at [963, 23] on div at bounding box center [969, 32] width 30 height 30
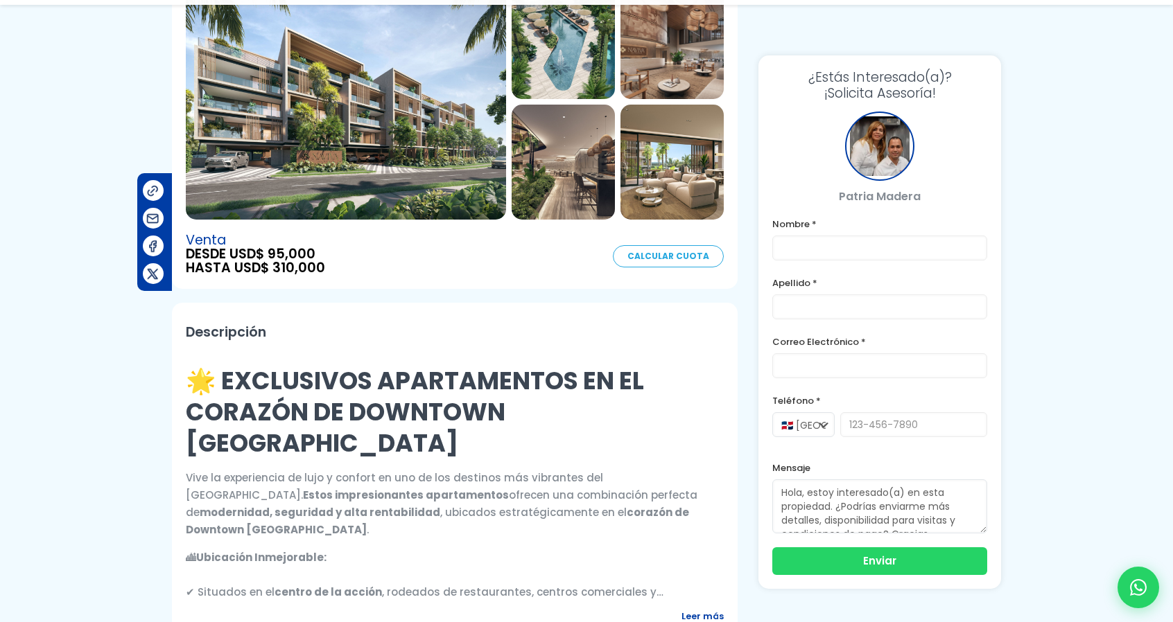
scroll to position [231, 0]
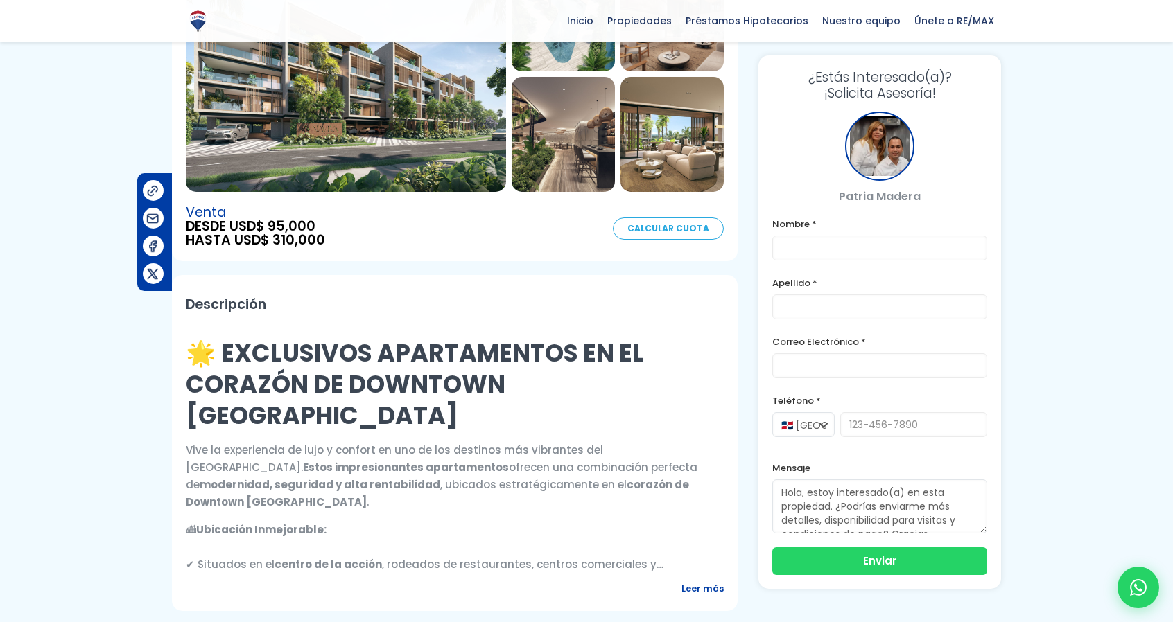
click at [686, 580] on span "Leer más" at bounding box center [702, 588] width 42 height 17
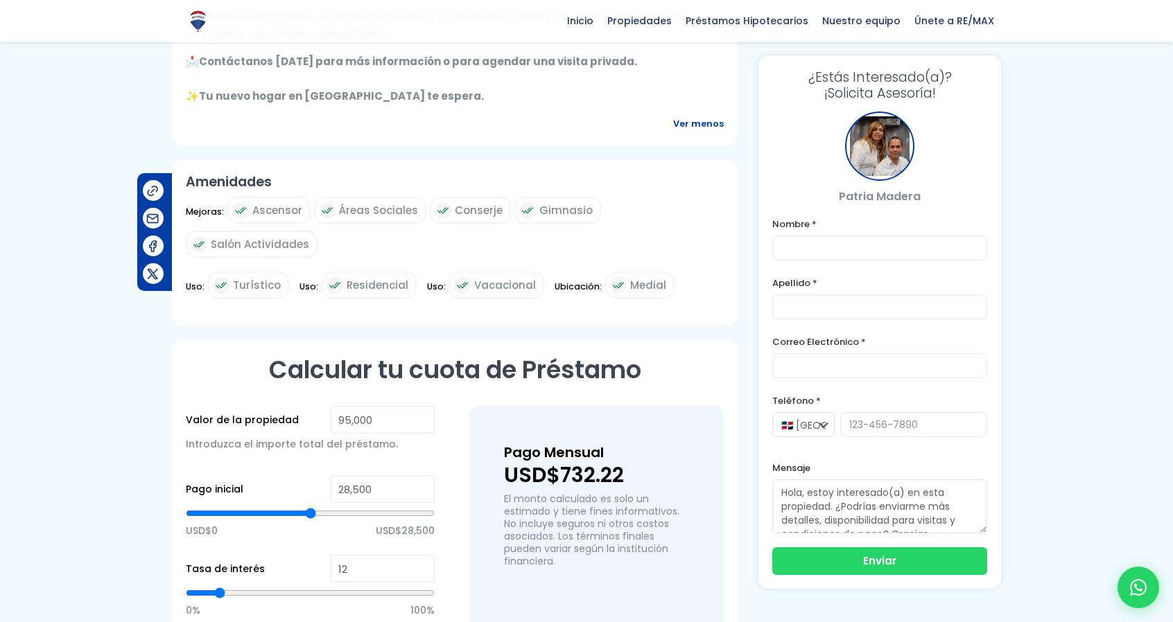
scroll to position [2079, 0]
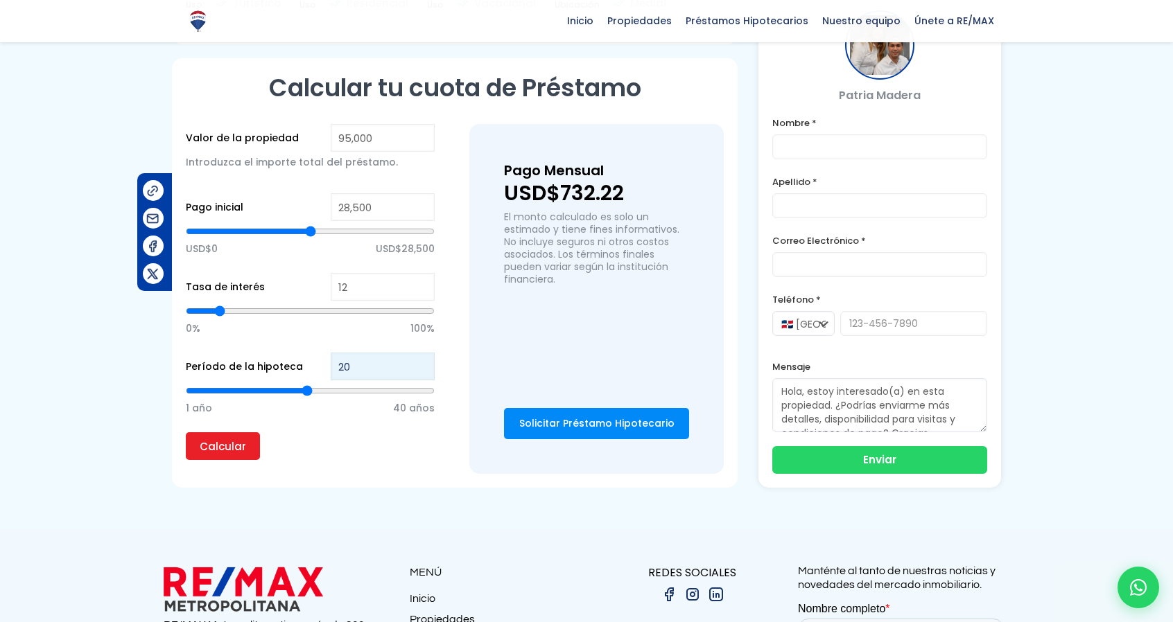
drag, startPoint x: 369, startPoint y: 293, endPoint x: 256, endPoint y: 296, distance: 112.3
click at [256, 353] on div "Período de la hipoteca 20 1 año 40 años" at bounding box center [310, 393] width 249 height 80
type input "1"
type input "10"
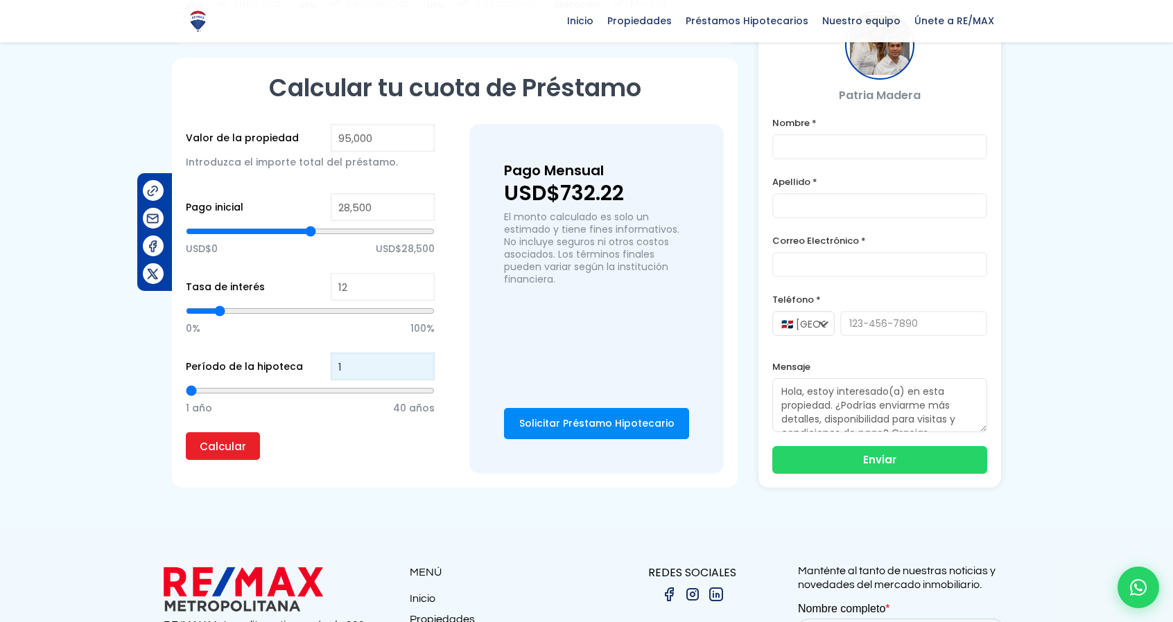
type input "10"
click at [186, 432] on input "Calcular" at bounding box center [223, 446] width 74 height 28
drag, startPoint x: 358, startPoint y: 287, endPoint x: 325, endPoint y: 289, distance: 32.6
click at [325, 353] on div "Período de la hipoteca 10 1 año 40 años" at bounding box center [310, 393] width 249 height 80
type input "1"
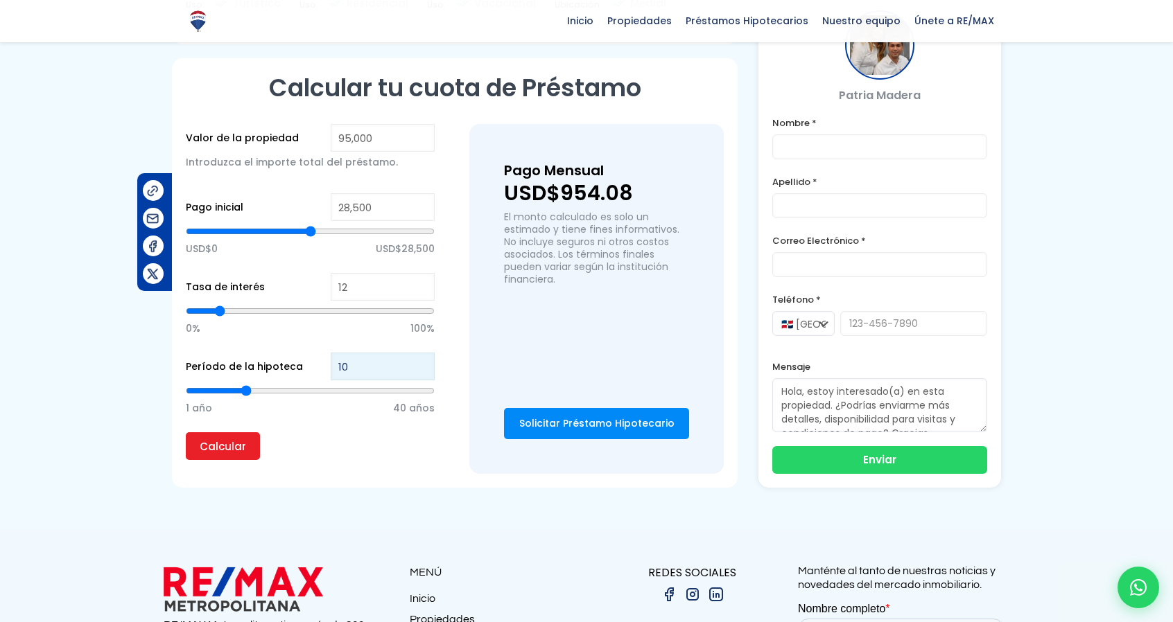
type input "1"
type input "15"
click at [186, 432] on input "Calcular" at bounding box center [223, 446] width 74 height 28
drag, startPoint x: 360, startPoint y: 290, endPoint x: 322, endPoint y: 290, distance: 38.1
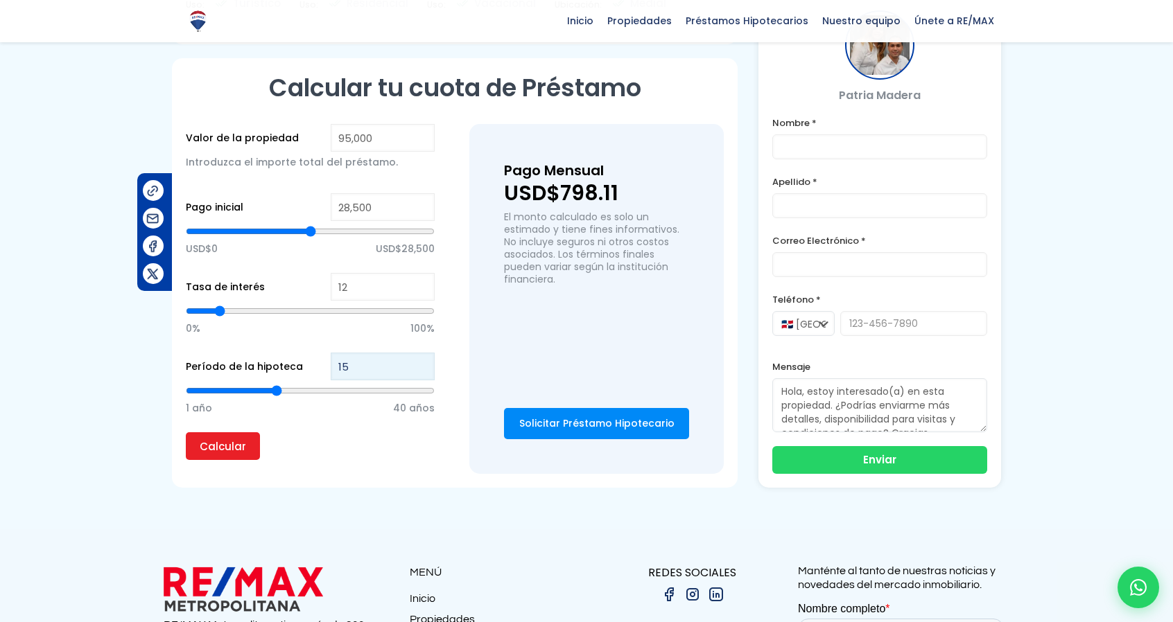
click at [322, 353] on div "Período de la hipoteca 15 1 año 40 años" at bounding box center [310, 393] width 249 height 80
type input "2"
type input "20"
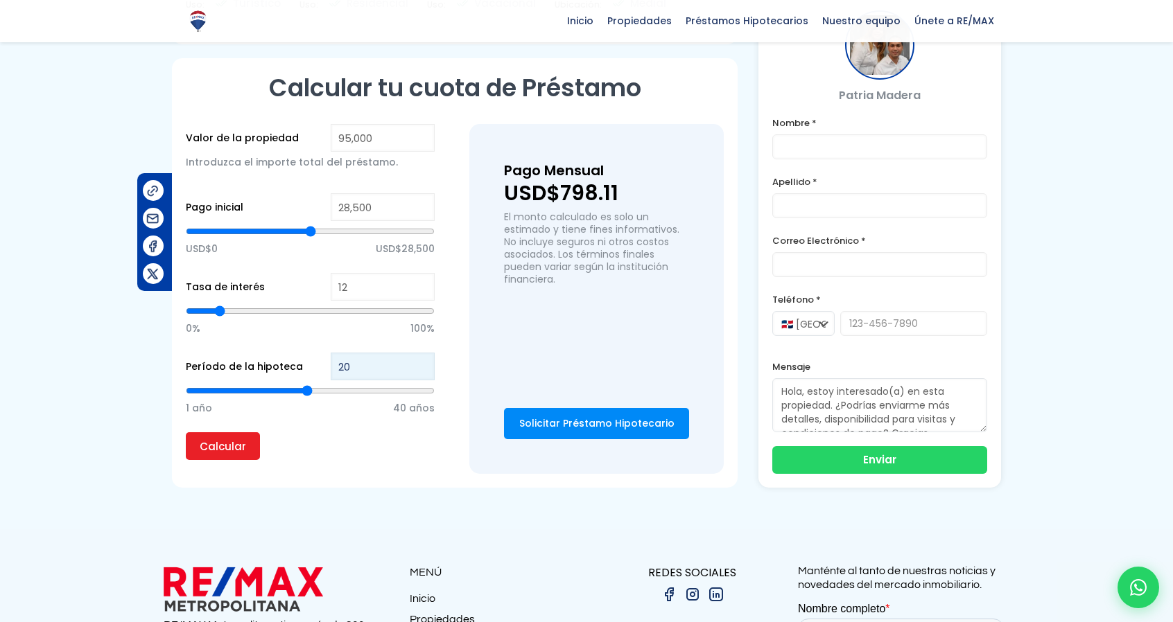
click at [186, 432] on input "Calcular" at bounding box center [223, 446] width 74 height 28
drag, startPoint x: 338, startPoint y: 295, endPoint x: 308, endPoint y: 294, distance: 30.5
click at [312, 353] on div "Período de la hipoteca 20 1 año 40 años" at bounding box center [310, 393] width 249 height 80
type input "1"
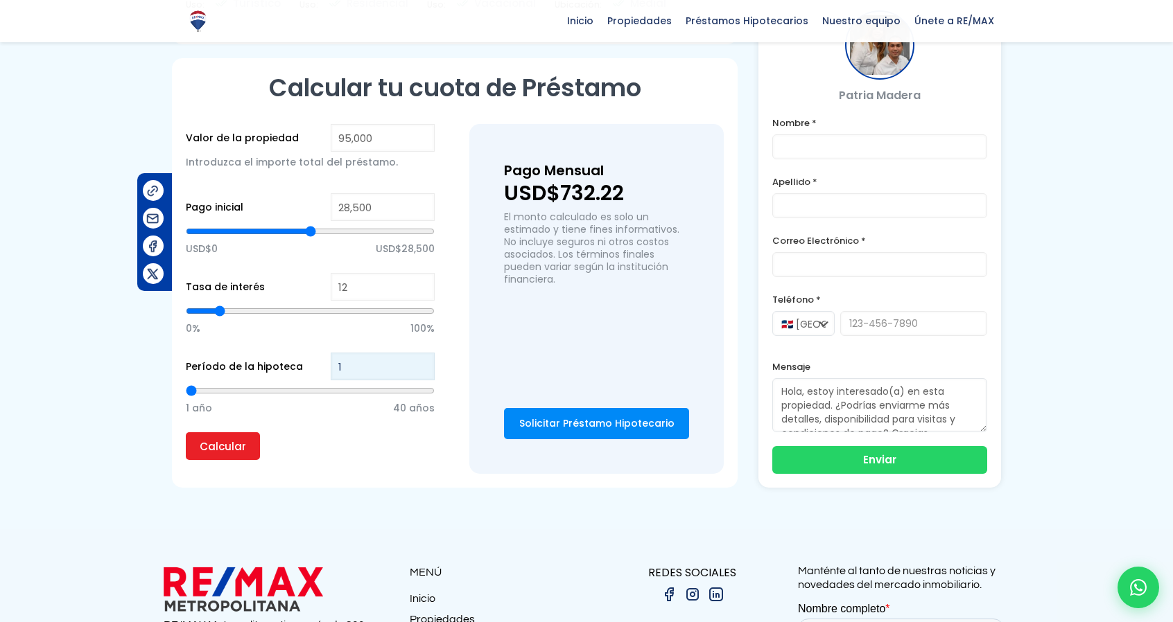
type input "15"
click at [186, 432] on input "Calcular" at bounding box center [223, 446] width 74 height 28
drag, startPoint x: 365, startPoint y: 289, endPoint x: 263, endPoint y: 293, distance: 102.0
click at [263, 353] on div "Período de la hipoteca 15 1 año 40 años" at bounding box center [310, 393] width 249 height 80
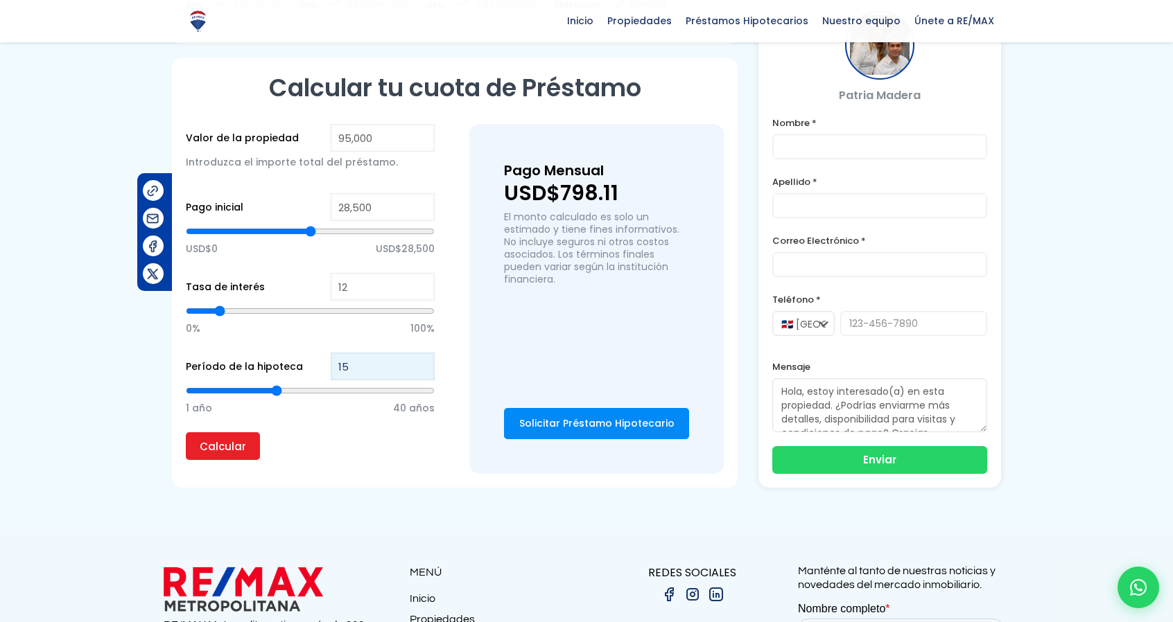
type input "1"
type input "10"
click at [186, 432] on input "Calcular" at bounding box center [223, 446] width 74 height 28
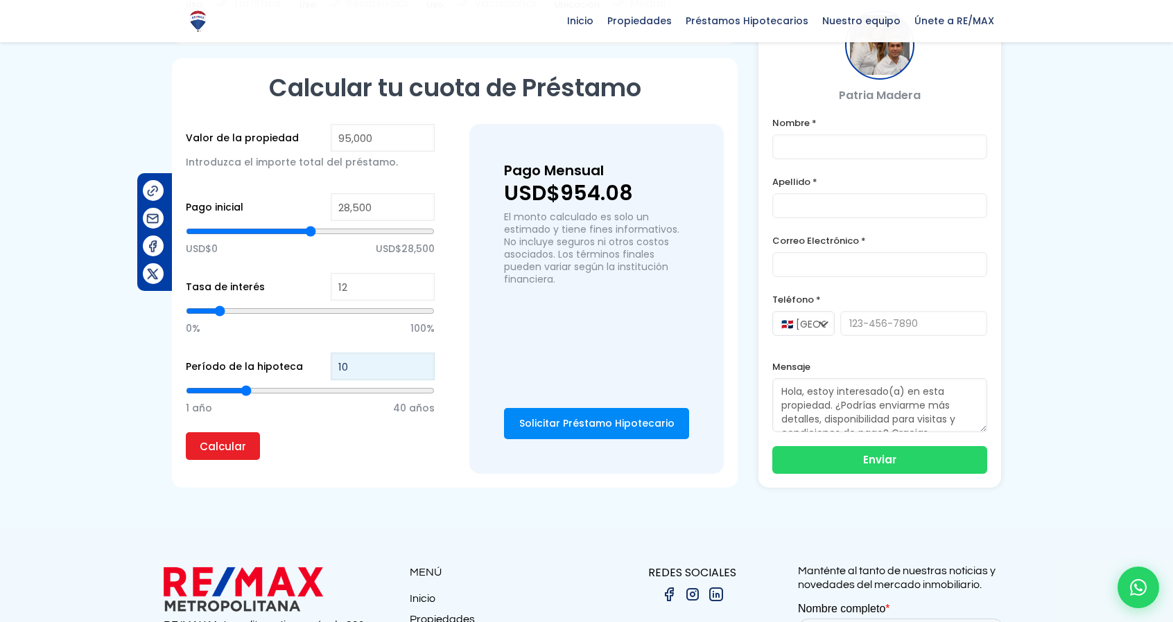
drag, startPoint x: 364, startPoint y: 293, endPoint x: 288, endPoint y: 282, distance: 77.0
click at [291, 353] on div "Período de la hipoteca 10 1 año 40 años" at bounding box center [310, 393] width 249 height 80
type input "5"
click at [186, 432] on input "Calcular" at bounding box center [223, 446] width 74 height 28
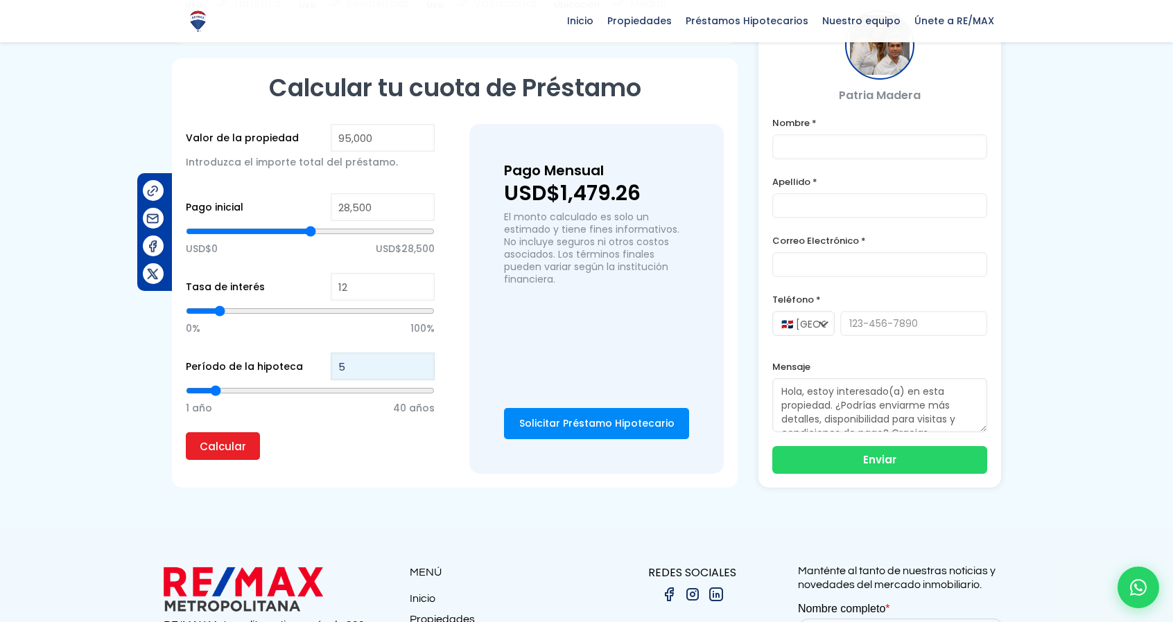
drag, startPoint x: 339, startPoint y: 293, endPoint x: 322, endPoint y: 289, distance: 17.1
click at [324, 353] on div "Período de la hipoteca 5 1 año 40 años" at bounding box center [310, 393] width 249 height 80
type input "1"
type input "10"
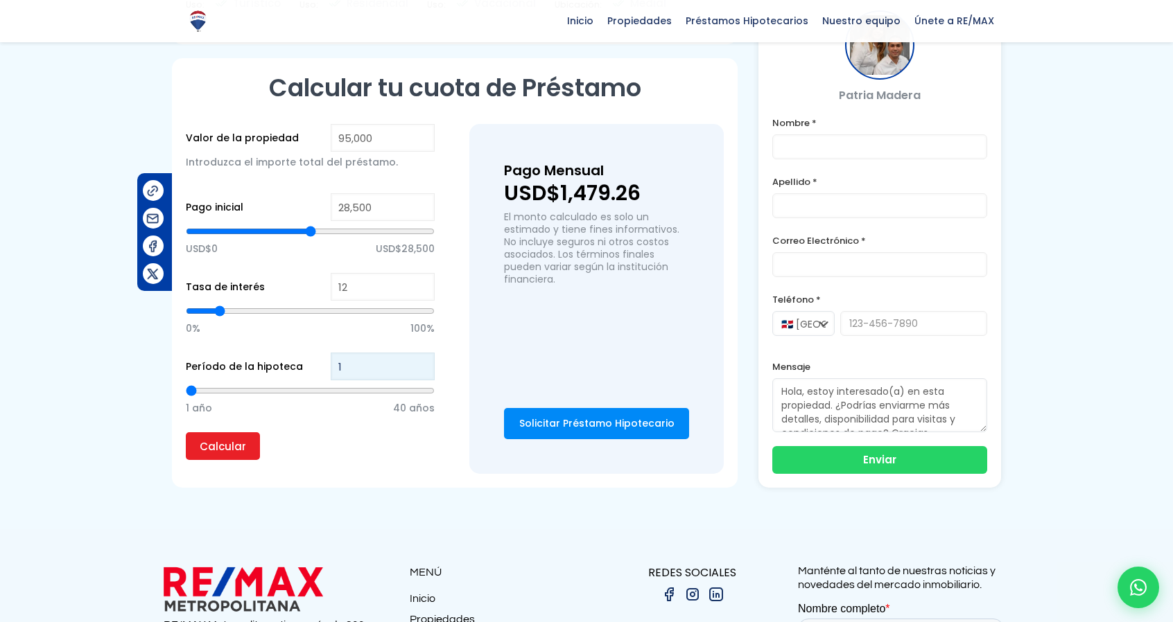
type input "10"
click at [186, 432] on input "Calcular" at bounding box center [223, 446] width 74 height 28
drag, startPoint x: 355, startPoint y: 296, endPoint x: 323, endPoint y: 292, distance: 32.1
click at [324, 353] on div "Período de la hipoteca 10 1 año 40 años" at bounding box center [310, 393] width 249 height 80
type input "1"
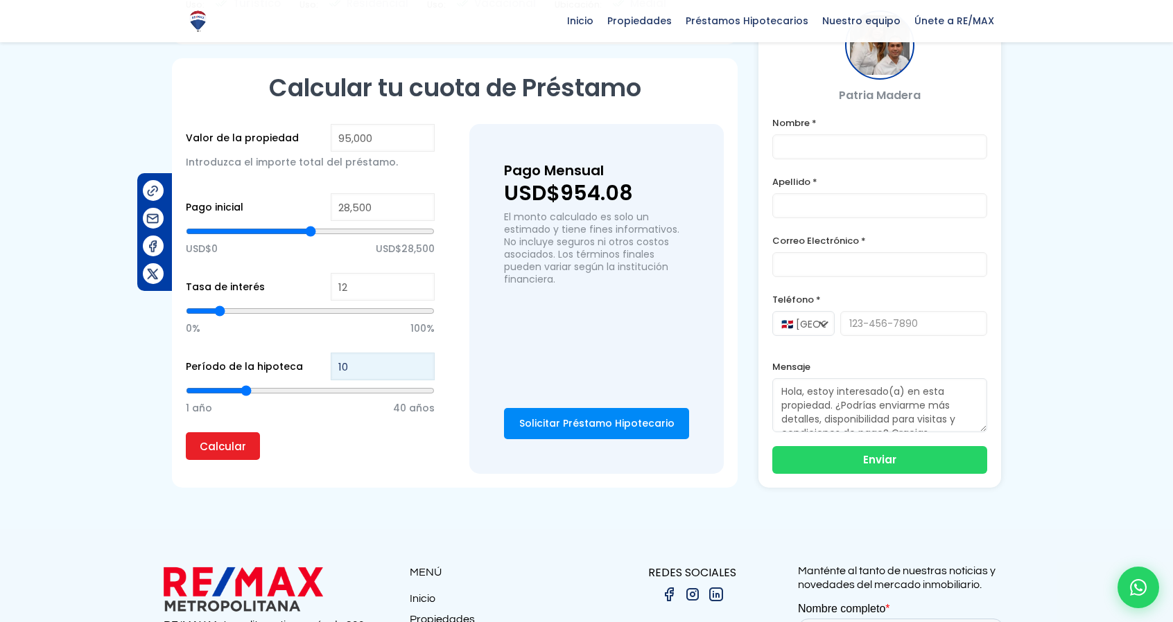
type input "1"
type input "12"
click at [186, 432] on input "Calcular" at bounding box center [223, 446] width 74 height 28
drag, startPoint x: 367, startPoint y: 292, endPoint x: 308, endPoint y: 281, distance: 60.5
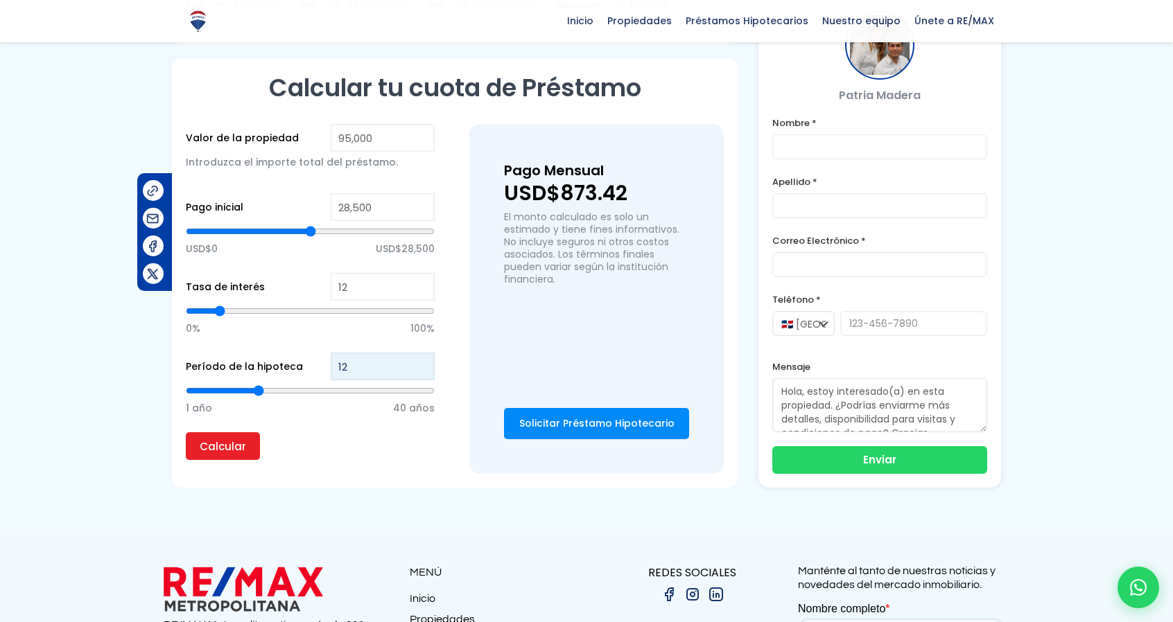
click at [308, 353] on div "Período de la hipoteca 12 1 año 40 años" at bounding box center [310, 393] width 249 height 80
type input "1"
type input "13"
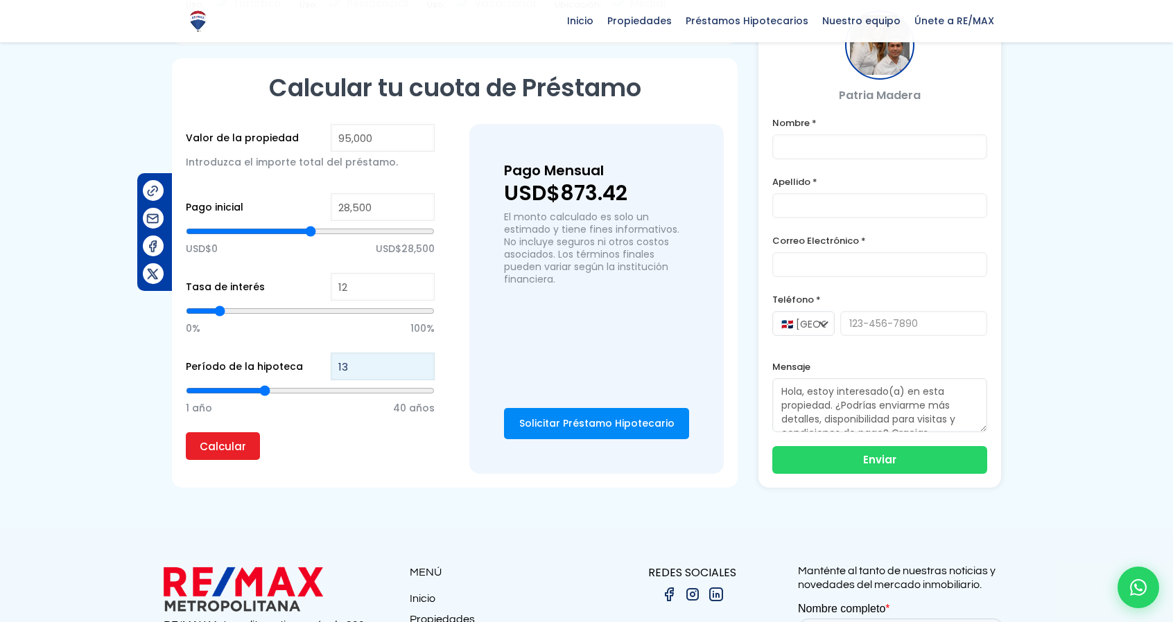
click at [186, 432] on input "Calcular" at bounding box center [223, 446] width 74 height 28
drag, startPoint x: 376, startPoint y: 293, endPoint x: 280, endPoint y: 299, distance: 95.8
click at [281, 353] on div "Período de la hipoteca 13 1 año 40 años" at bounding box center [310, 393] width 249 height 80
type input "1"
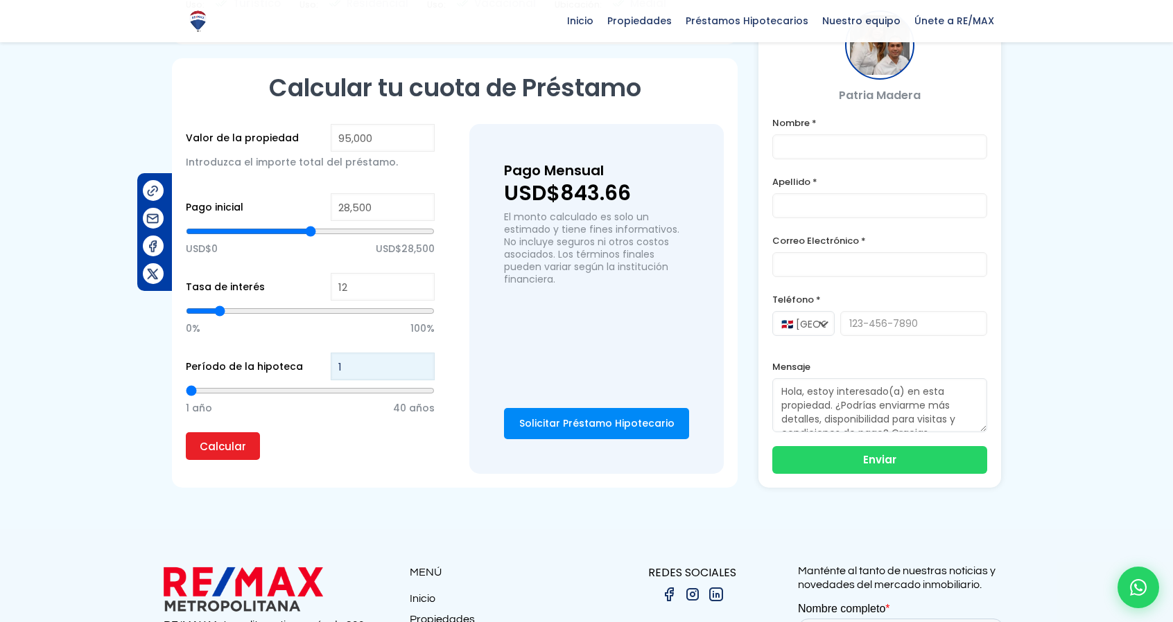
type input "14"
click at [186, 432] on input "Calcular" at bounding box center [223, 446] width 74 height 28
drag, startPoint x: 355, startPoint y: 290, endPoint x: 311, endPoint y: 289, distance: 44.4
click at [313, 353] on div "Período de la hipoteca 14 1 año 40 años" at bounding box center [310, 393] width 249 height 80
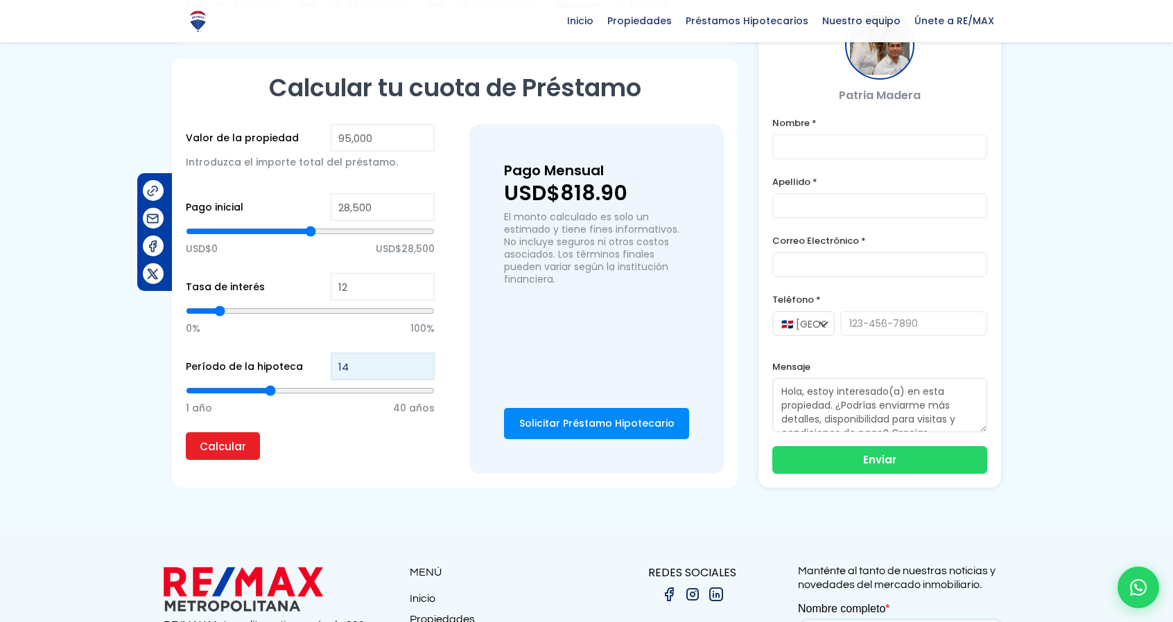
type input "1"
type input "15"
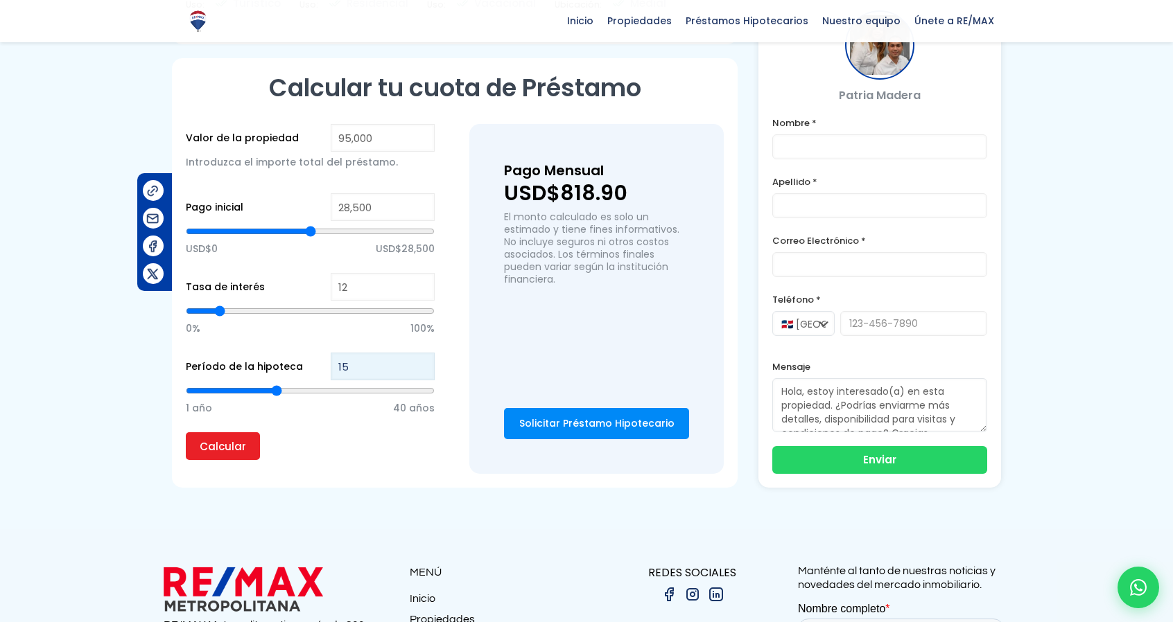
click at [186, 432] on input "Calcular" at bounding box center [223, 446] width 74 height 28
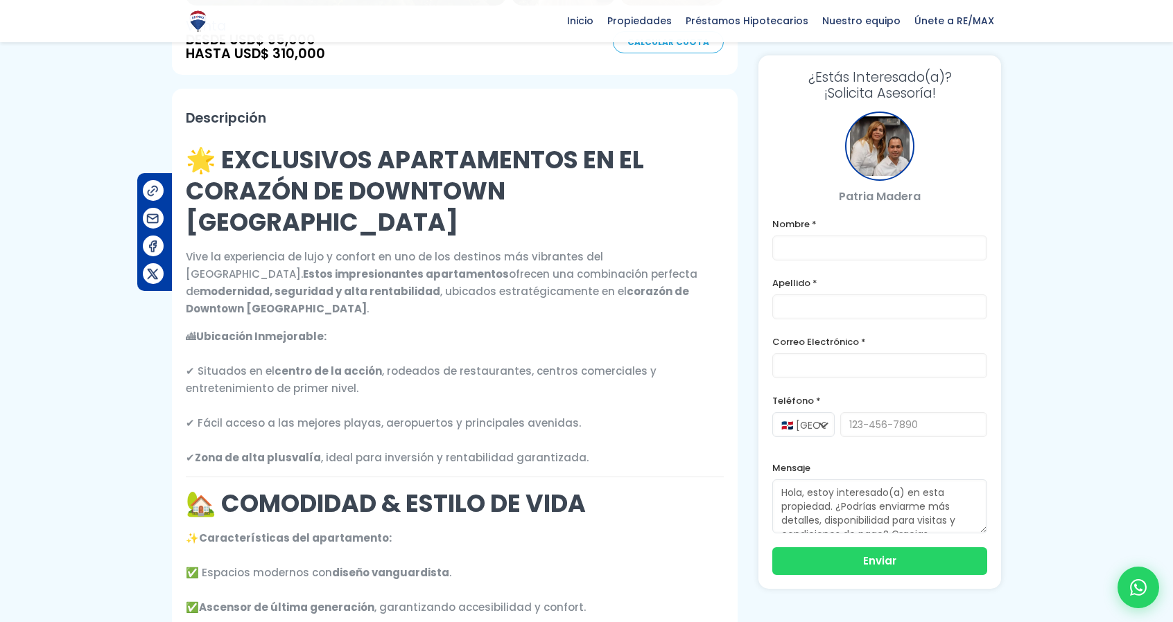
scroll to position [0, 0]
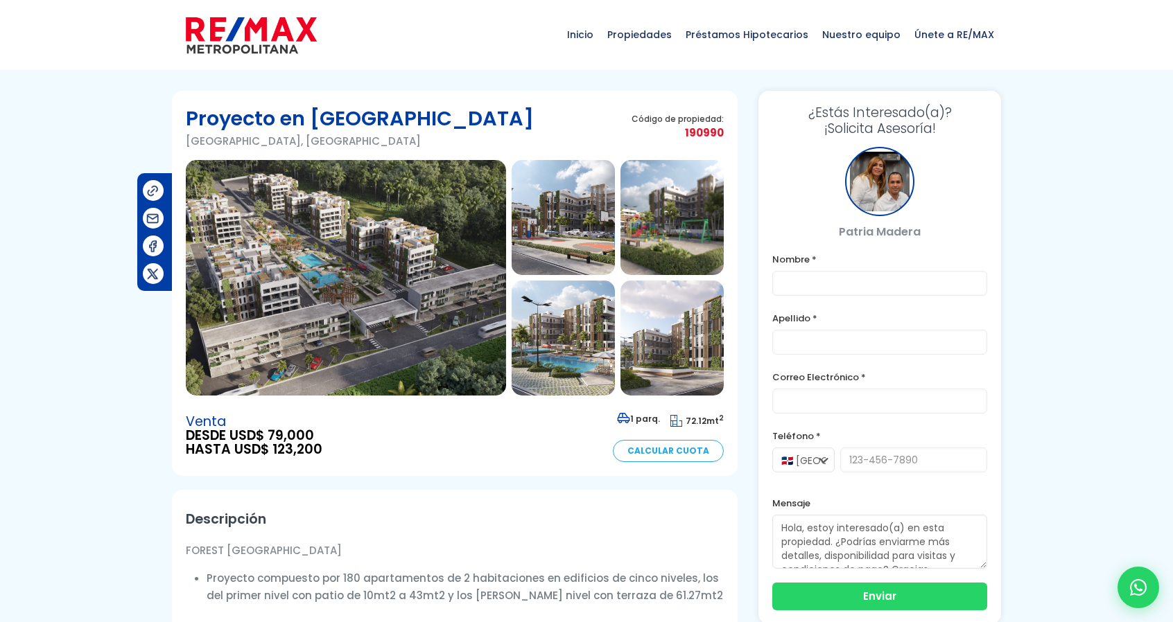
click at [300, 237] on img at bounding box center [346, 278] width 320 height 236
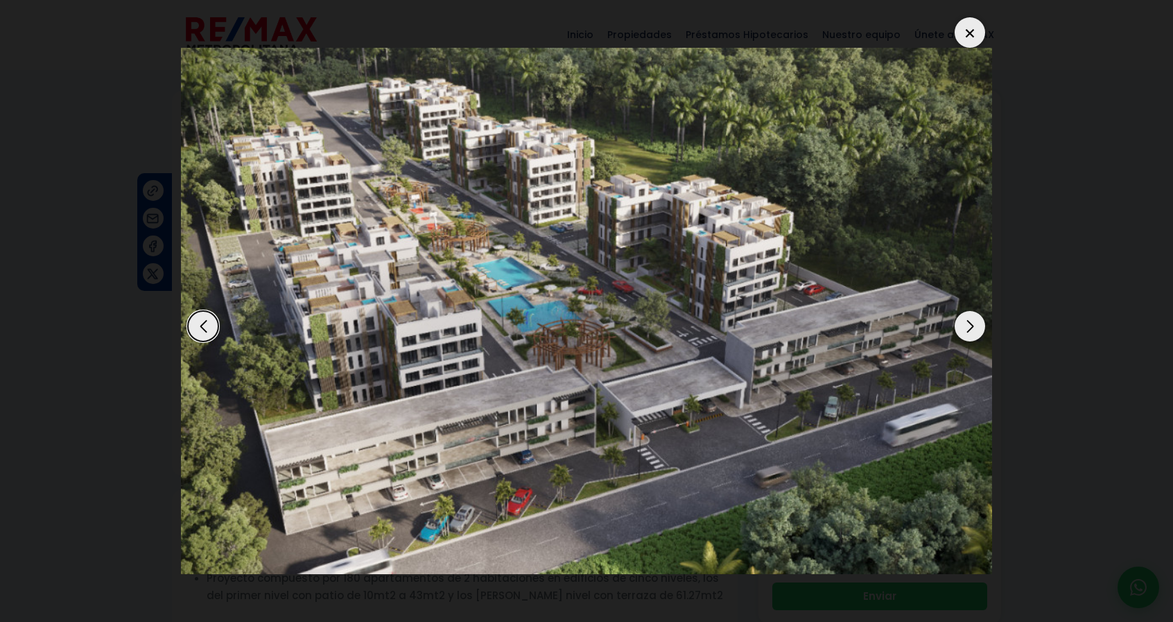
click at [977, 324] on div "Next slide" at bounding box center [969, 326] width 30 height 30
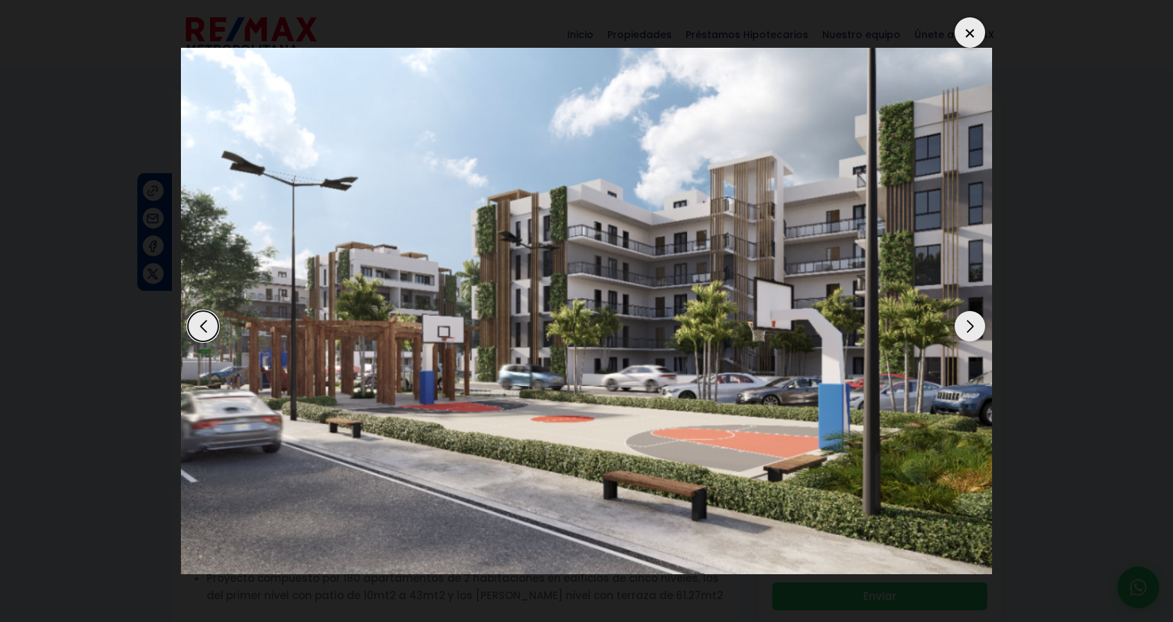
click at [977, 316] on div "Next slide" at bounding box center [969, 326] width 30 height 30
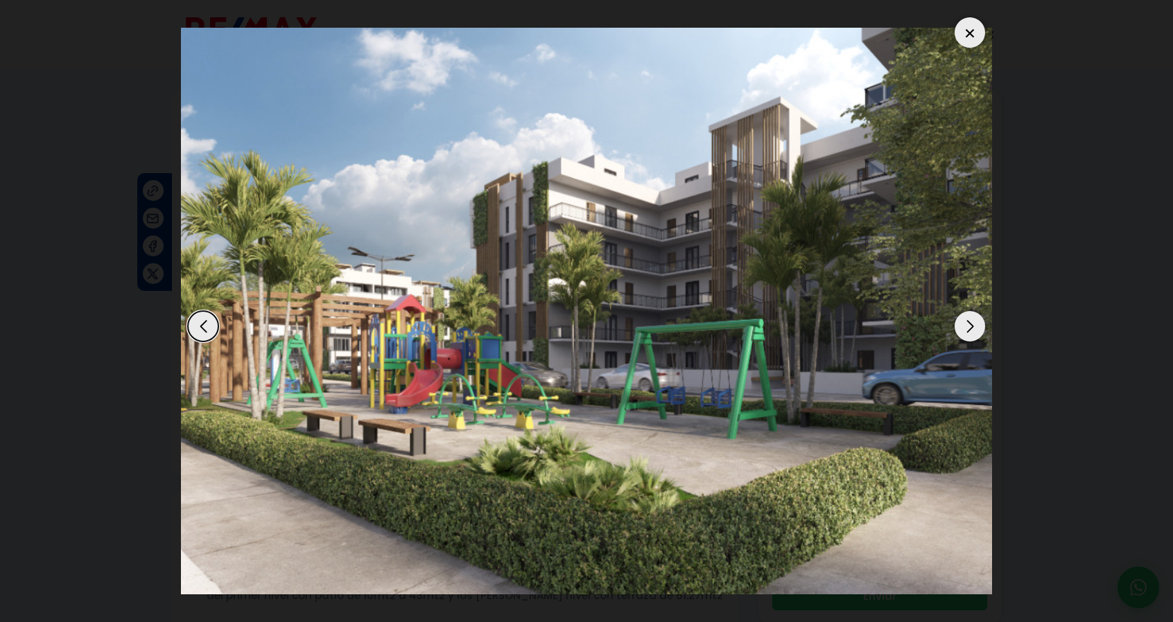
click at [976, 317] on div "Next slide" at bounding box center [969, 326] width 30 height 30
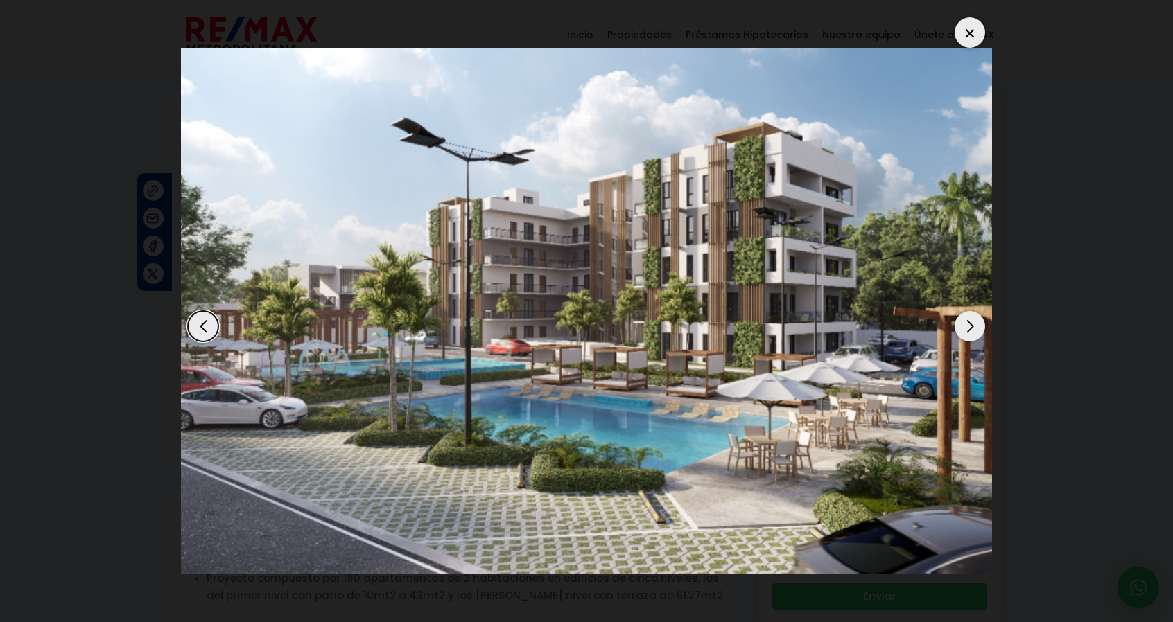
click at [976, 317] on div "Next slide" at bounding box center [969, 326] width 30 height 30
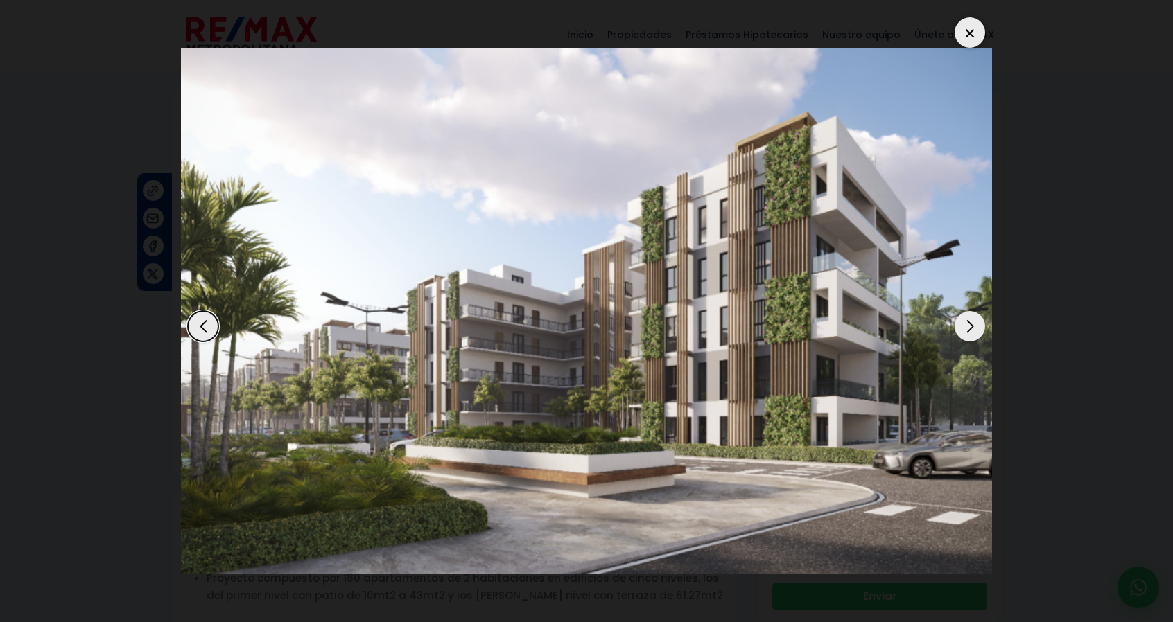
click at [974, 320] on div "Next slide" at bounding box center [969, 326] width 30 height 30
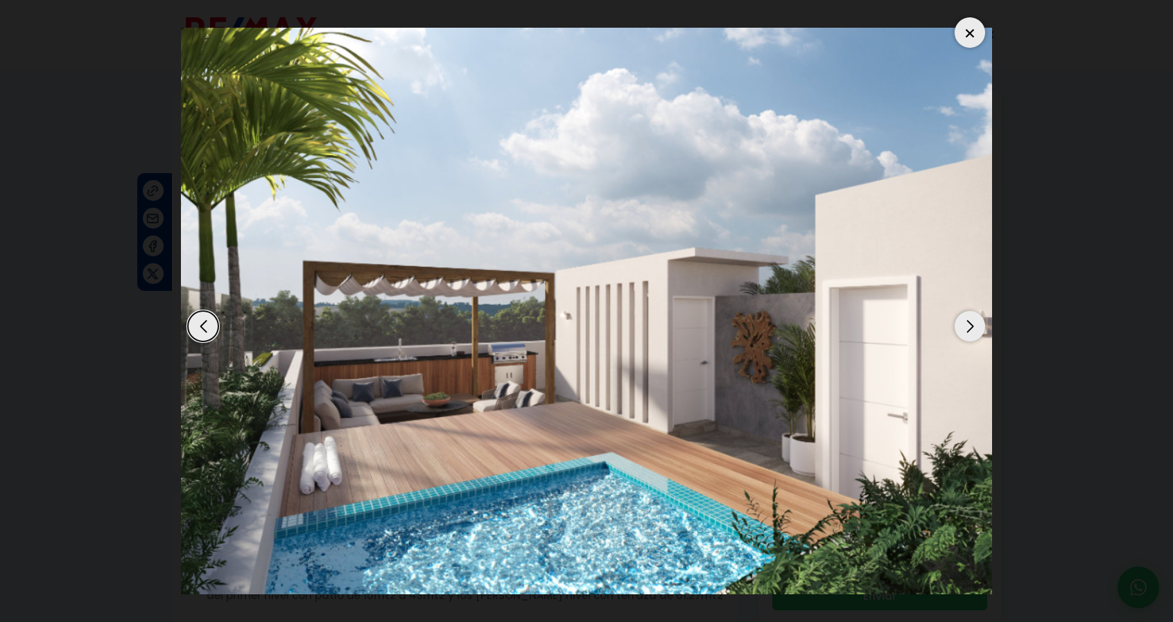
click at [974, 318] on div "Next slide" at bounding box center [969, 326] width 30 height 30
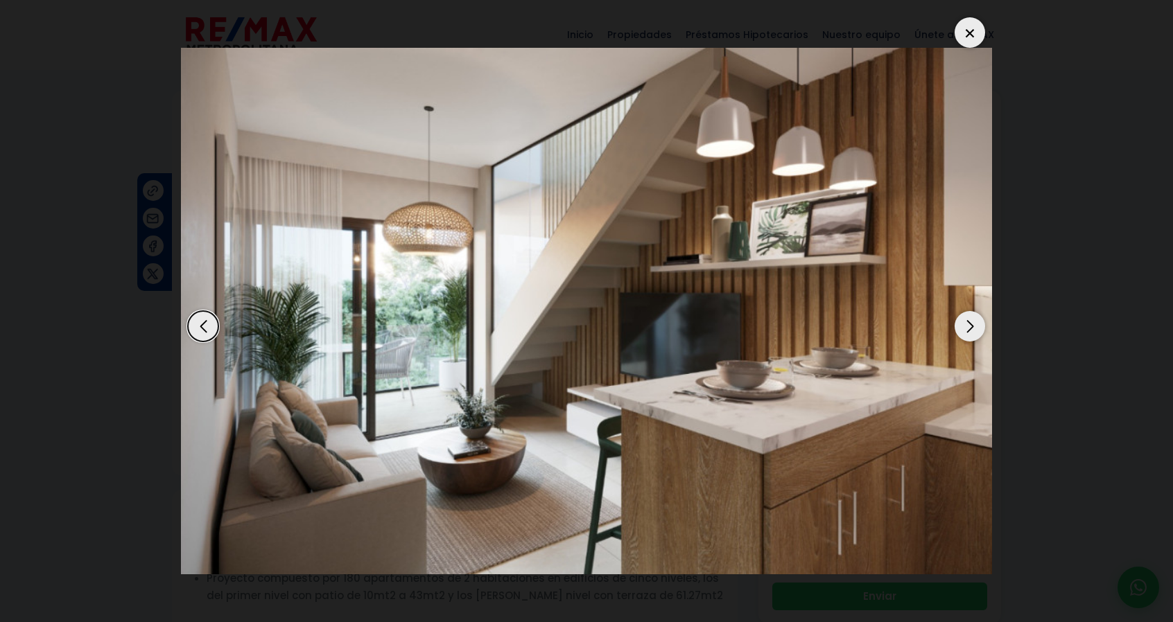
click at [973, 313] on div "Next slide" at bounding box center [969, 326] width 30 height 30
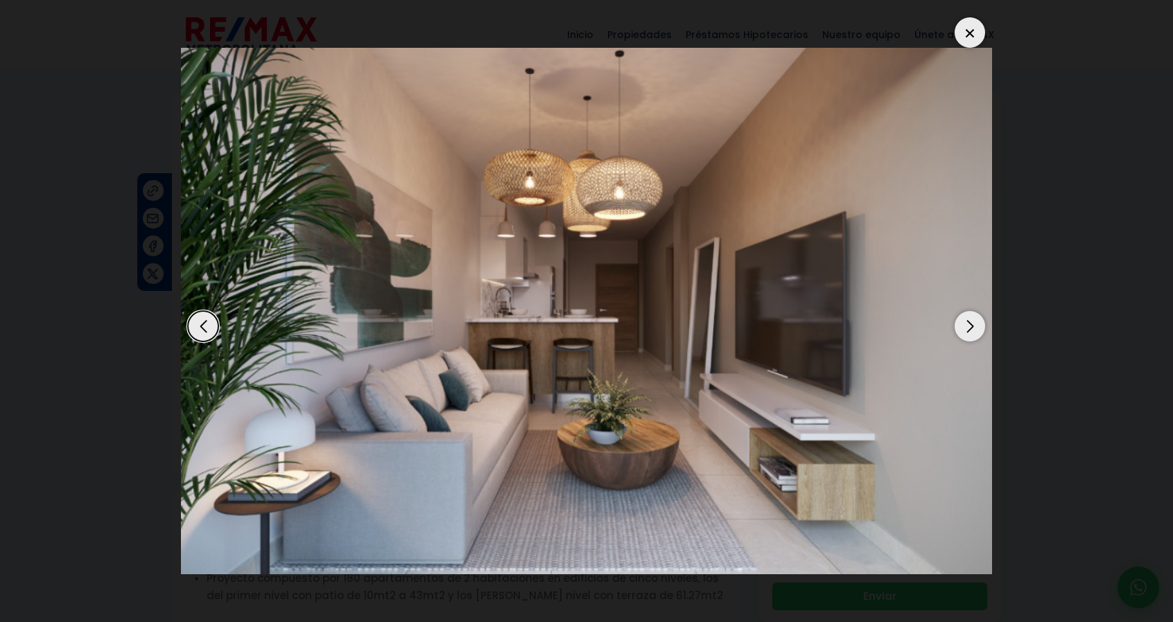
click at [972, 310] on img "8 / 11" at bounding box center [586, 311] width 811 height 526
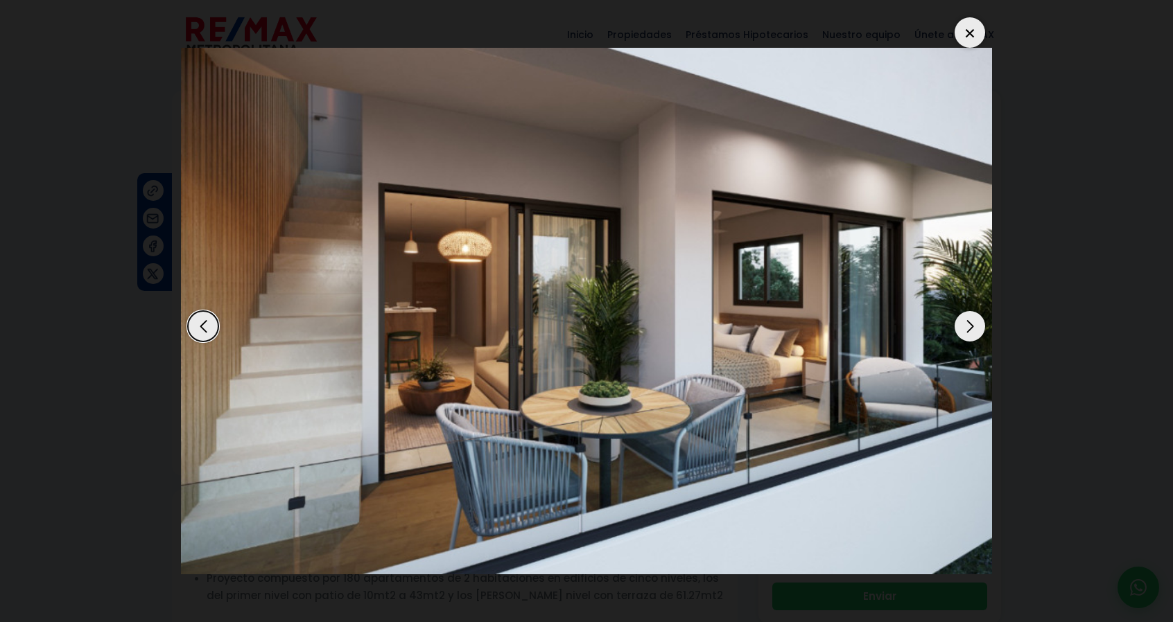
click at [972, 310] on img "11 / 11" at bounding box center [586, 311] width 811 height 526
click at [973, 322] on div "Next slide" at bounding box center [969, 326] width 30 height 30
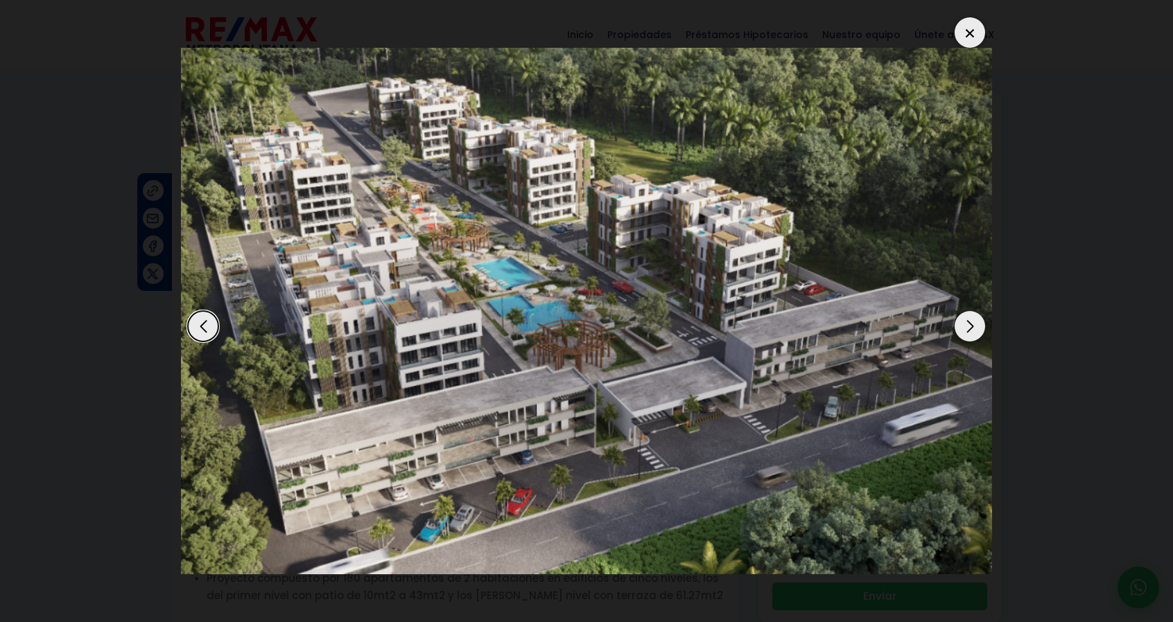
click at [972, 24] on div at bounding box center [969, 32] width 30 height 30
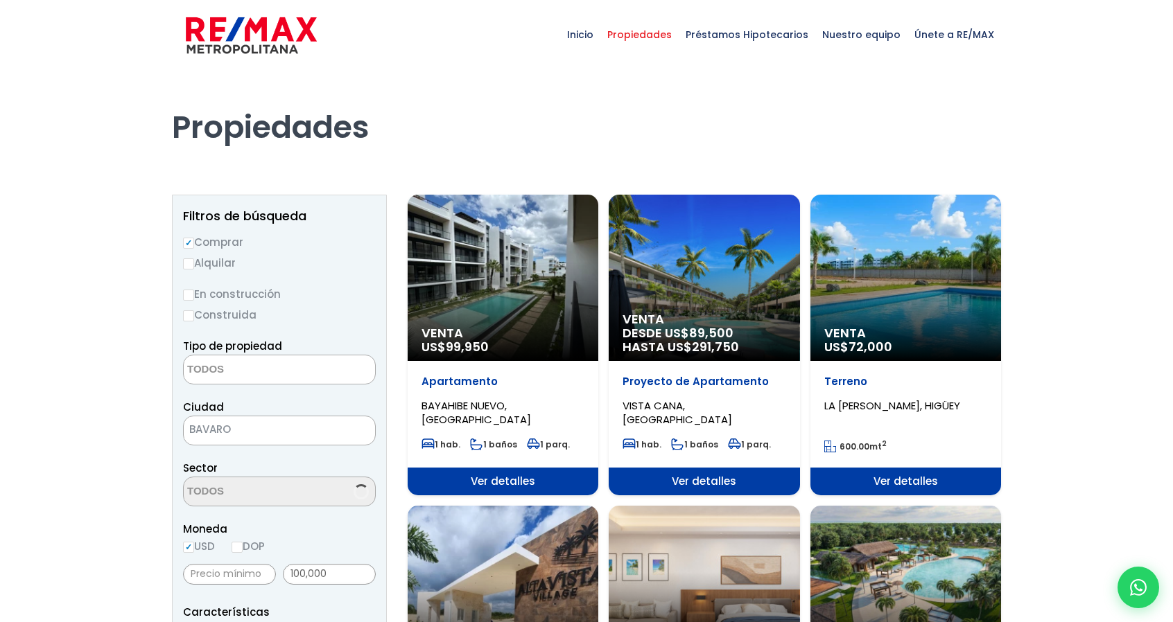
select select
